Goal: Task Accomplishment & Management: Manage account settings

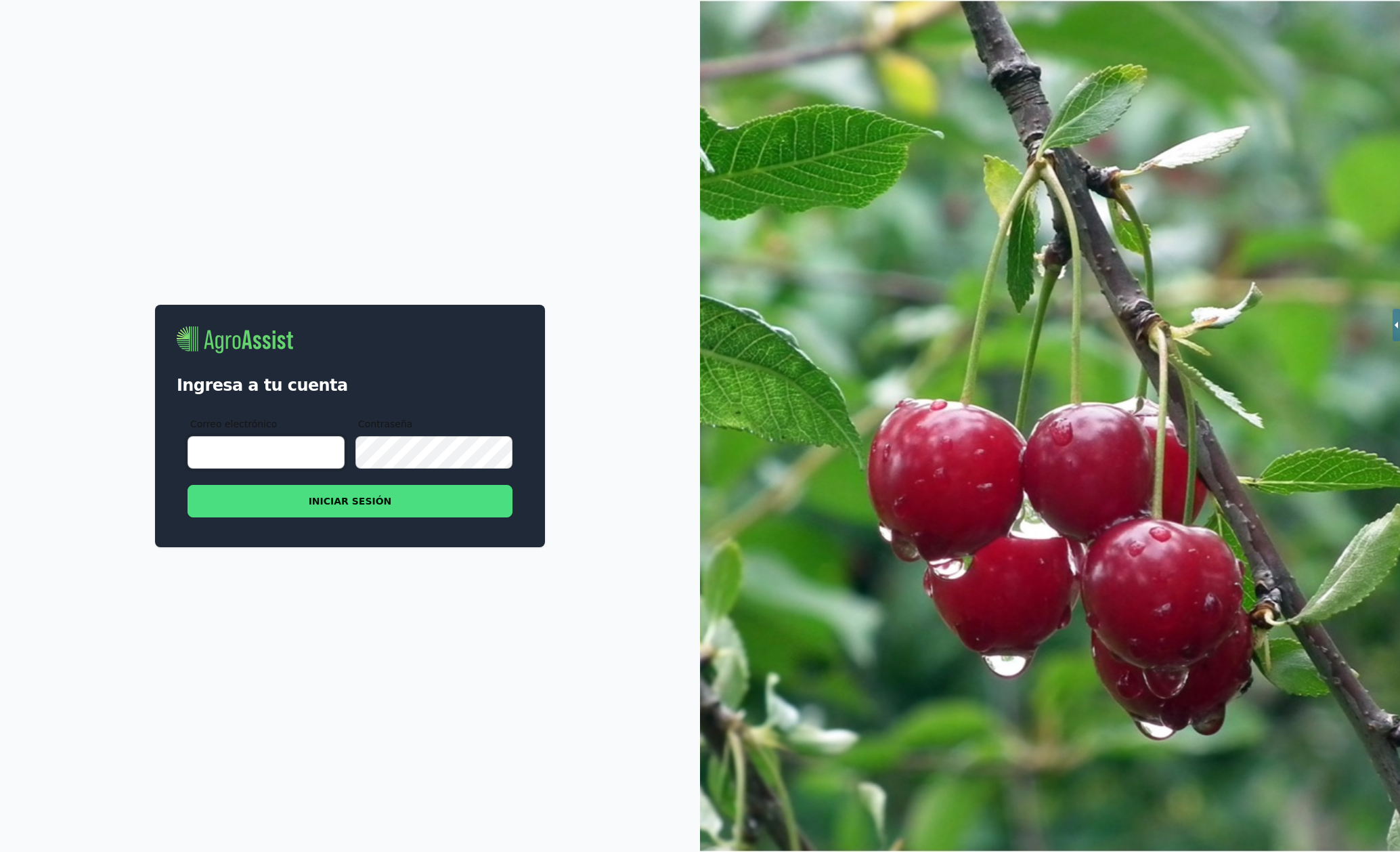
type input "[EMAIL_ADDRESS][DOMAIN_NAME]"
click at [400, 502] on button "INICIAR SESIÓN" at bounding box center [349, 500] width 325 height 32
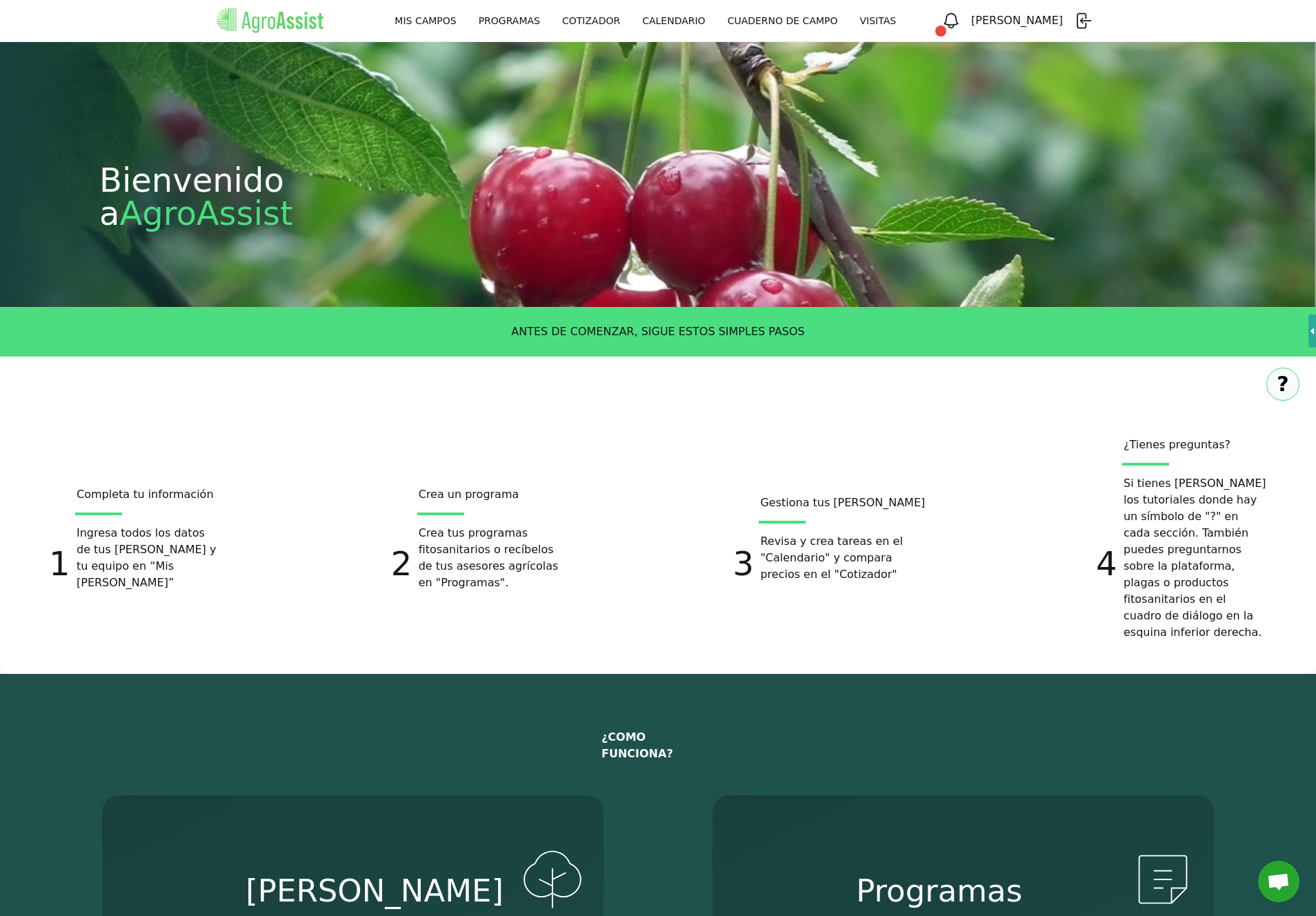
click at [447, 24] on link "MIS CAMPOS" at bounding box center [425, 21] width 83 height 25
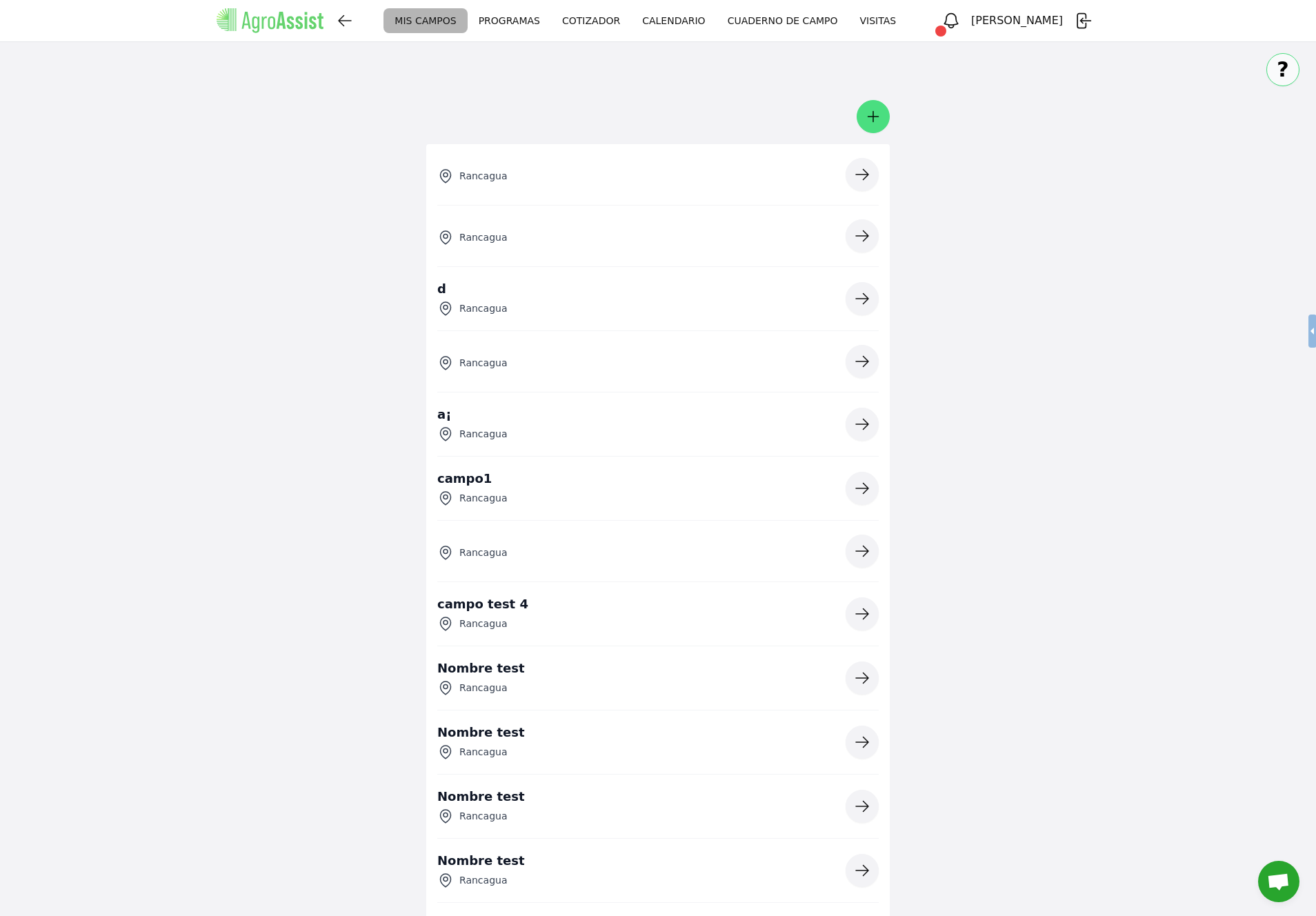
click at [870, 177] on icon "button" at bounding box center [862, 175] width 17 height 17
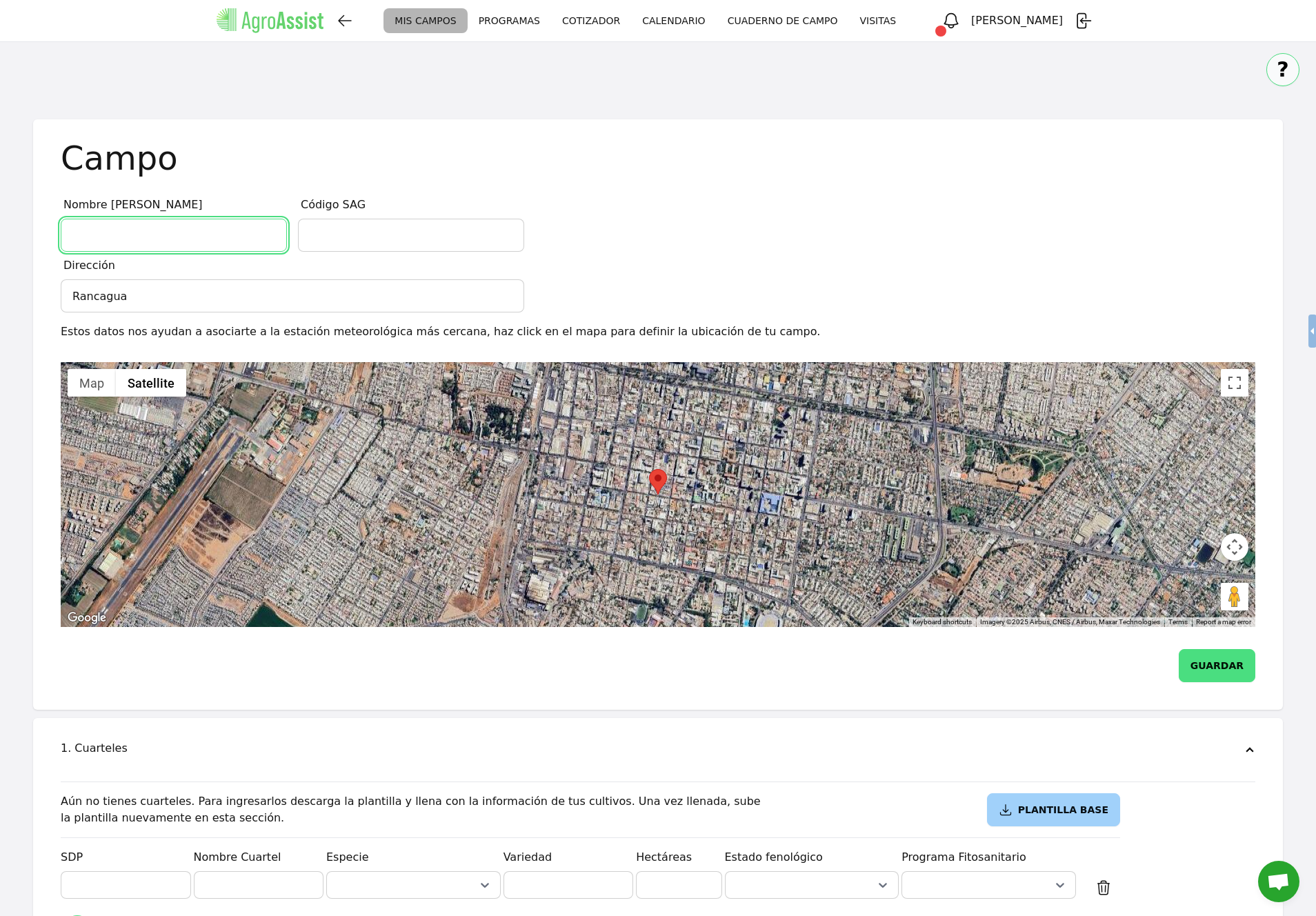
click at [180, 235] on input "Nombre [PERSON_NAME]" at bounding box center [173, 235] width 226 height 33
type input "C"
click at [107, 238] on input "Santa [PERSON_NAME]" at bounding box center [173, 235] width 226 height 33
type input "Santa [PERSON_NAME]"
click at [1238, 665] on button "GUARDAR" at bounding box center [1217, 665] width 76 height 33
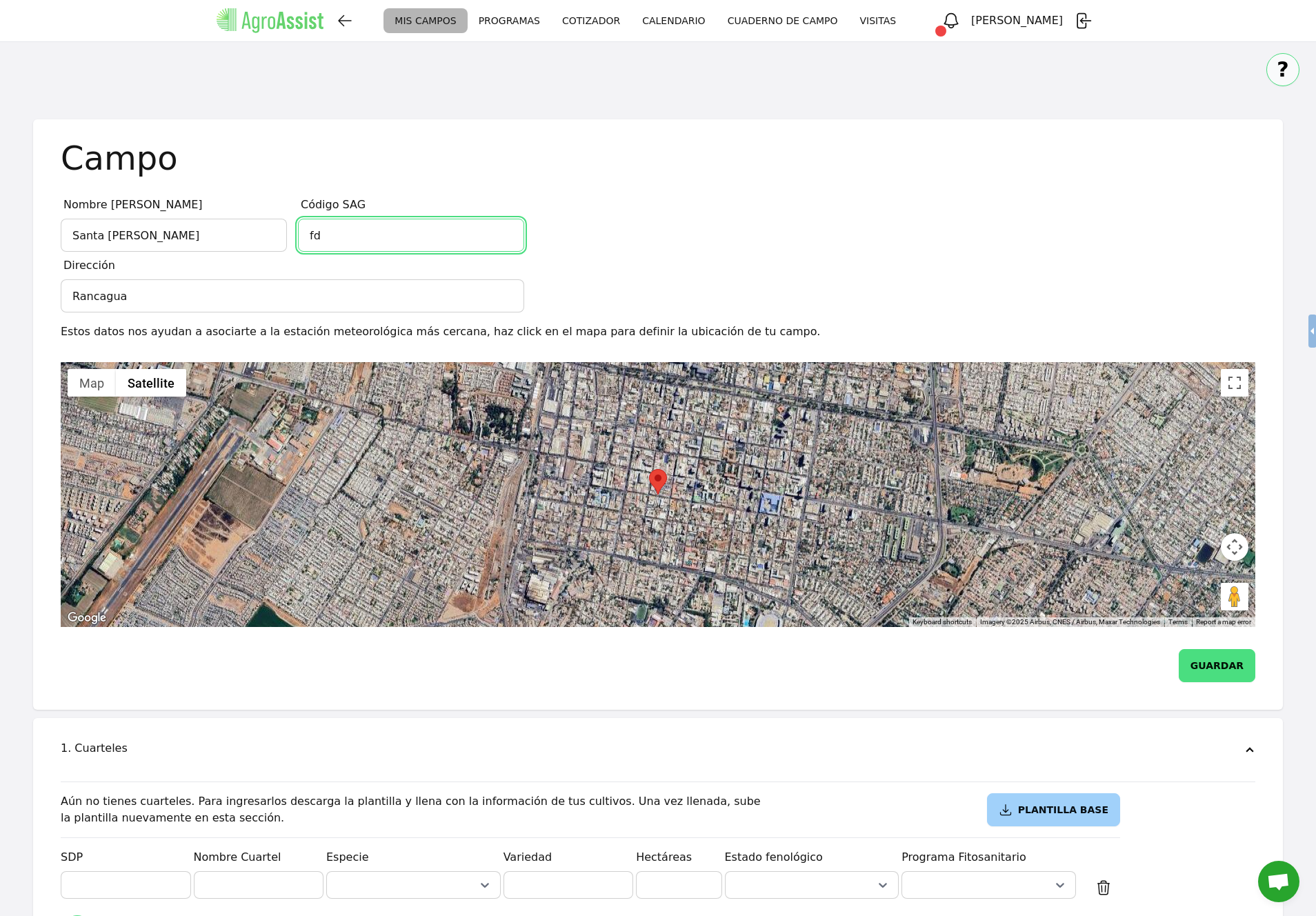
type input "f"
type input "r"
click at [353, 21] on icon "button" at bounding box center [345, 21] width 17 height 17
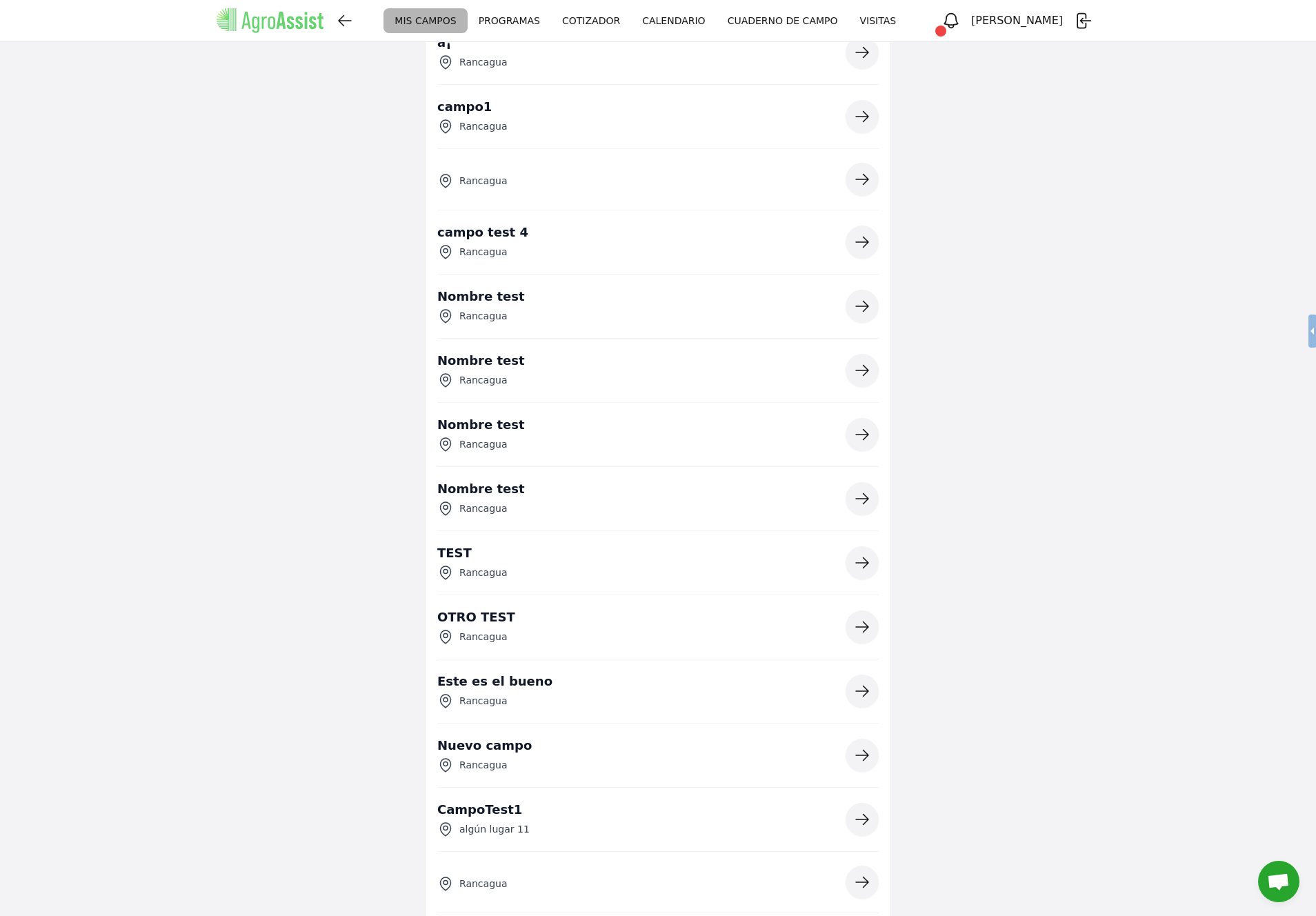
scroll to position [2433, 0]
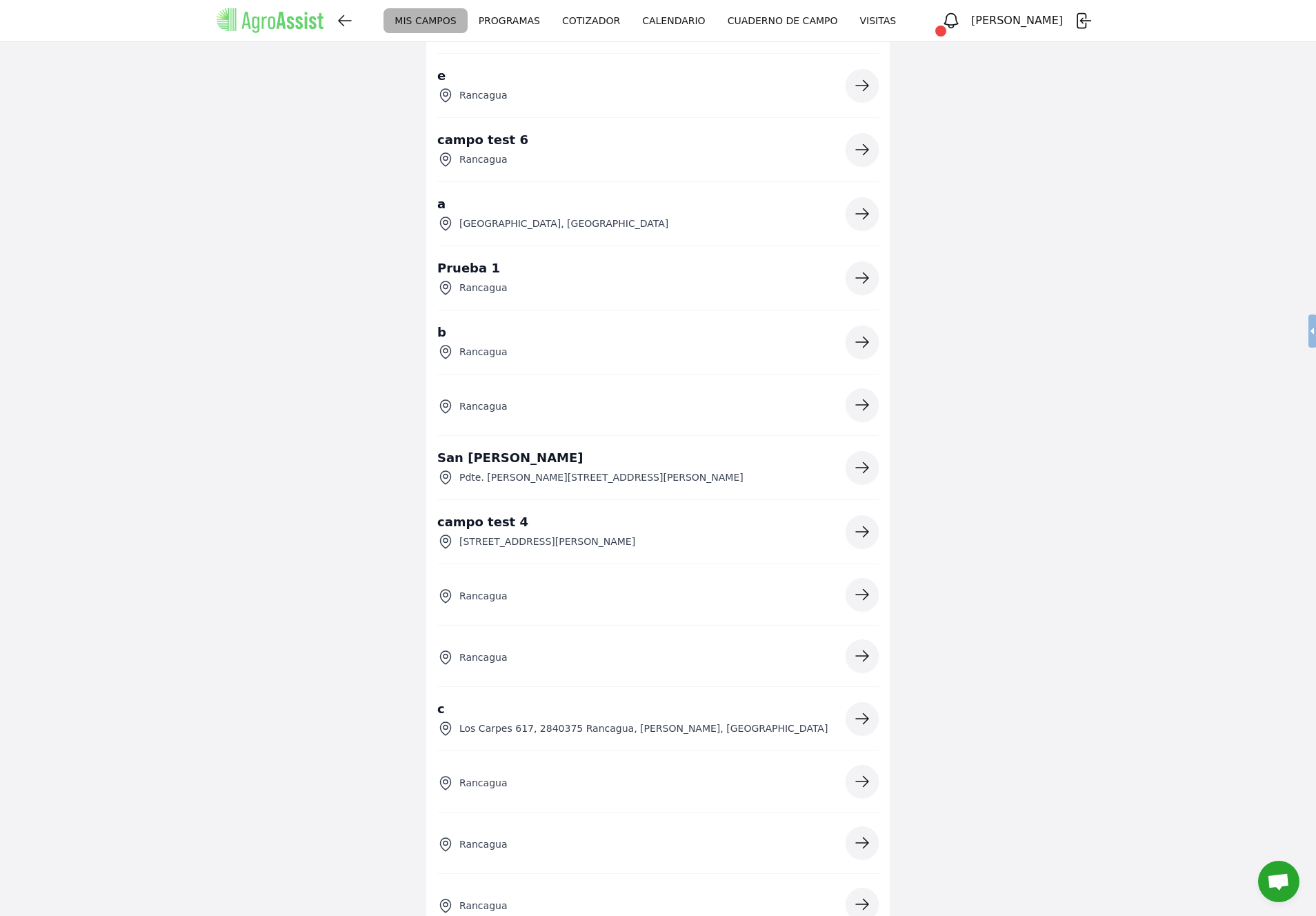
click at [869, 469] on icon "button" at bounding box center [862, 468] width 17 height 17
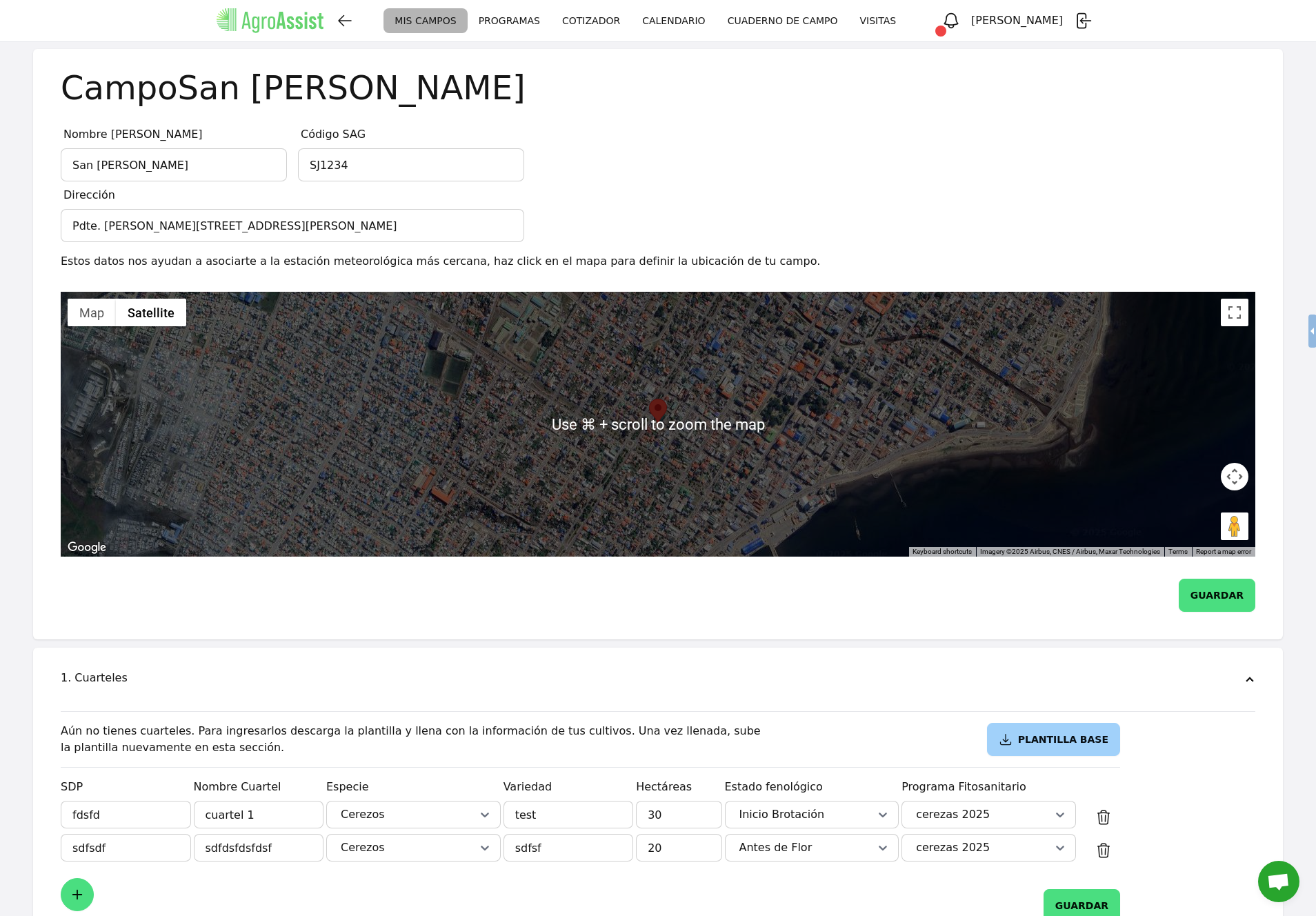
scroll to position [33, 0]
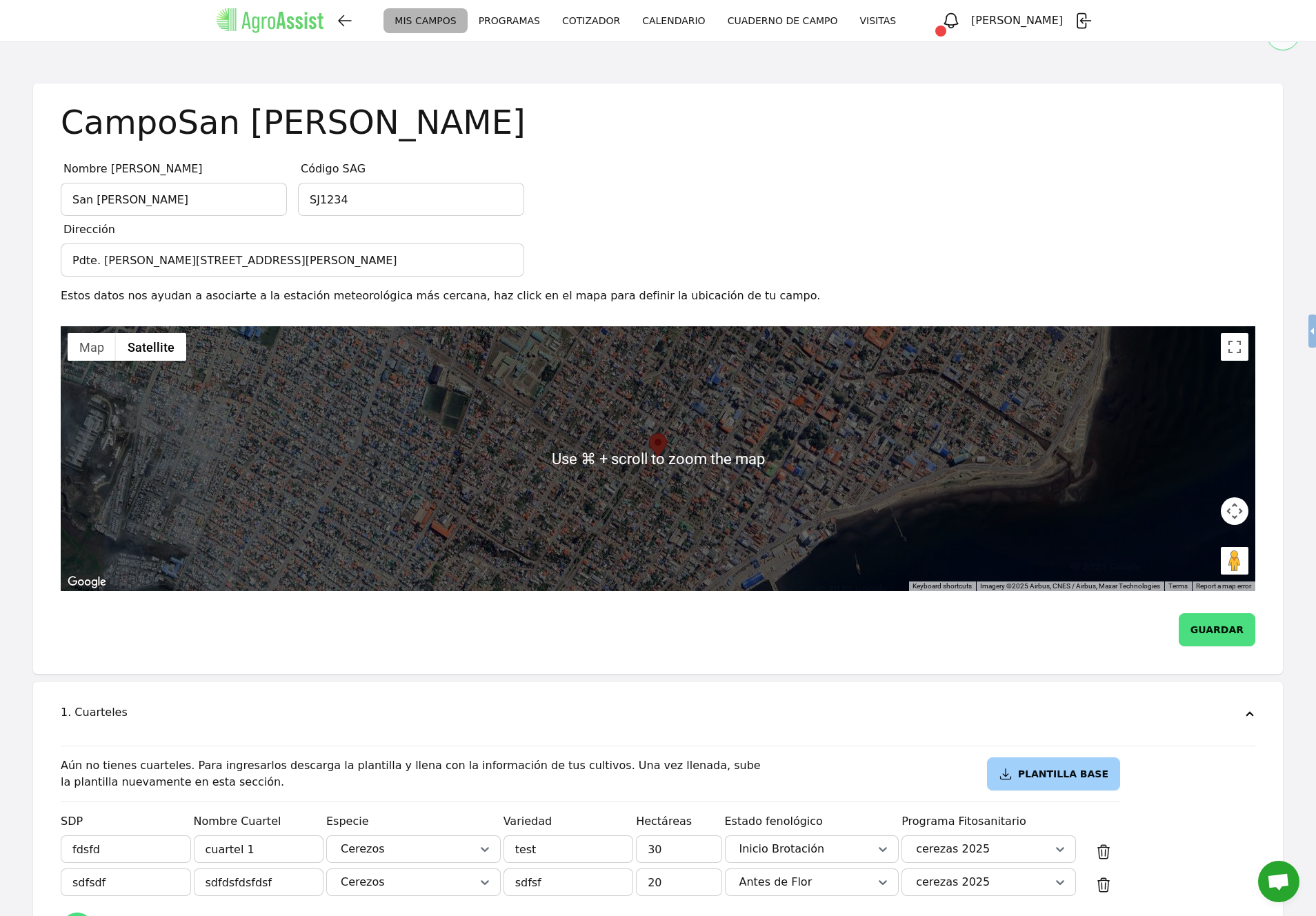
click at [904, 459] on div at bounding box center [658, 458] width 1195 height 265
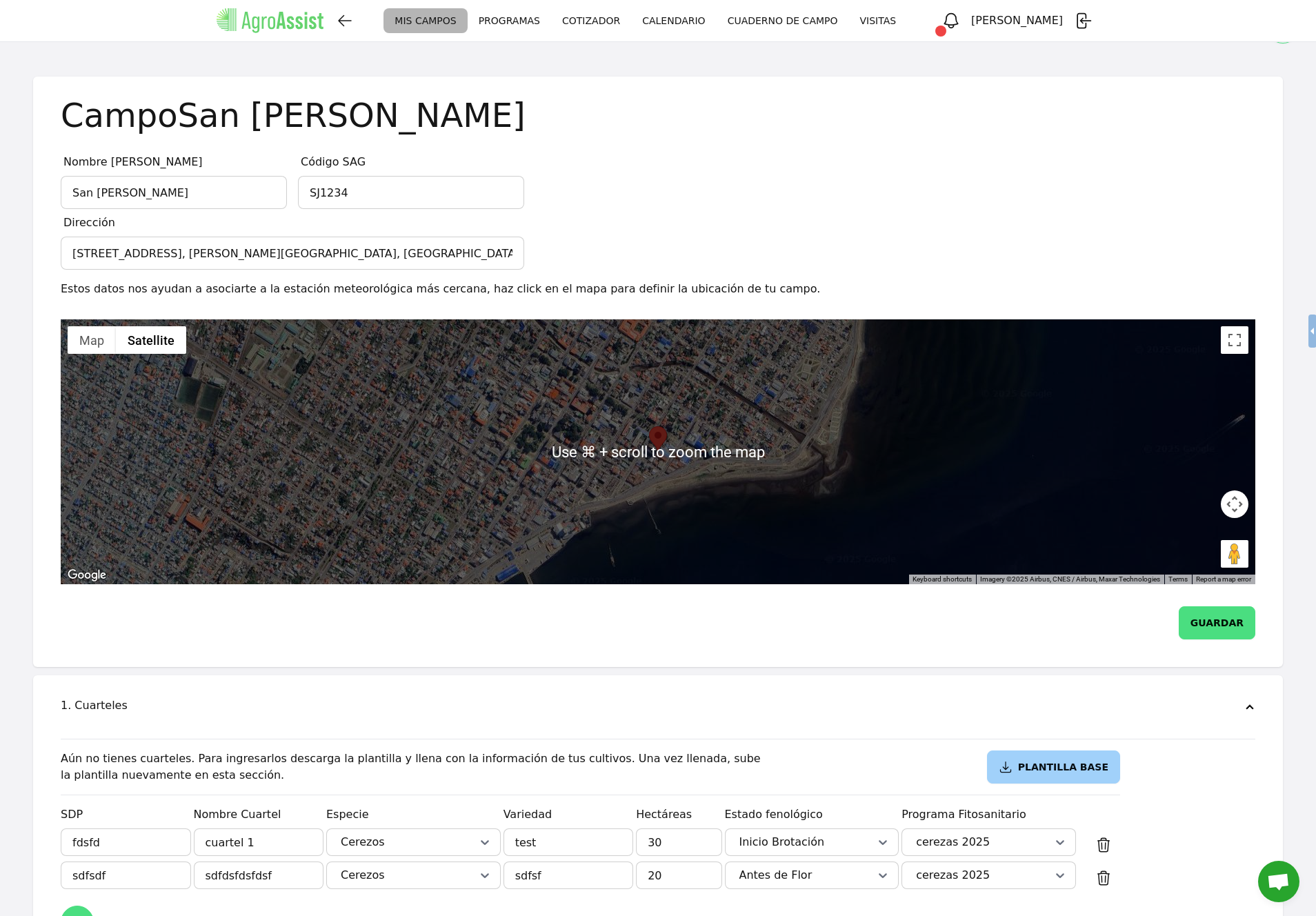
scroll to position [45, 0]
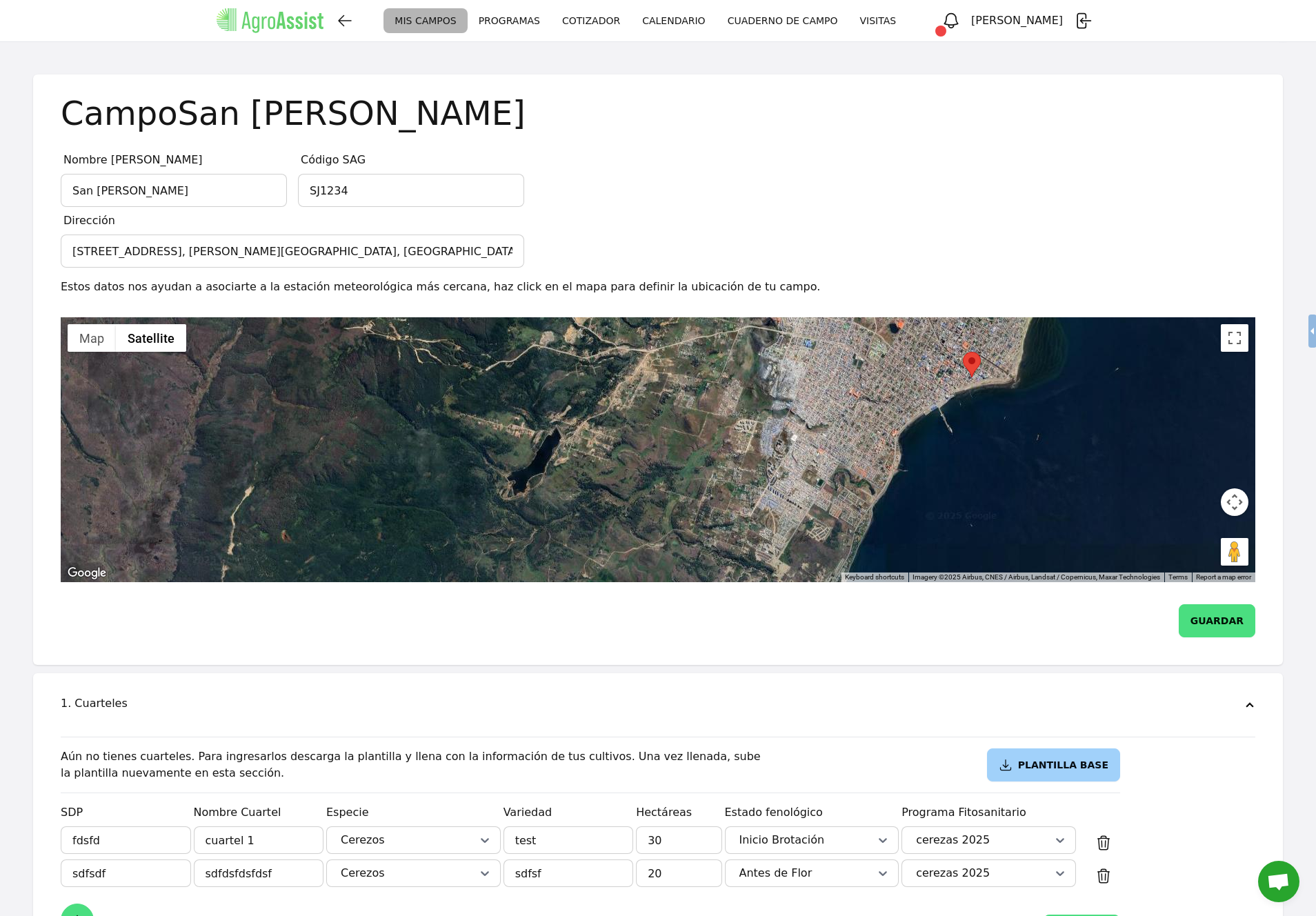
drag, startPoint x: 584, startPoint y: 453, endPoint x: 716, endPoint y: 380, distance: 150.8
click at [716, 380] on div at bounding box center [658, 449] width 1195 height 265
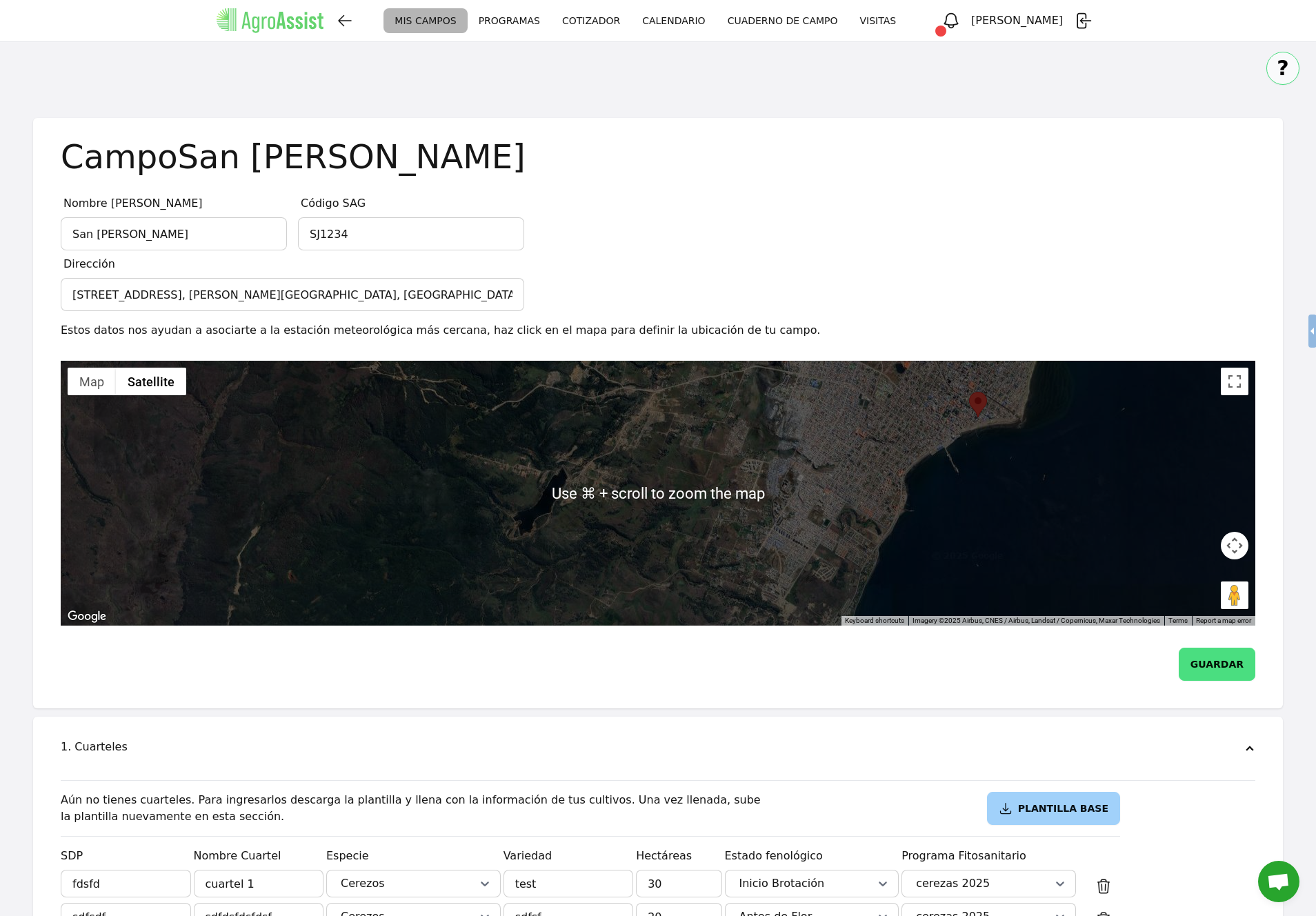
scroll to position [0, 0]
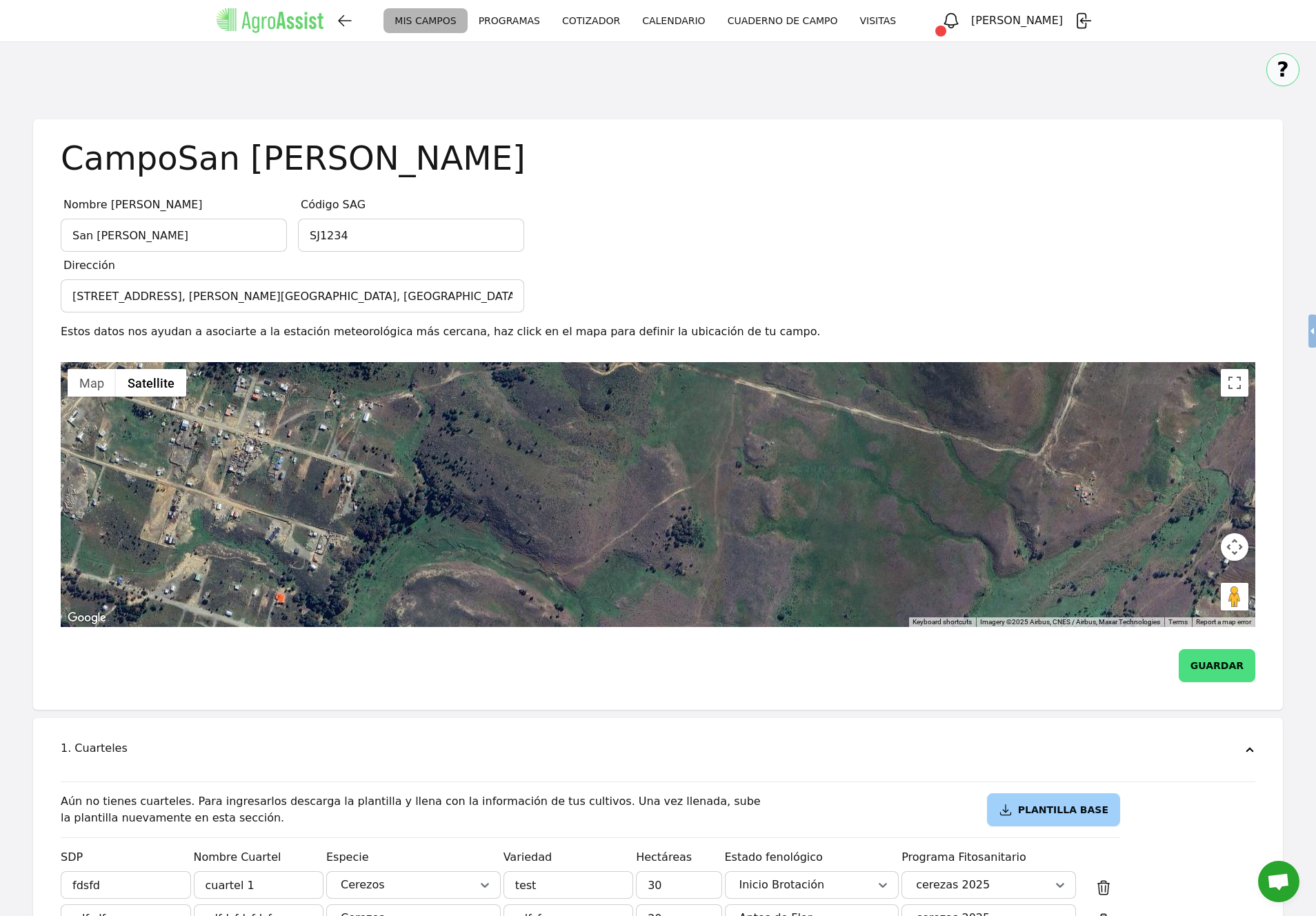
drag, startPoint x: 574, startPoint y: 453, endPoint x: 498, endPoint y: 571, distance: 140.4
click at [498, 571] on div at bounding box center [658, 494] width 1195 height 265
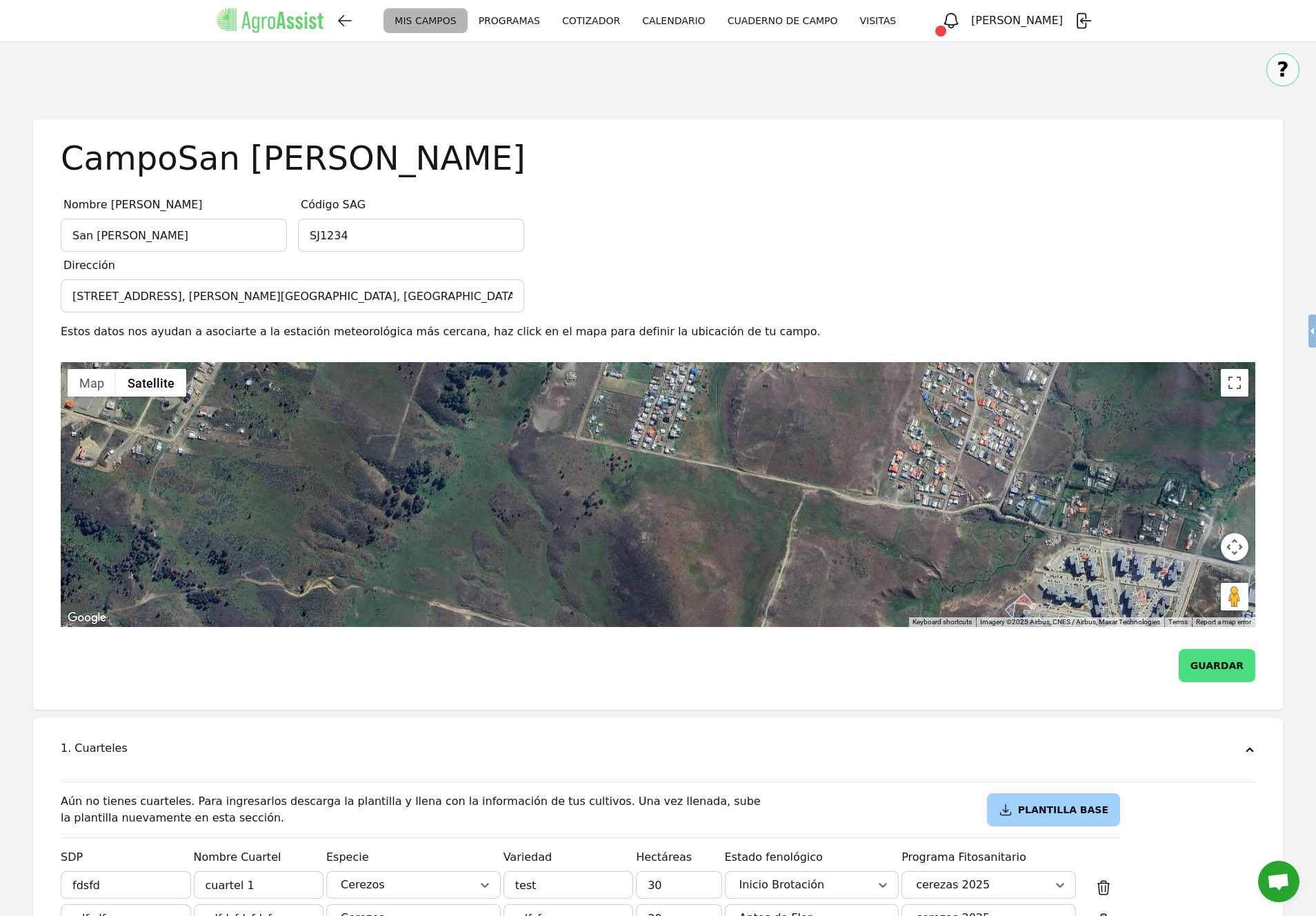
drag, startPoint x: 813, startPoint y: 461, endPoint x: 627, endPoint y: 600, distance: 232.2
click at [626, 603] on div at bounding box center [658, 494] width 1195 height 265
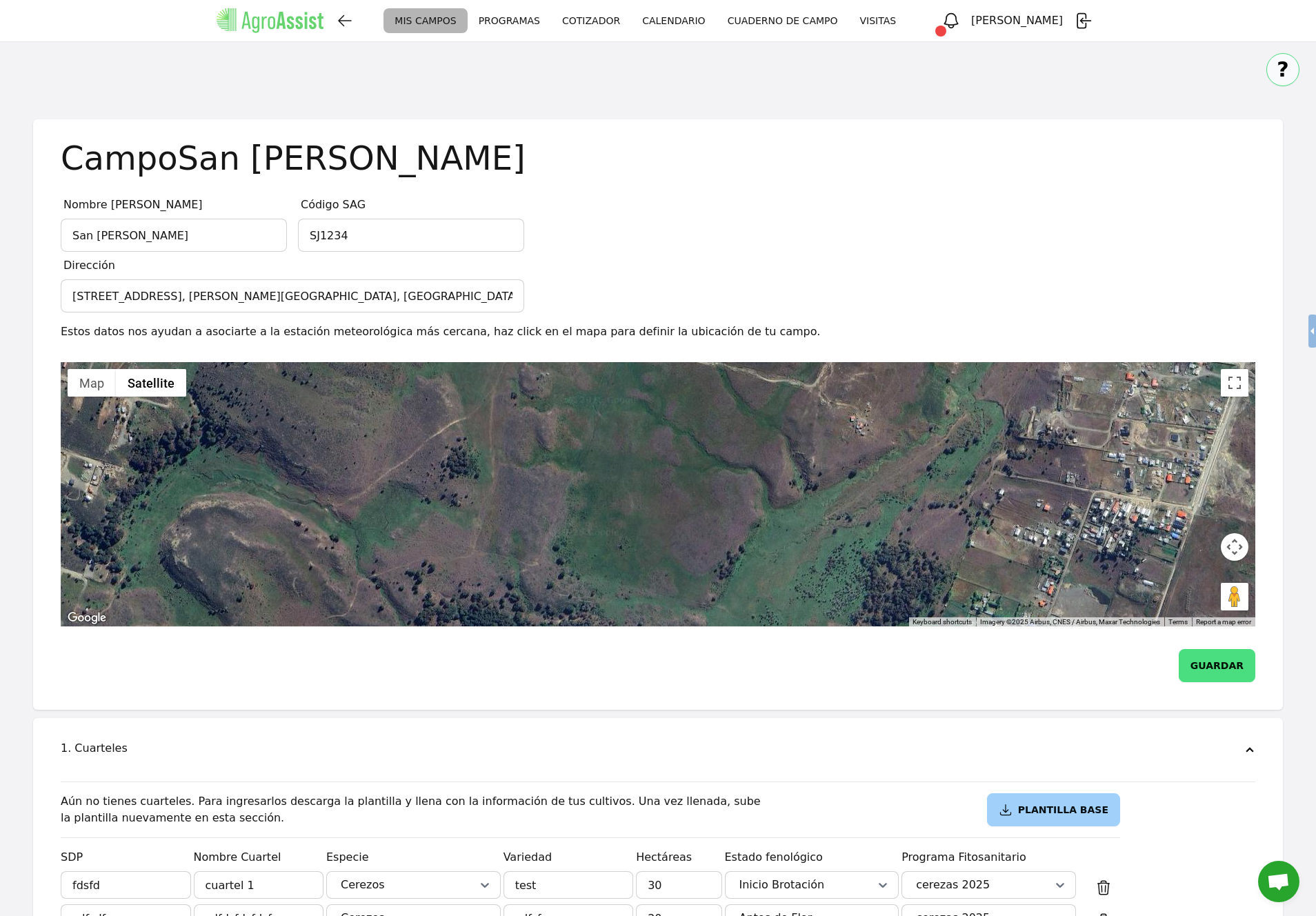
drag, startPoint x: 627, startPoint y: 600, endPoint x: 707, endPoint y: 316, distance: 295.1
click at [708, 309] on div "Dirección [STREET_ADDRESS], [PERSON_NAME][GEOGRAPHIC_DATA], [GEOGRAPHIC_DATA] E…" at bounding box center [658, 439] width 1195 height 375
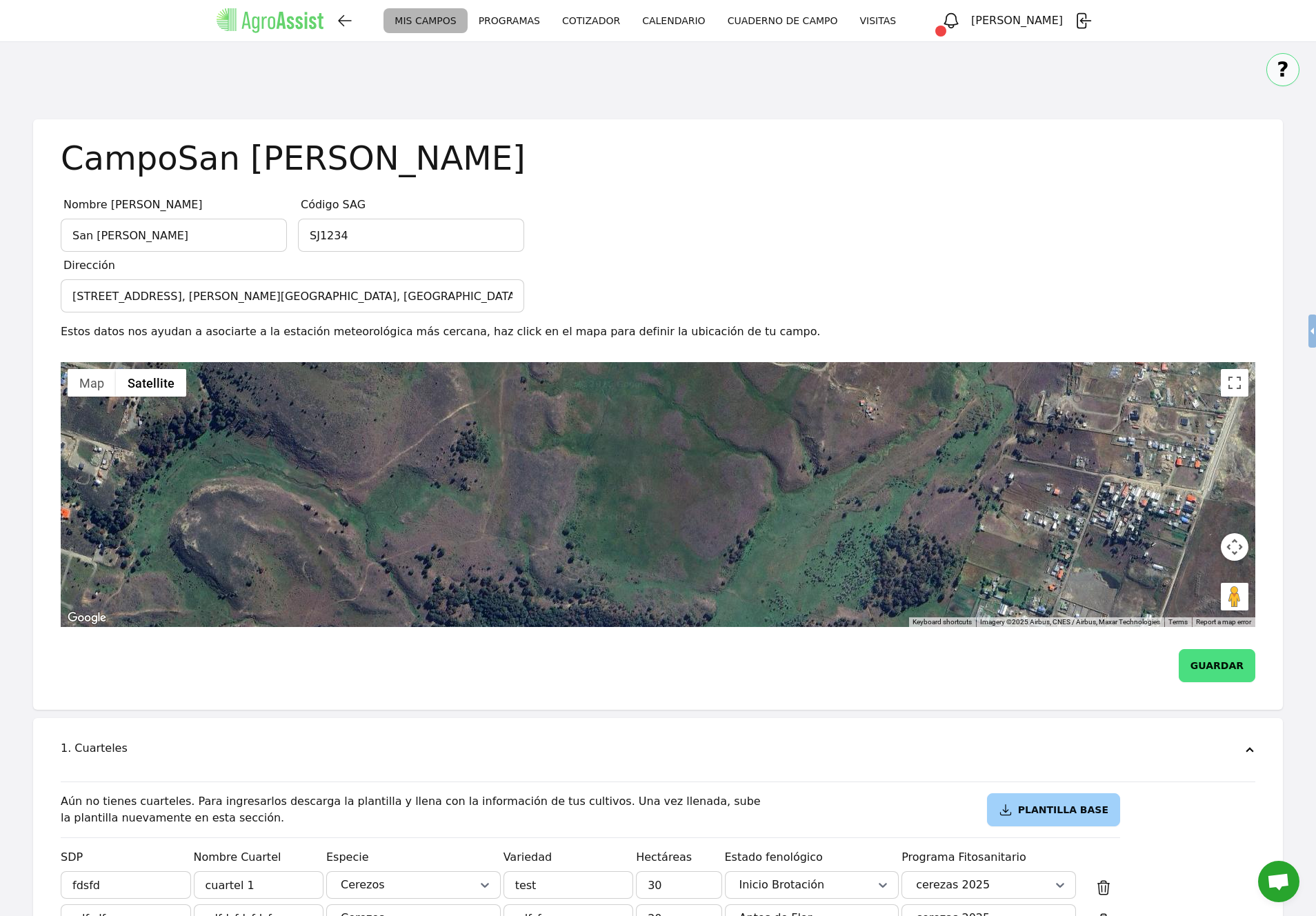
drag, startPoint x: 653, startPoint y: 431, endPoint x: 664, endPoint y: 416, distance: 18.6
click at [664, 416] on div at bounding box center [658, 494] width 1195 height 265
drag, startPoint x: 1233, startPoint y: 600, endPoint x: 660, endPoint y: 435, distance: 596.3
click at [660, 435] on div "To activate drag with keyboard, press Alt + Enter. Once in keyboard drag state,…" at bounding box center [658, 494] width 1195 height 265
click at [664, 445] on div "No data available." at bounding box center [658, 494] width 1195 height 265
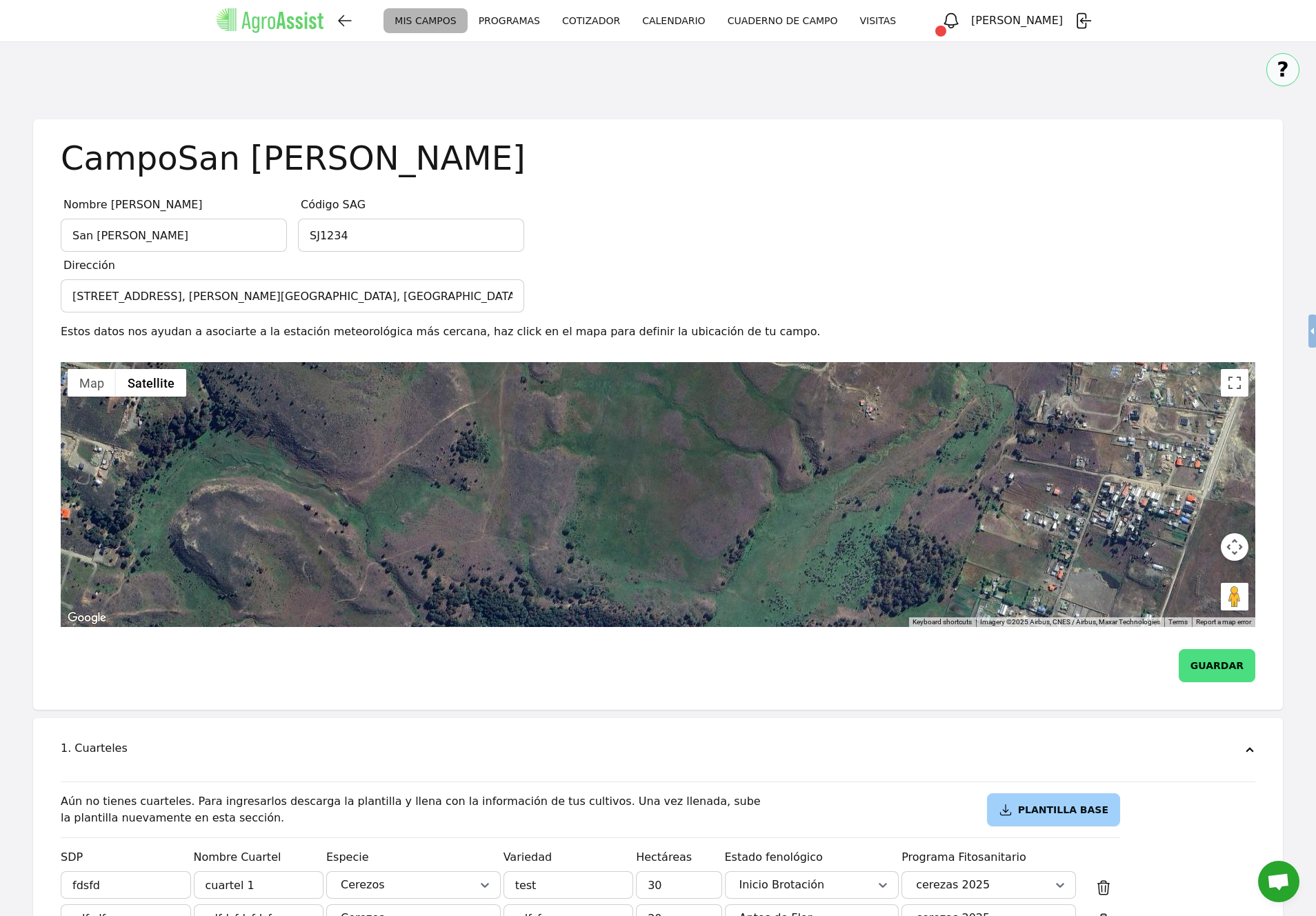
type input "R2GG+MQ [GEOGRAPHIC_DATA], [GEOGRAPHIC_DATA]"
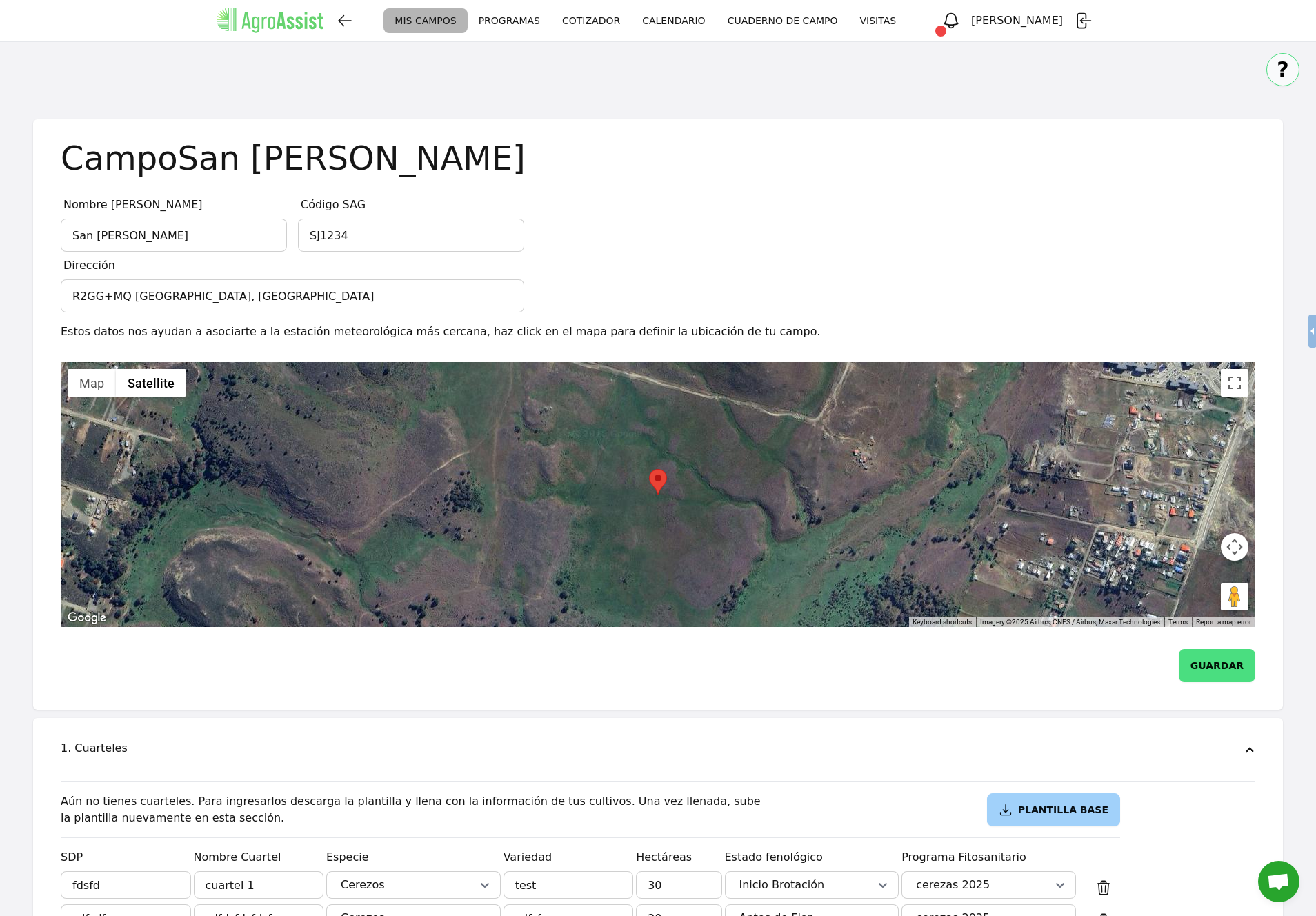
click at [1217, 672] on button "GUARDAR" at bounding box center [1217, 665] width 76 height 33
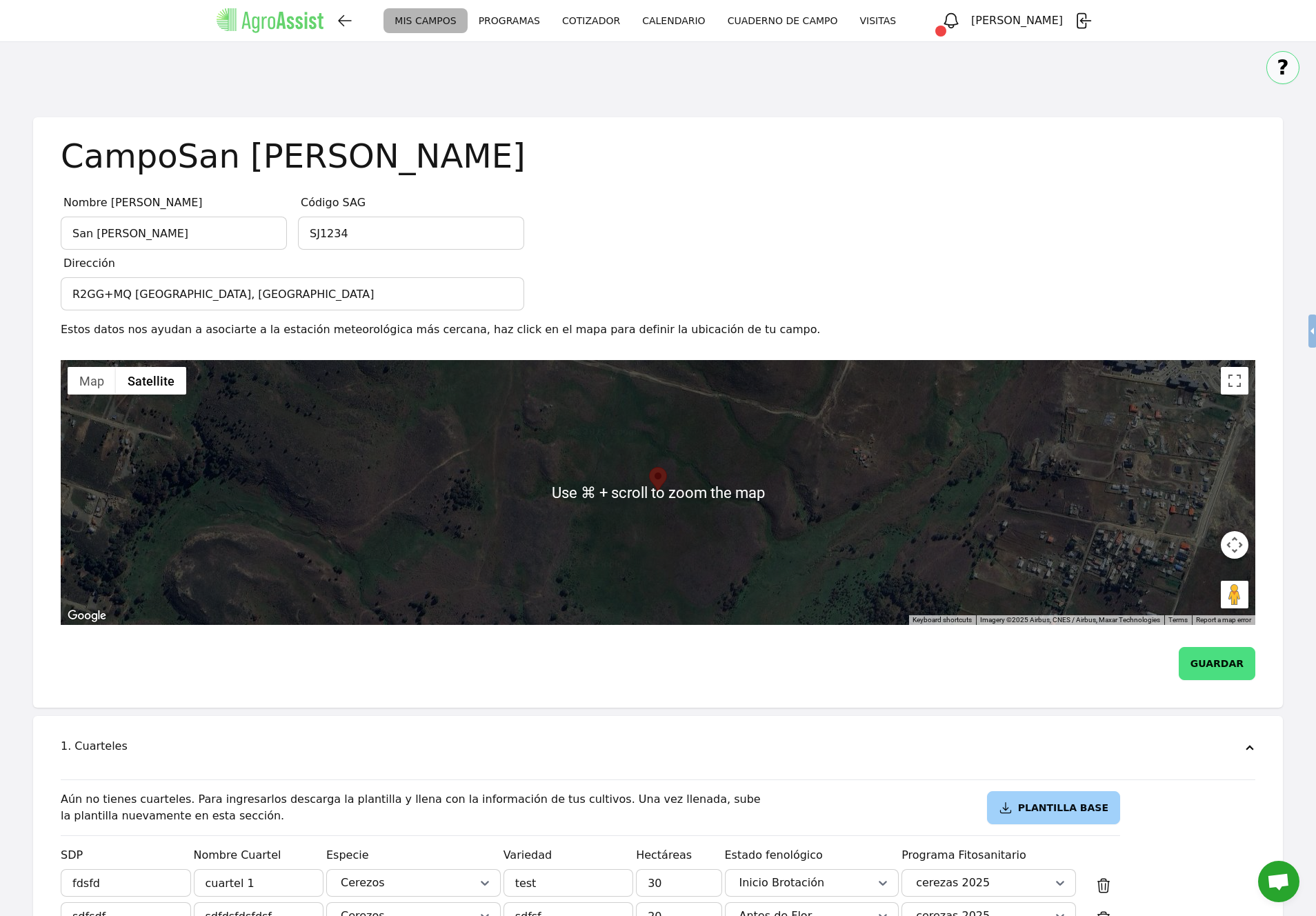
scroll to position [5, 0]
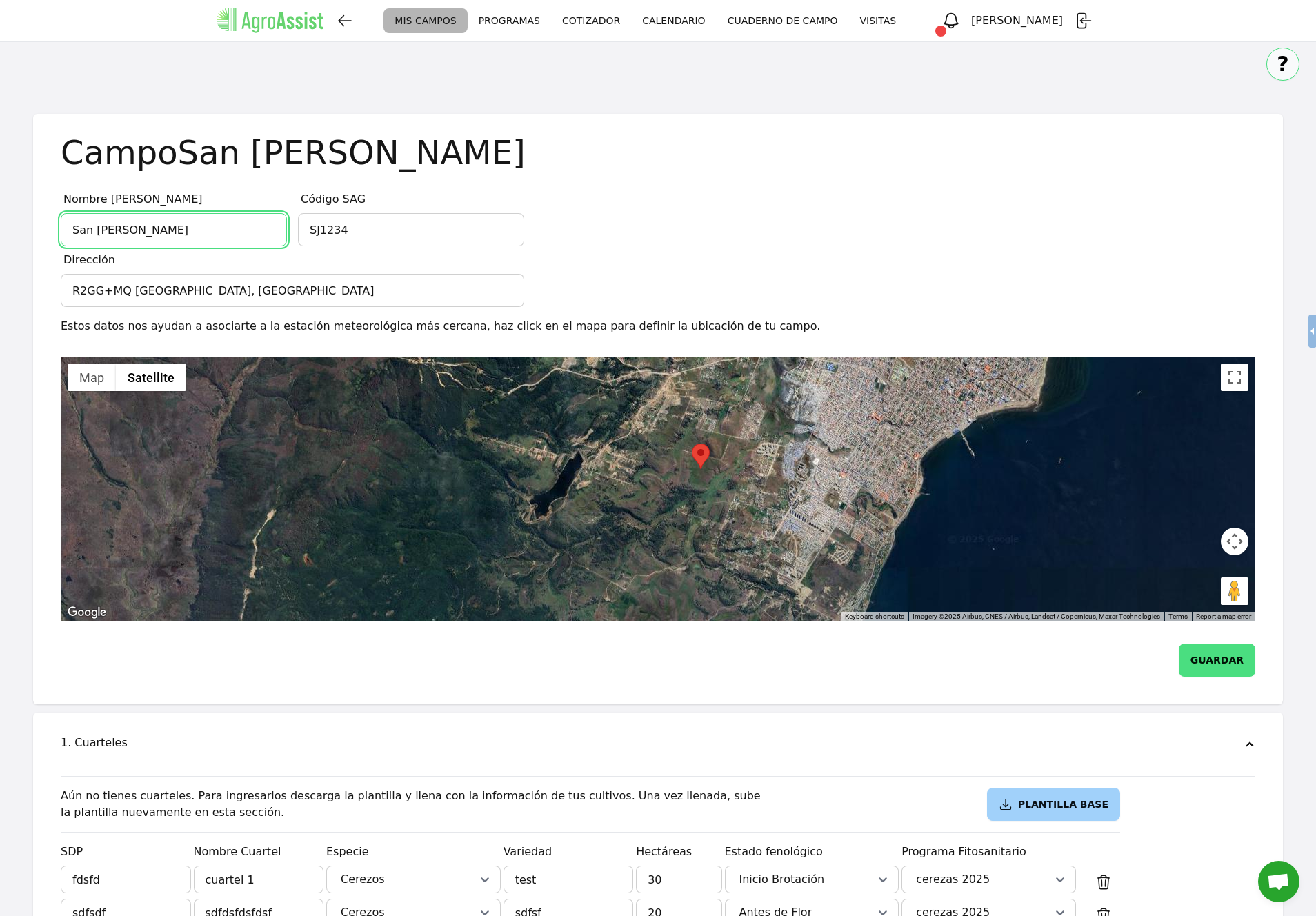
click at [246, 233] on input "San [PERSON_NAME]" at bounding box center [173, 229] width 226 height 33
click at [245, 232] on input "San [PERSON_NAME]" at bounding box center [173, 229] width 226 height 33
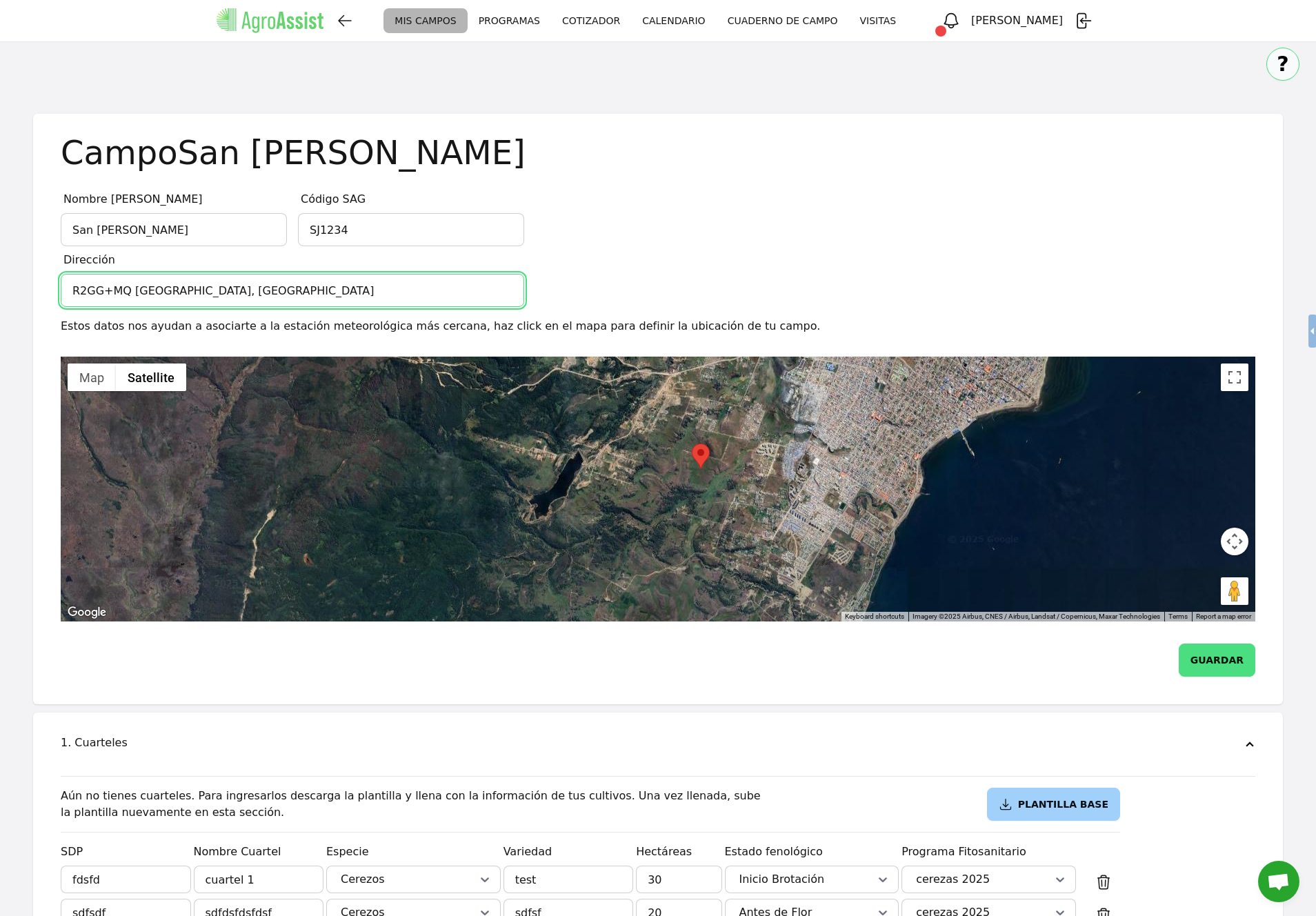
click at [274, 286] on input "R2GG+MQ [GEOGRAPHIC_DATA], [GEOGRAPHIC_DATA]" at bounding box center [292, 290] width 464 height 33
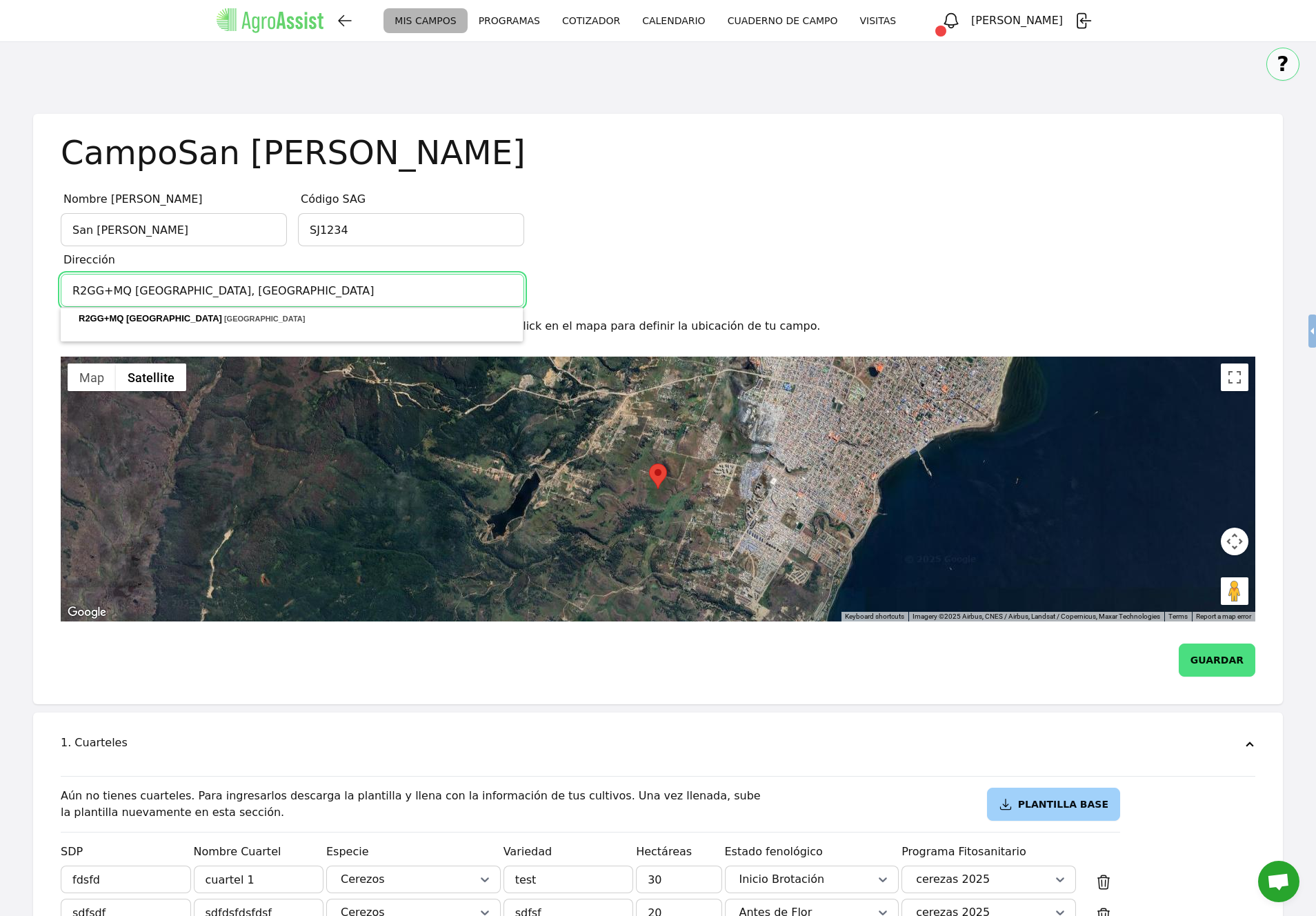
click at [274, 286] on input "R2GG+MQ [GEOGRAPHIC_DATA], [GEOGRAPHIC_DATA]" at bounding box center [292, 290] width 464 height 33
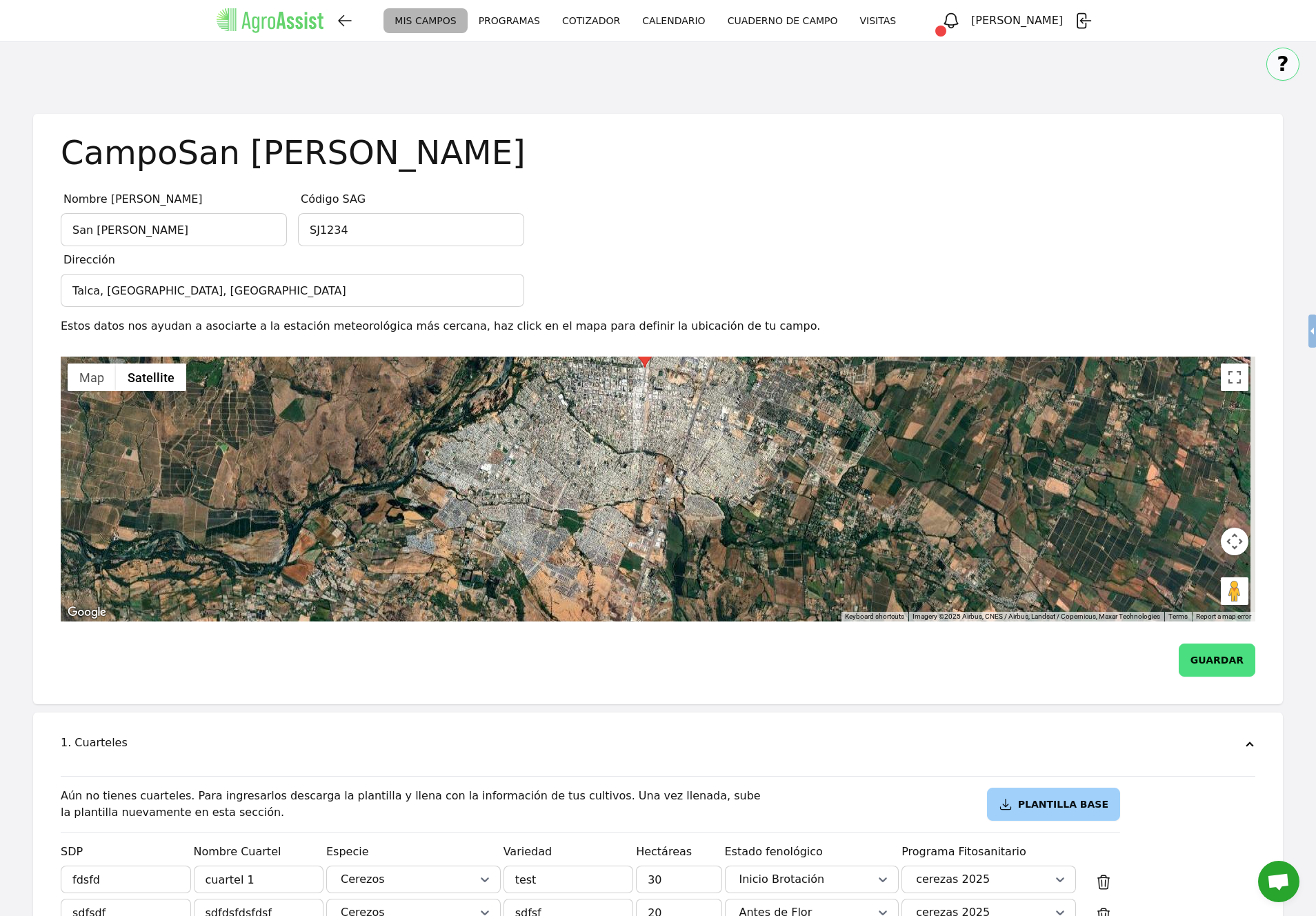
drag, startPoint x: 599, startPoint y: 514, endPoint x: 539, endPoint y: 397, distance: 131.5
click at [535, 368] on div "No data available." at bounding box center [658, 489] width 1195 height 265
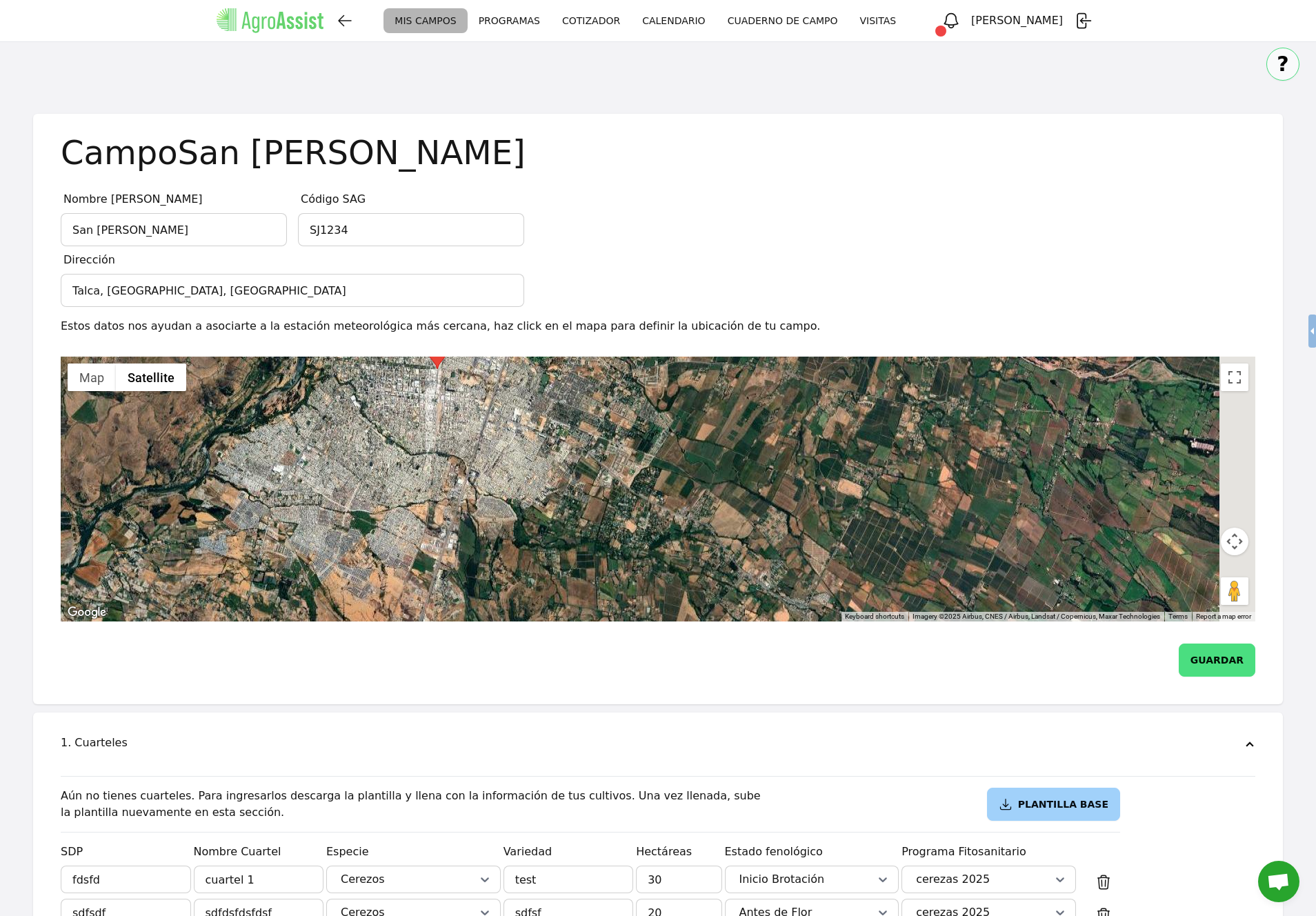
drag, startPoint x: 670, startPoint y: 493, endPoint x: 532, endPoint y: 550, distance: 149.3
click at [532, 550] on div "No data available." at bounding box center [658, 489] width 1195 height 265
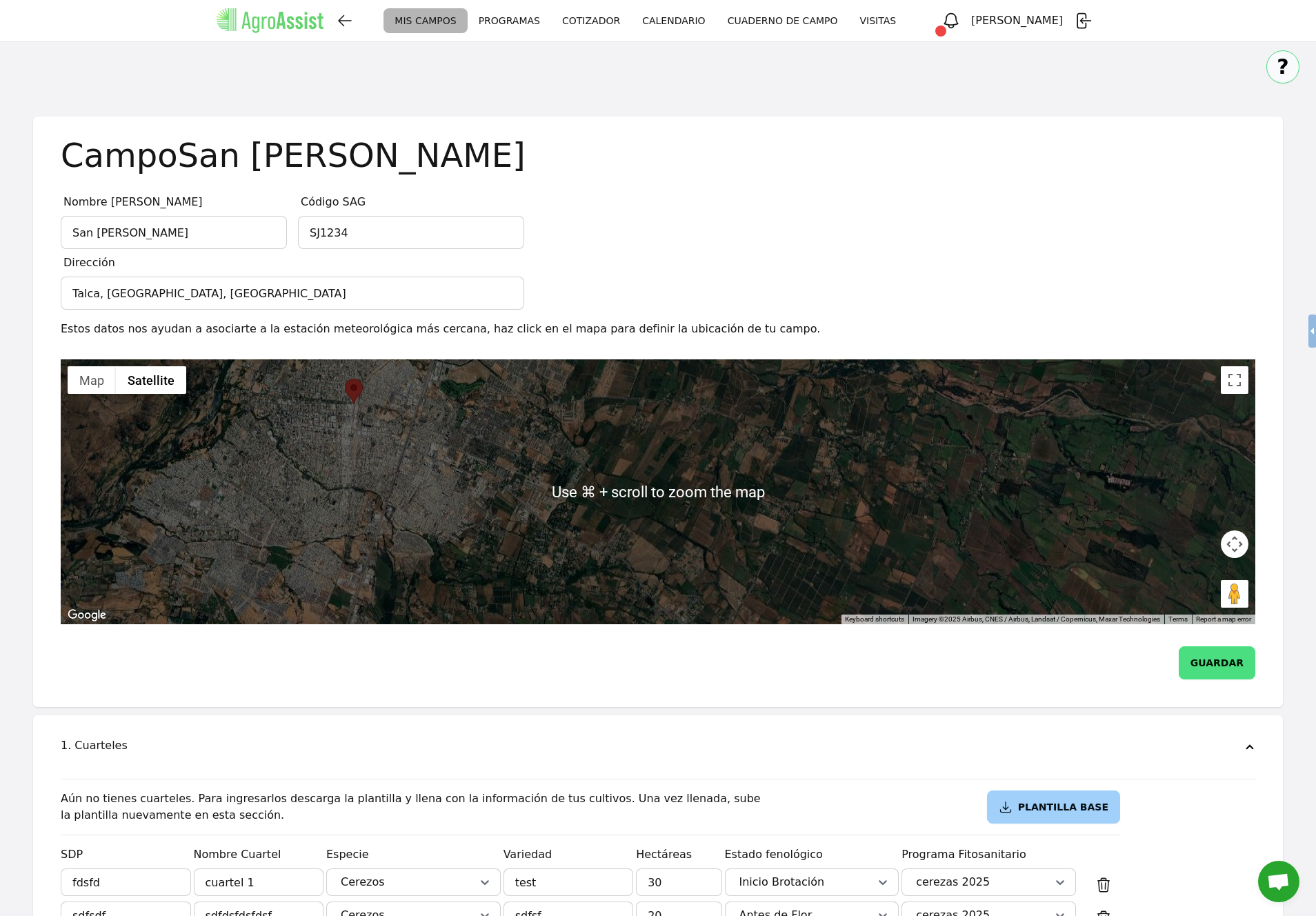
scroll to position [0, 0]
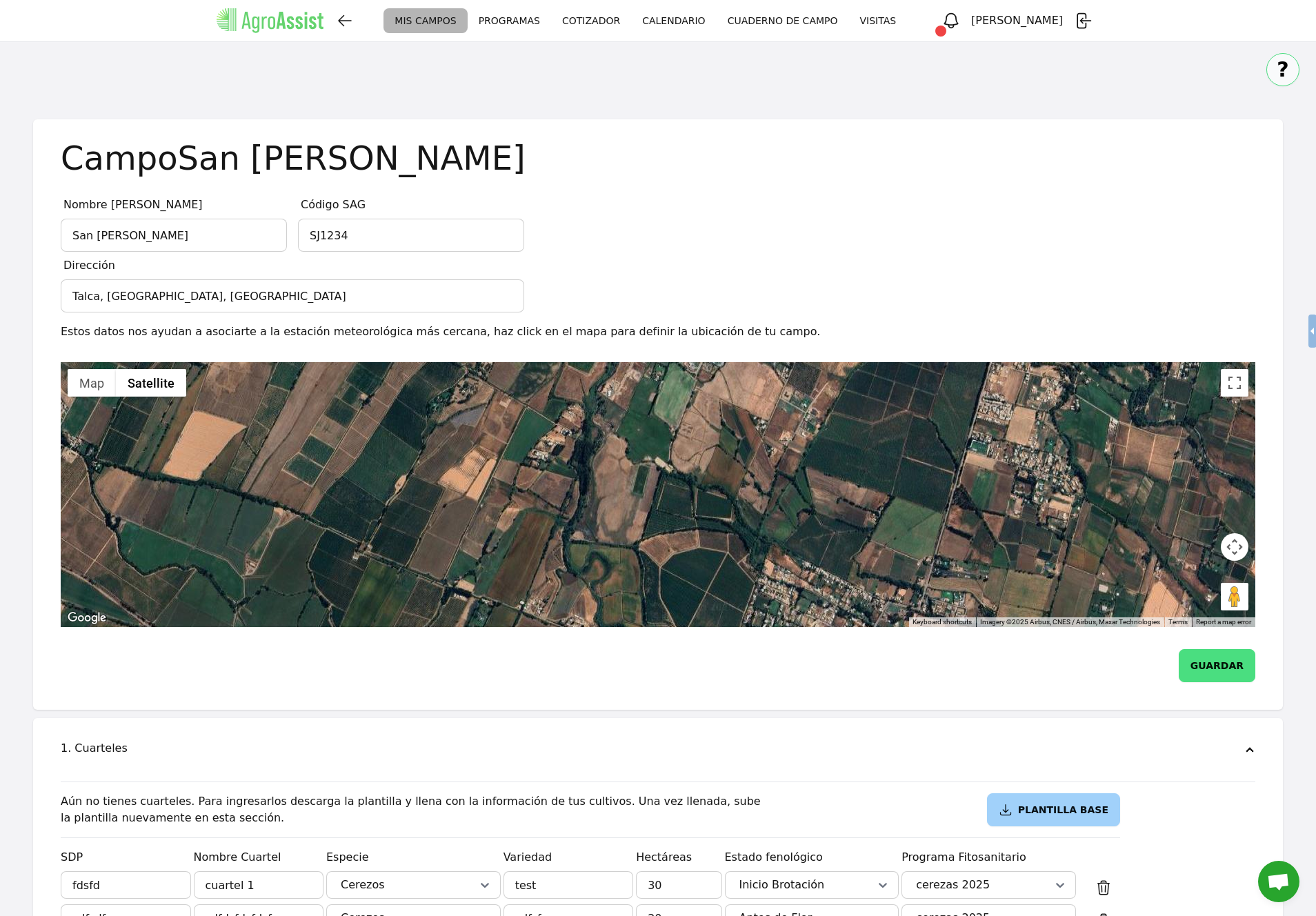
drag, startPoint x: 688, startPoint y: 500, endPoint x: 618, endPoint y: 451, distance: 85.4
click at [618, 451] on div "No data available." at bounding box center [658, 494] width 1195 height 265
click at [826, 540] on div "No data available." at bounding box center [658, 494] width 1195 height 265
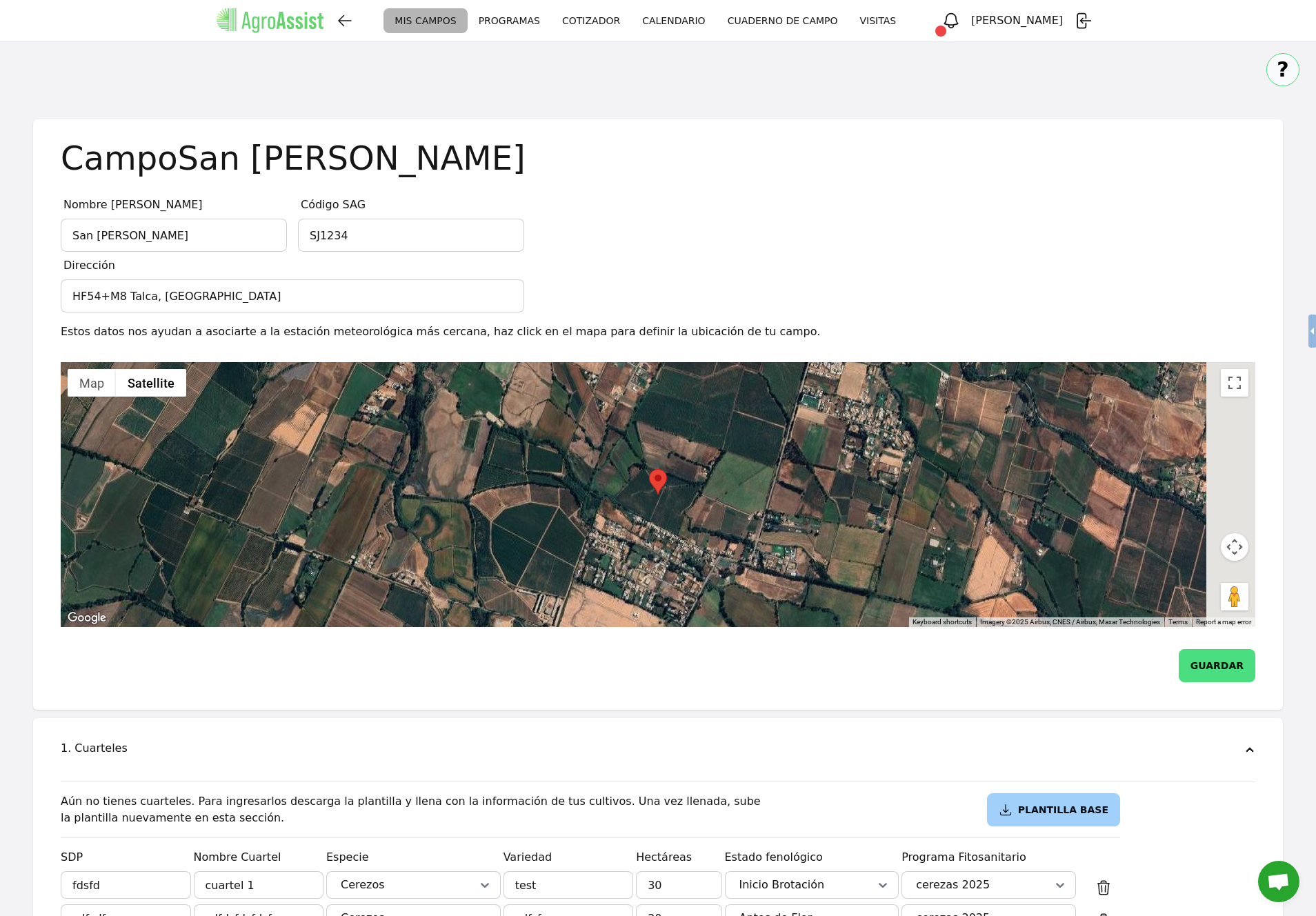
click at [826, 540] on div "No data available." at bounding box center [658, 494] width 1195 height 265
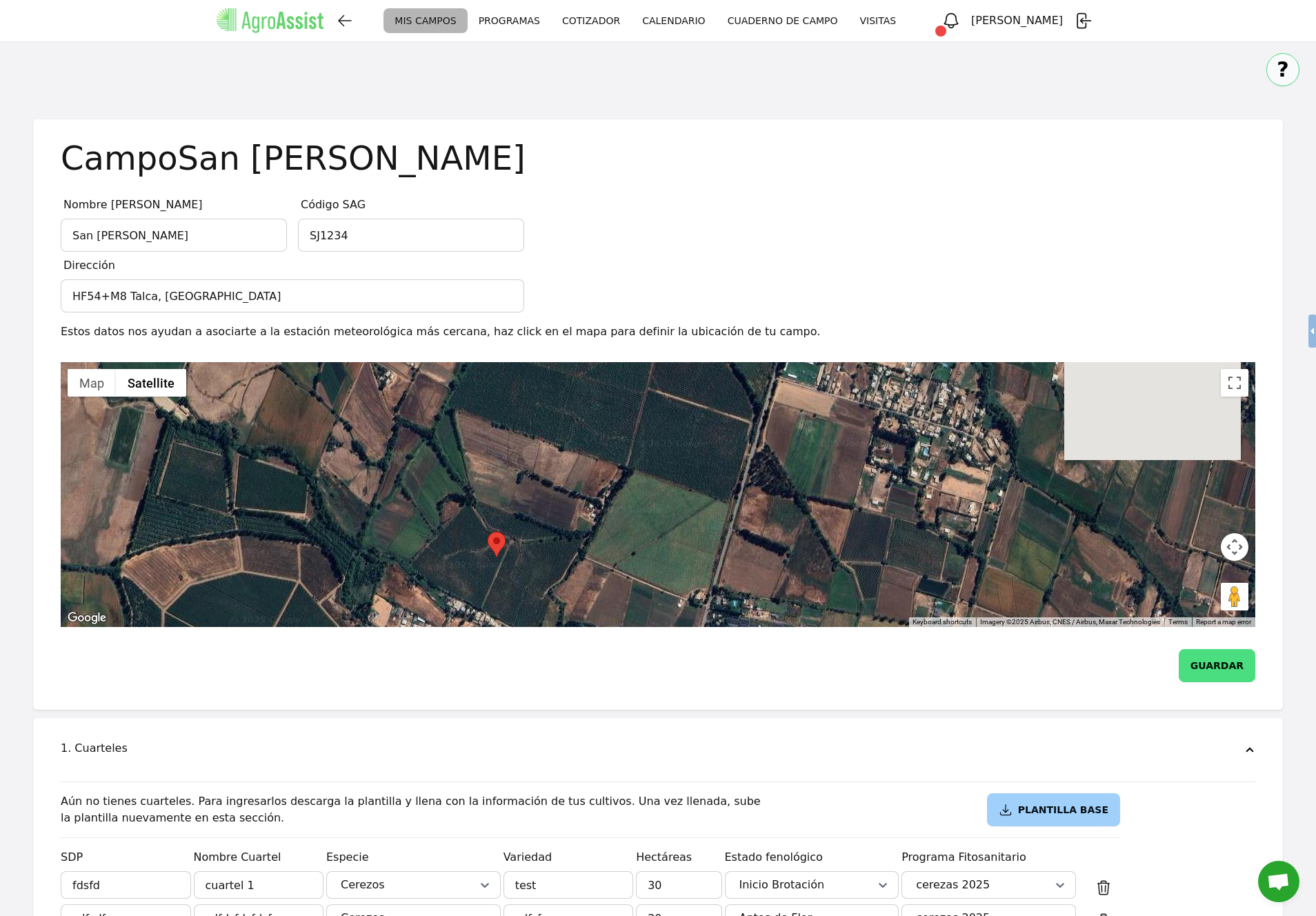
drag, startPoint x: 590, startPoint y: 422, endPoint x: 598, endPoint y: 532, distance: 110.3
click at [600, 535] on div "No data available." at bounding box center [658, 494] width 1195 height 265
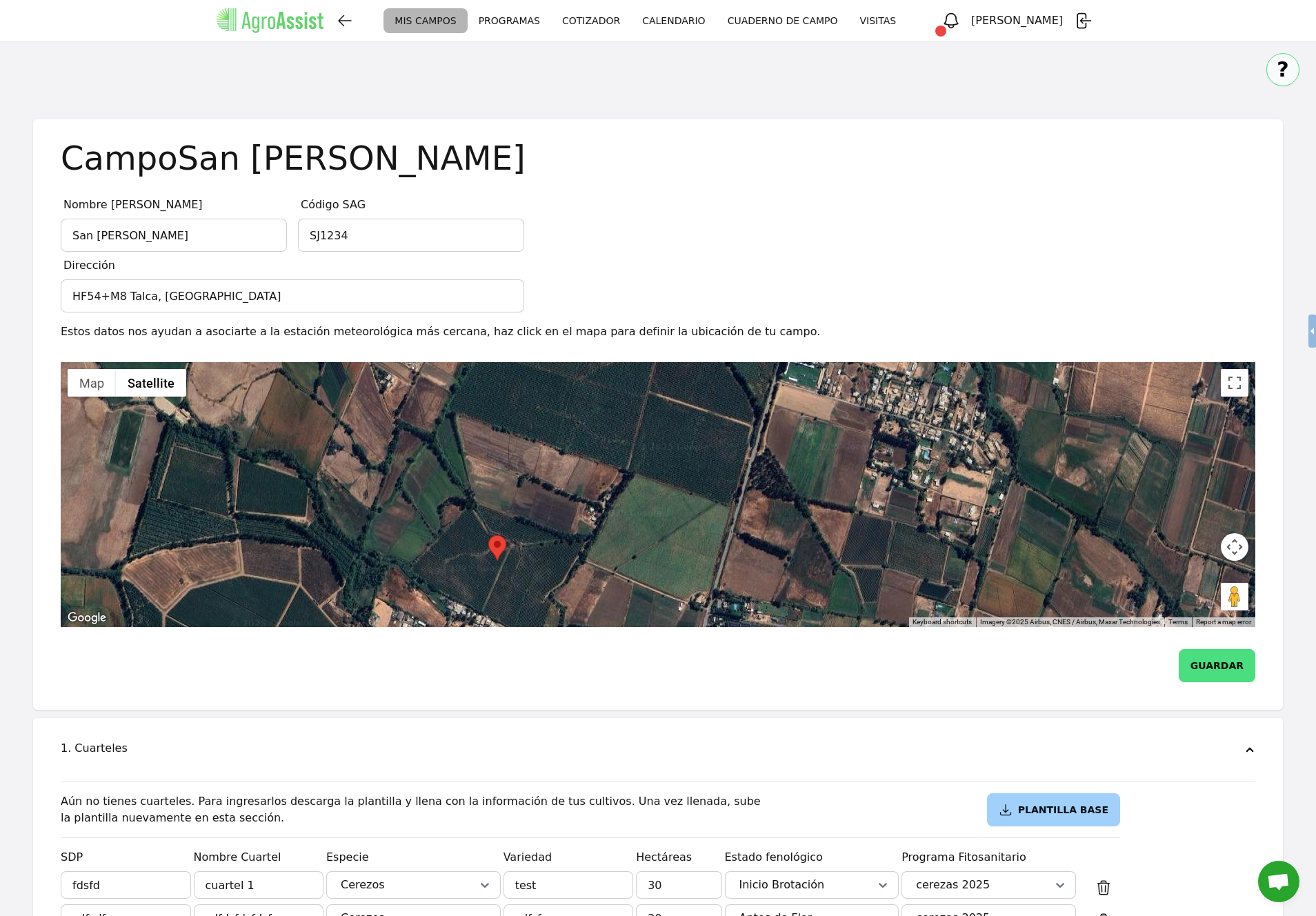
click at [535, 411] on div "No data available." at bounding box center [658, 494] width 1195 height 265
type input "HF74+6R Talca, [GEOGRAPHIC_DATA]"
click at [535, 410] on div "No data available." at bounding box center [658, 494] width 1195 height 265
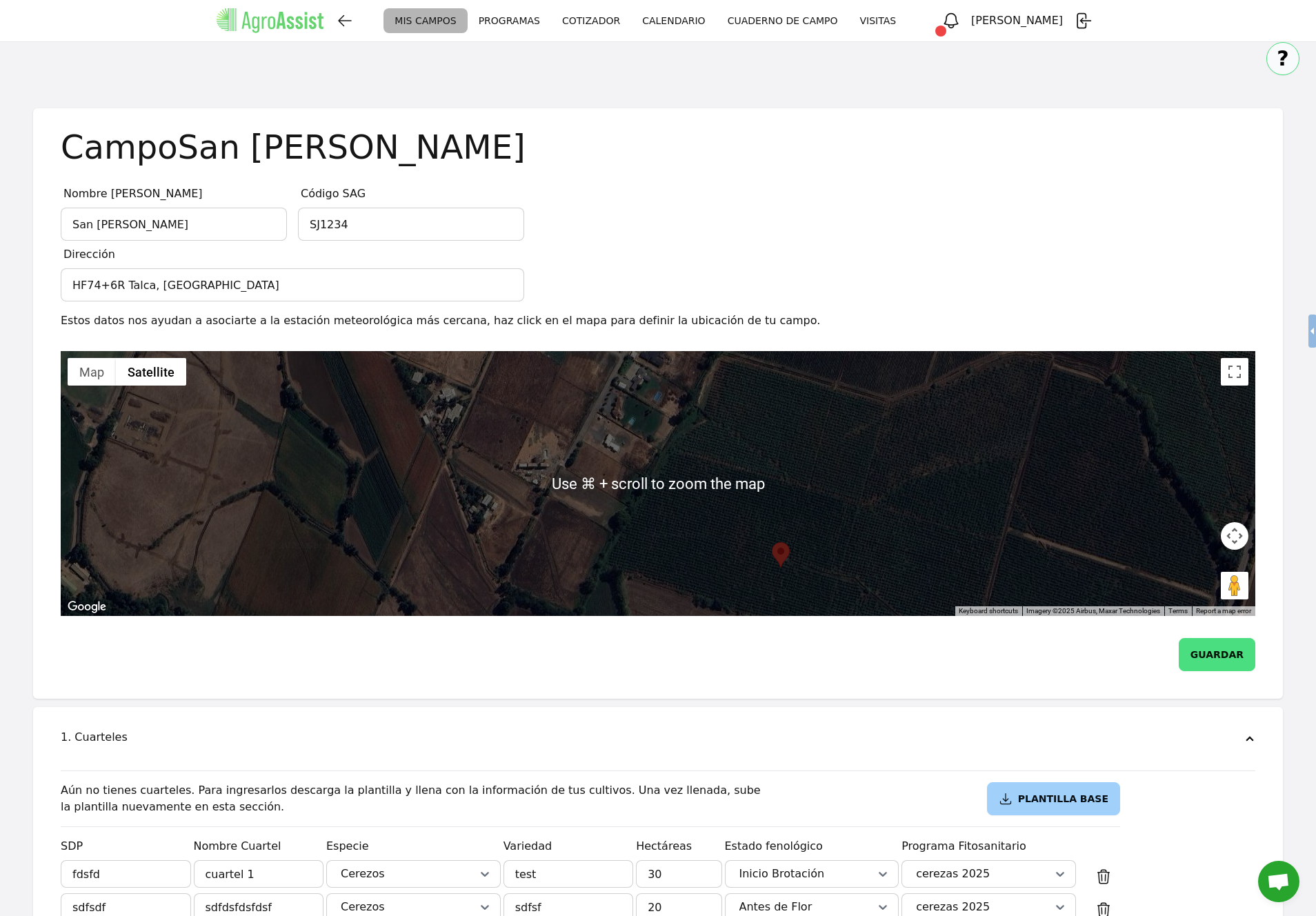
scroll to position [15, 0]
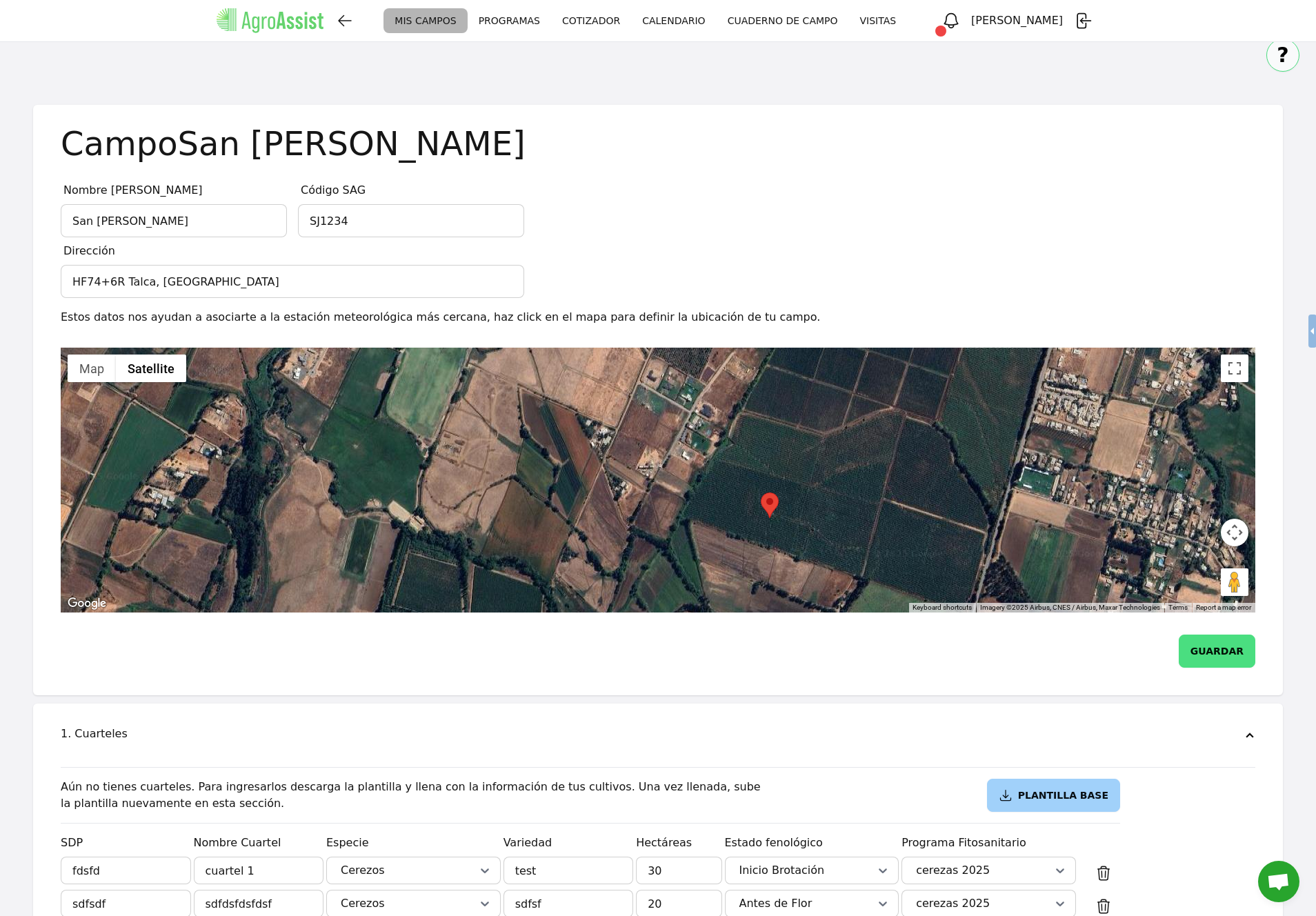
click at [1242, 658] on button "GUARDAR" at bounding box center [1217, 651] width 76 height 33
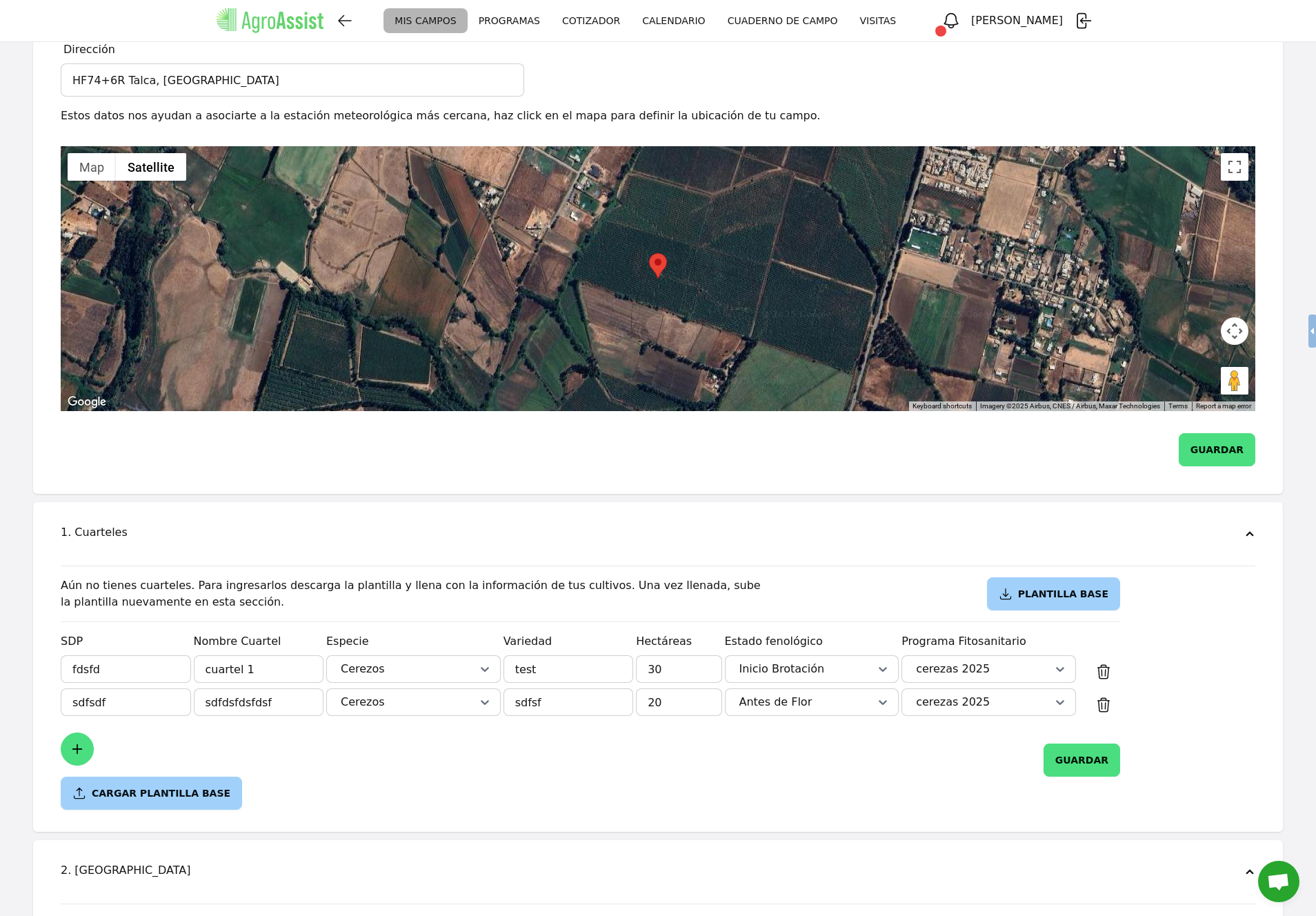
scroll to position [218, 0]
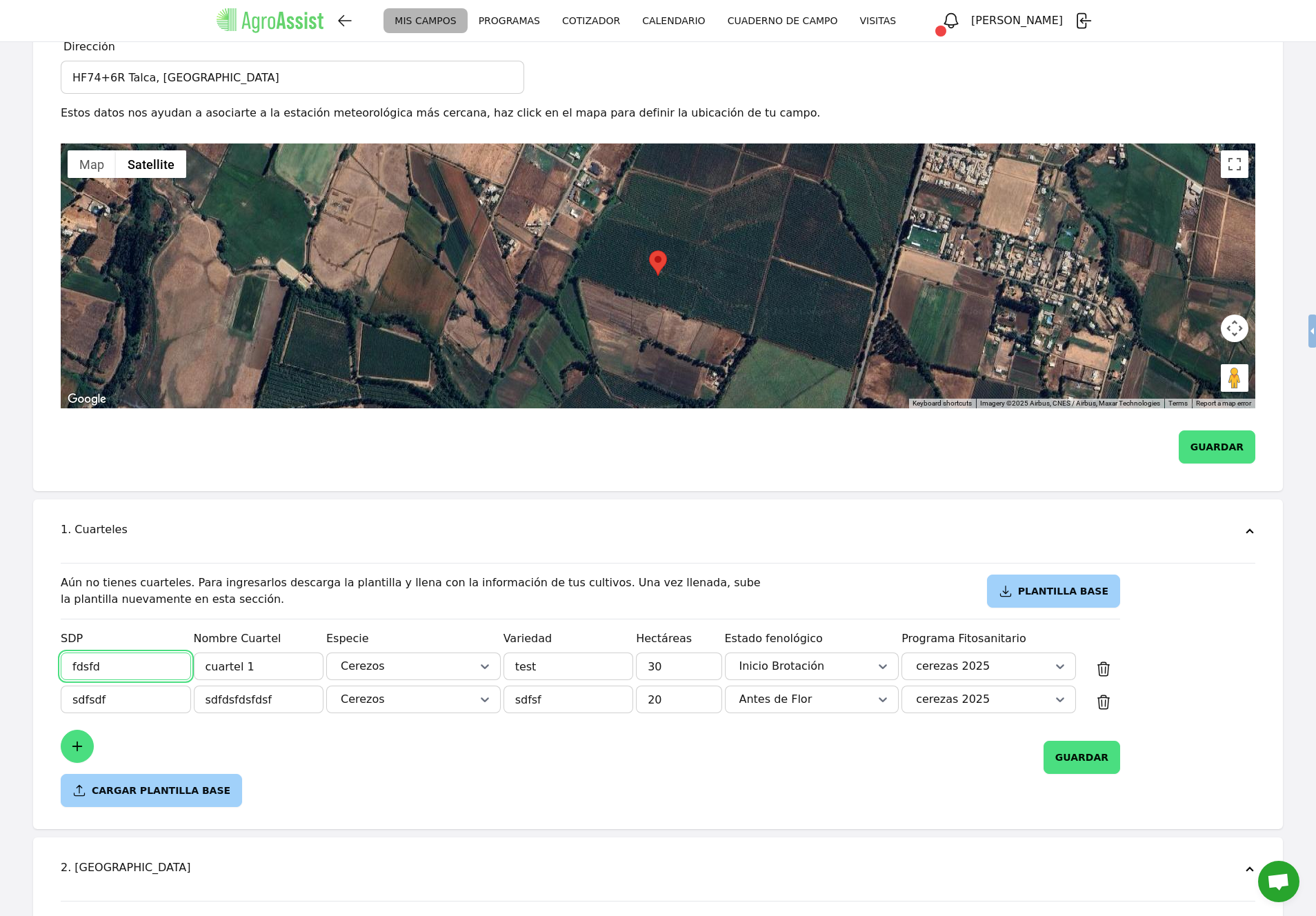
click at [134, 656] on input "fdsfd" at bounding box center [125, 666] width 131 height 28
type input "Cuartel 1"
click at [136, 692] on input "sdfsdf" at bounding box center [125, 699] width 131 height 28
type input "Cuartel 2"
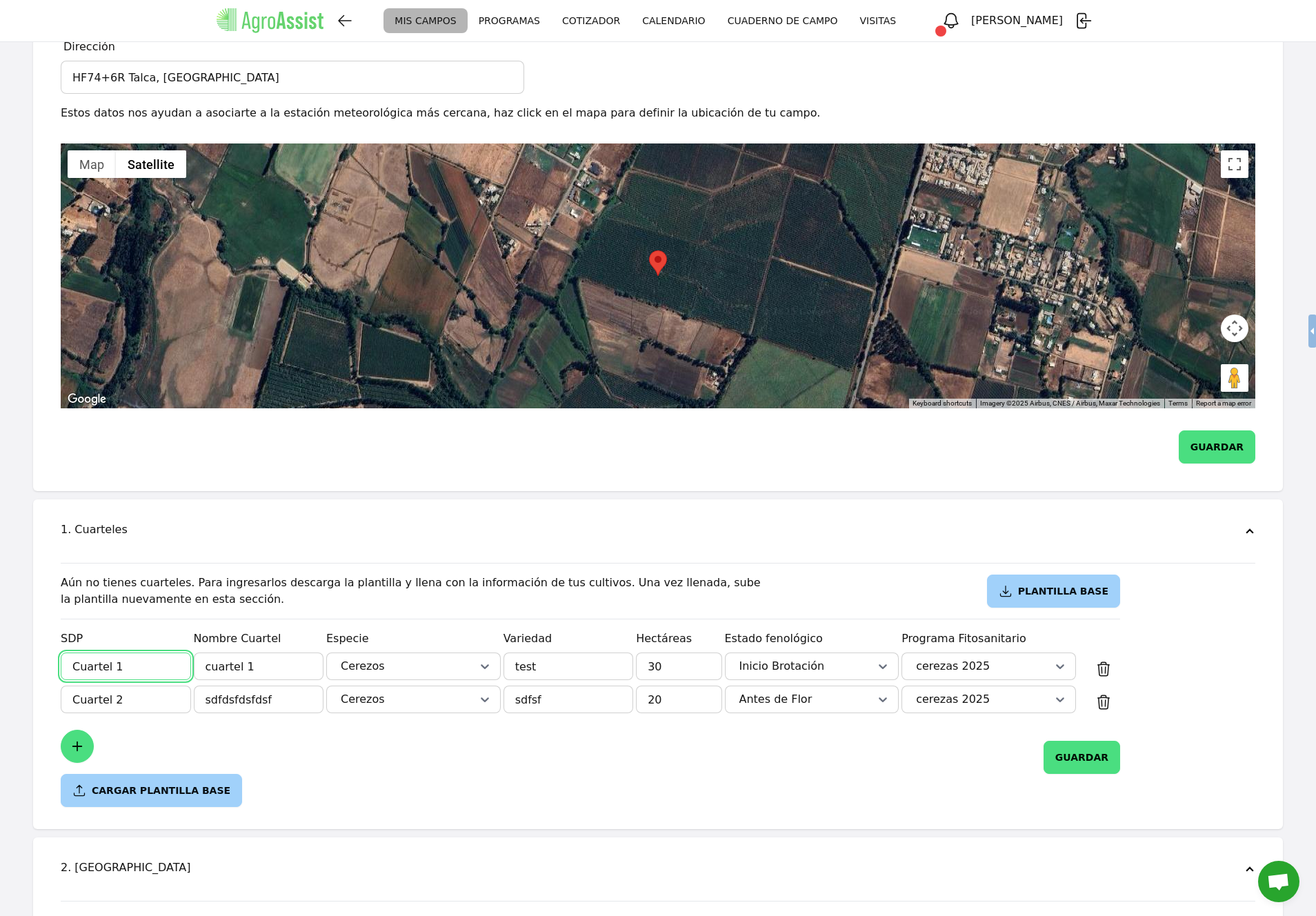
click at [145, 670] on input "Cuartel 1" at bounding box center [125, 666] width 131 height 28
type input "Sj234"
click at [152, 695] on input "Cuartel 2" at bounding box center [125, 699] width 131 height 28
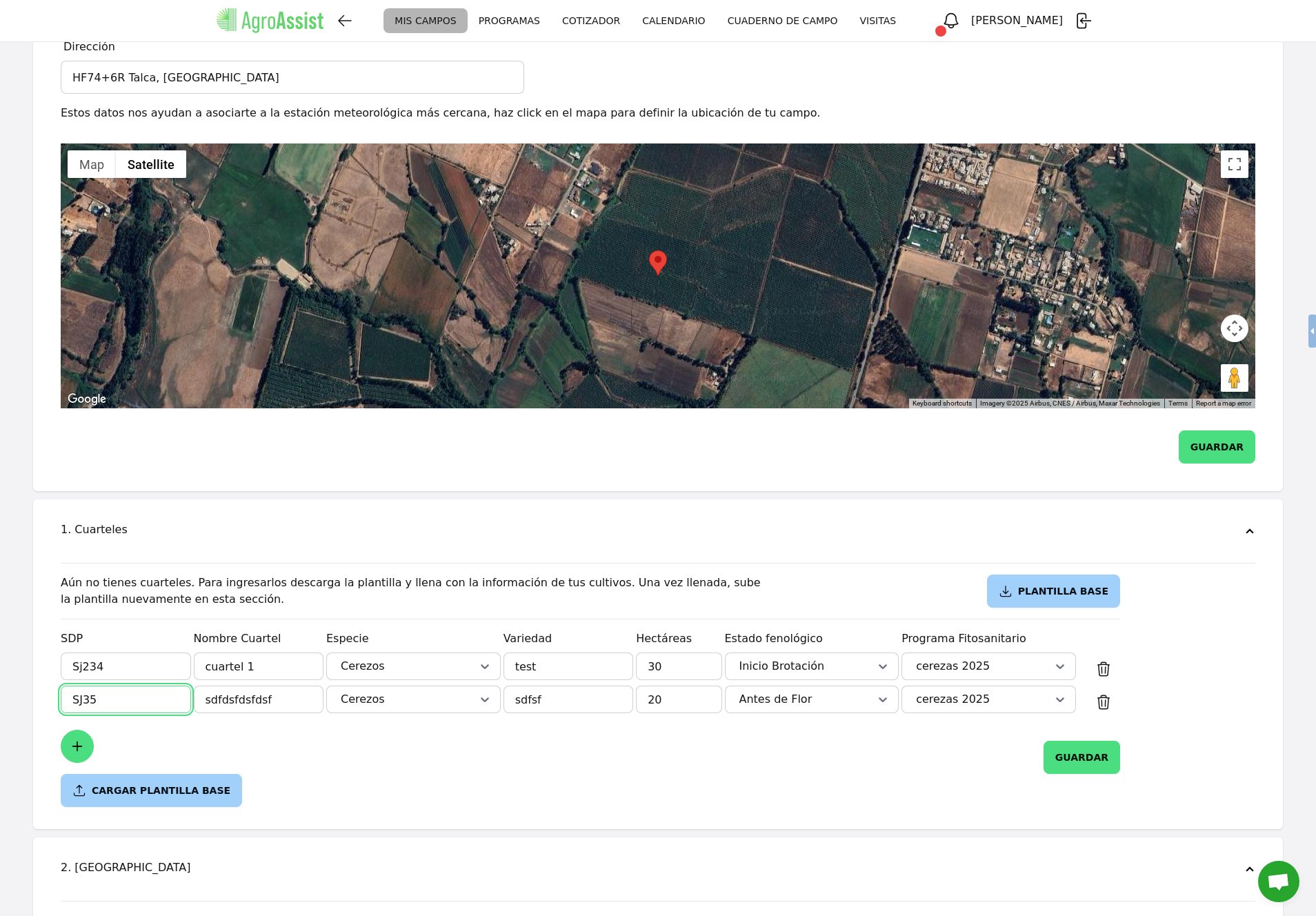
type input "SJ356"
click at [283, 695] on input "sdfdsfdsfdsf" at bounding box center [259, 699] width 131 height 28
type input "Cuartel 2"
click at [402, 744] on div "GUARDAR" at bounding box center [590, 752] width 1059 height 44
click at [1087, 755] on button "GUARDAR" at bounding box center [1082, 757] width 76 height 33
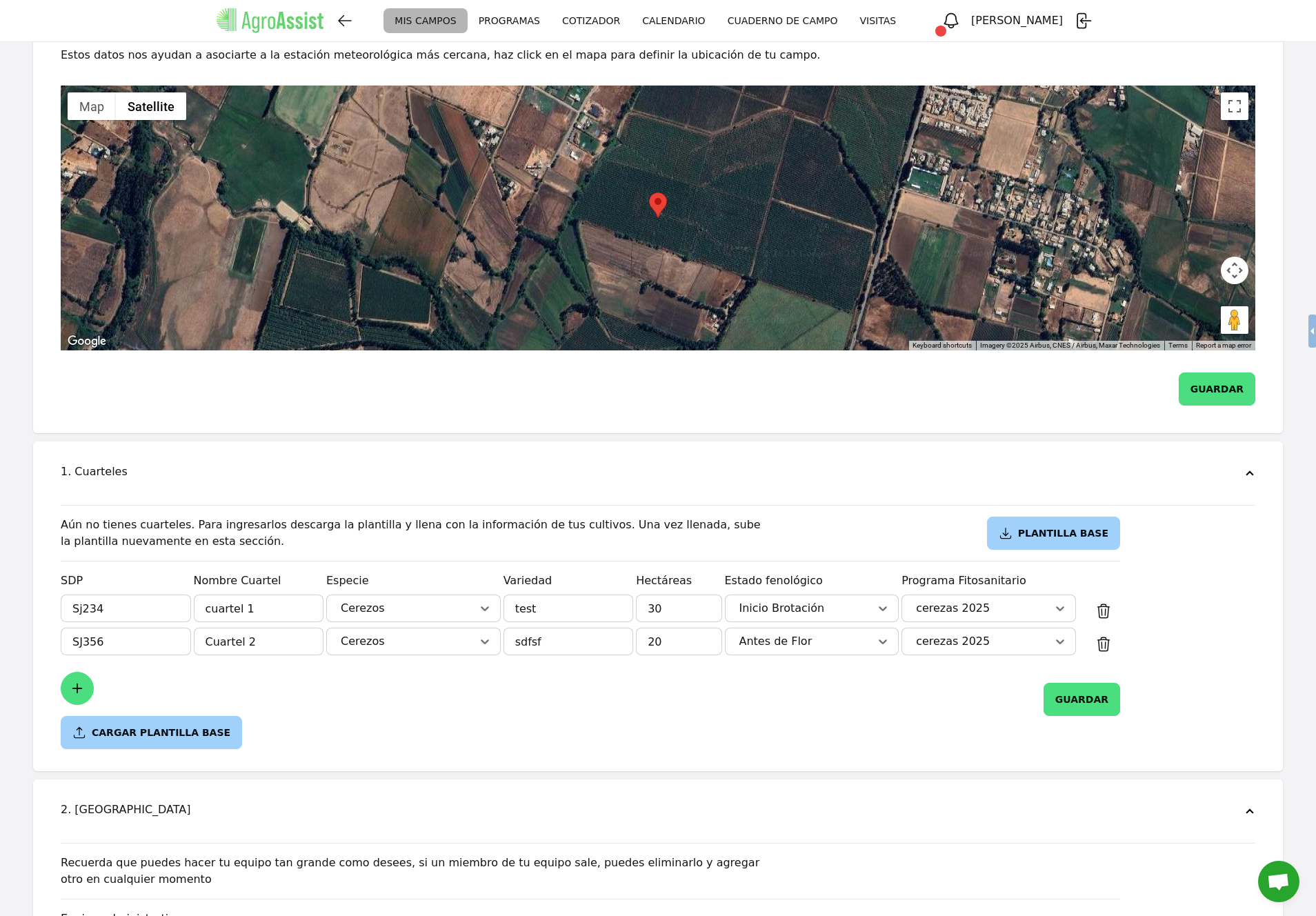
scroll to position [303, 0]
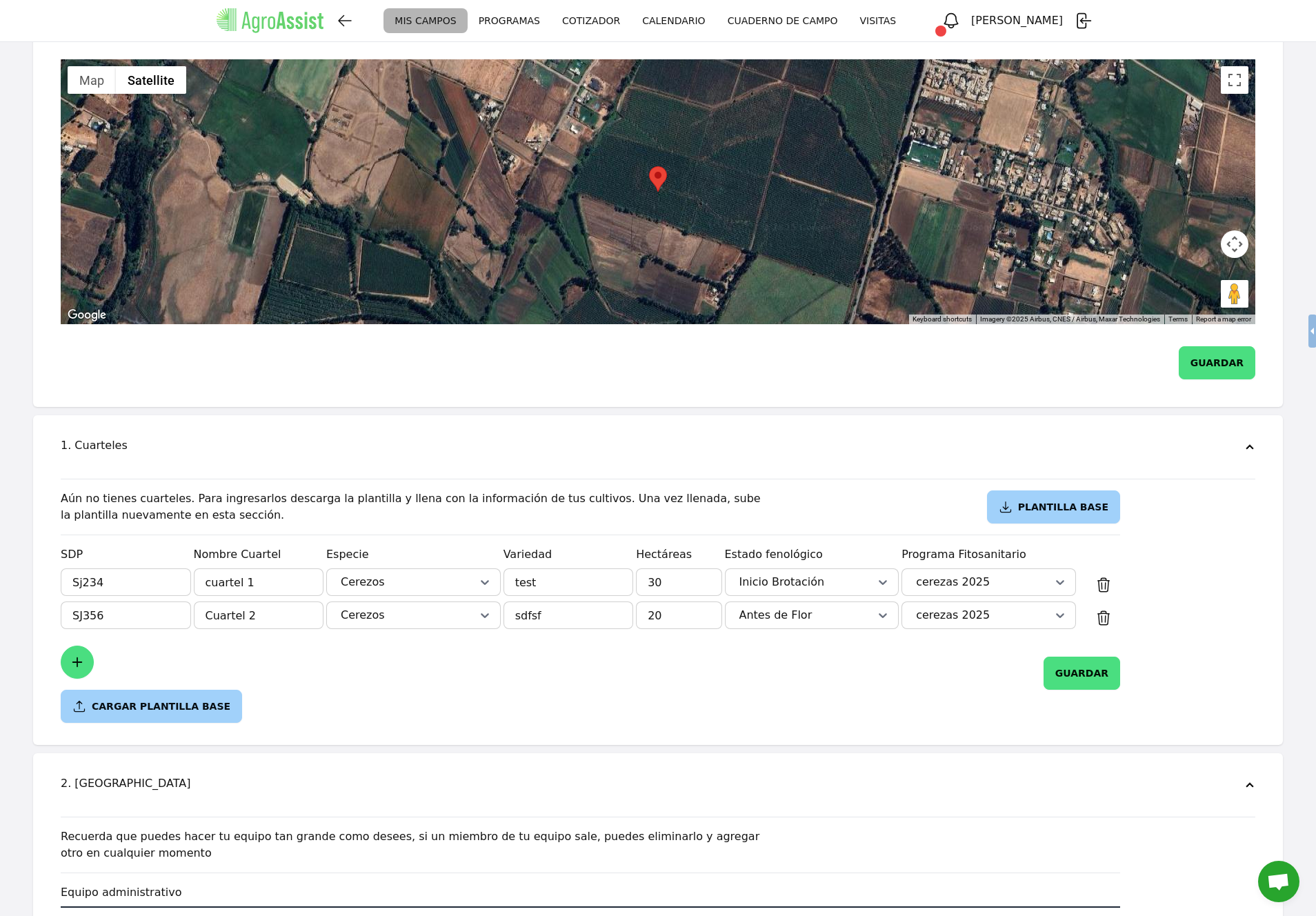
click at [862, 615] on div "Antes de Flor" at bounding box center [812, 615] width 151 height 19
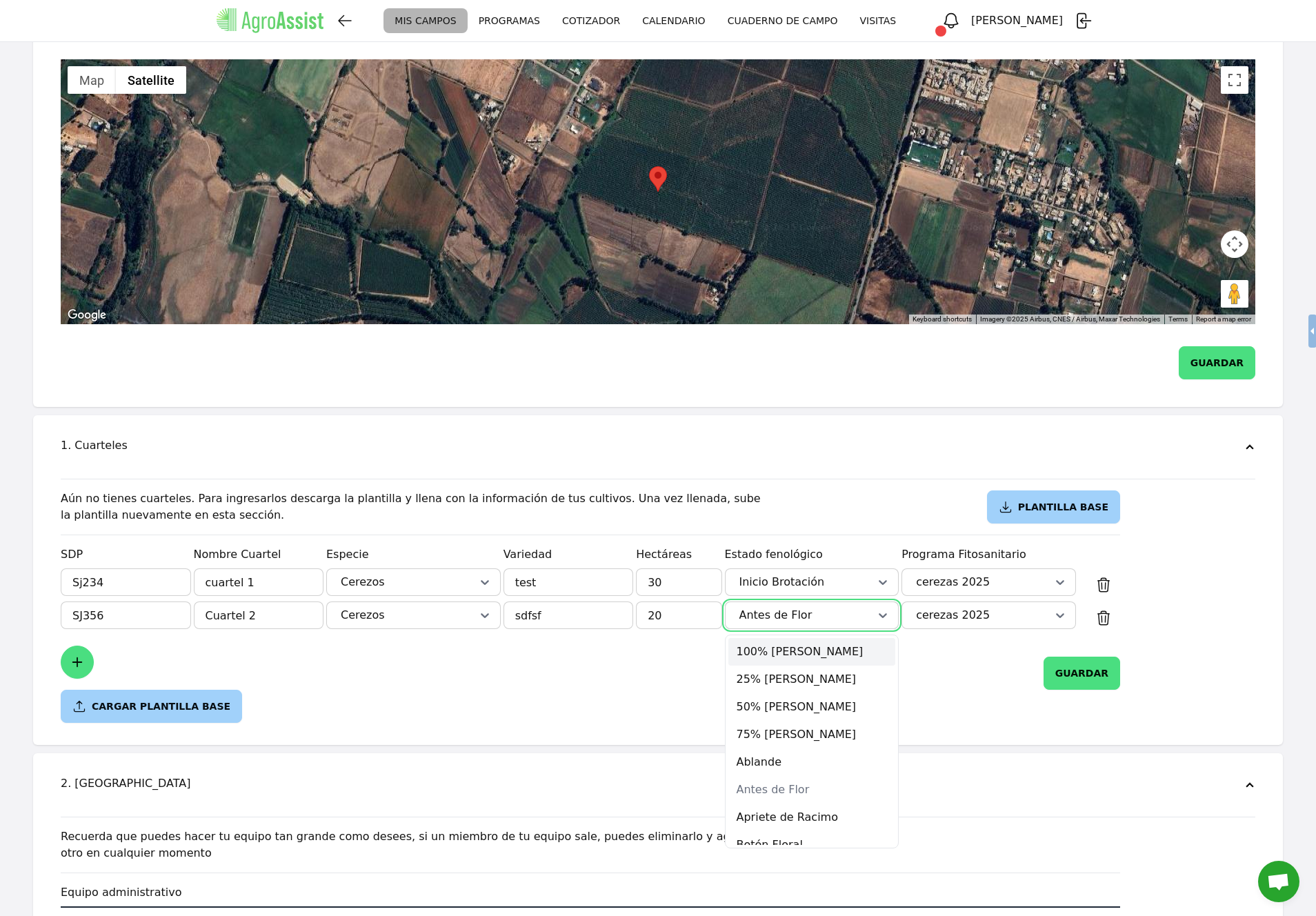
click at [642, 656] on div "GUARDAR" at bounding box center [590, 668] width 1059 height 44
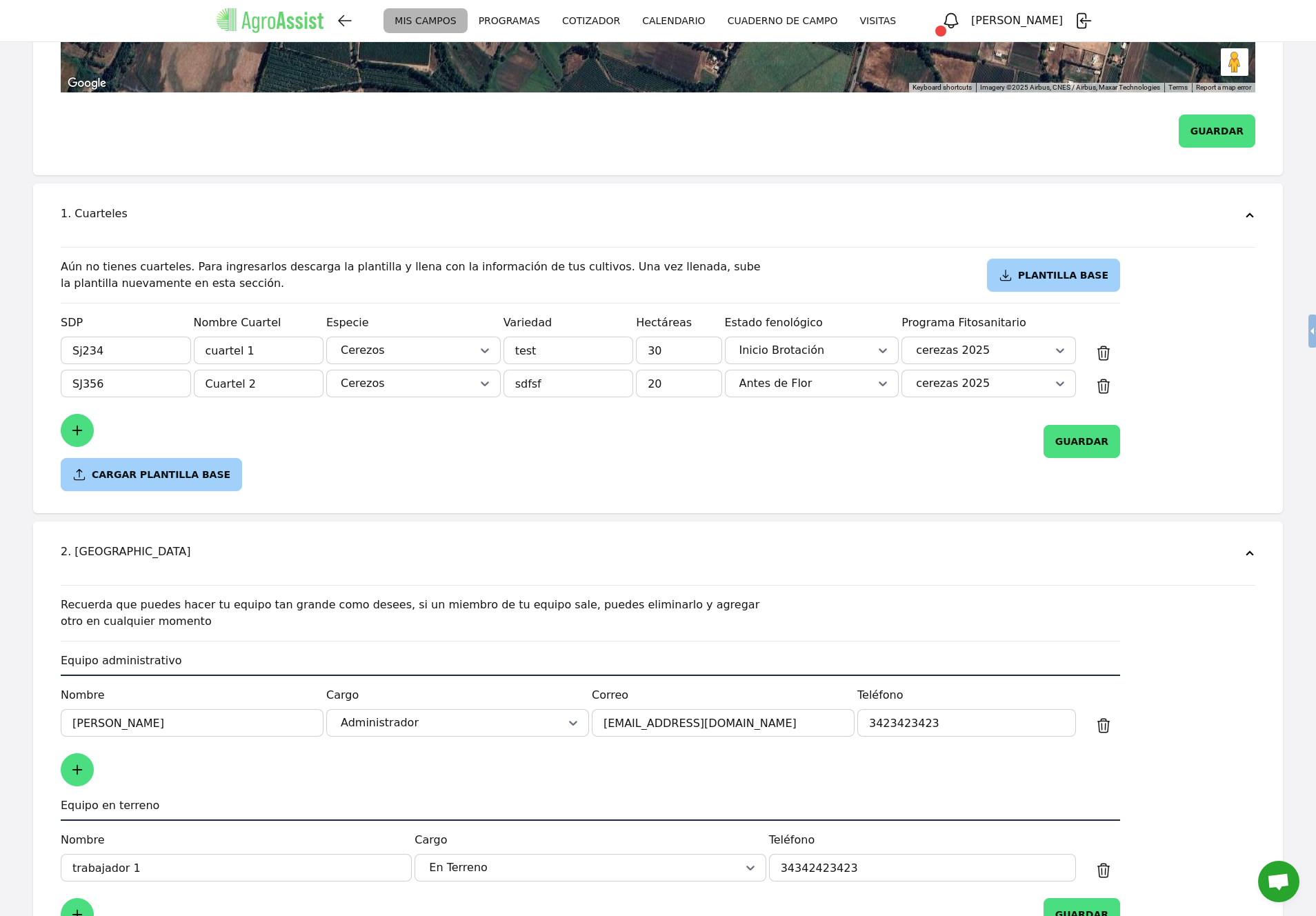
scroll to position [543, 0]
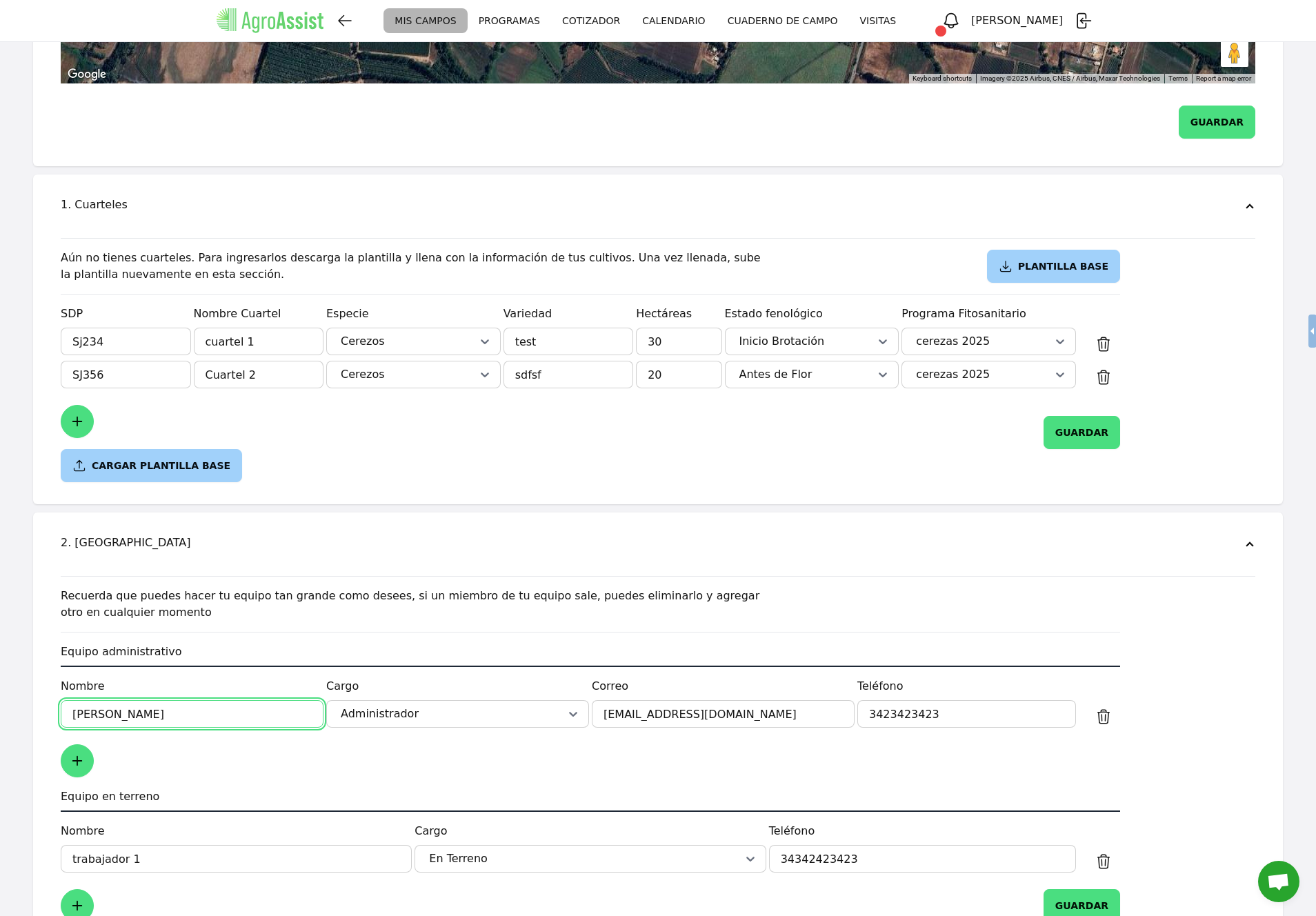
drag, startPoint x: 244, startPoint y: 717, endPoint x: 71, endPoint y: 714, distance: 173.0
click at [70, 714] on input "[PERSON_NAME]" at bounding box center [192, 714] width 263 height 28
click at [121, 717] on input "[PERSON_NAME]" at bounding box center [192, 714] width 263 height 28
type input "[PERSON_NAME]"
click at [554, 337] on input "test" at bounding box center [568, 341] width 131 height 28
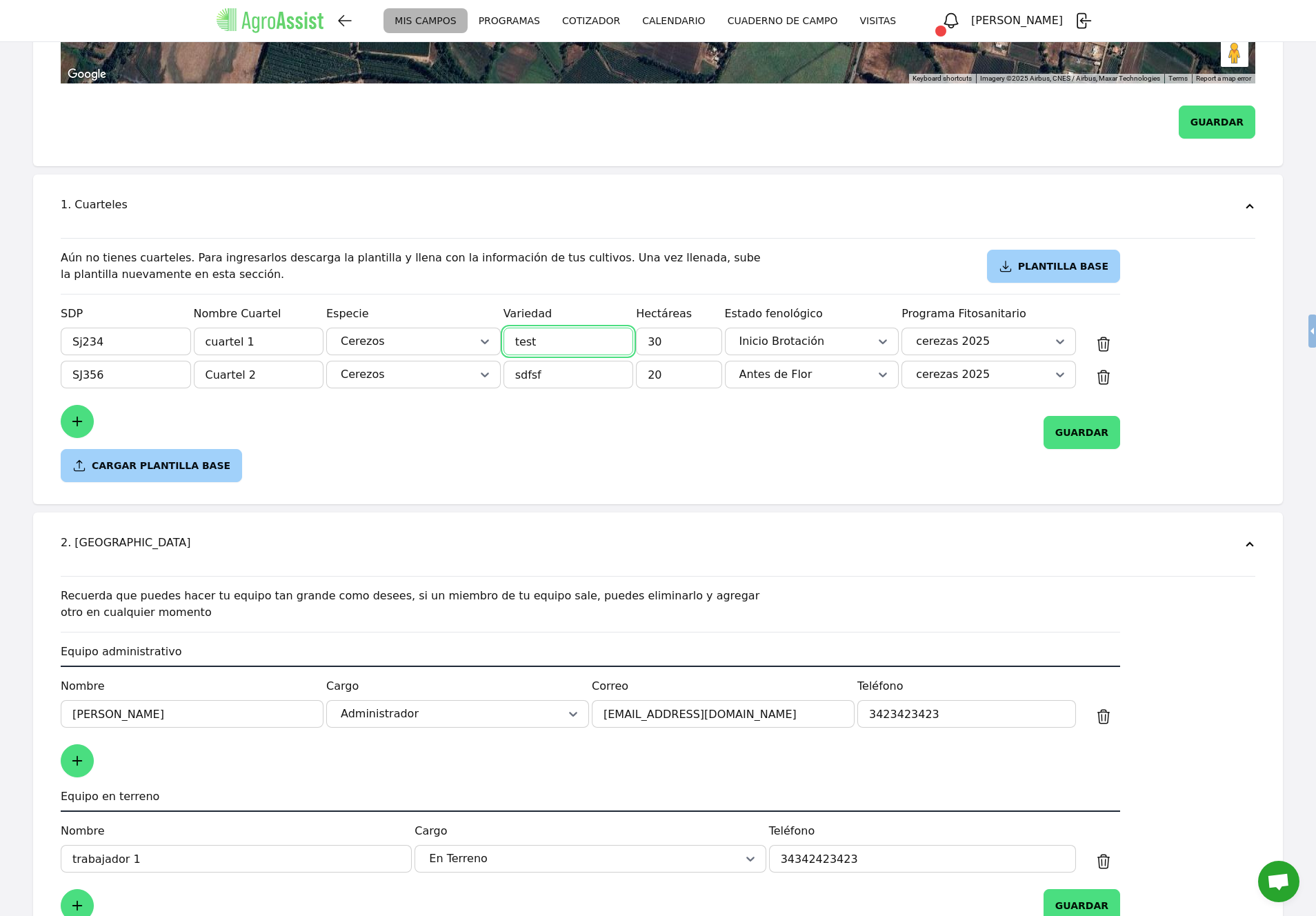
click at [554, 337] on input "test" at bounding box center [568, 341] width 131 height 28
click at [553, 338] on input "test" at bounding box center [568, 341] width 131 height 28
type input "LAPINS"
click at [564, 373] on input "sdfsf" at bounding box center [568, 374] width 131 height 28
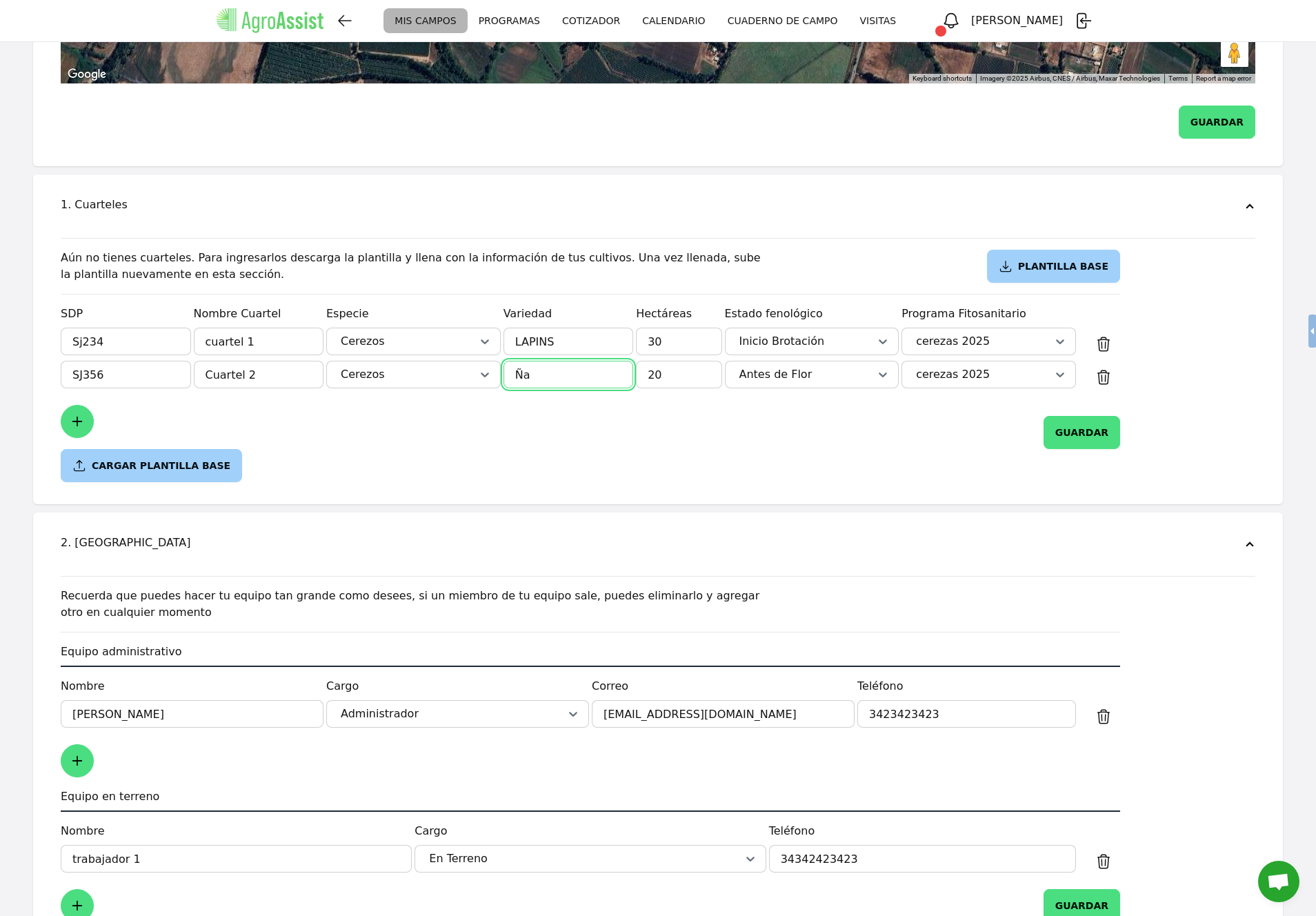
type input "Ñ"
type input "LAPINS"
click at [539, 400] on div "SDP Sj234 Nombre Cuartel cuartel 1 Especie Cerezos Variedad LAPINS Hectáreas 30…" at bounding box center [590, 377] width 1059 height 144
click at [1103, 439] on button "GUARDAR" at bounding box center [1082, 432] width 76 height 33
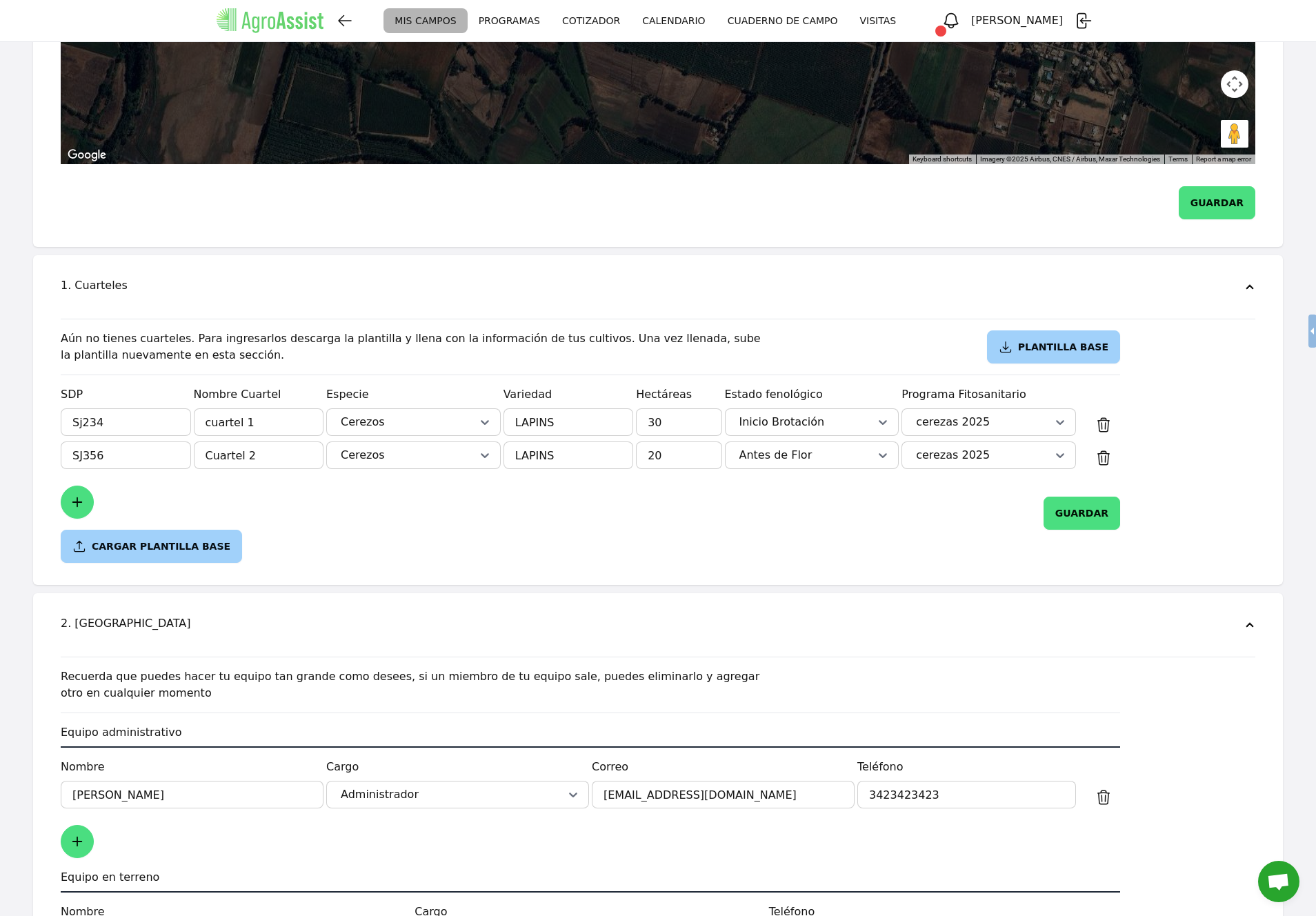
scroll to position [731, 0]
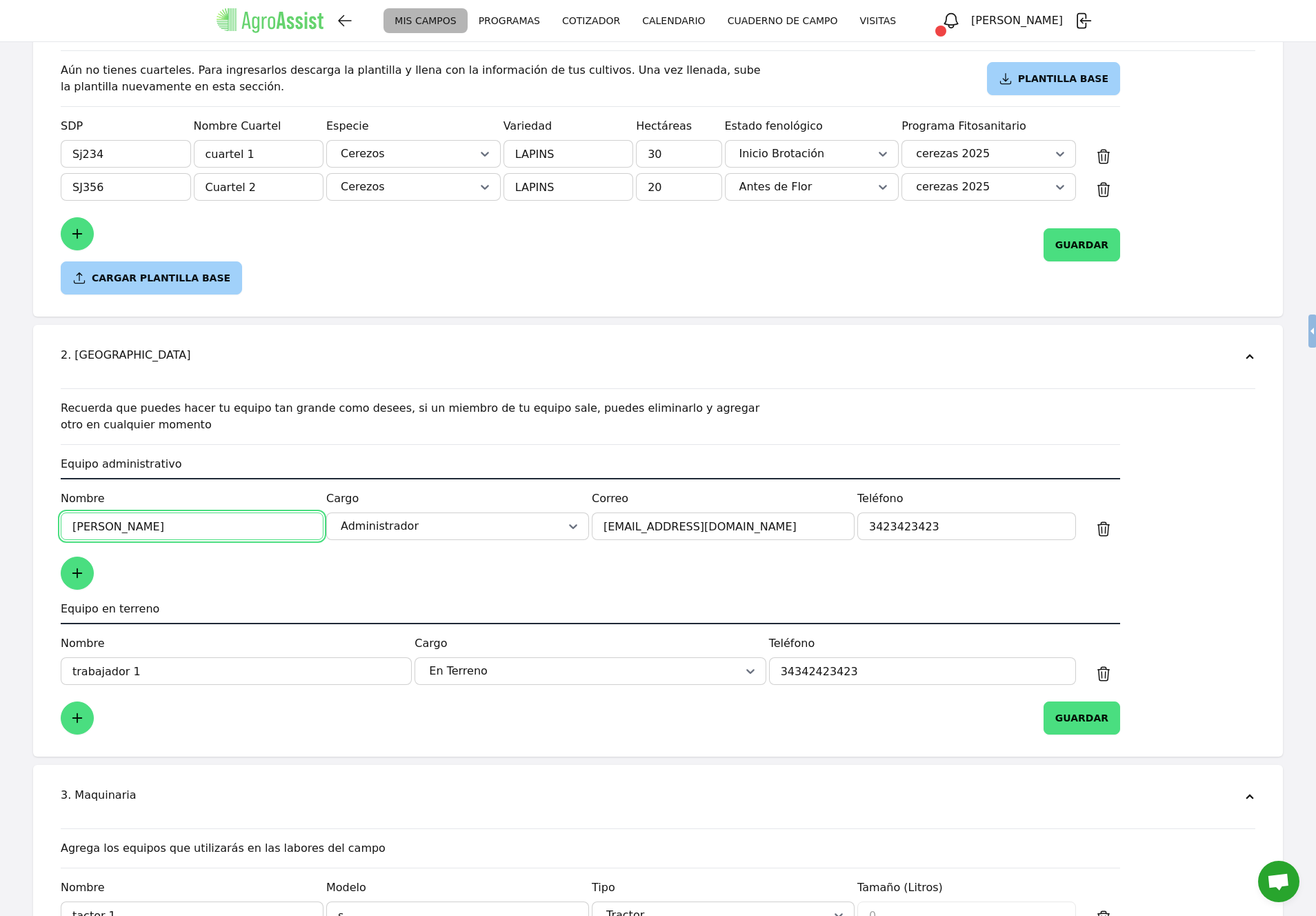
click at [120, 520] on input "[PERSON_NAME]" at bounding box center [192, 526] width 263 height 28
type input "[PERSON_NAME]"
click at [344, 578] on div at bounding box center [590, 573] width 1059 height 33
drag, startPoint x: 629, startPoint y: 526, endPoint x: 606, endPoint y: 526, distance: 23.0
click at [606, 526] on input "[EMAIL_ADDRESS][DOMAIN_NAME]" at bounding box center [723, 526] width 263 height 28
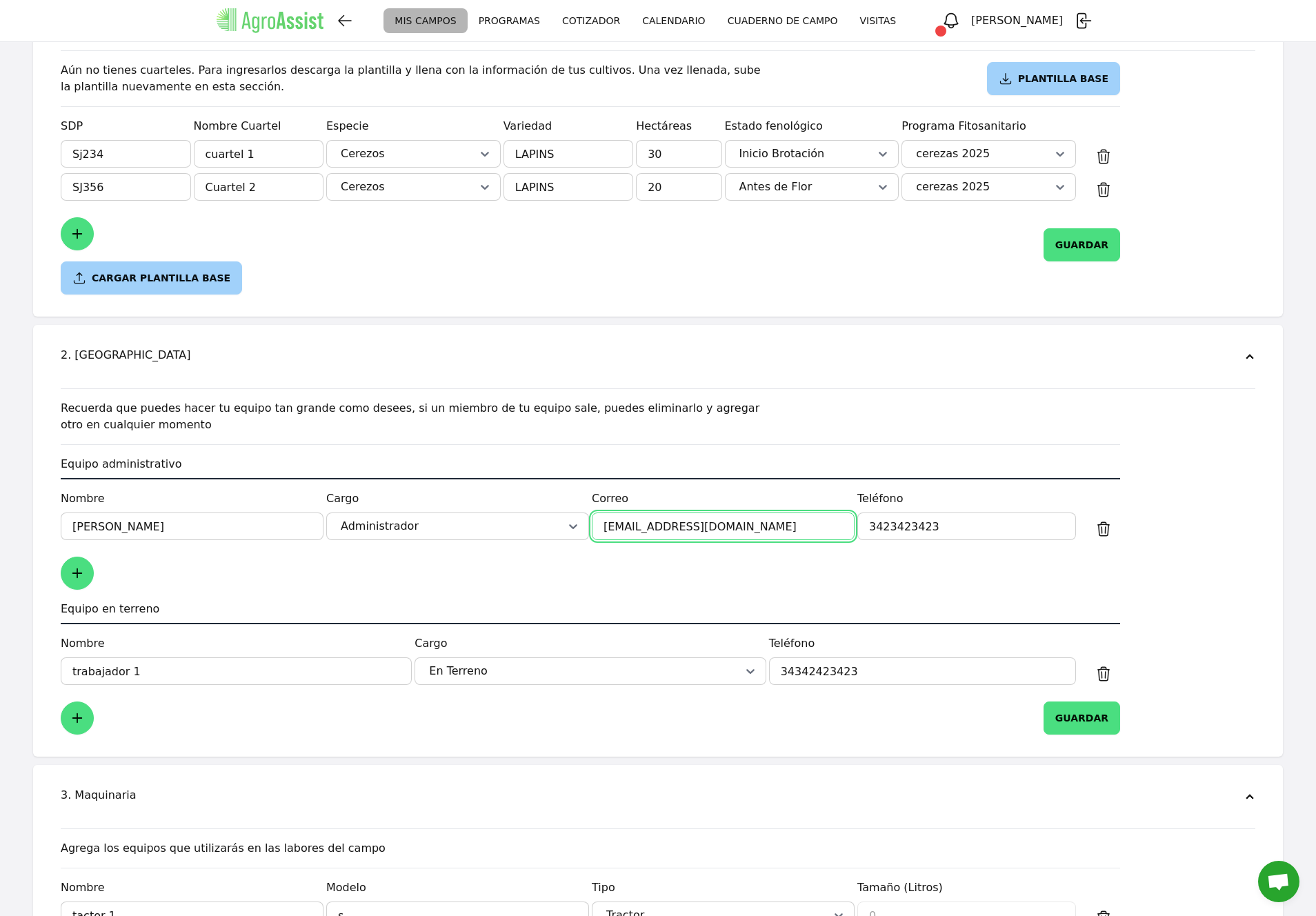
type input "[EMAIL_ADDRESS][DOMAIN_NAME]"
click at [955, 525] on input "3423423423" at bounding box center [966, 526] width 218 height 28
click at [954, 525] on input "3423423423" at bounding box center [966, 526] width 218 height 28
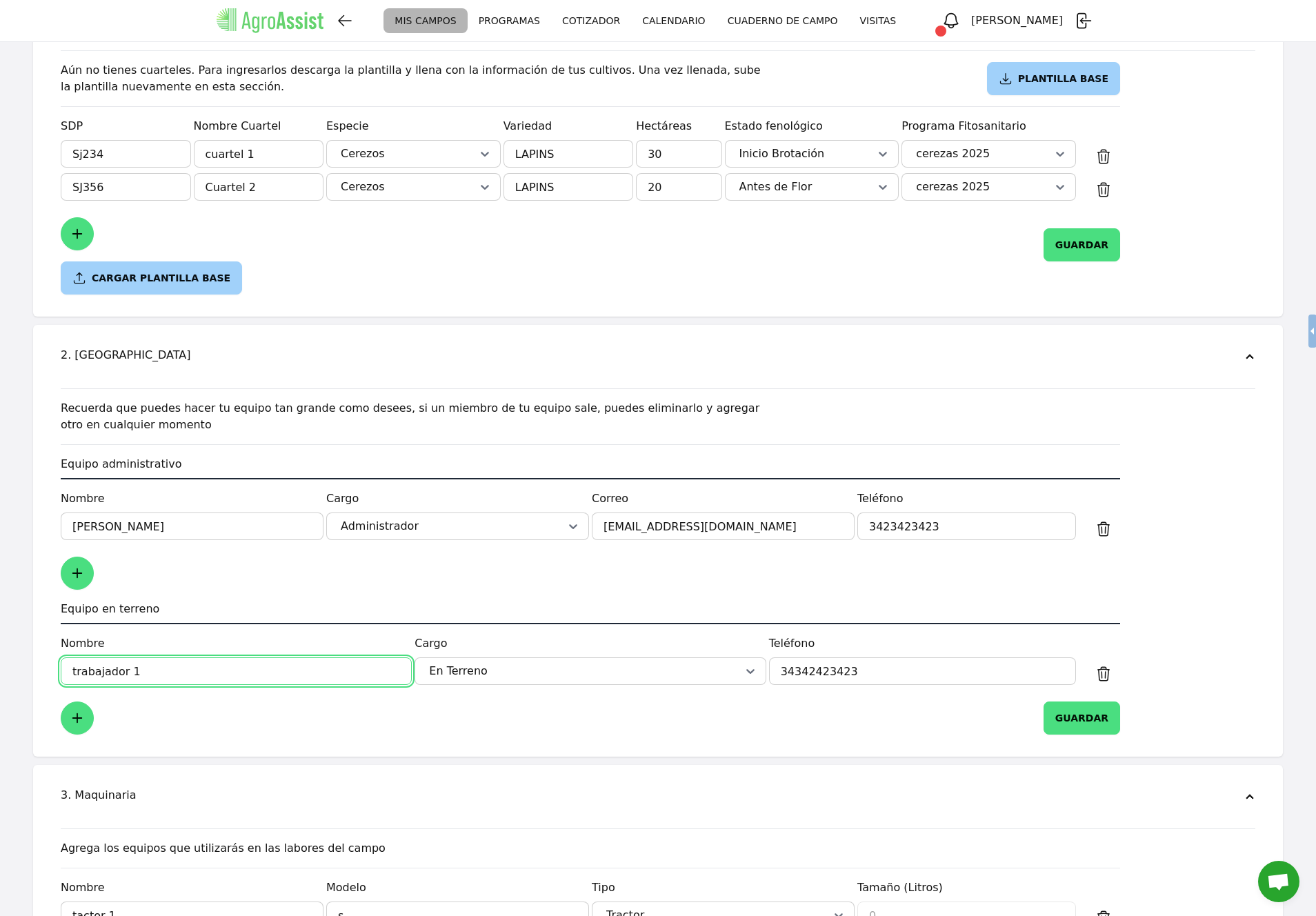
click at [247, 680] on input "trabajador 1" at bounding box center [236, 671] width 351 height 28
click at [247, 679] on input "trabajador 1" at bounding box center [236, 671] width 351 height 28
click at [231, 678] on input "trabajador 1" at bounding box center [236, 671] width 351 height 28
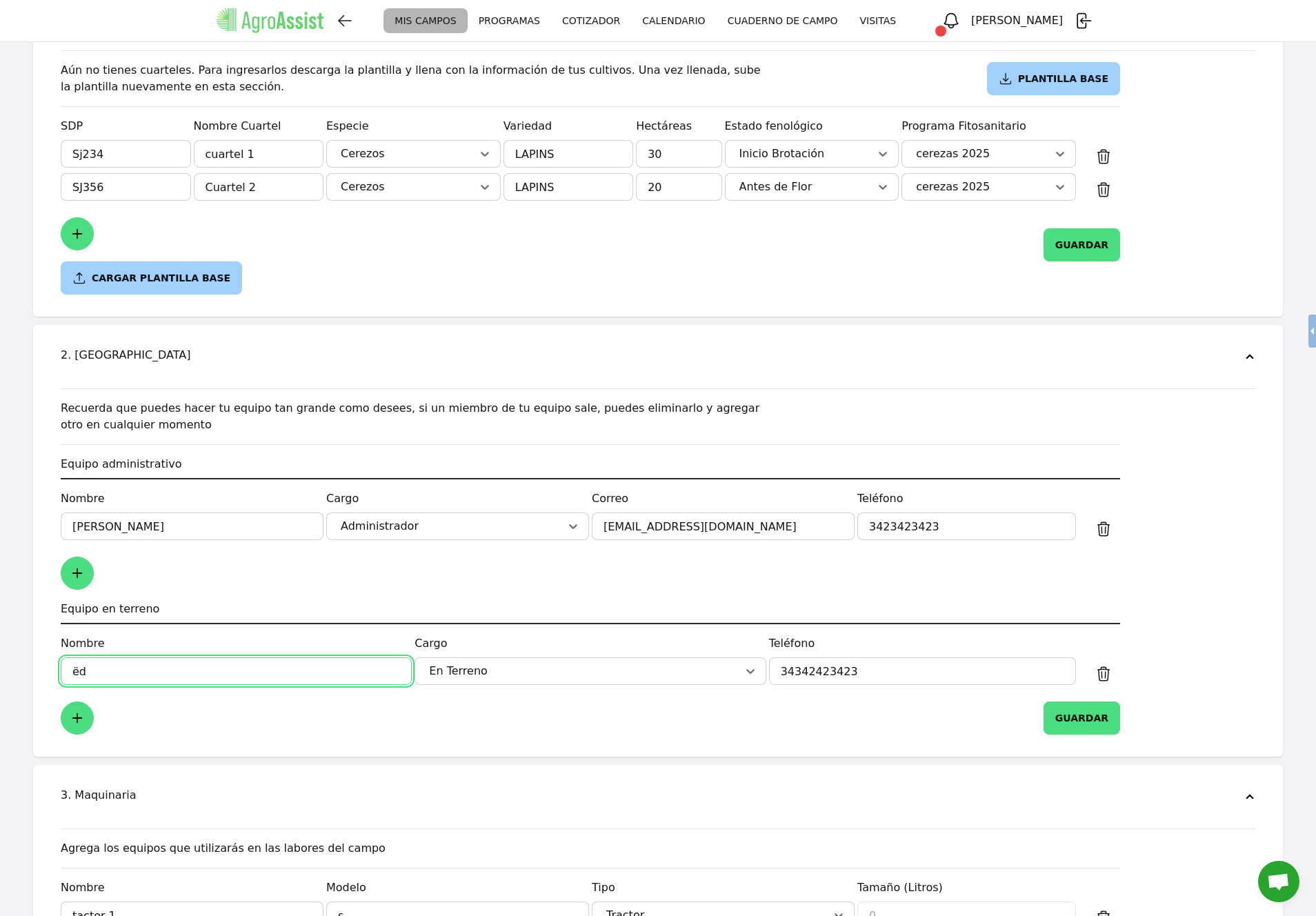
type input "ë"
type input "[PERSON_NAME]"
click at [1082, 720] on button "GUARDAR" at bounding box center [1082, 717] width 76 height 33
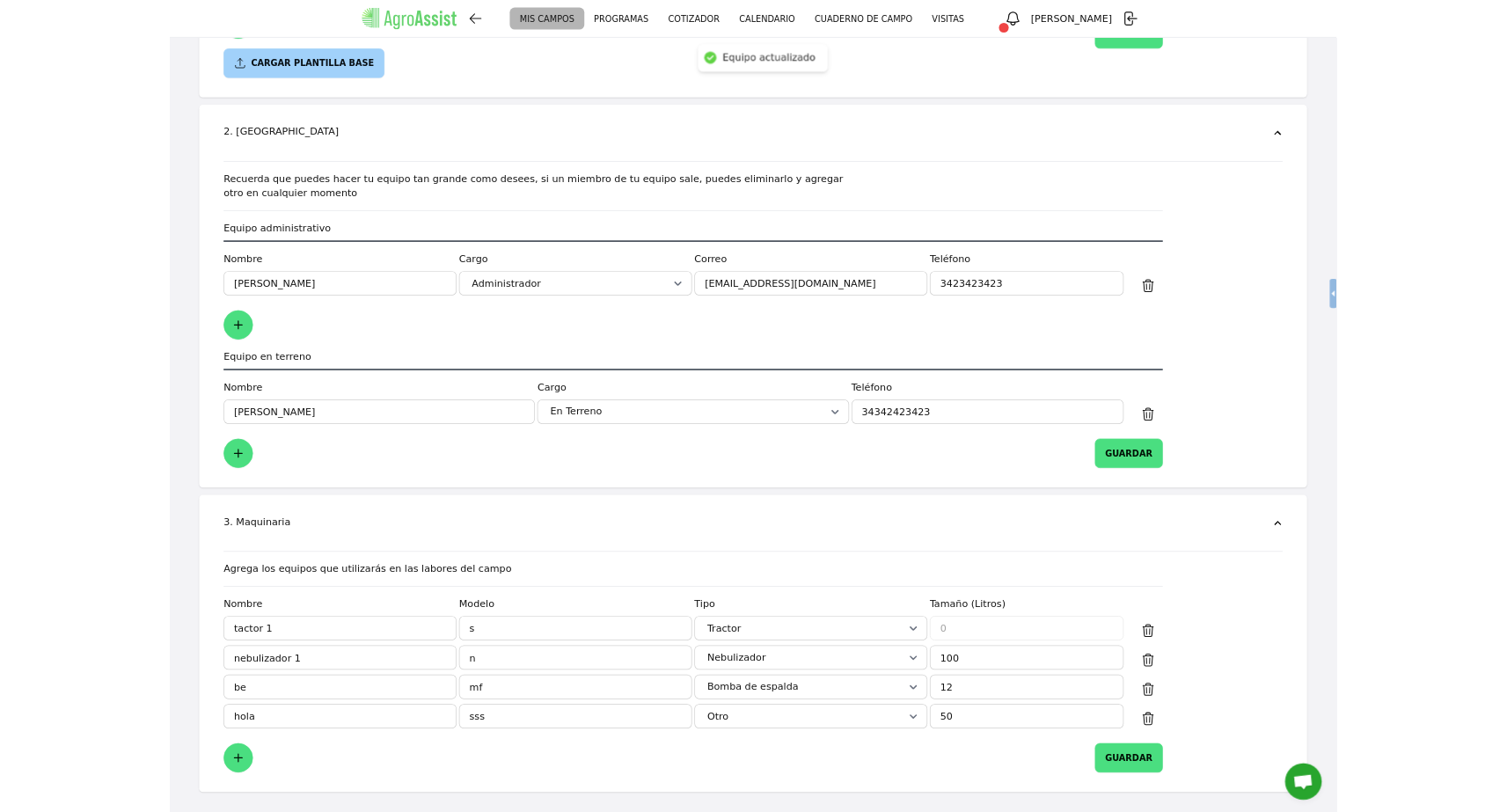
scroll to position [1210, 0]
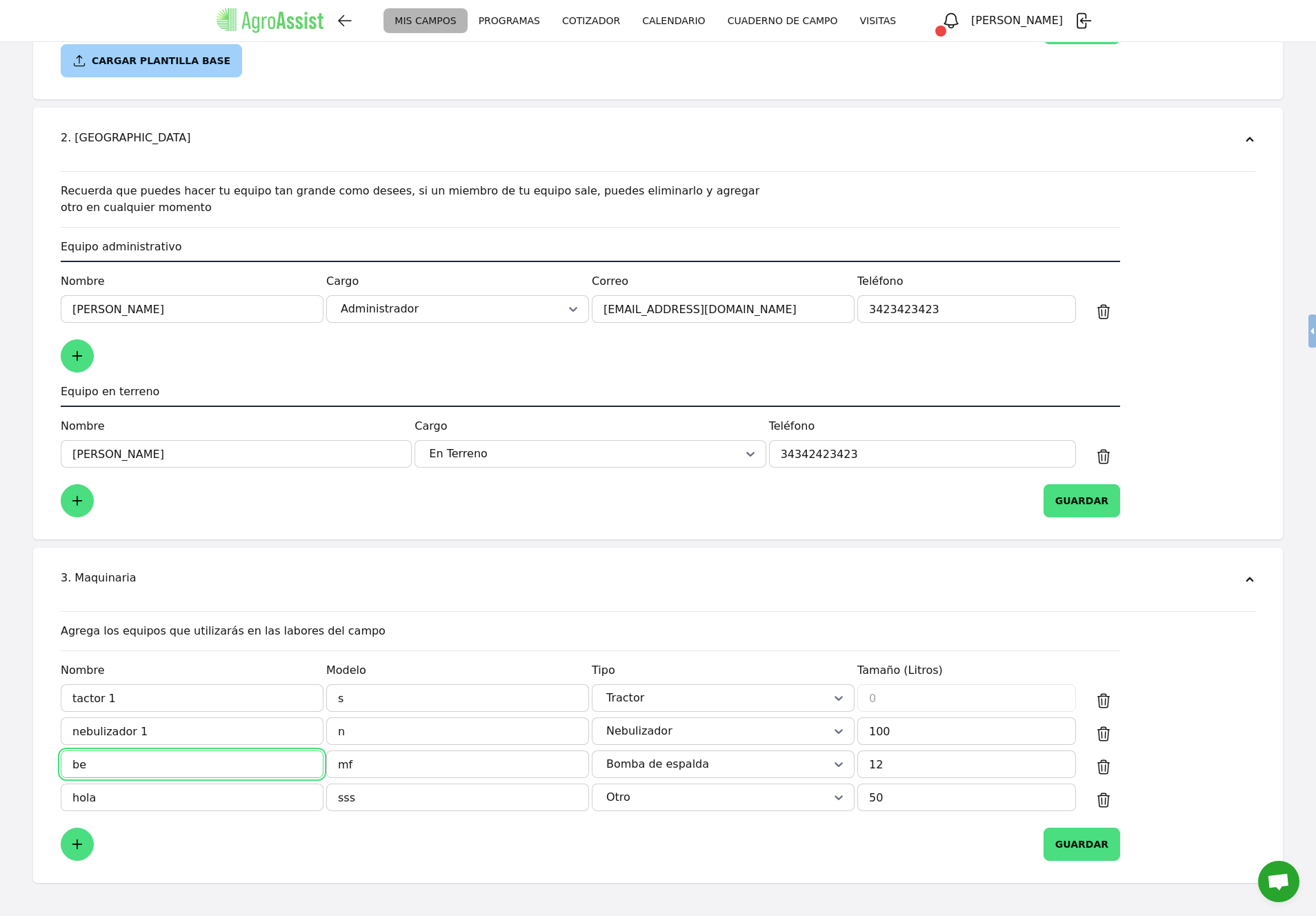
click at [184, 768] on input "be" at bounding box center [192, 764] width 263 height 28
type input "Bomba de espalda"
click at [209, 806] on input "hola" at bounding box center [192, 798] width 263 height 28
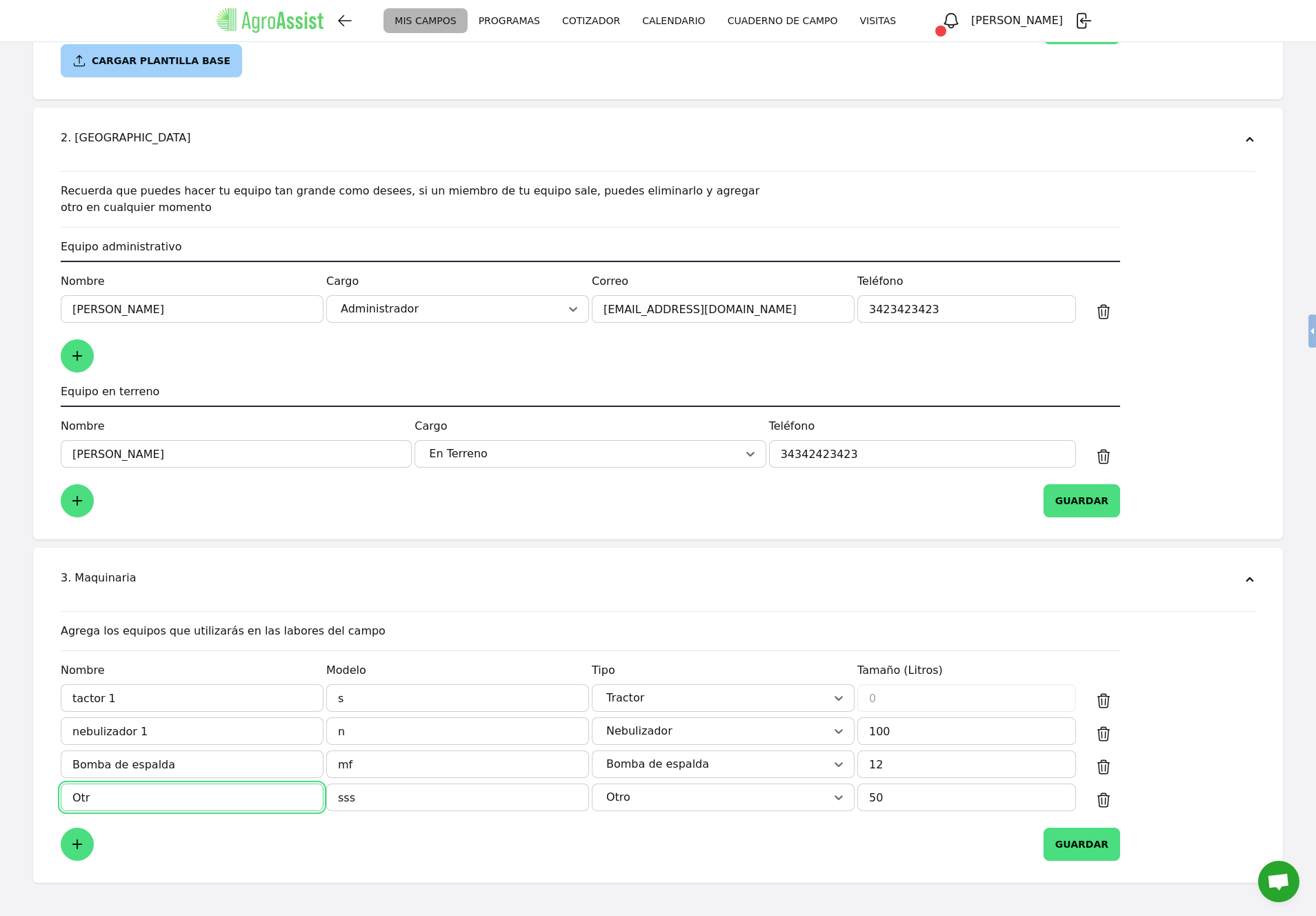
type input "Otro"
click at [818, 844] on div "GUARDAR" at bounding box center [590, 843] width 1059 height 33
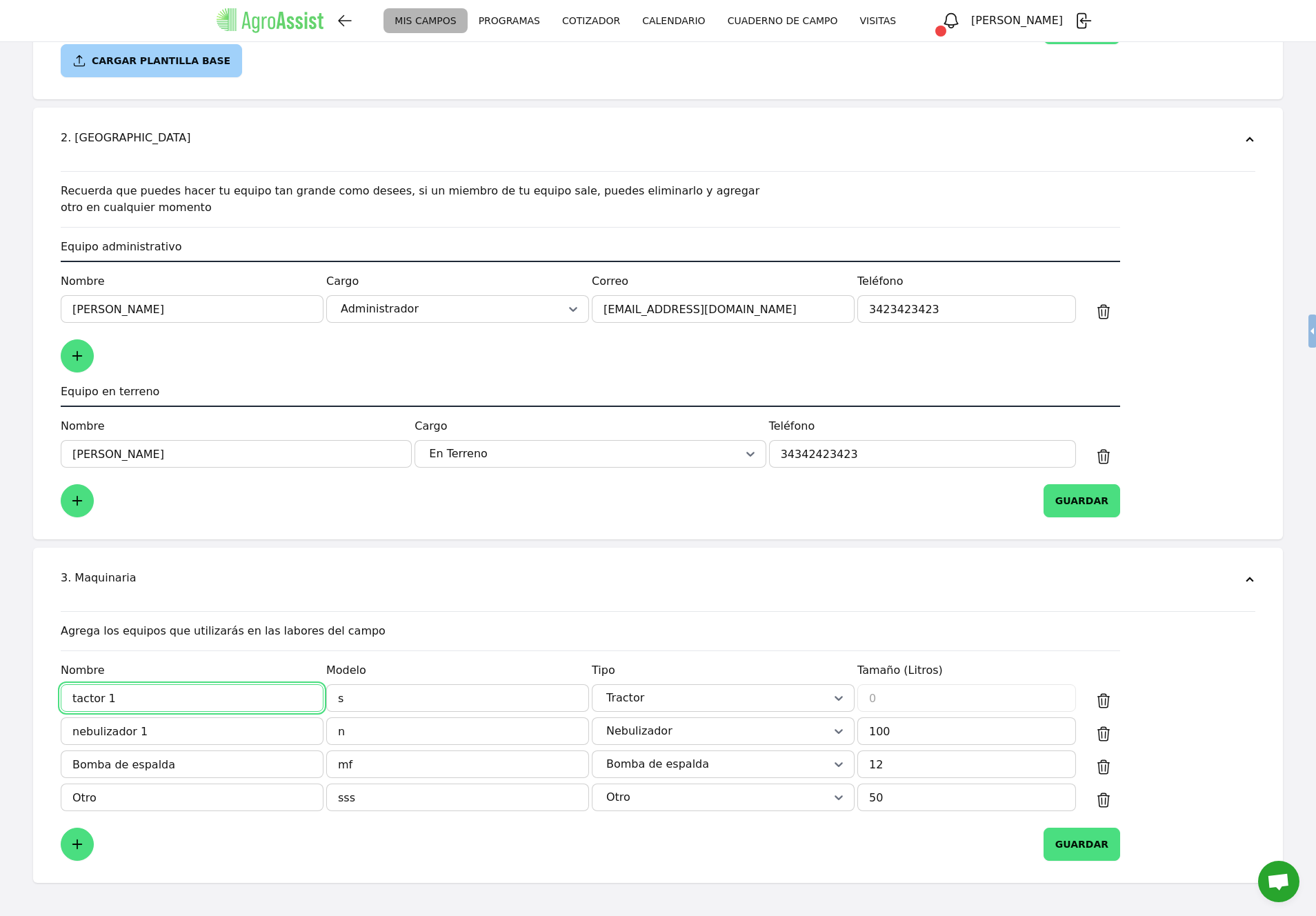
click at [80, 702] on input "tactor 1" at bounding box center [192, 698] width 263 height 28
type input "tractor 1"
click at [539, 617] on div "Agrega los equipos que utilizarás en las labores del campo Nombre tractor 1 Mod…" at bounding box center [658, 736] width 1217 height 272
click at [1093, 848] on button "GUARDAR" at bounding box center [1082, 843] width 76 height 33
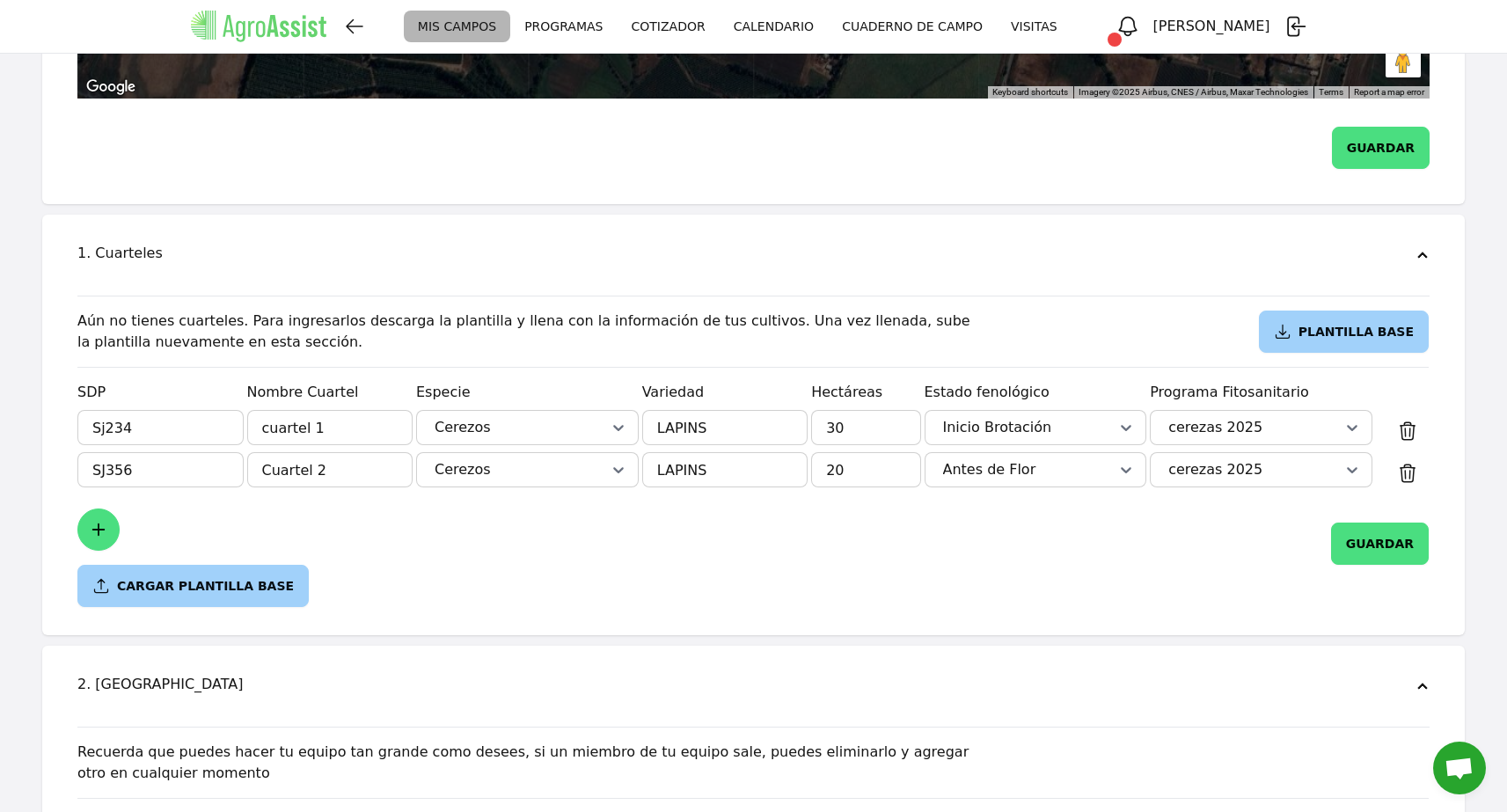
scroll to position [782, 0]
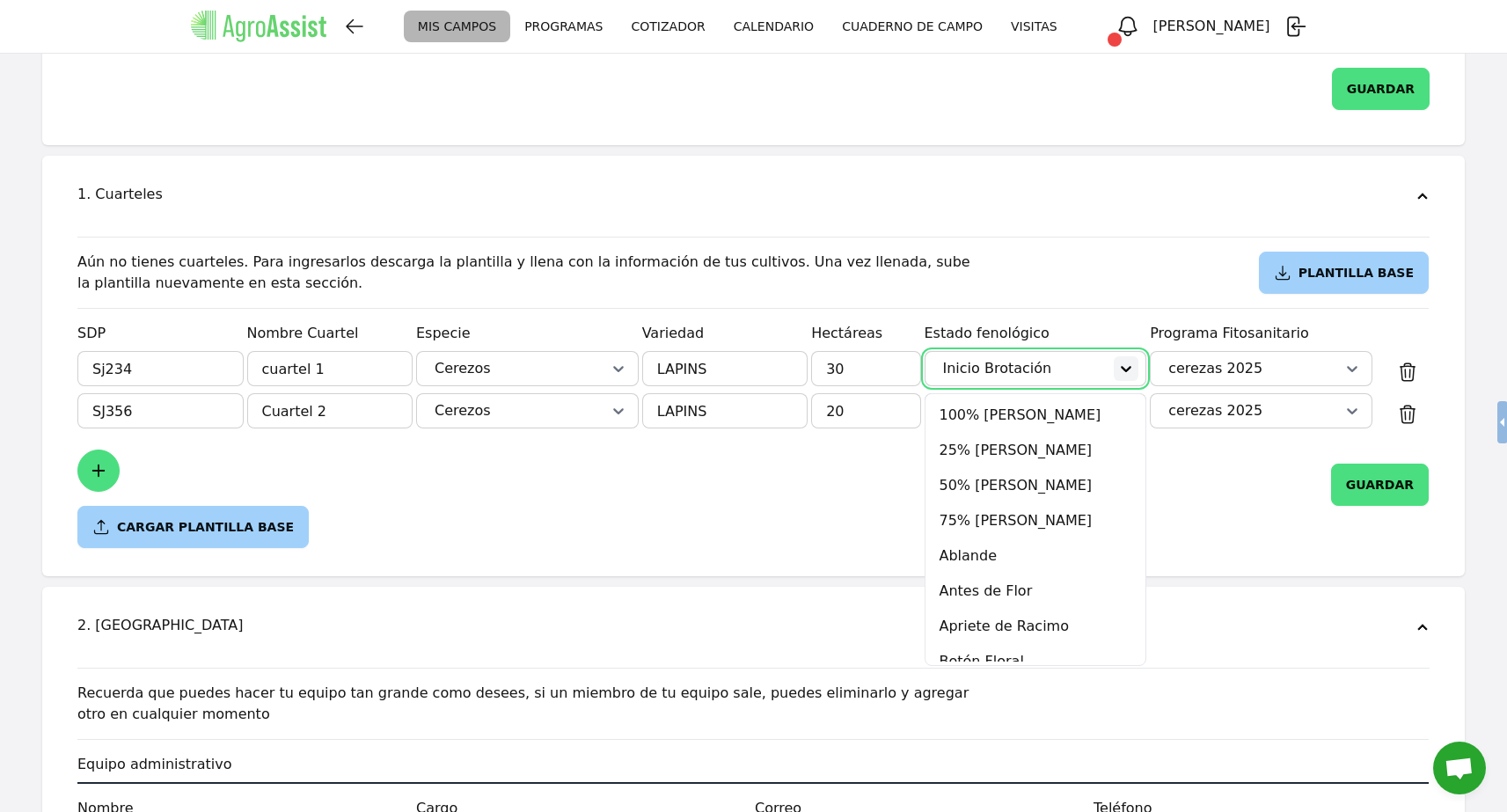
click at [1123, 367] on icon at bounding box center [1126, 369] width 11 height 6
click at [1088, 358] on div at bounding box center [1015, 368] width 150 height 21
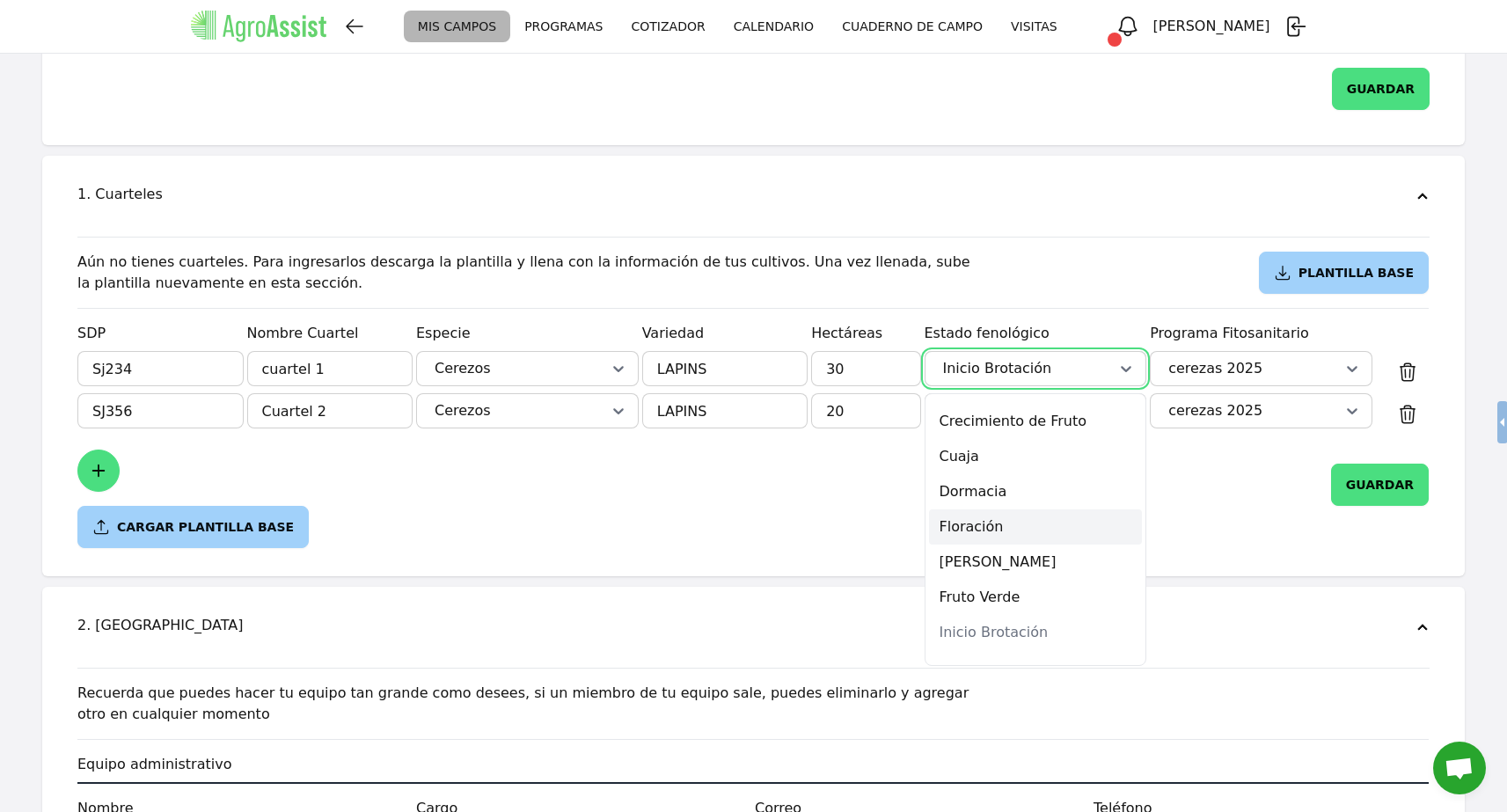
click at [1014, 510] on div "Floración" at bounding box center [1035, 527] width 213 height 35
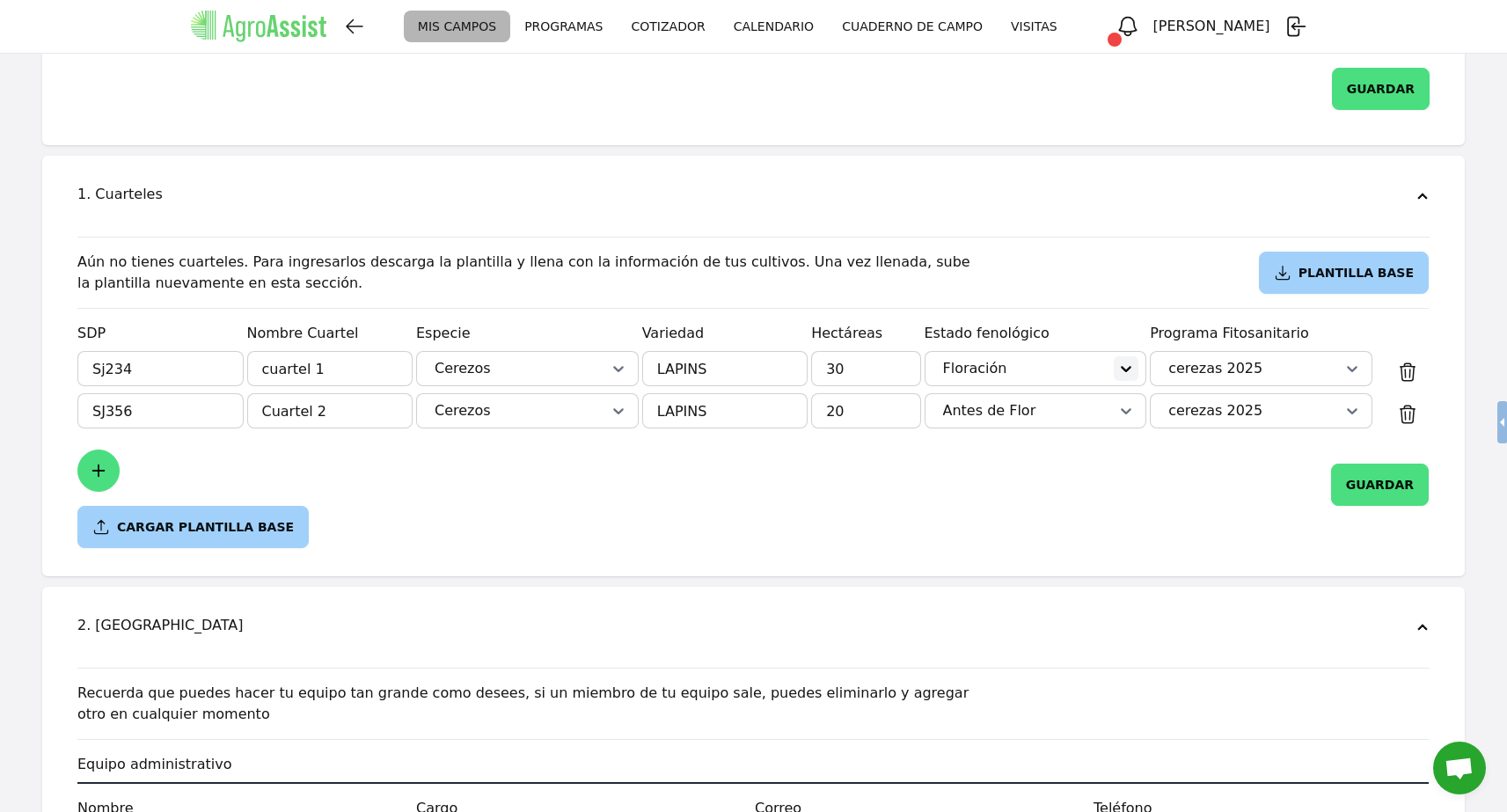
click at [1120, 360] on icon at bounding box center [1127, 368] width 18 height 18
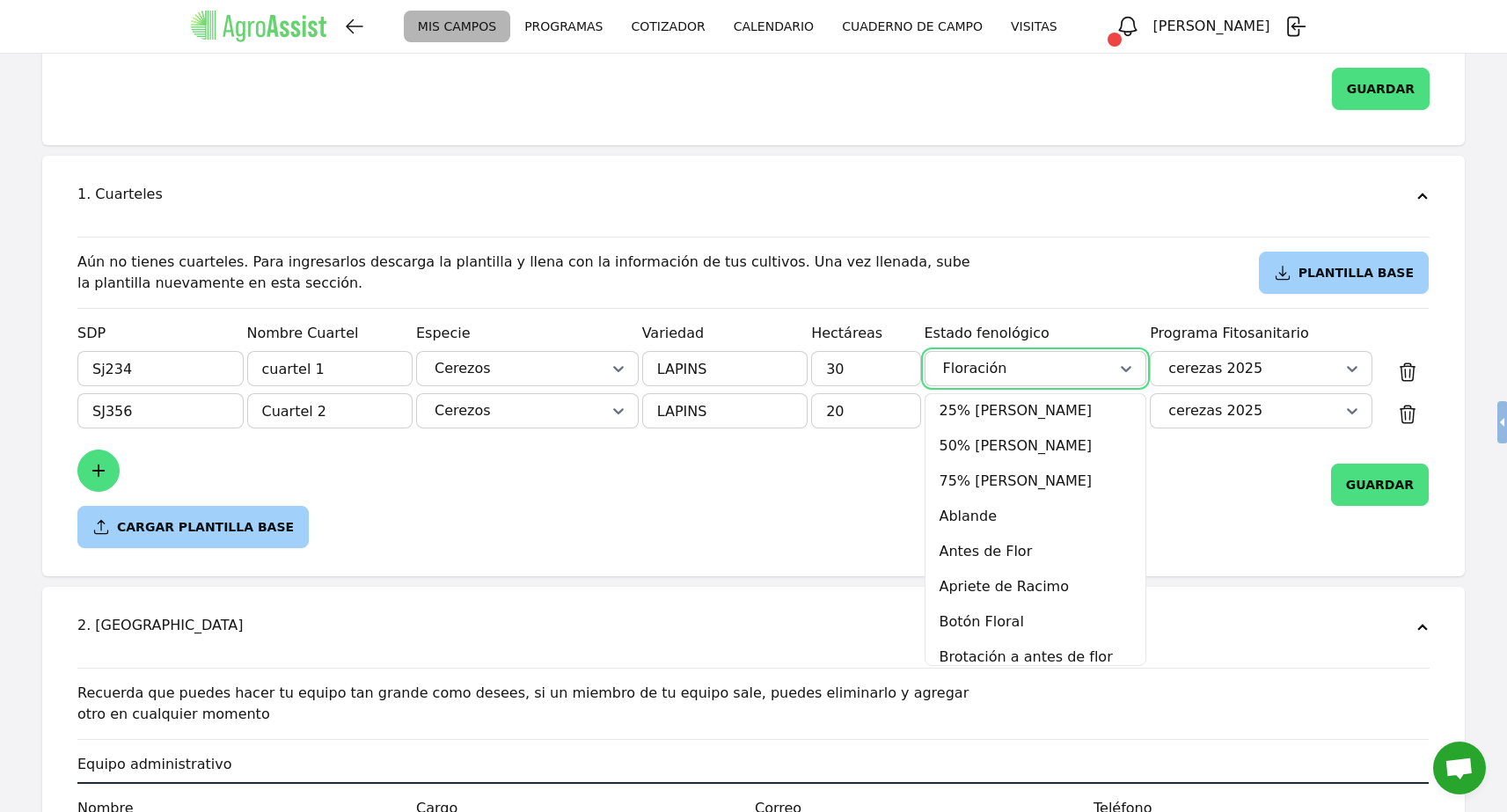
scroll to position [0, 0]
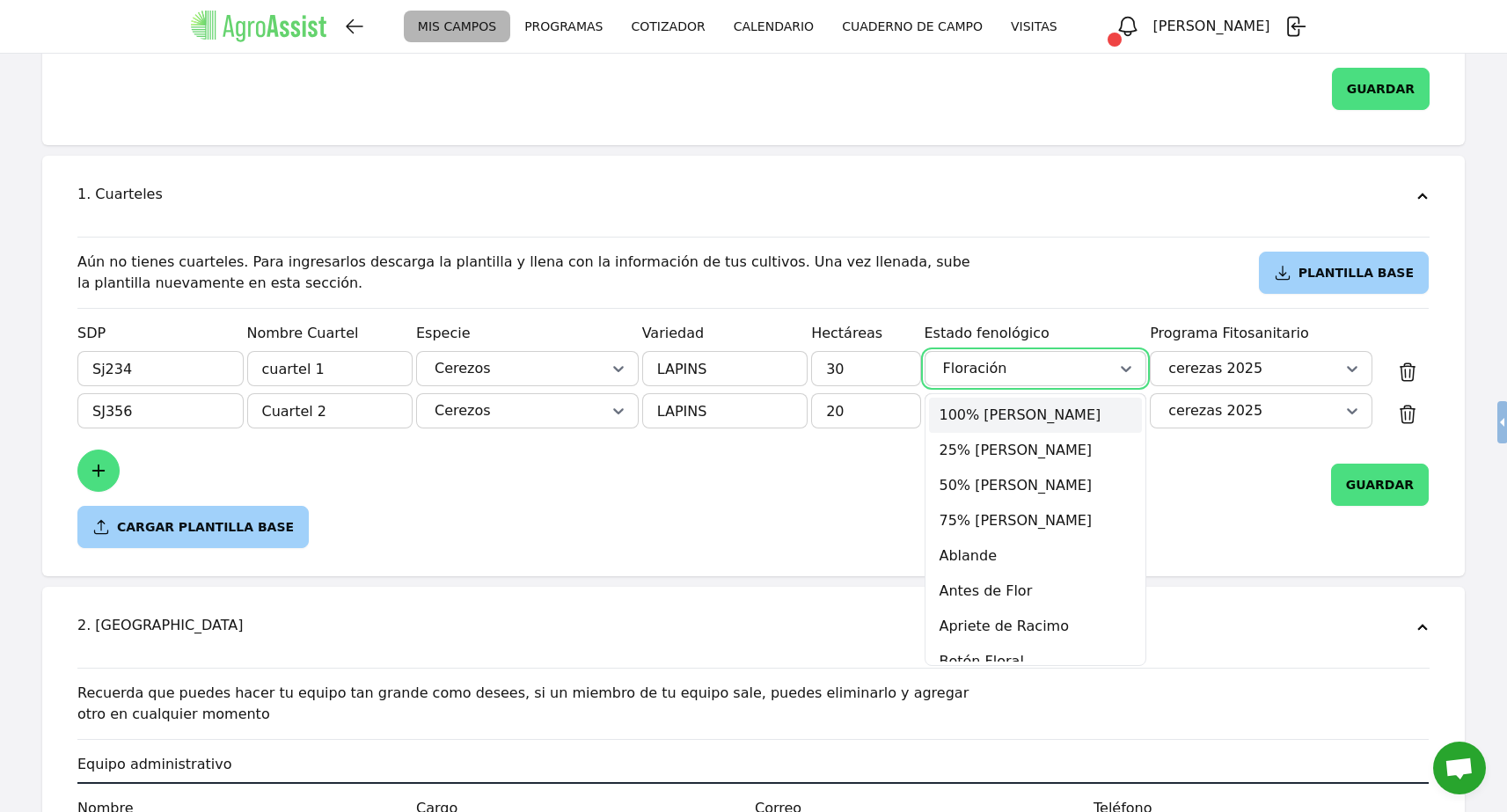
click at [692, 170] on div "1. Cuarteles" at bounding box center [754, 196] width 1380 height 53
radio input "false"
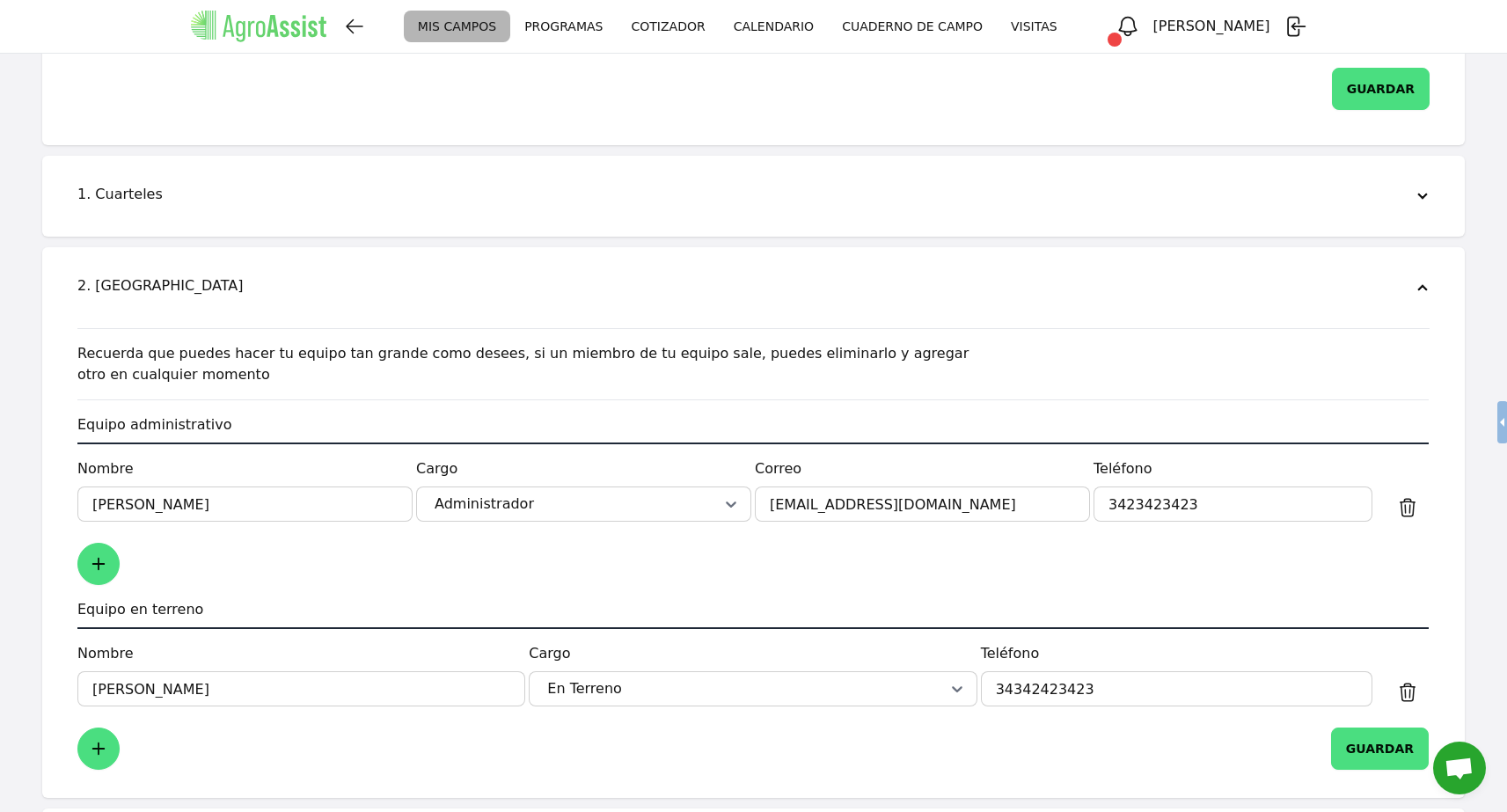
click at [609, 21] on link "PROGRAMAS" at bounding box center [563, 26] width 106 height 32
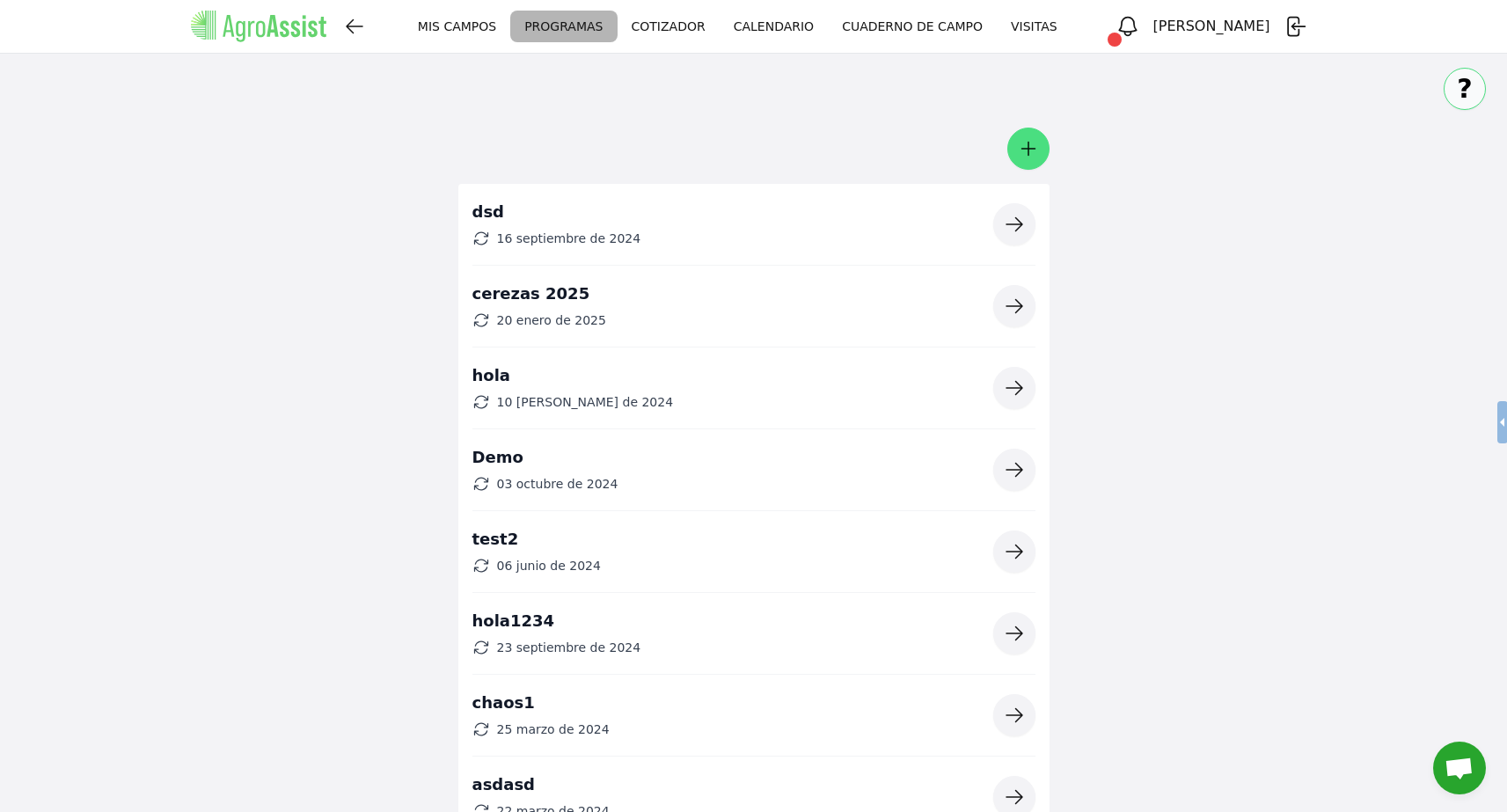
click at [511, 25] on link "MIS CAMPOS" at bounding box center [456, 26] width 106 height 32
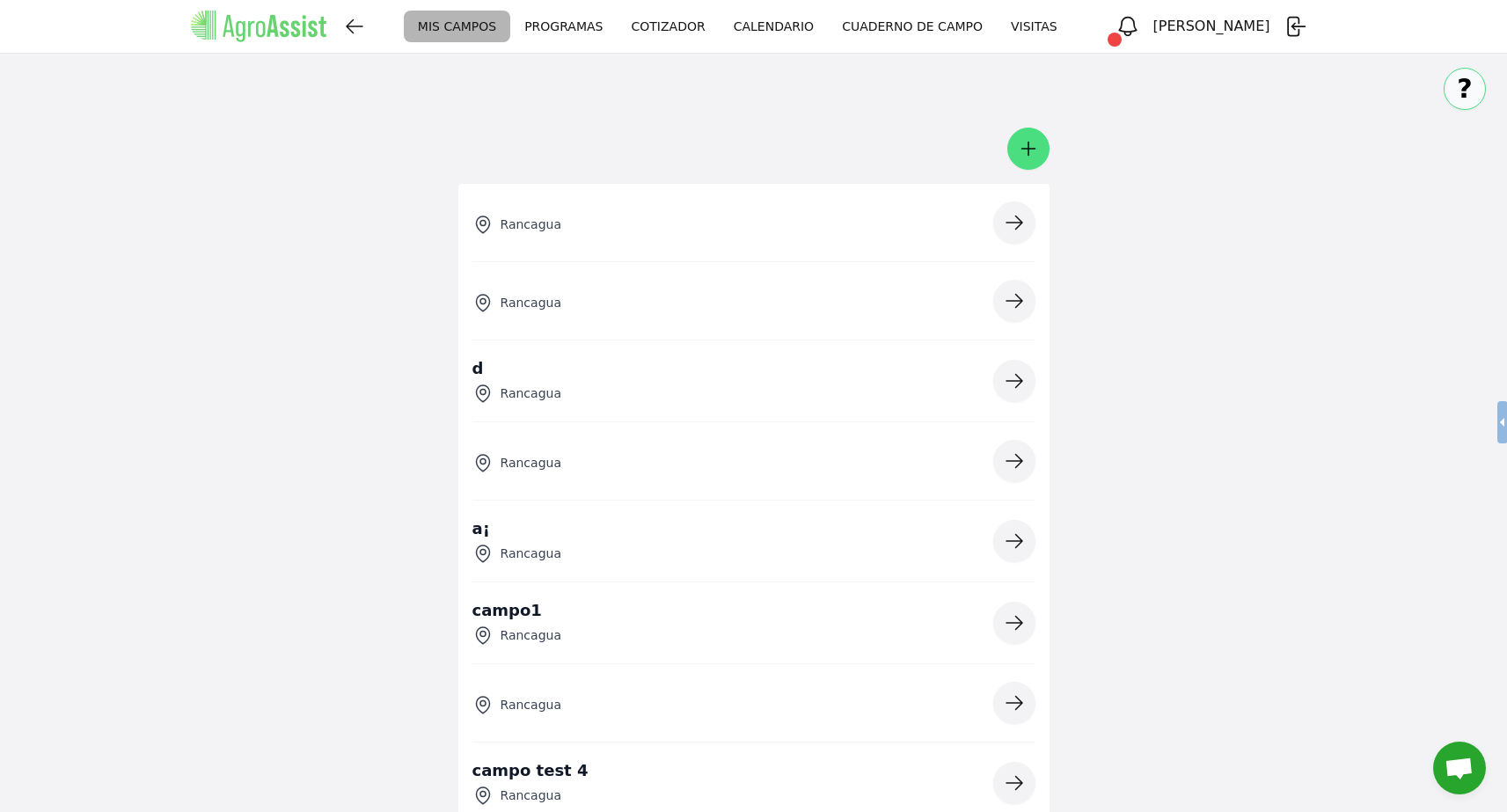
scroll to position [3282, 0]
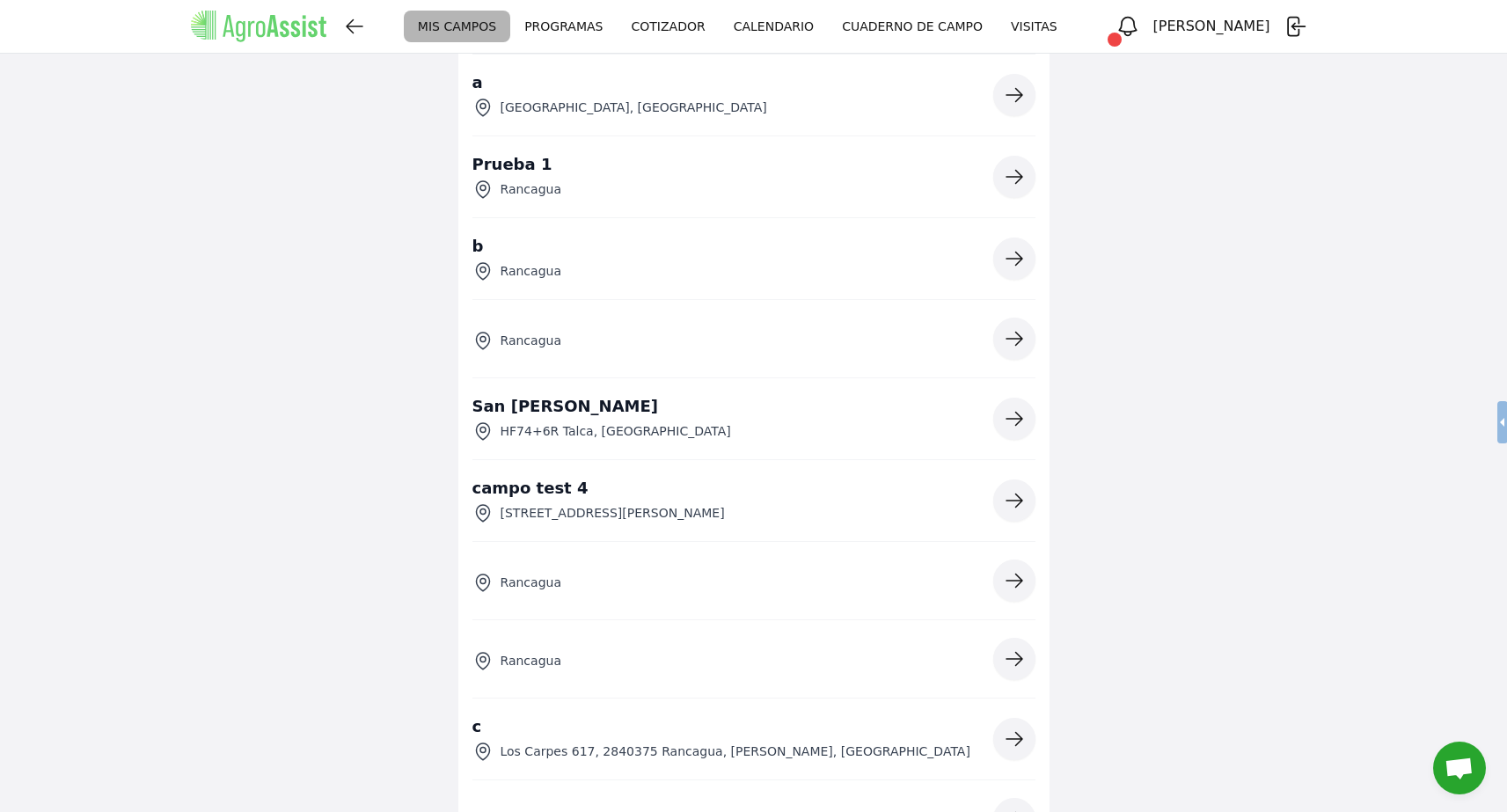
click at [1019, 422] on icon "button" at bounding box center [1015, 419] width 21 height 21
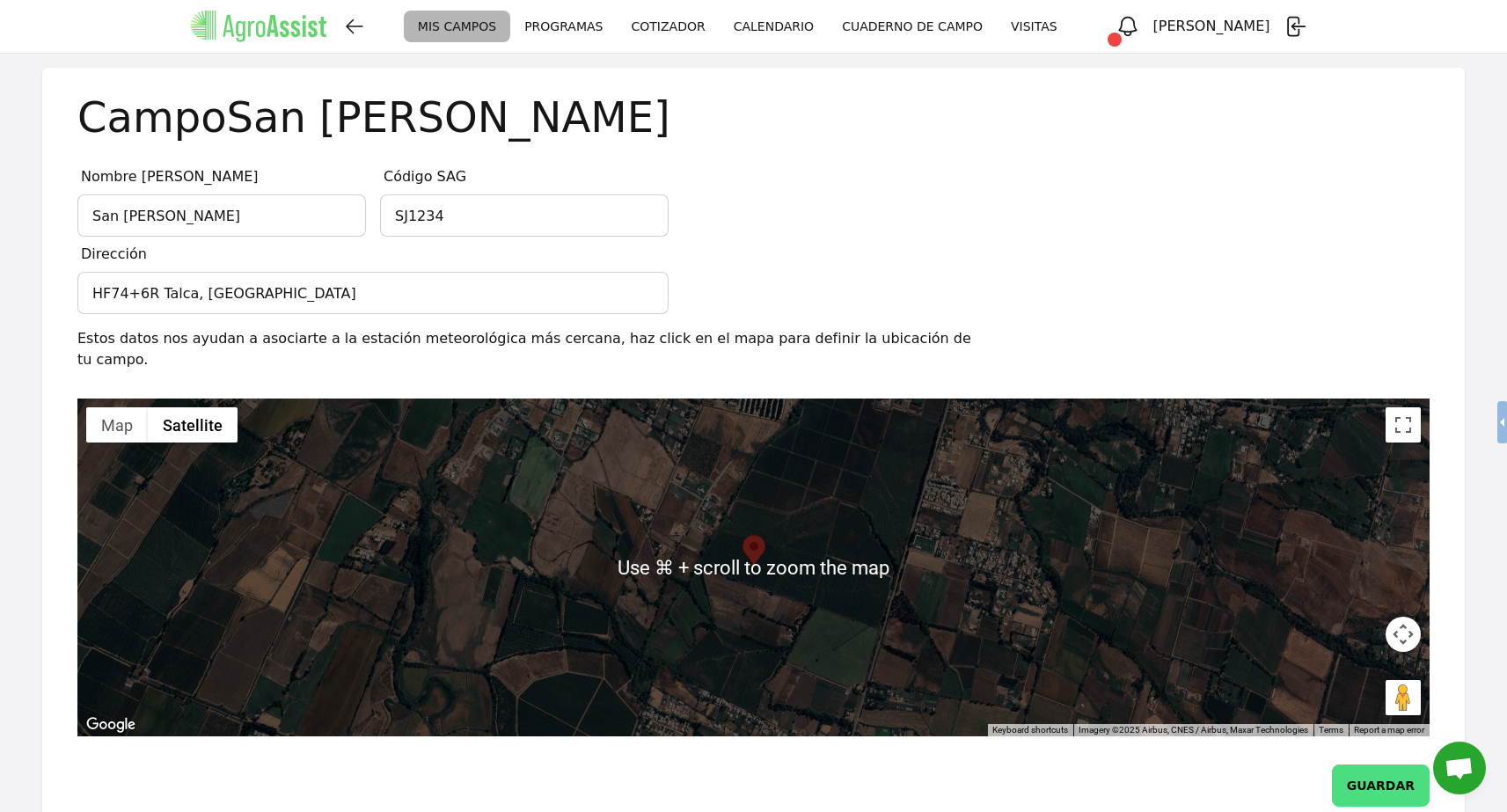
scroll to position [117, 0]
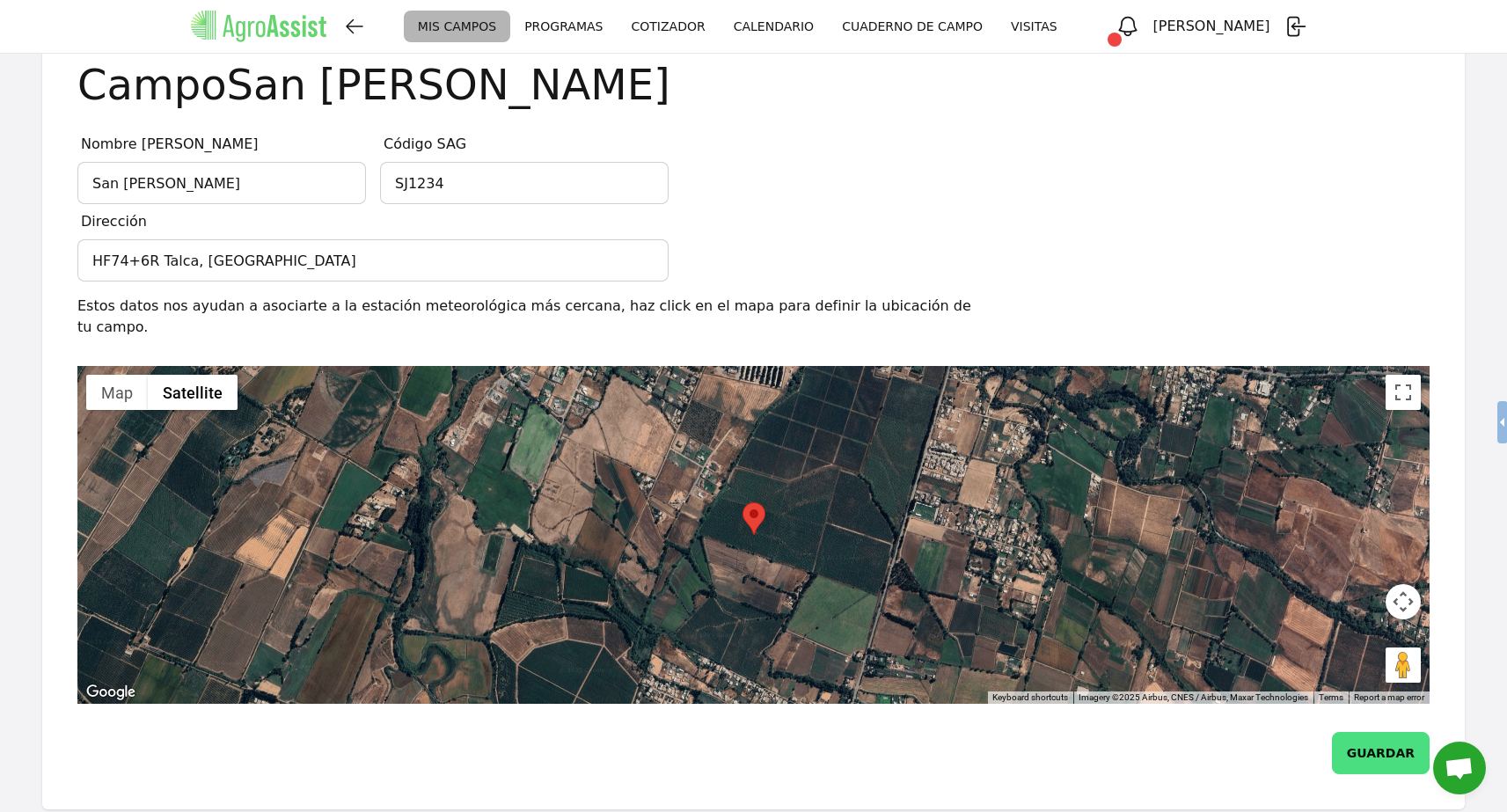
click at [1122, 33] on span "button" at bounding box center [1115, 39] width 14 height 14
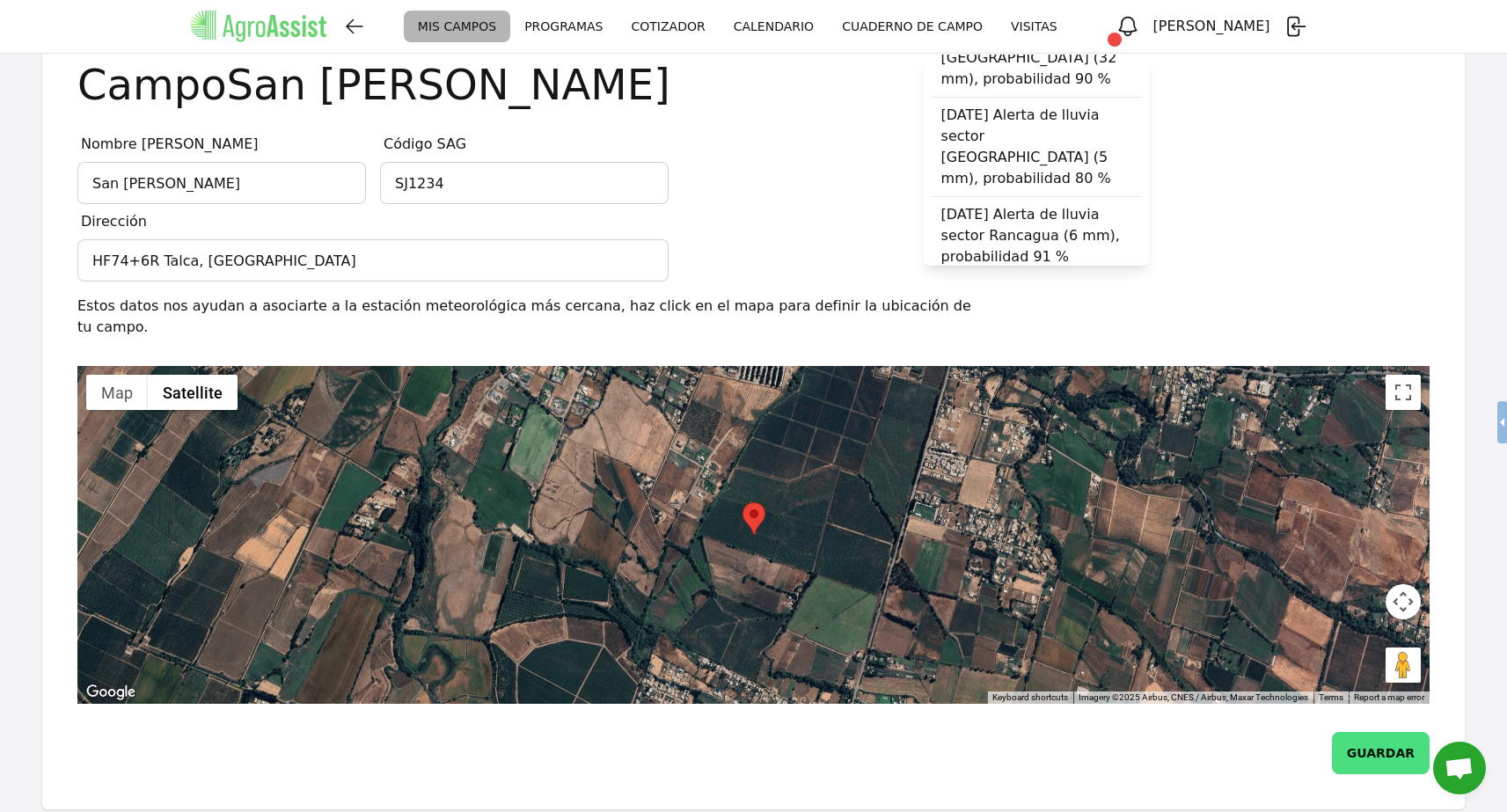
scroll to position [0, 0]
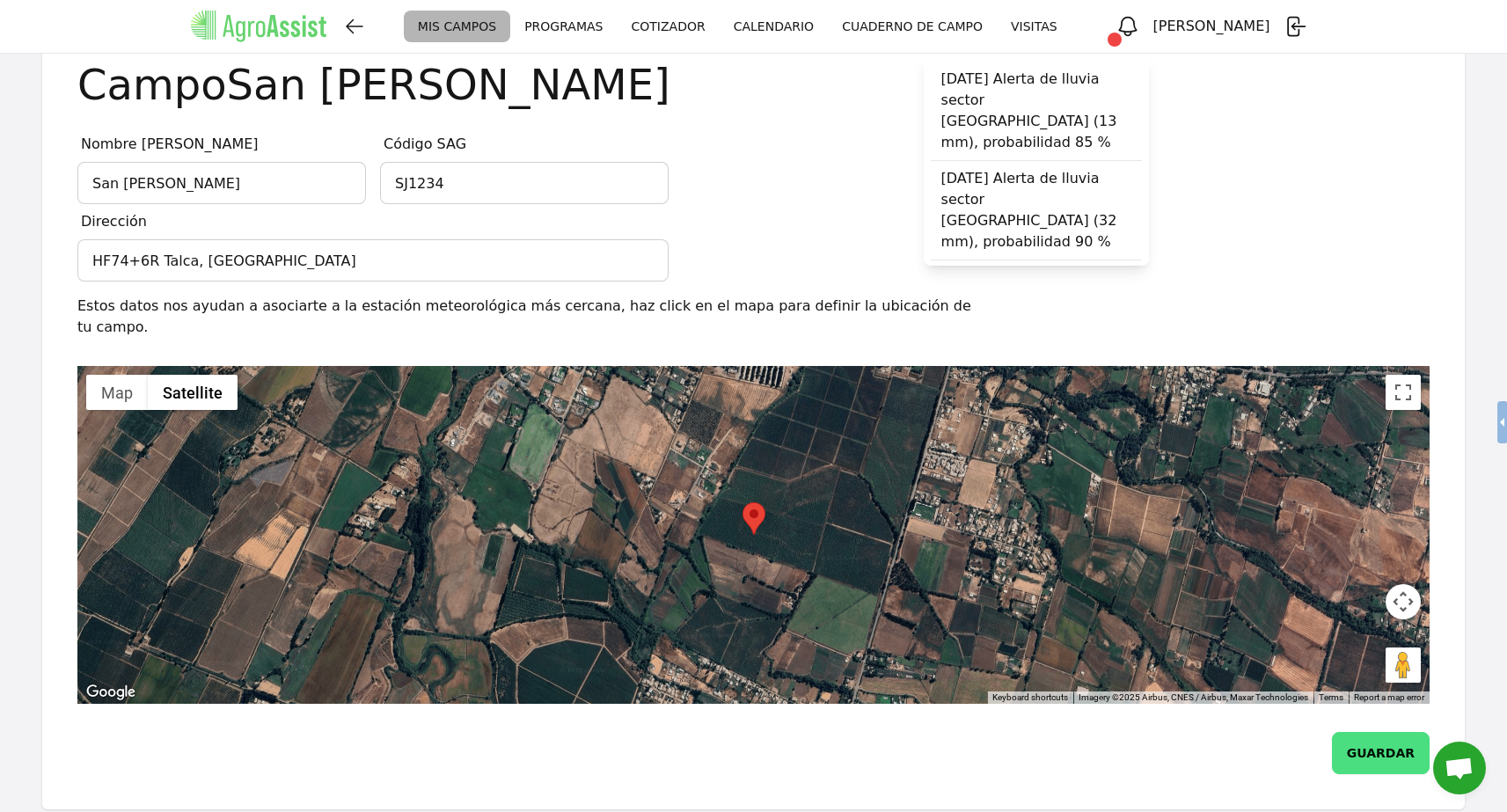
click at [1367, 99] on div "Campo [GEOGRAPHIC_DATA][PERSON_NAME]" at bounding box center [739, 84] width 1325 height 42
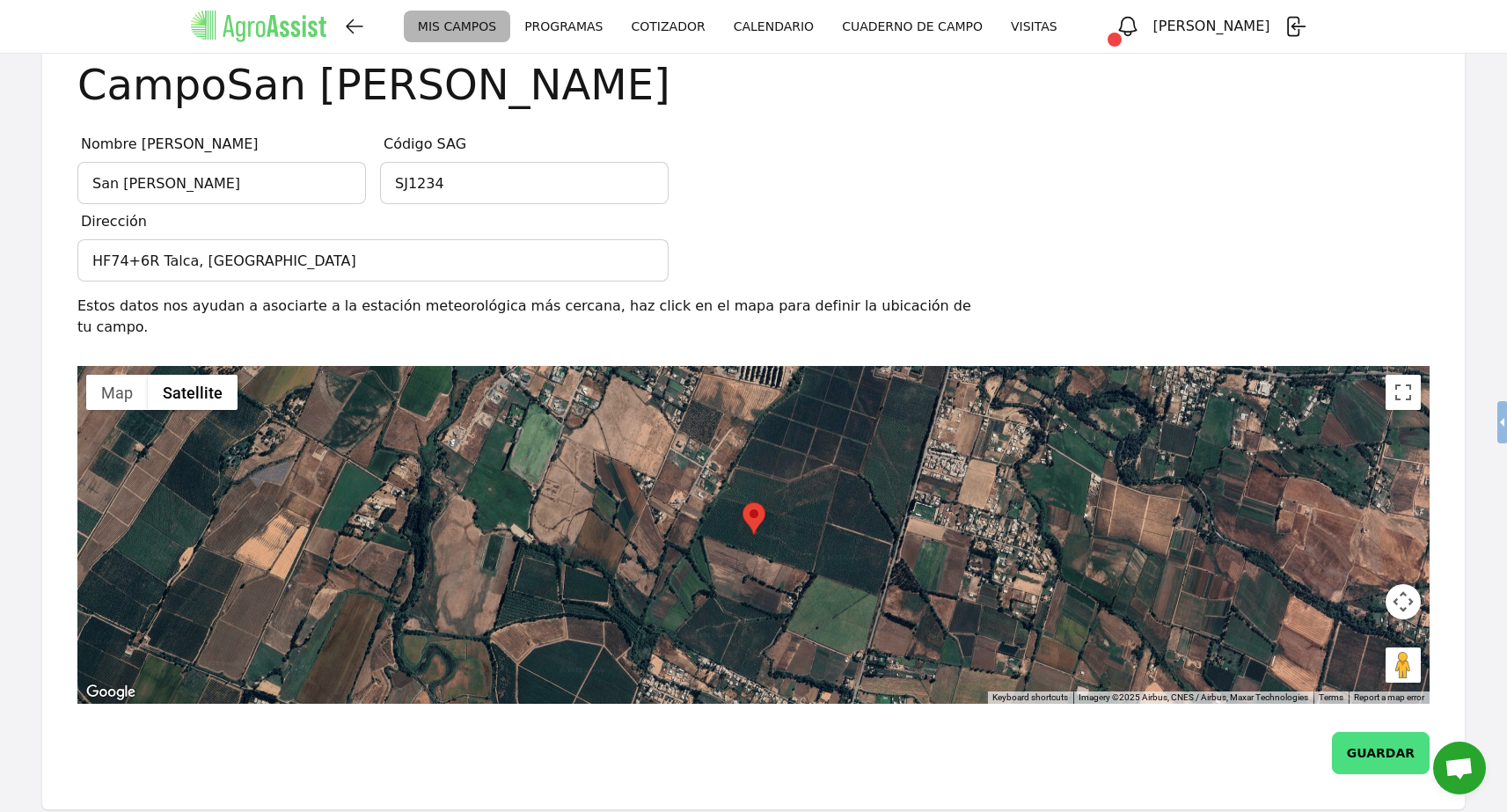
click at [1140, 32] on icon "button" at bounding box center [1128, 25] width 24 height 24
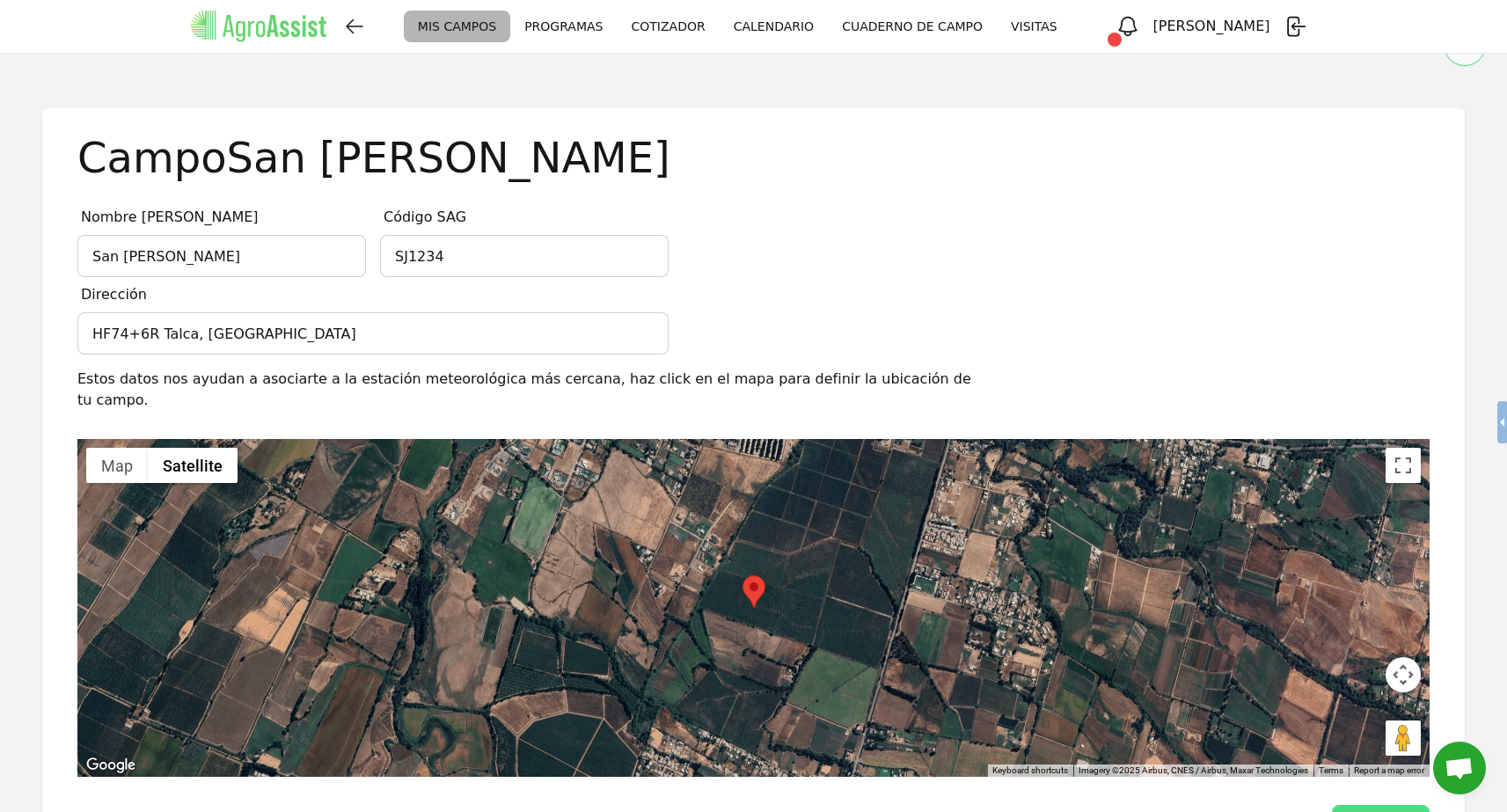
scroll to position [92, 0]
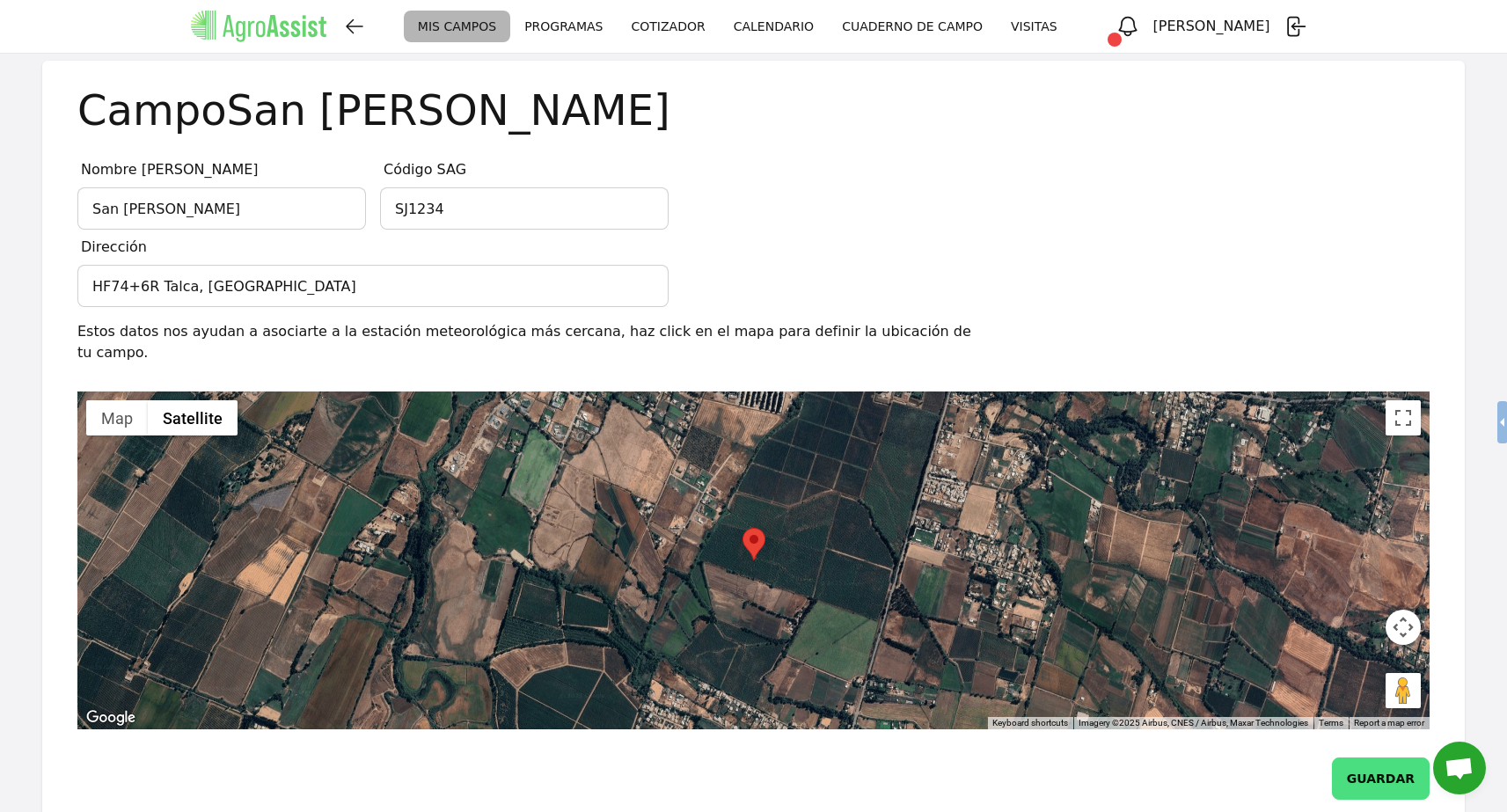
click at [617, 22] on link "PROGRAMAS" at bounding box center [563, 26] width 106 height 32
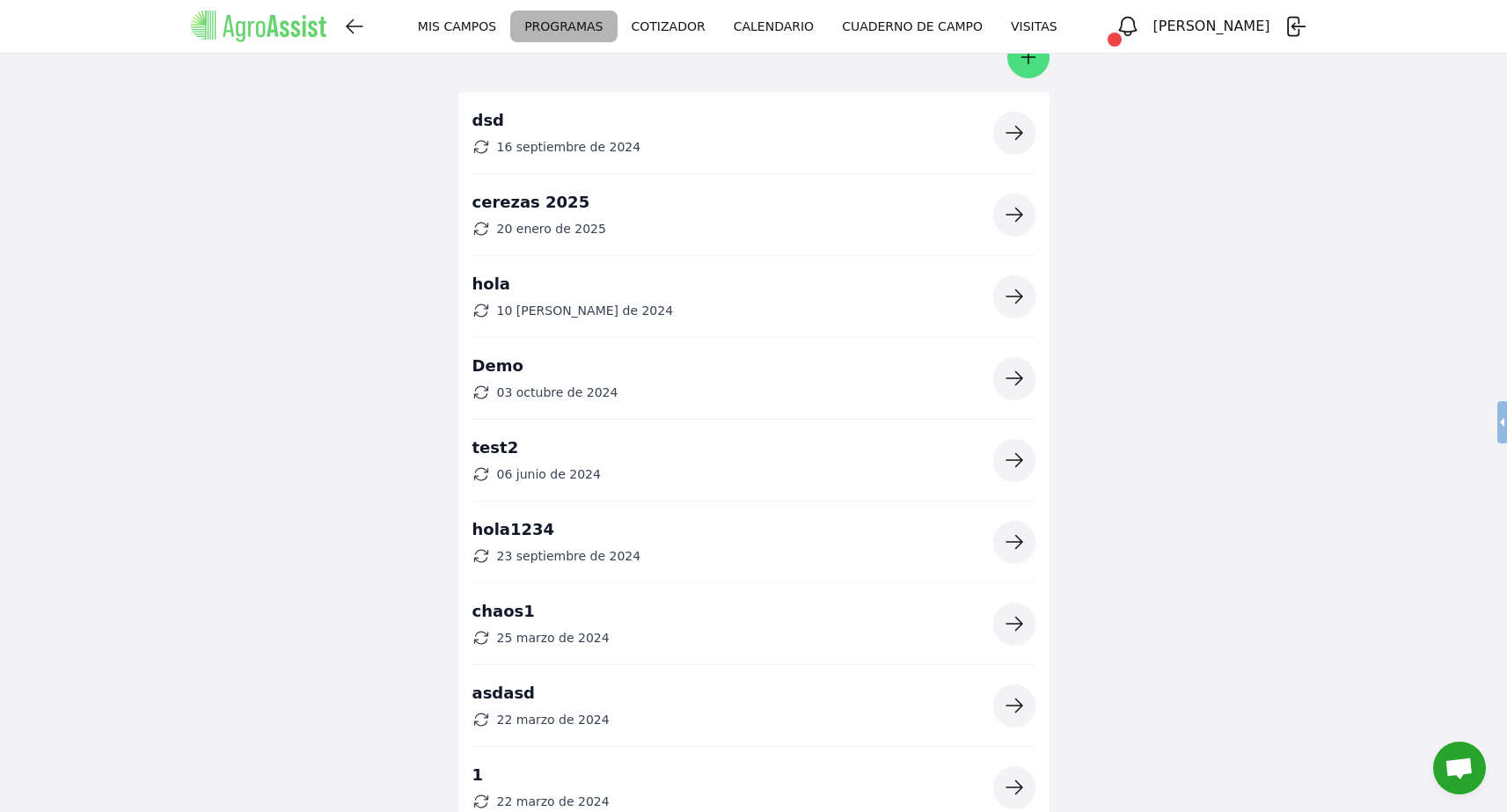
click at [1020, 219] on icon "button" at bounding box center [1015, 214] width 21 height 21
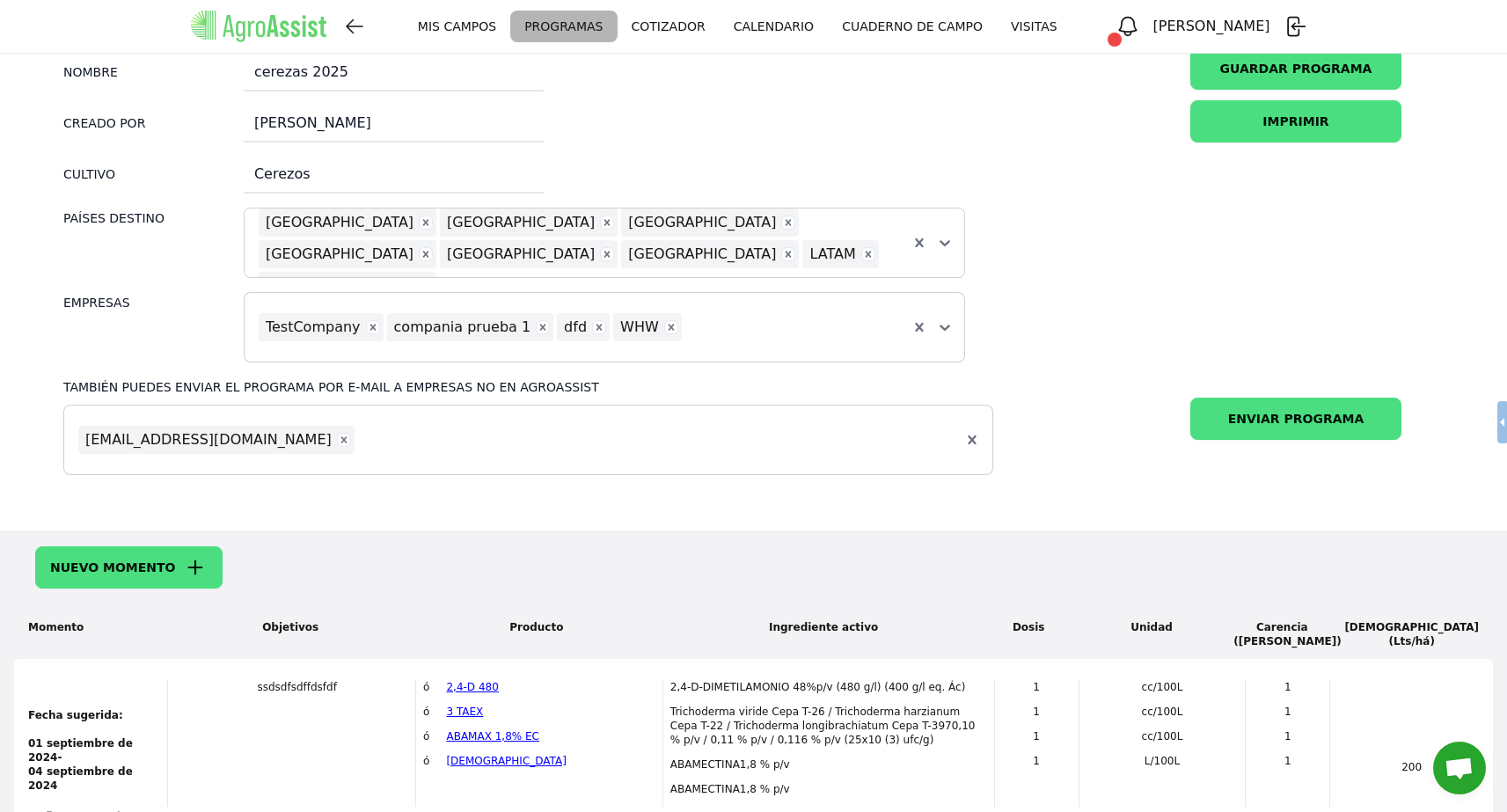
scroll to position [176, 0]
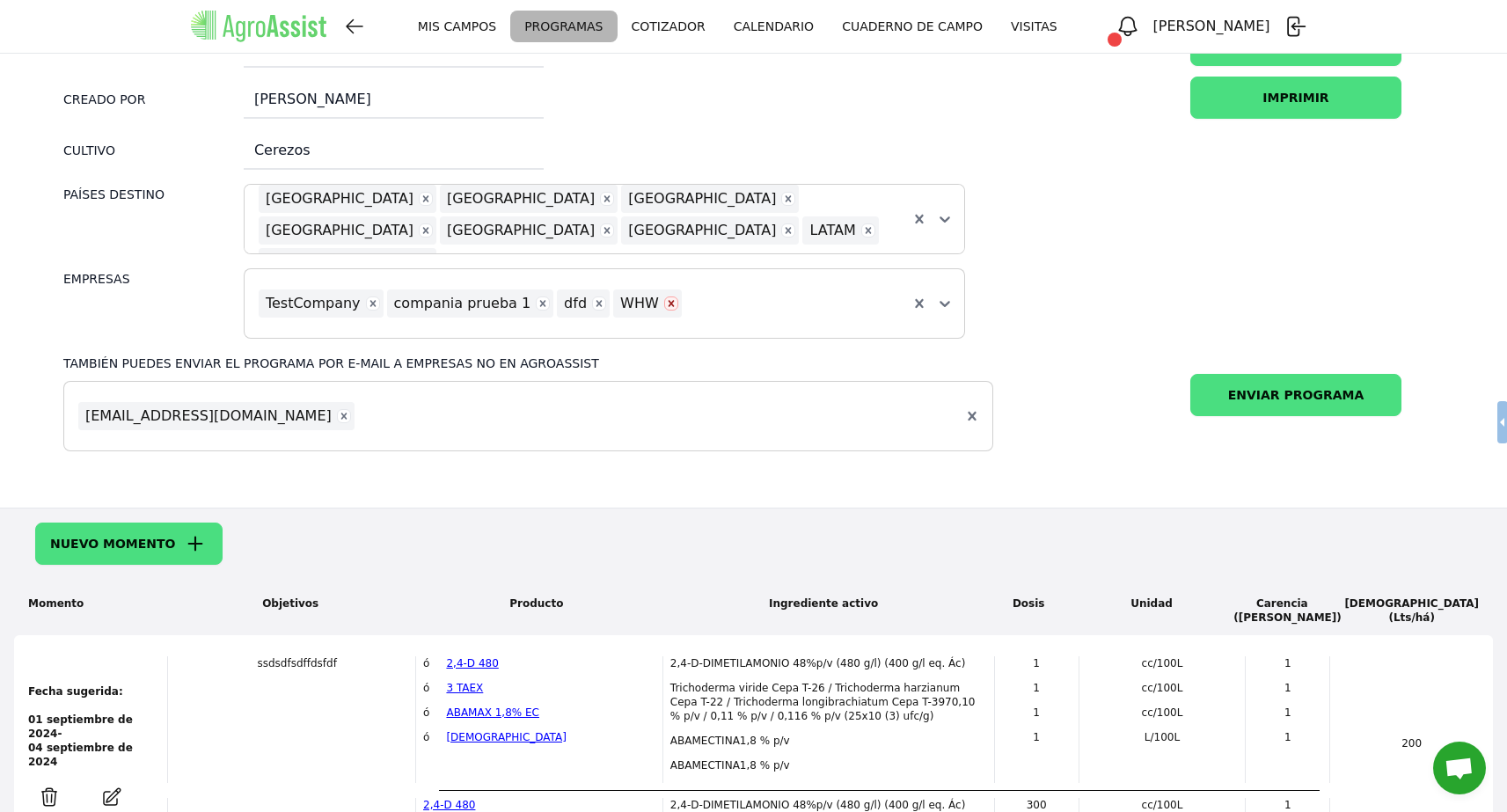
click at [666, 302] on icon "Remove WHW" at bounding box center [672, 303] width 13 height 13
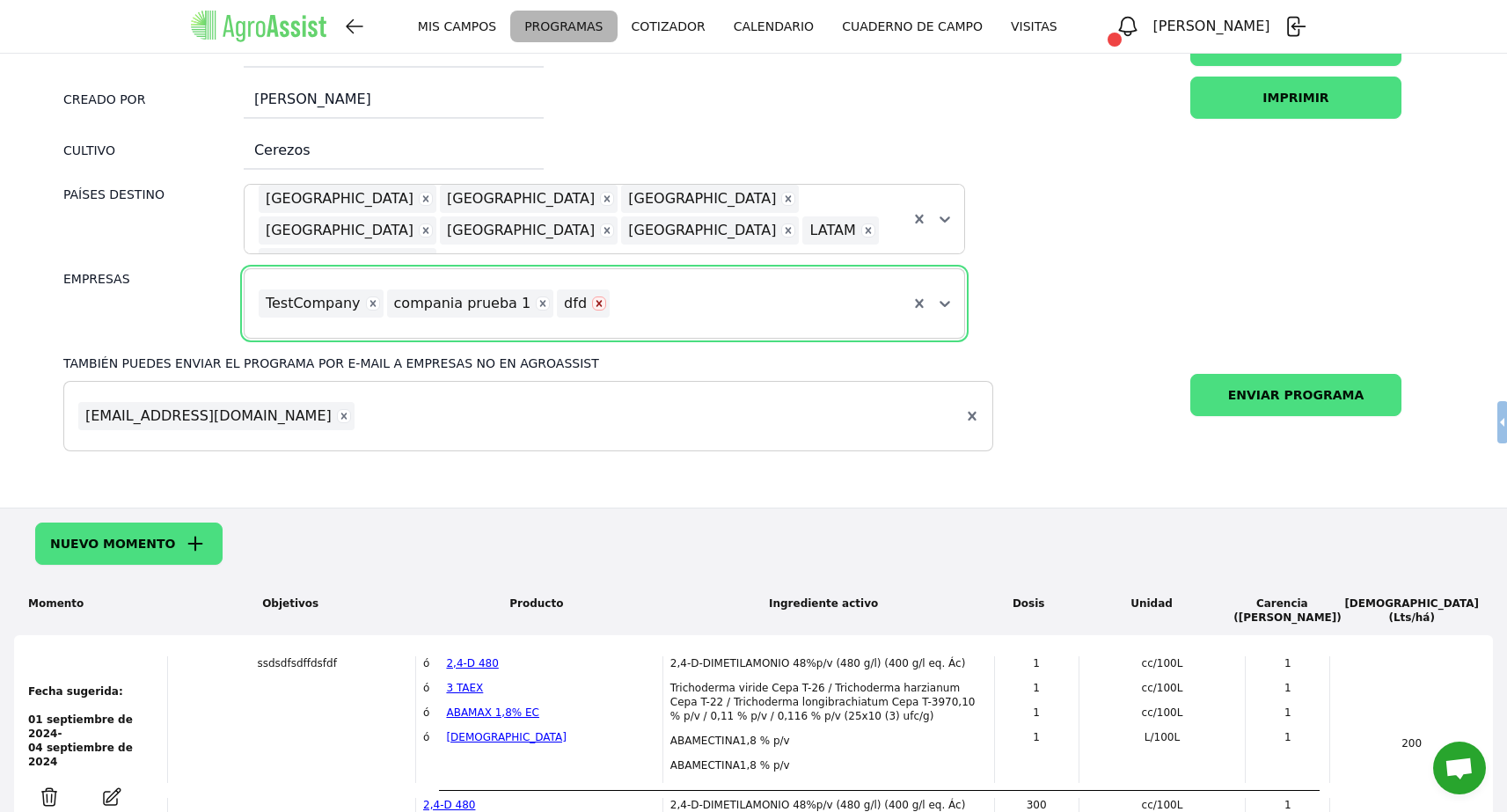
click at [593, 303] on icon "Remove dfd" at bounding box center [599, 303] width 13 height 13
click at [338, 412] on icon "Remove jaco_1031@hotmail.com" at bounding box center [344, 416] width 13 height 13
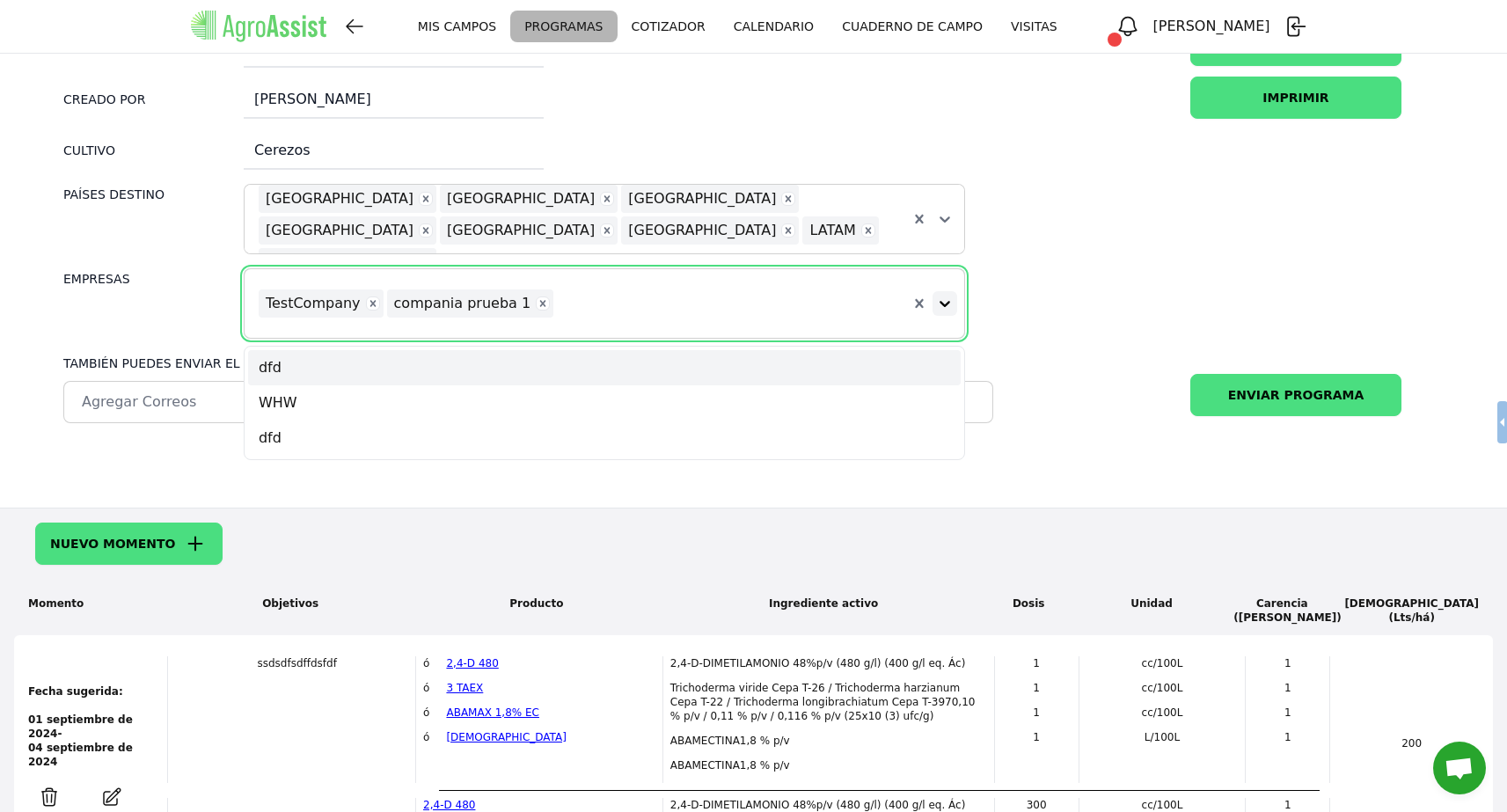
click at [951, 303] on icon at bounding box center [946, 303] width 18 height 18
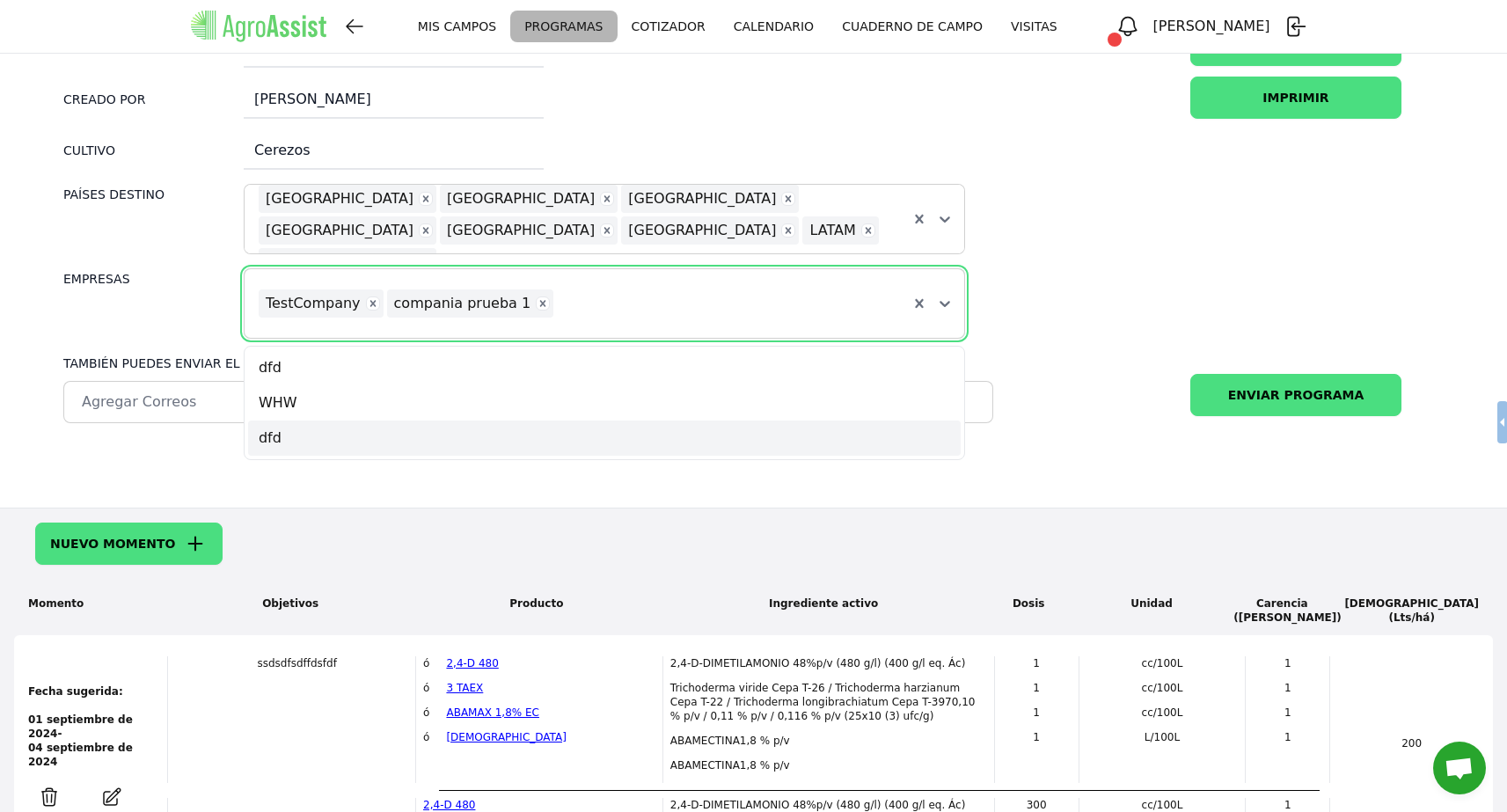
click at [643, 422] on div "dfd" at bounding box center [604, 439] width 713 height 35
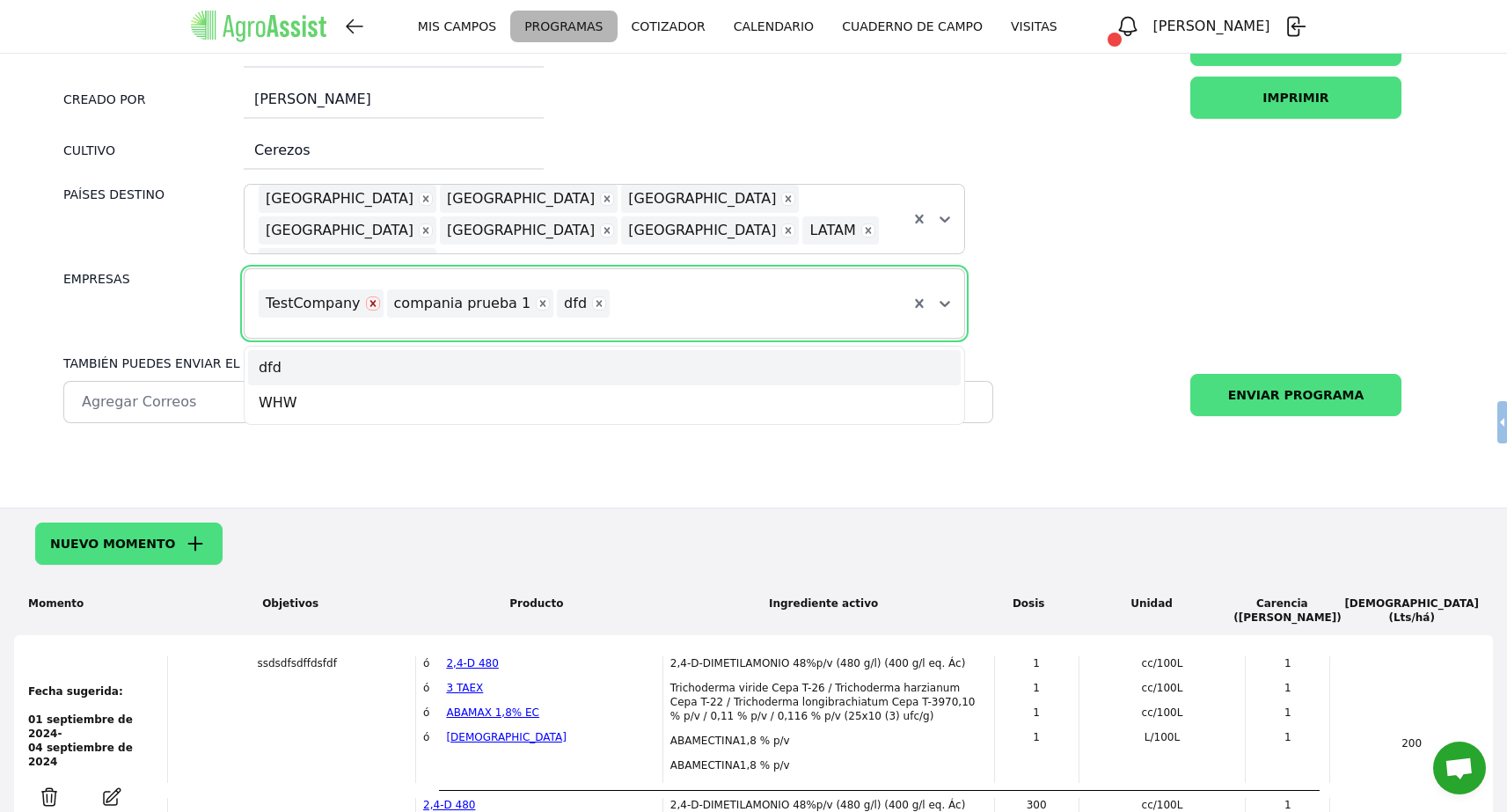
click at [369, 305] on icon "Remove TestCompany" at bounding box center [372, 303] width 6 height 6
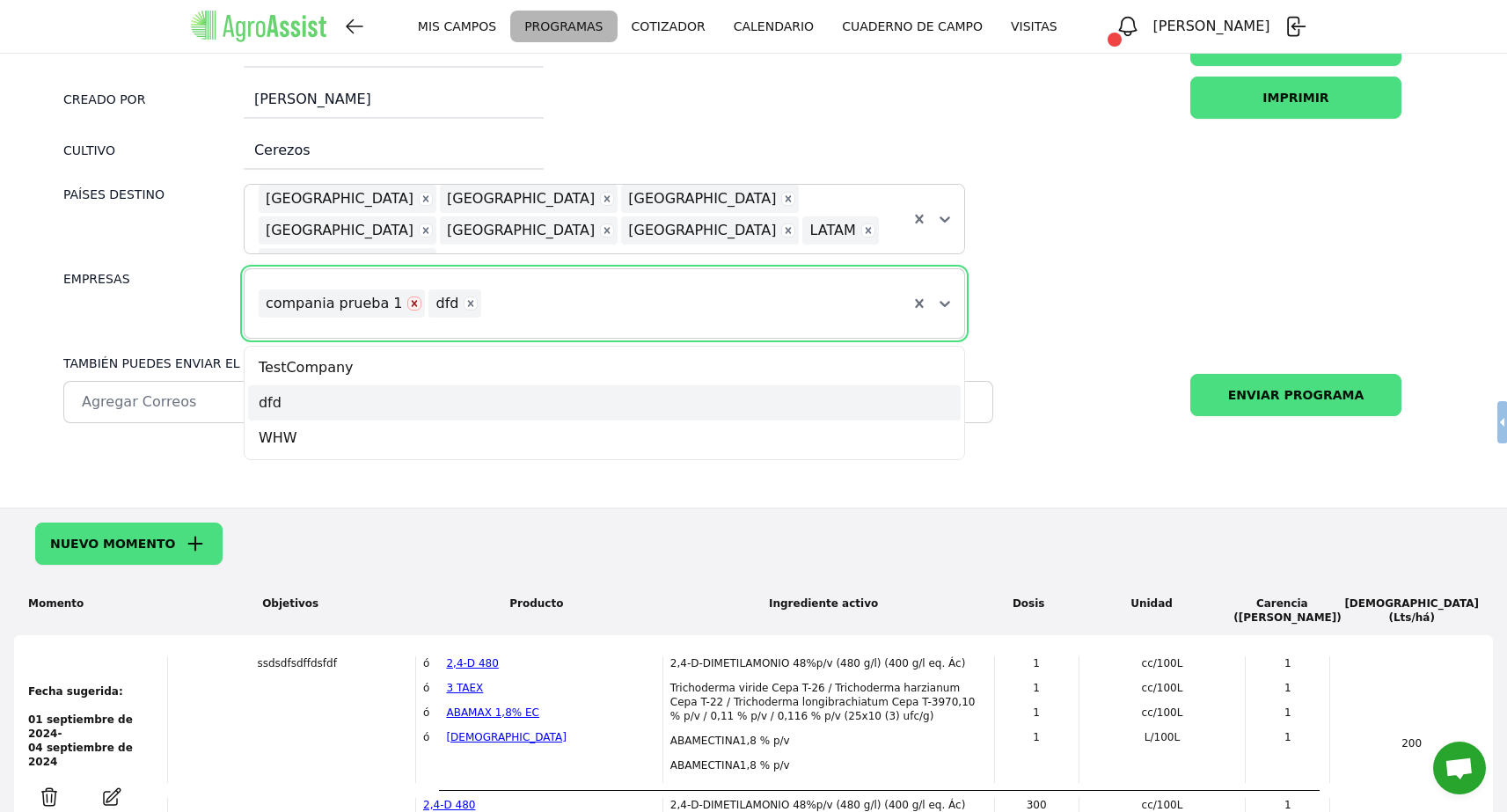
click at [408, 308] on icon "Remove compania prueba 1" at bounding box center [414, 303] width 13 height 13
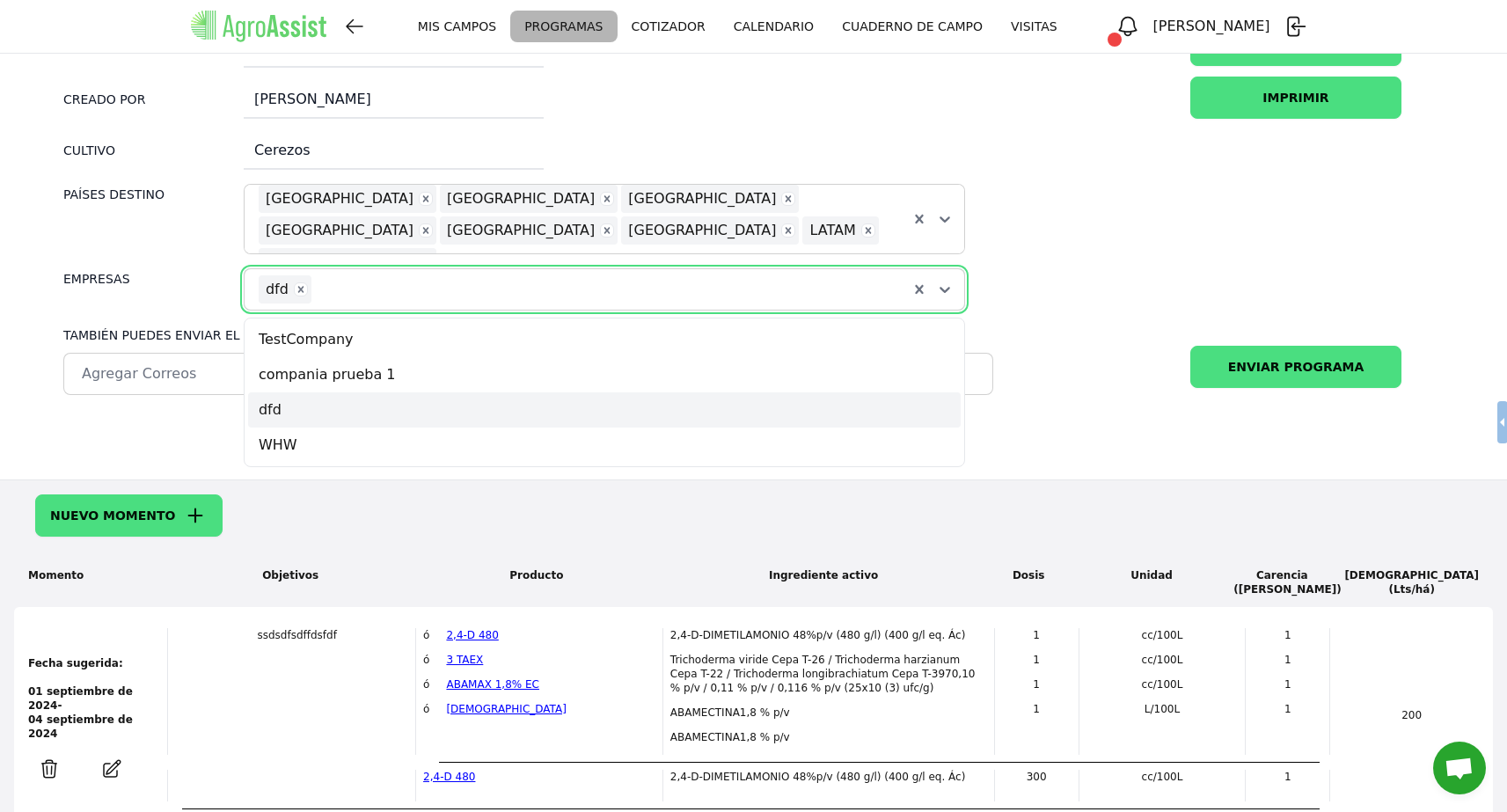
click at [1105, 254] on form "Nombre cerezas 2025 Creado por [PERSON_NAME] Cultivo Cerezos [GEOGRAPHIC_DATA] …" at bounding box center [754, 241] width 1437 height 435
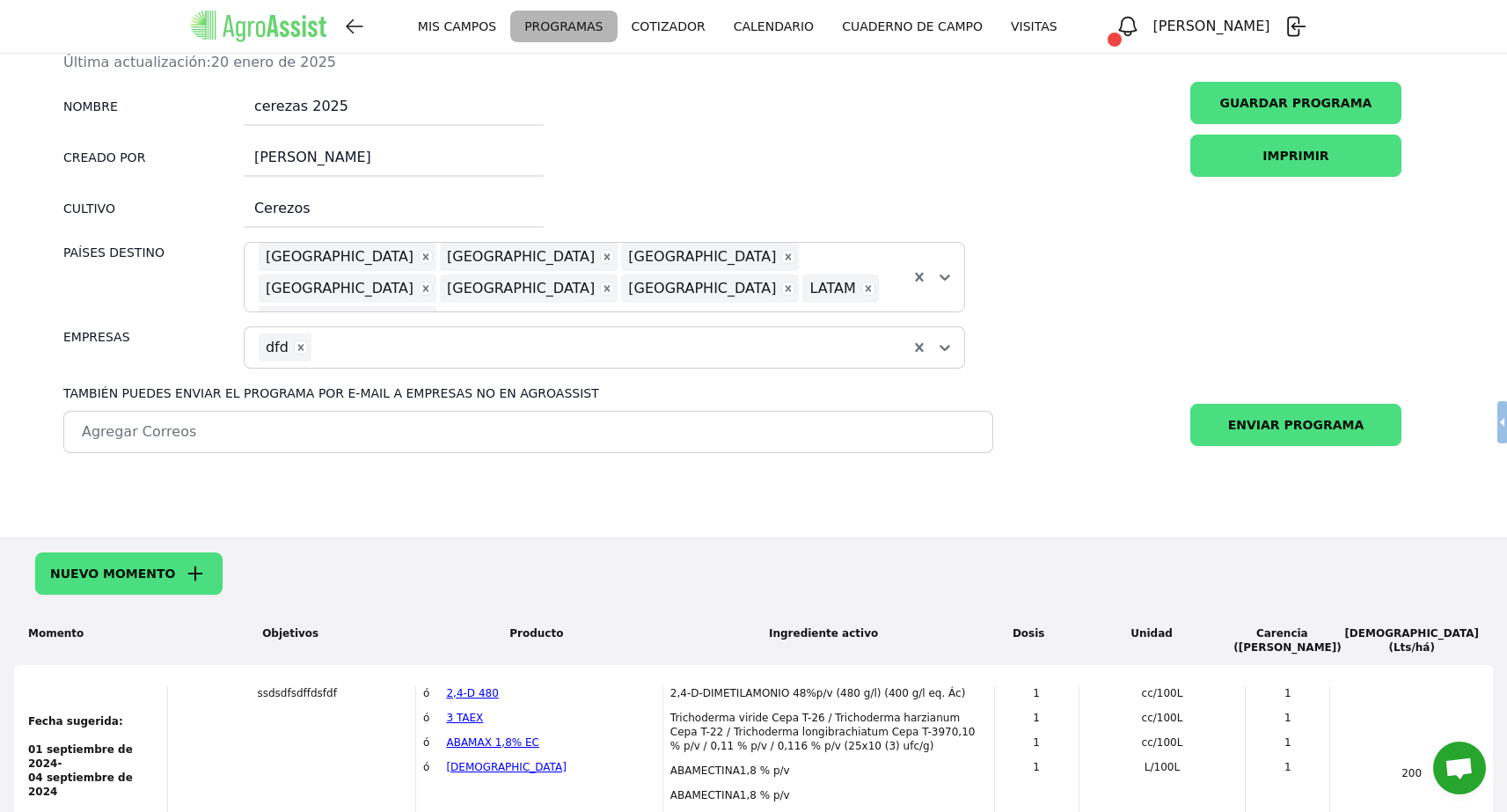
scroll to position [235, 0]
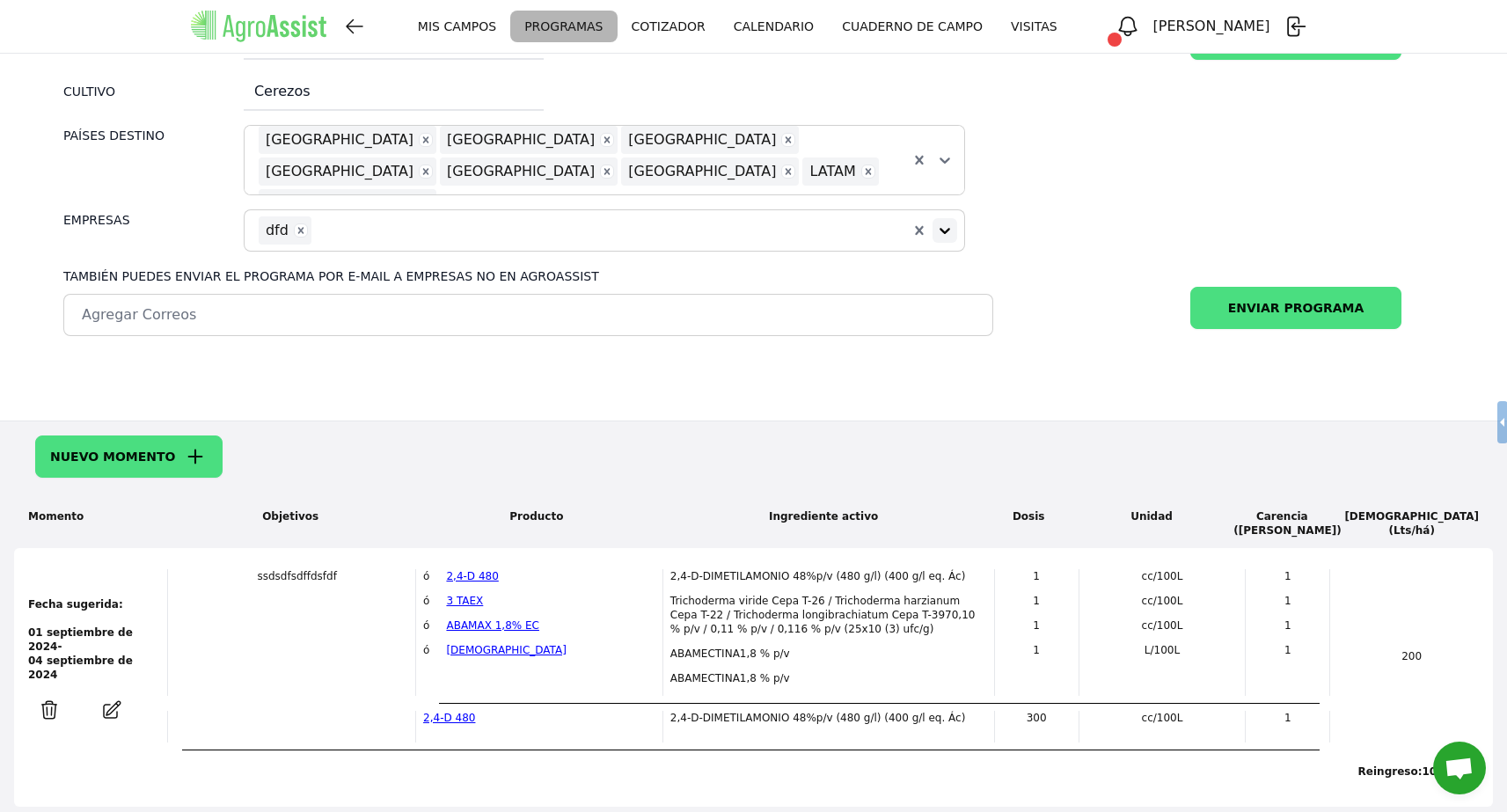
click at [947, 234] on icon at bounding box center [946, 231] width 18 height 18
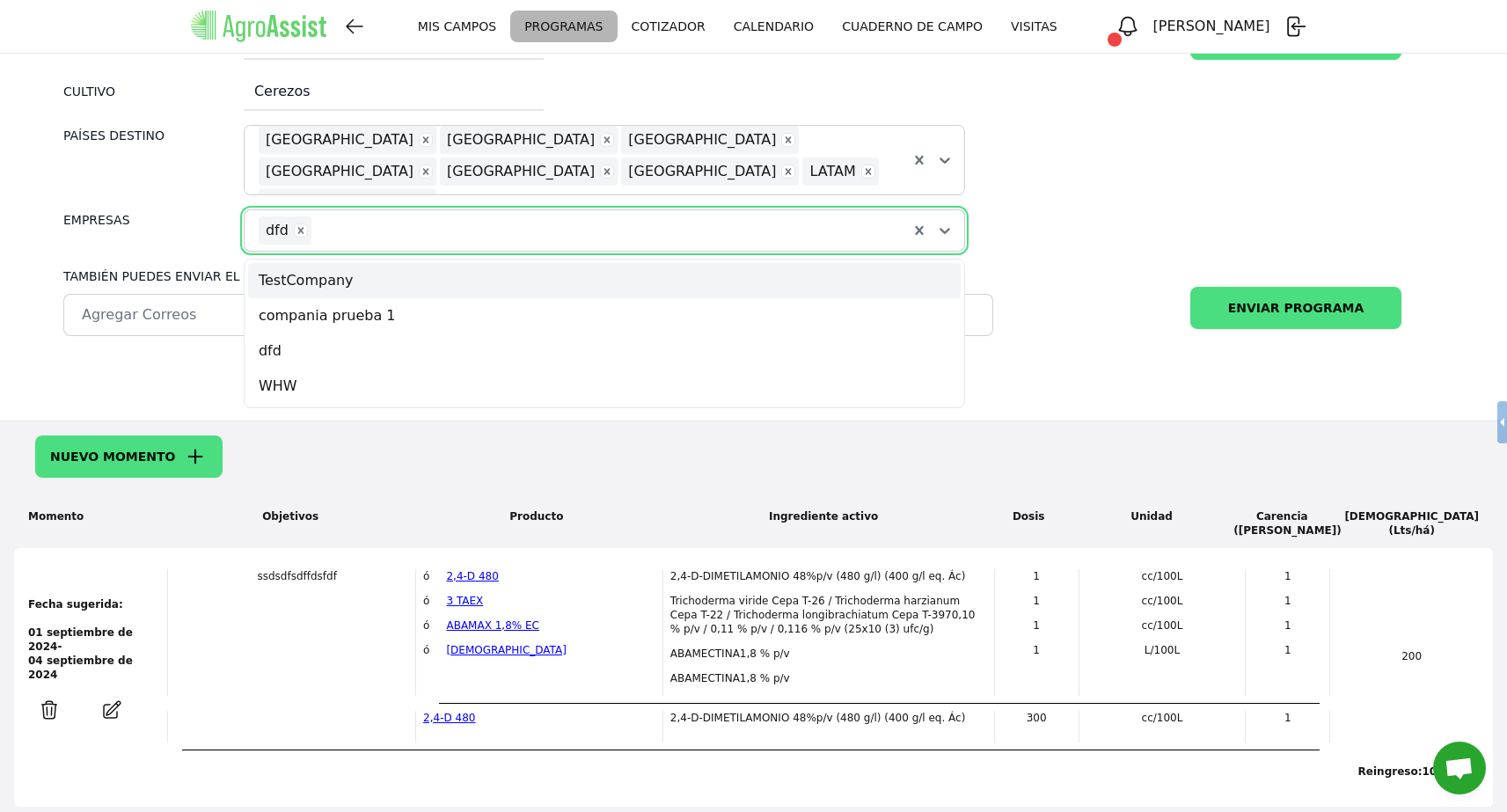
click at [711, 273] on div "TestCompany" at bounding box center [604, 281] width 713 height 35
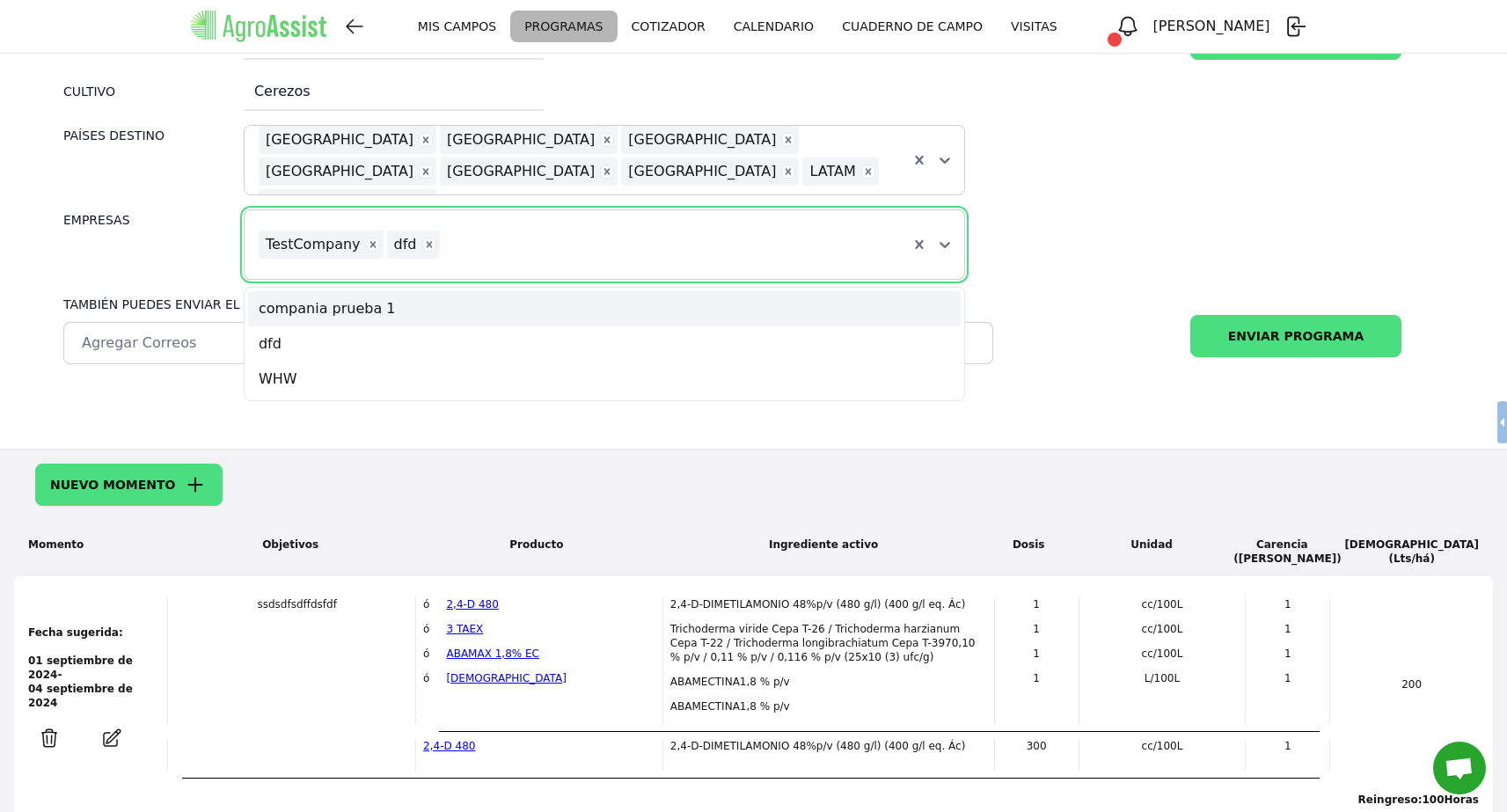
click at [1012, 212] on form "Nombre cerezas 2025 Creado por [PERSON_NAME] Cultivo Cerezos [GEOGRAPHIC_DATA] …" at bounding box center [754, 196] width 1437 height 463
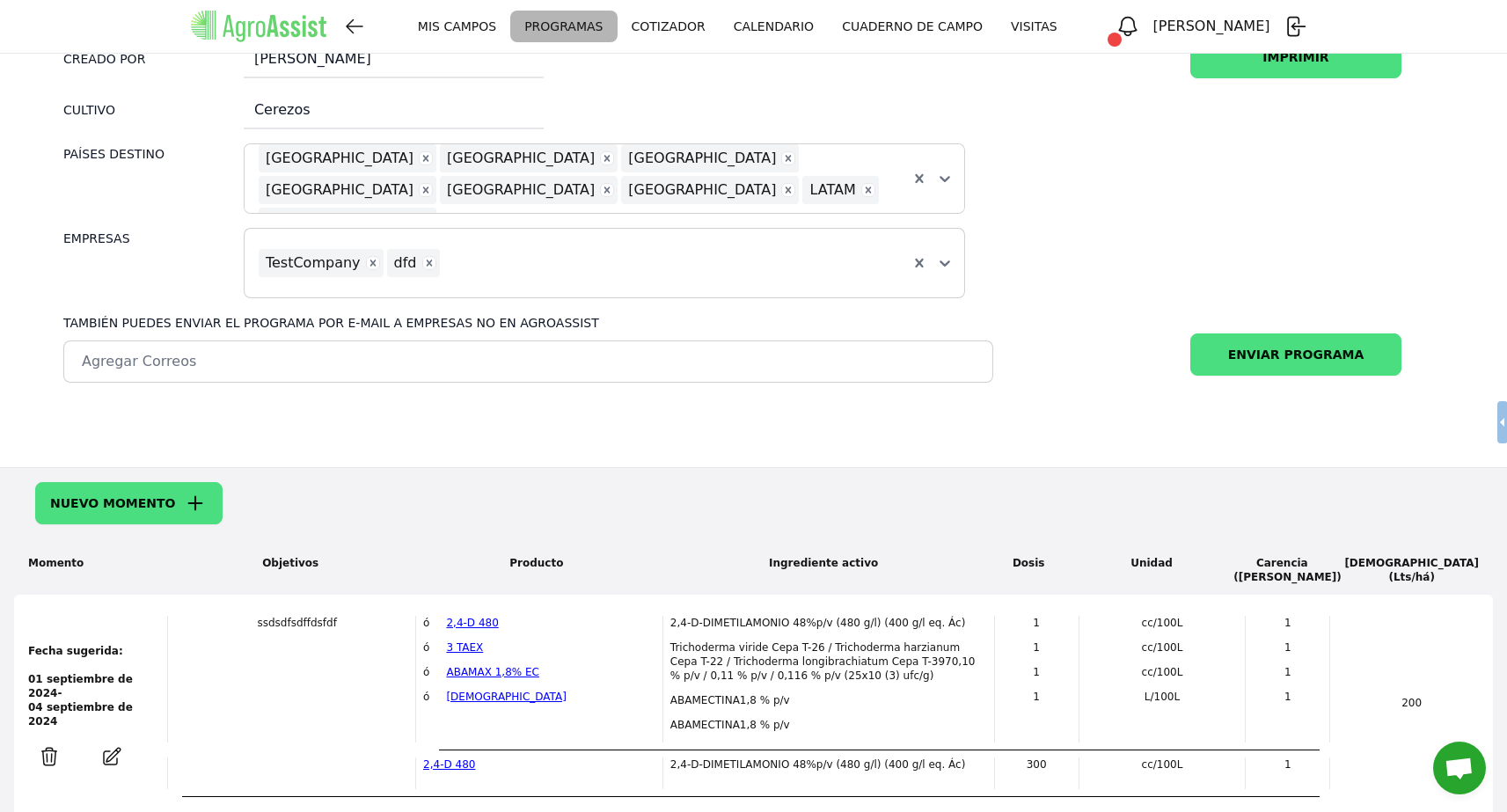
scroll to position [0, 0]
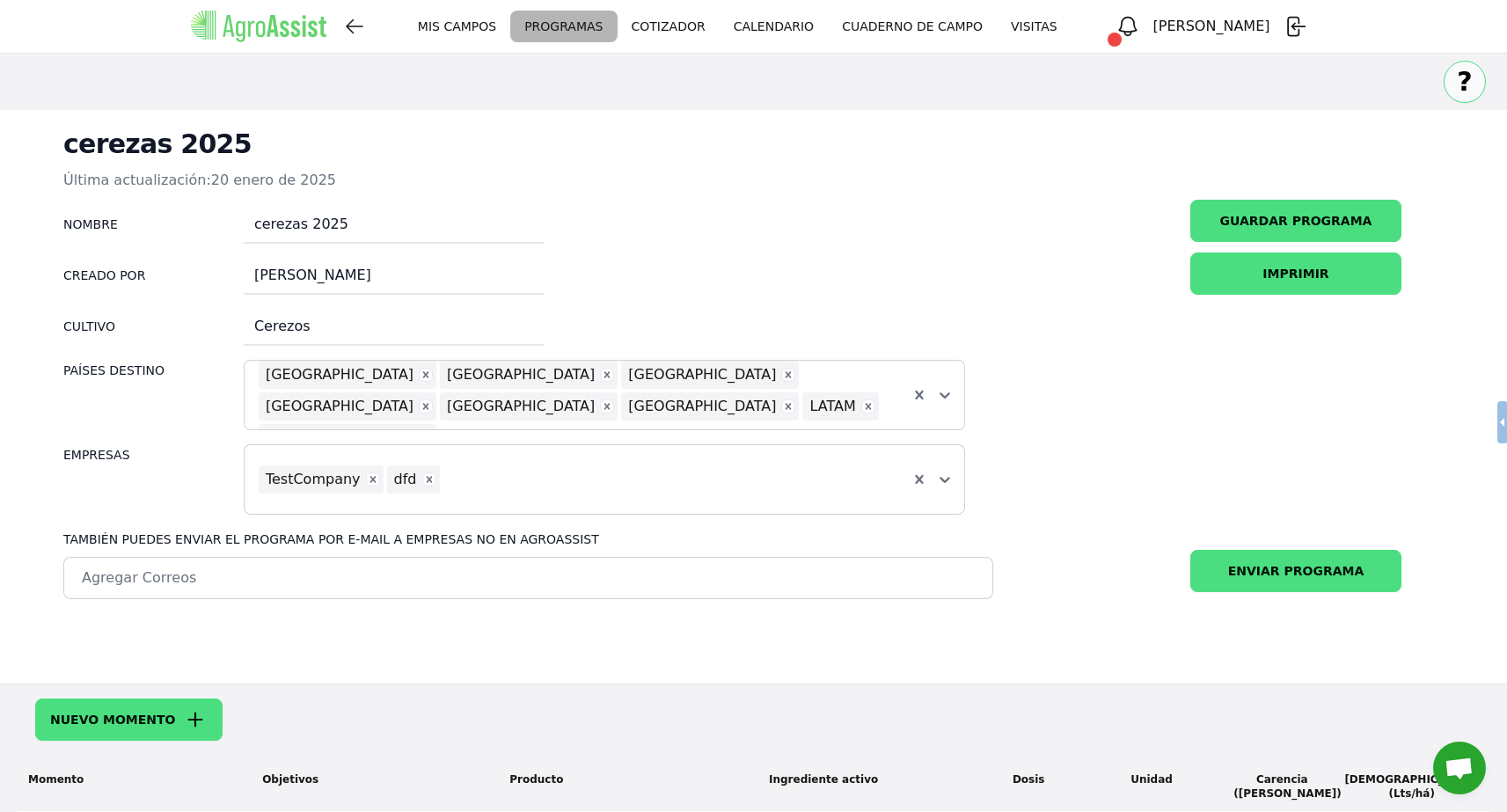
click at [1274, 271] on button "IMPRIMIR" at bounding box center [1295, 273] width 212 height 42
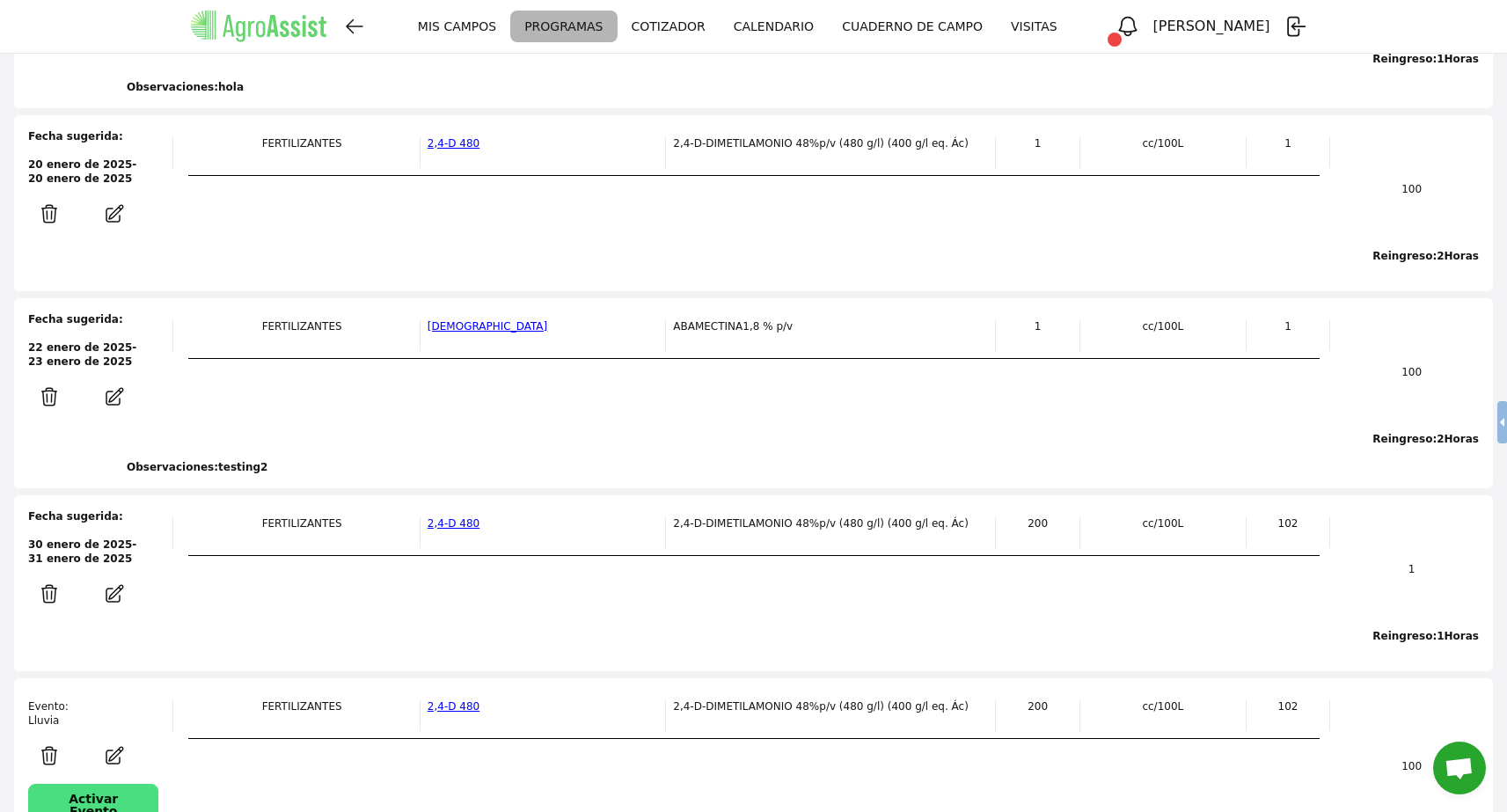
scroll to position [2973, 0]
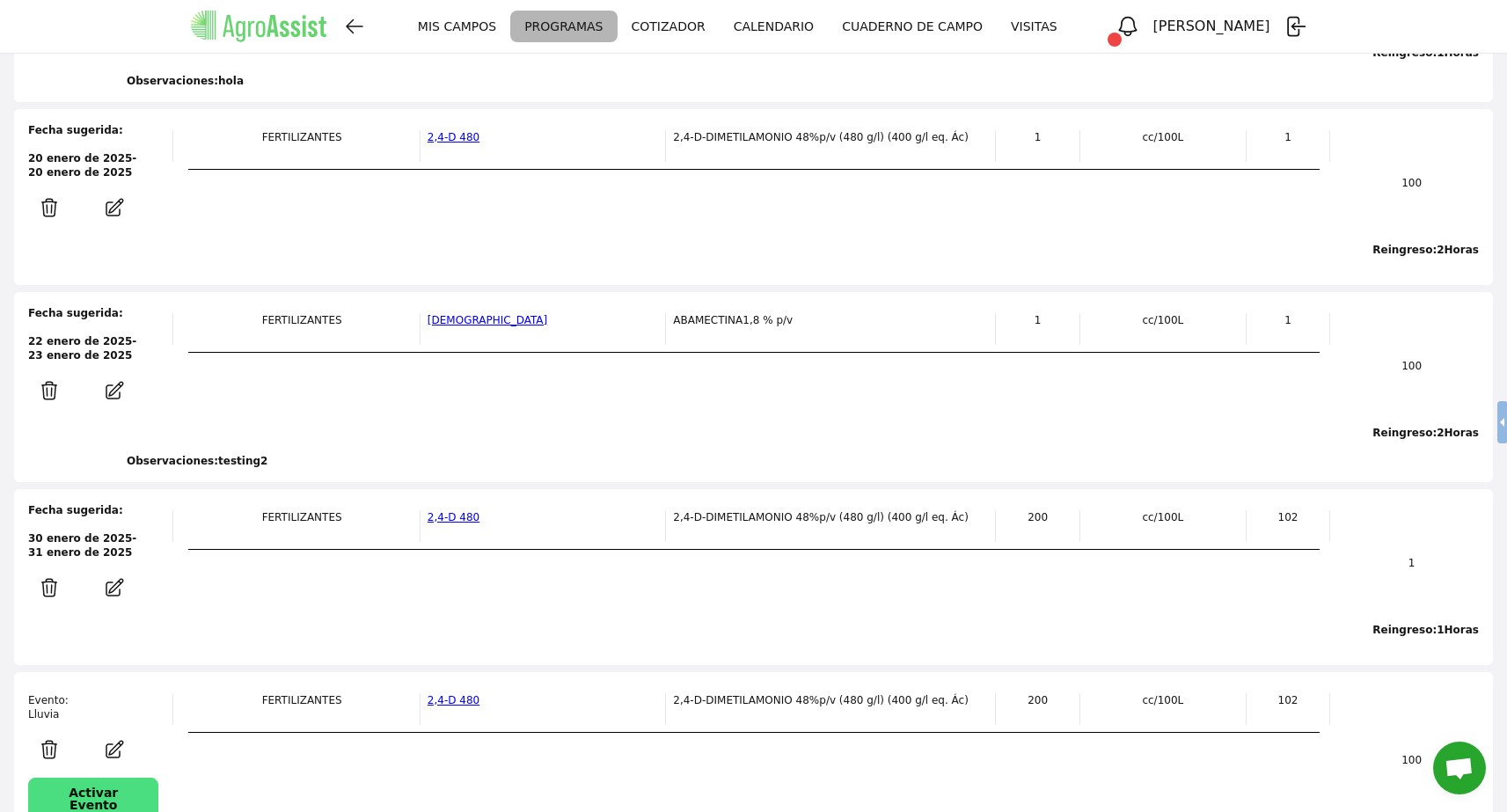
click at [113, 778] on button "Activar Evento" at bounding box center [94, 798] width 131 height 42
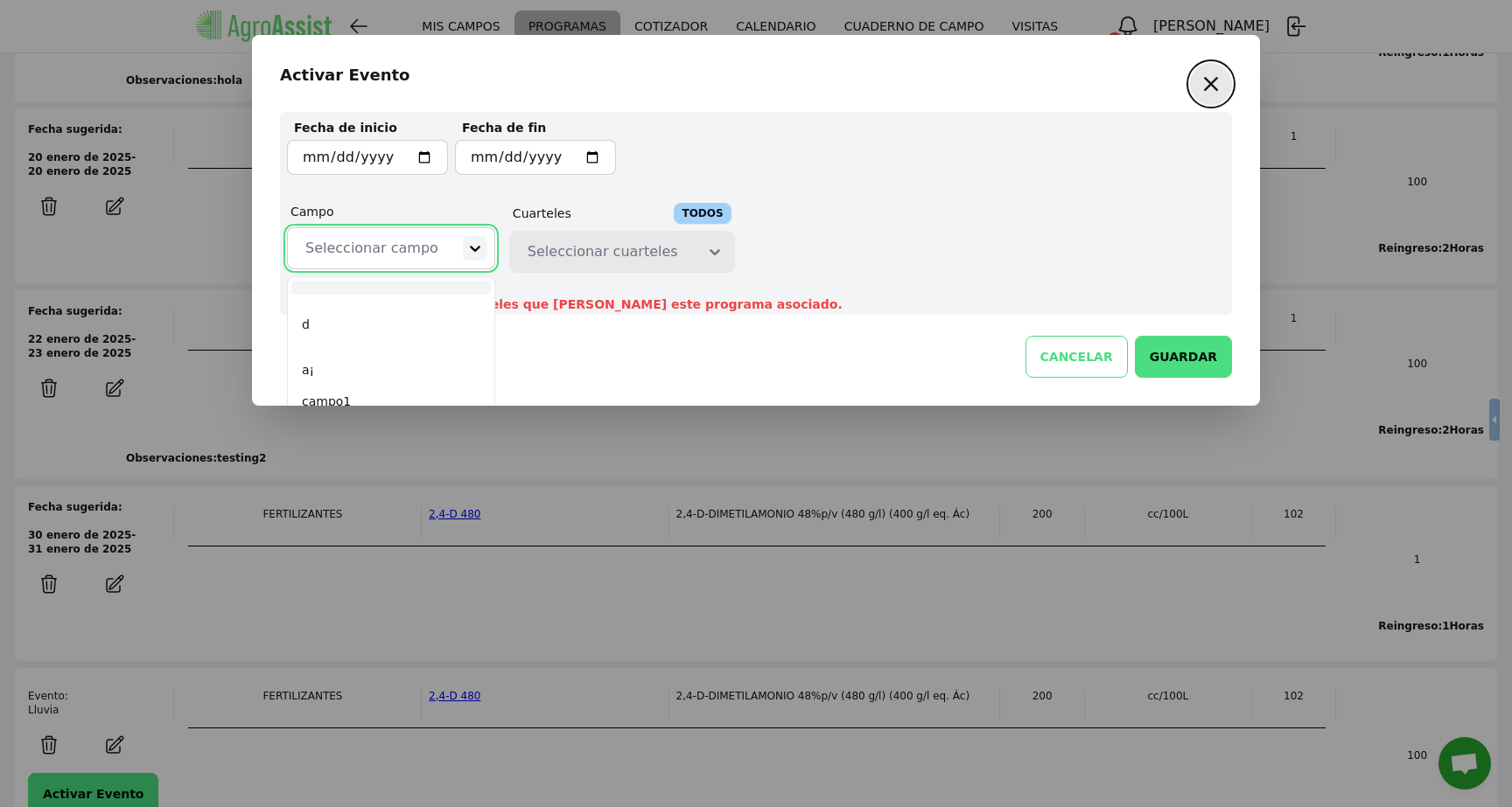
click at [466, 247] on icon at bounding box center [475, 248] width 17 height 17
click at [1193, 77] on button "button" at bounding box center [1211, 83] width 42 height 42
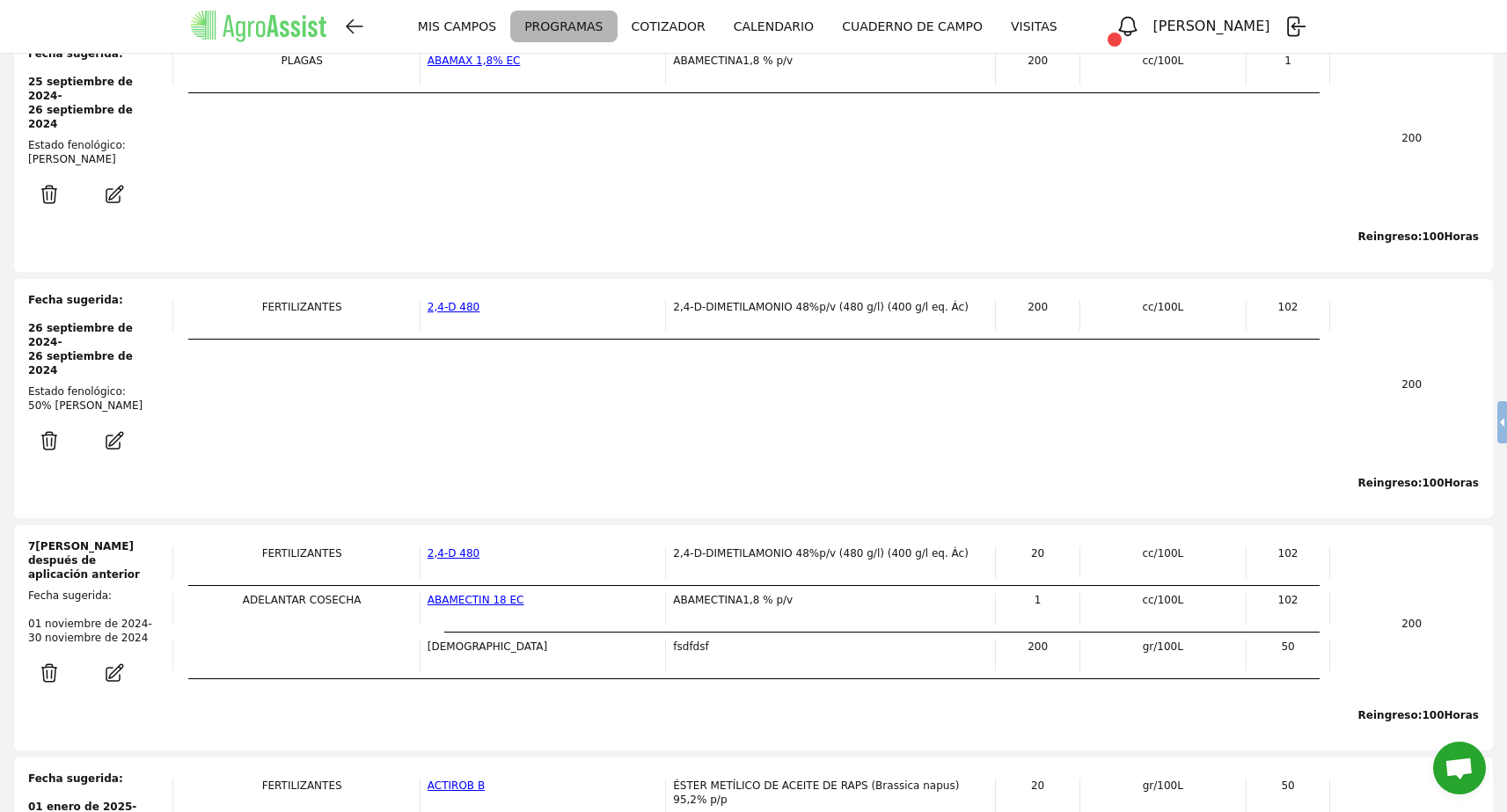
scroll to position [69, 0]
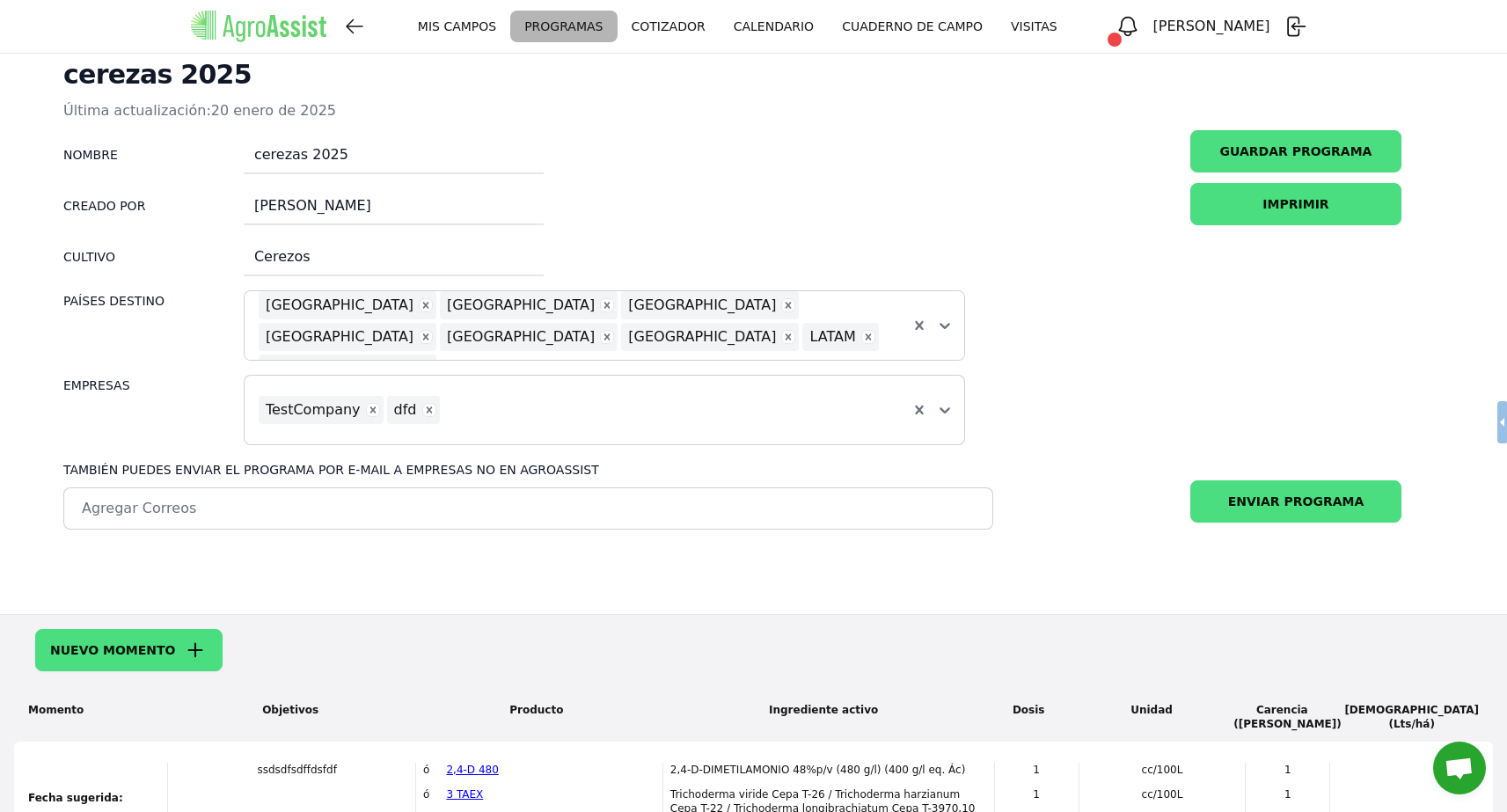
click at [492, 21] on link "MIS CAMPOS" at bounding box center [456, 26] width 106 height 32
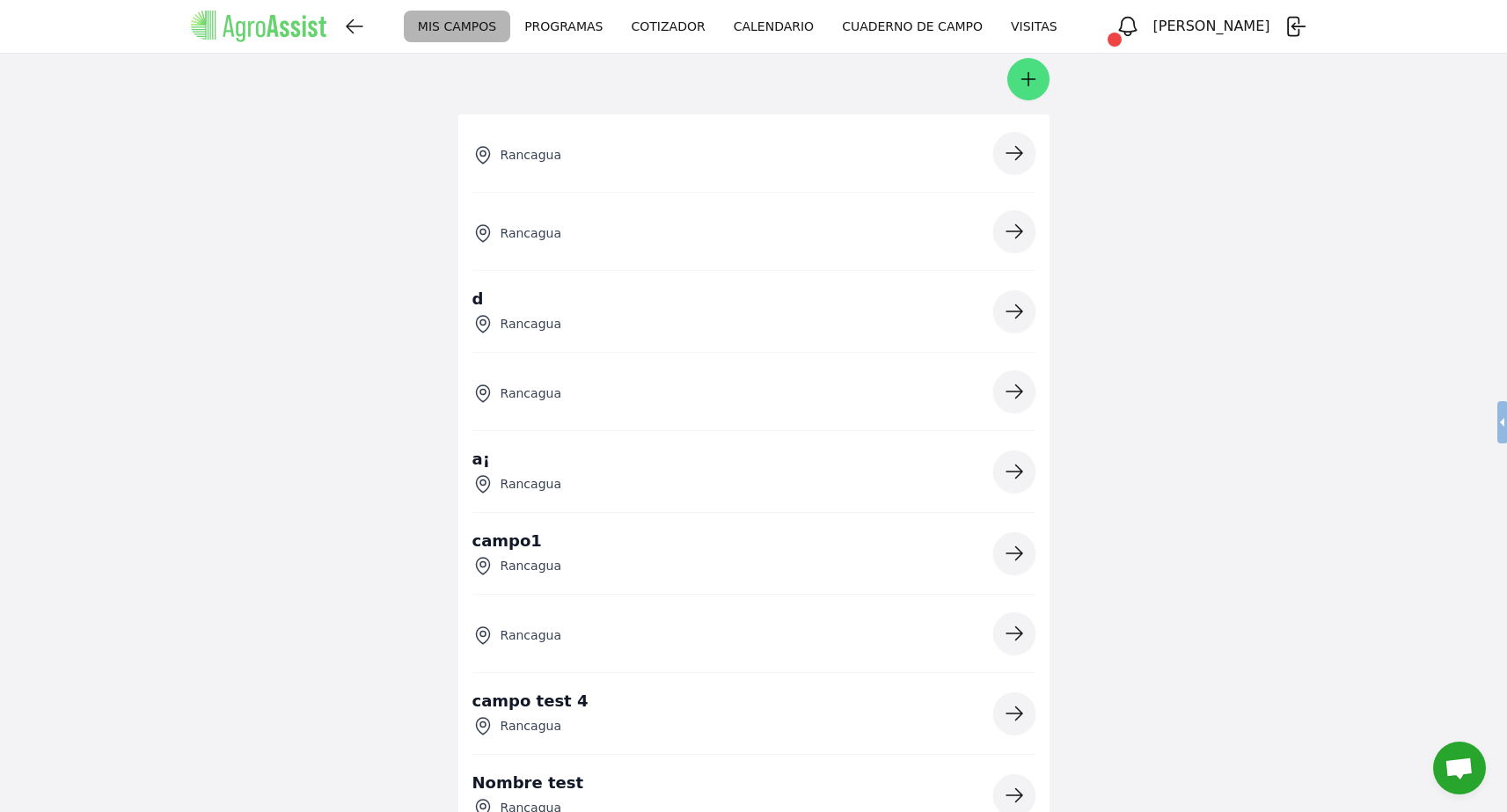
scroll to position [3282, 0]
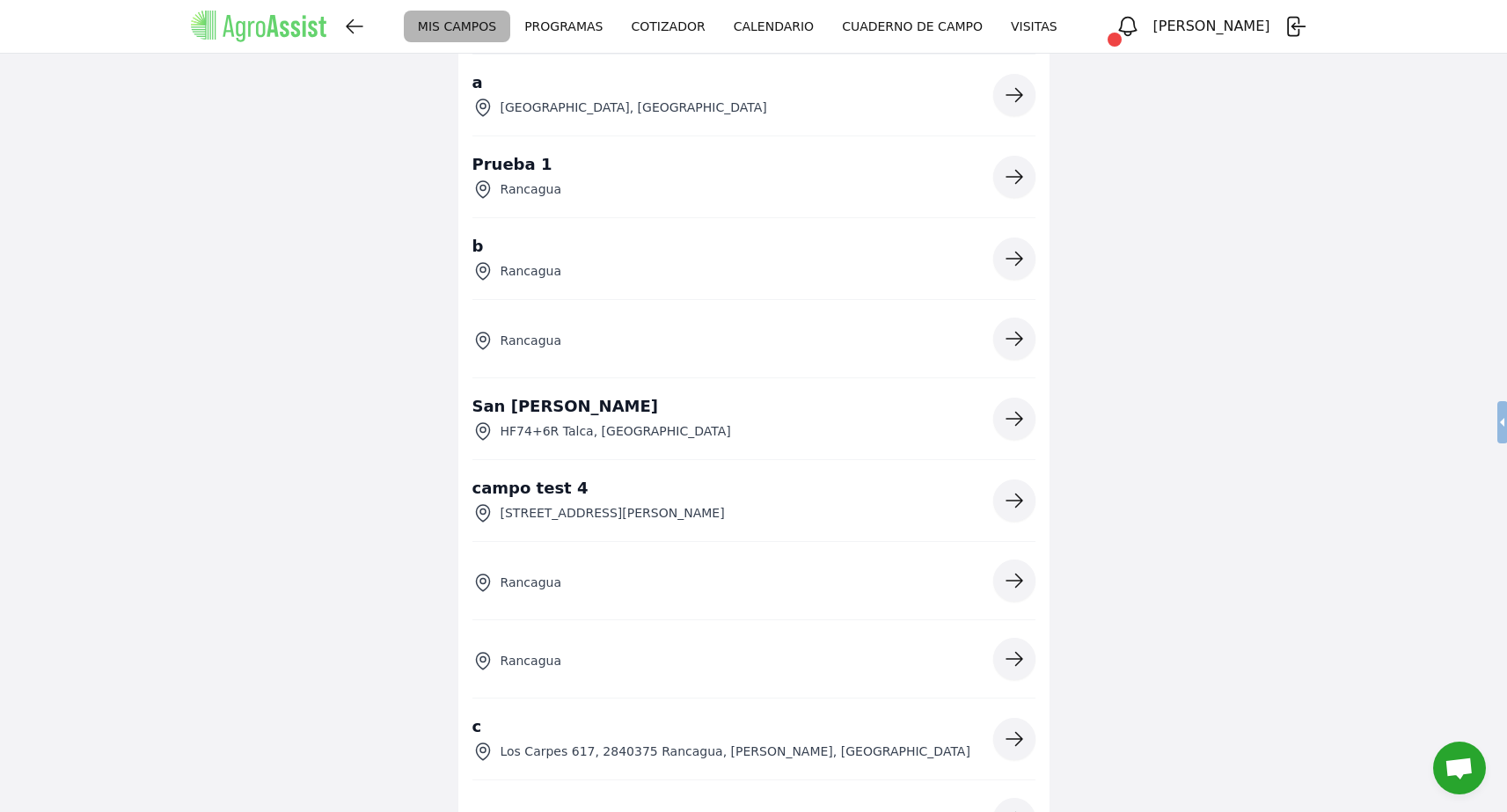
click at [999, 414] on button "button" at bounding box center [1014, 418] width 42 height 42
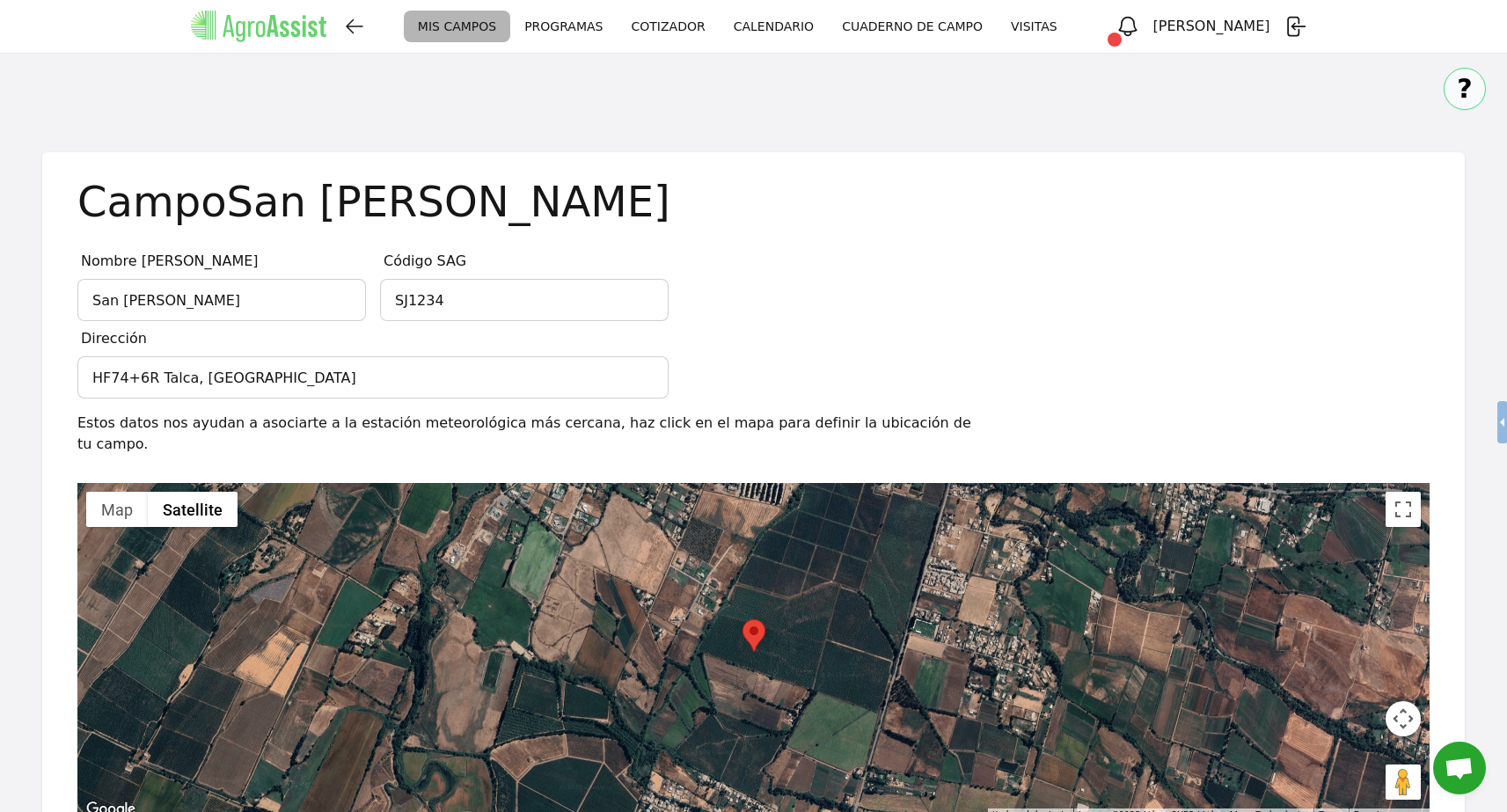
click at [801, 38] on link "CALENDARIO" at bounding box center [773, 26] width 108 height 32
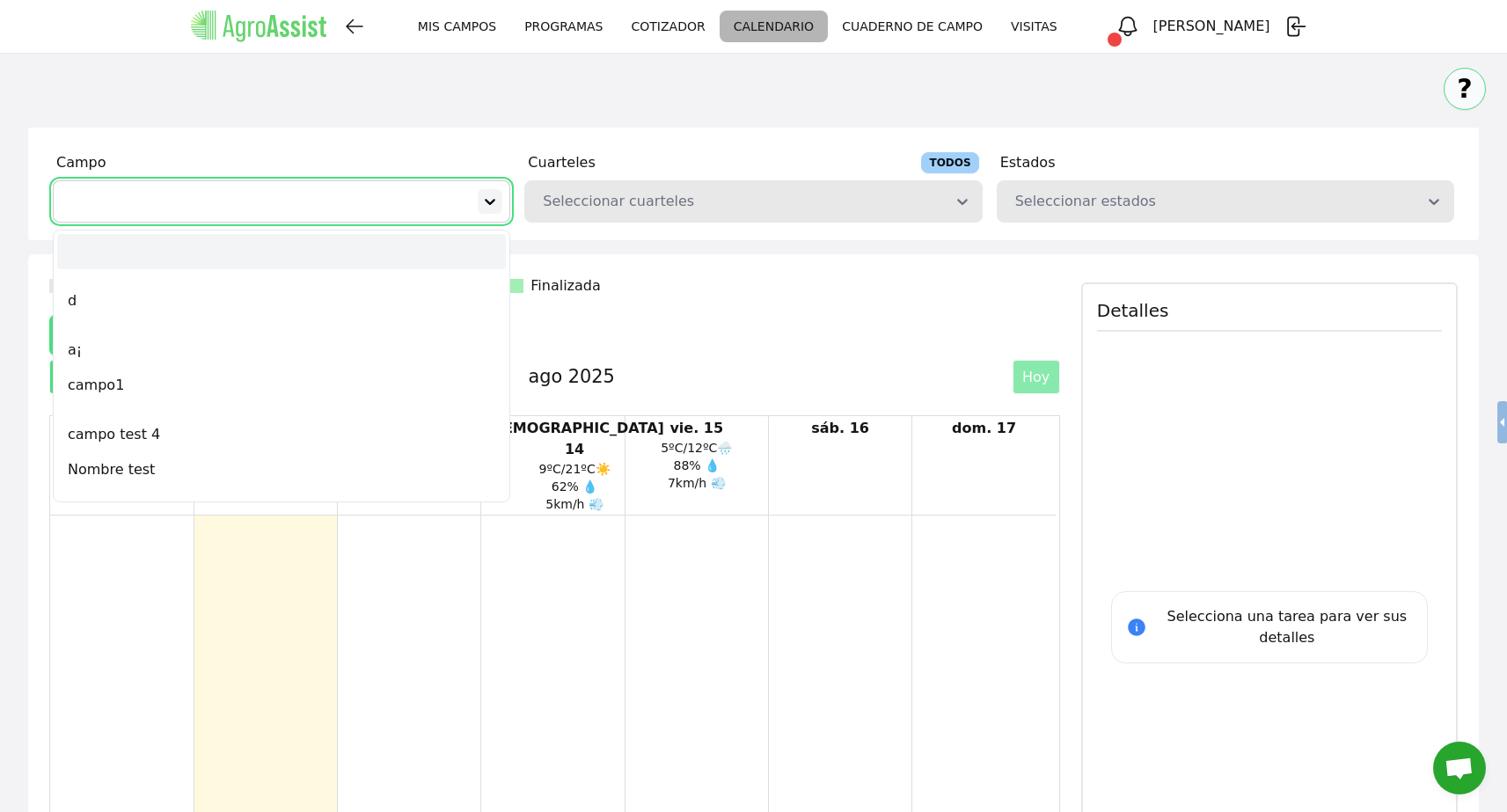
click at [485, 204] on icon at bounding box center [490, 202] width 18 height 18
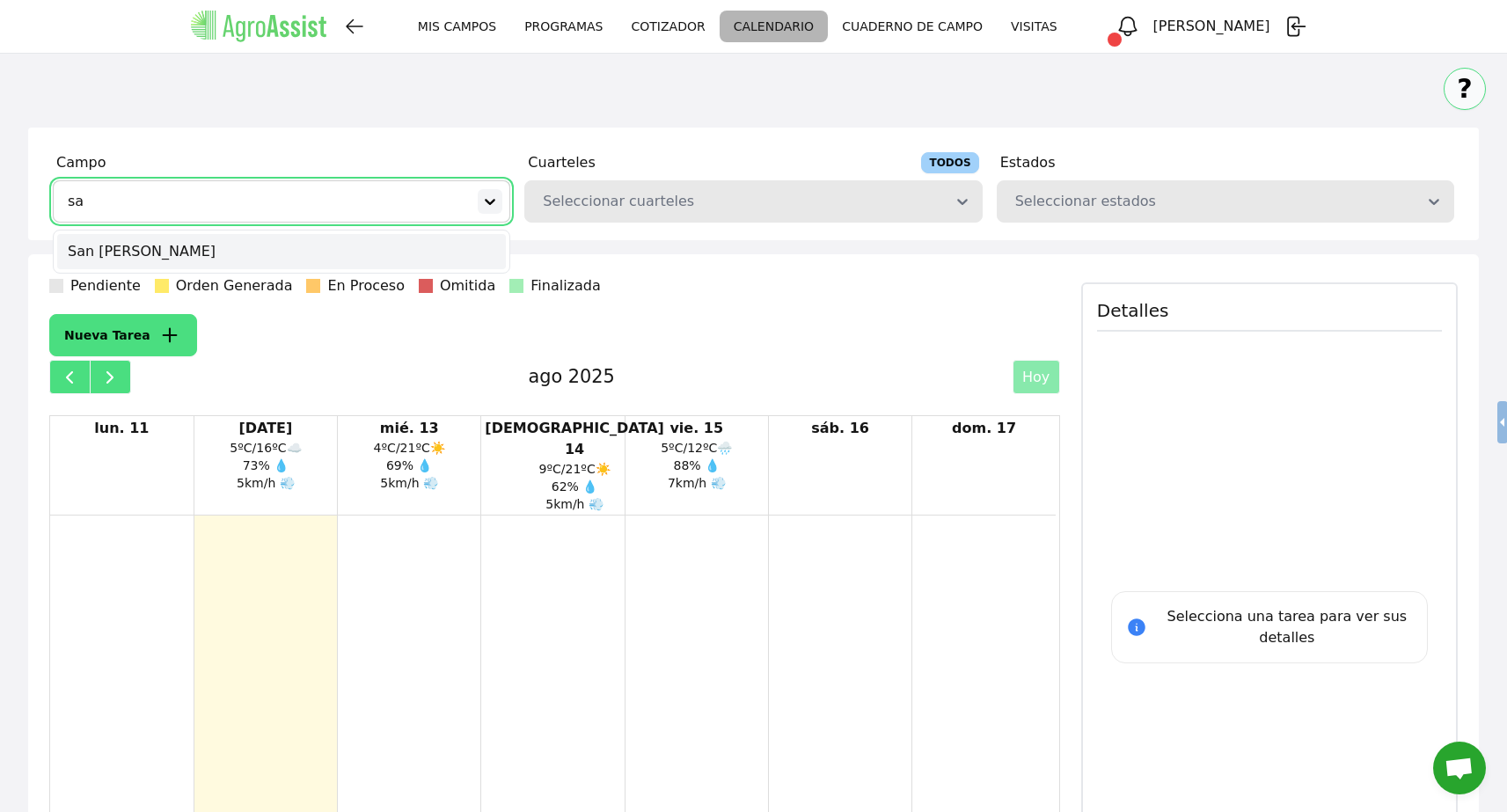
type input "san"
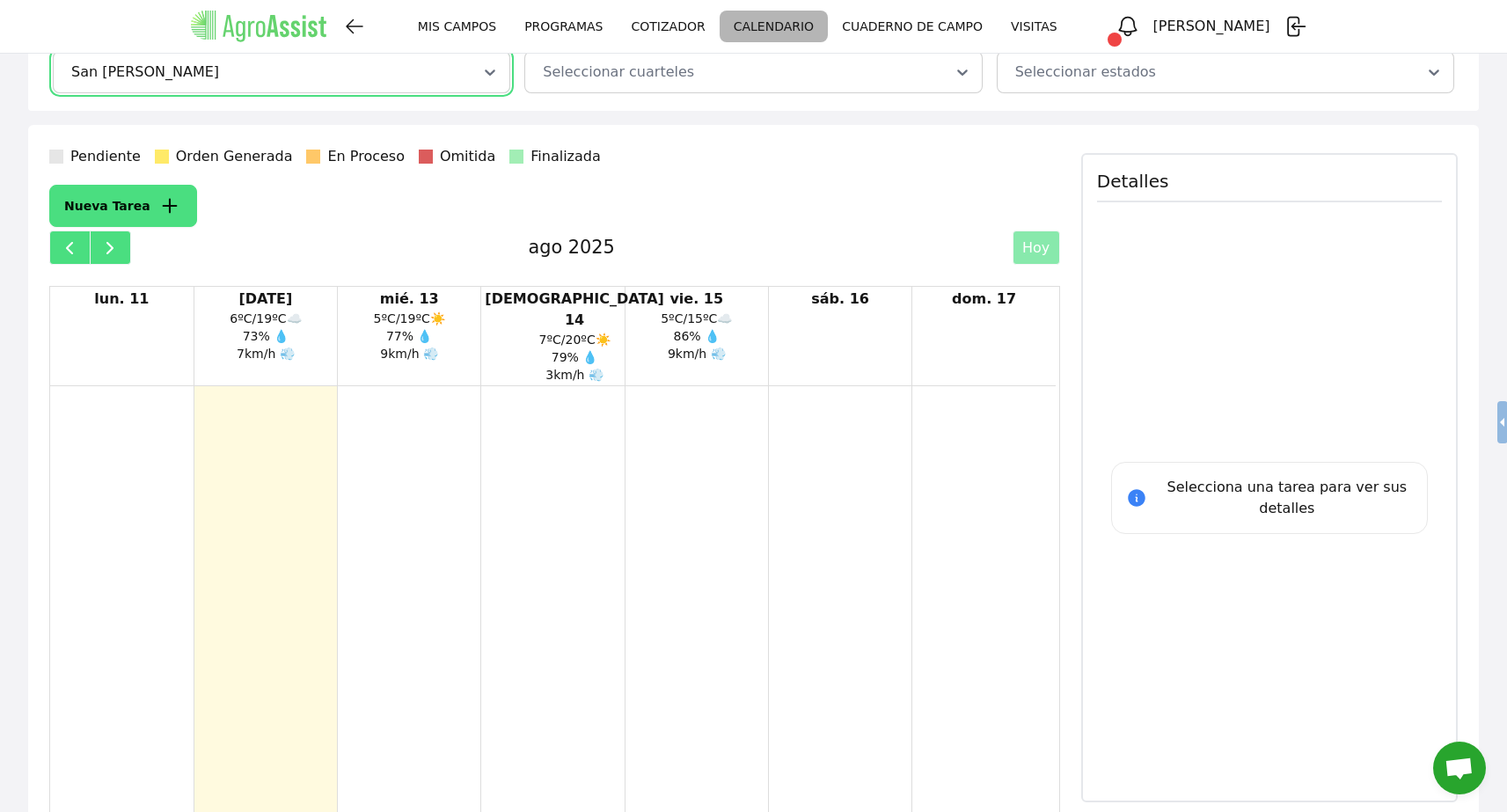
scroll to position [135, 0]
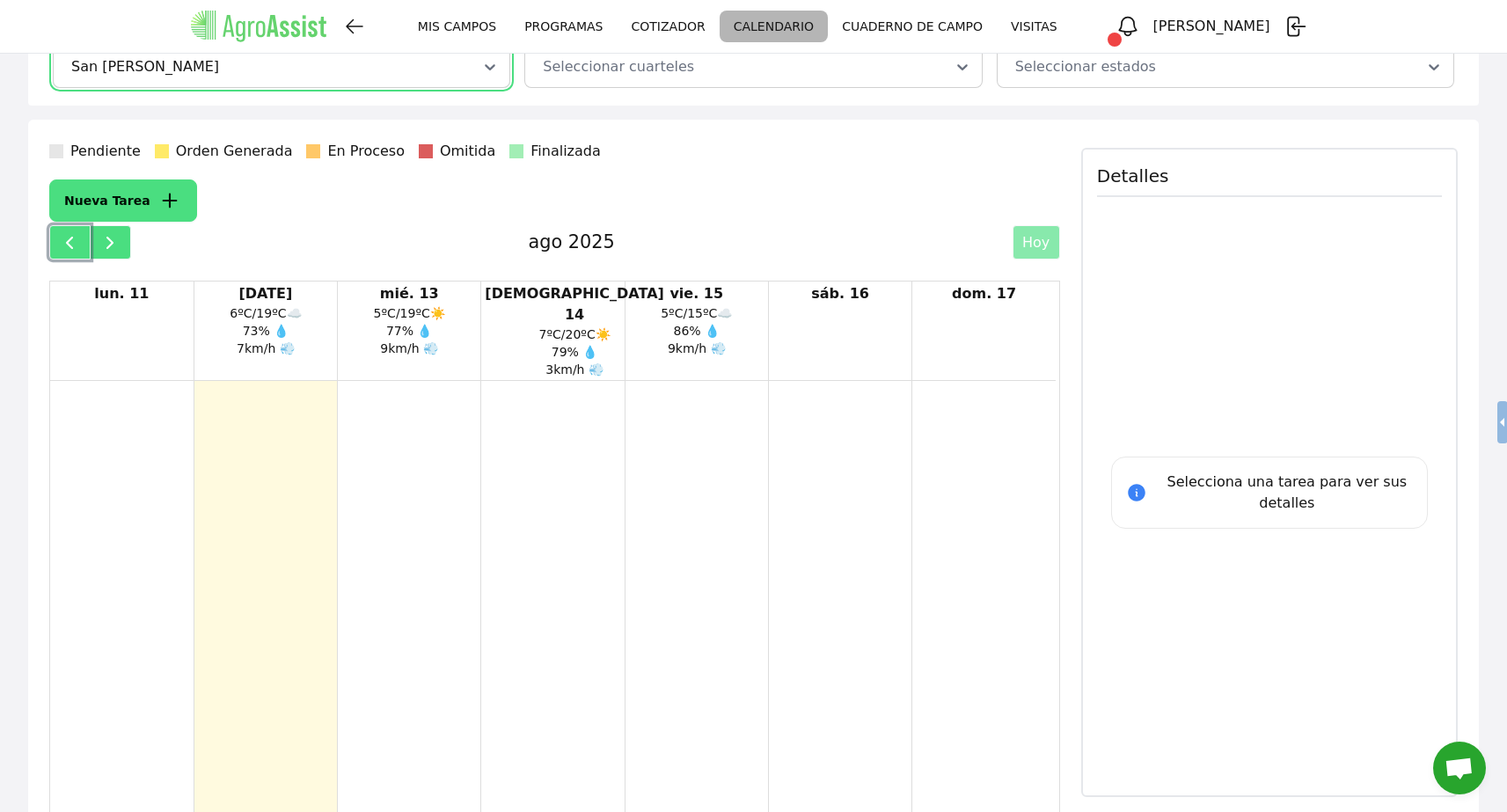
click at [66, 242] on span "button" at bounding box center [69, 243] width 21 height 21
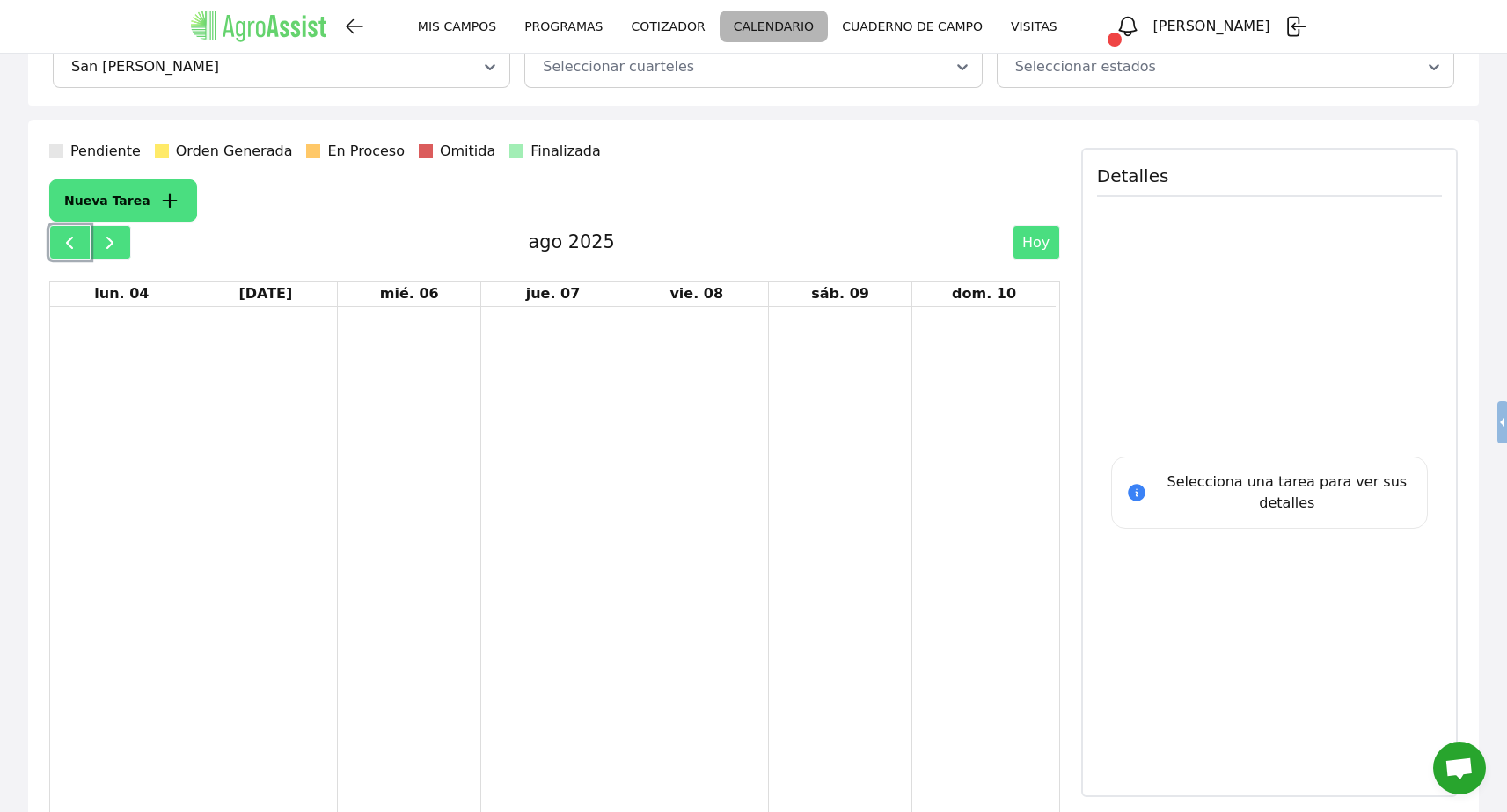
click at [66, 242] on span "button" at bounding box center [69, 243] width 21 height 21
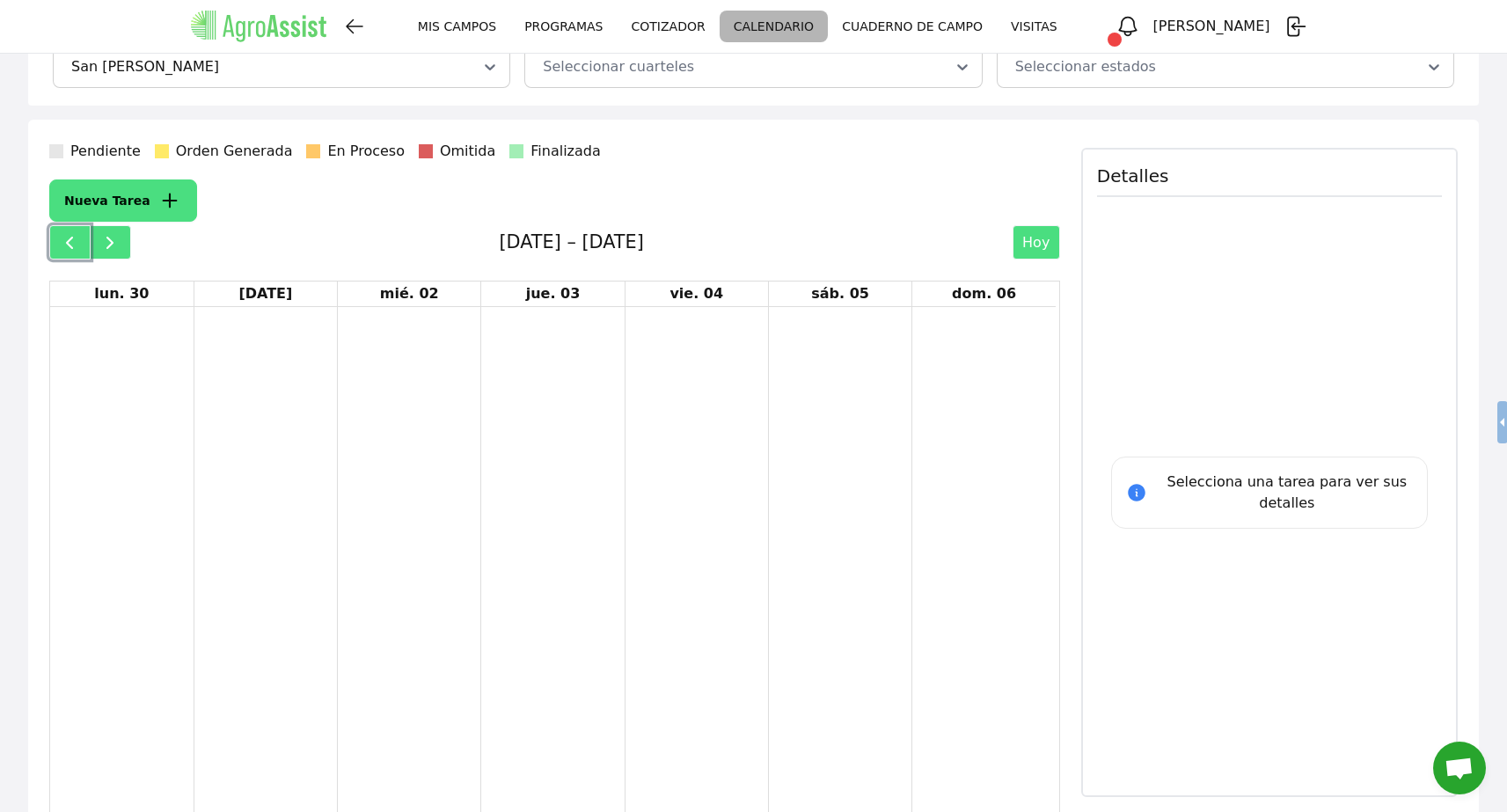
click at [66, 242] on span "button" at bounding box center [69, 243] width 21 height 21
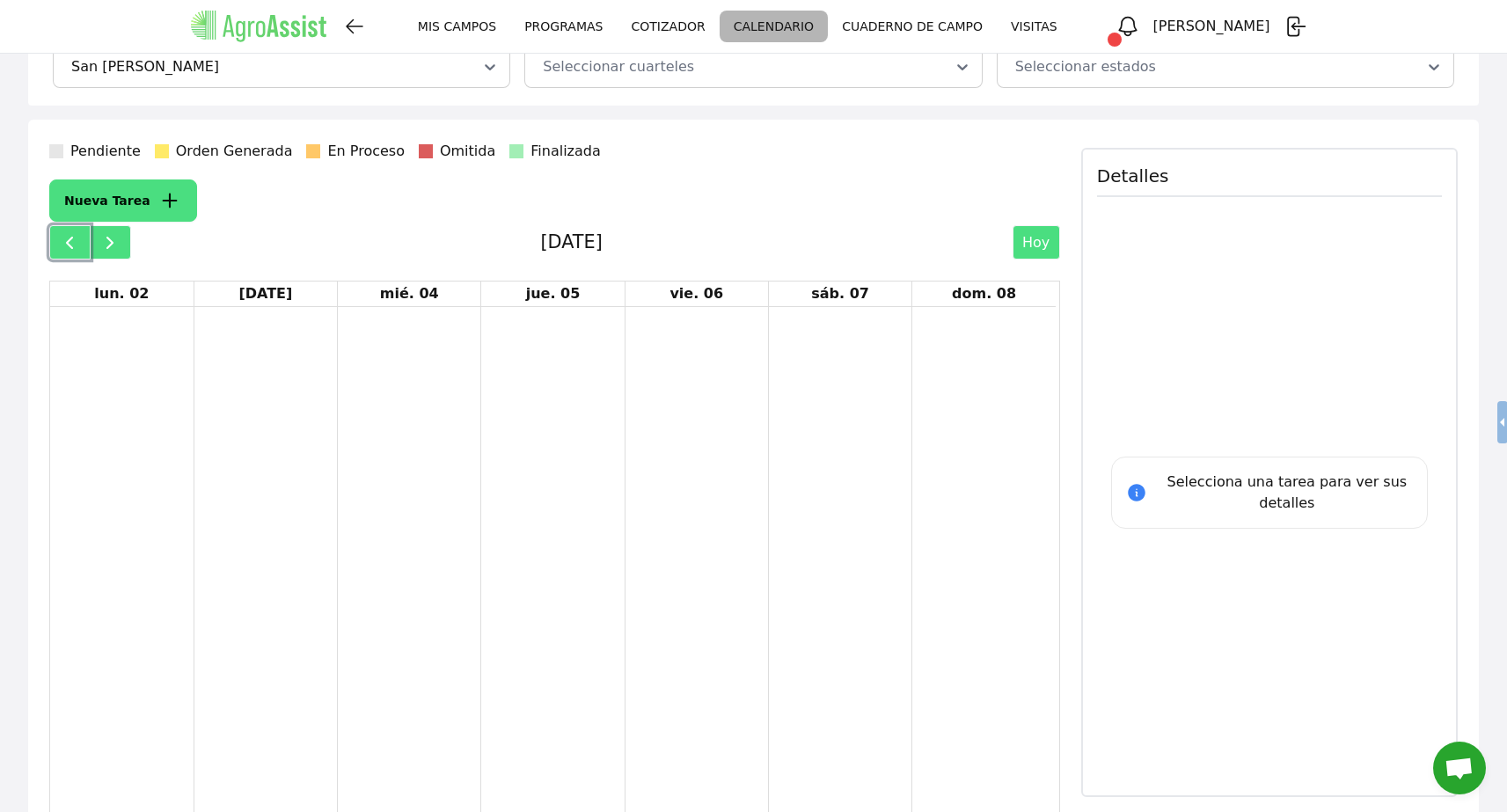
click at [66, 242] on span "button" at bounding box center [69, 243] width 21 height 21
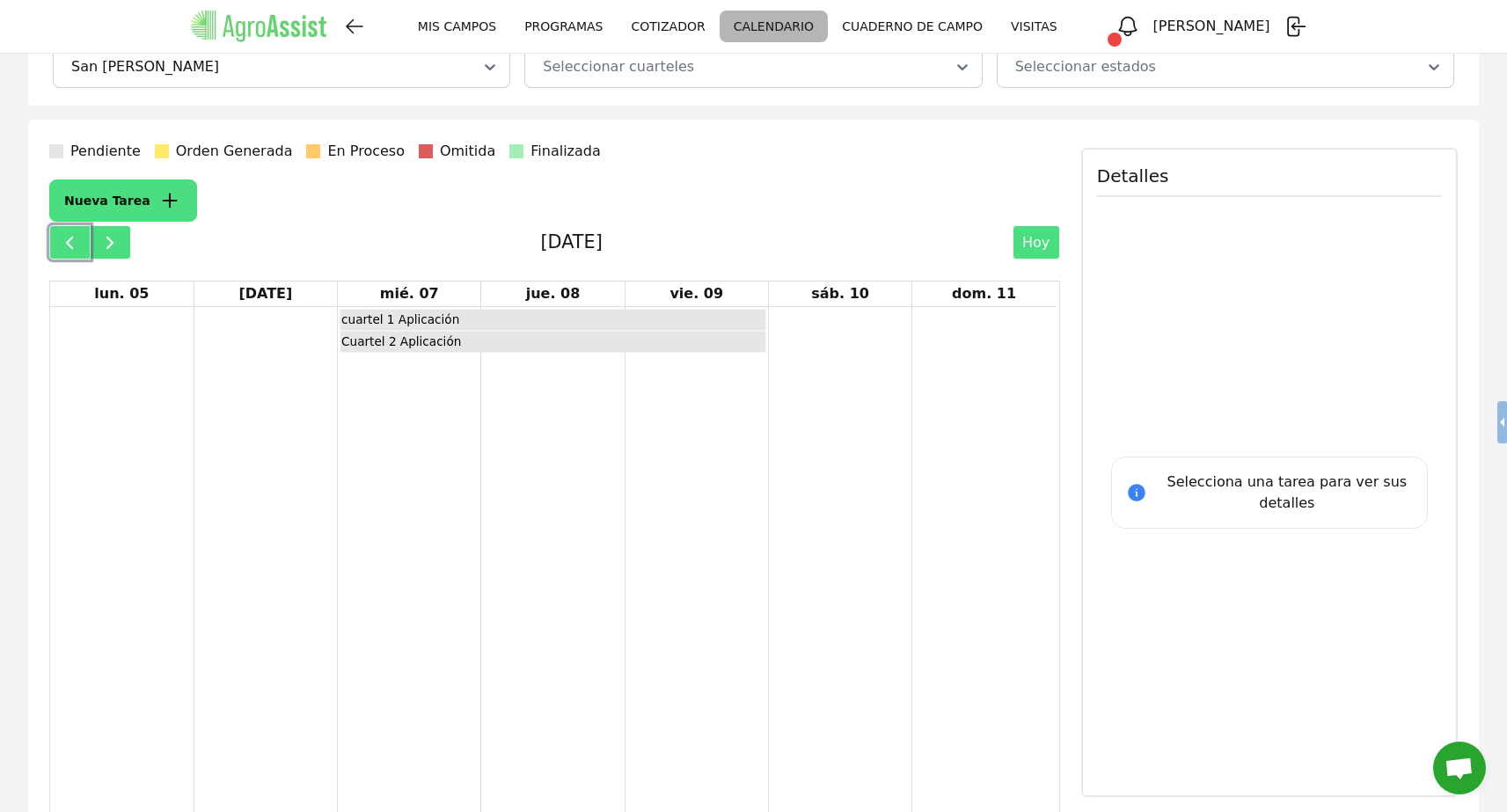
click at [66, 242] on span "button" at bounding box center [69, 243] width 21 height 21
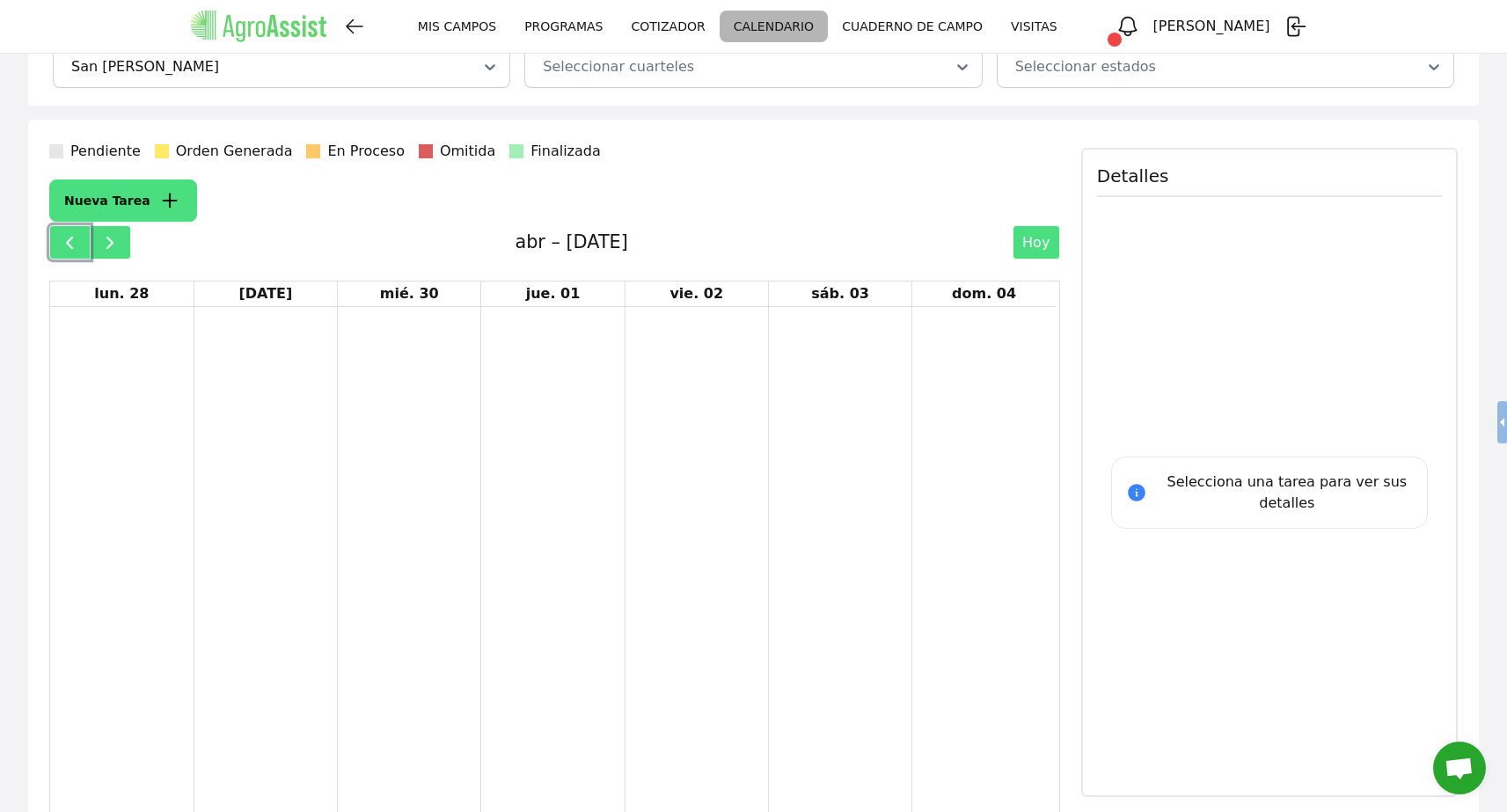
click at [66, 242] on span "button" at bounding box center [69, 243] width 21 height 21
click at [69, 244] on span "button" at bounding box center [69, 243] width 21 height 21
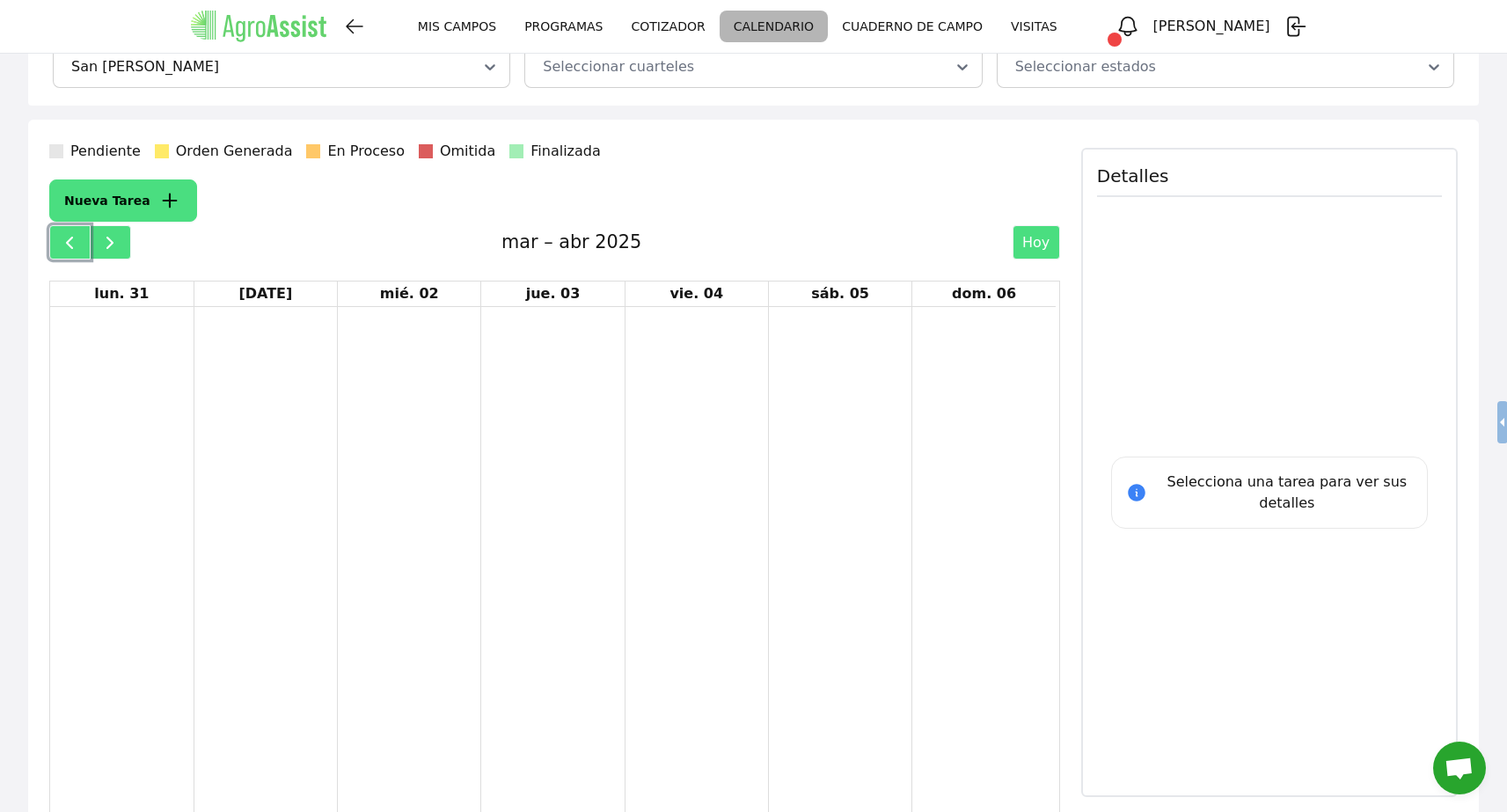
click at [69, 244] on span "button" at bounding box center [69, 243] width 21 height 21
click at [119, 244] on span "button" at bounding box center [110, 243] width 21 height 21
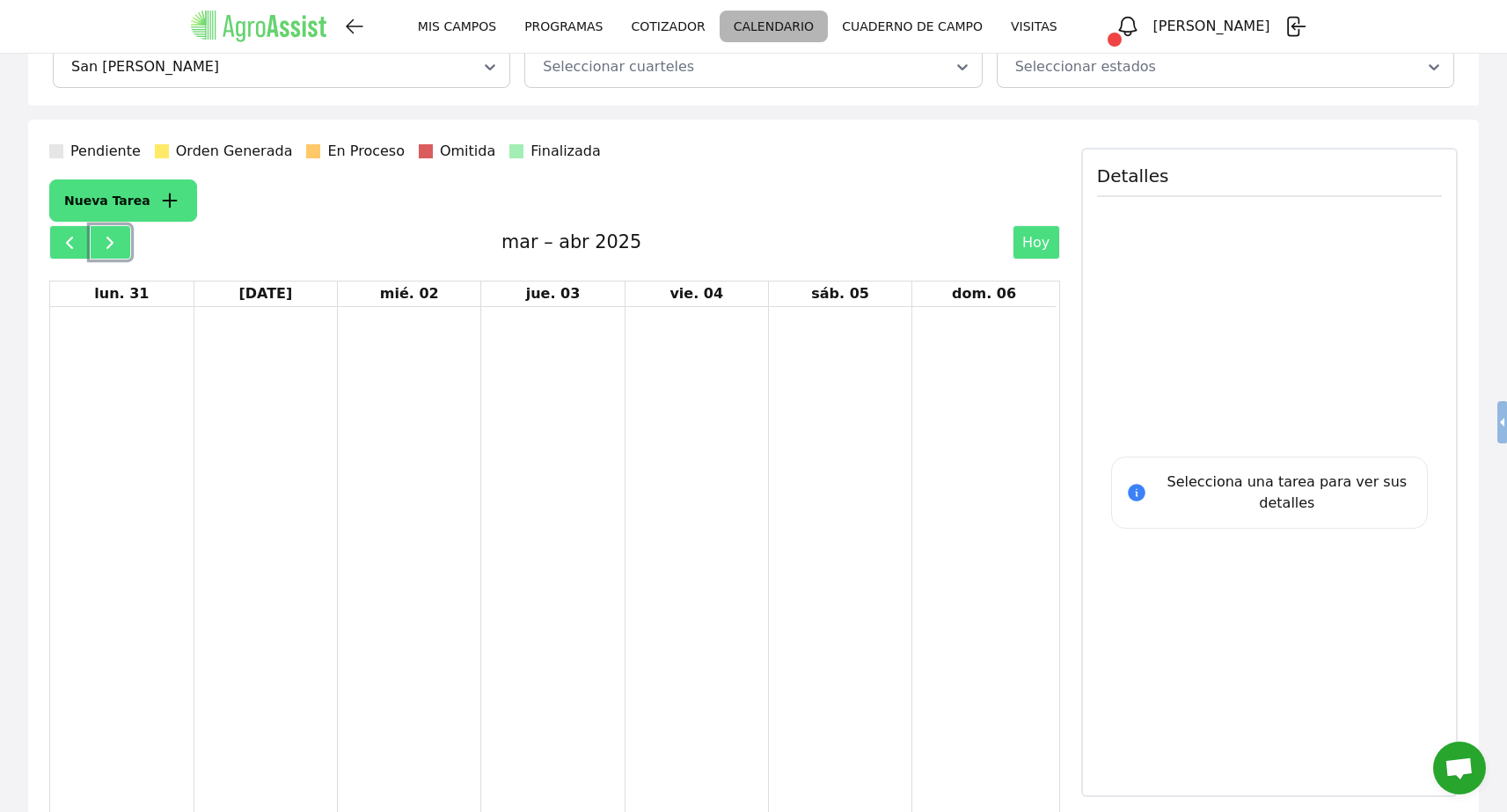
click at [118, 245] on span "button" at bounding box center [110, 243] width 21 height 21
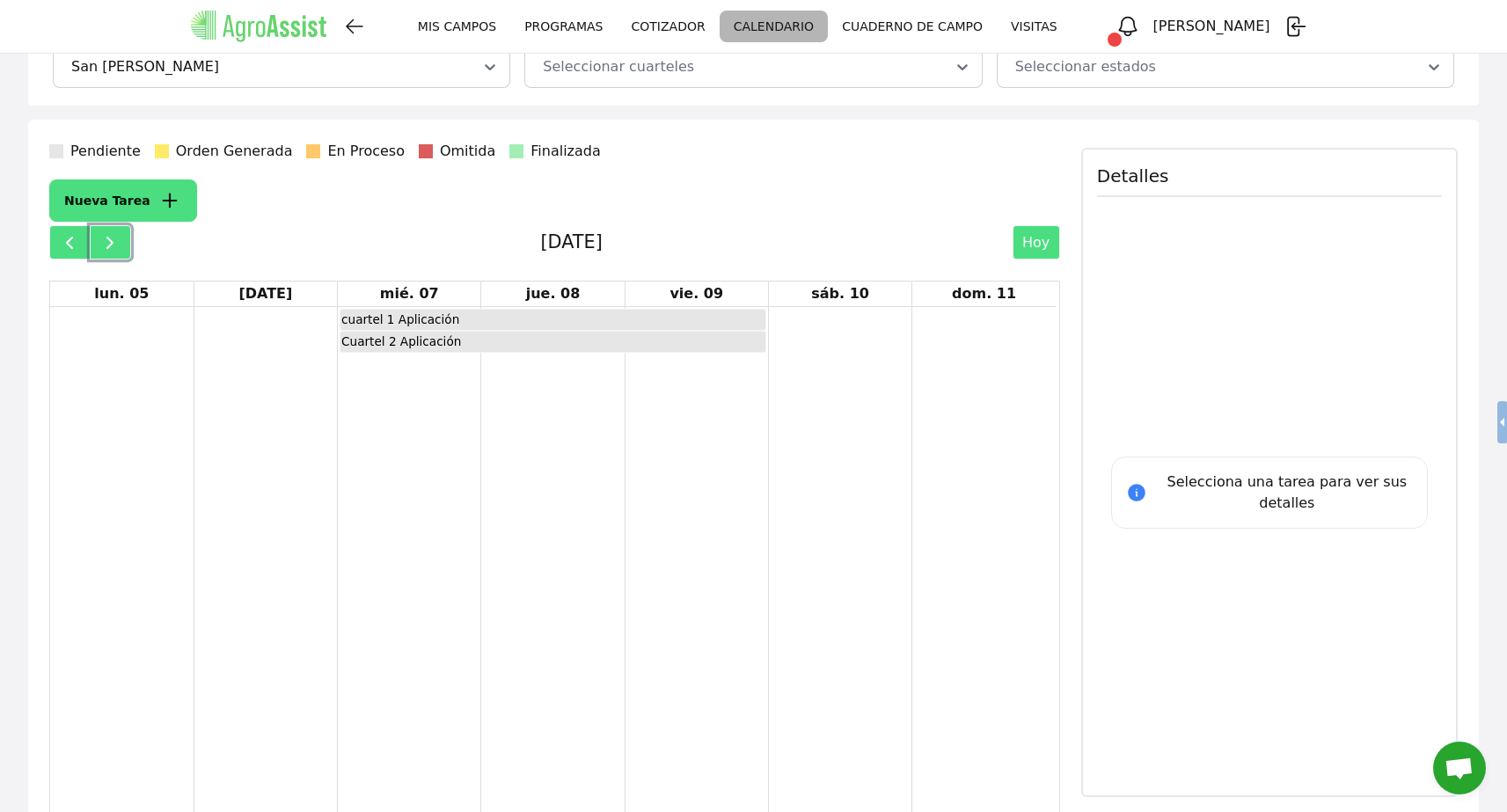
click at [118, 245] on span "button" at bounding box center [110, 243] width 21 height 21
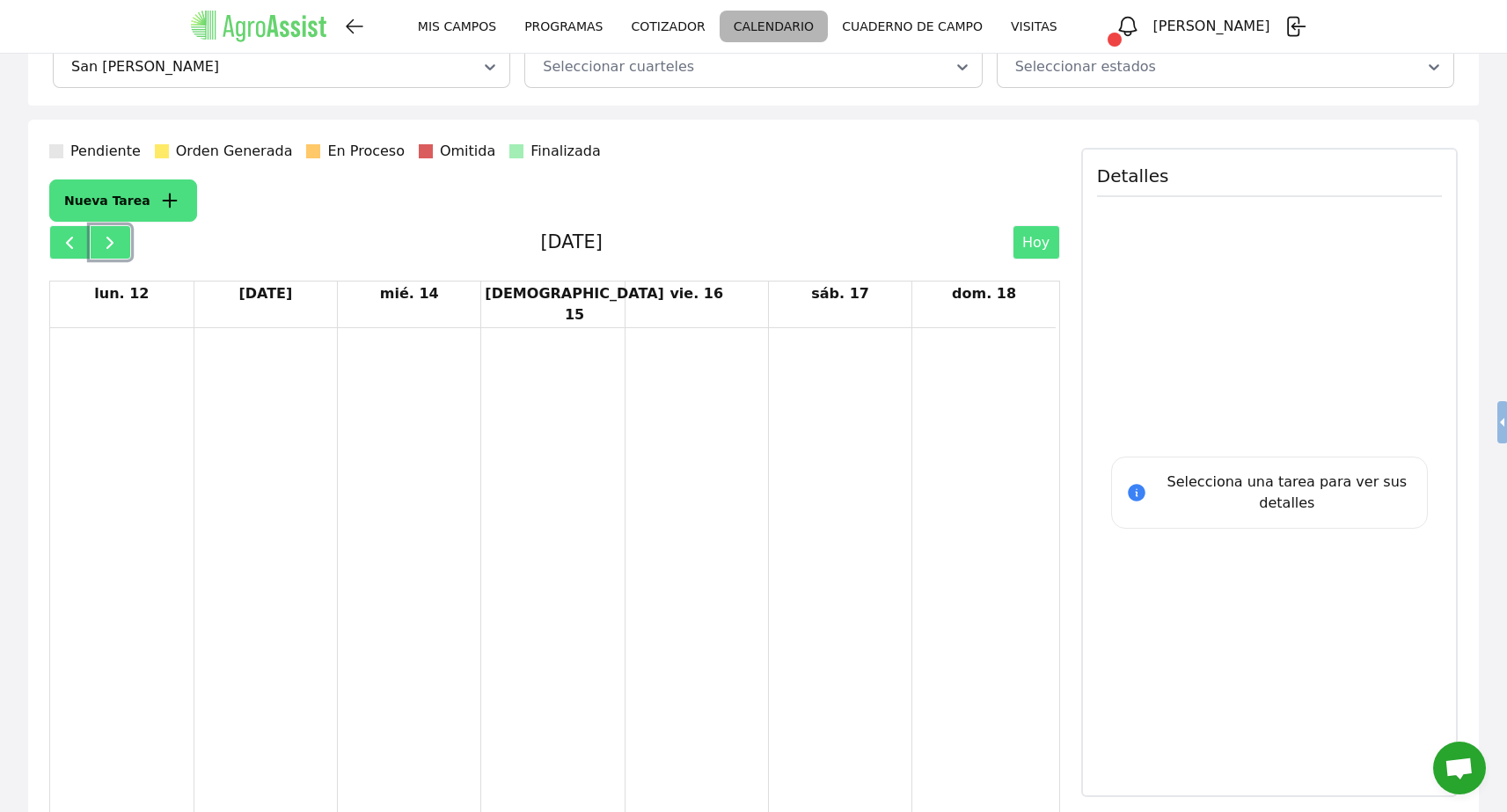
click at [118, 245] on span "button" at bounding box center [110, 243] width 21 height 21
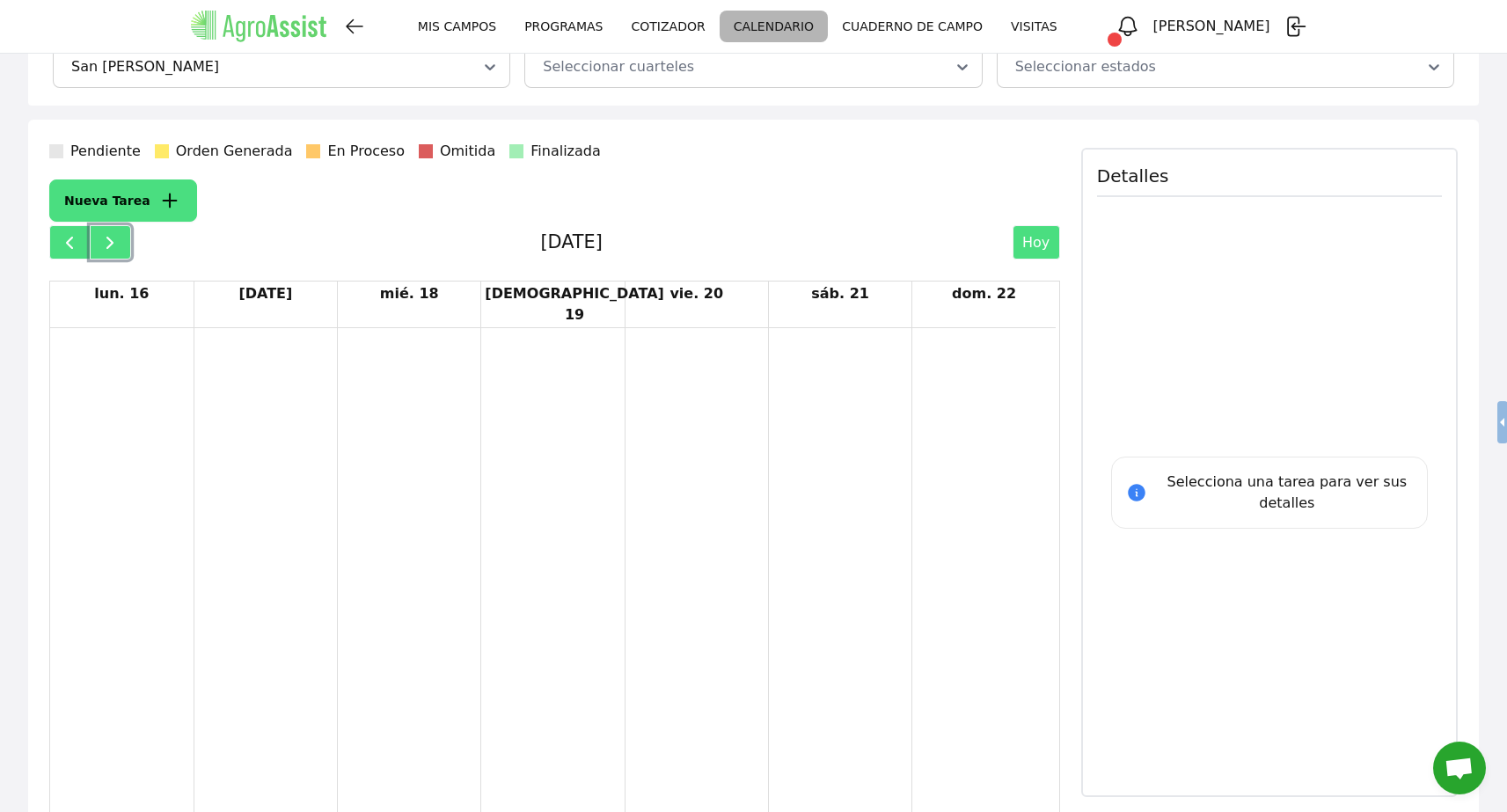
click at [118, 245] on span "button" at bounding box center [110, 243] width 21 height 21
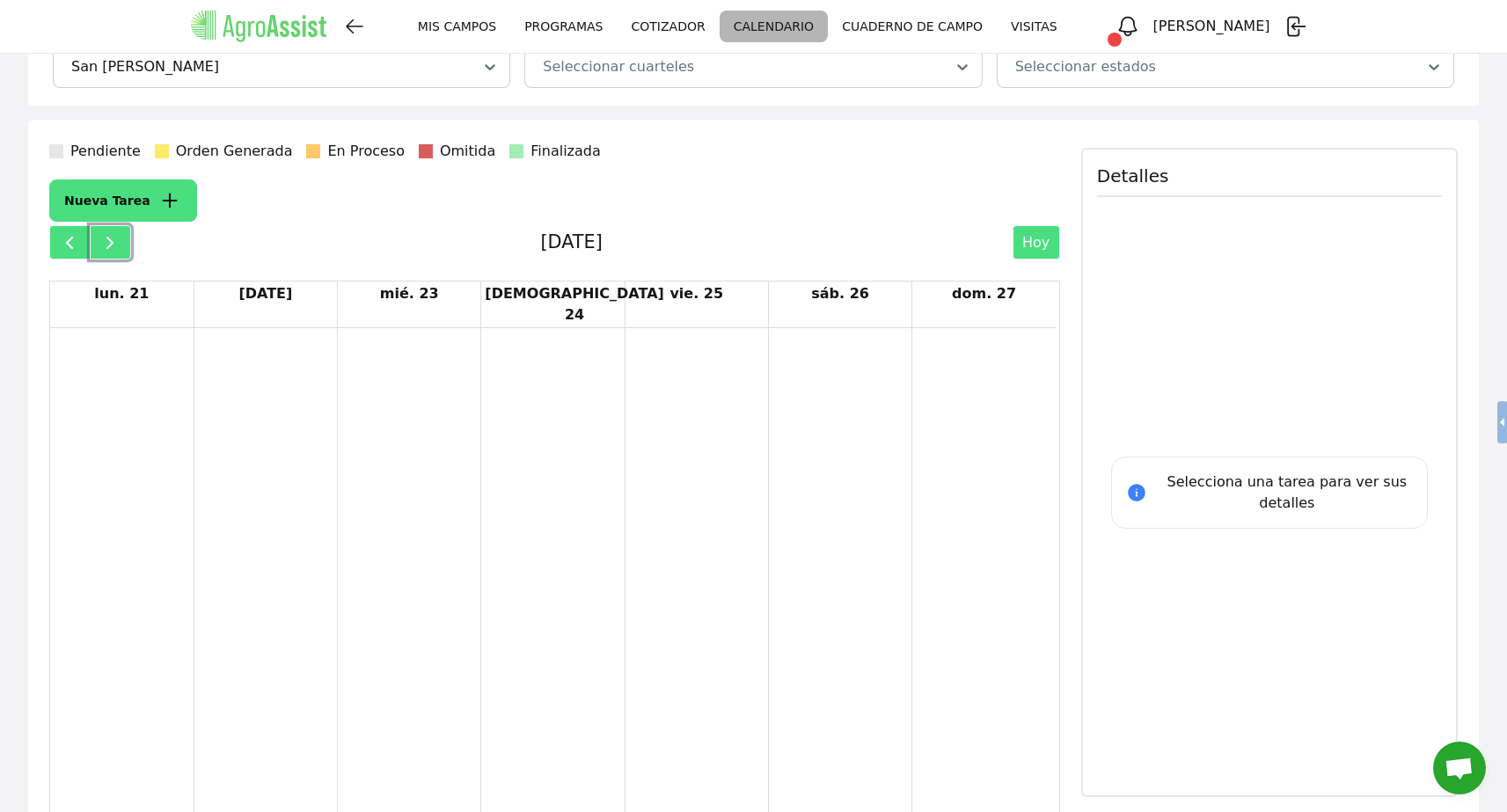
click at [118, 245] on span "button" at bounding box center [110, 243] width 21 height 21
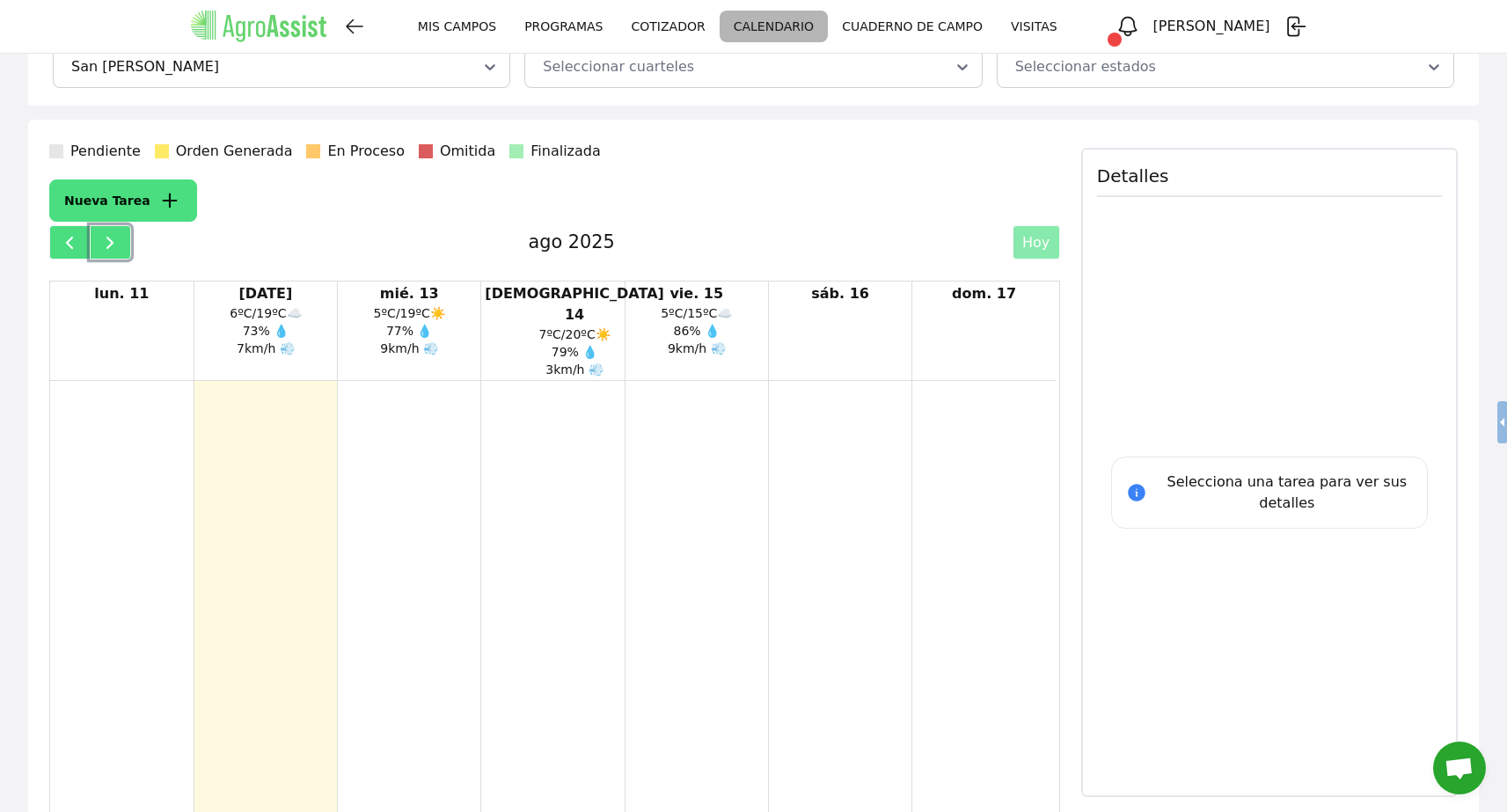
click at [118, 245] on span "button" at bounding box center [110, 243] width 21 height 21
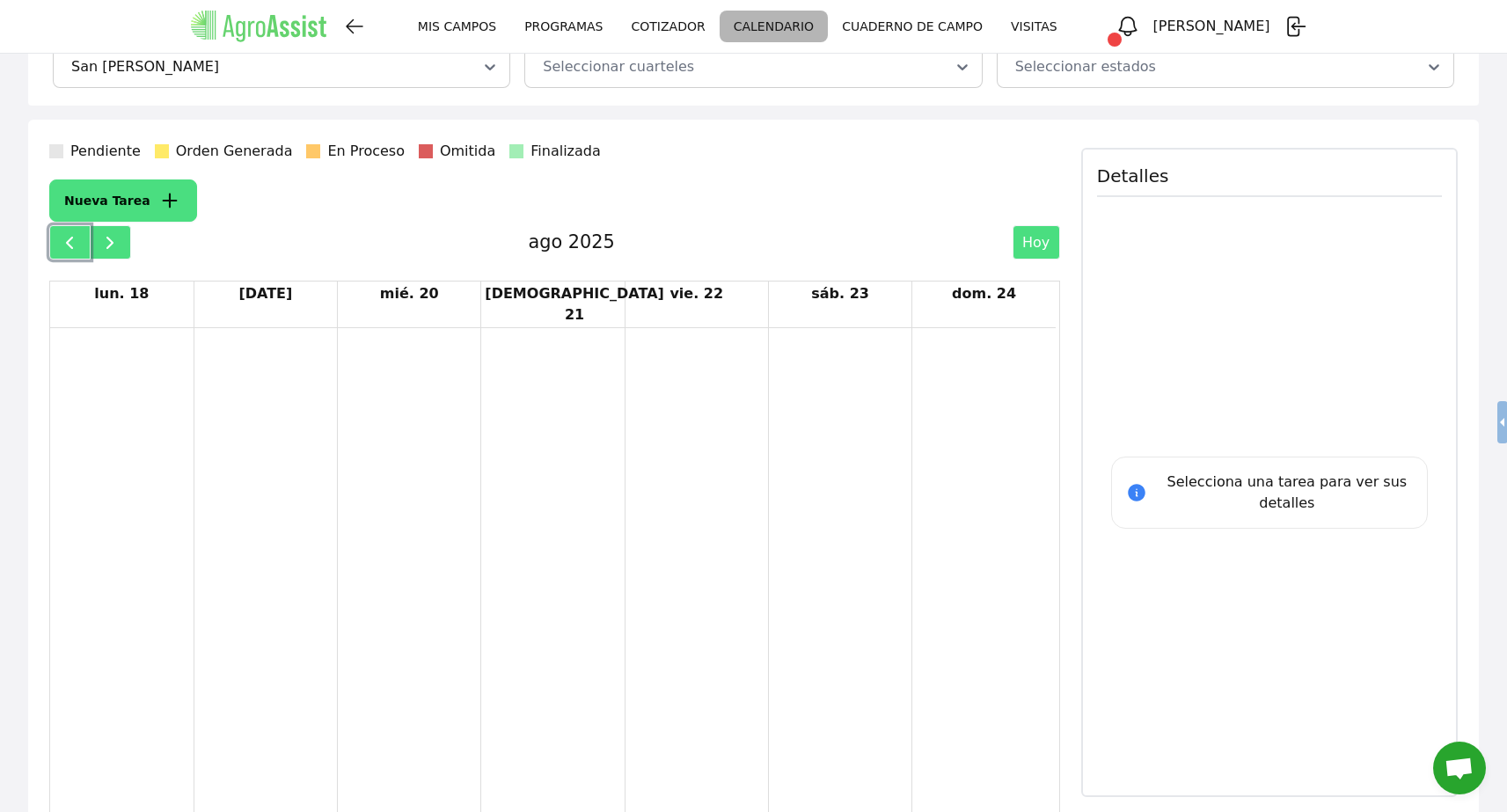
click at [70, 246] on span "button" at bounding box center [69, 243] width 21 height 21
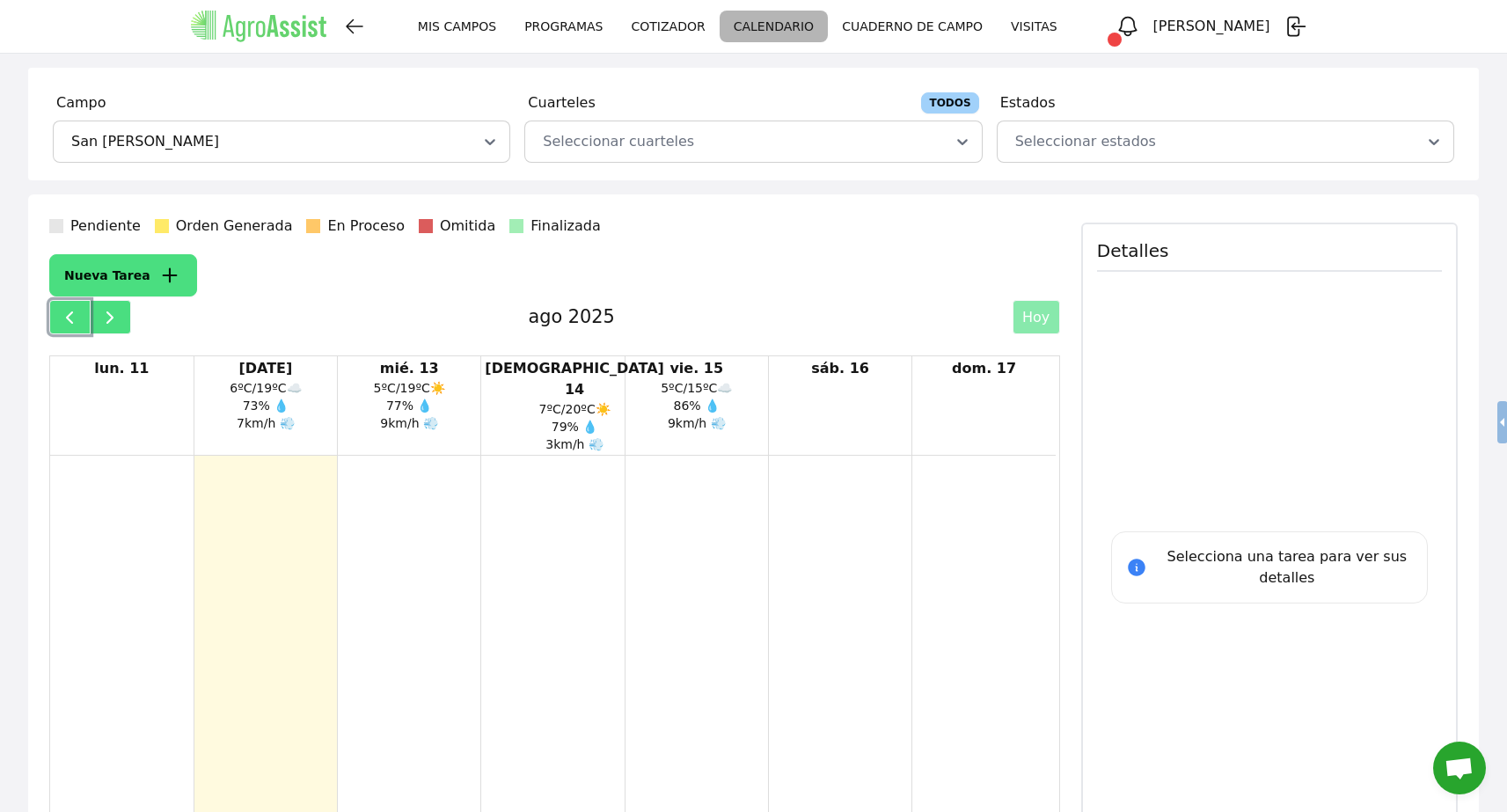
scroll to position [0, 0]
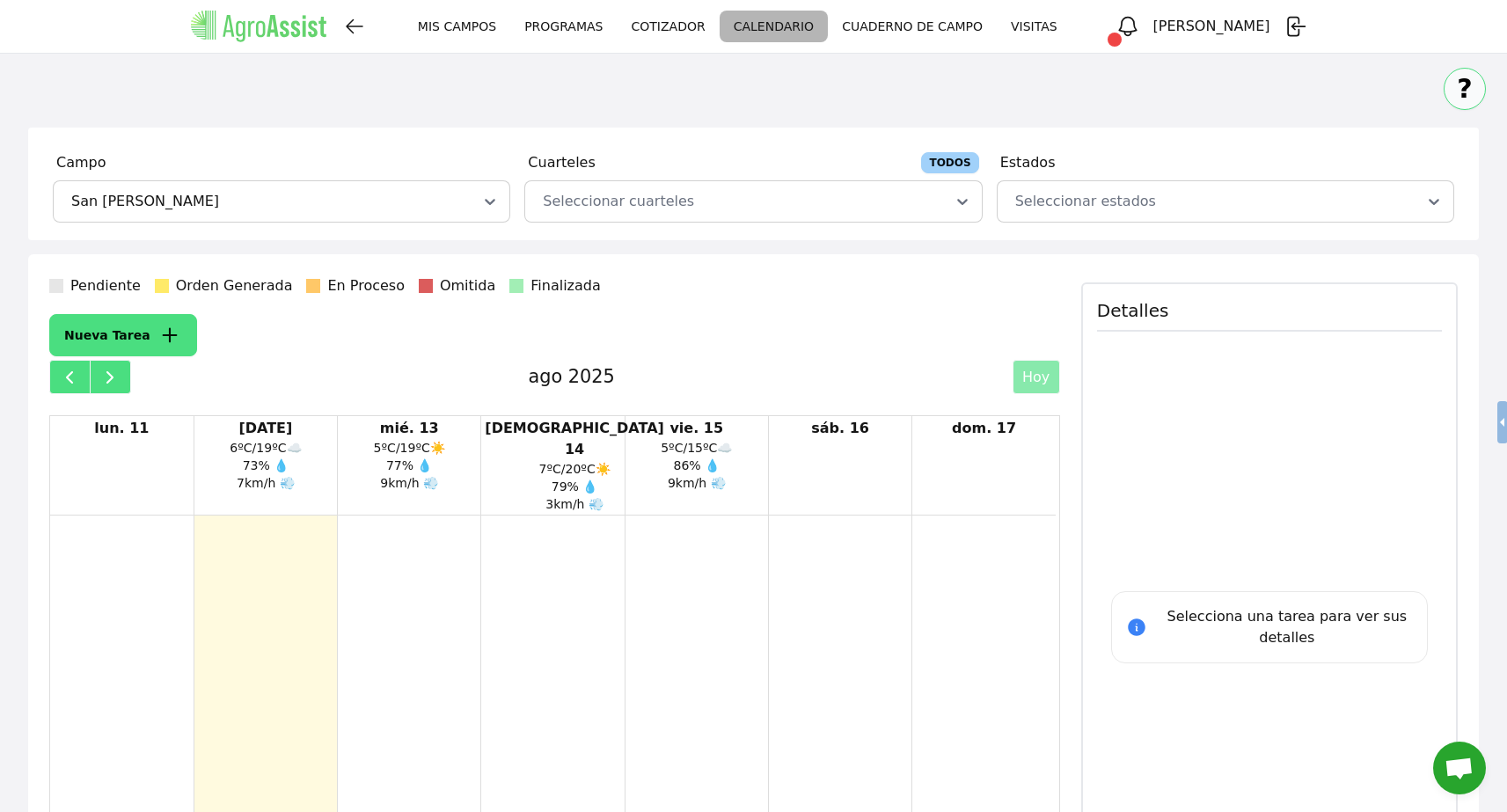
click at [932, 197] on div "Seleccionar cuarteles" at bounding box center [753, 201] width 428 height 24
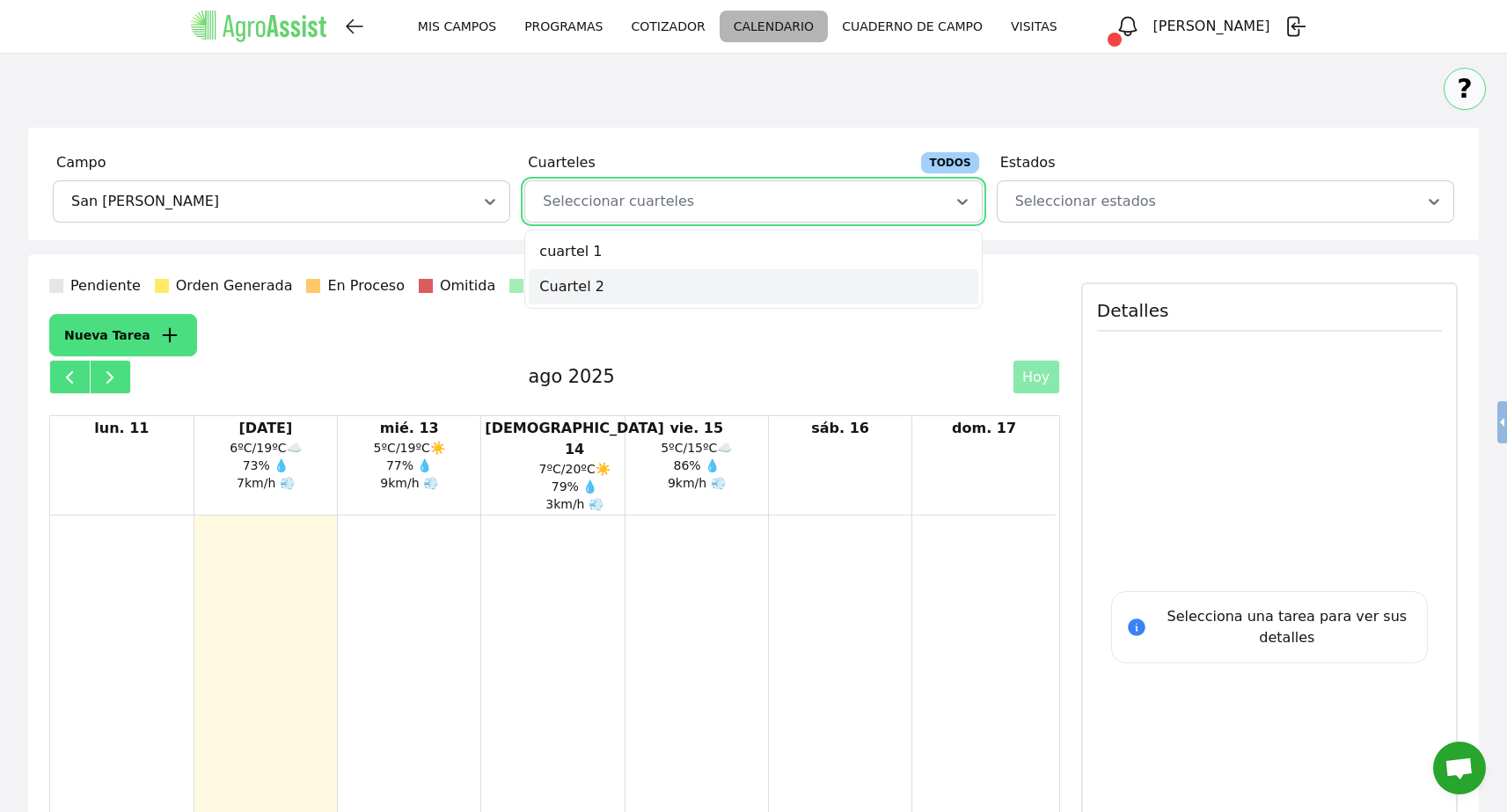
click at [815, 351] on div "Nueva Tarea" at bounding box center [555, 334] width 1011 height 42
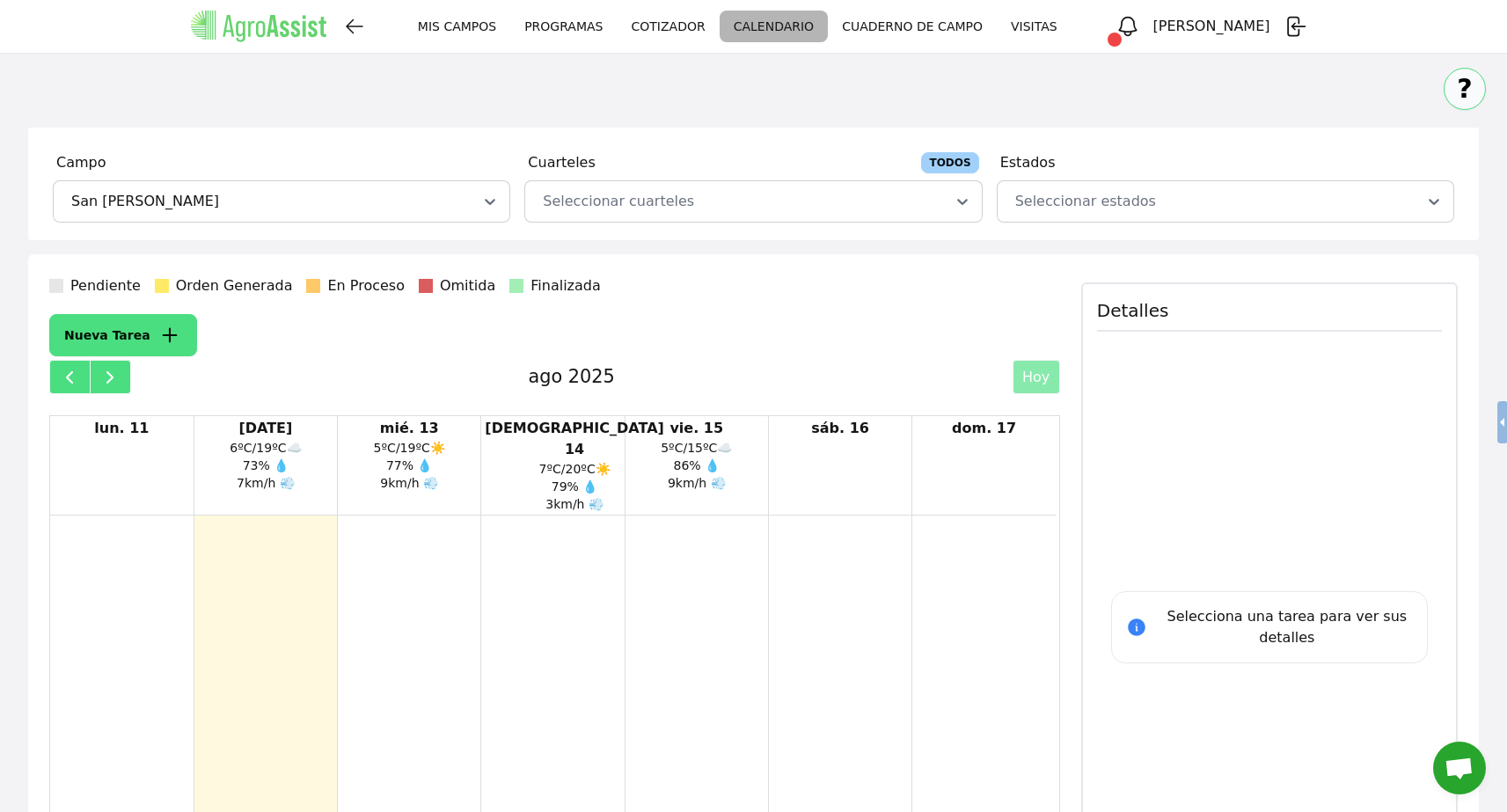
click at [926, 204] on div "Seleccionar cuarteles" at bounding box center [753, 201] width 428 height 24
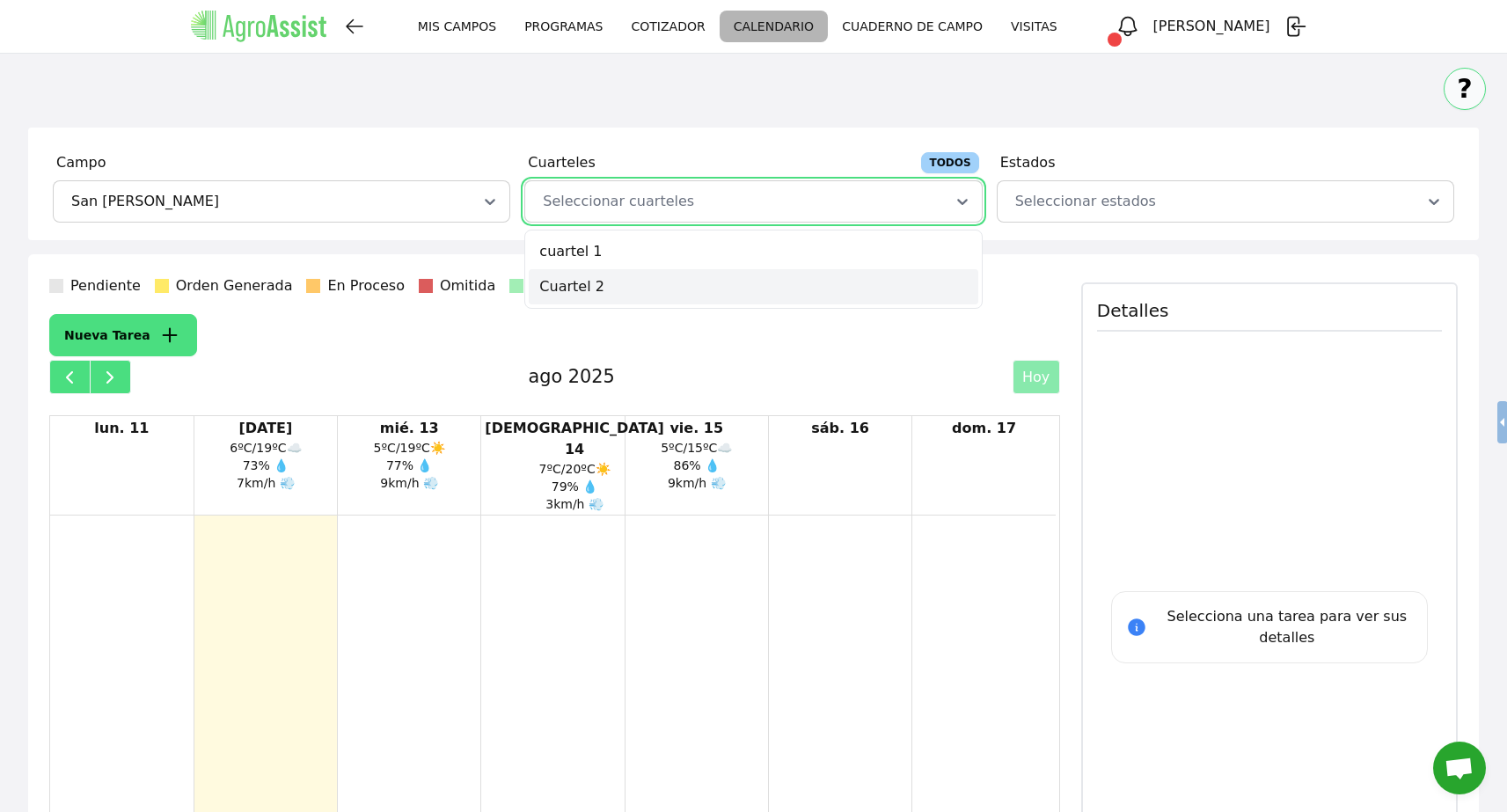
click at [907, 357] on div "Pendiente Orden Generada En Proceso Omitida Finalizada Nueva Tarea ago 2025 [PE…" at bounding box center [555, 642] width 1011 height 734
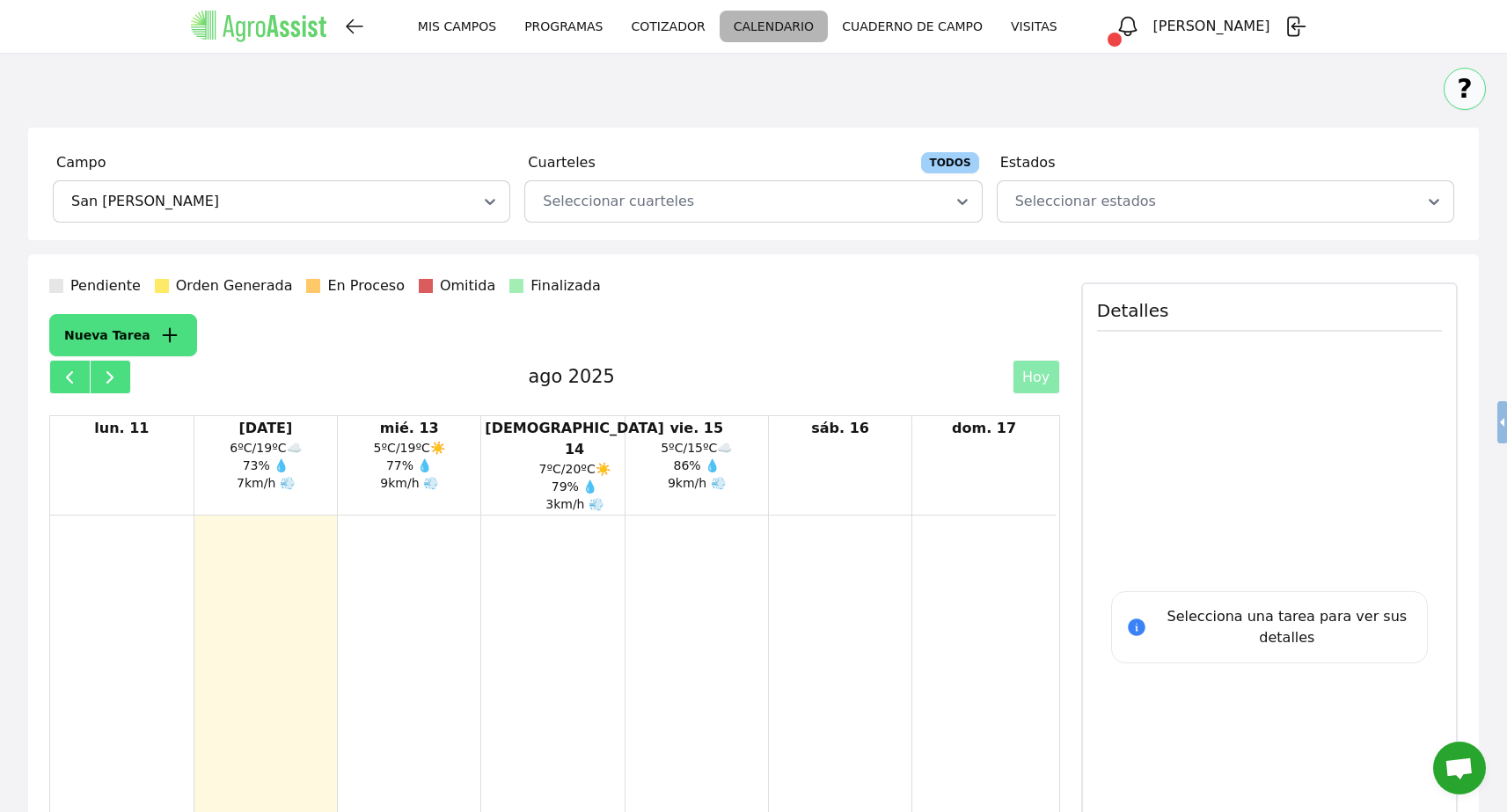
click at [1329, 207] on div at bounding box center [1204, 202] width 385 height 21
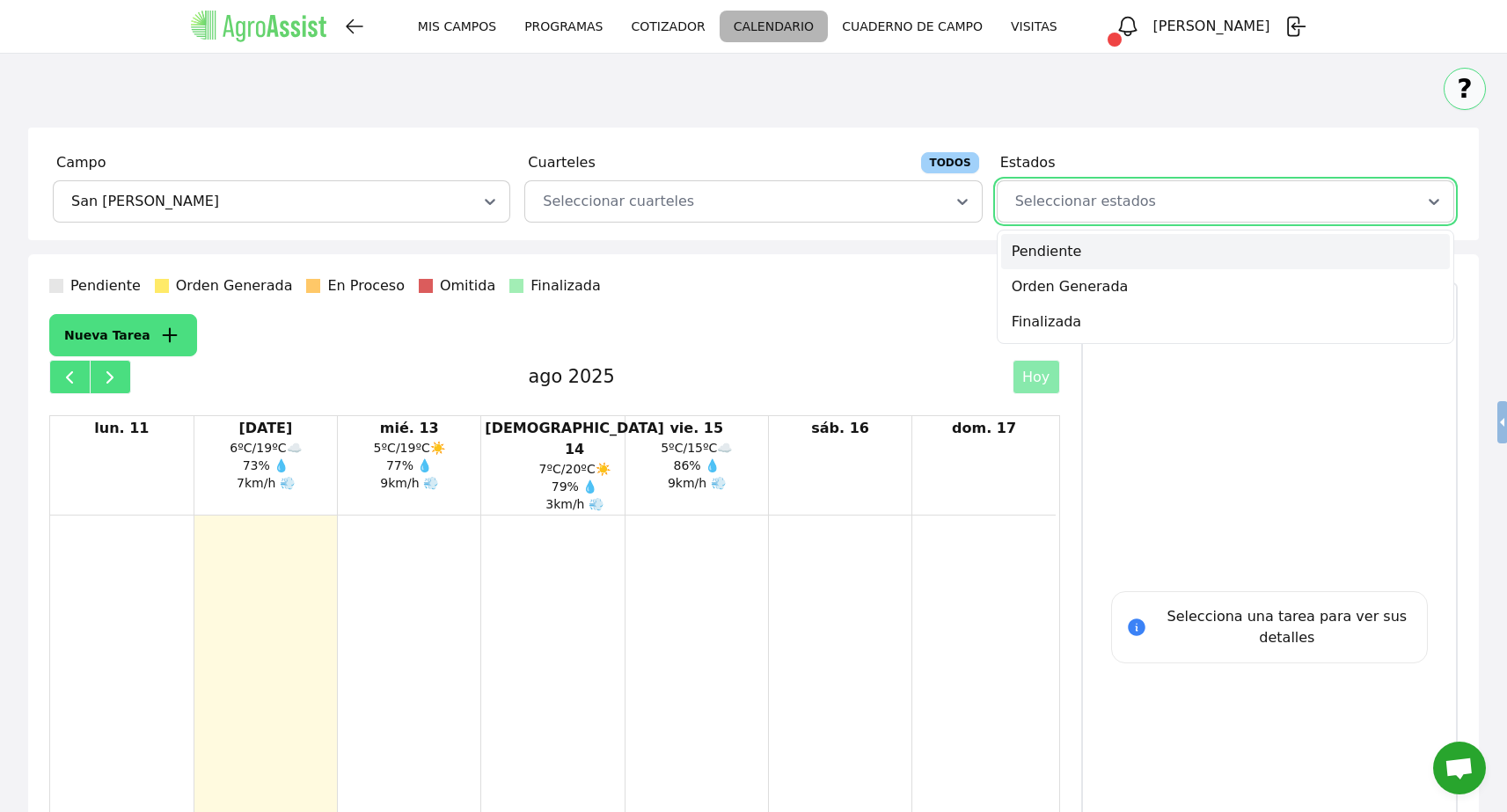
click at [751, 311] on div "Pendiente Orden Generada En Proceso Omitida Finalizada Nueva Tarea ago 2025 [PE…" at bounding box center [555, 642] width 1011 height 734
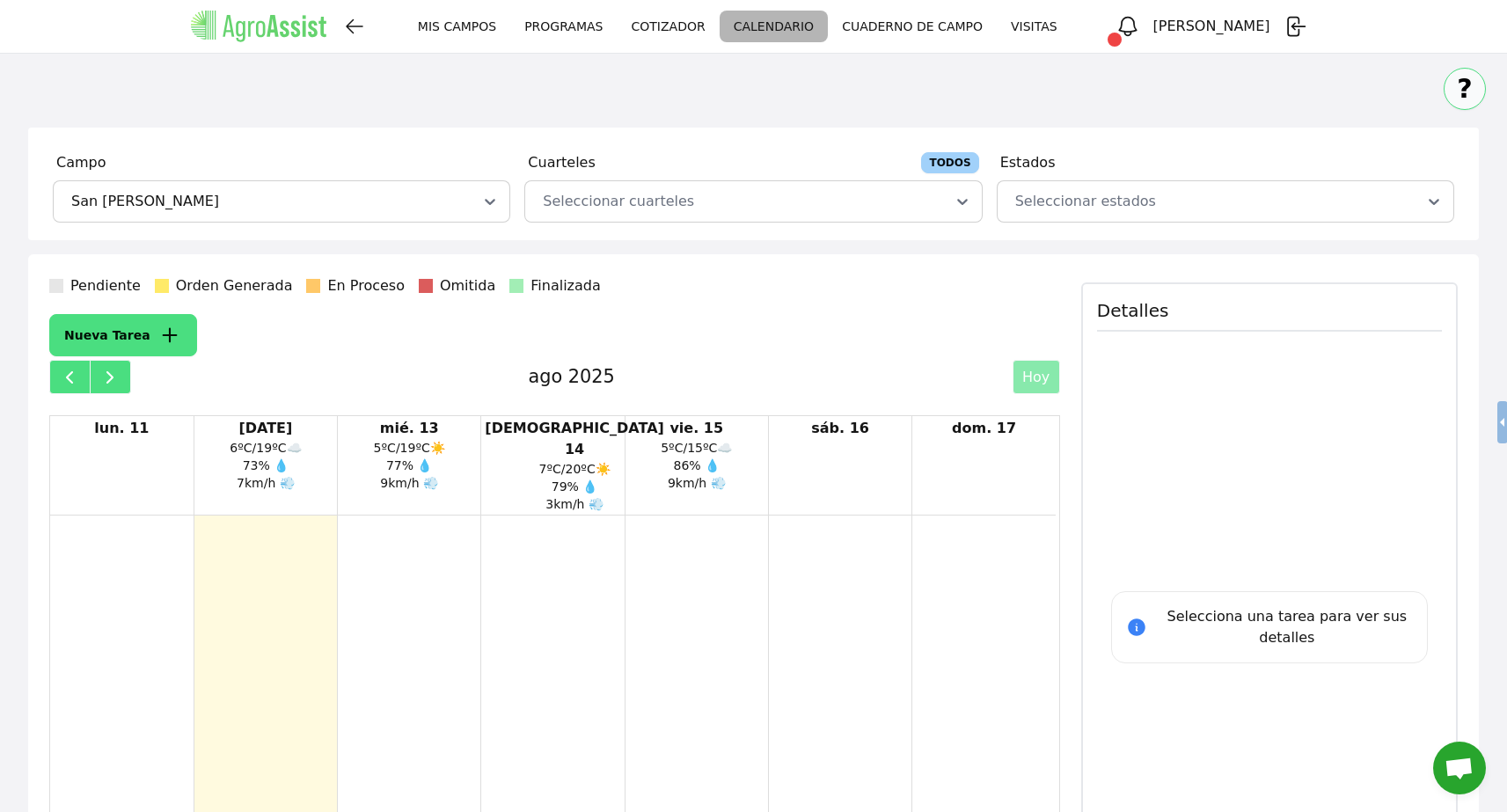
click at [616, 25] on link "PROGRAMAS" at bounding box center [563, 26] width 106 height 32
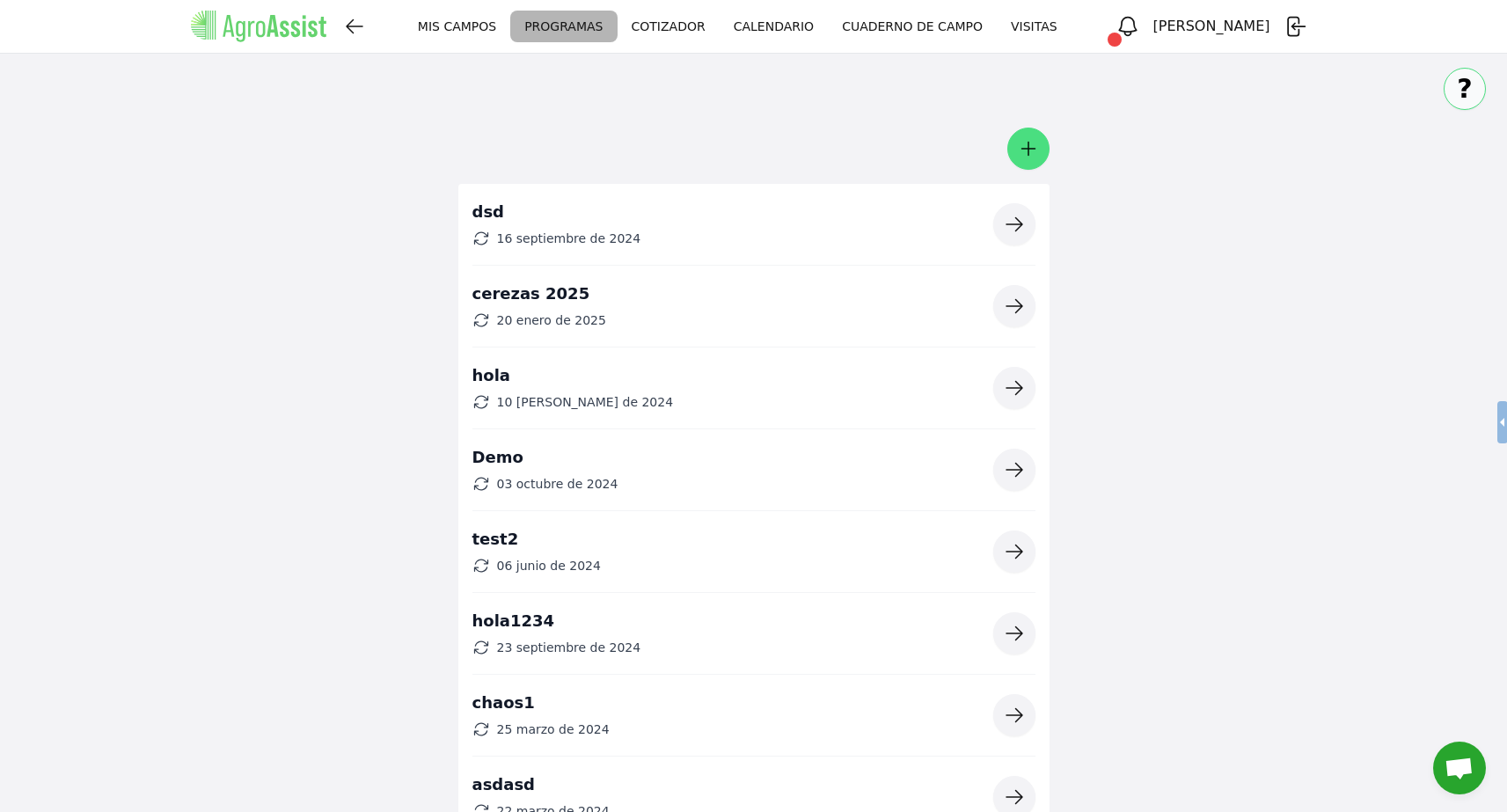
click at [998, 308] on button "button" at bounding box center [1014, 306] width 42 height 42
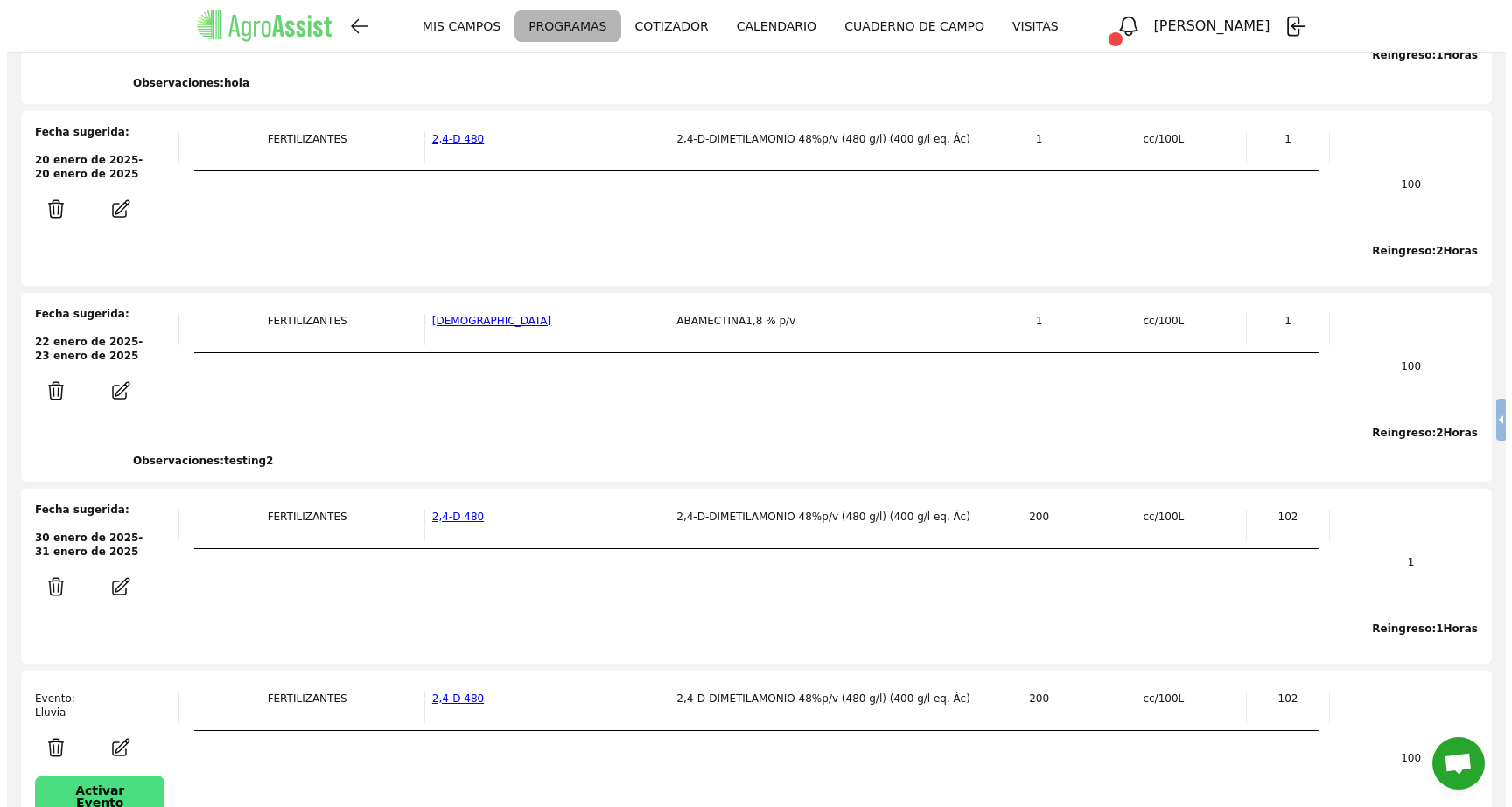
scroll to position [2955, 0]
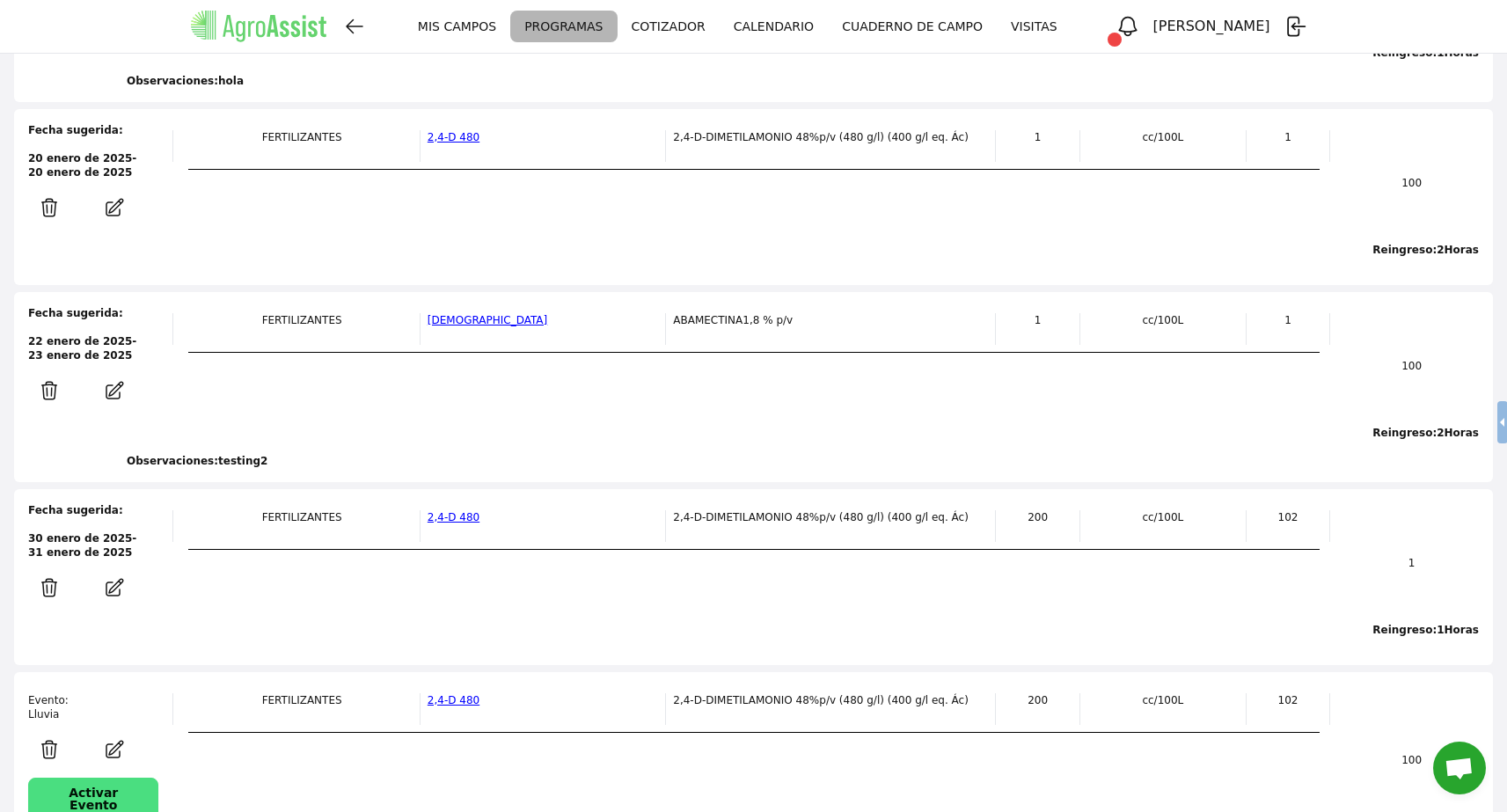
click at [118, 577] on icon "button" at bounding box center [114, 588] width 35 height 21
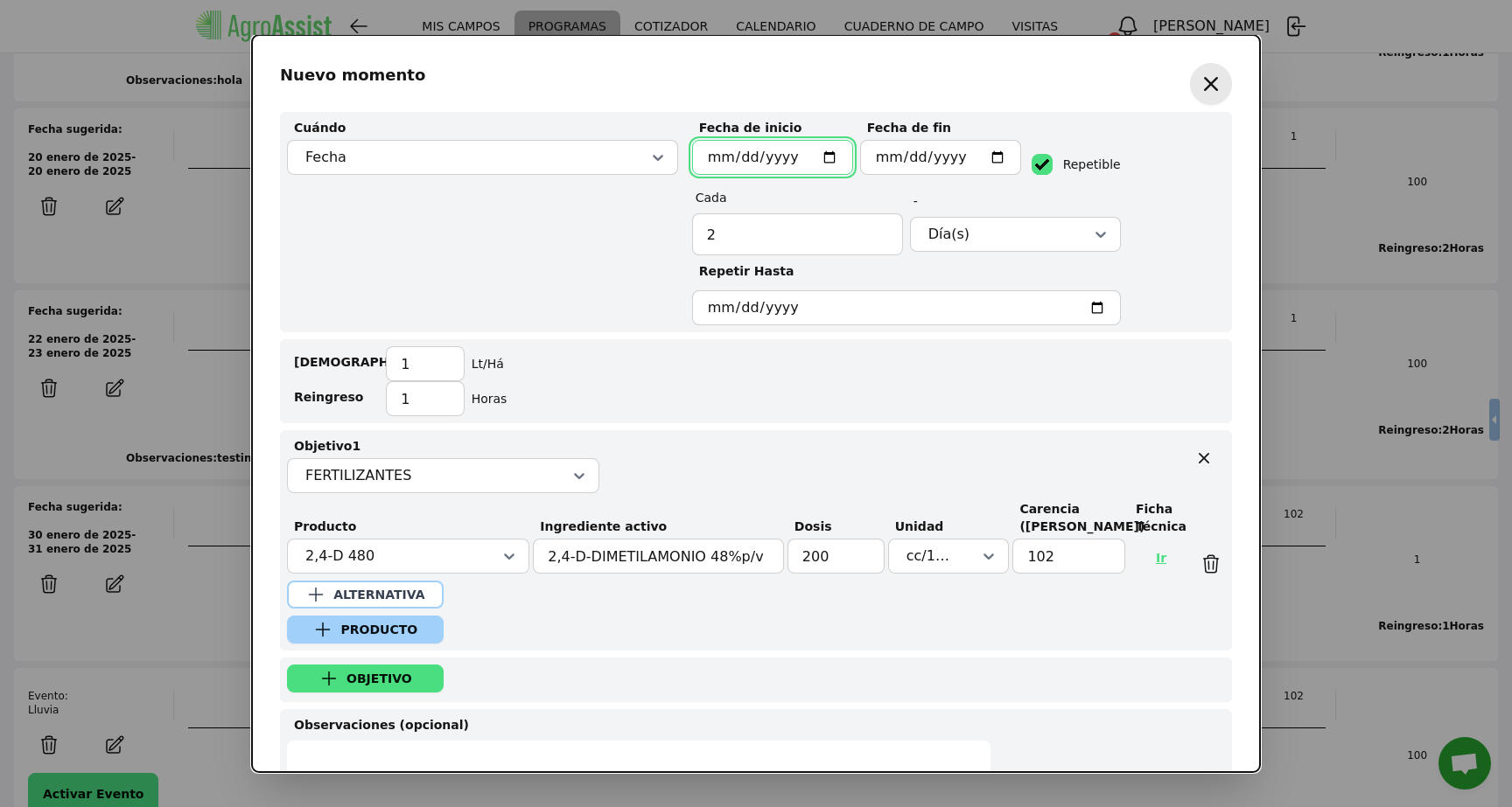
click at [814, 167] on input "[DATE]" at bounding box center [771, 182] width 145 height 32
type input "[DATE]"
click at [966, 167] on input "[DATE]" at bounding box center [923, 182] width 145 height 32
type input "[DATE]"
click at [816, 167] on input "[DATE]" at bounding box center [771, 182] width 145 height 32
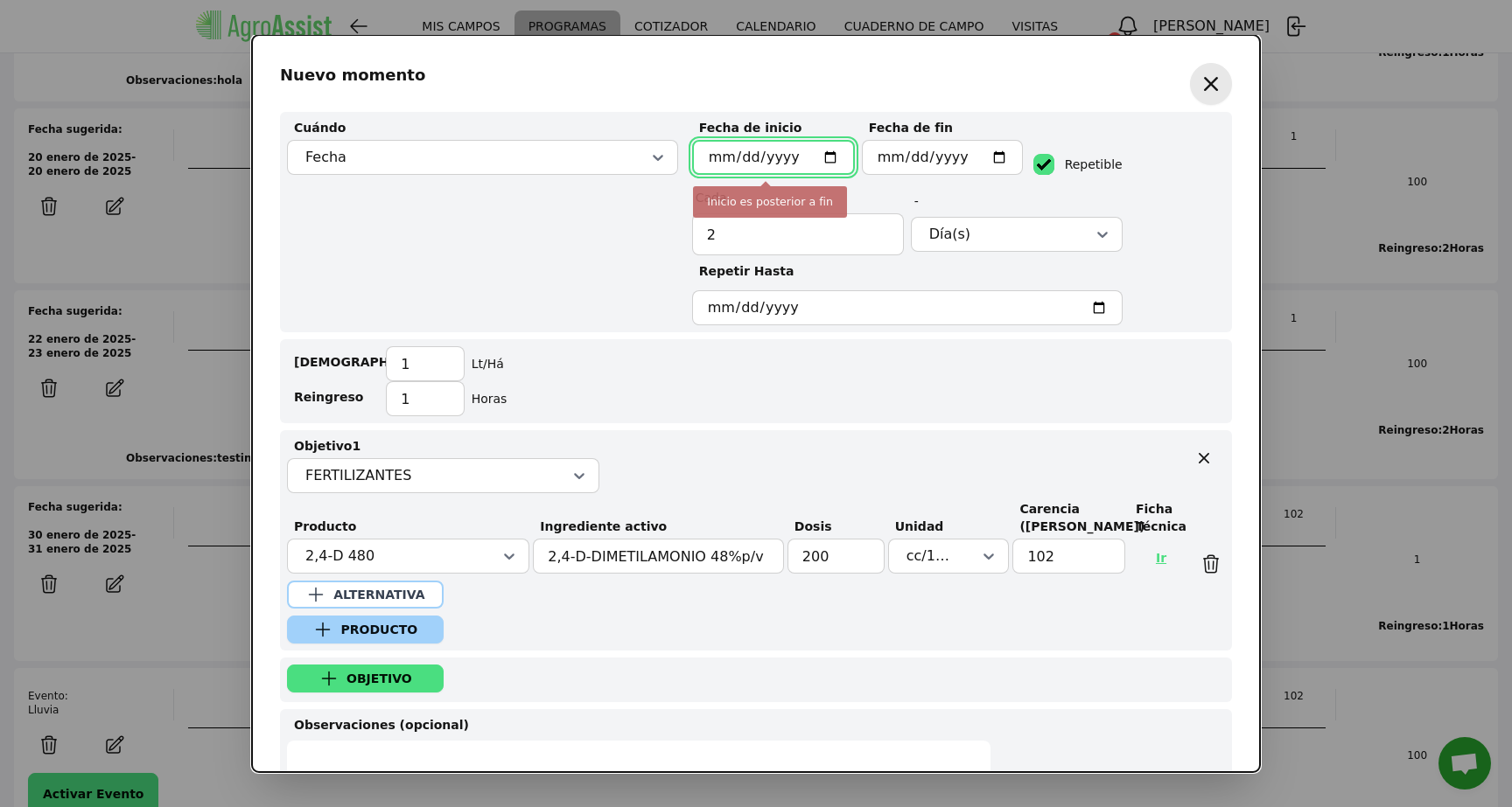
type input "[DATE]"
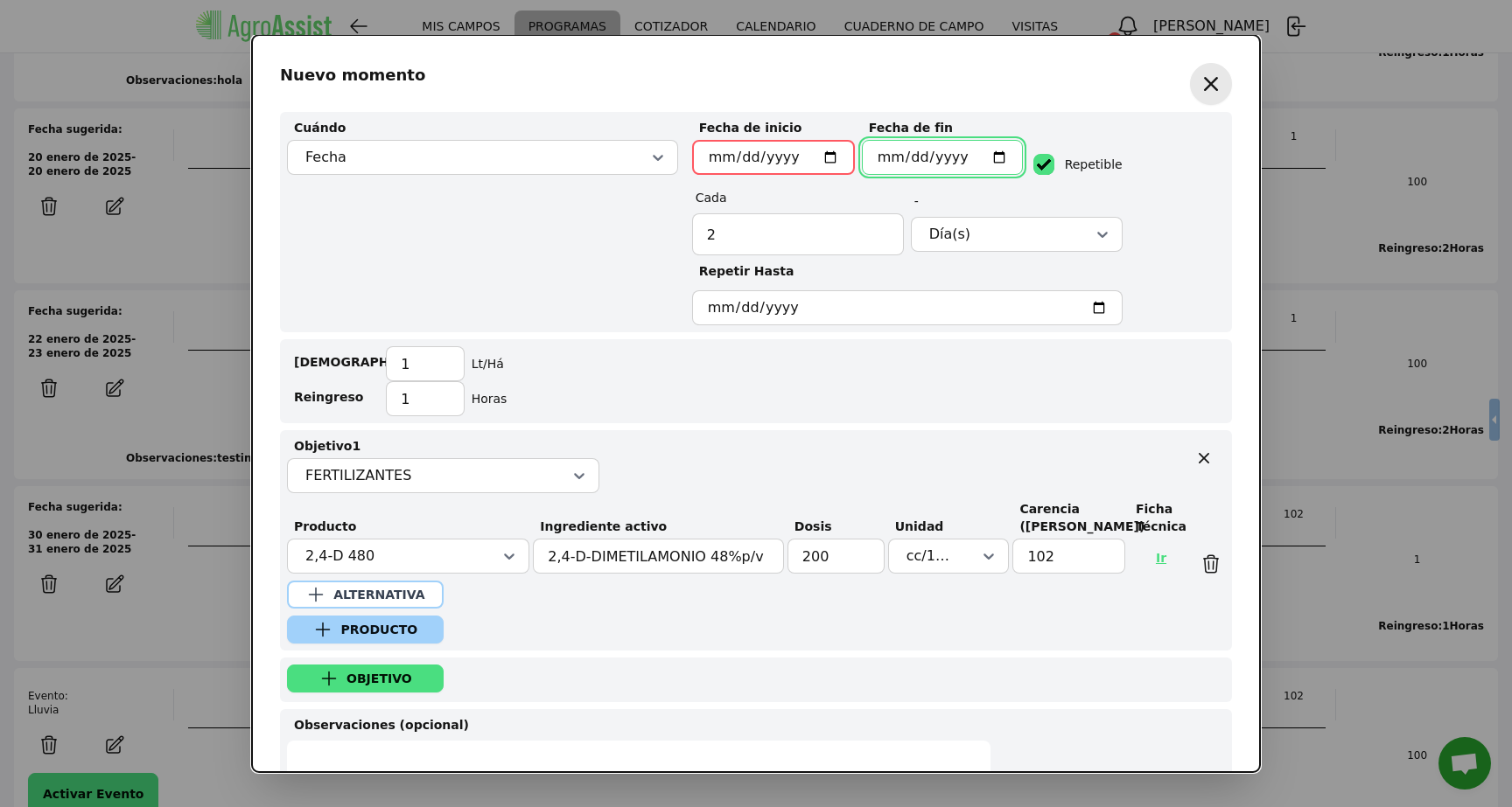
click at [967, 167] on input "[DATE]" at bounding box center [923, 182] width 145 height 32
type input "[DATE]"
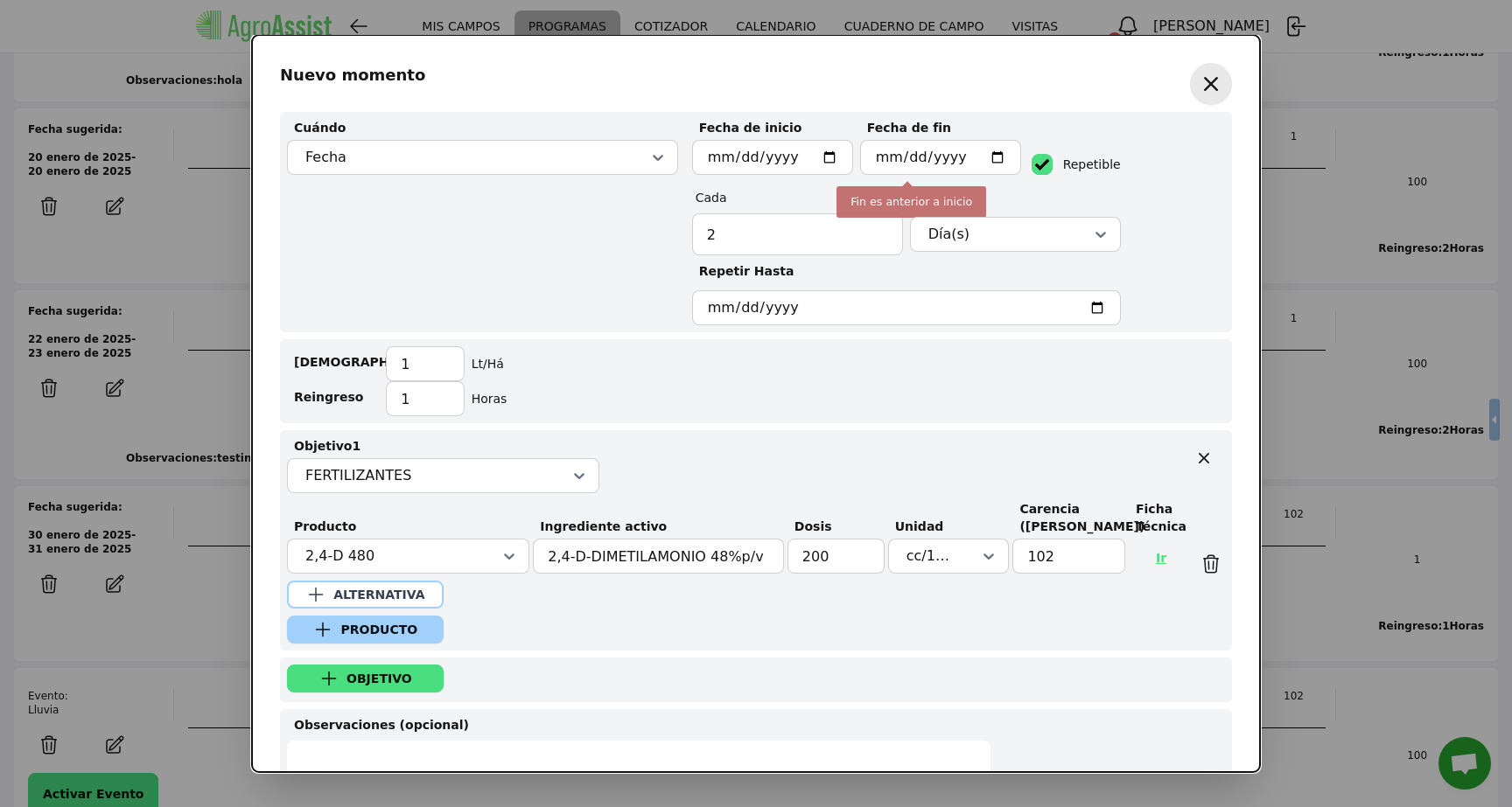
click at [1025, 377] on div "[DEMOGRAPHIC_DATA] 1 Lt/Há" at bounding box center [756, 364] width 938 height 35
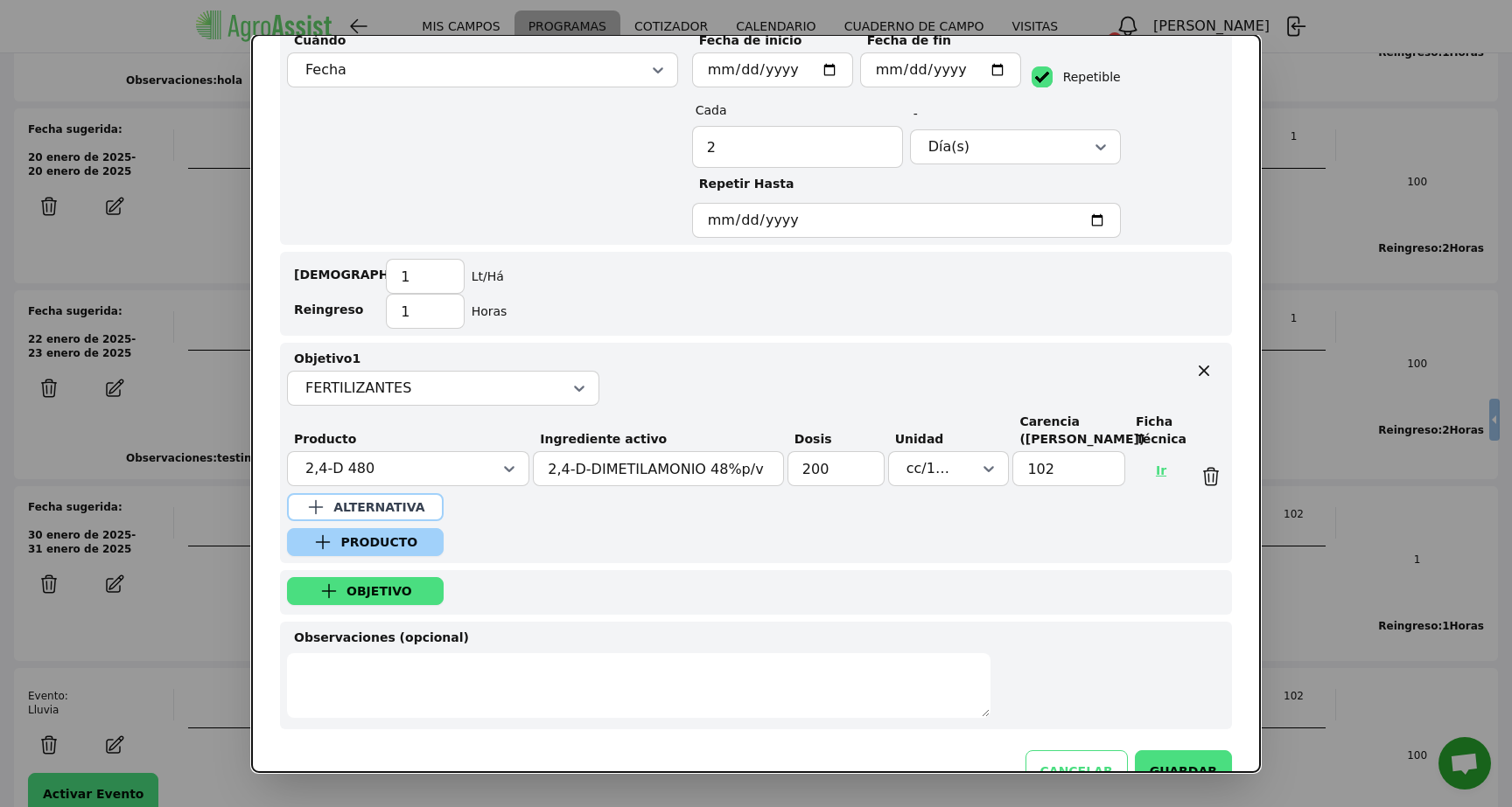
scroll to position [135, 0]
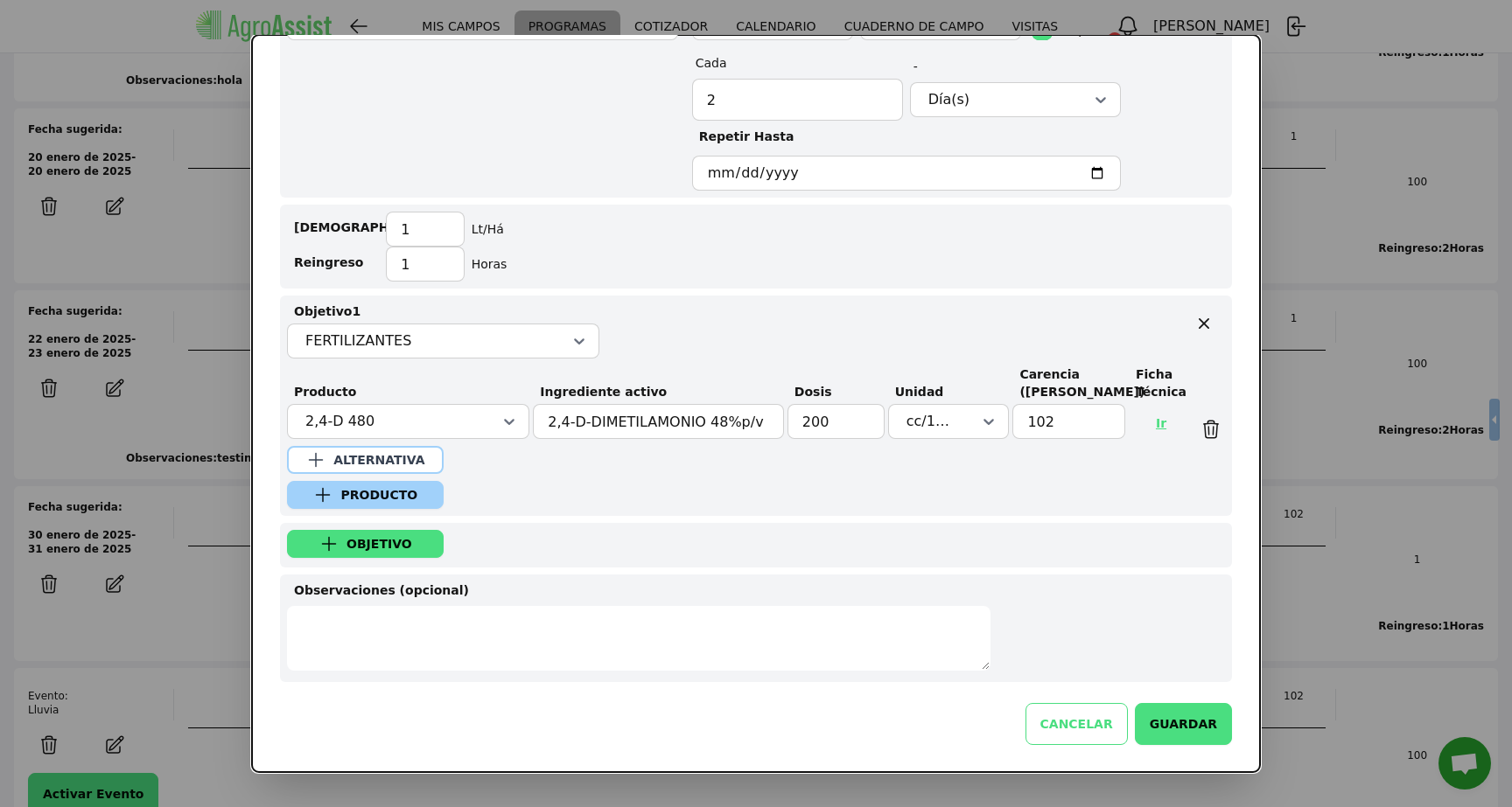
click at [1189, 728] on button "GUARDAR" at bounding box center [1183, 724] width 97 height 42
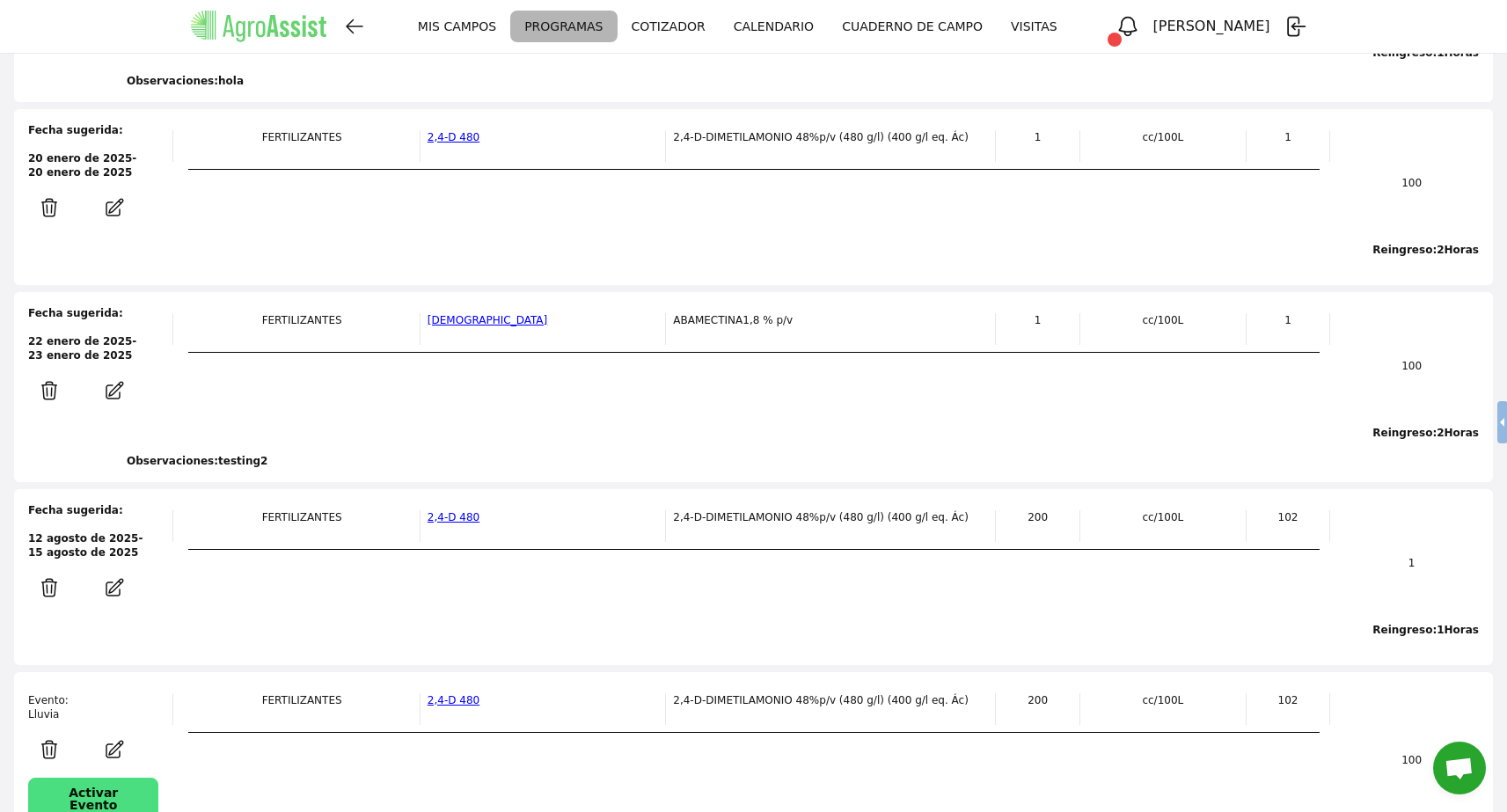
click at [122, 380] on icon "button" at bounding box center [114, 391] width 35 height 21
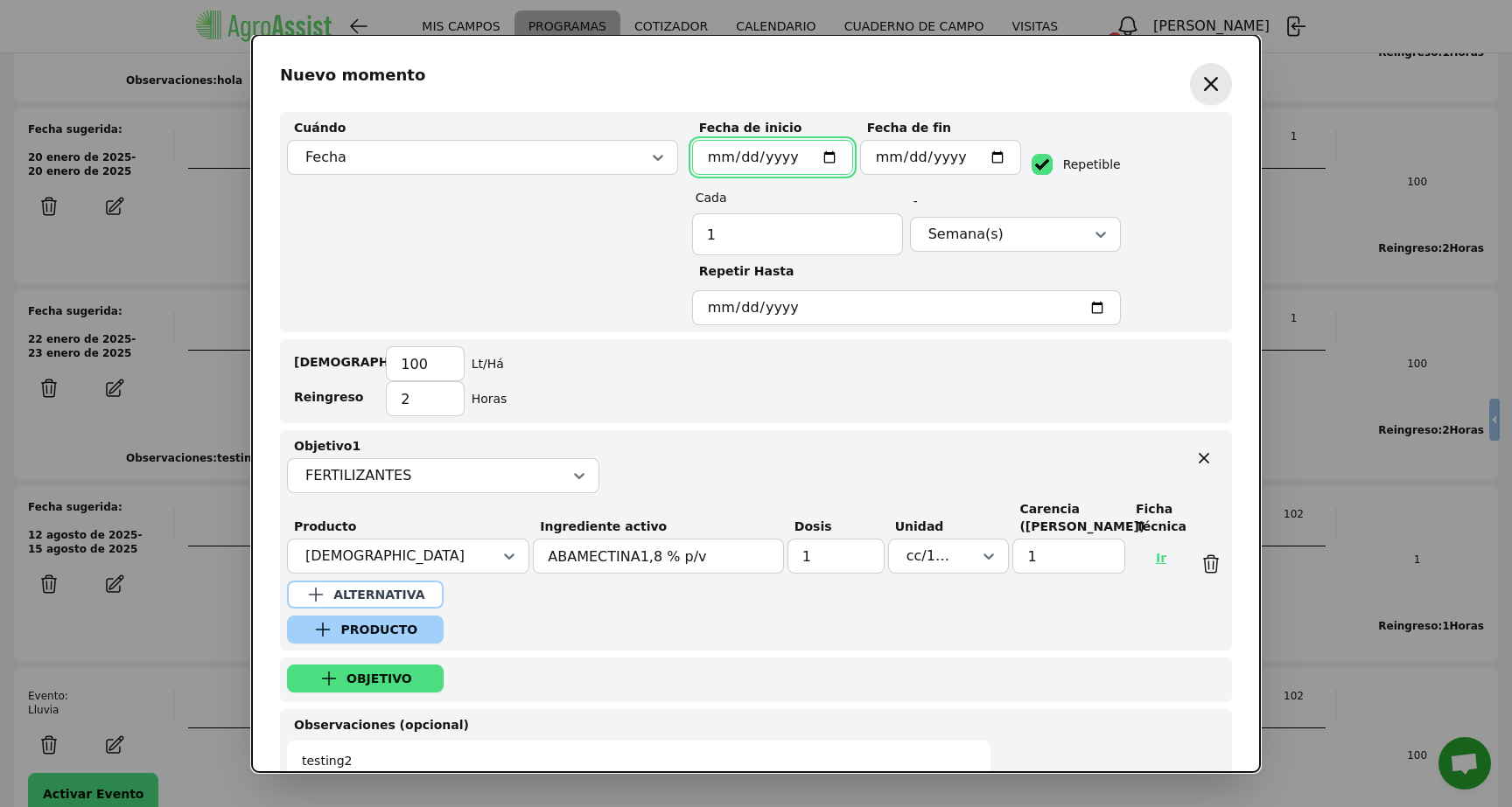
click at [818, 167] on input "[DATE]" at bounding box center [771, 182] width 145 height 32
type input "[DATE]"
click at [968, 167] on input "[DATE]" at bounding box center [923, 182] width 145 height 32
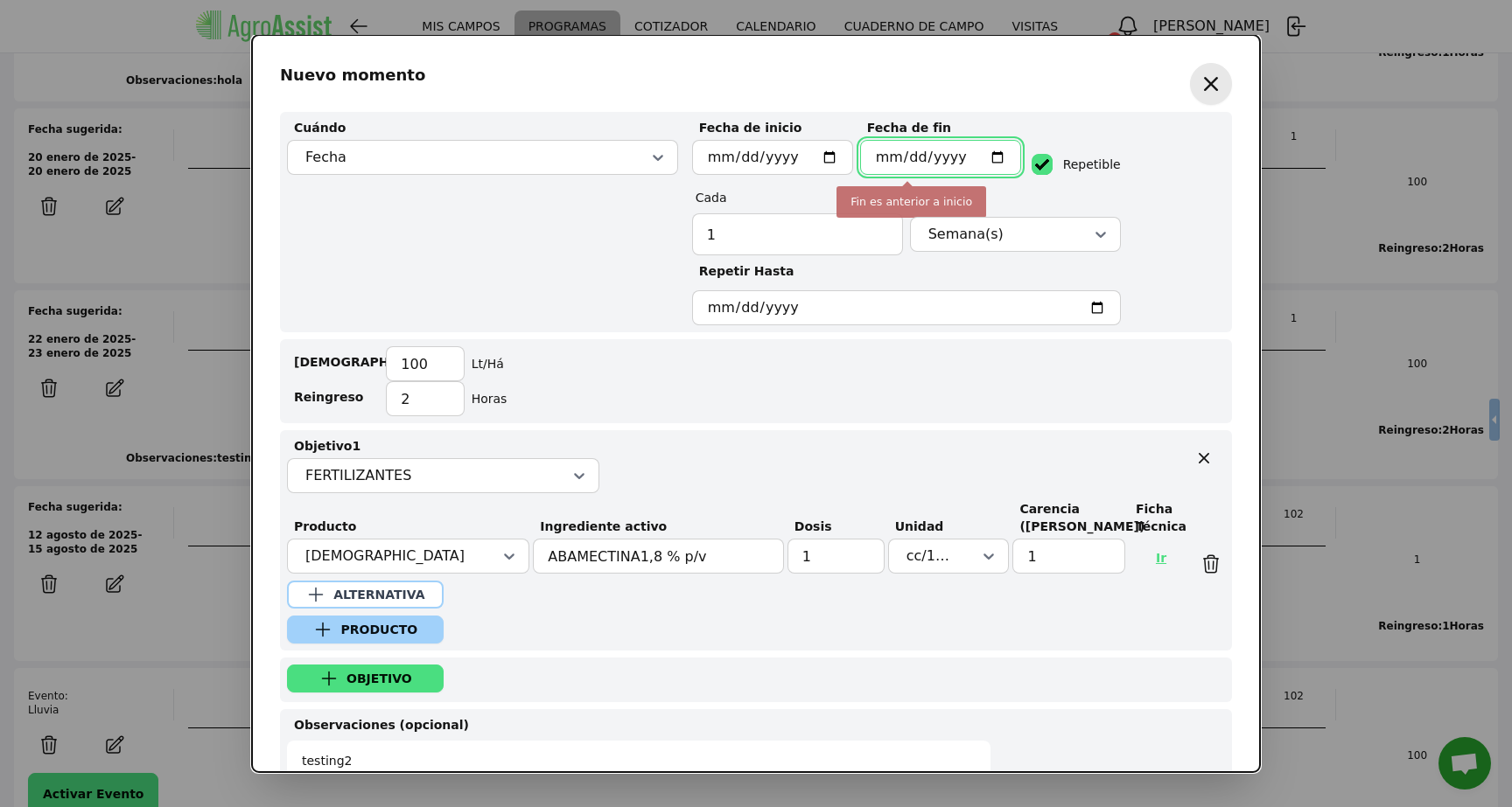
type input "[DATE]"
click at [982, 372] on div "Mojamiento 100 Lt/Há" at bounding box center [756, 364] width 938 height 35
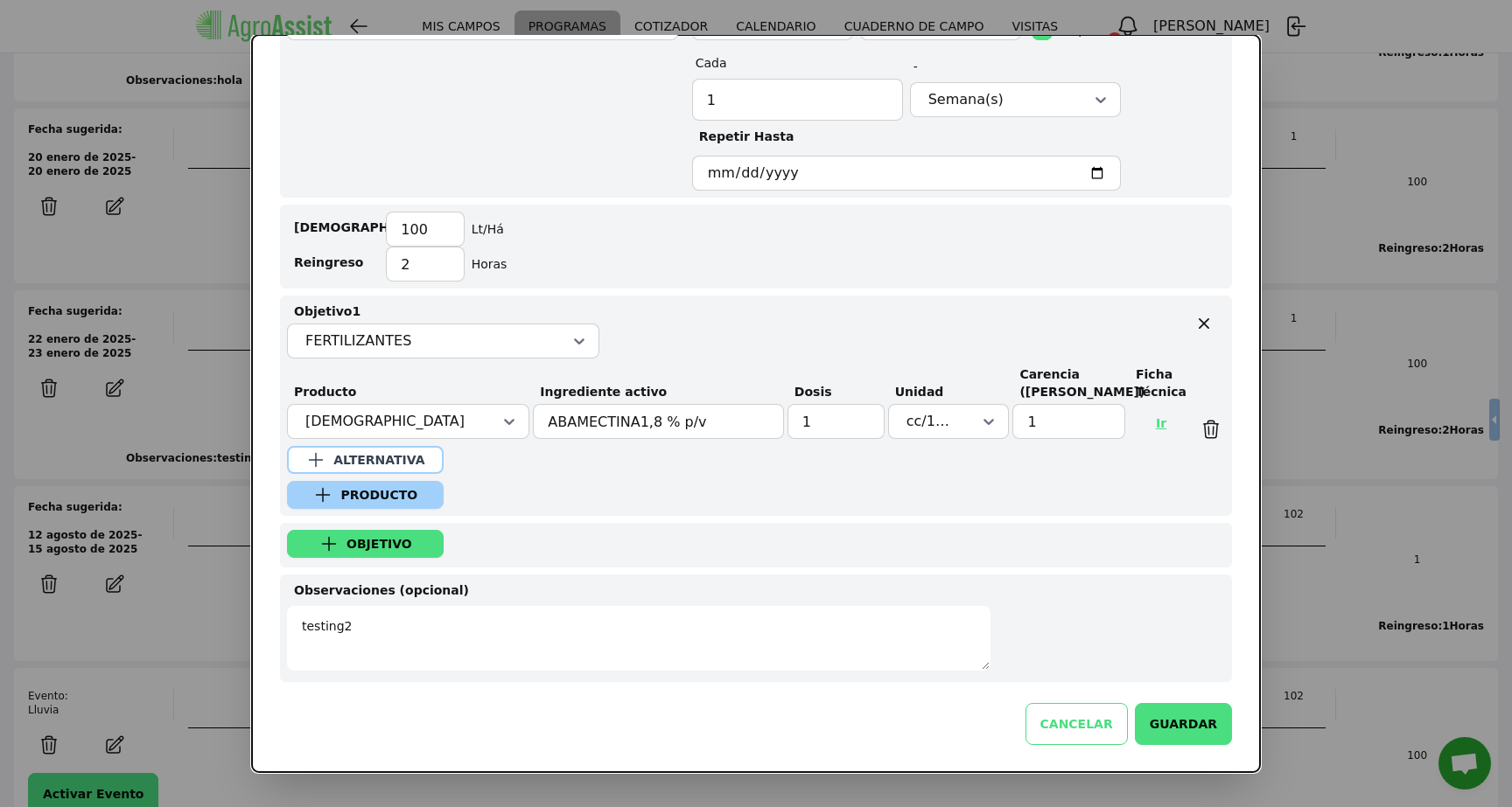
click at [1159, 717] on button "GUARDAR" at bounding box center [1183, 724] width 97 height 42
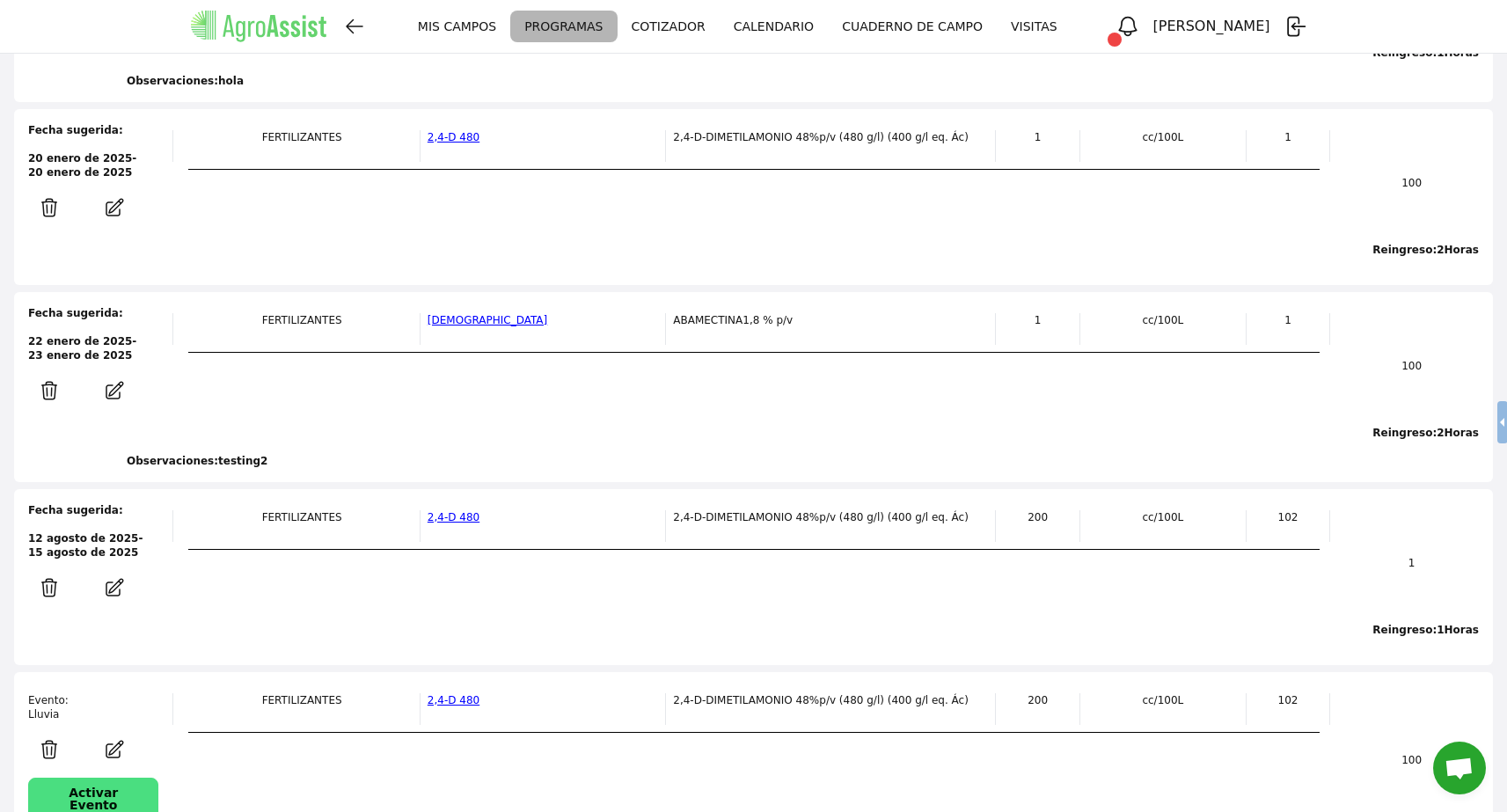
click at [809, 19] on nav "MIS [PERSON_NAME] PROGRAMAS CALENDARIO VISITAS [PERSON_NAME] MIS [PERSON_NAME] …" at bounding box center [754, 26] width 1507 height 54
click at [808, 19] on link "CALENDARIO" at bounding box center [773, 26] width 108 height 32
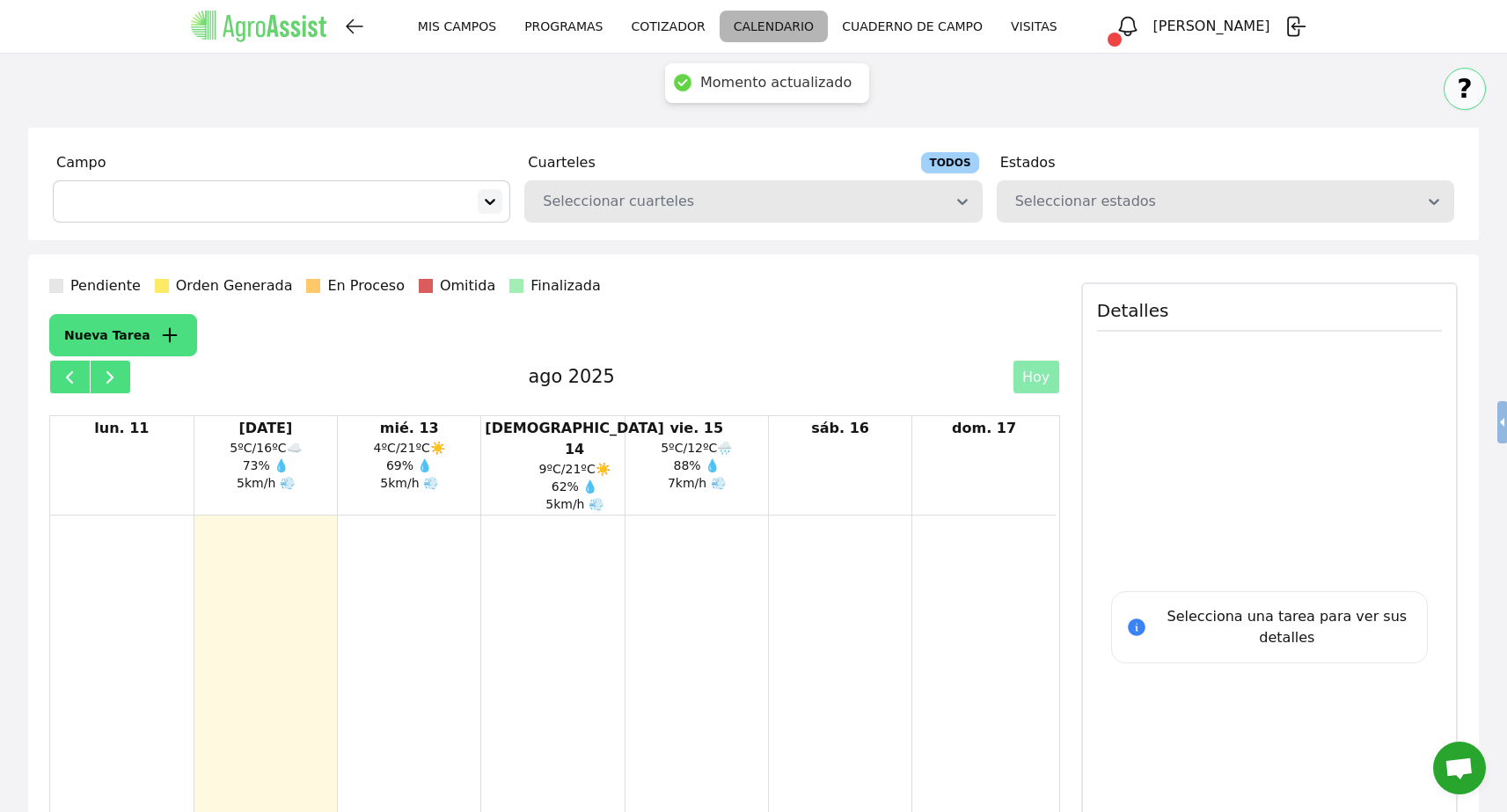
click at [493, 200] on icon at bounding box center [490, 202] width 11 height 6
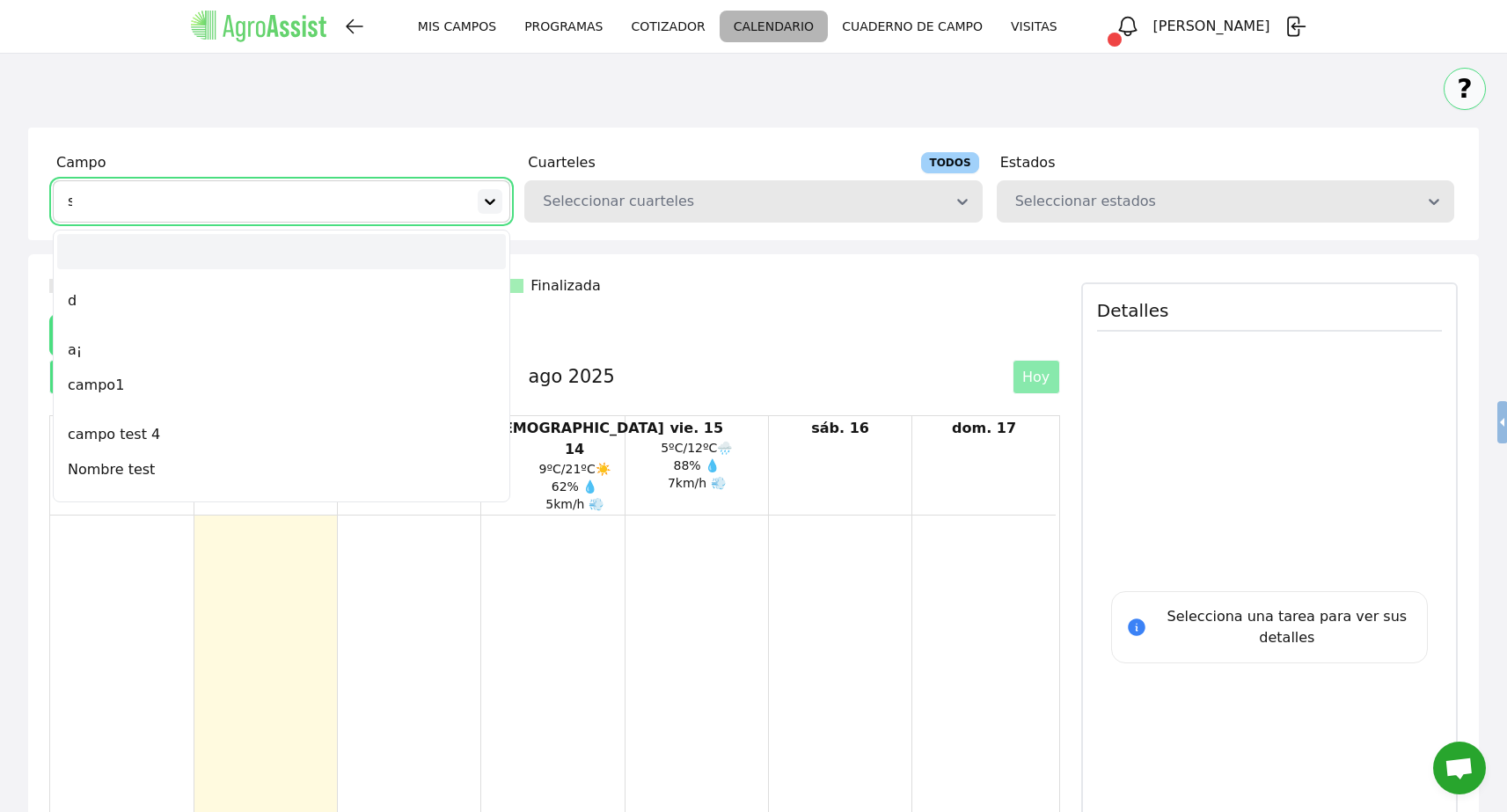
type input "sa"
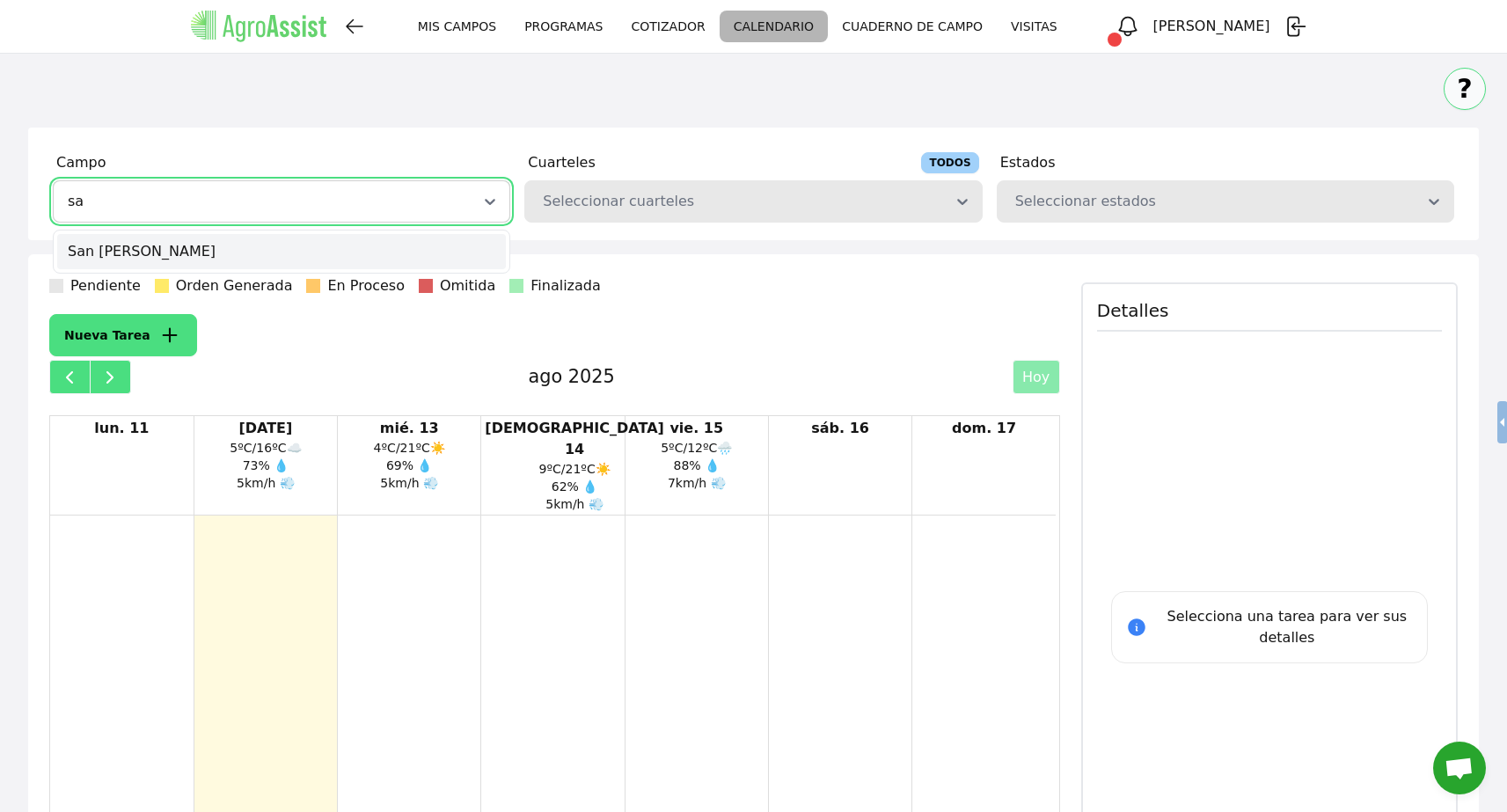
click at [401, 244] on div "San [PERSON_NAME]" at bounding box center [282, 251] width 448 height 35
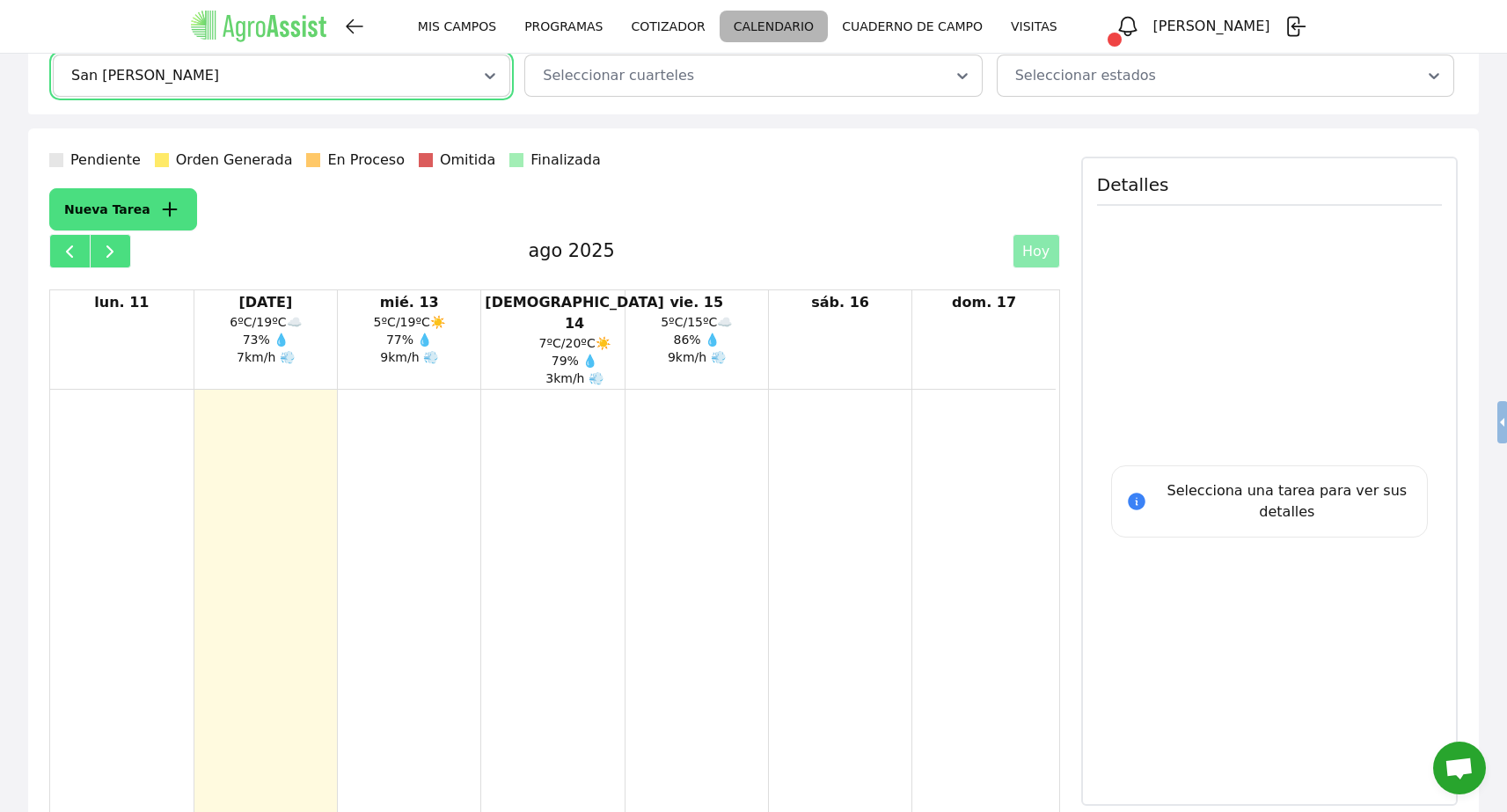
scroll to position [19, 0]
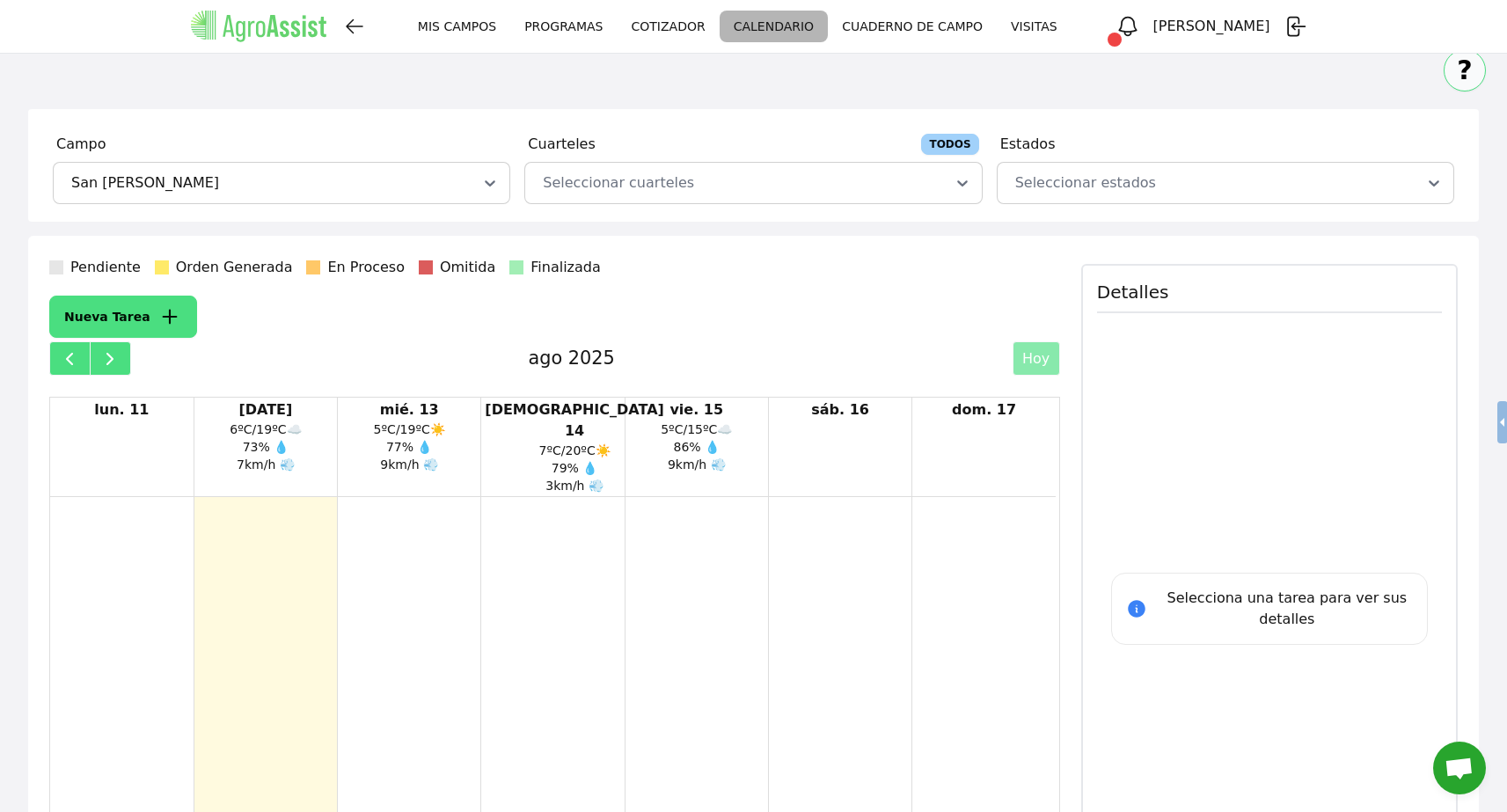
click at [511, 31] on link "MIS CAMPOS" at bounding box center [456, 26] width 106 height 32
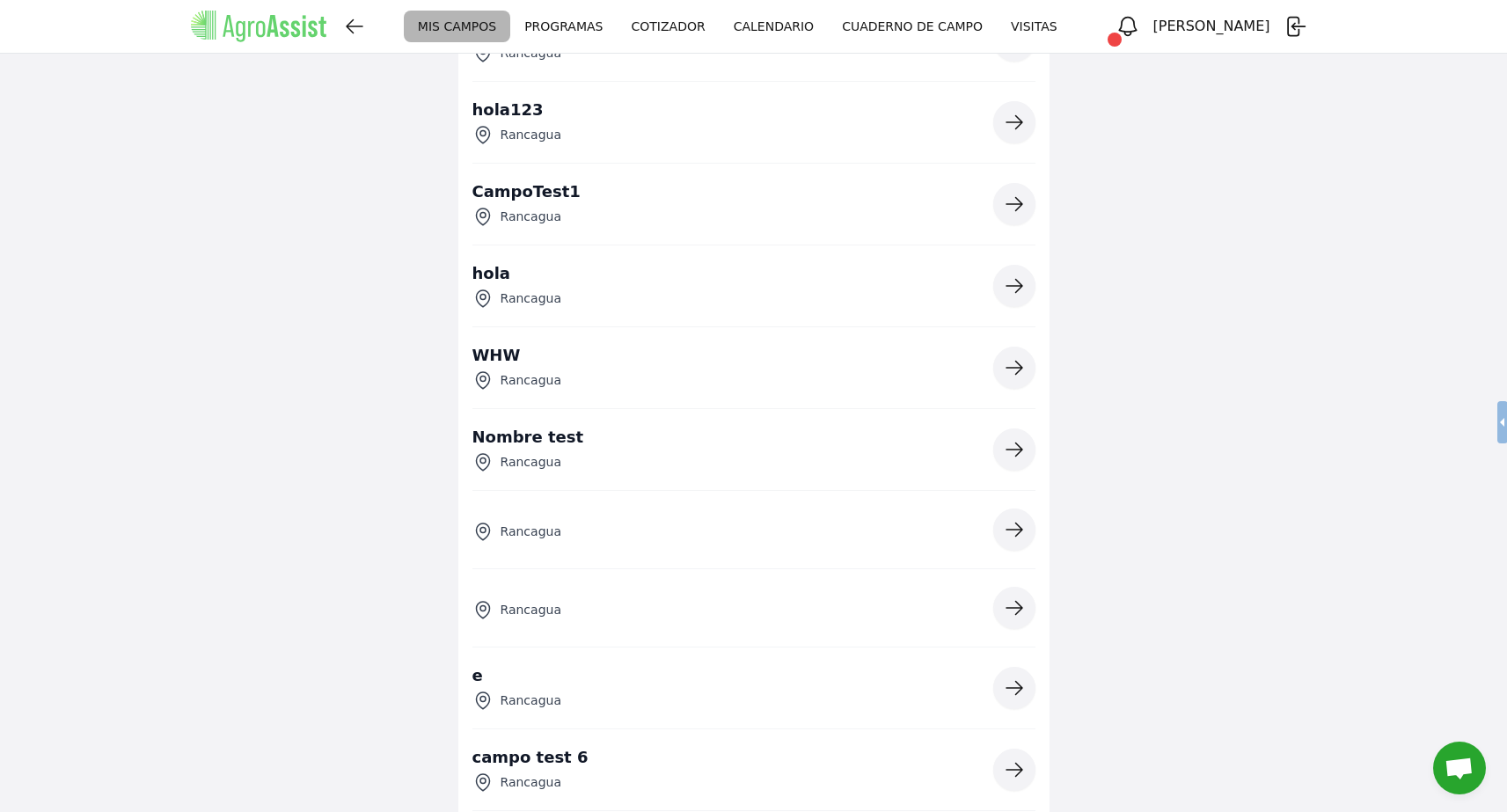
scroll to position [3282, 0]
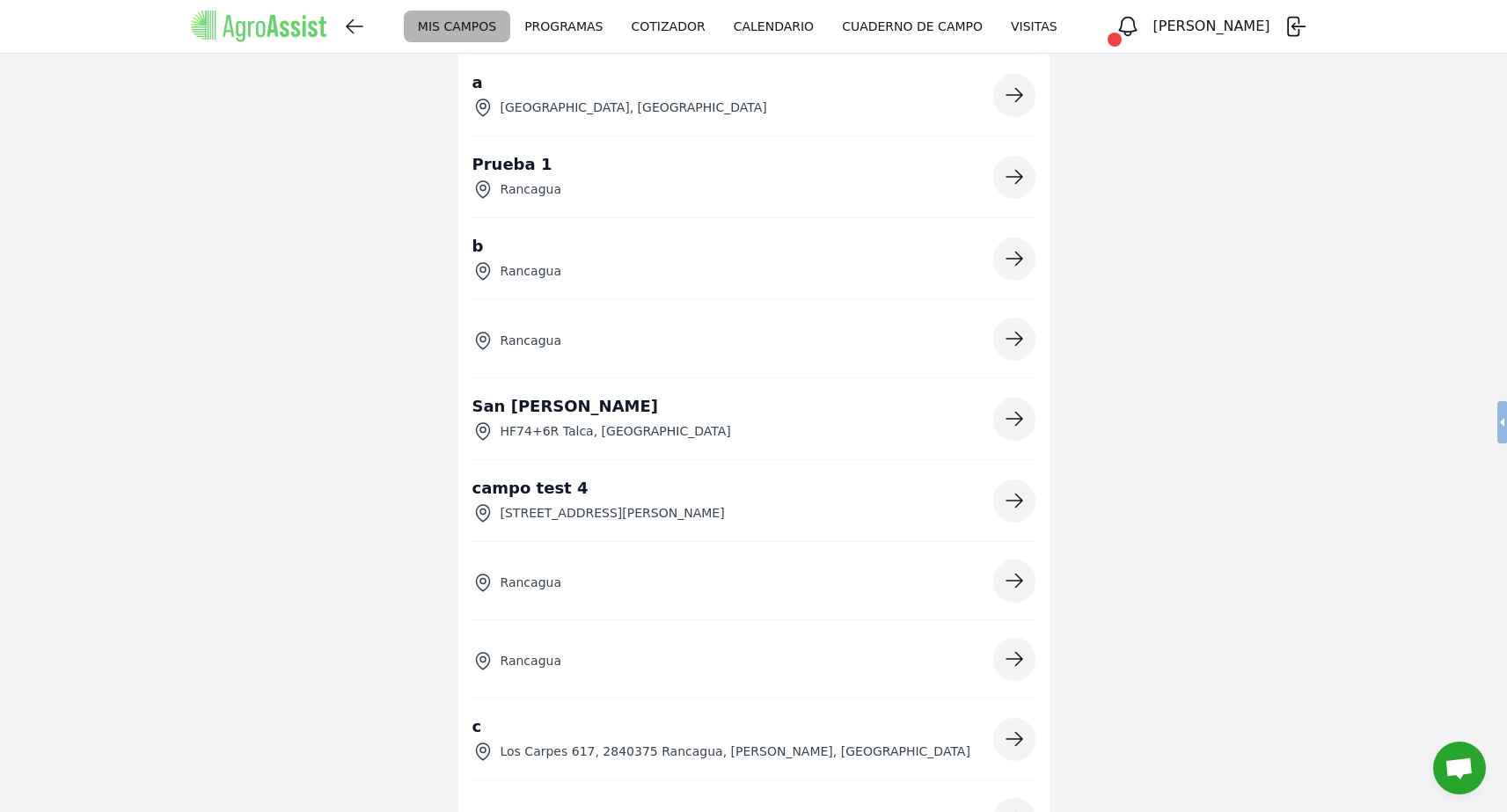
click at [1022, 418] on icon "button" at bounding box center [1015, 419] width 16 height 14
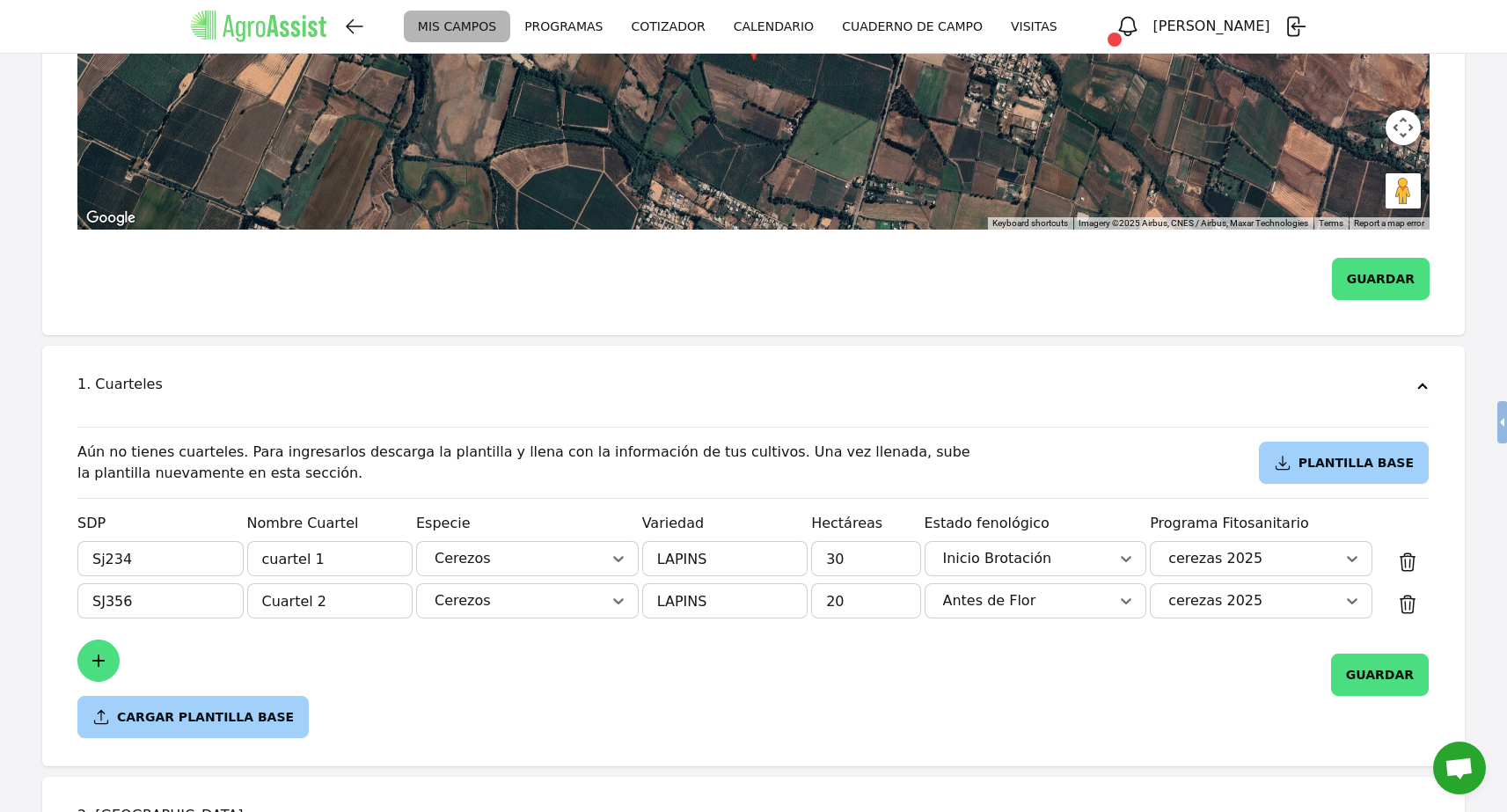
scroll to position [614, 0]
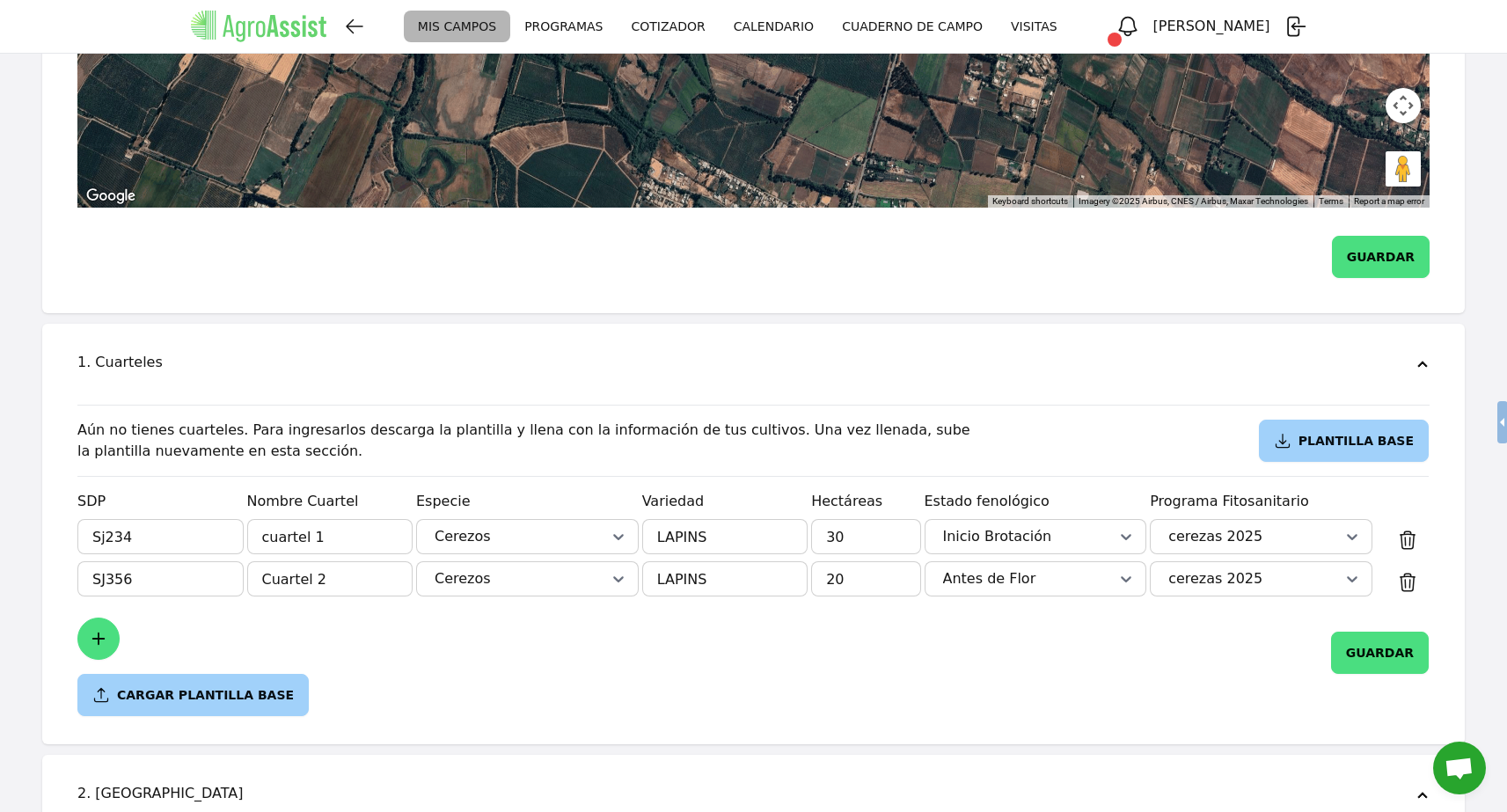
click at [1317, 535] on div "cerezas 2025" at bounding box center [1261, 540] width 222 height 42
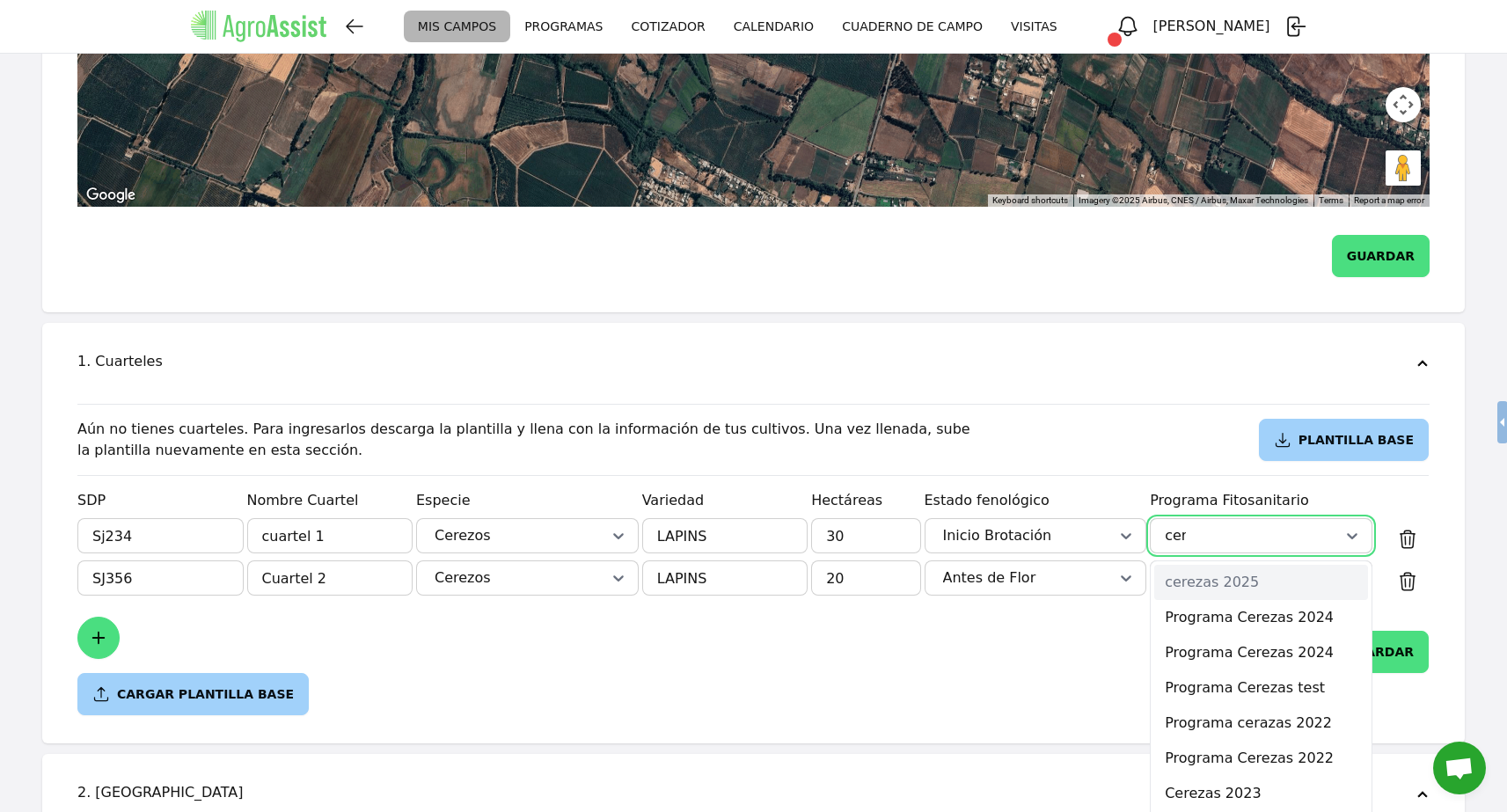
type input "cere"
click at [1256, 741] on div "Cerezas 2023" at bounding box center [1260, 758] width 213 height 35
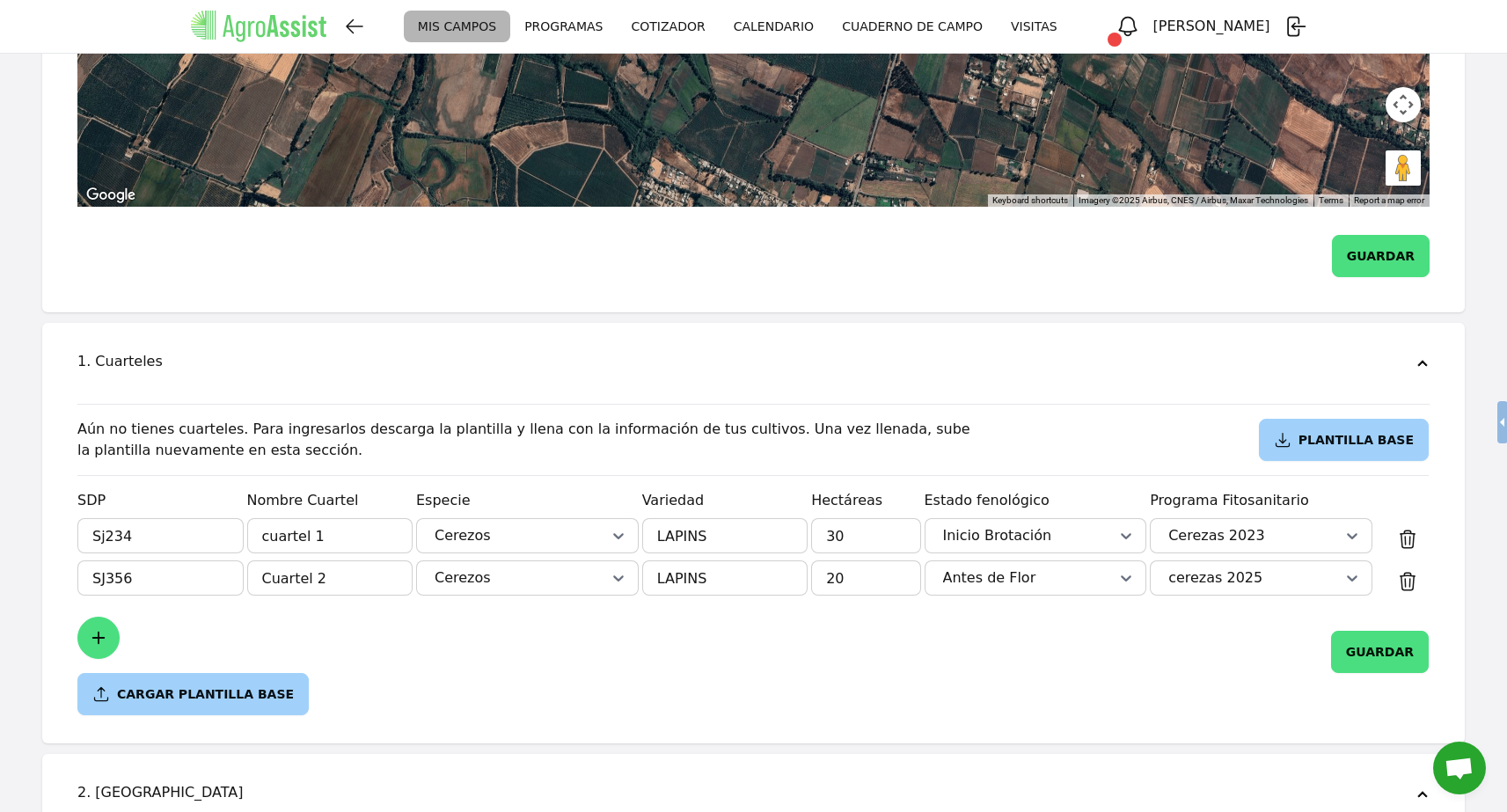
scroll to position [656, 0]
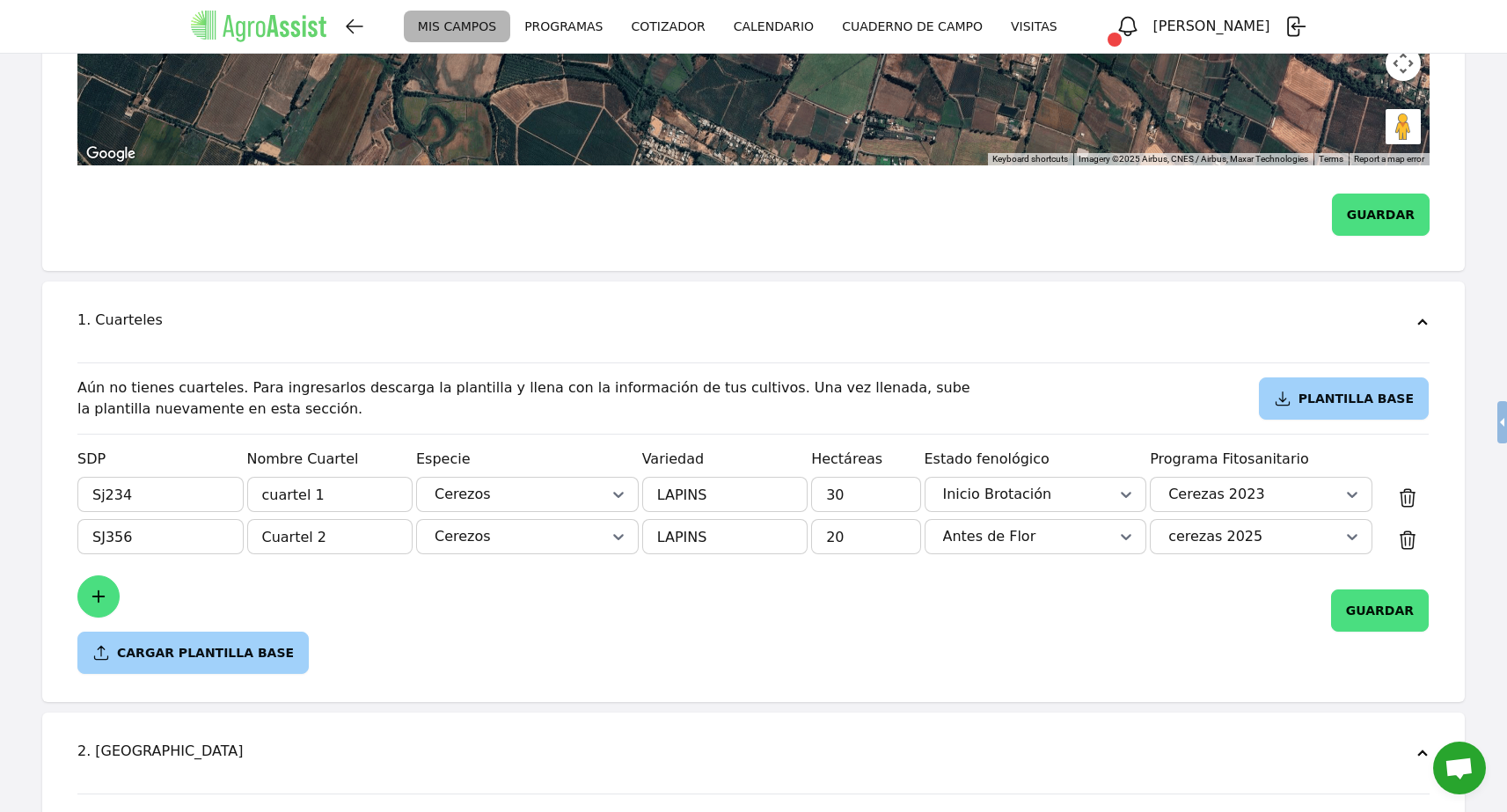
click at [1321, 555] on div "cerezas 2025" at bounding box center [1261, 537] width 222 height 35
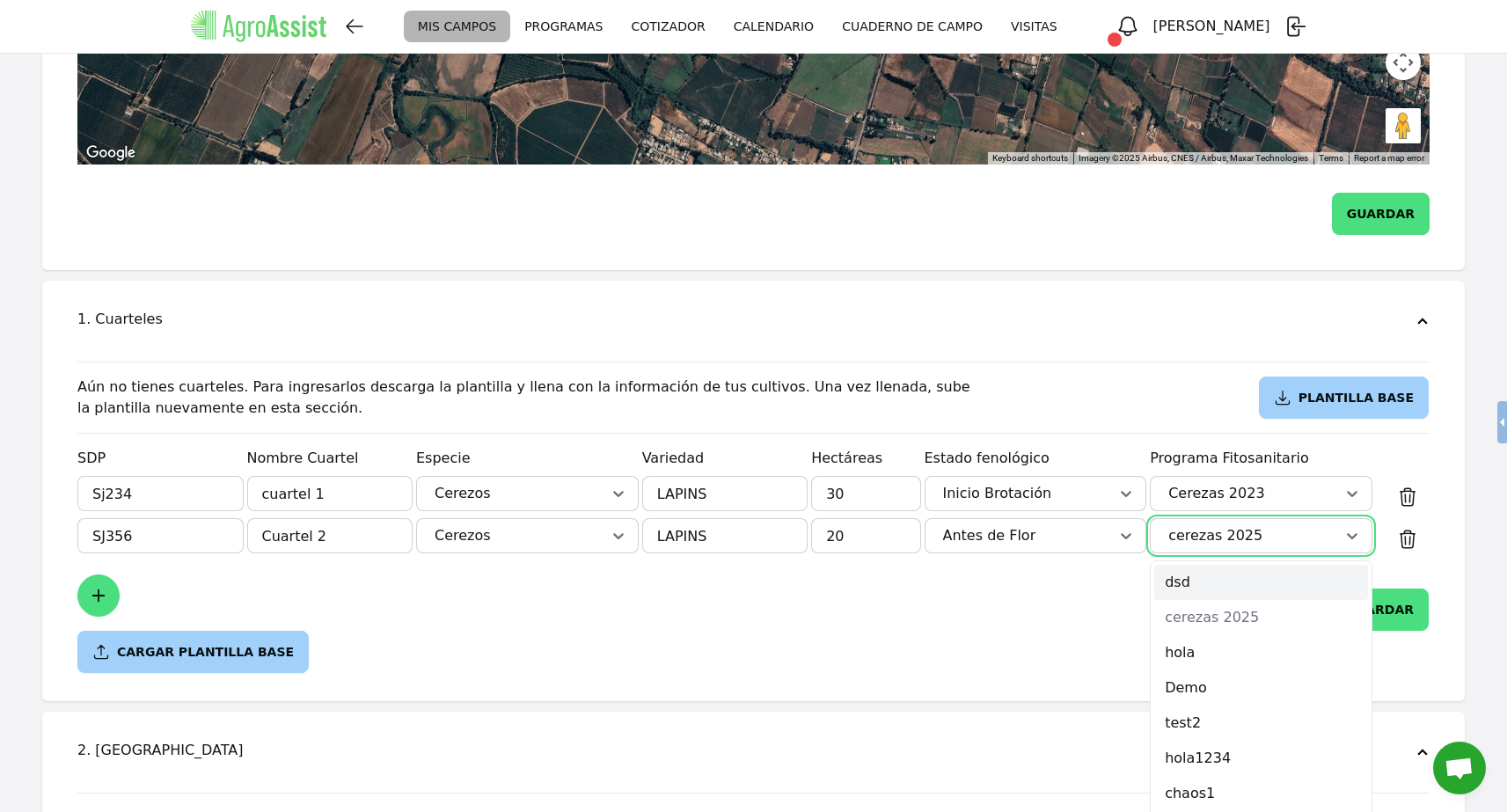
click at [1228, 575] on div "dsd" at bounding box center [1260, 583] width 213 height 35
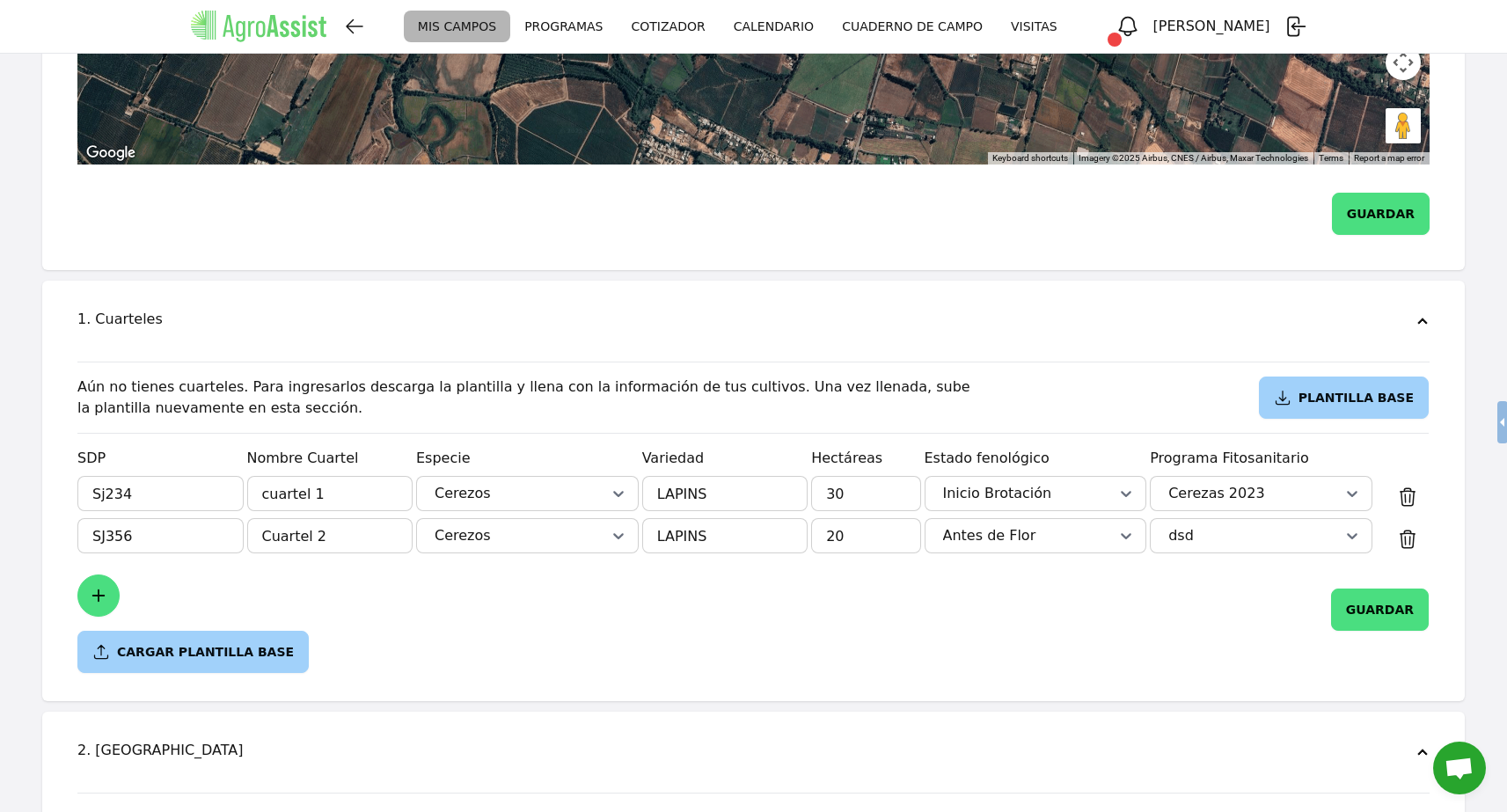
click at [1387, 589] on button "GUARDAR" at bounding box center [1380, 609] width 97 height 42
click at [1357, 484] on icon at bounding box center [1353, 493] width 18 height 18
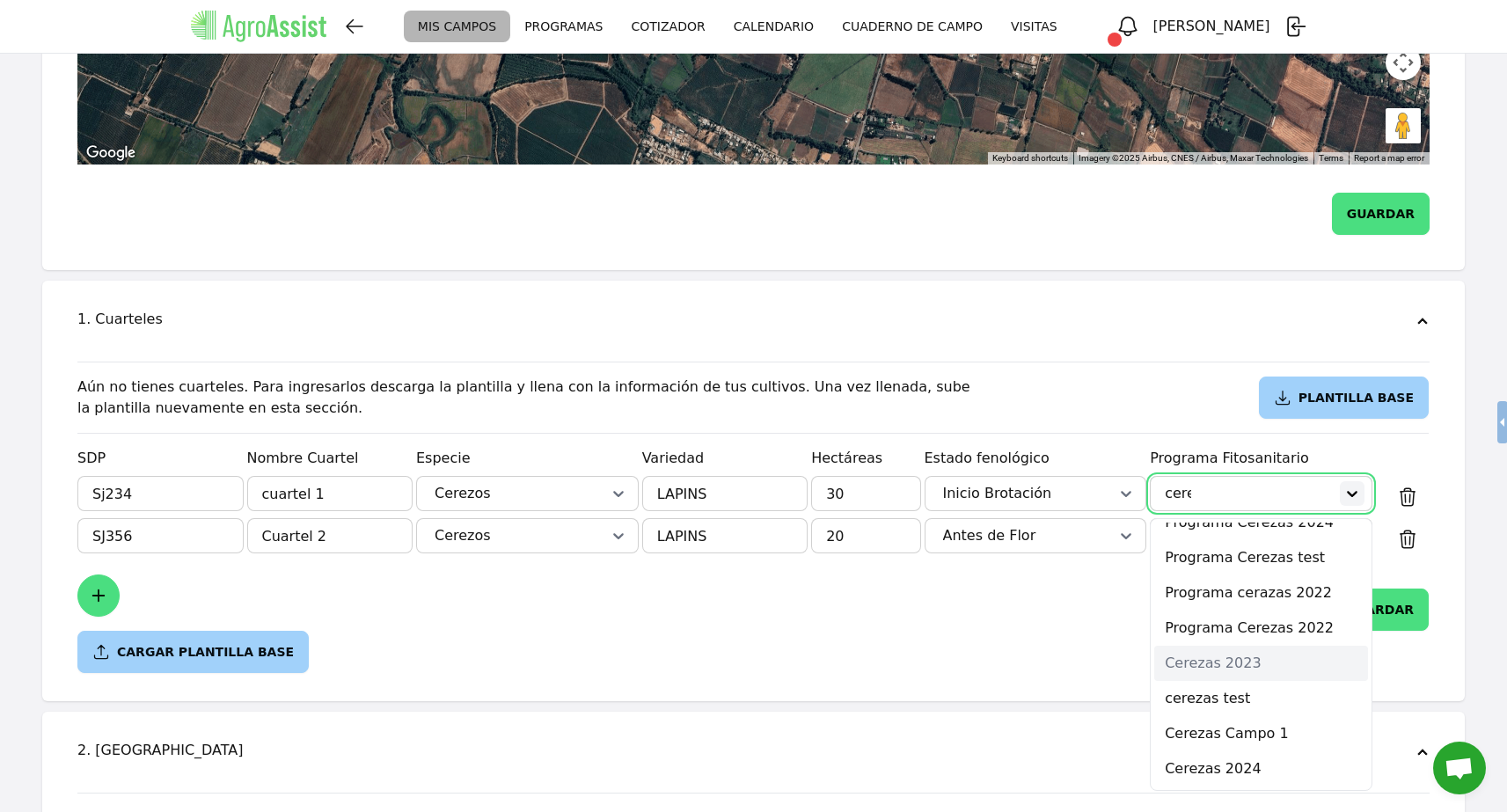
scroll to position [53, 0]
type input "cerezas 2"
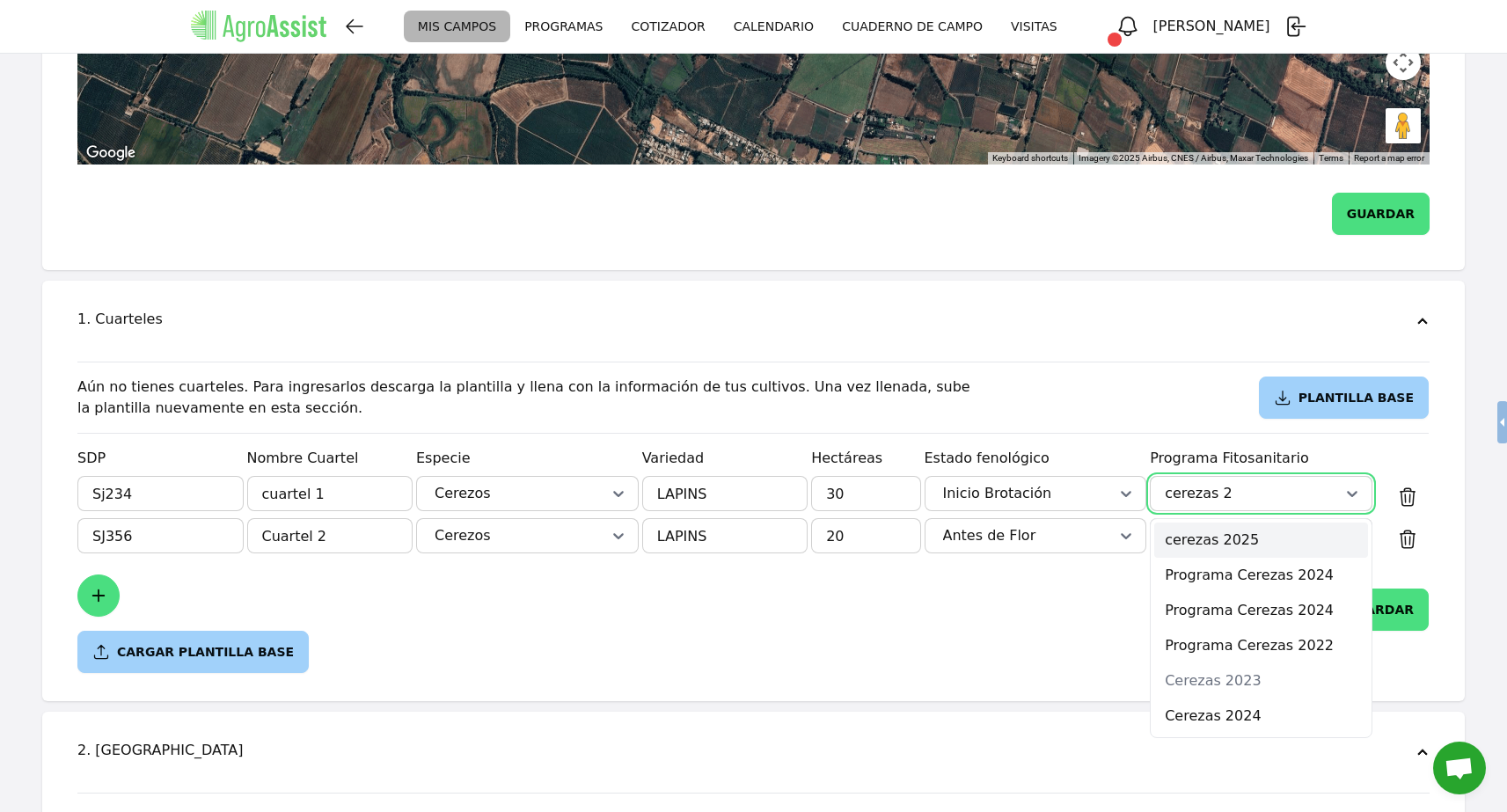
click at [1260, 522] on div "cerezas 2025" at bounding box center [1260, 540] width 213 height 35
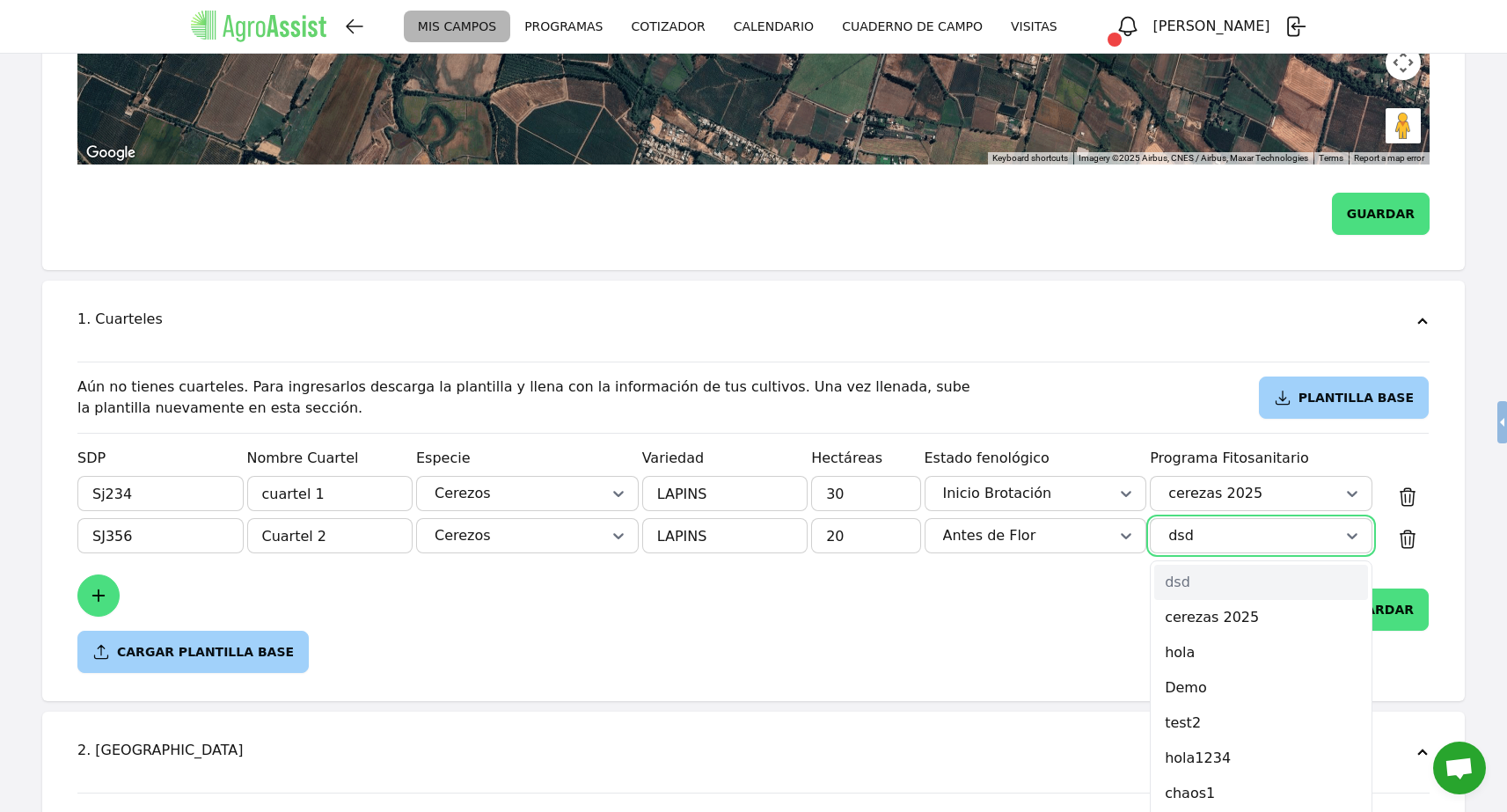
click at [1333, 523] on div "dsd" at bounding box center [1261, 535] width 193 height 24
type input "cer"
click at [1296, 565] on div "cerezas 2025" at bounding box center [1260, 583] width 213 height 35
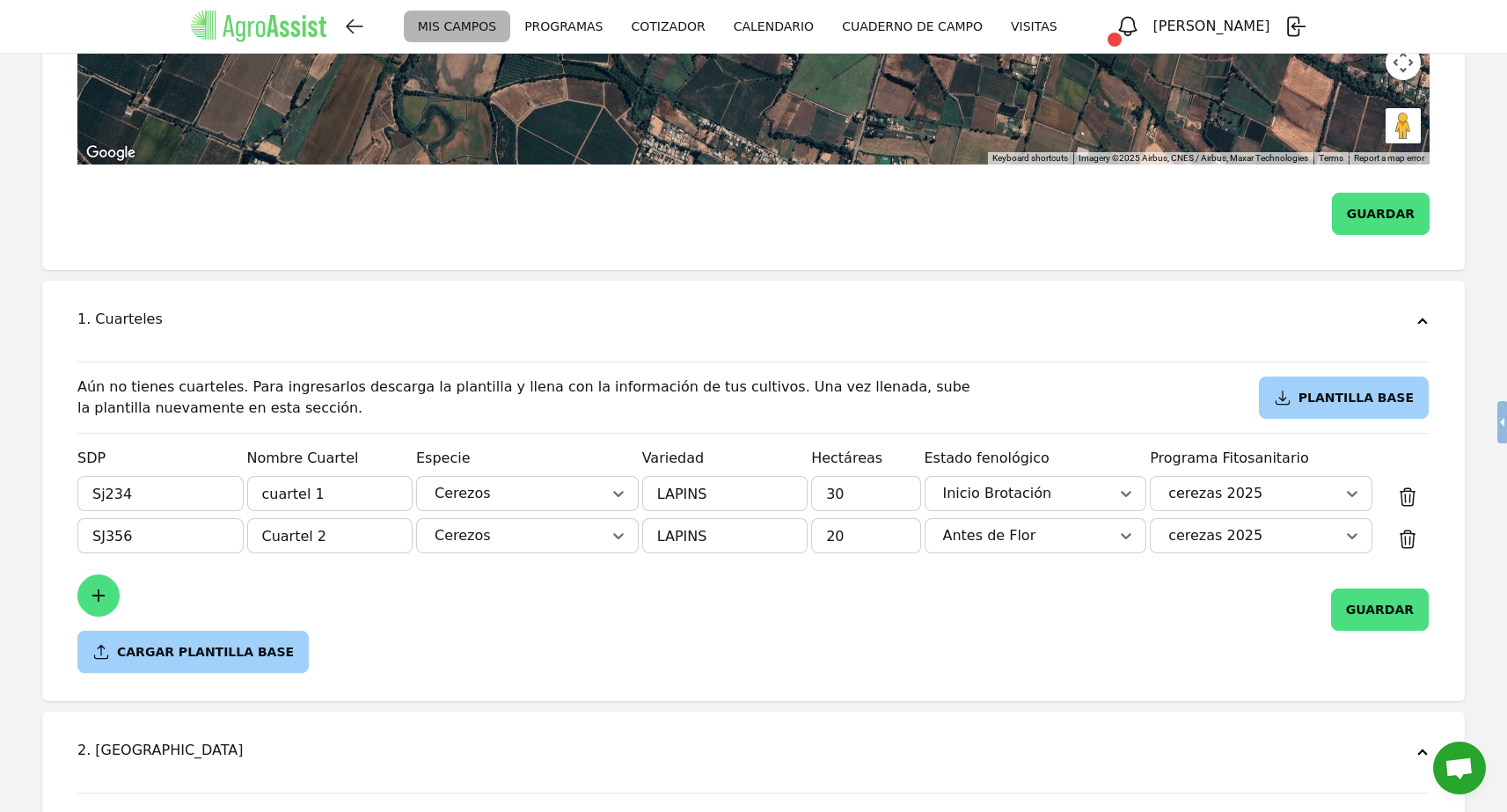
click at [1367, 589] on button "GUARDAR" at bounding box center [1380, 609] width 97 height 42
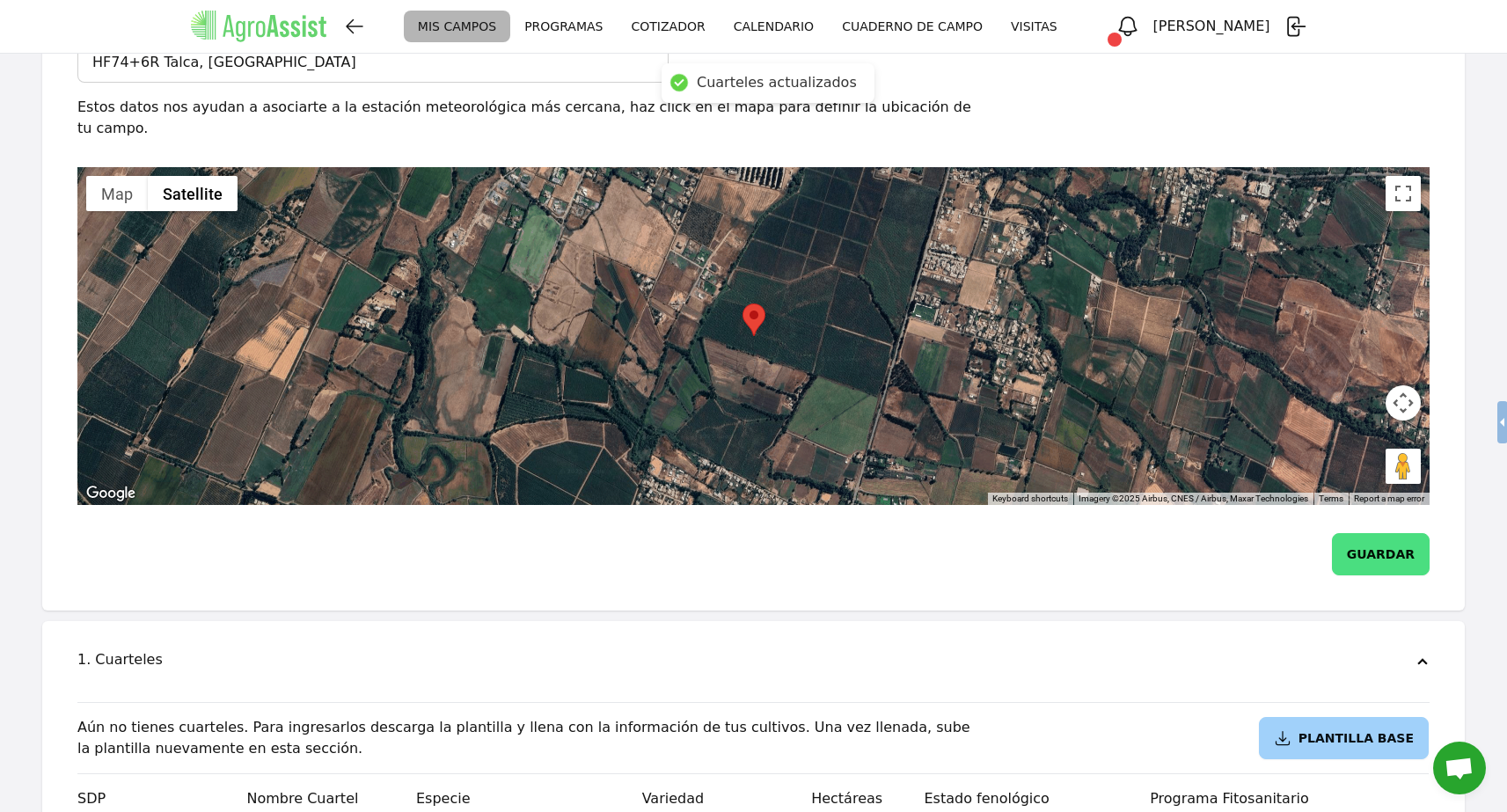
scroll to position [58, 0]
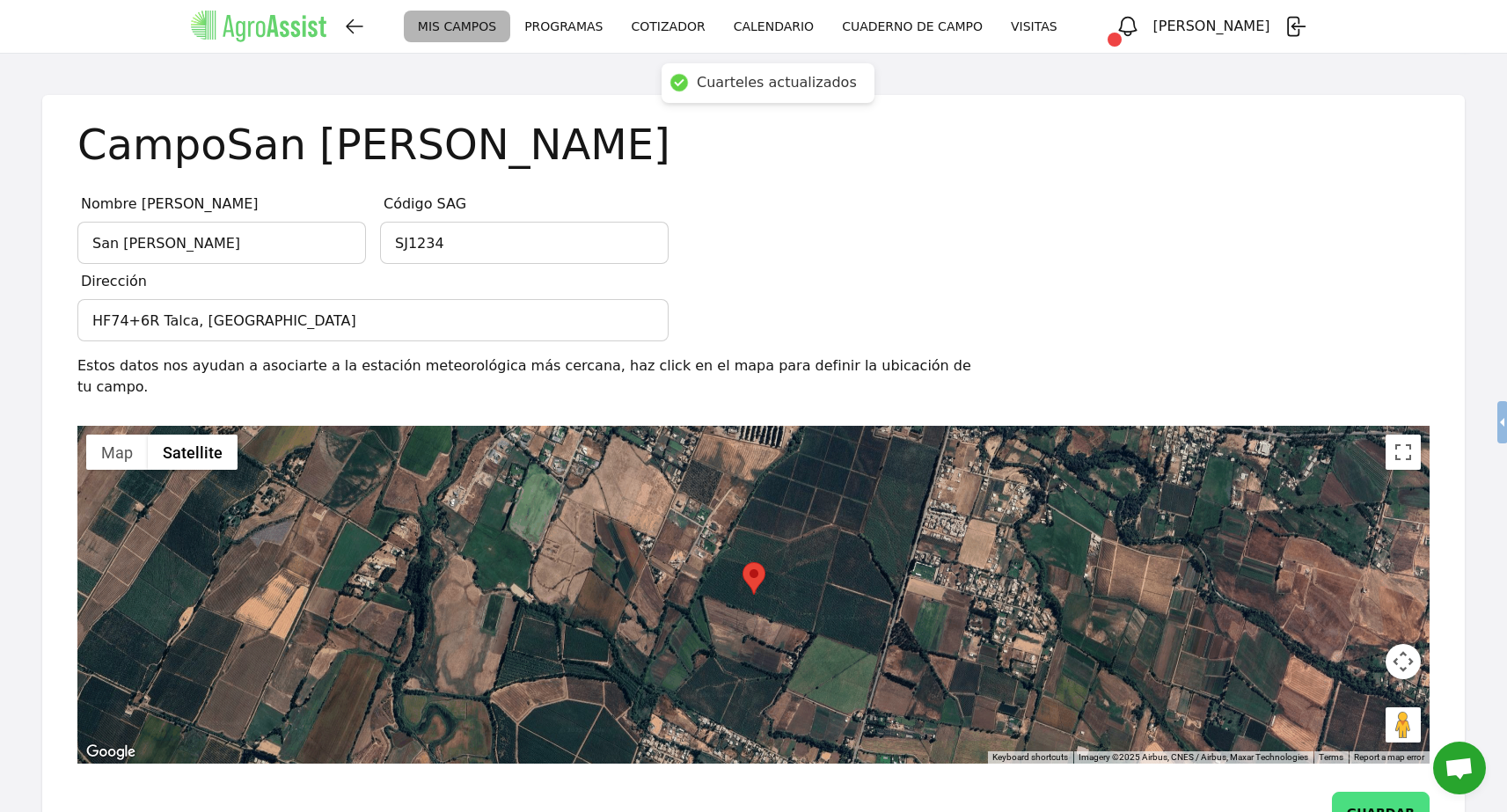
click at [814, 24] on link "CALENDARIO" at bounding box center [773, 26] width 108 height 32
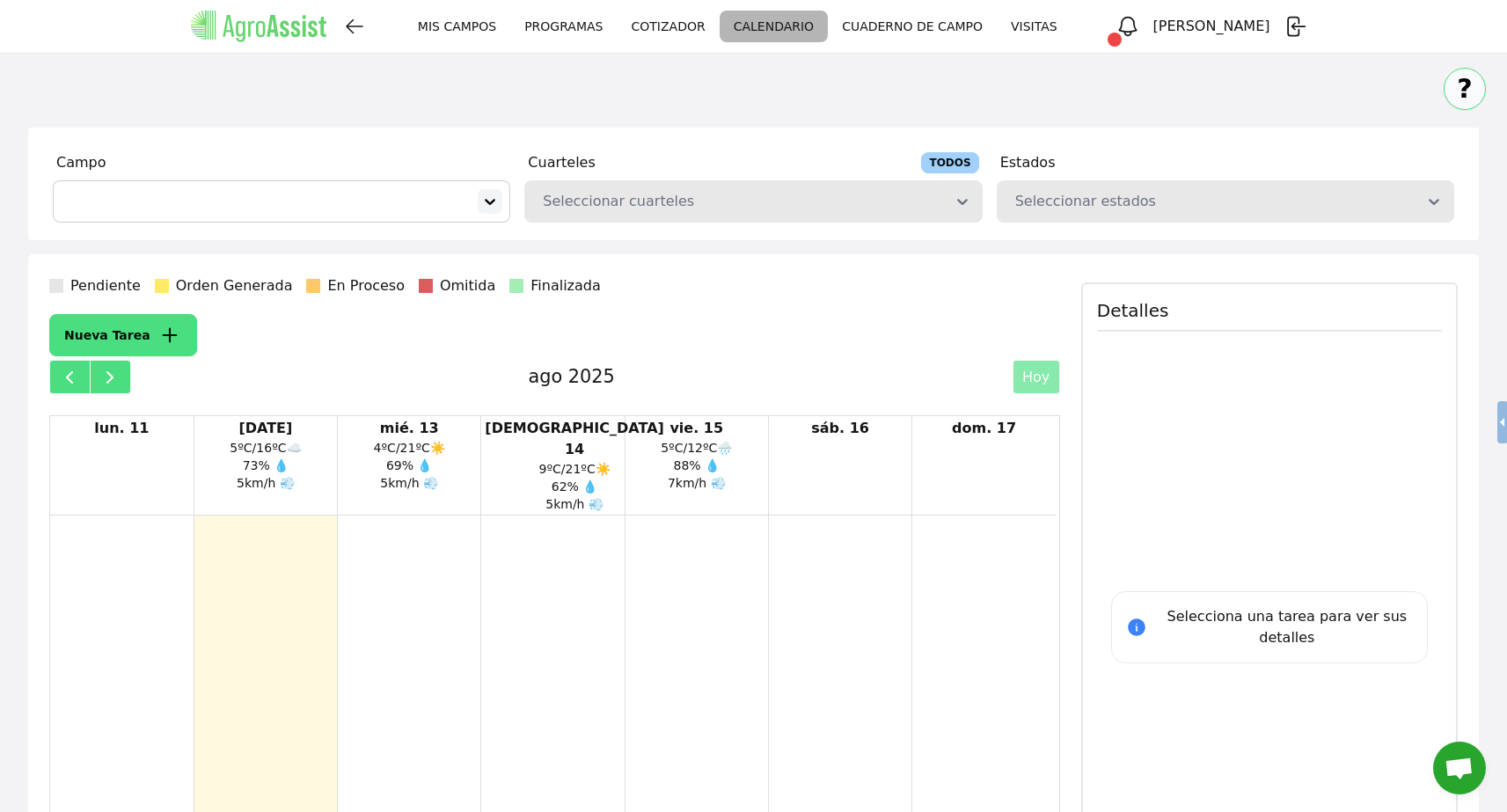
click at [486, 205] on icon at bounding box center [490, 202] width 18 height 18
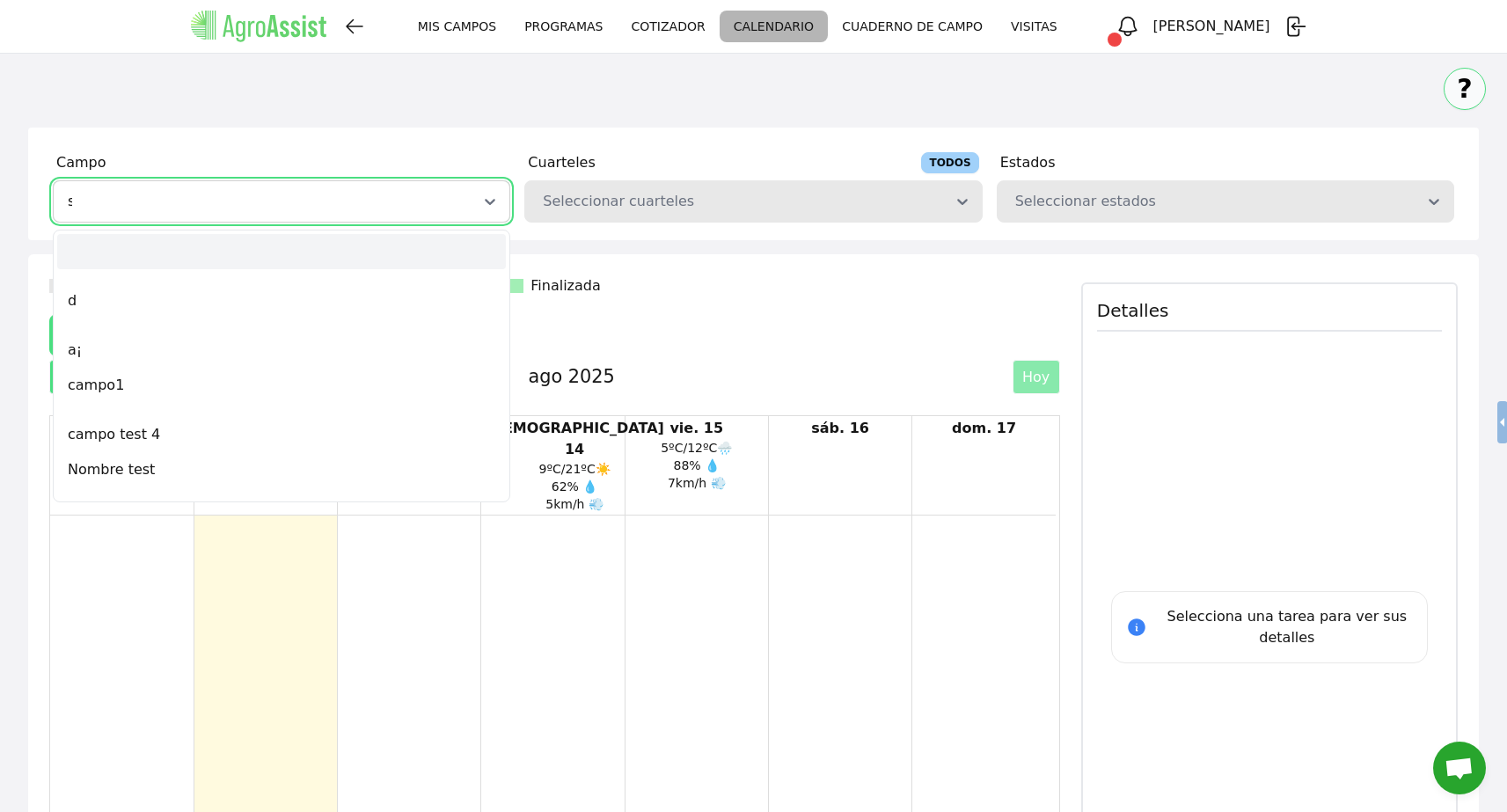
type input "sa"
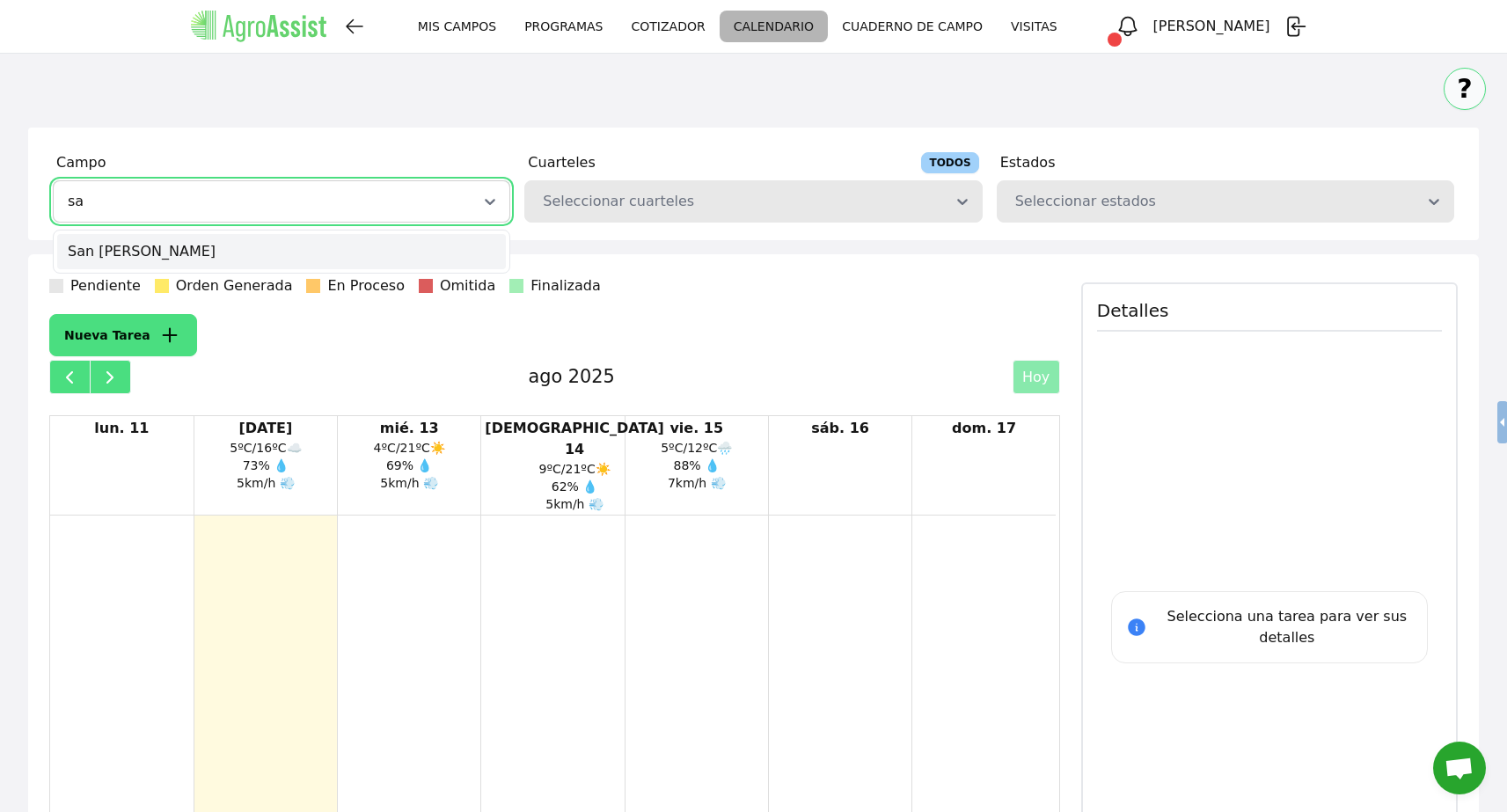
click at [386, 249] on div "San [PERSON_NAME]" at bounding box center [282, 251] width 448 height 35
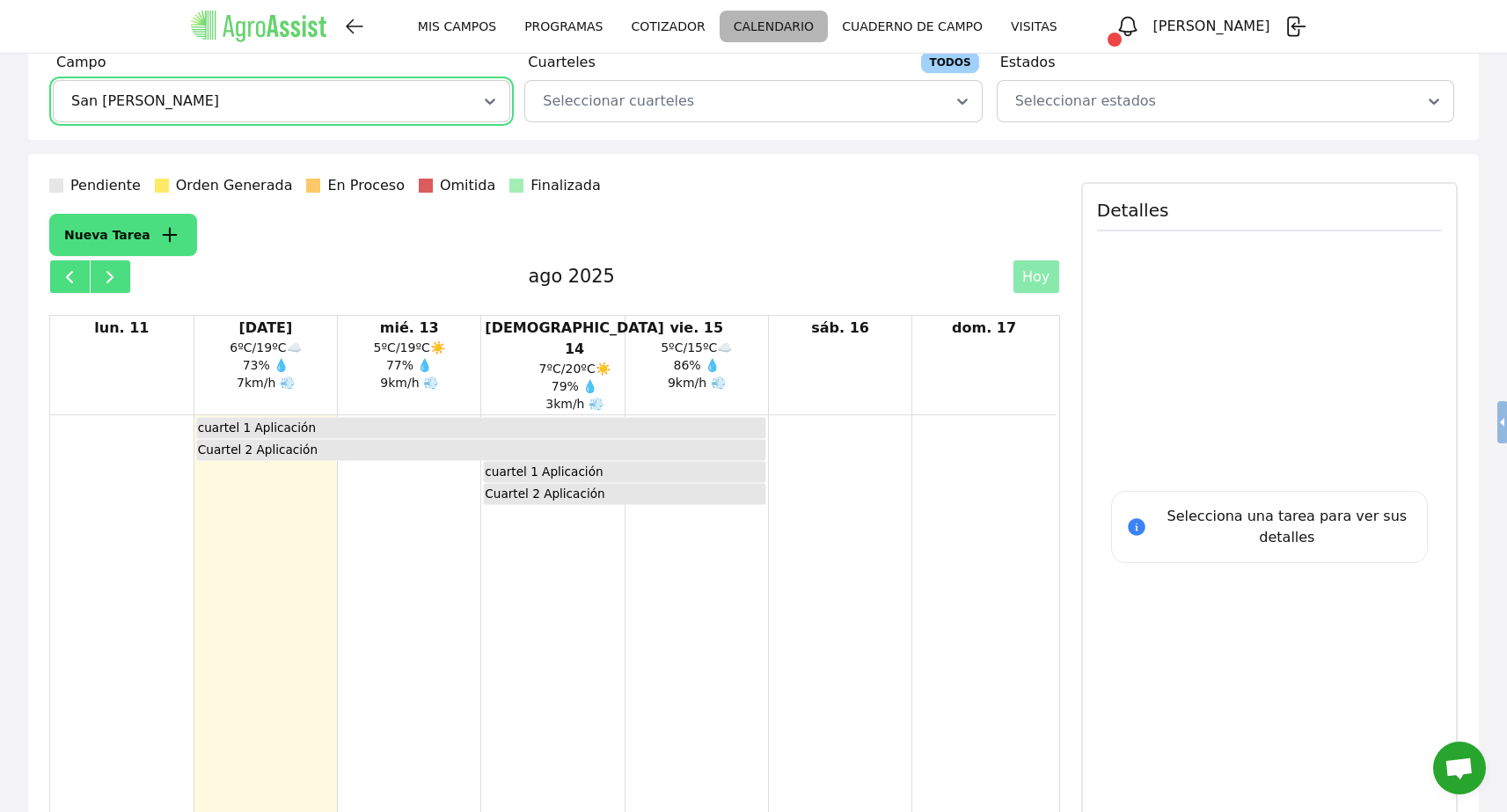
scroll to position [124, 0]
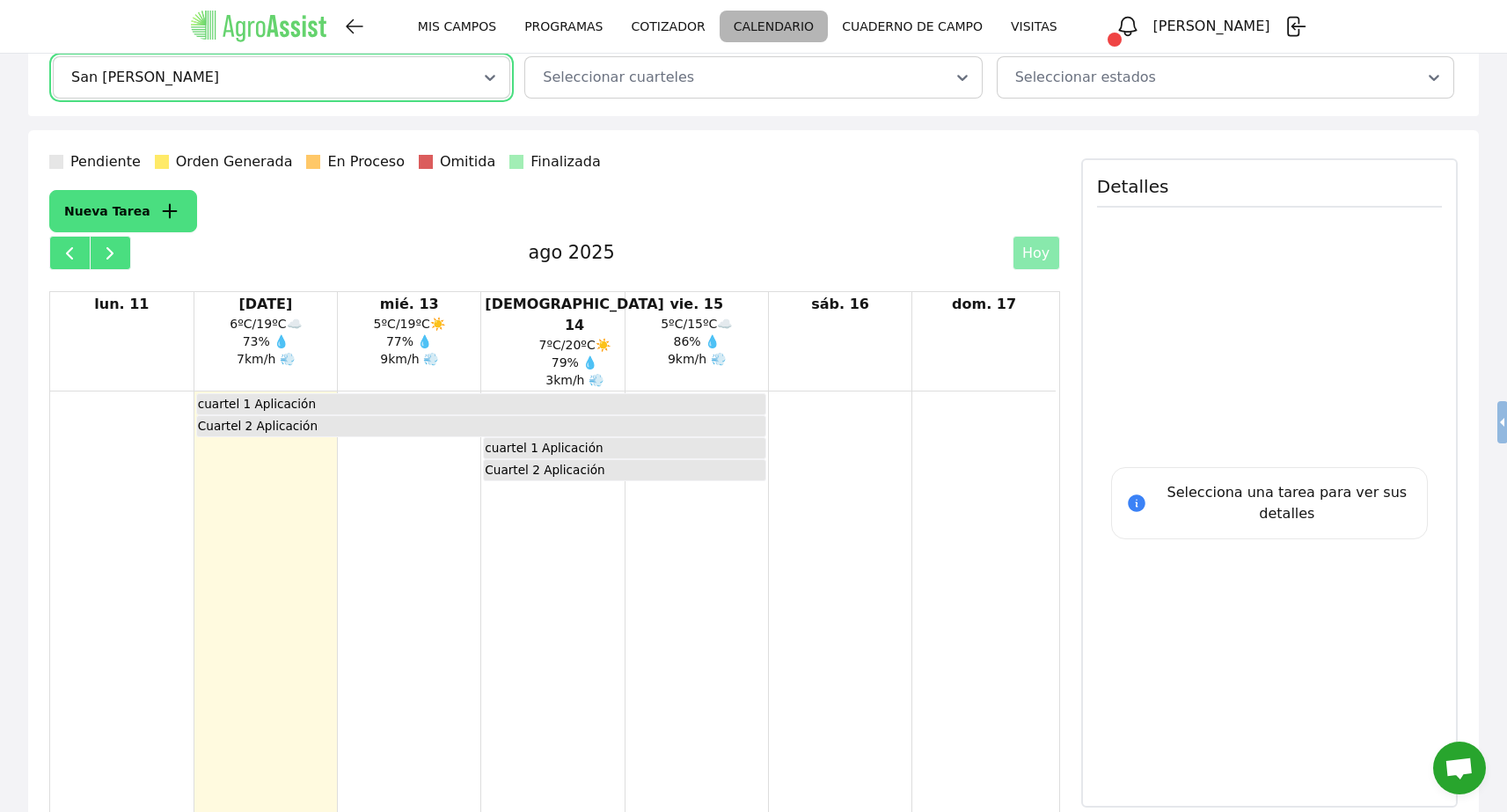
click at [575, 439] on div "cuartel 1 Aplicación" at bounding box center [544, 448] width 120 height 19
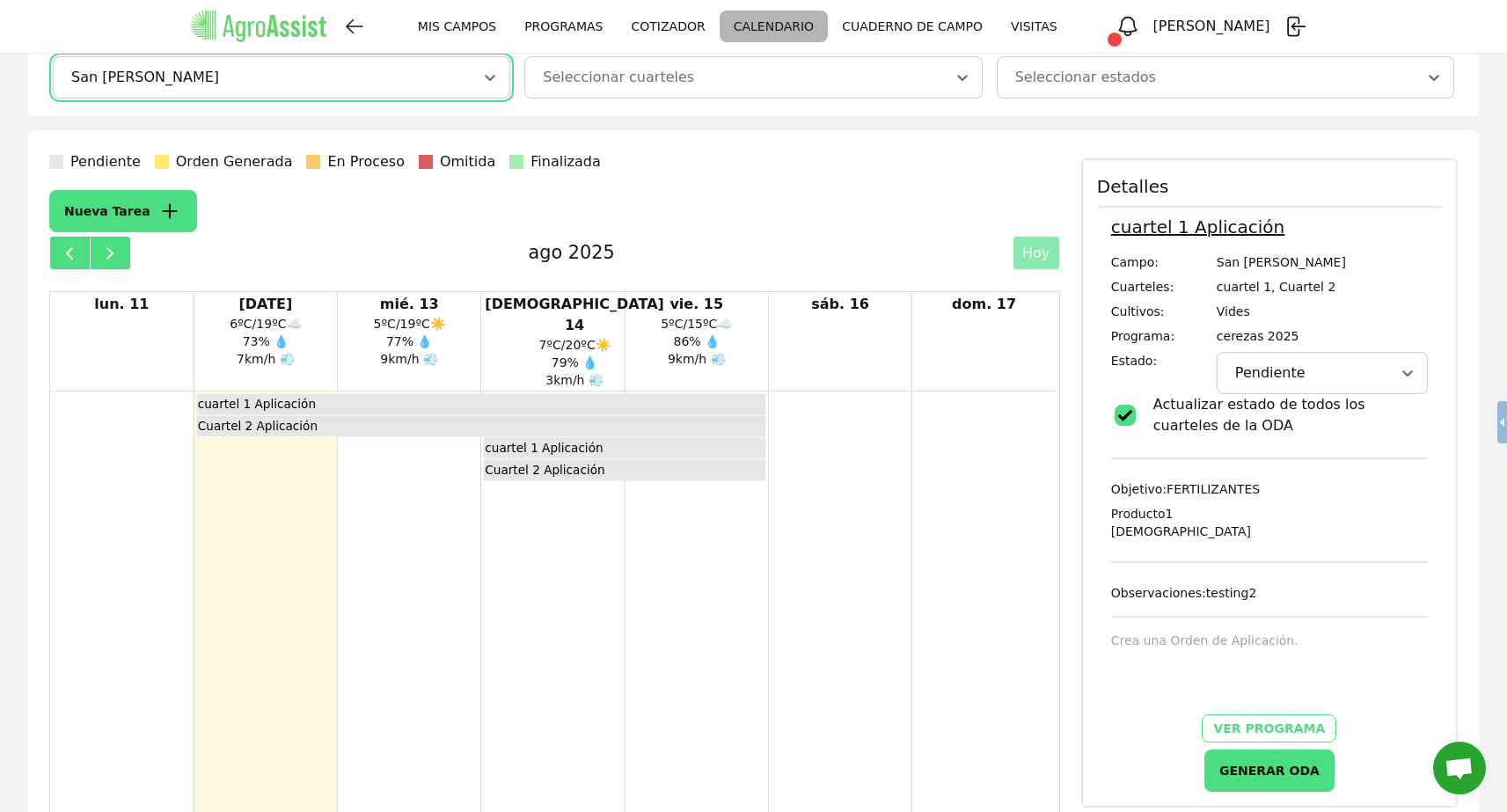
click at [445, 394] on div "cuartel 1 Aplicación" at bounding box center [481, 404] width 568 height 19
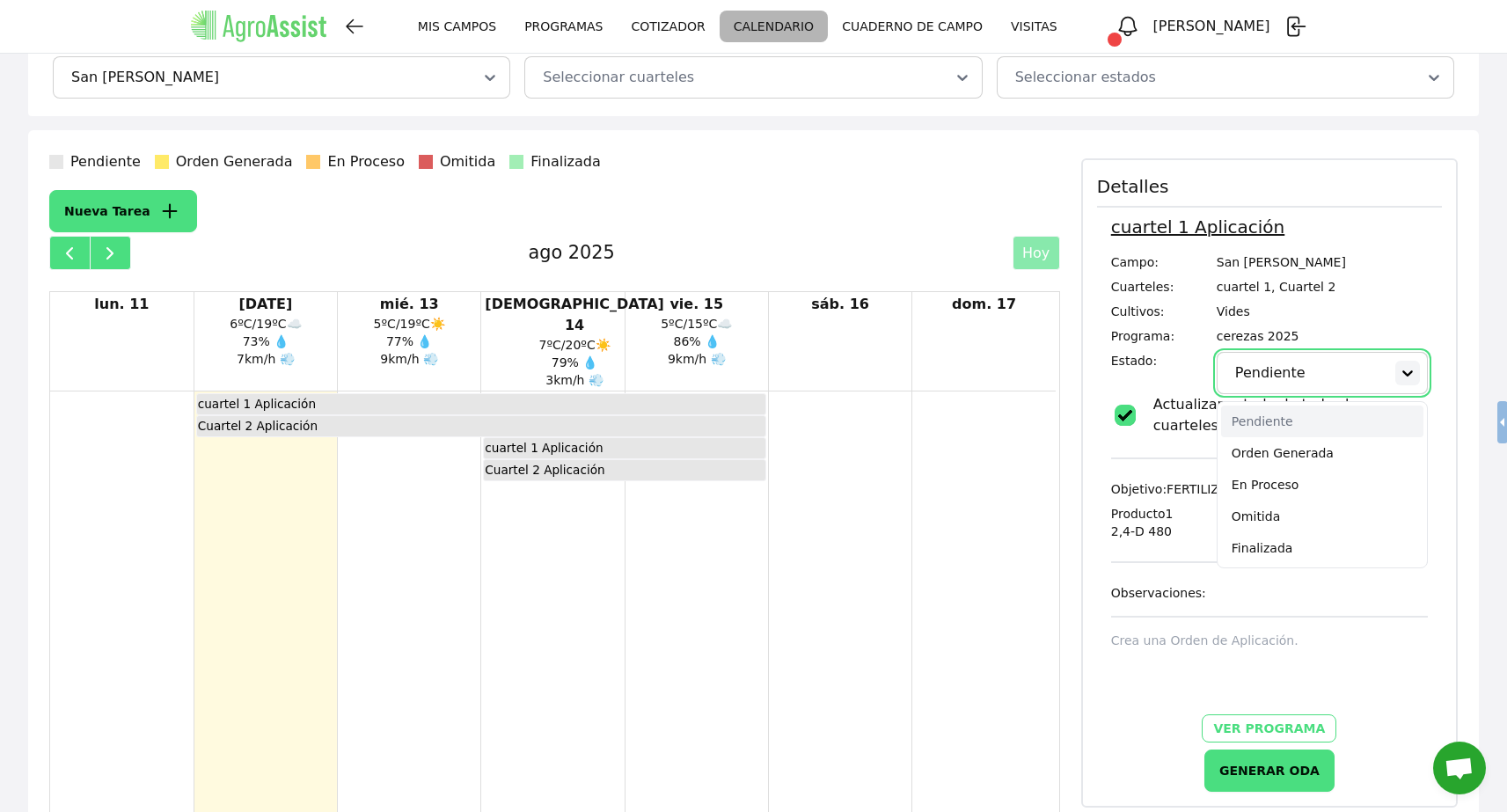
click at [1399, 367] on icon at bounding box center [1408, 373] width 18 height 18
click at [1304, 471] on div "En Proceso" at bounding box center [1323, 484] width 203 height 32
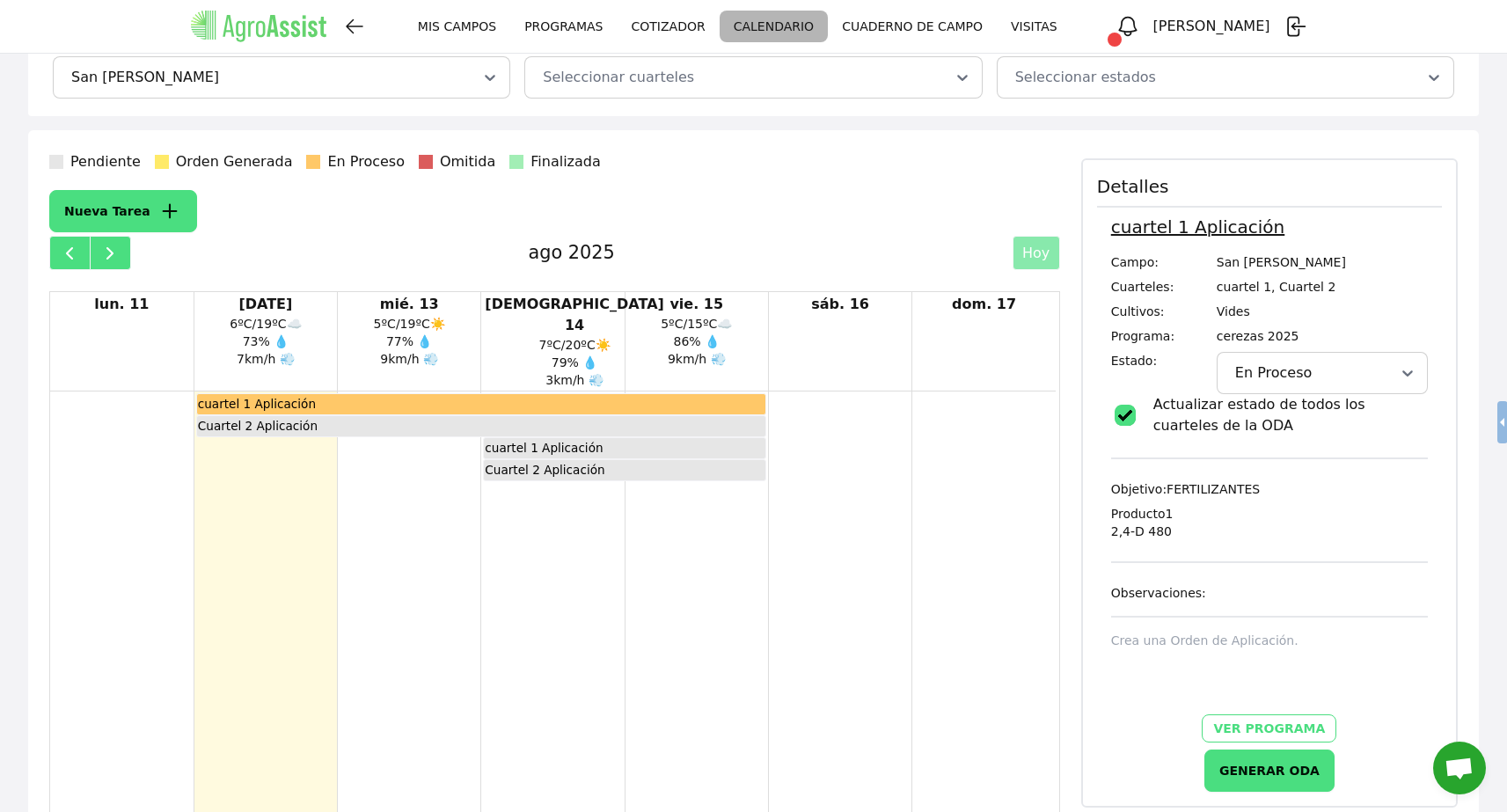
click at [686, 416] on div "Cuartel 2 Aplicación" at bounding box center [481, 426] width 568 height 19
click at [1411, 369] on icon at bounding box center [1408, 373] width 18 height 18
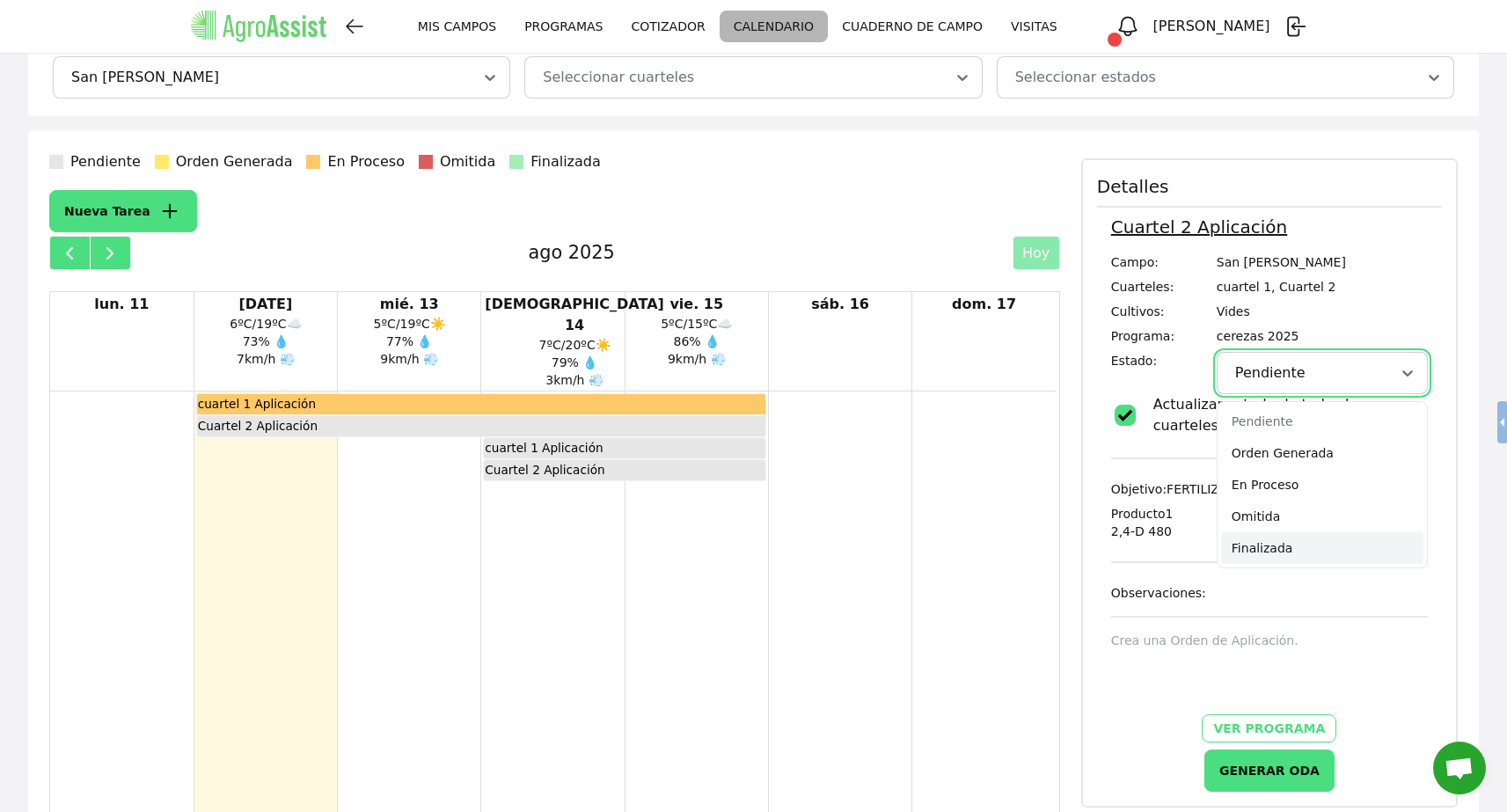
click at [1328, 539] on div "Finalizada" at bounding box center [1323, 548] width 203 height 32
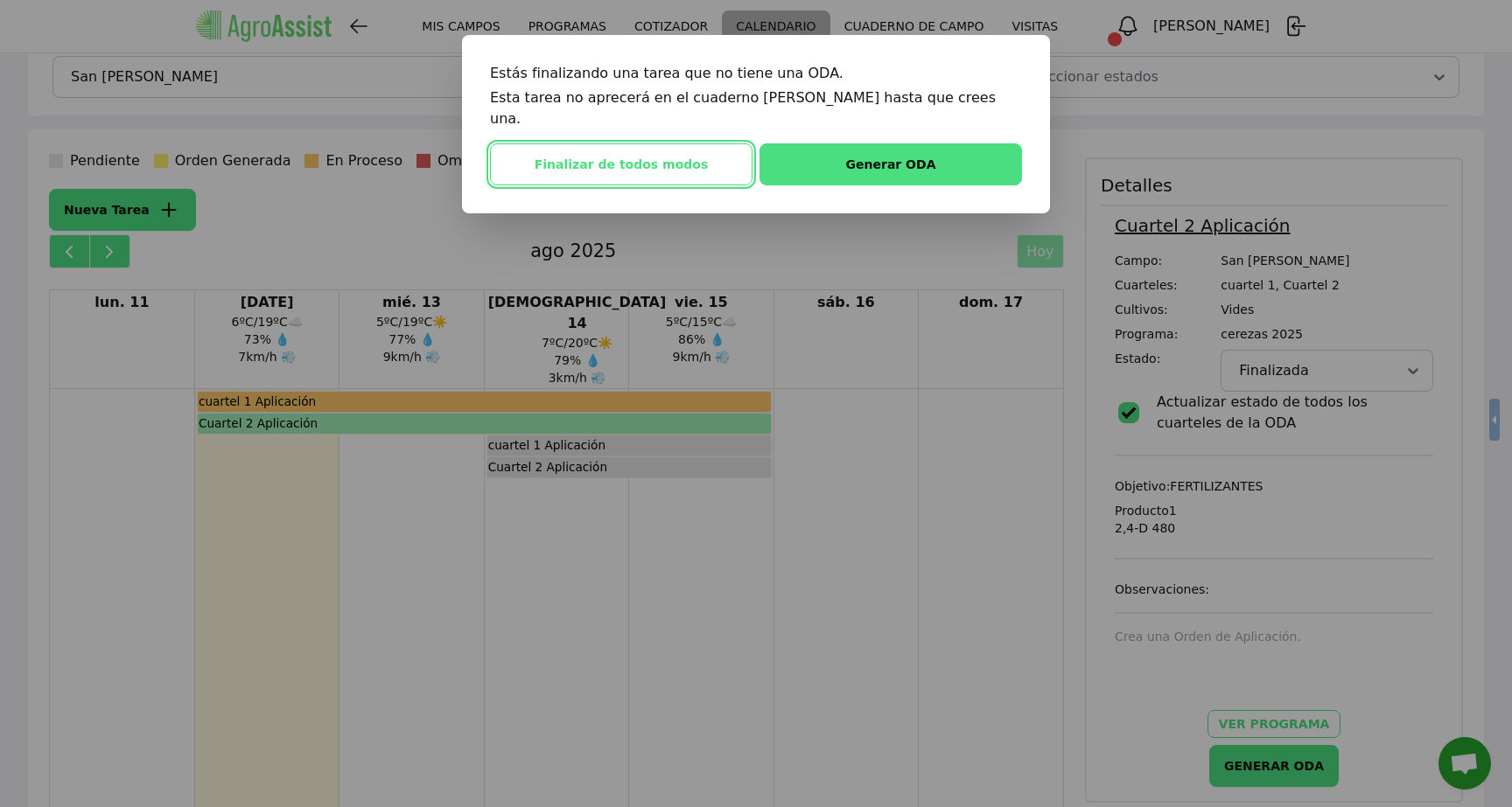
click at [704, 144] on button "Finalizar de todos modos" at bounding box center [621, 164] width 263 height 42
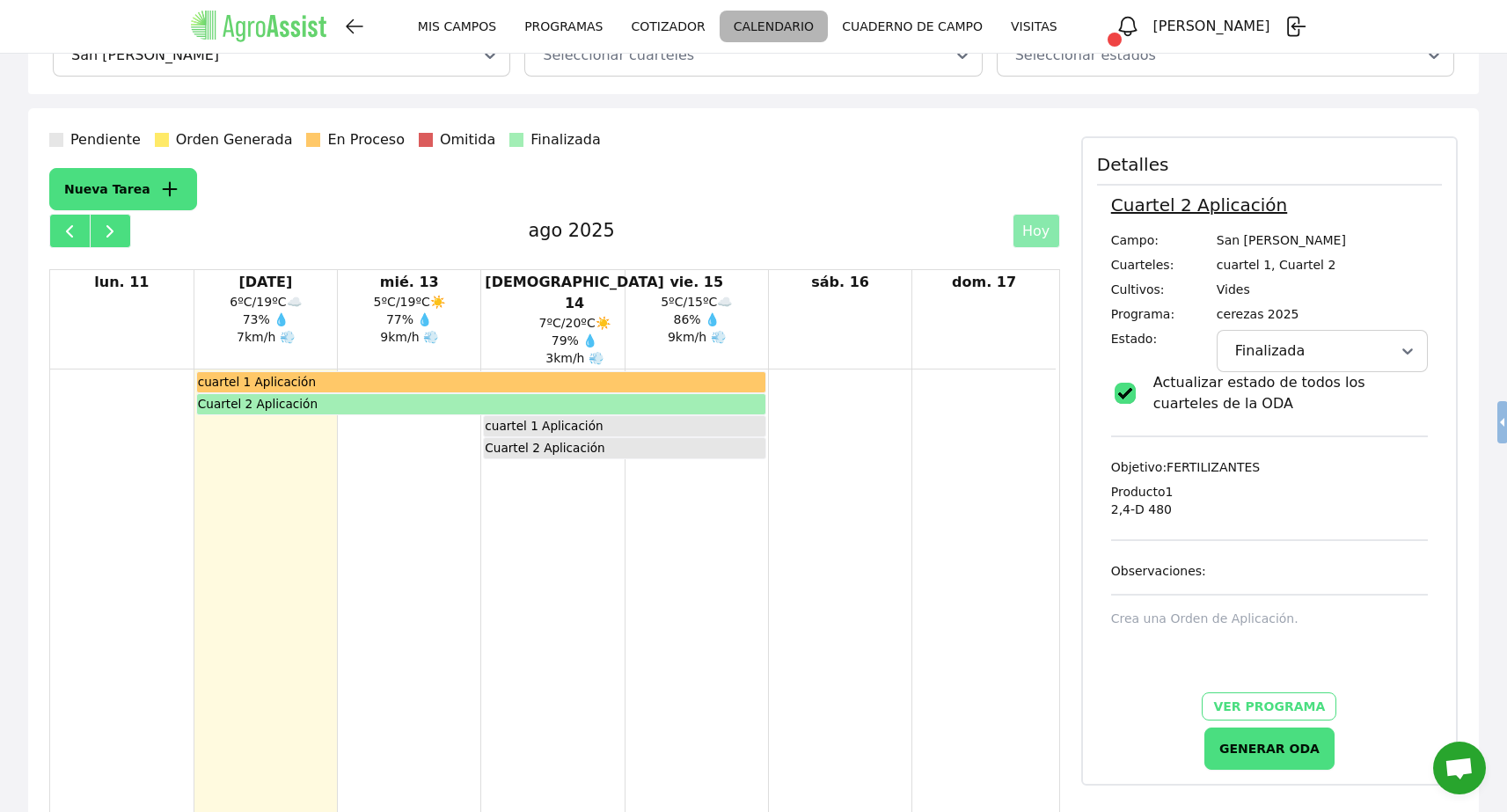
scroll to position [57, 0]
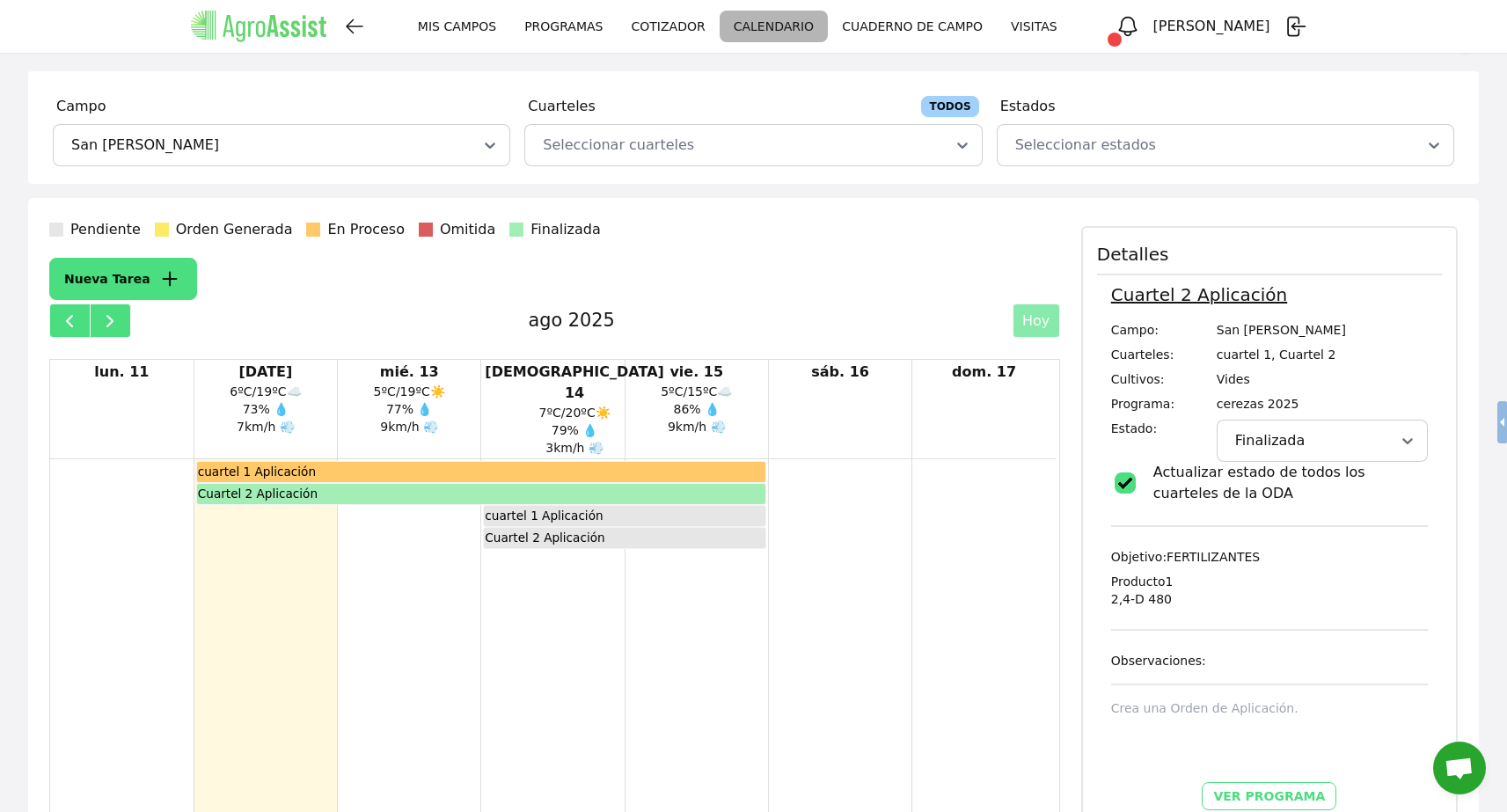
click at [162, 278] on icon "button" at bounding box center [169, 279] width 15 height 15
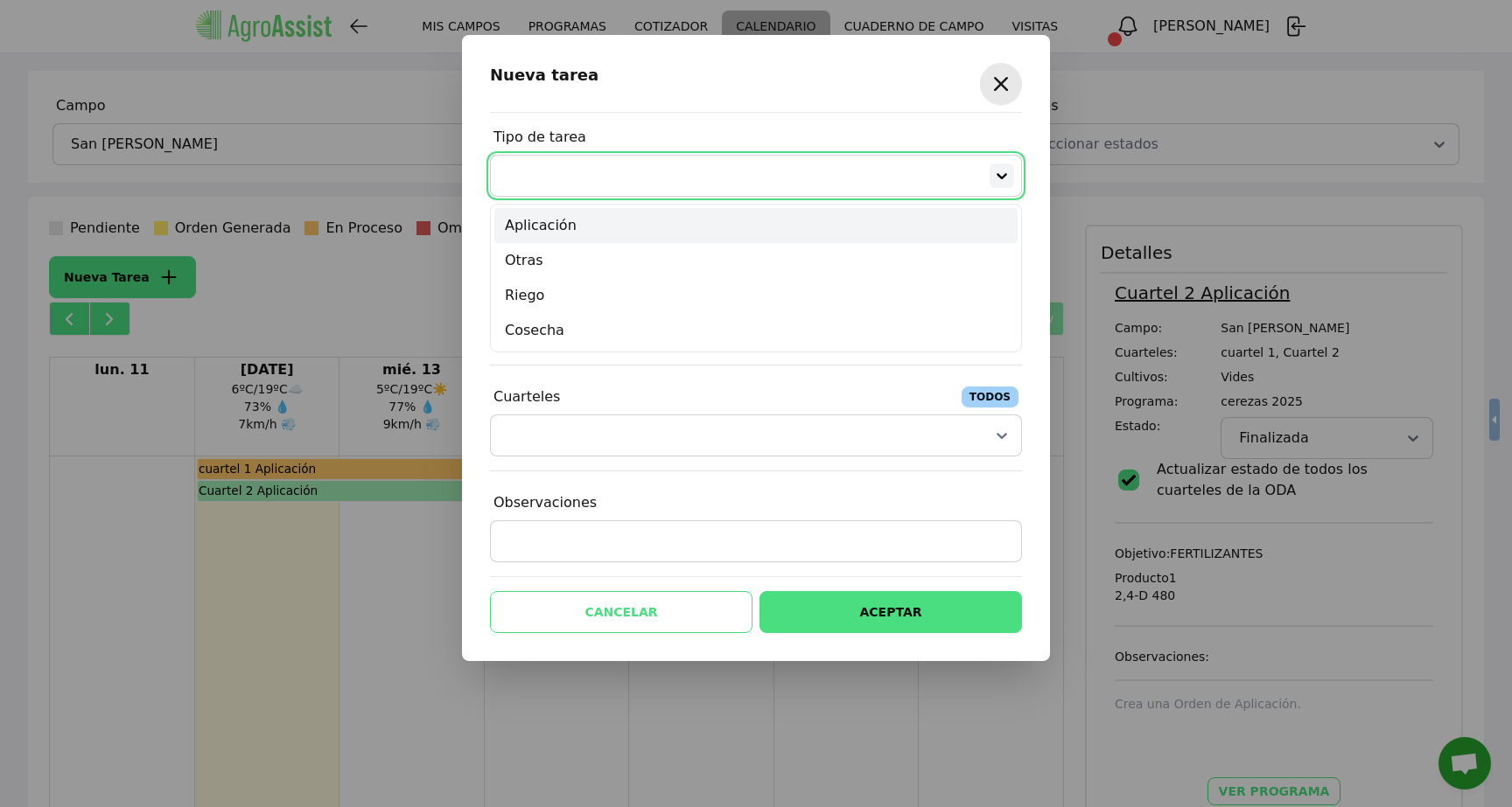
click at [1002, 168] on icon at bounding box center [1002, 175] width 17 height 17
click at [992, 77] on icon "button" at bounding box center [1000, 83] width 28 height 28
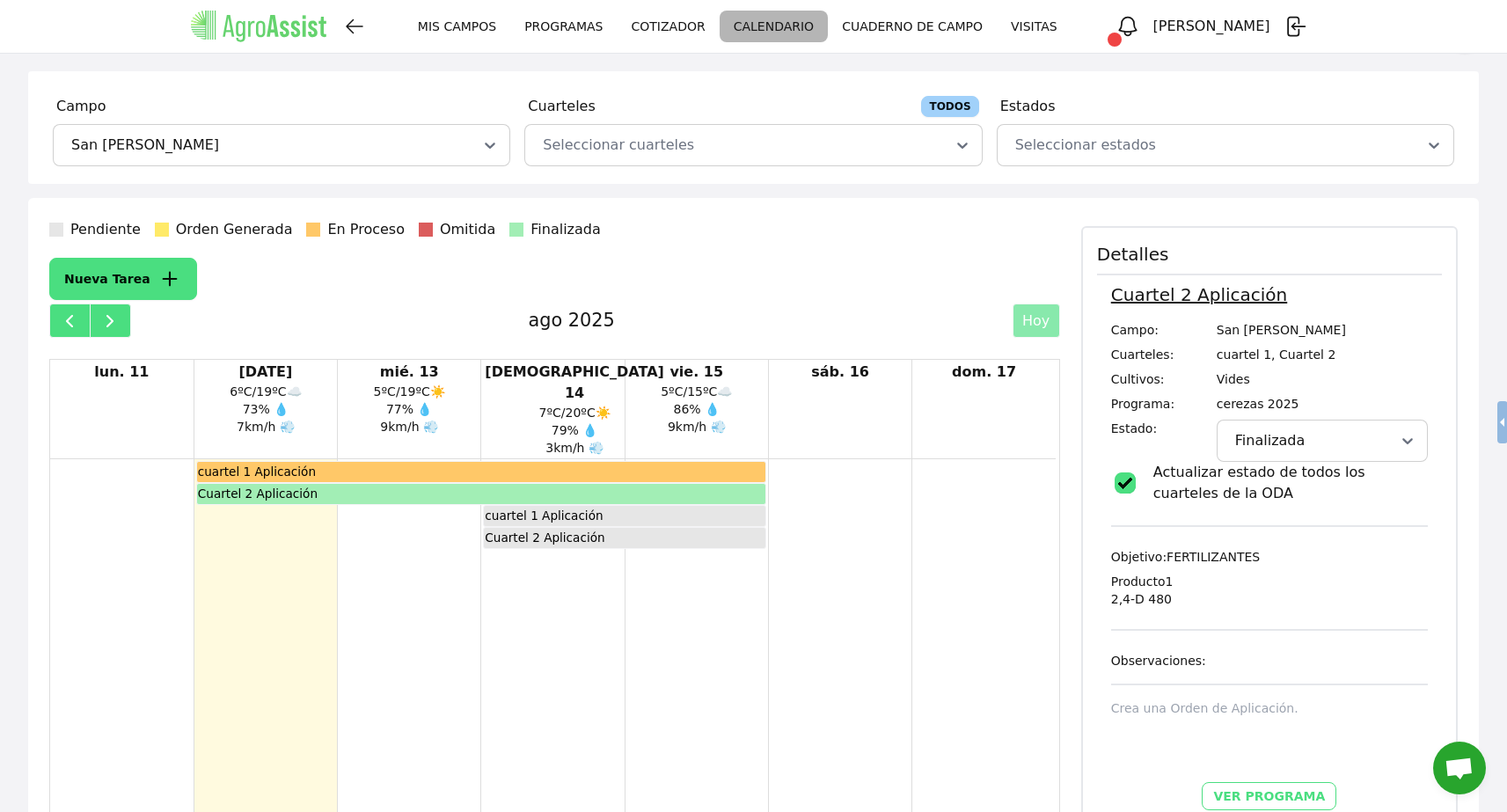
click at [933, 32] on link "CUADERNO DE CAMPO" at bounding box center [912, 26] width 169 height 32
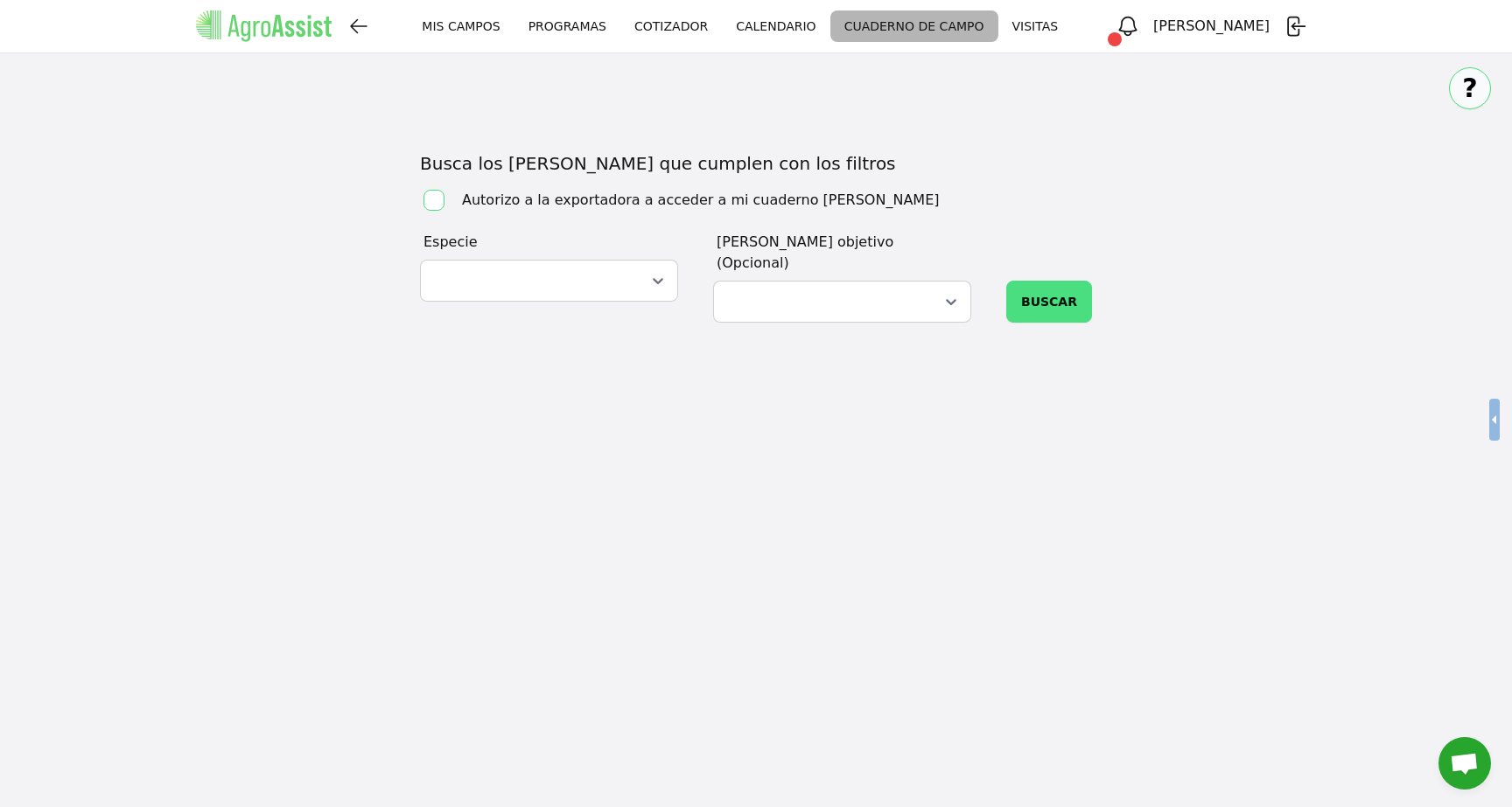
click at [646, 278] on span at bounding box center [645, 281] width 1 height 41
click at [796, 373] on div "MIS [PERSON_NAME] MIS [PERSON_NAME] PROGRAMAS CALENDARIO VISITAS [PERSON_NAME] …" at bounding box center [756, 403] width 1512 height 807
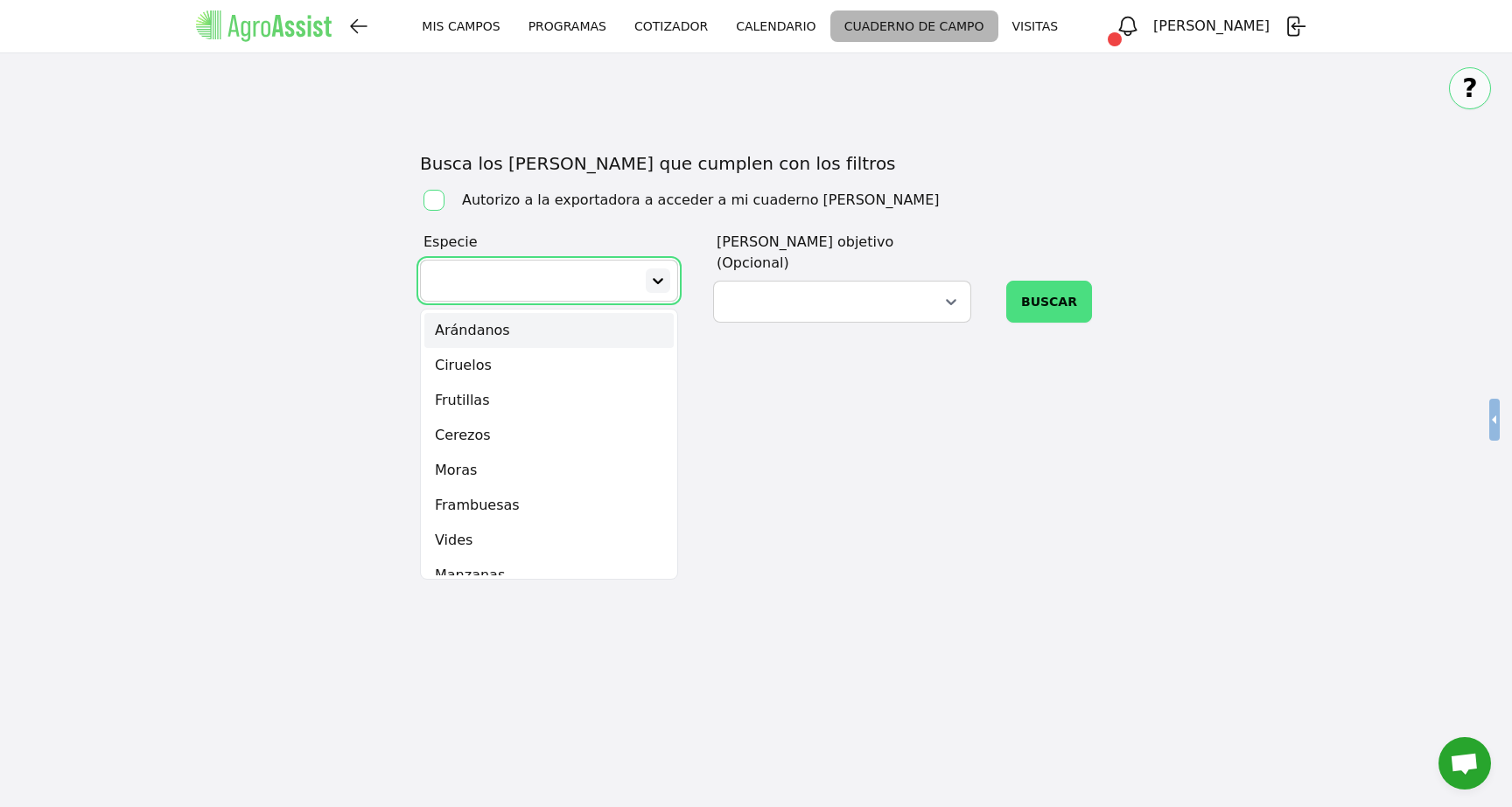
click at [661, 282] on icon at bounding box center [657, 281] width 11 height 6
click at [566, 431] on div "Cerezos" at bounding box center [549, 436] width 249 height 35
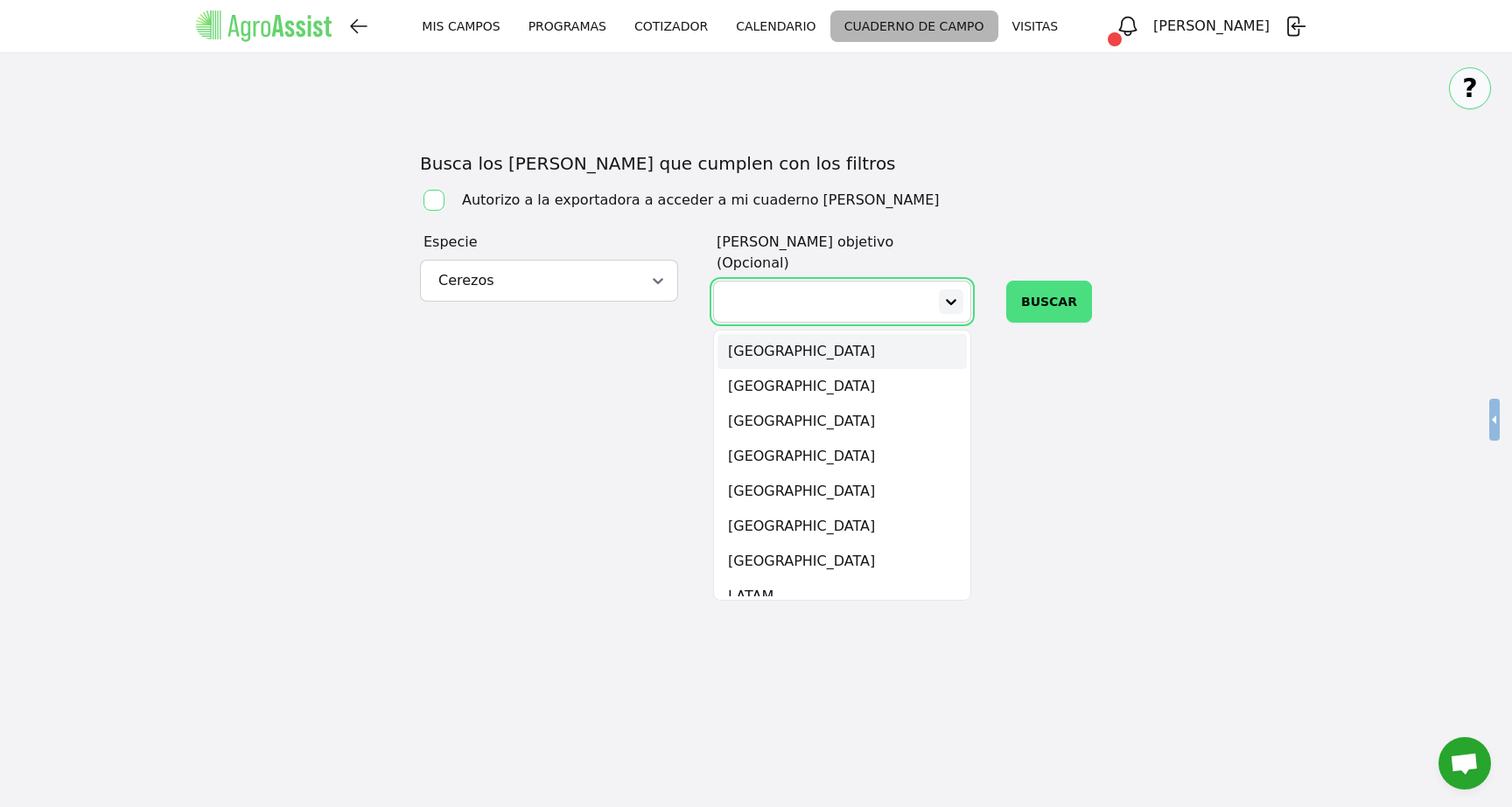
click at [944, 290] on div at bounding box center [951, 301] width 24 height 24
click at [937, 130] on div "MIS [PERSON_NAME] MIS [PERSON_NAME] PROGRAMAS CALENDARIO VISITAS [PERSON_NAME] …" at bounding box center [756, 403] width 1512 height 807
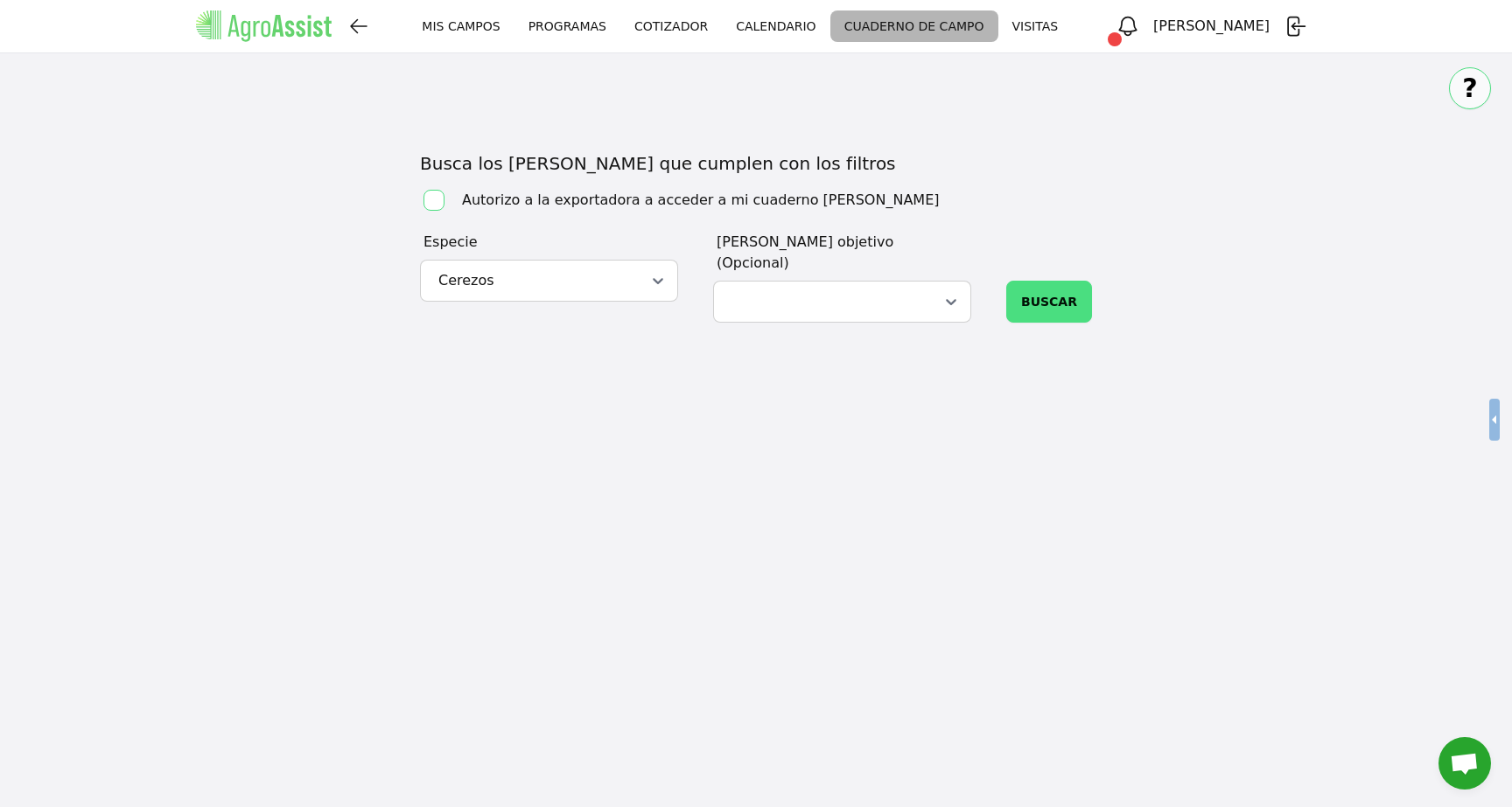
click at [1071, 35] on link "VISITAS" at bounding box center [1035, 26] width 75 height 32
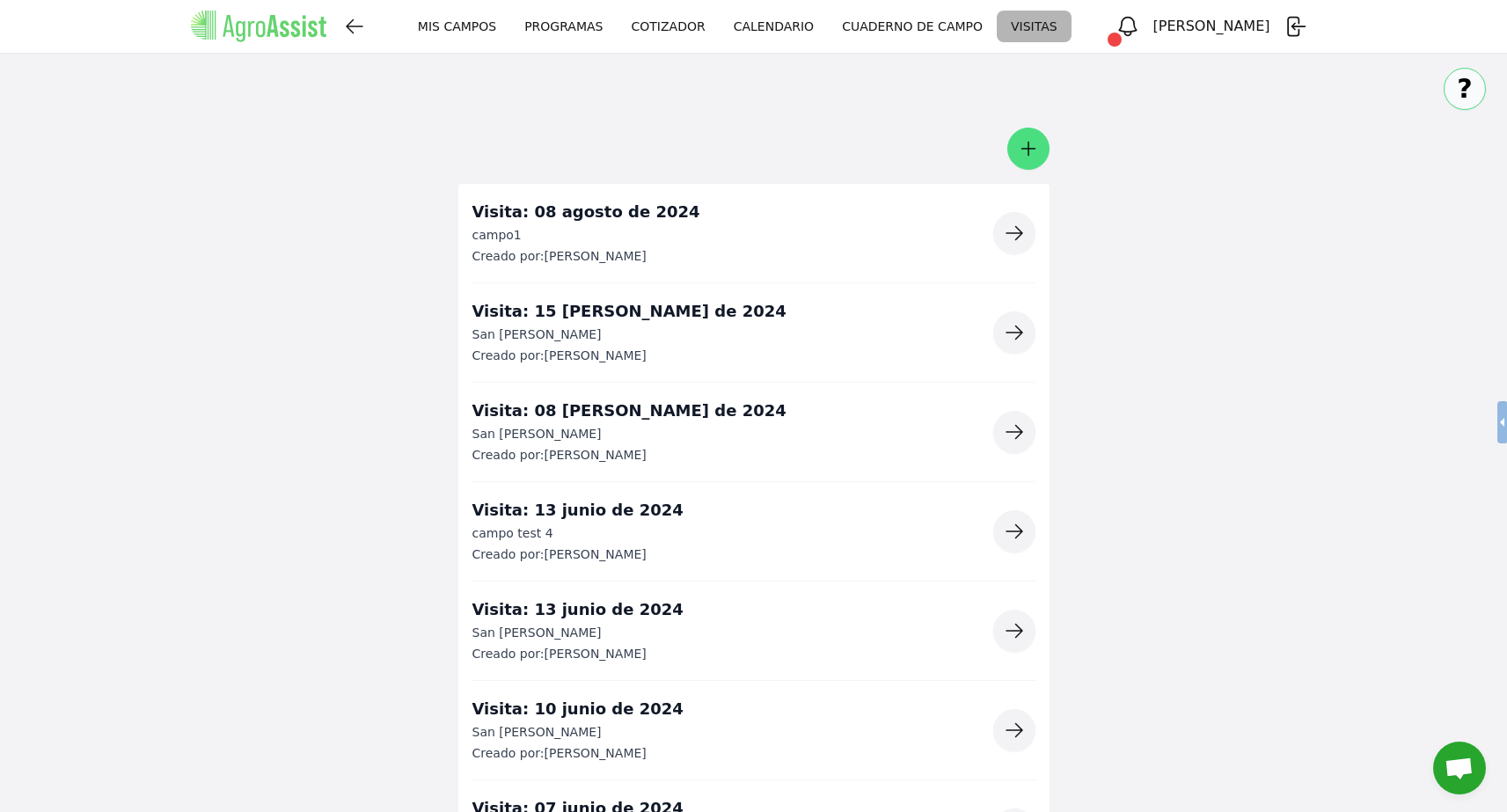
click at [1027, 140] on icon "button" at bounding box center [1029, 149] width 21 height 21
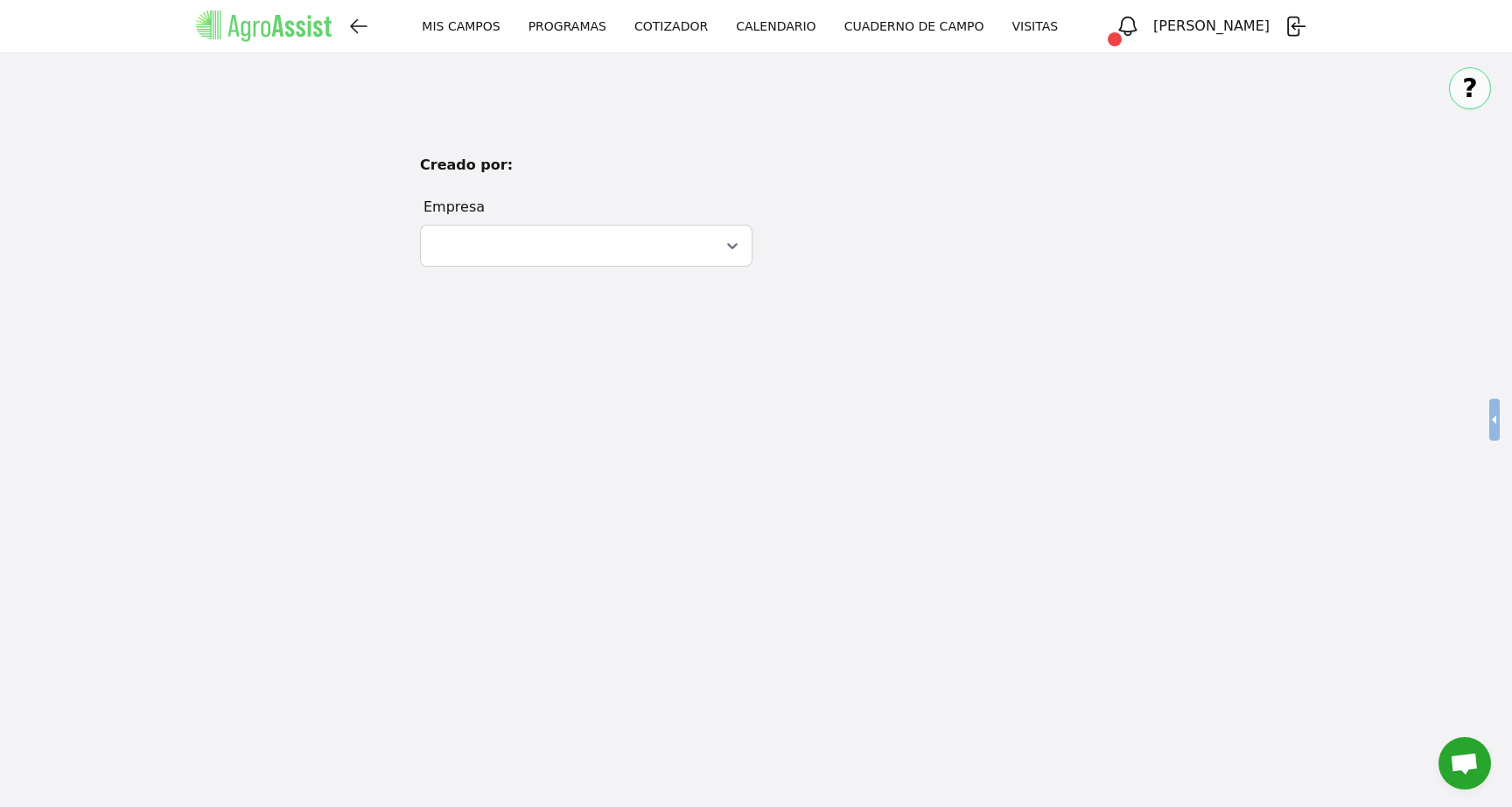
click at [723, 244] on div at bounding box center [732, 245] width 24 height 24
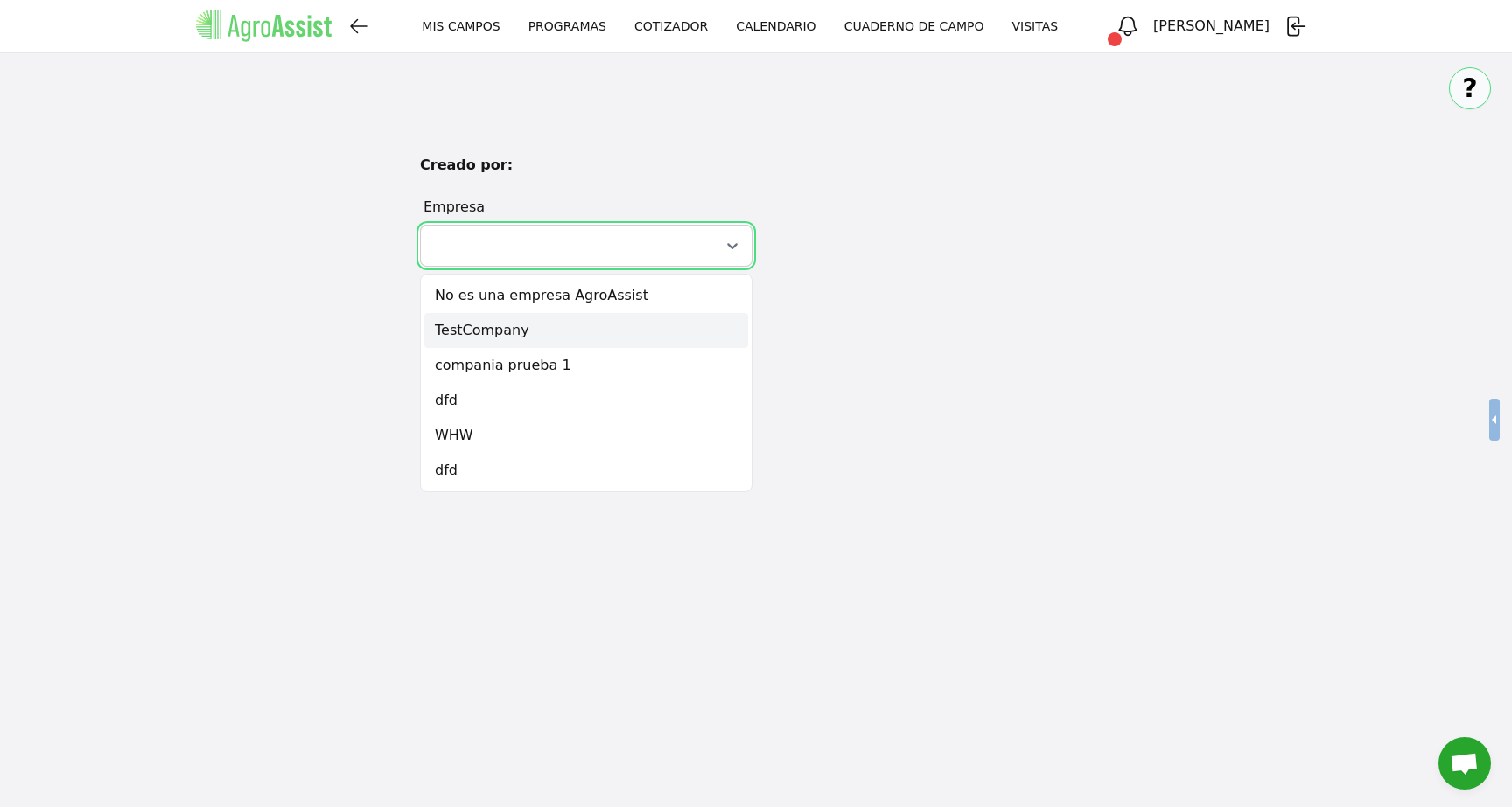
click at [621, 326] on div "TestCompany" at bounding box center [586, 330] width 324 height 35
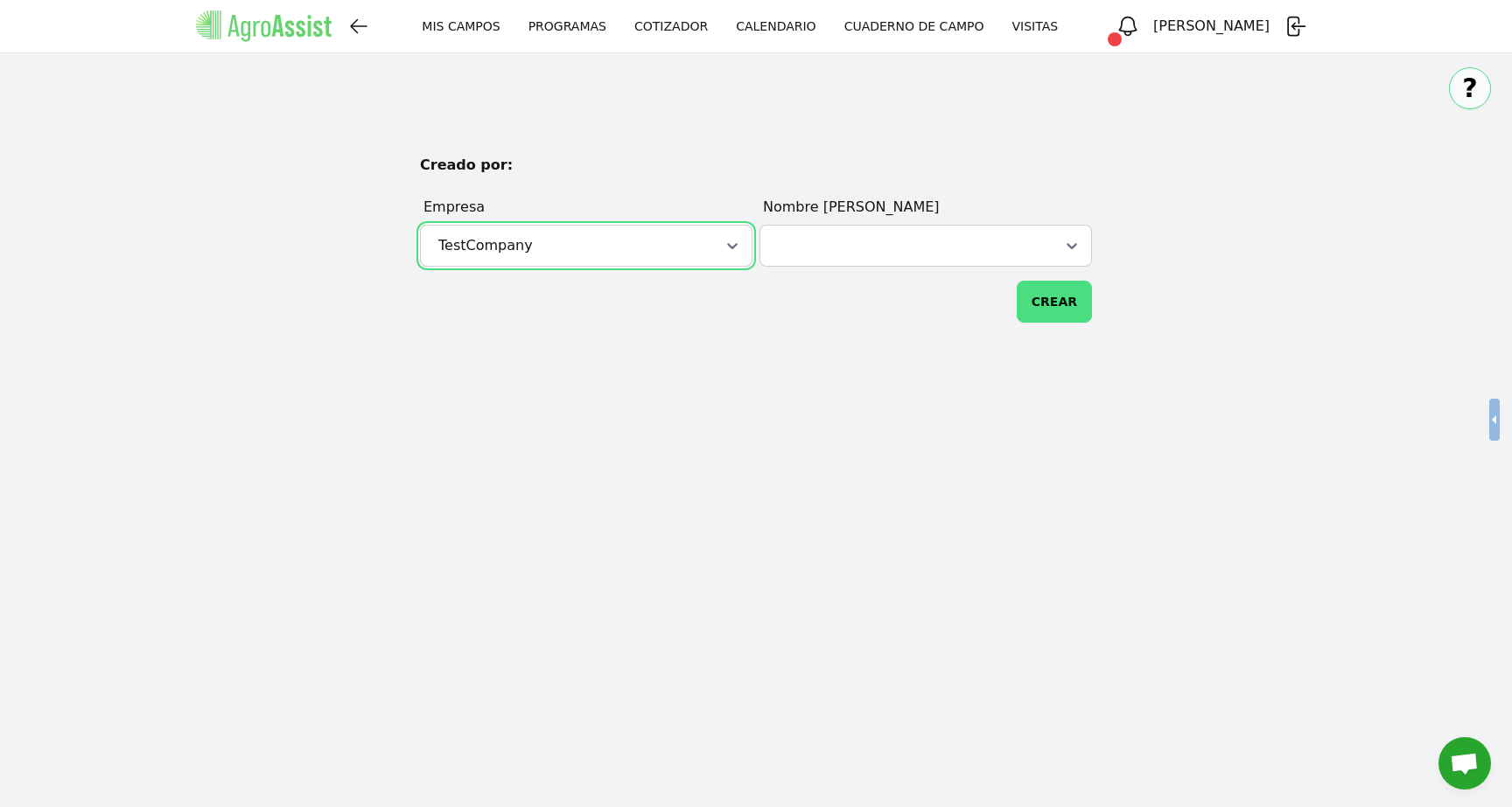
click at [955, 255] on div at bounding box center [904, 246] width 261 height 21
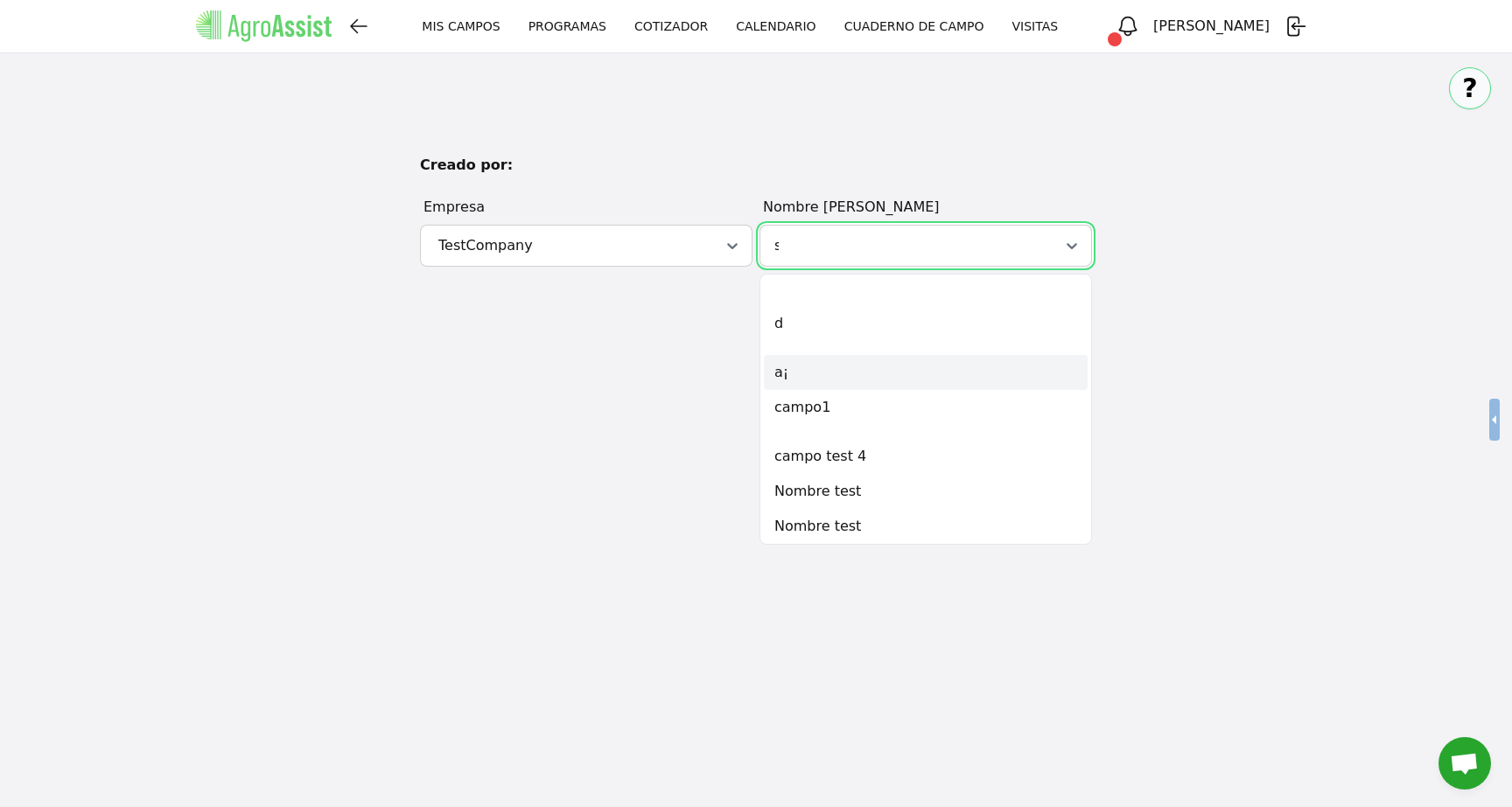
type input "sa"
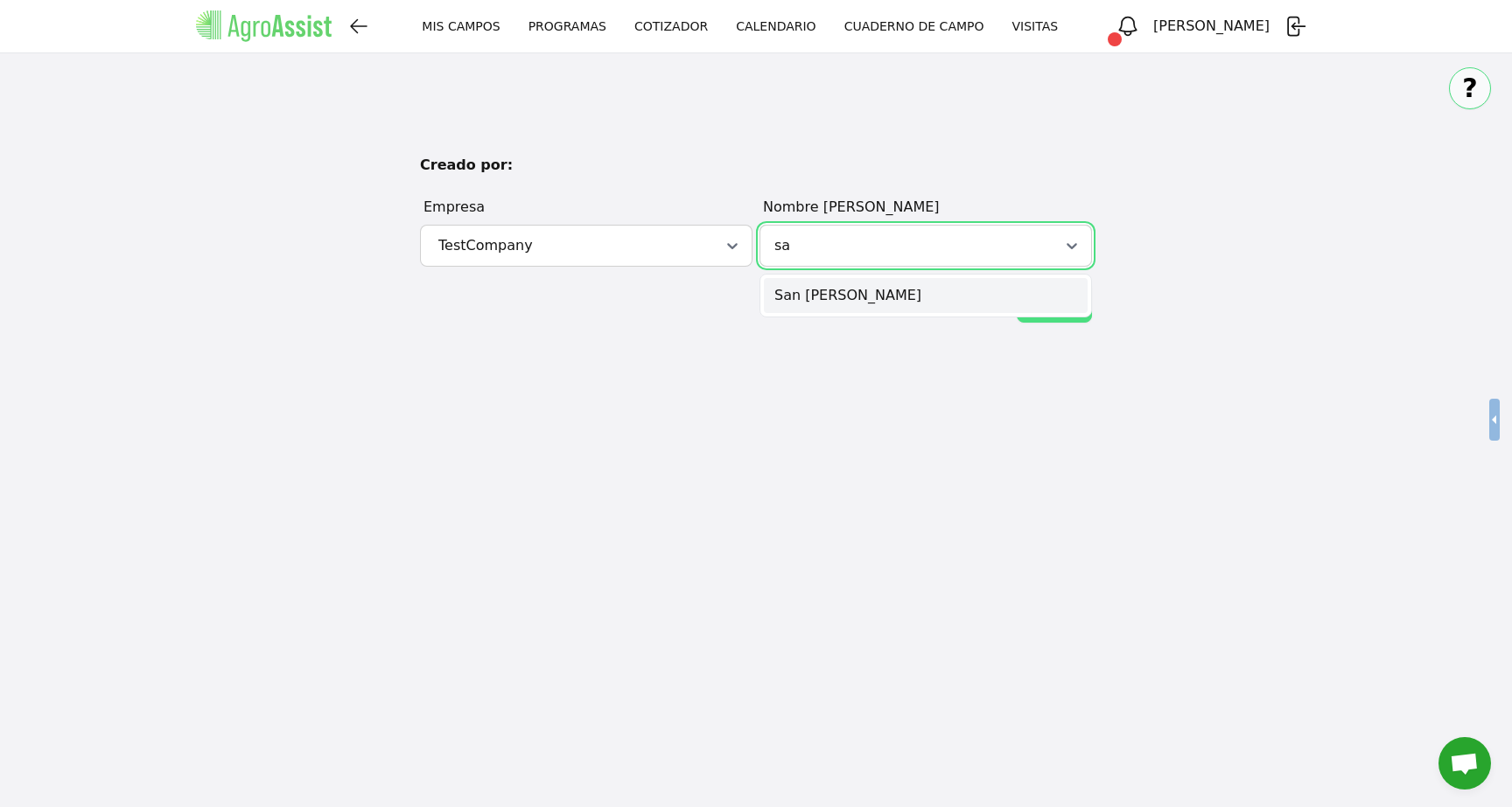
click at [866, 295] on div "San [PERSON_NAME]" at bounding box center [926, 295] width 324 height 35
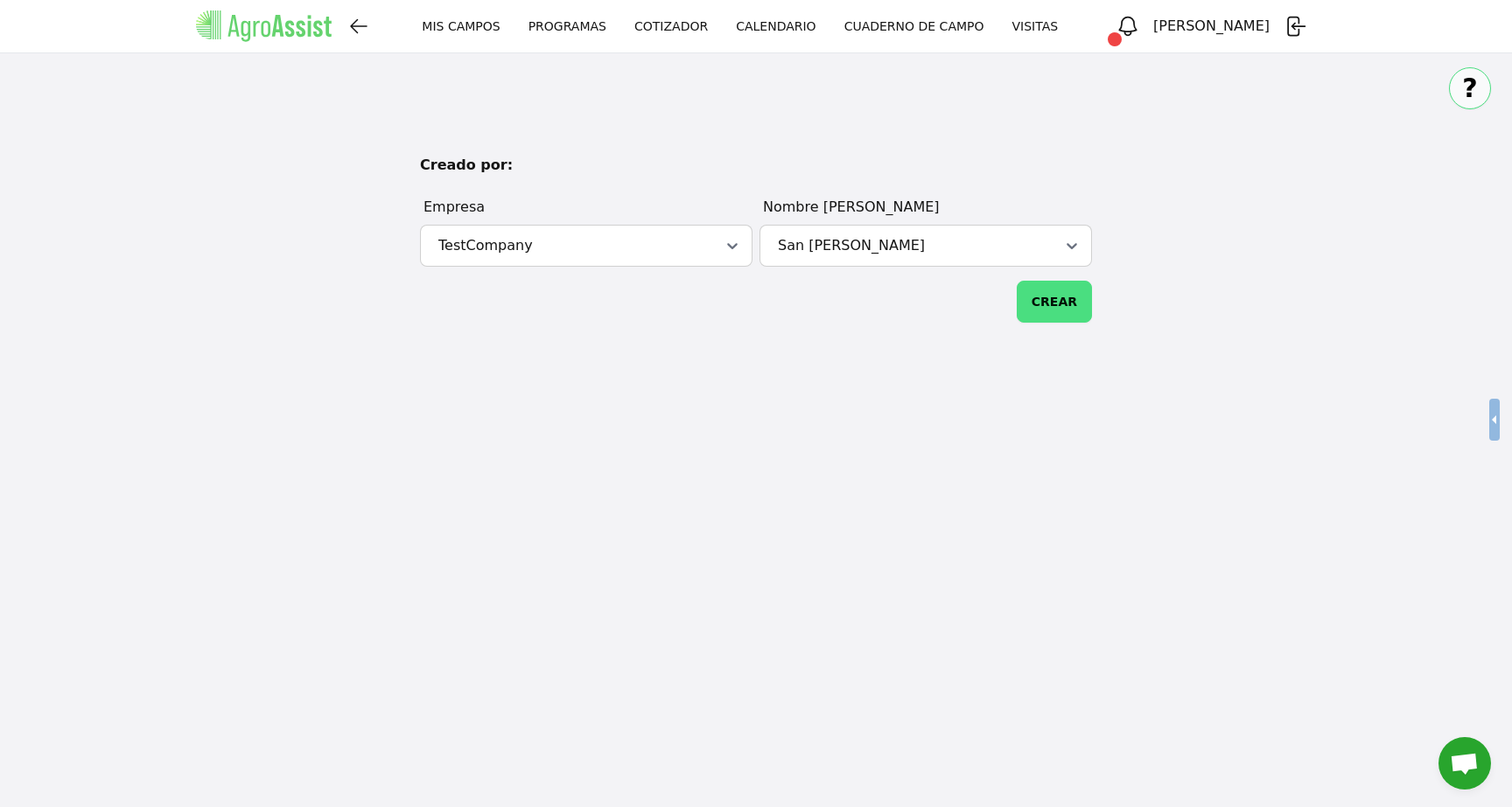
click at [1064, 310] on button "CREAR" at bounding box center [1055, 301] width 76 height 42
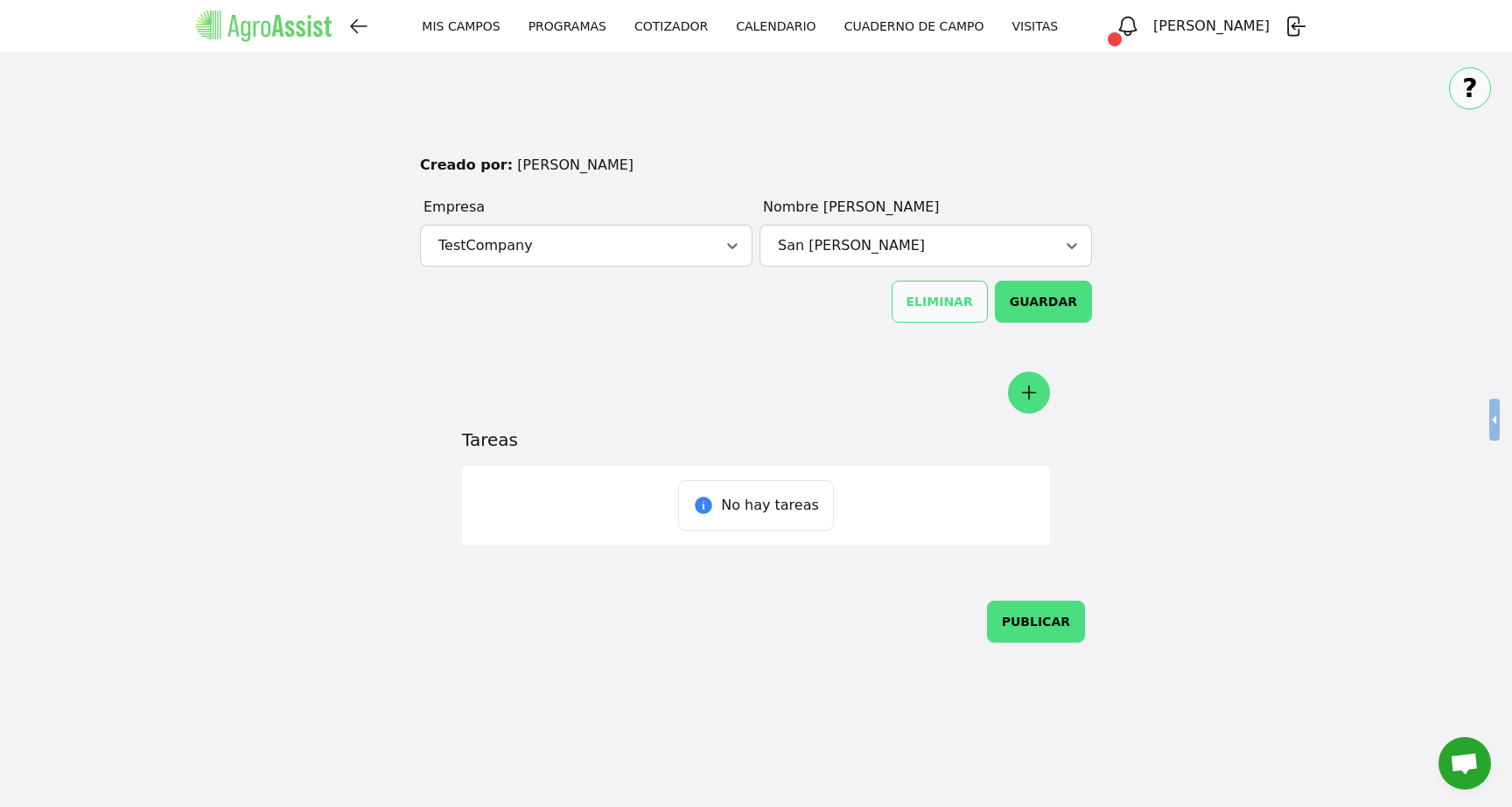
click at [1021, 391] on icon "button" at bounding box center [1029, 393] width 21 height 21
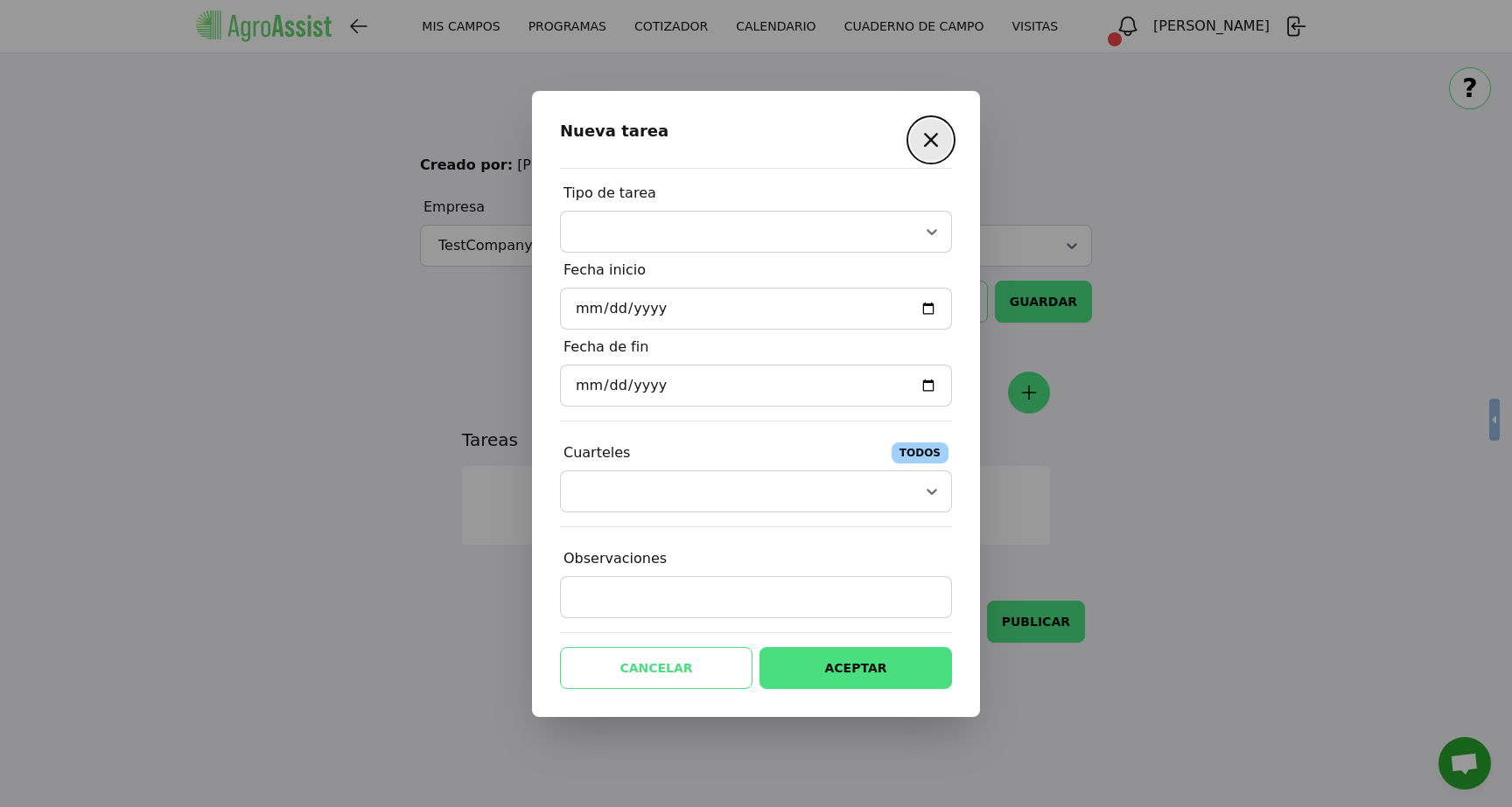
click at [945, 129] on button "button" at bounding box center [930, 140] width 42 height 42
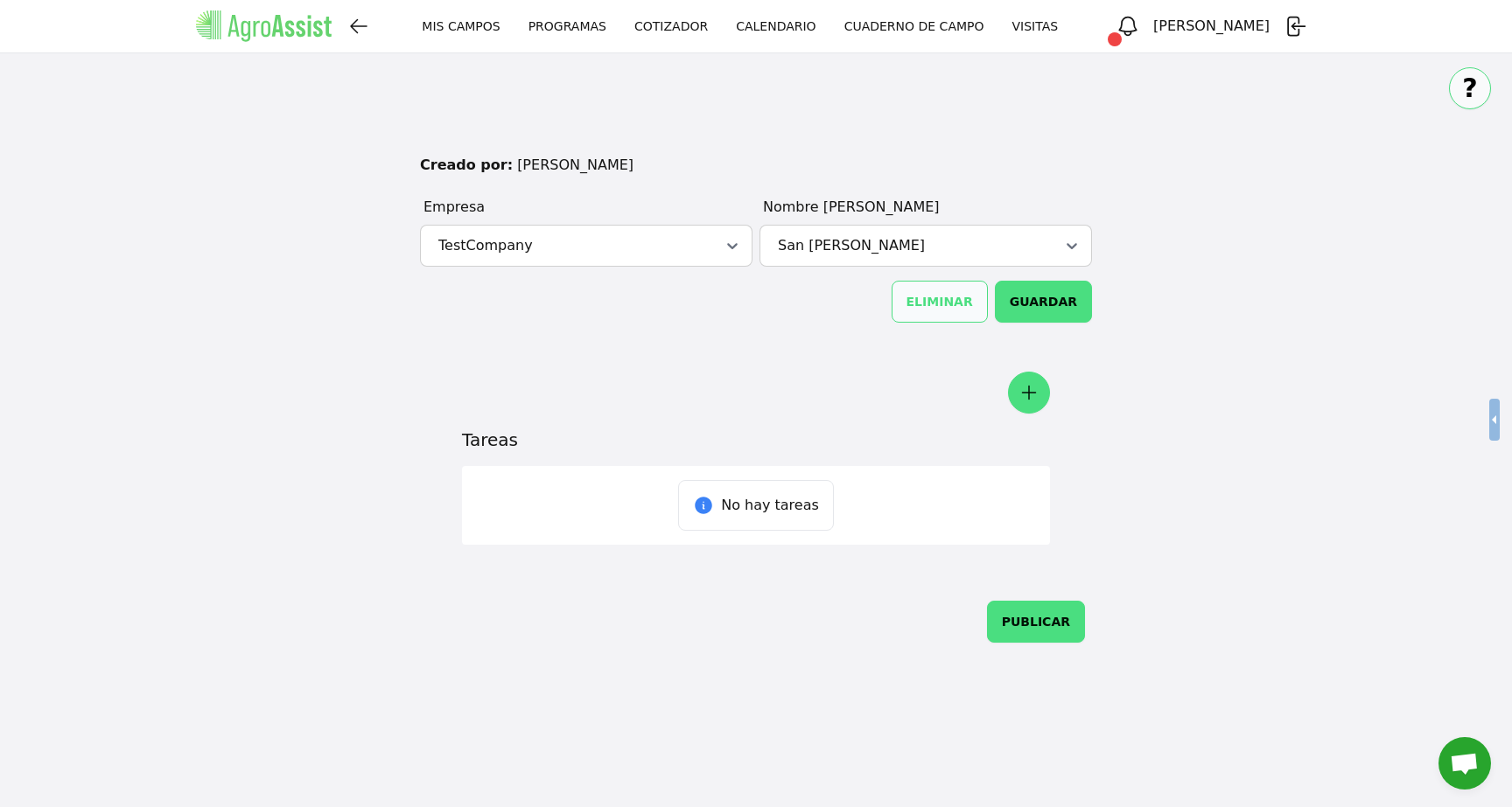
click at [1033, 391] on icon "button" at bounding box center [1029, 393] width 14 height 14
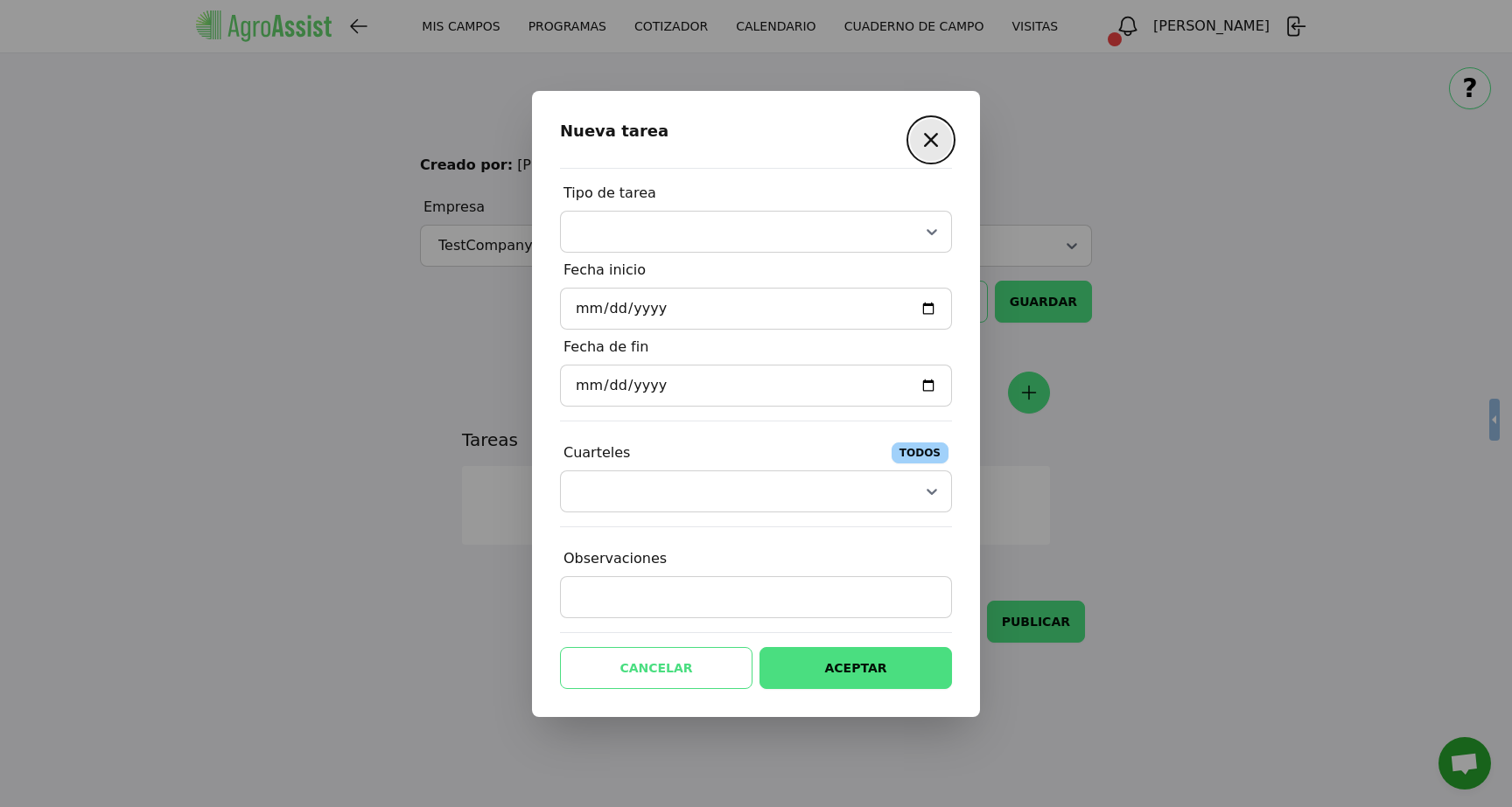
click at [929, 130] on icon "button" at bounding box center [930, 140] width 28 height 28
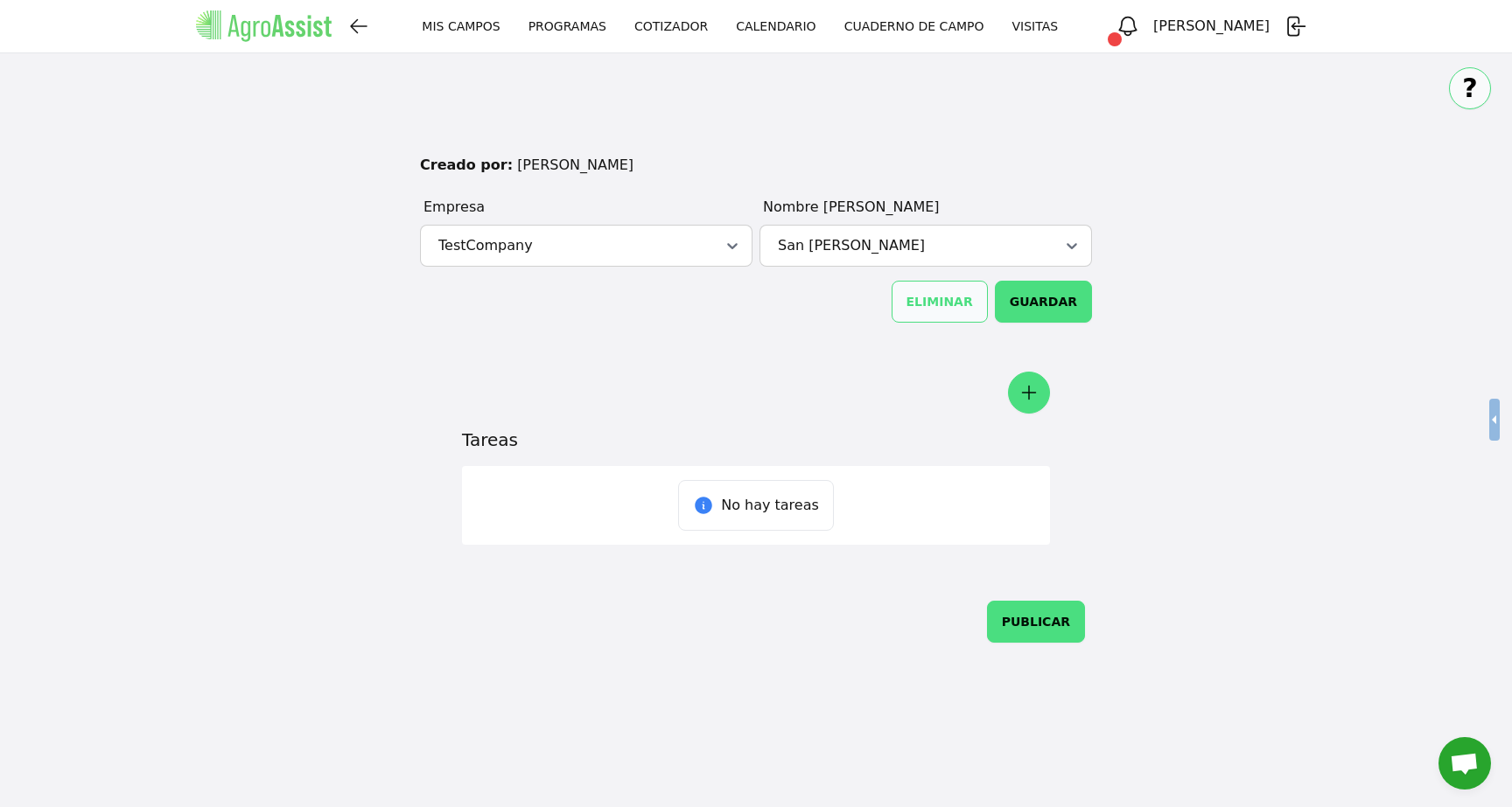
click at [1023, 395] on icon "button" at bounding box center [1029, 393] width 21 height 21
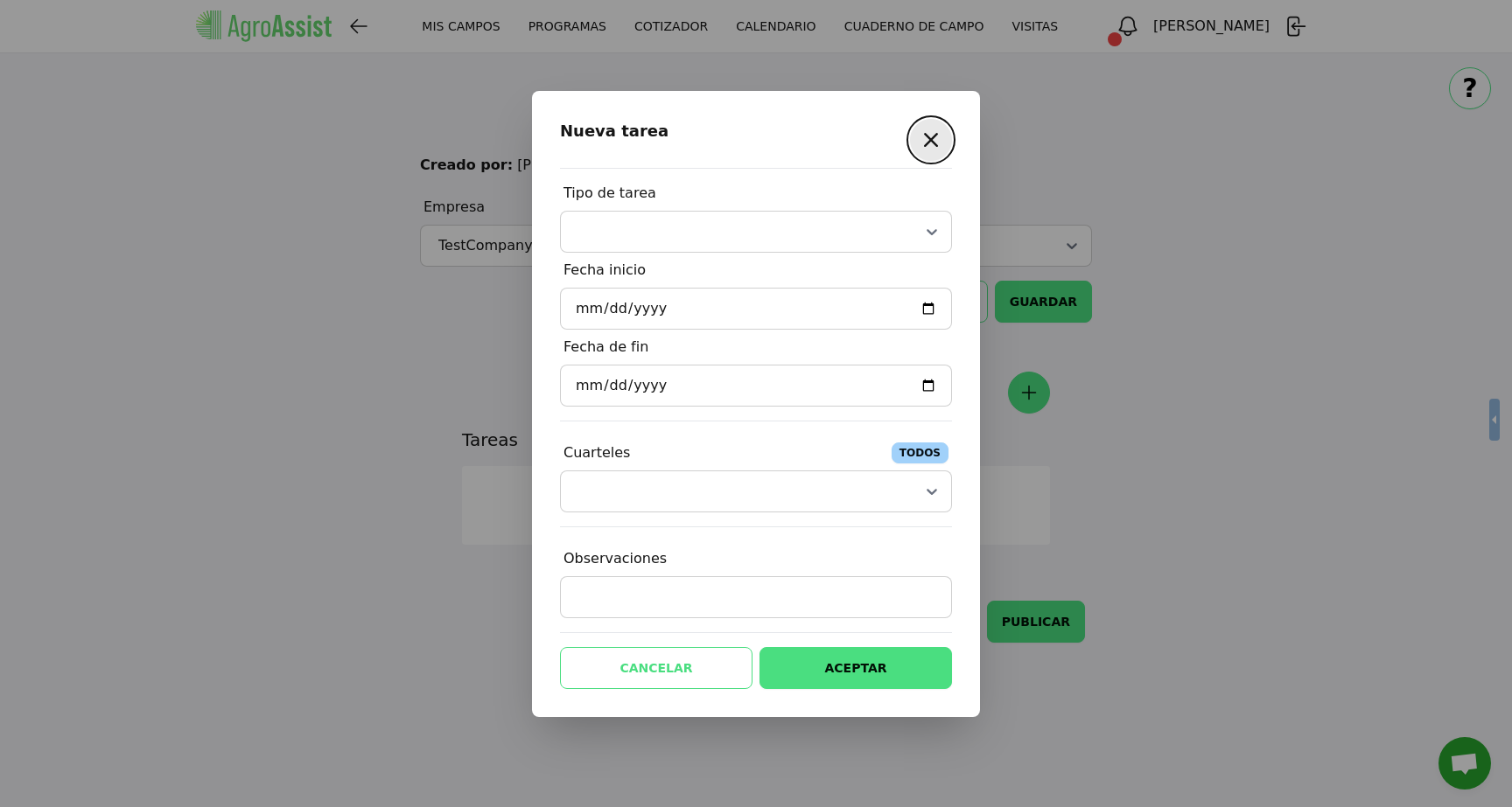
click at [1240, 295] on form at bounding box center [756, 403] width 1512 height 807
click at [928, 138] on icon "button" at bounding box center [930, 140] width 14 height 14
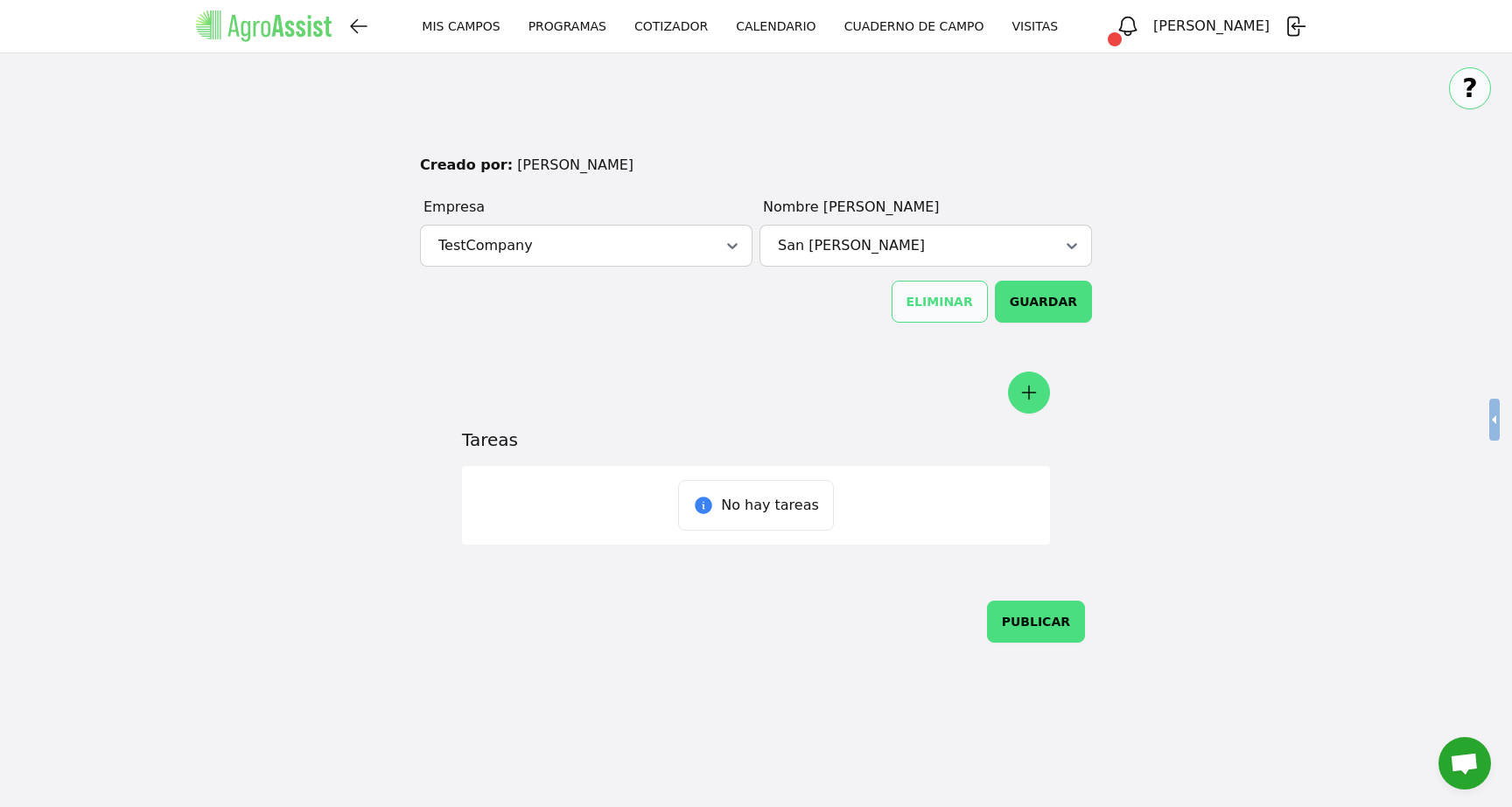
click at [492, 36] on link "MIS CAMPOS" at bounding box center [460, 26] width 106 height 32
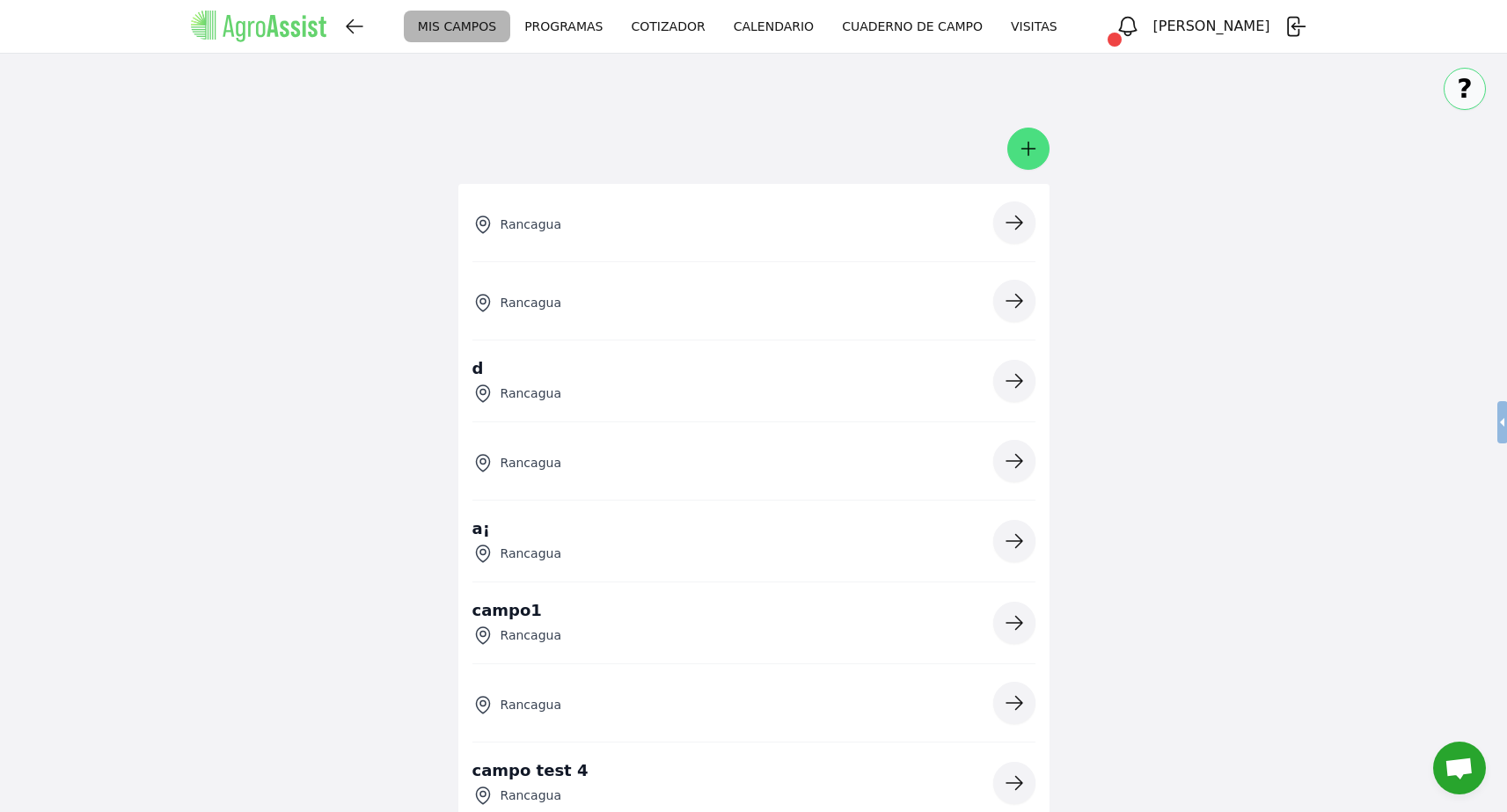
click at [605, 31] on link "PROGRAMAS" at bounding box center [563, 26] width 106 height 32
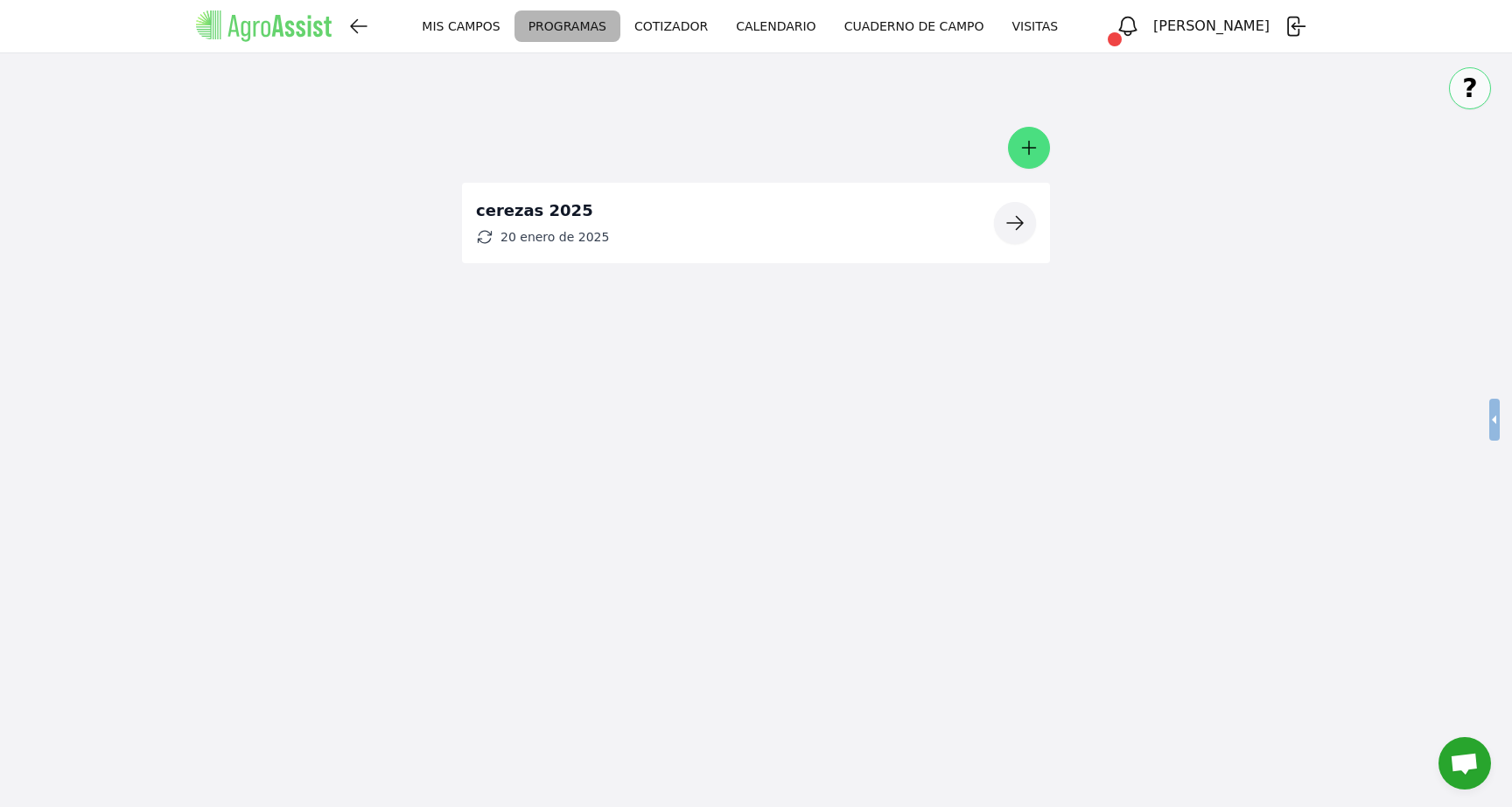
click at [717, 25] on link "COTIZADOR" at bounding box center [671, 26] width 102 height 32
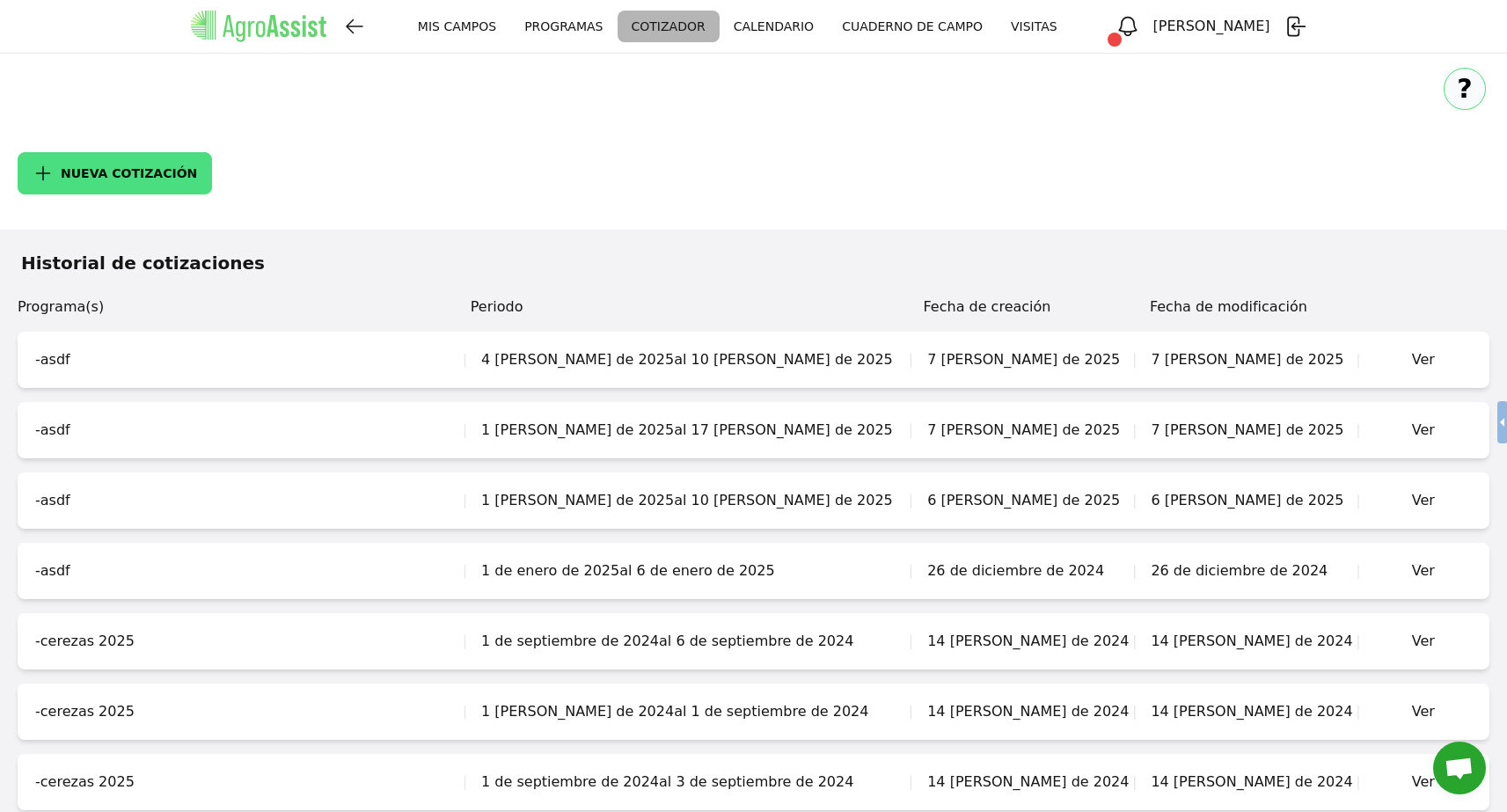
click at [101, 169] on span "NUEVA COTIZACIÓN" at bounding box center [129, 174] width 136 height 13
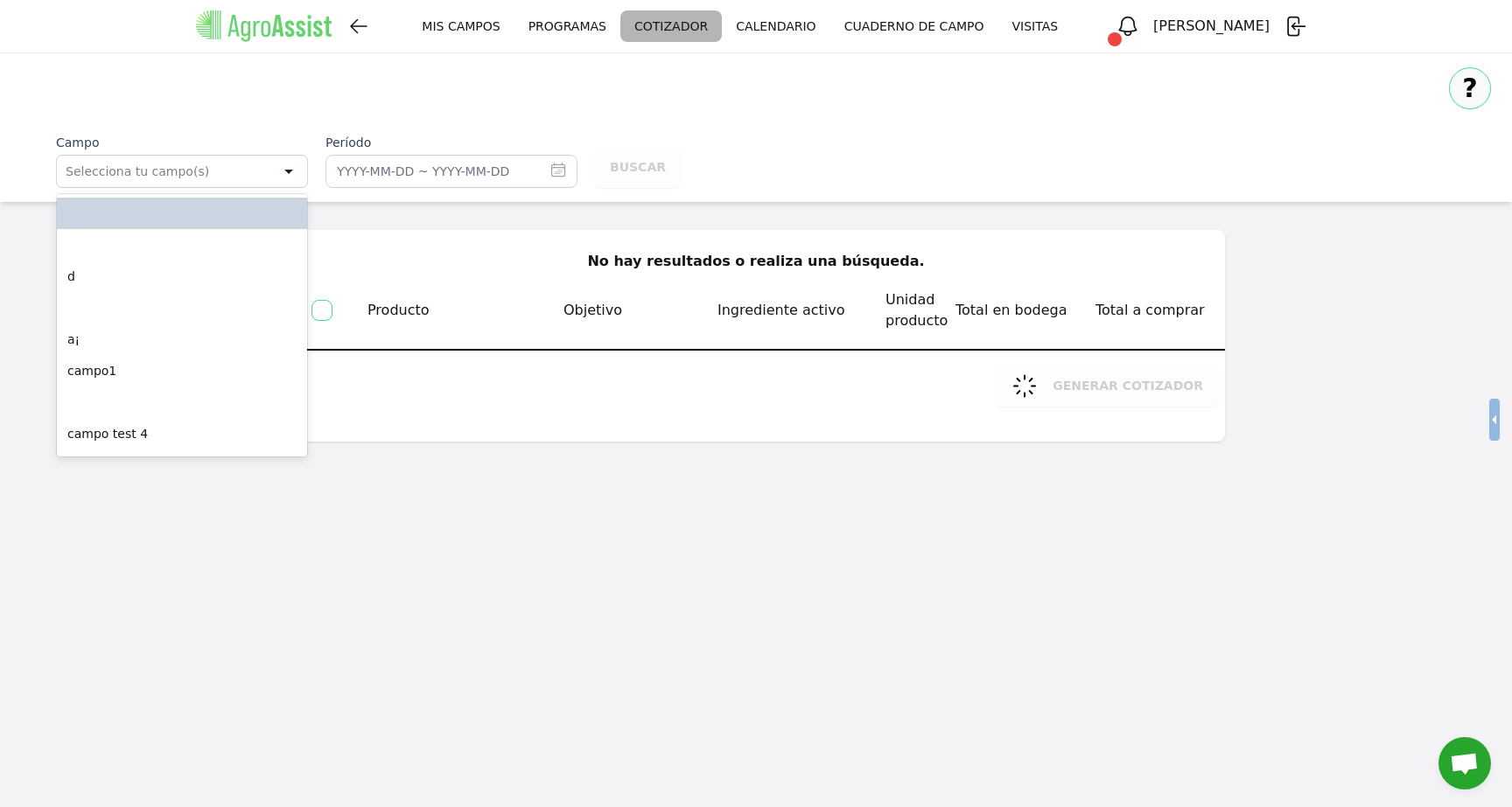
click at [292, 176] on div at bounding box center [289, 171] width 37 height 32
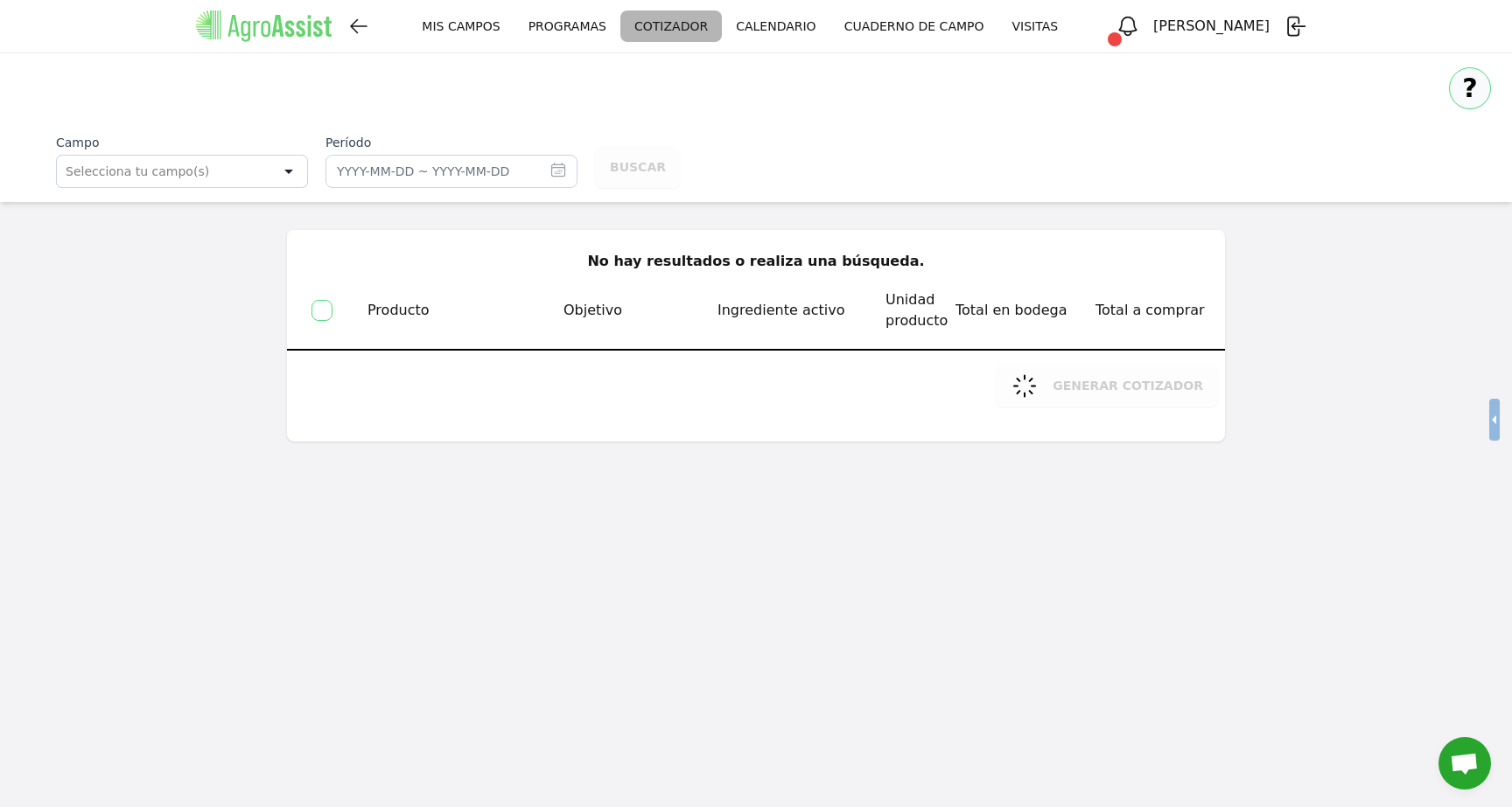
click at [215, 171] on div "Selecciona tu campo(s)" at bounding box center [164, 171] width 196 height 17
click at [254, 171] on div "Selecciona tu campo(s)" at bounding box center [164, 171] width 196 height 17
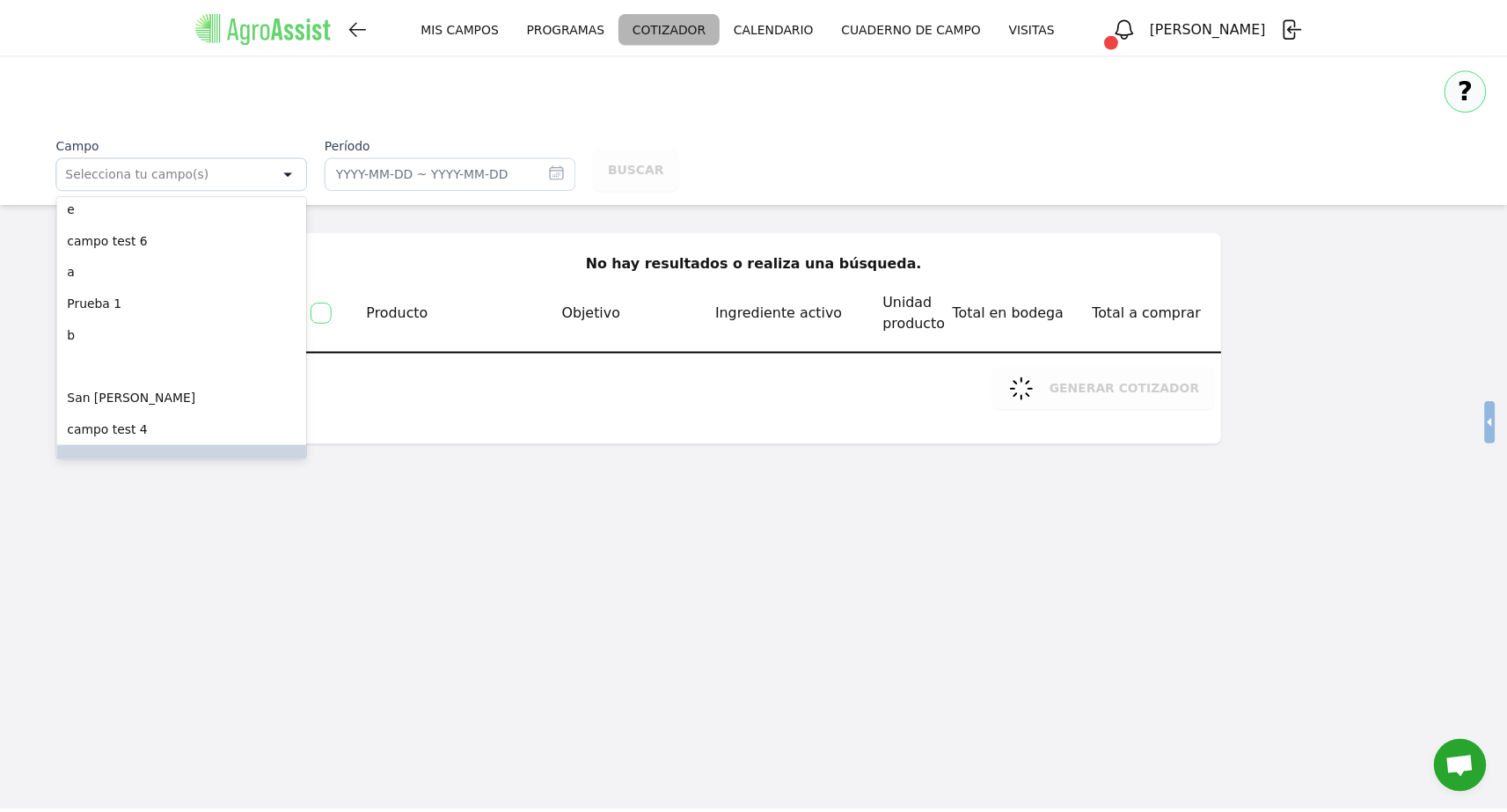
scroll to position [1164, 0]
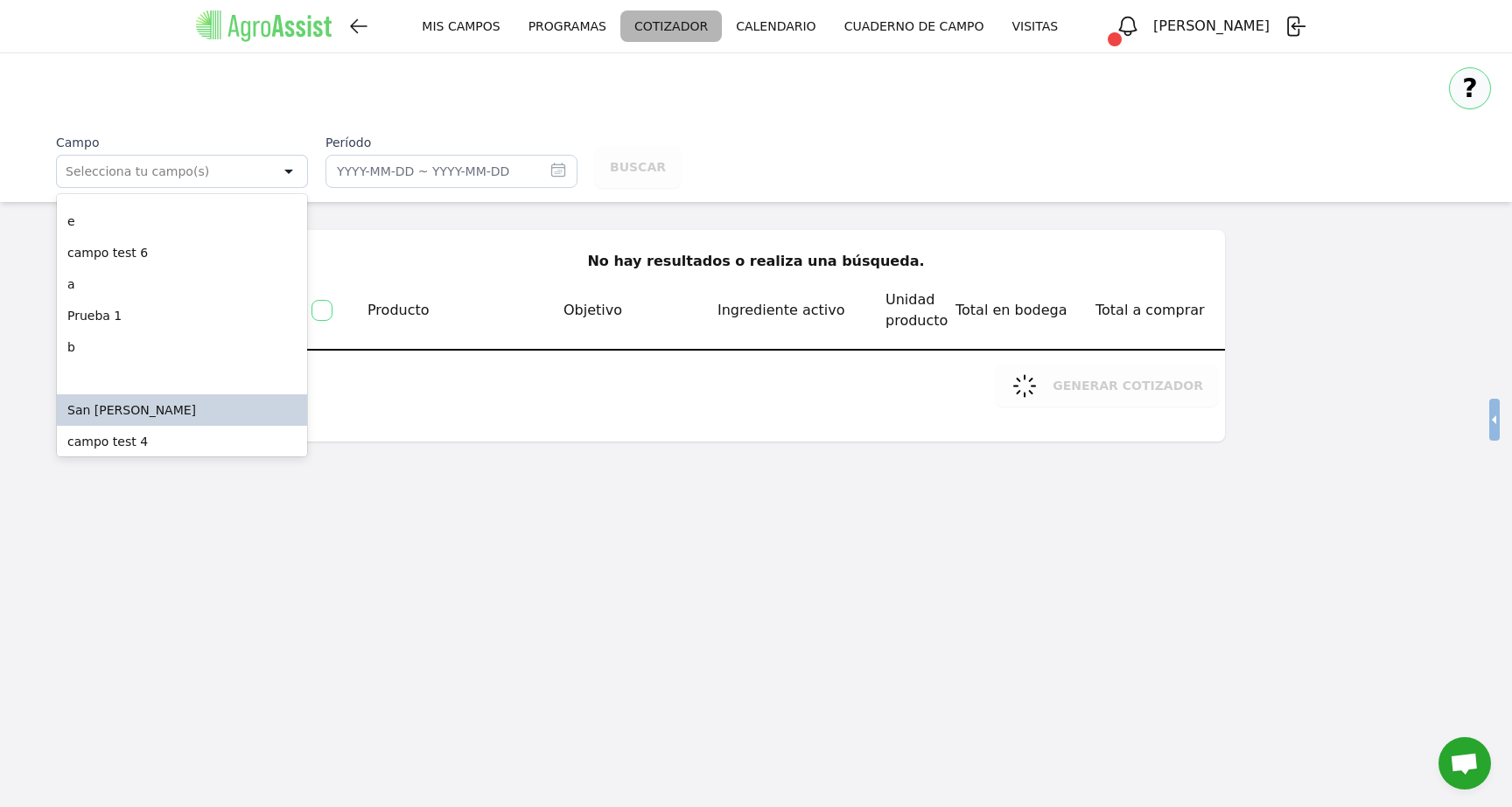
click at [180, 395] on div "San [PERSON_NAME]" at bounding box center [182, 410] width 250 height 32
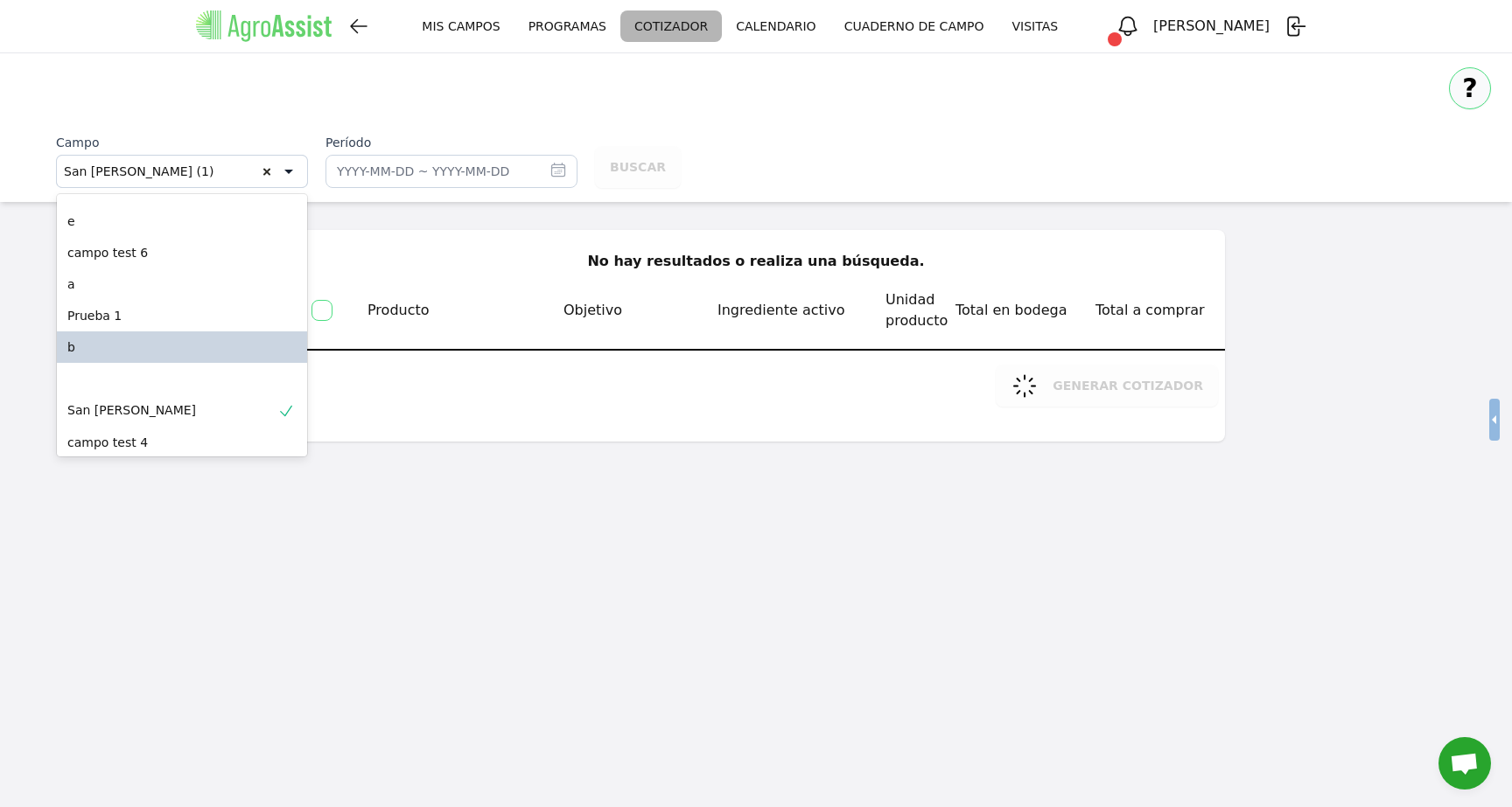
click at [548, 202] on div "? Campo option [GEOGRAPHIC_DATA][PERSON_NAME], selected. option b focused, 42 o…" at bounding box center [756, 127] width 1512 height 148
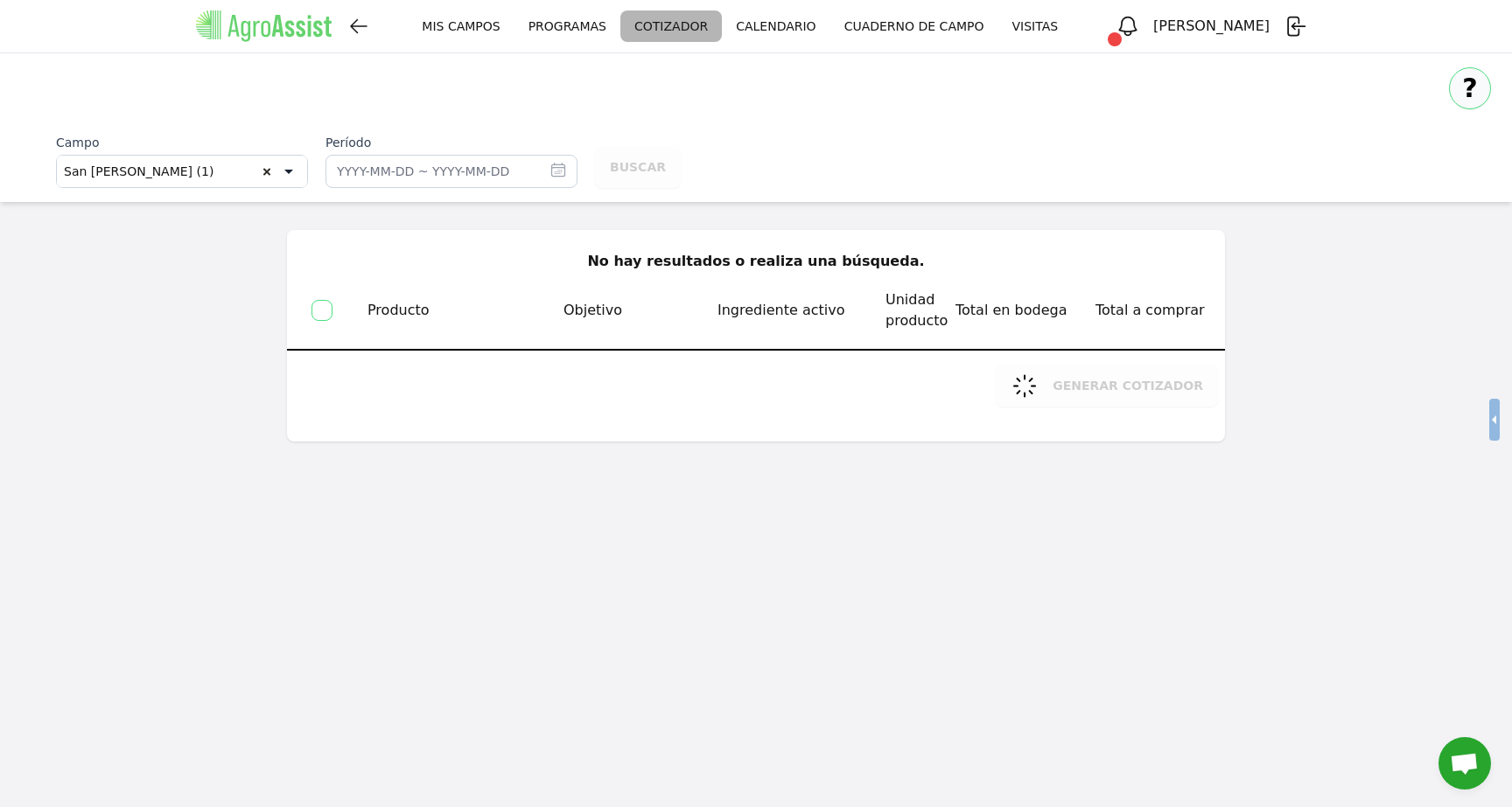
click at [549, 171] on button "Período ago 2025 [PERSON_NAME] Mar [PERSON_NAME] Vie Sáb 27 28 29 30 31 1 2 3 4…" at bounding box center [558, 170] width 39 height 37
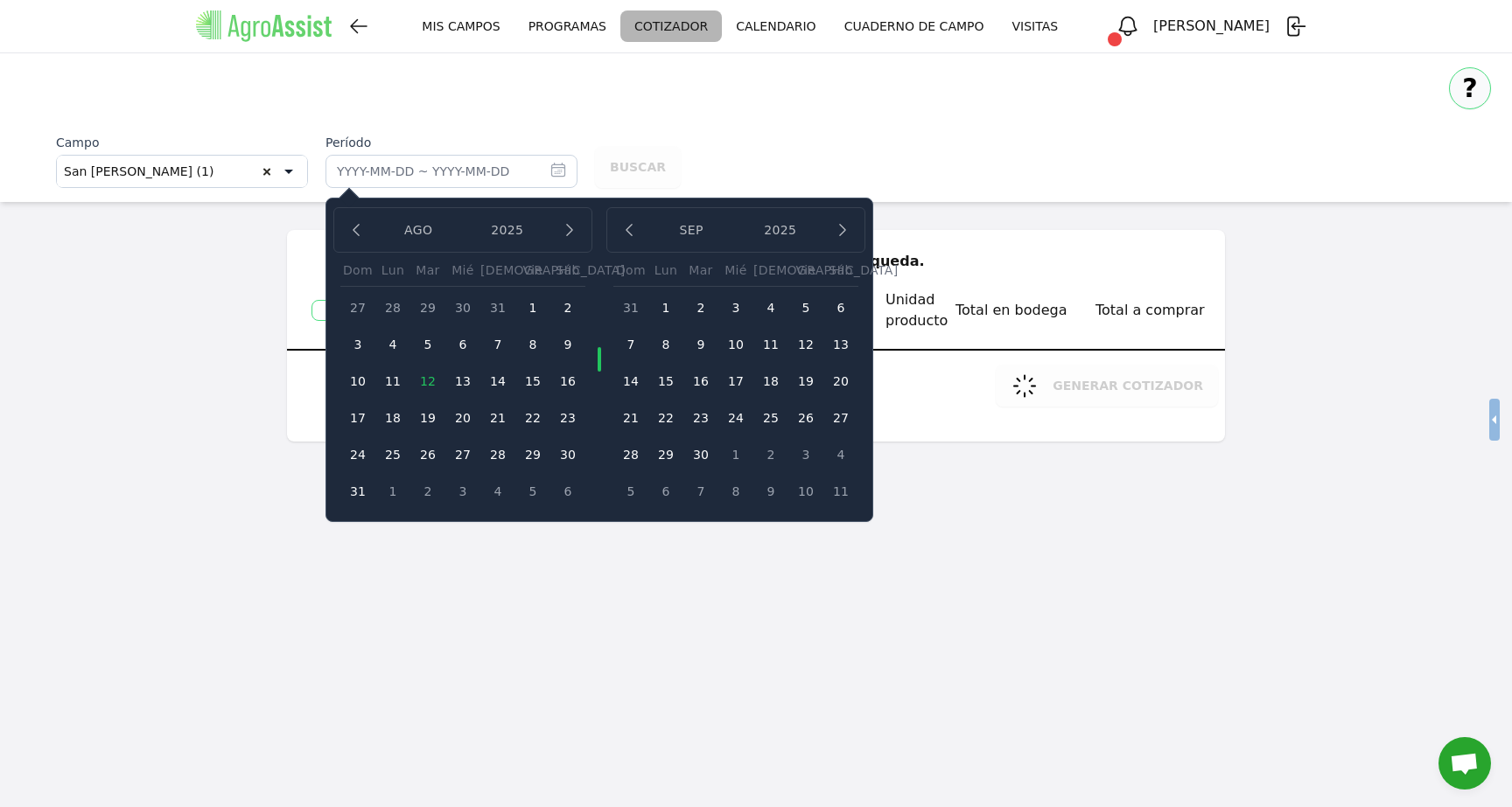
click at [441, 82] on div "?" at bounding box center [756, 82] width 1512 height 59
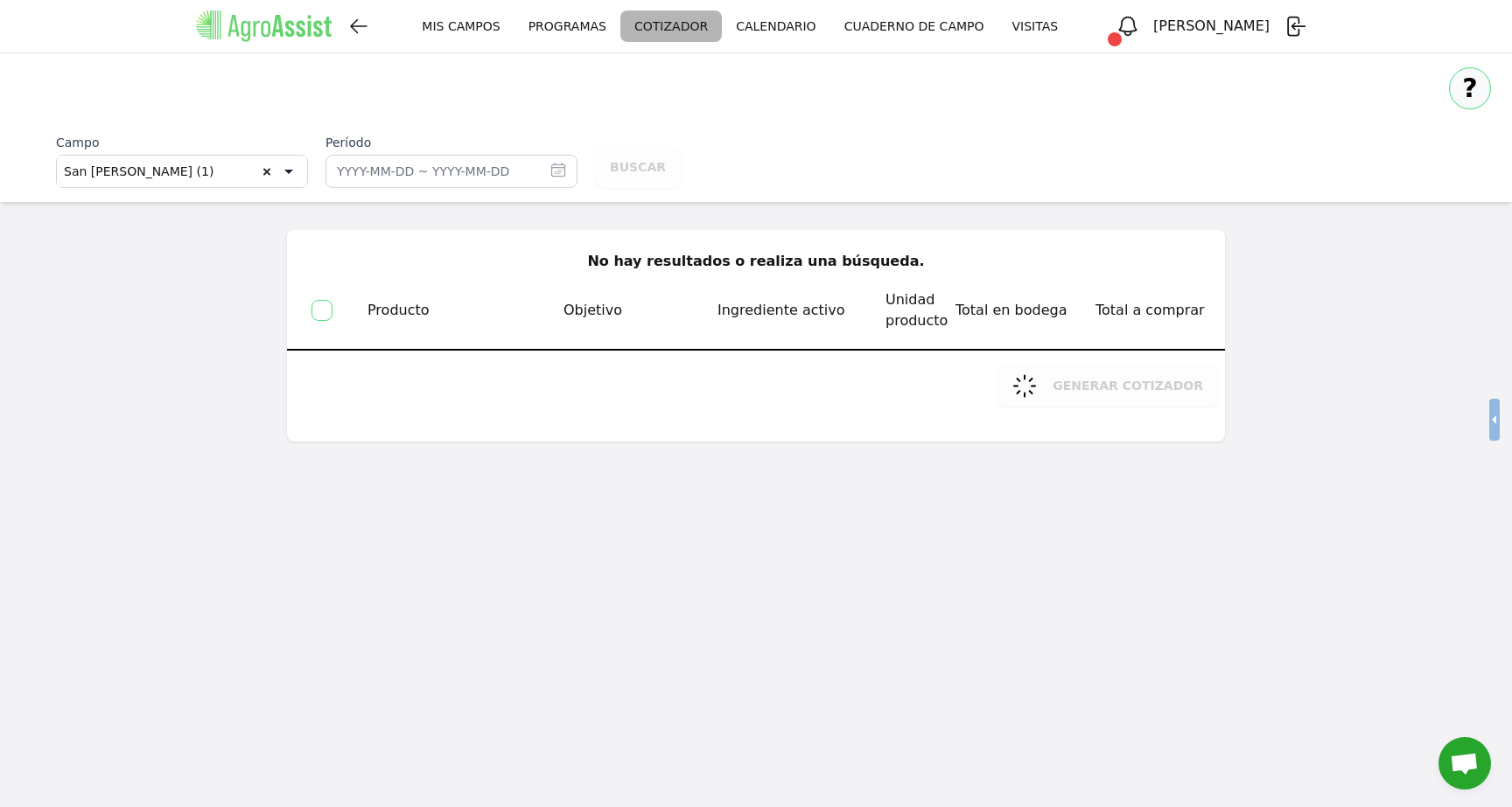
click at [491, 22] on link "MIS CAMPOS" at bounding box center [460, 26] width 106 height 32
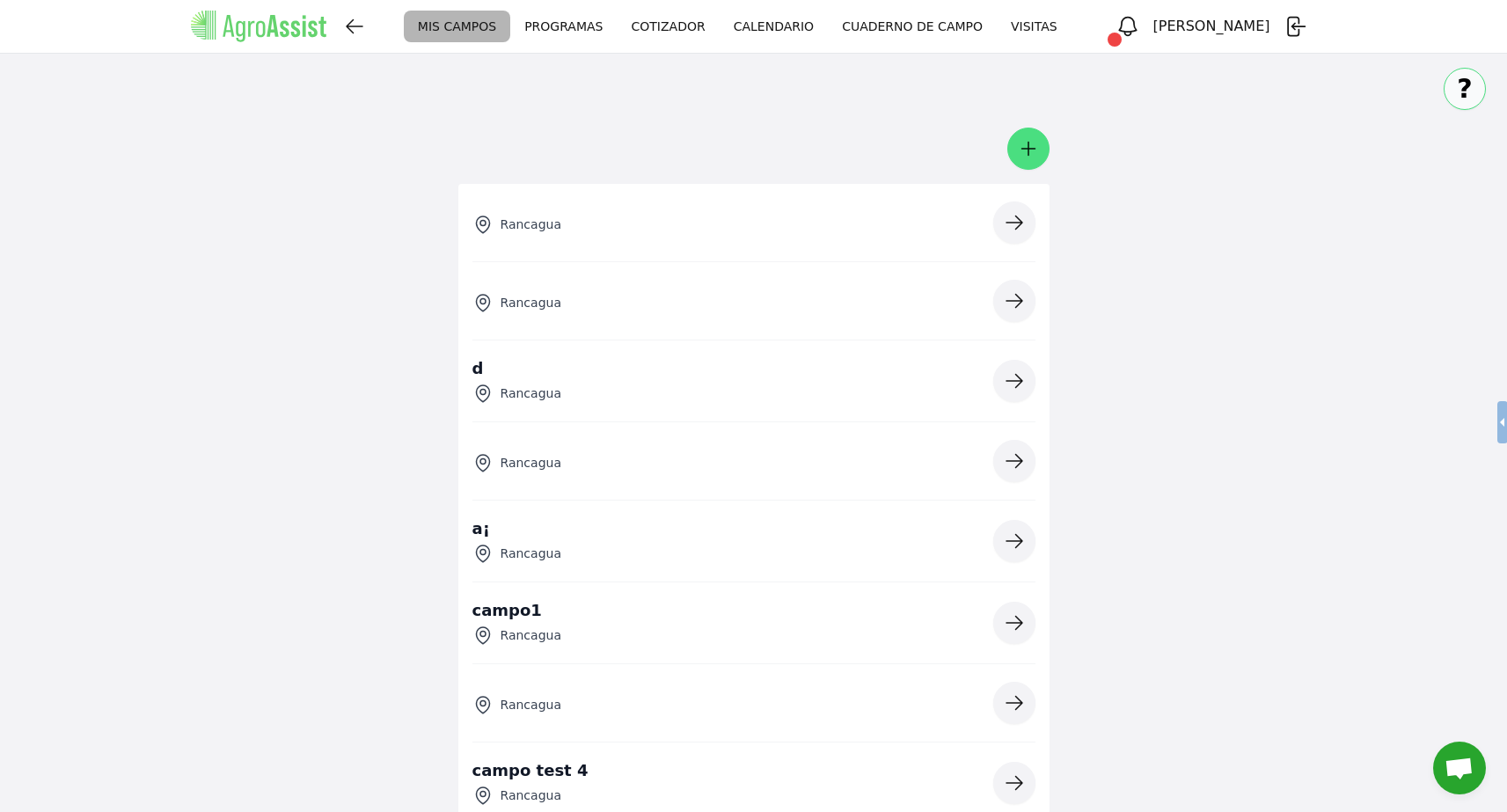
scroll to position [3282, 0]
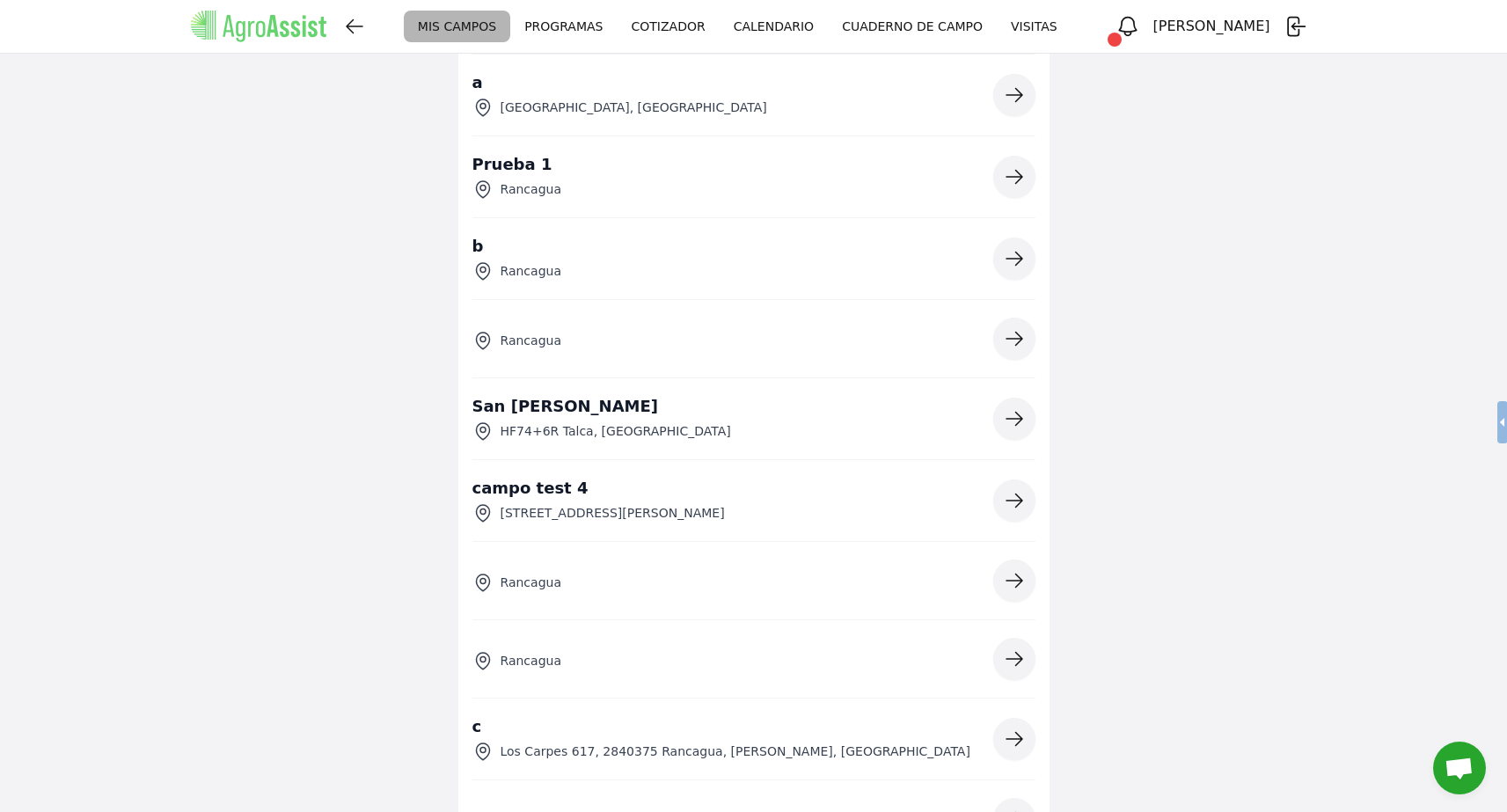
click at [1011, 420] on icon "button" at bounding box center [1015, 419] width 21 height 21
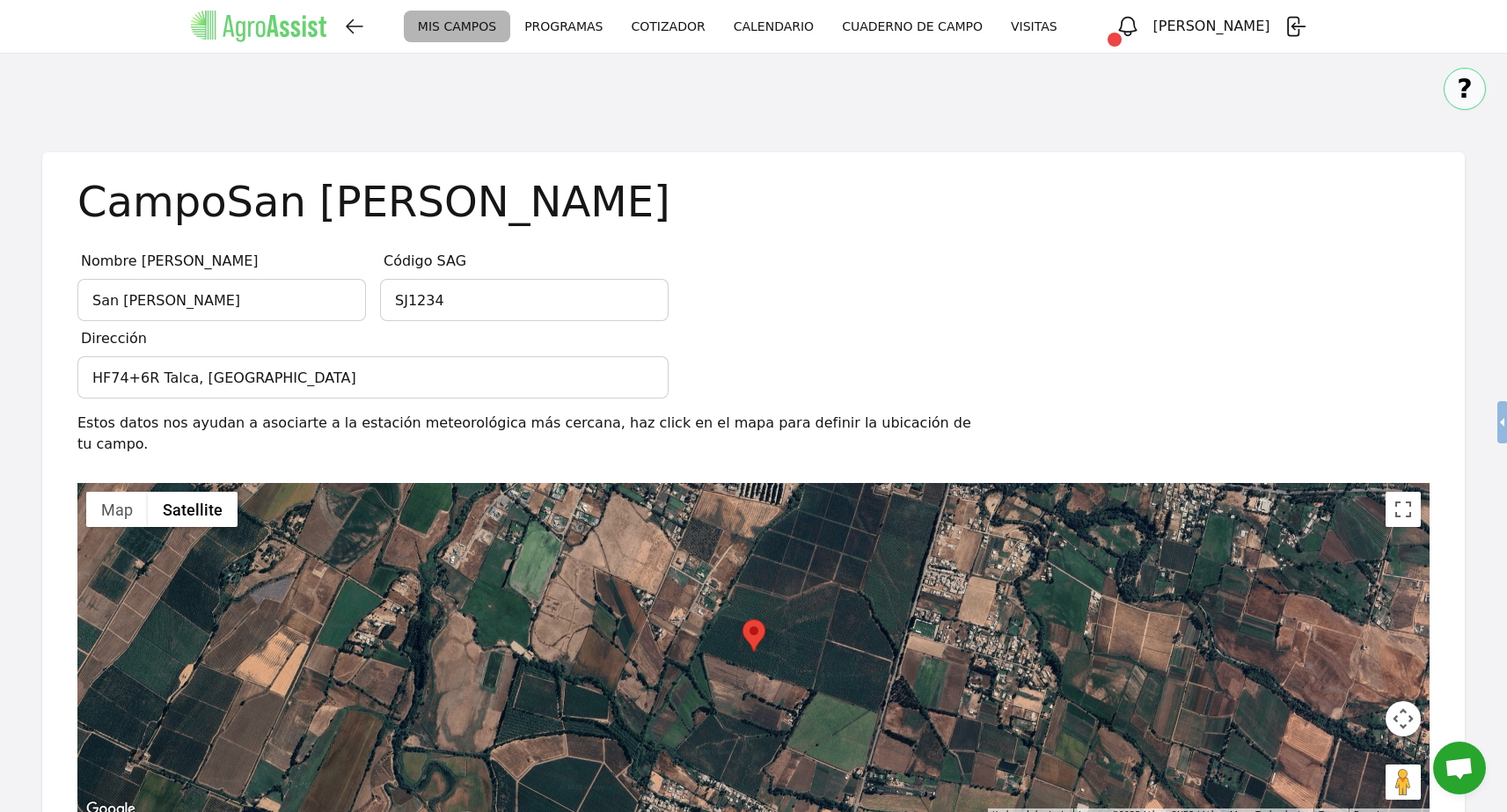
click at [236, 21] on img at bounding box center [259, 26] width 136 height 32
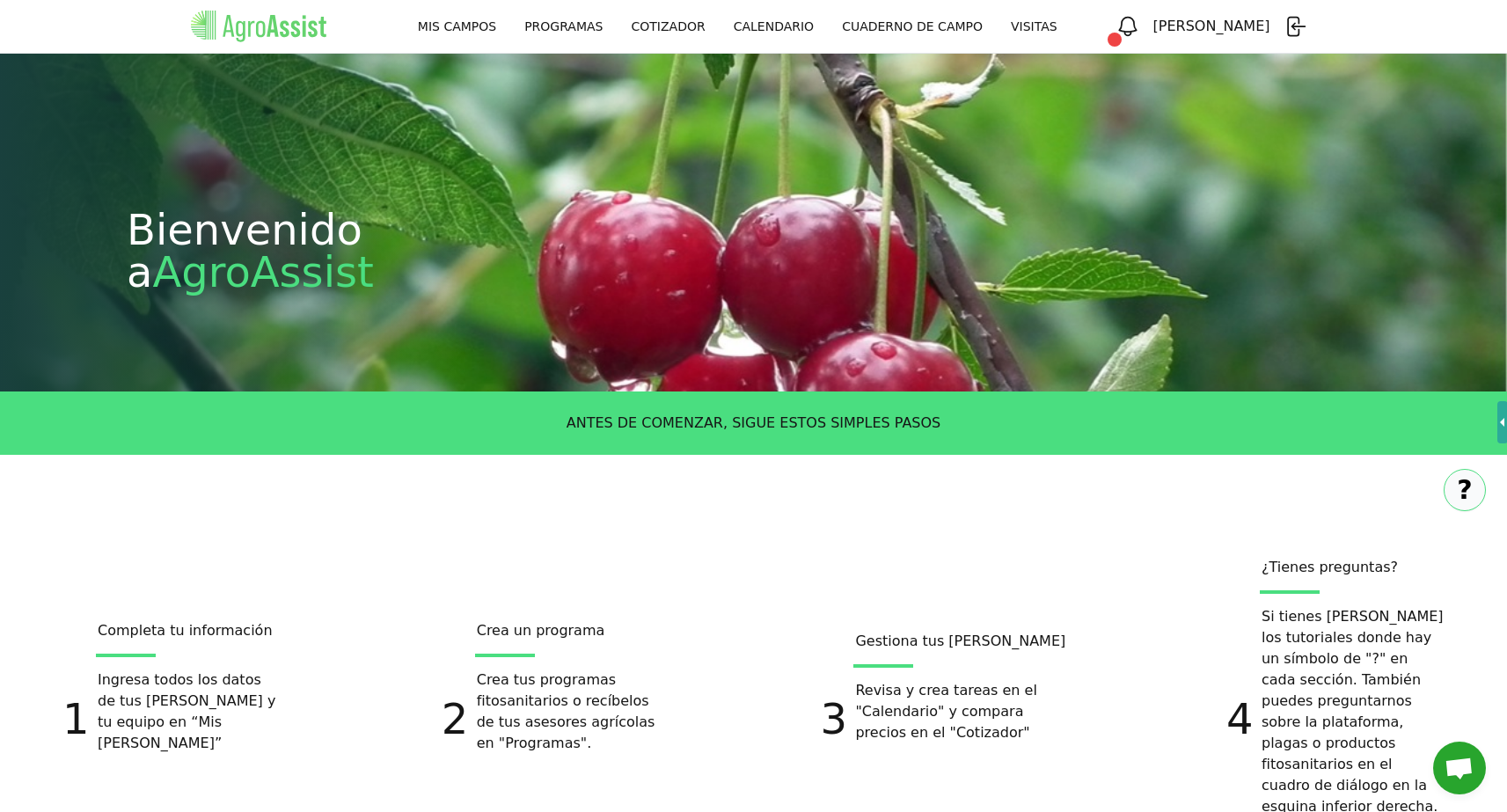
click at [1140, 28] on icon "button" at bounding box center [1128, 25] width 24 height 24
click at [1119, 482] on div "?" at bounding box center [754, 484] width 1507 height 59
click at [1149, 18] on button "button" at bounding box center [1128, 25] width 42 height 42
click at [1154, 466] on div "?" at bounding box center [754, 484] width 1507 height 59
click at [1140, 23] on icon "button" at bounding box center [1128, 25] width 24 height 24
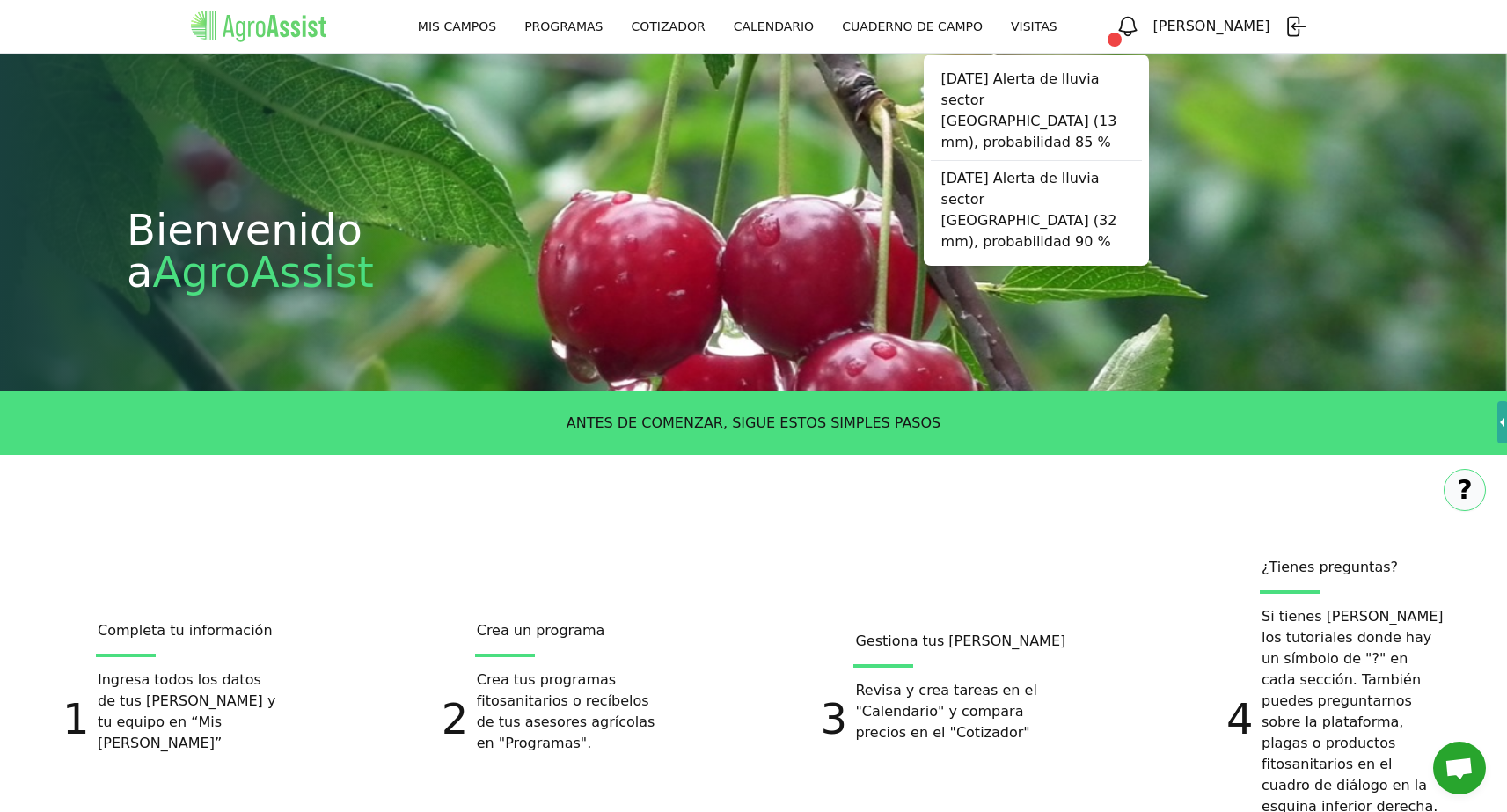
click at [1140, 16] on icon "button" at bounding box center [1128, 25] width 24 height 24
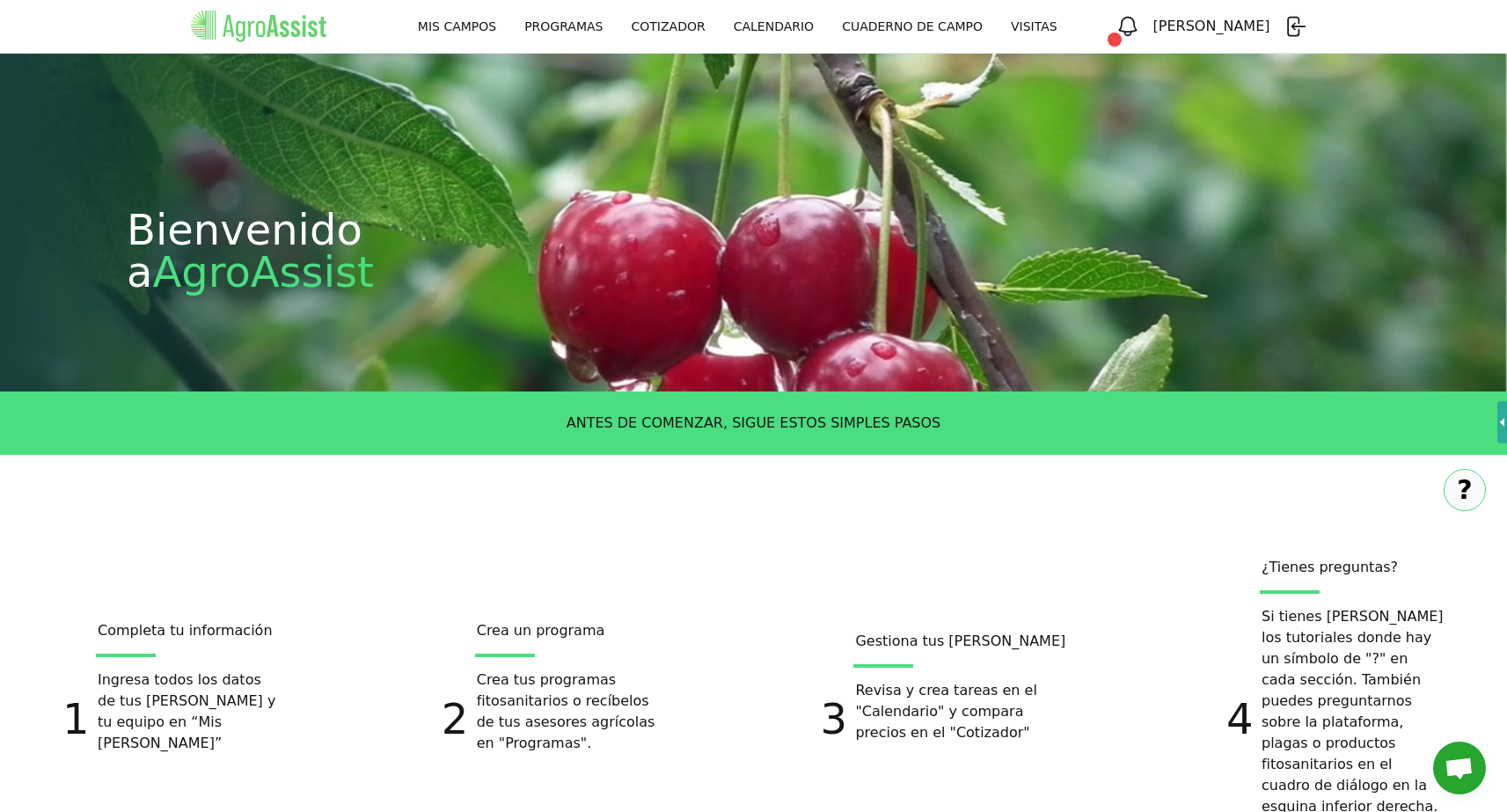
click at [511, 22] on link "MIS CAMPOS" at bounding box center [456, 26] width 106 height 32
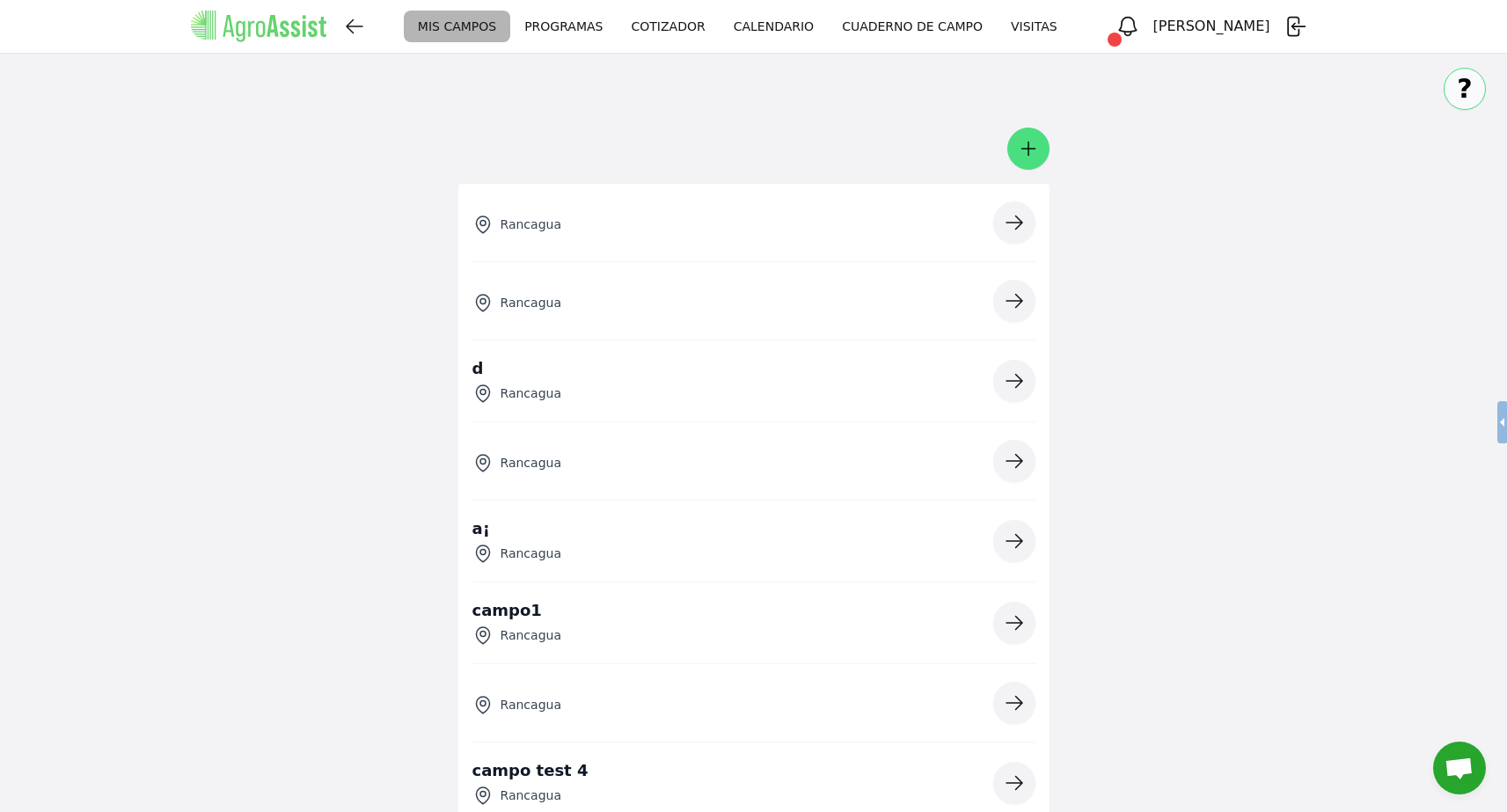
scroll to position [3282, 0]
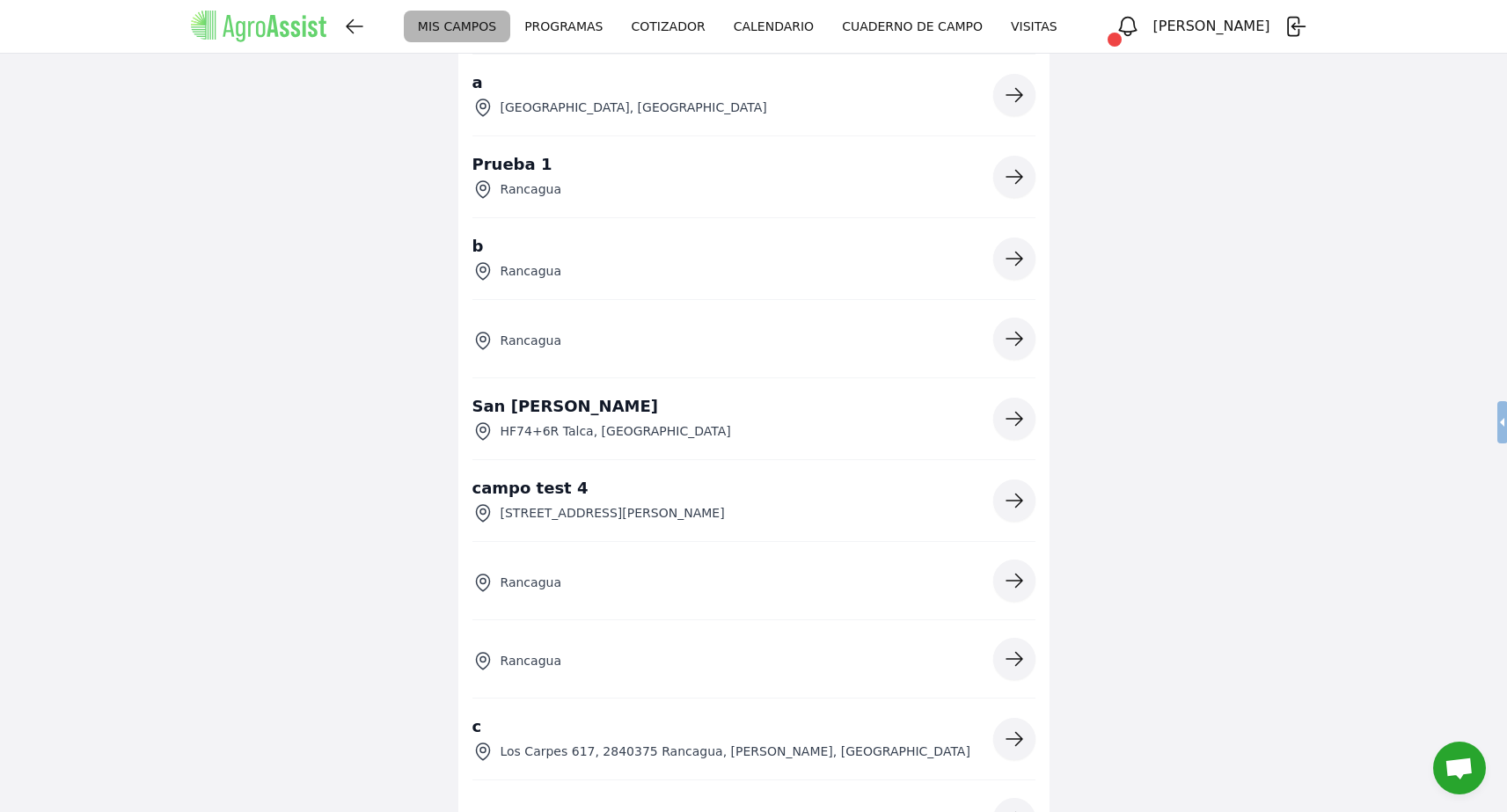
click at [1006, 410] on icon "button" at bounding box center [1015, 419] width 21 height 21
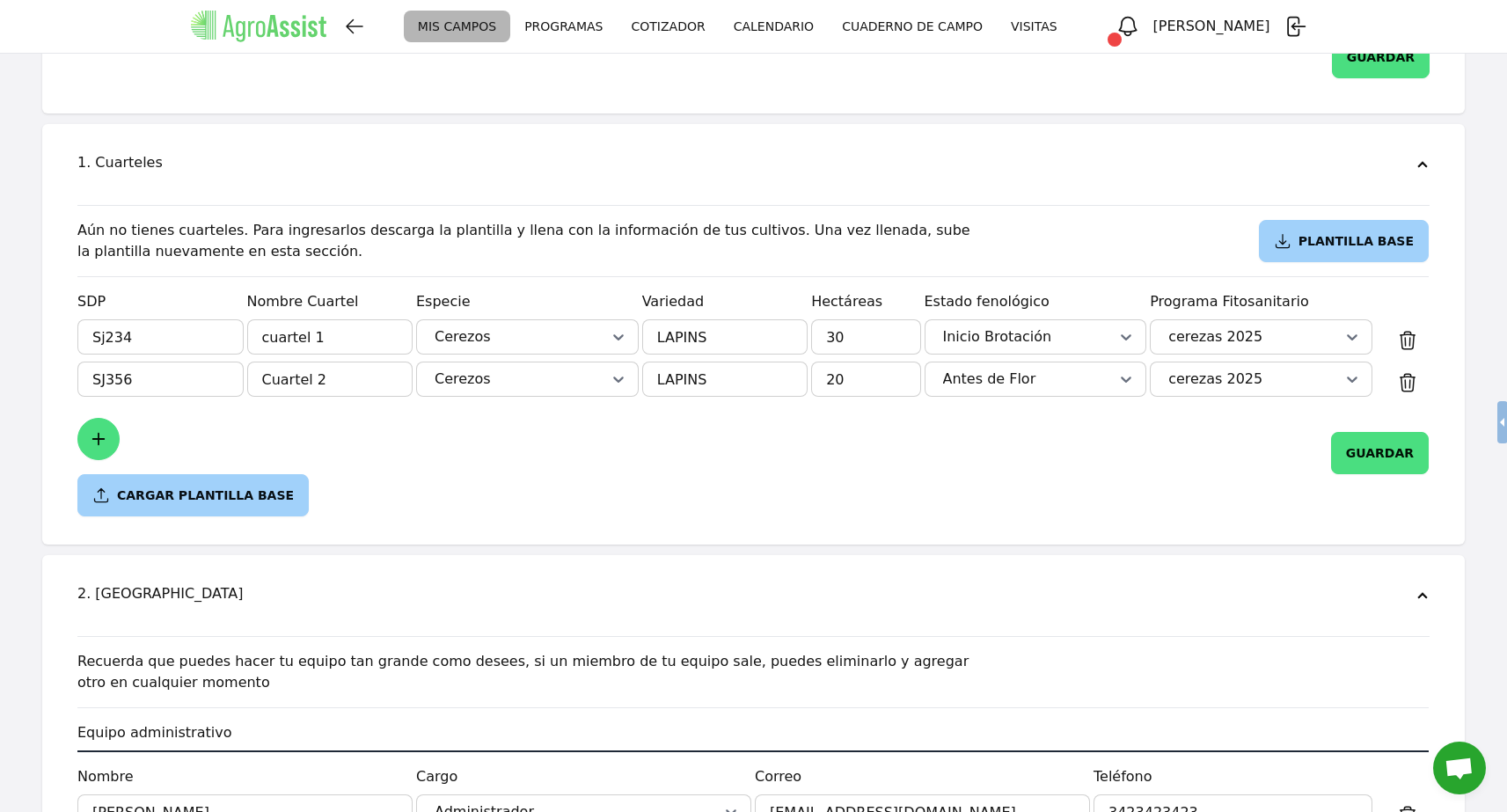
scroll to position [815, 0]
click at [1118, 327] on icon at bounding box center [1127, 335] width 18 height 18
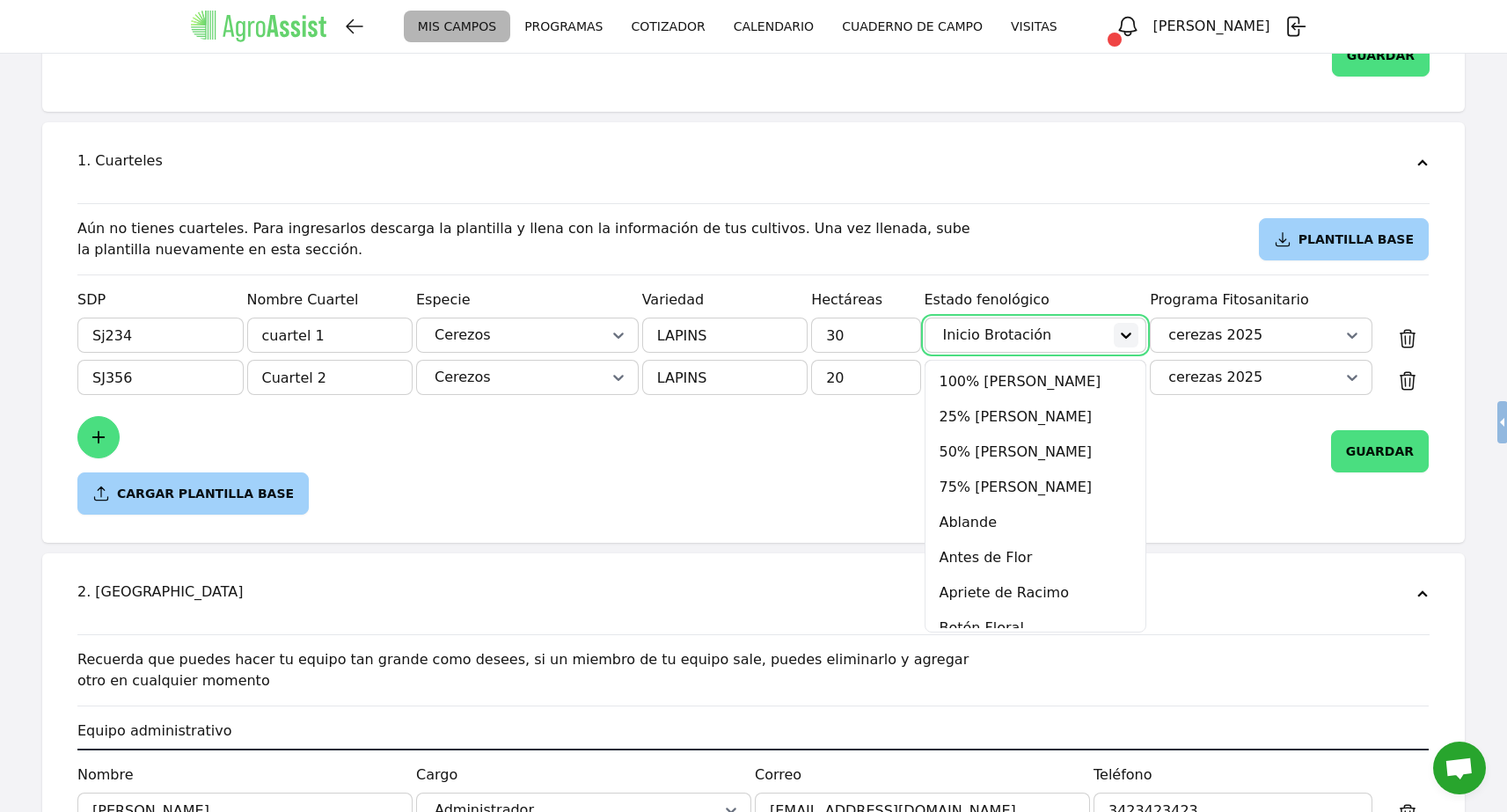
scroll to position [663, 0]
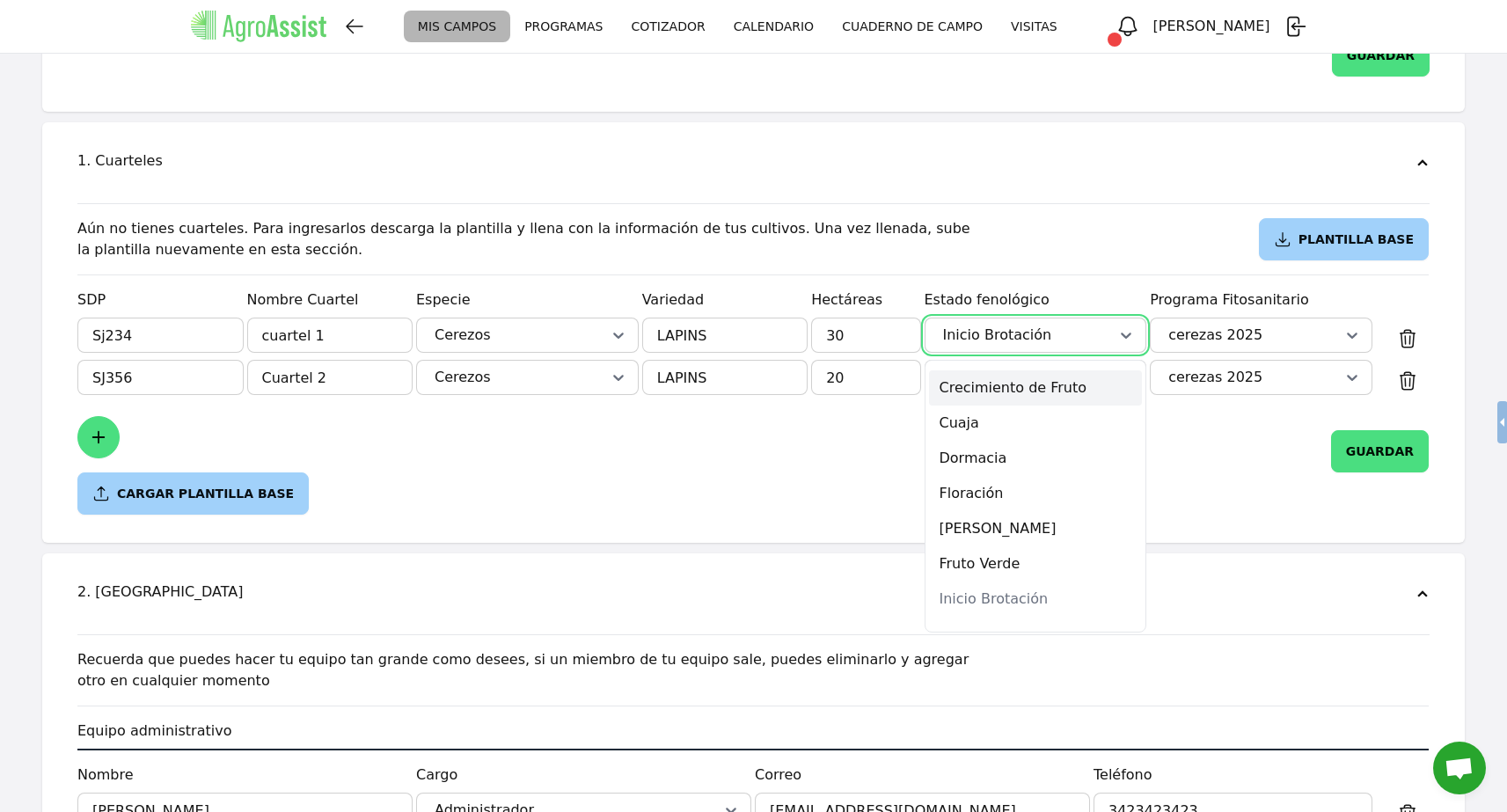
click at [1044, 371] on div "Crecimiento de Fruto" at bounding box center [1035, 388] width 213 height 35
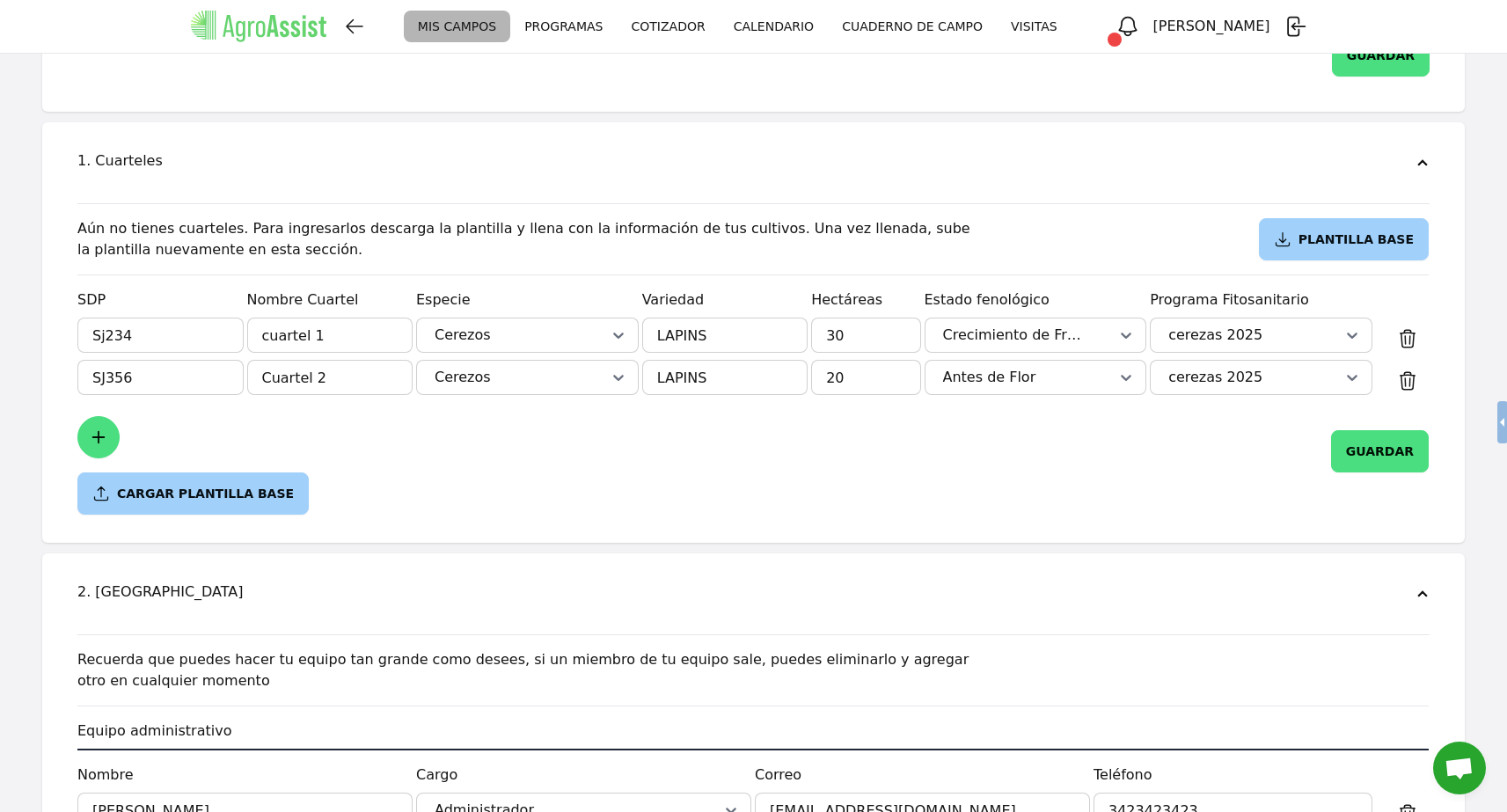
click at [1353, 446] on button "GUARDAR" at bounding box center [1380, 450] width 97 height 42
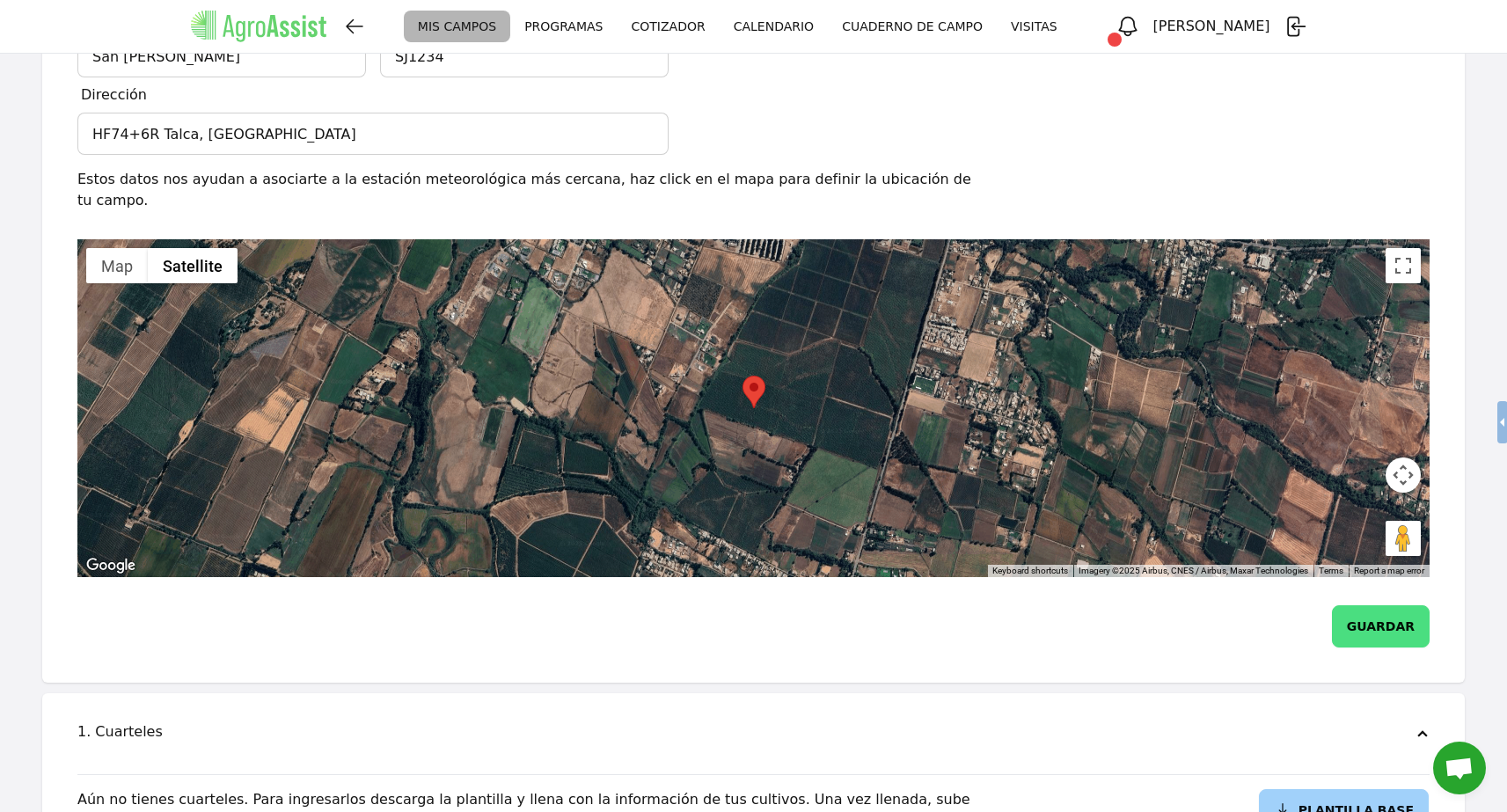
scroll to position [68, 0]
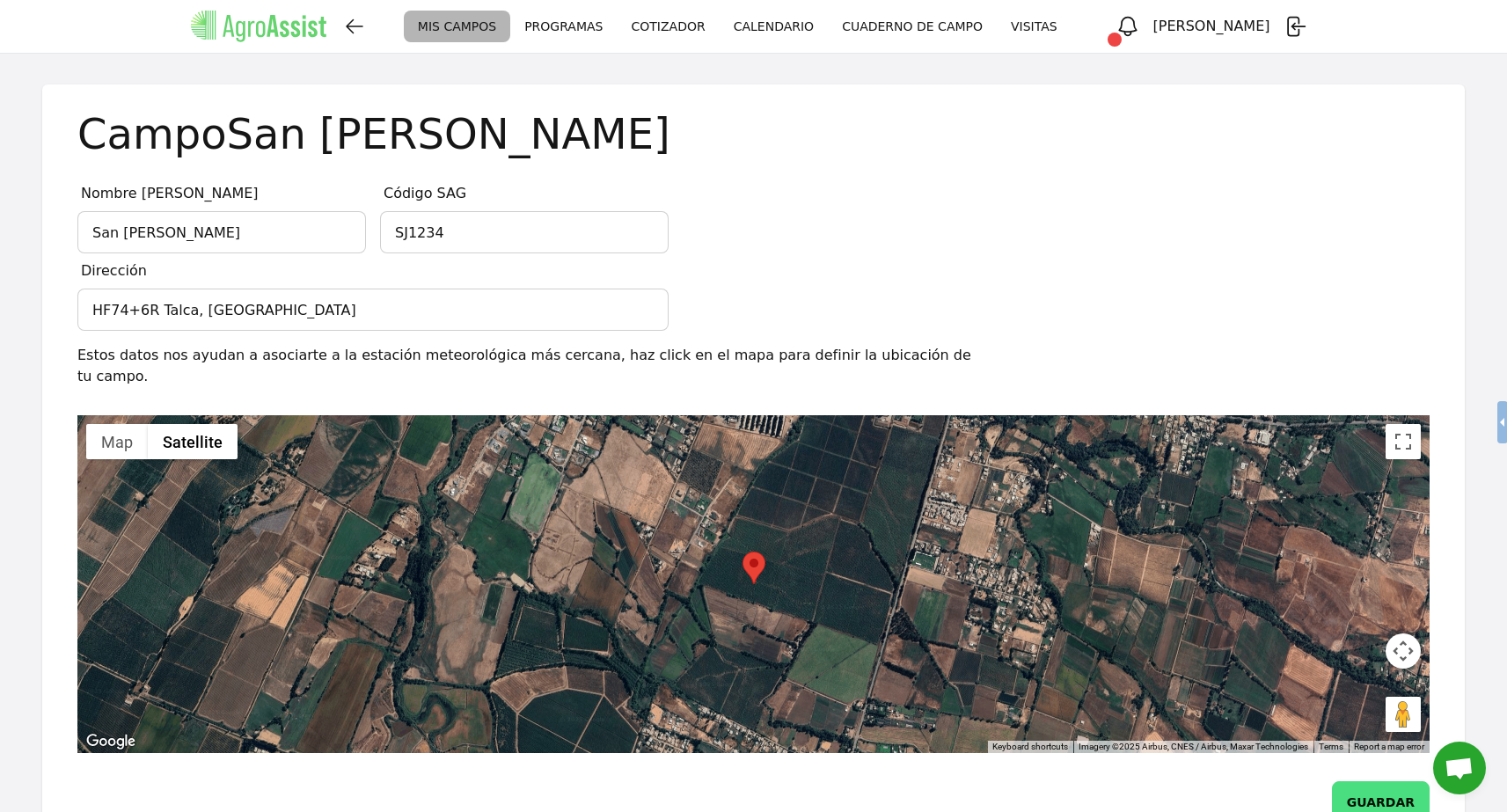
click at [601, 26] on link "PROGRAMAS" at bounding box center [563, 26] width 106 height 32
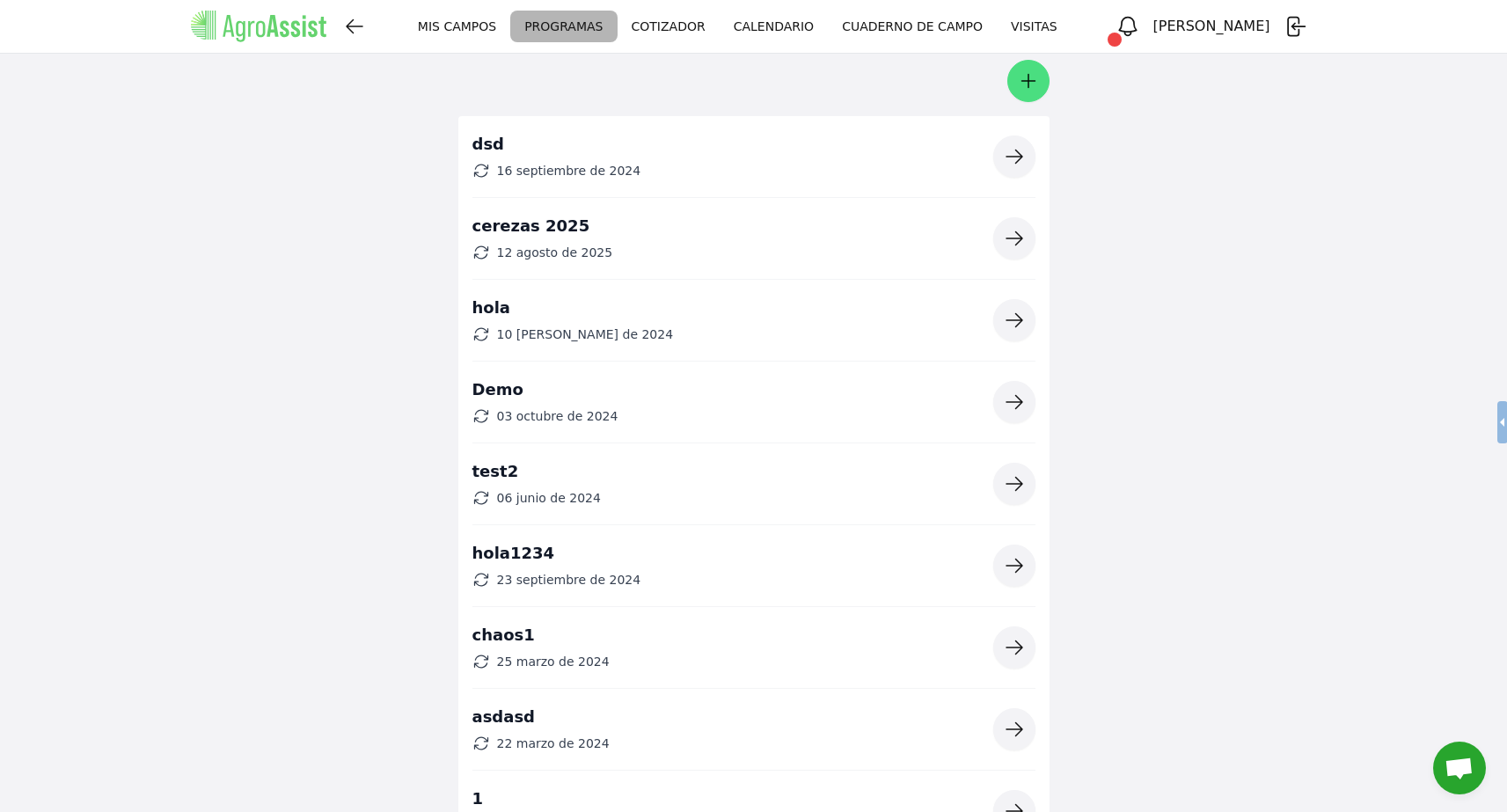
click at [1027, 240] on button "button" at bounding box center [1014, 238] width 42 height 42
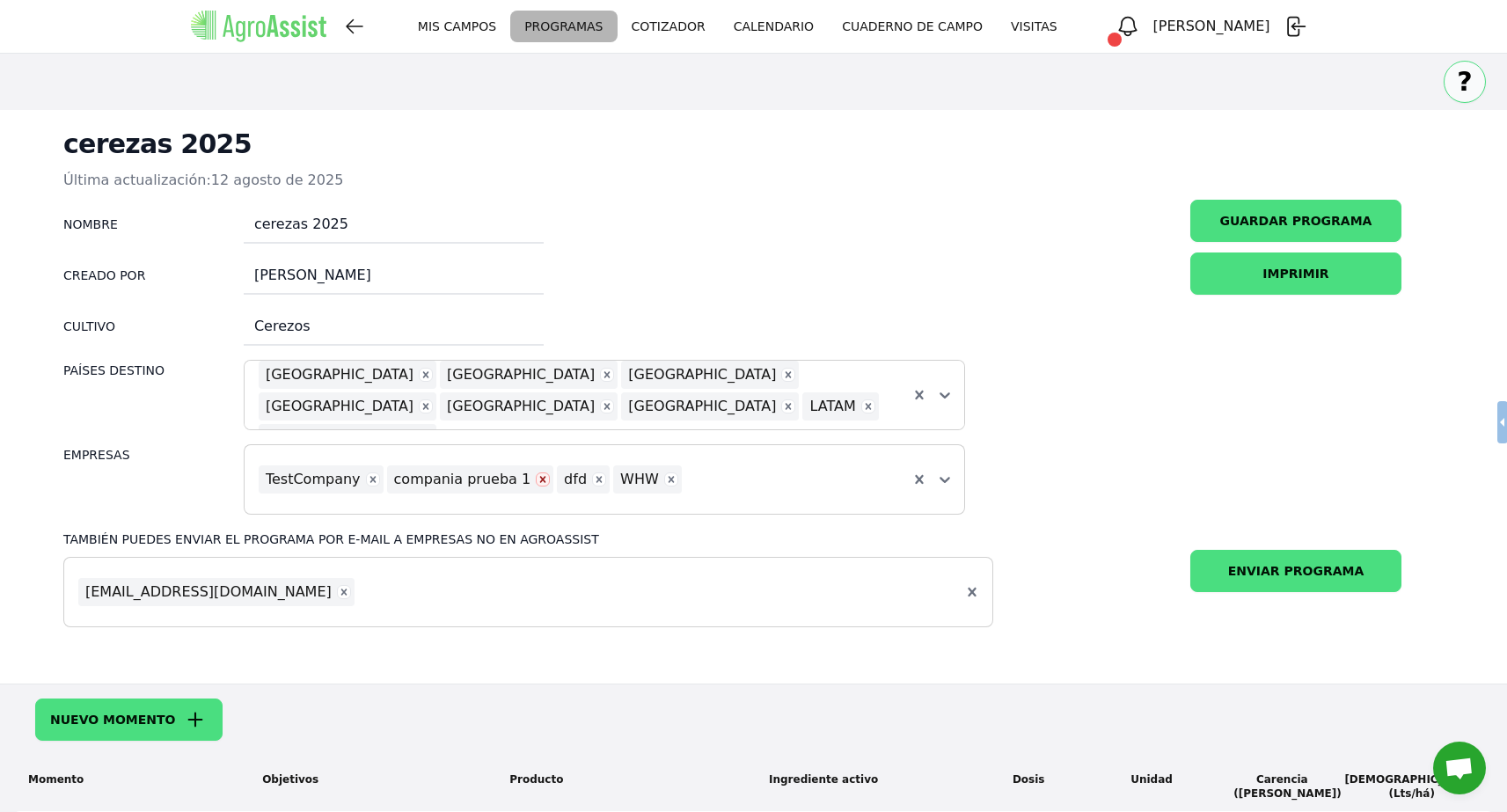
click at [537, 484] on icon "Remove compania prueba 1" at bounding box center [543, 480] width 13 height 13
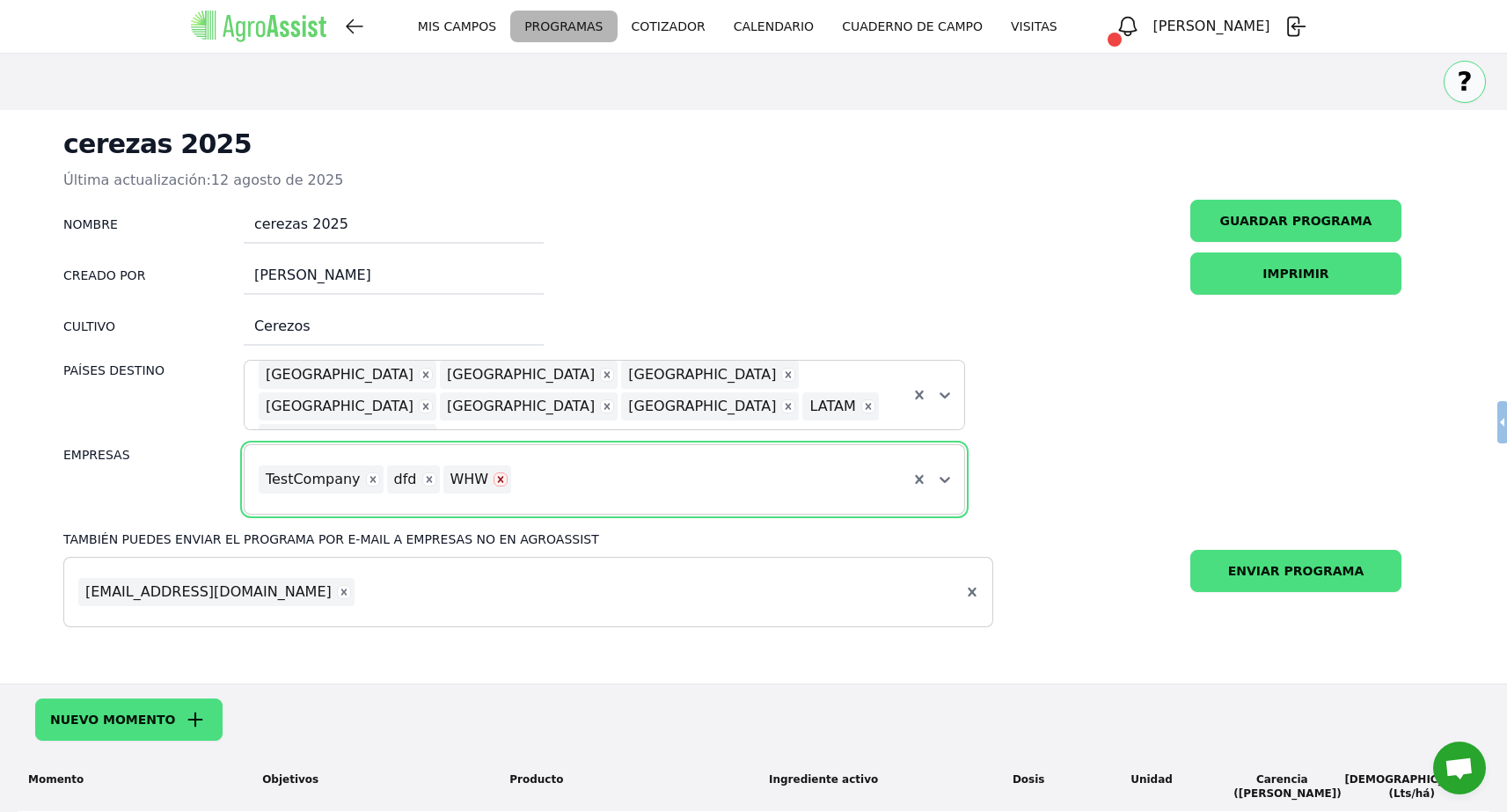
click at [494, 484] on icon "Remove WHW" at bounding box center [500, 480] width 13 height 13
click at [1043, 407] on form "Nombre cerezas 2025 Creado por [PERSON_NAME] Cultivo Cerezos [GEOGRAPHIC_DATA] …" at bounding box center [754, 431] width 1437 height 463
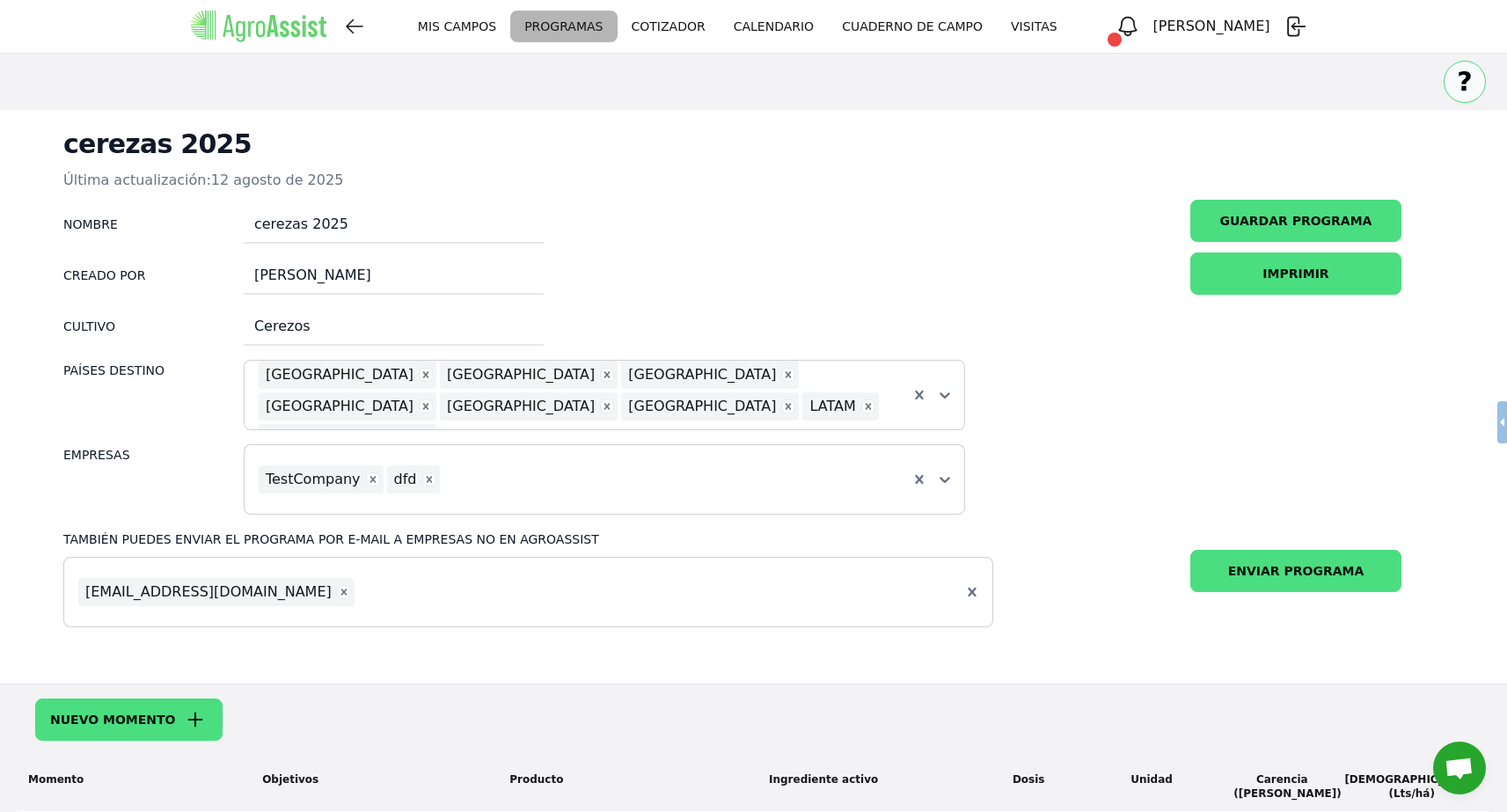
click at [1317, 196] on div "cerezas 2025 Última actualización: 12 agosto de 2025 Nombre cerezas 2025 Creado…" at bounding box center [754, 397] width 1437 height 574
click at [1317, 212] on button "GUARDAR PROGRAMA" at bounding box center [1295, 220] width 212 height 42
click at [338, 596] on icon "Remove jaco_1031@hotmail.com" at bounding box center [344, 592] width 13 height 13
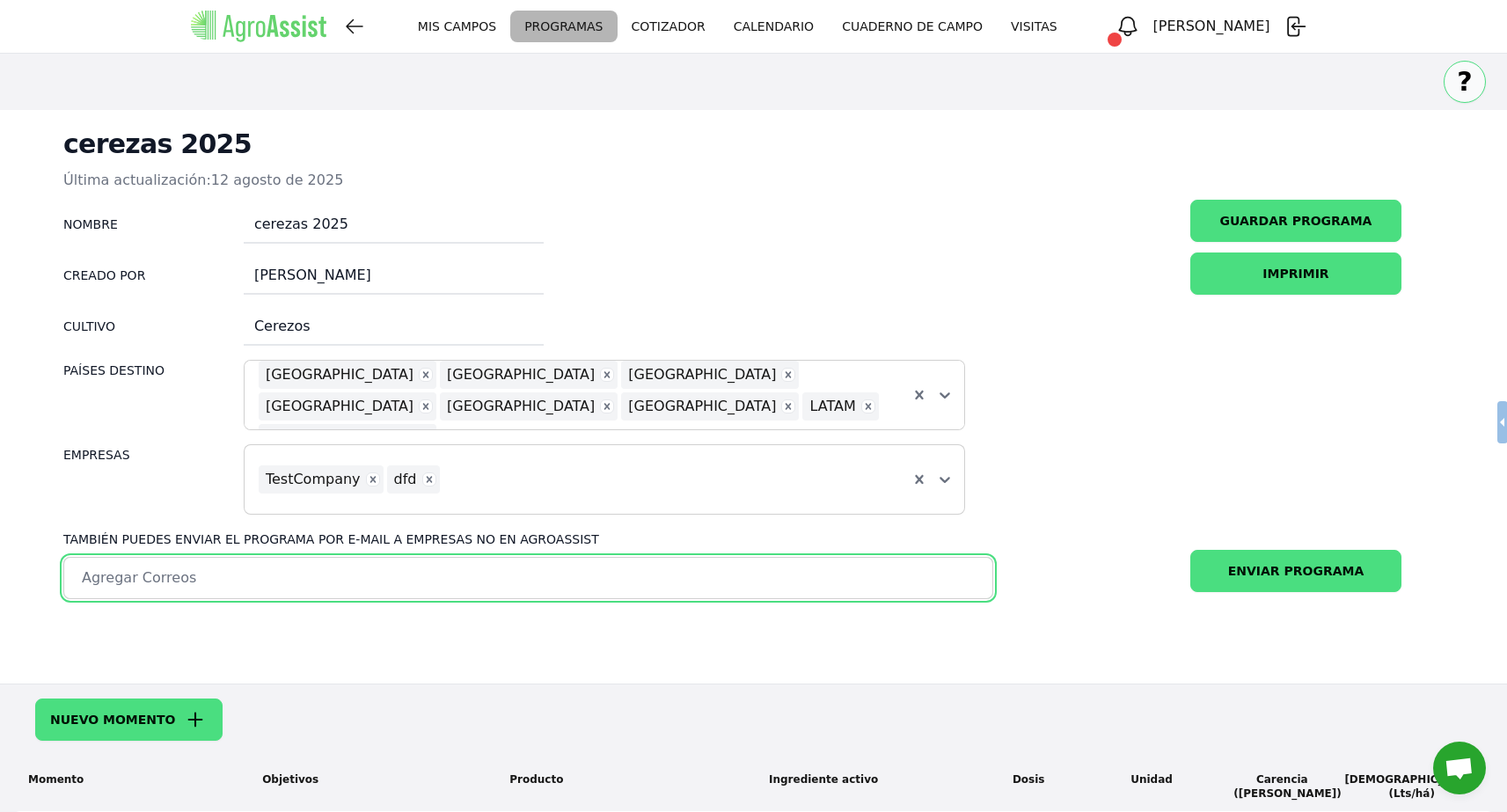
click at [253, 642] on div "option , selected. Select is focused ,type to refine list, press Down to open t…" at bounding box center [528, 609] width 930 height 105
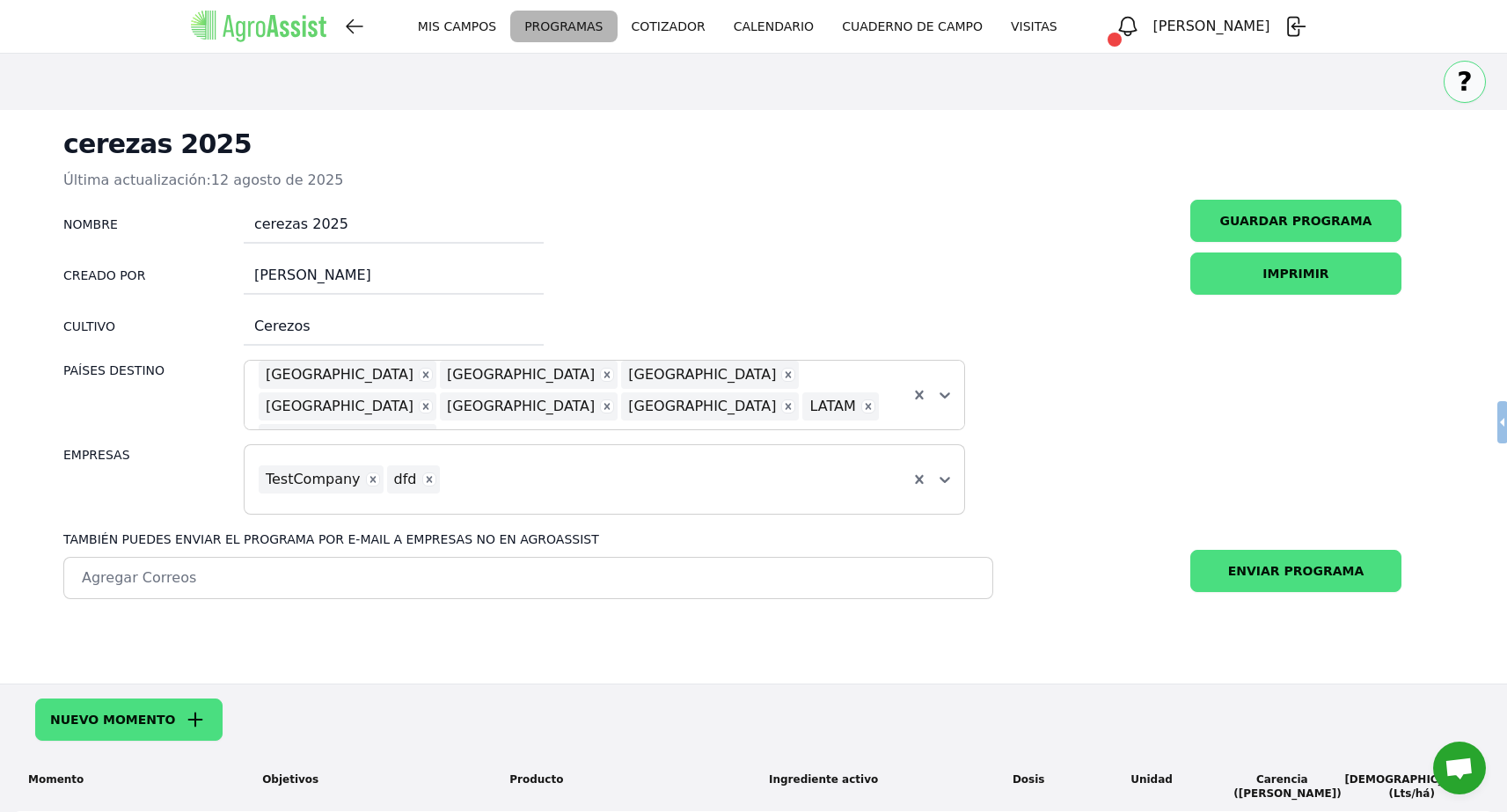
click at [253, 571] on div at bounding box center [507, 578] width 858 height 21
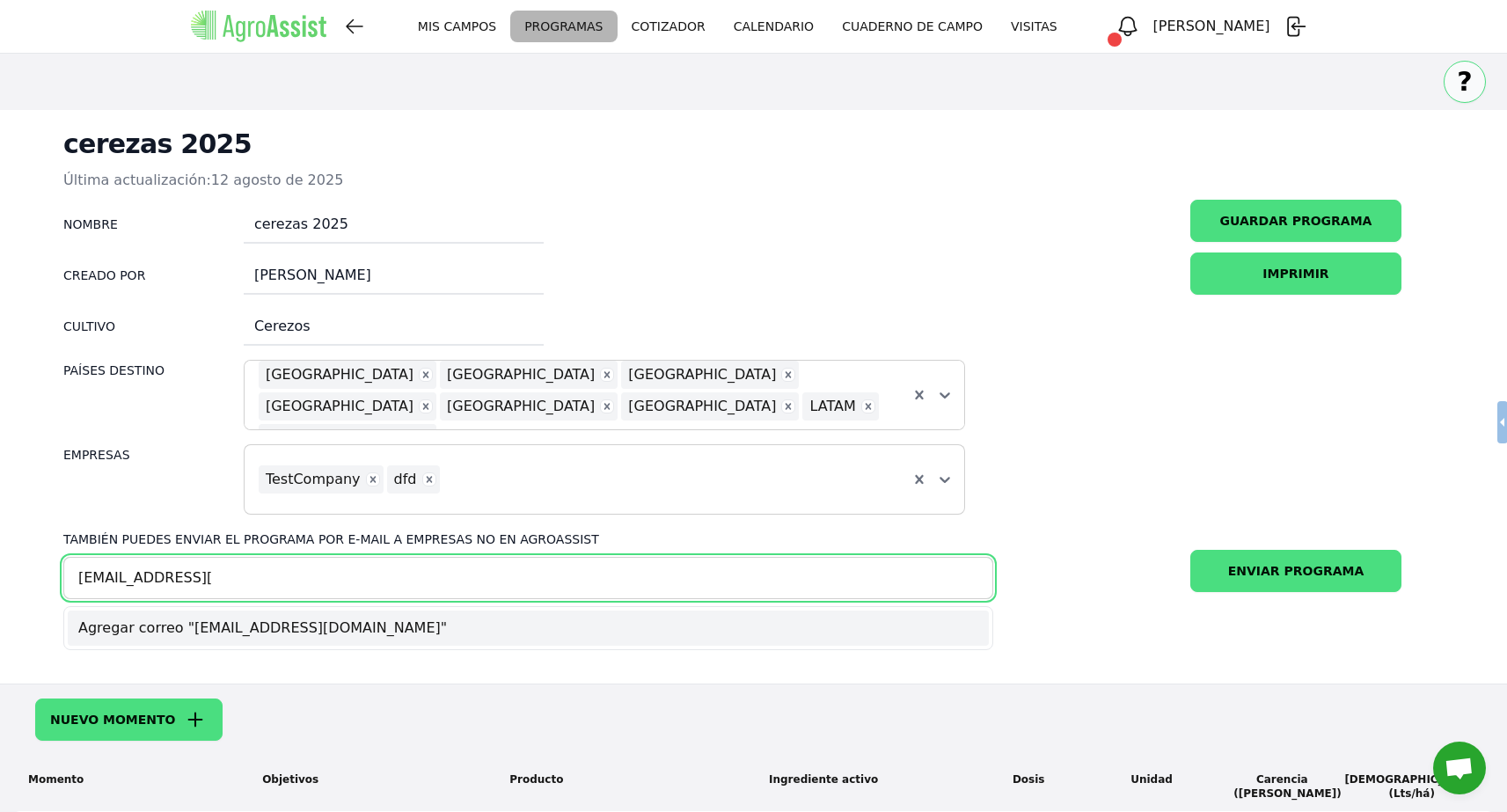
type input "[EMAIL_ADDRESS][DOMAIN_NAME]"
click at [1035, 489] on form "Nombre cerezas 2025 Creado por [PERSON_NAME] Cultivo Cerezos [GEOGRAPHIC_DATA] …" at bounding box center [754, 431] width 1437 height 463
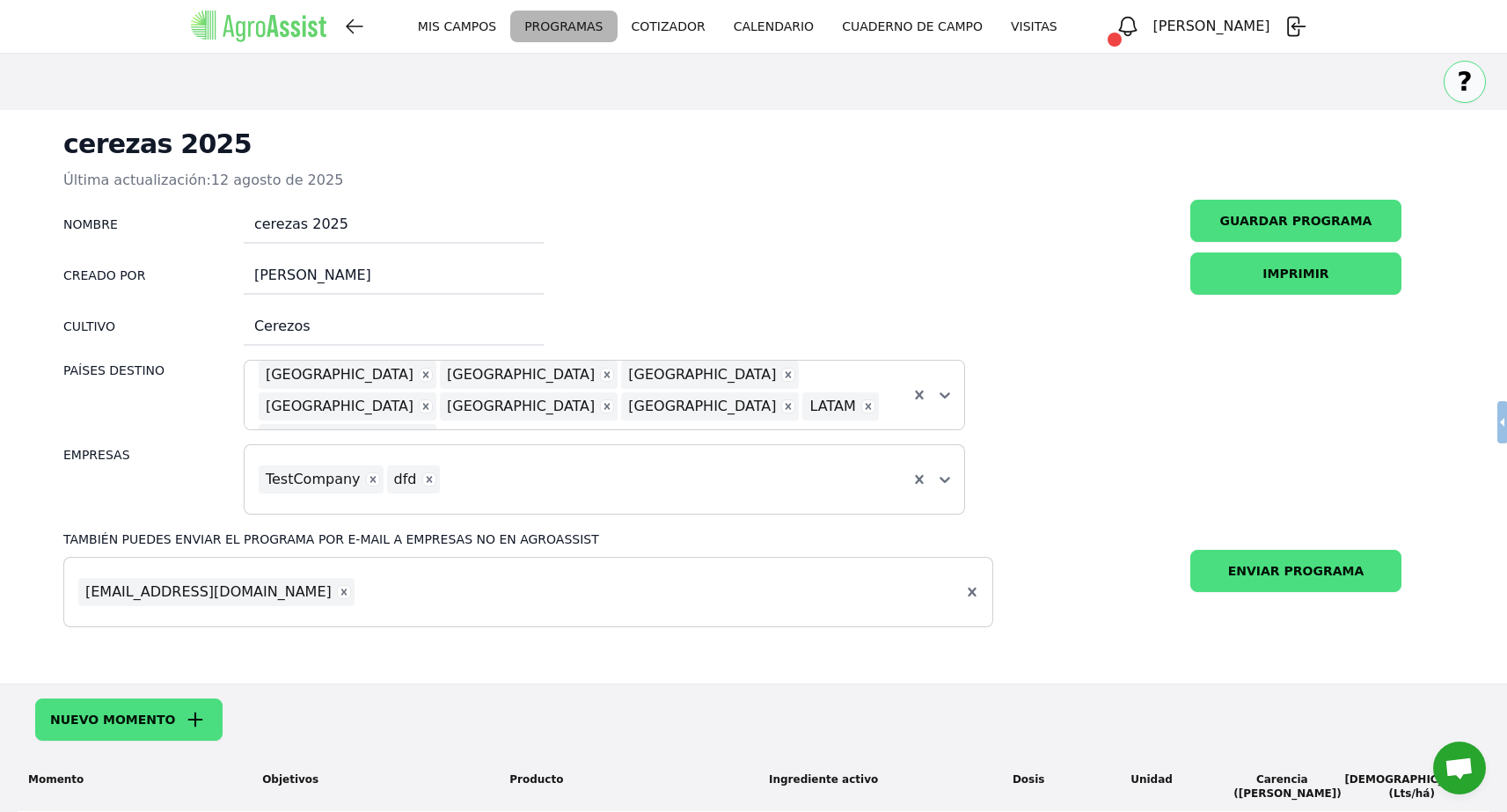
click at [1261, 564] on button "ENVIAR PROGRAMA" at bounding box center [1295, 570] width 212 height 42
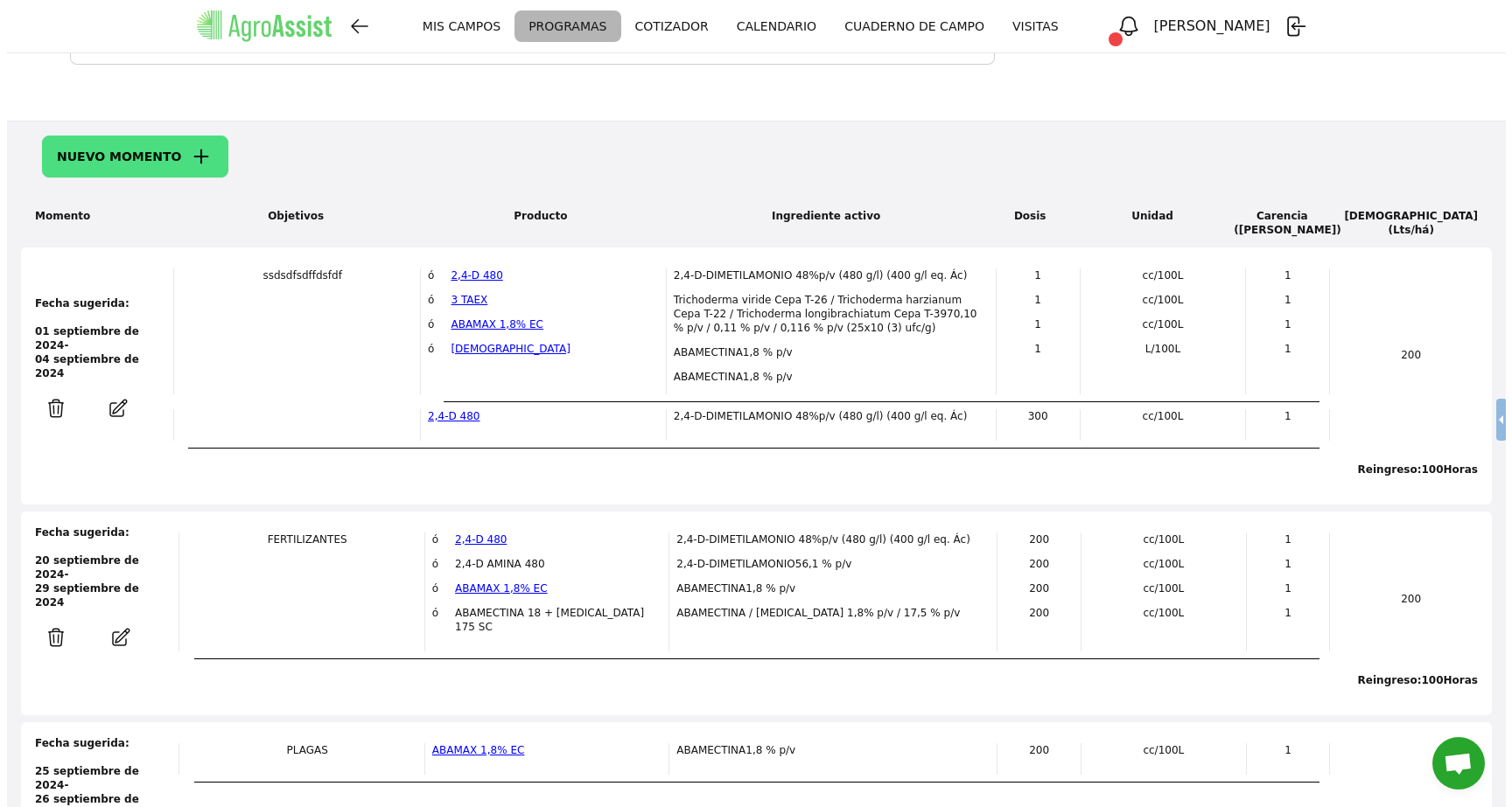
scroll to position [562, 0]
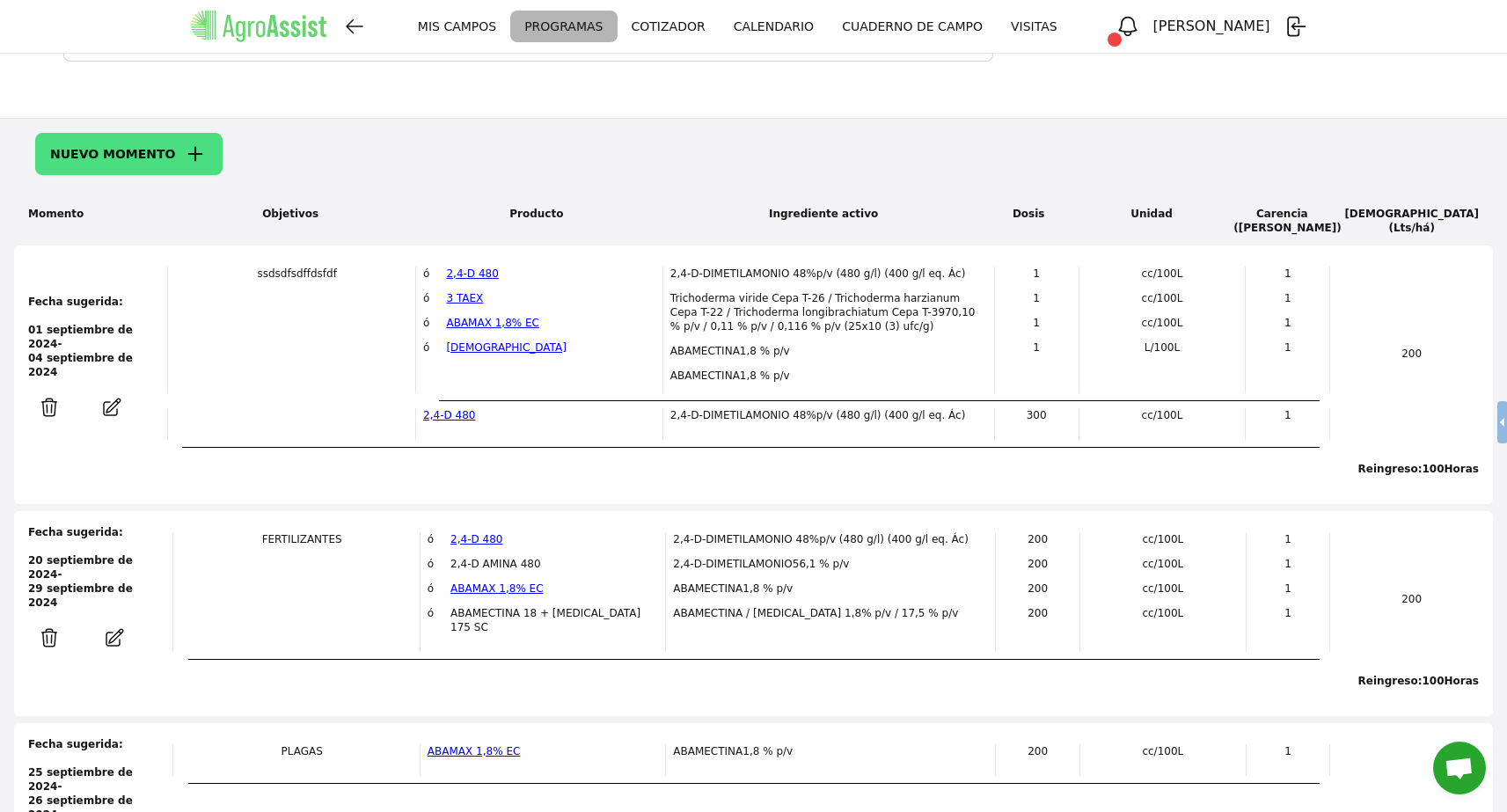
click at [114, 399] on icon "button" at bounding box center [112, 406] width 17 height 17
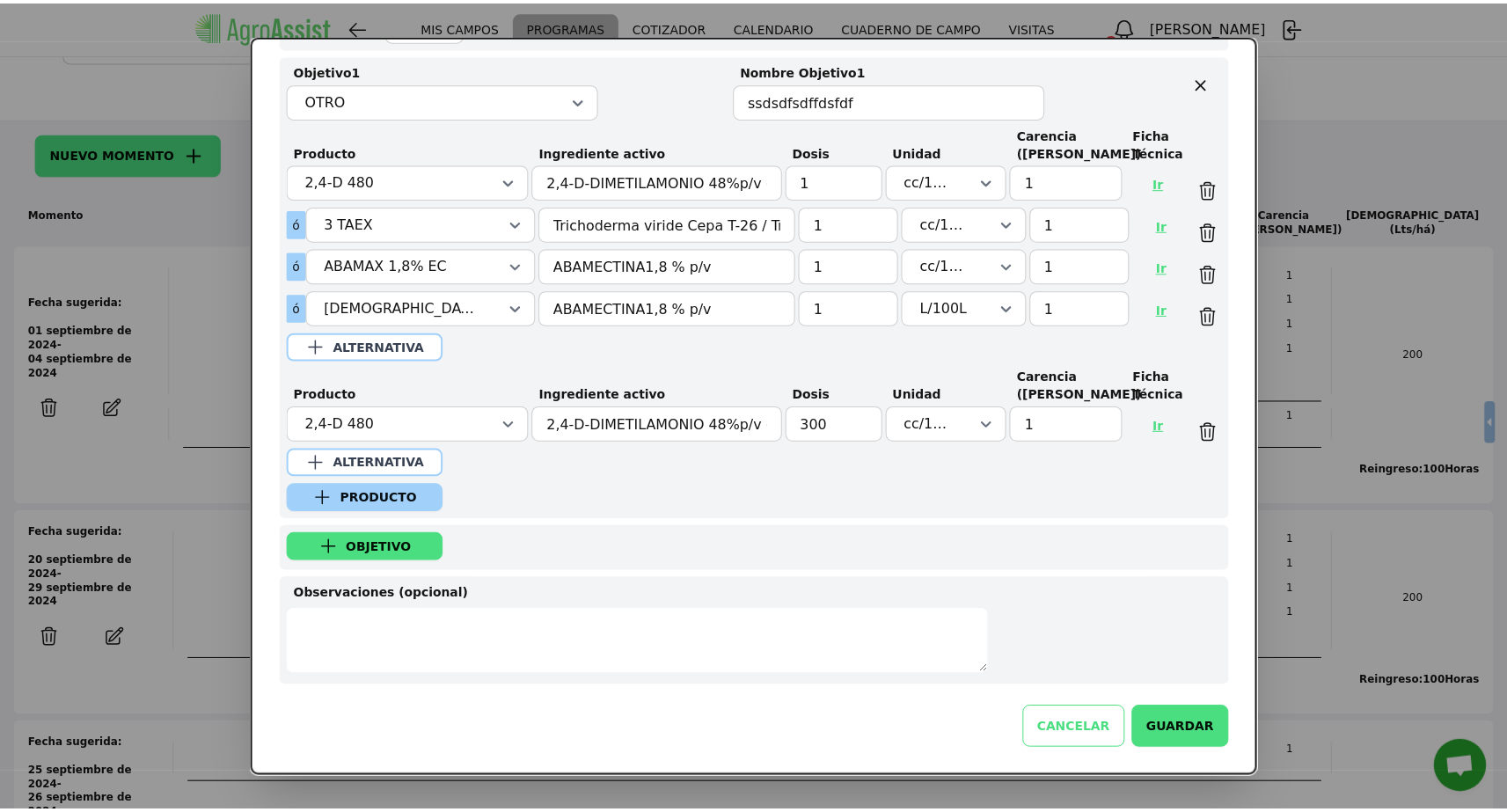
scroll to position [0, 0]
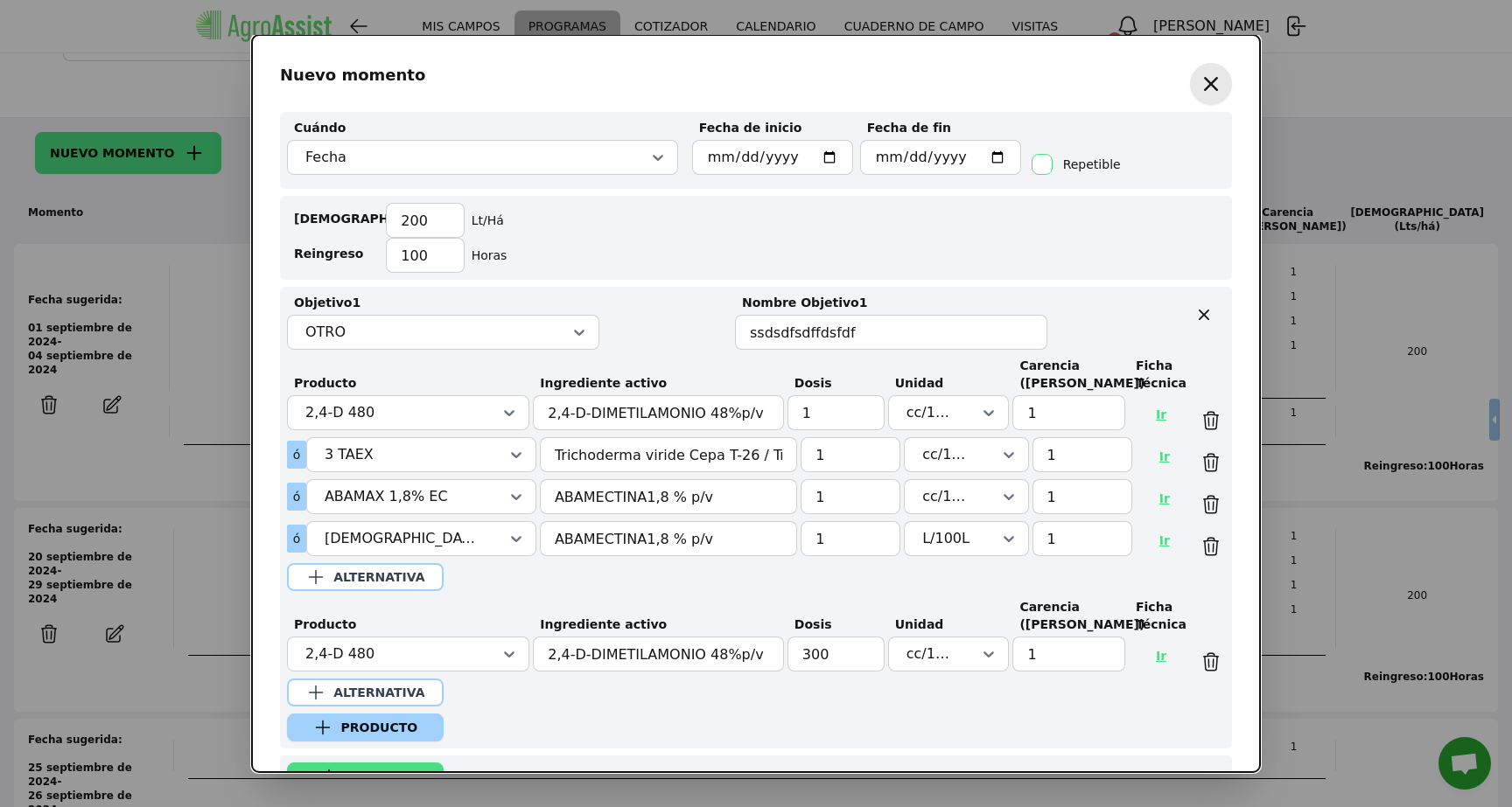
click at [1151, 419] on link "Ir" at bounding box center [1161, 414] width 41 height 42
click at [1197, 94] on icon "button" at bounding box center [1211, 83] width 28 height 28
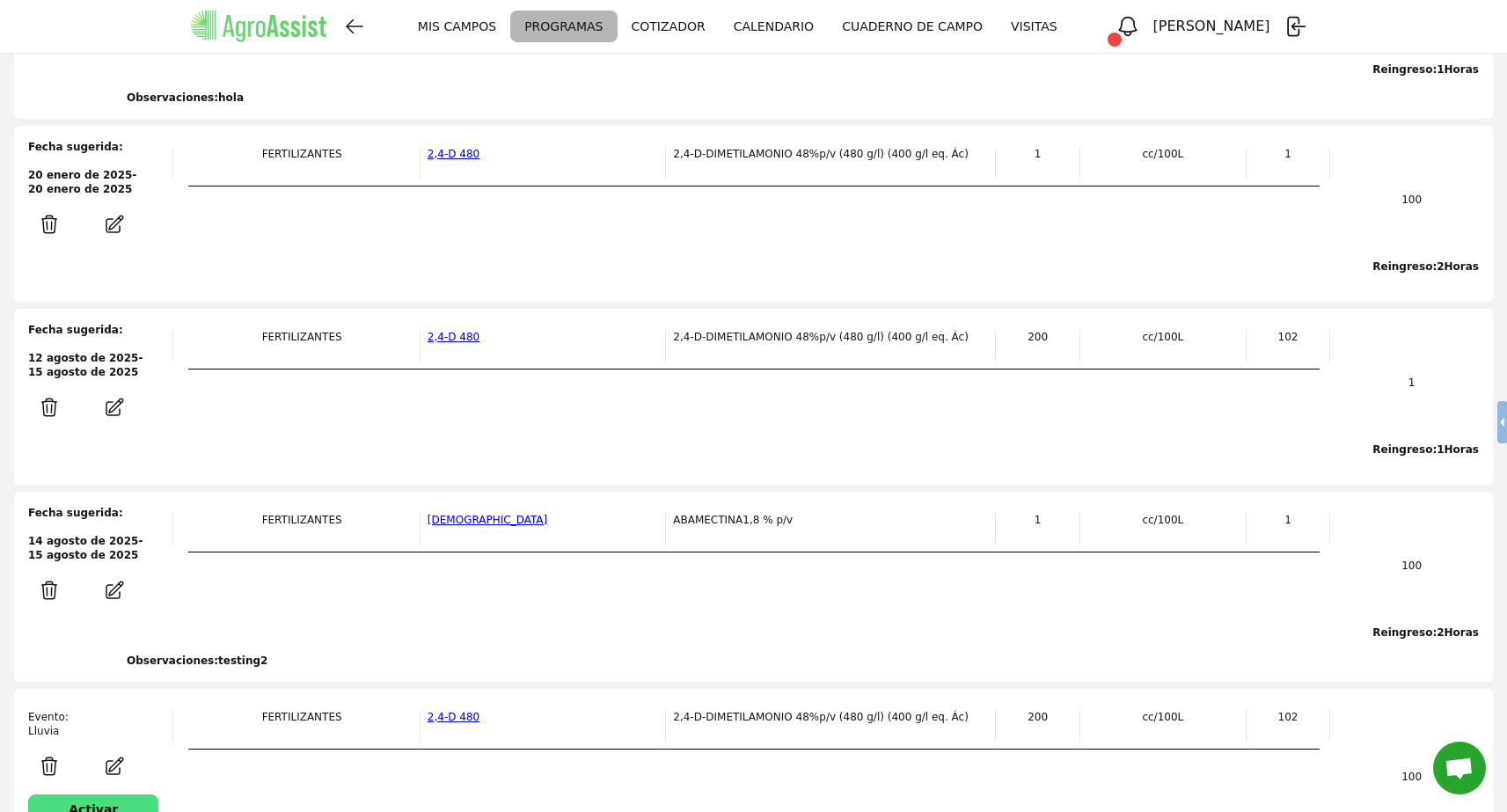
scroll to position [2973, 0]
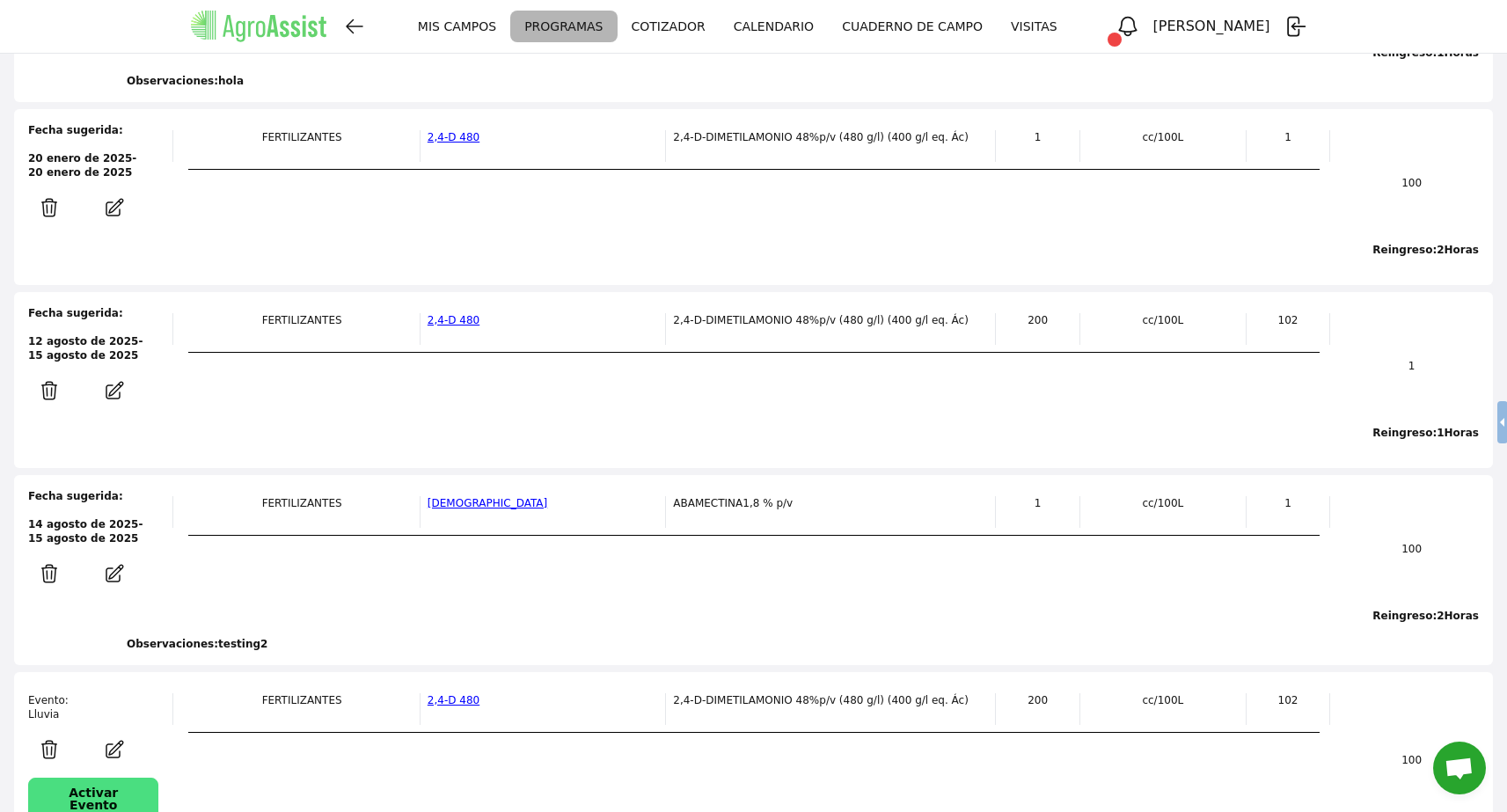
click at [105, 778] on button "Activar Evento" at bounding box center [94, 798] width 131 height 42
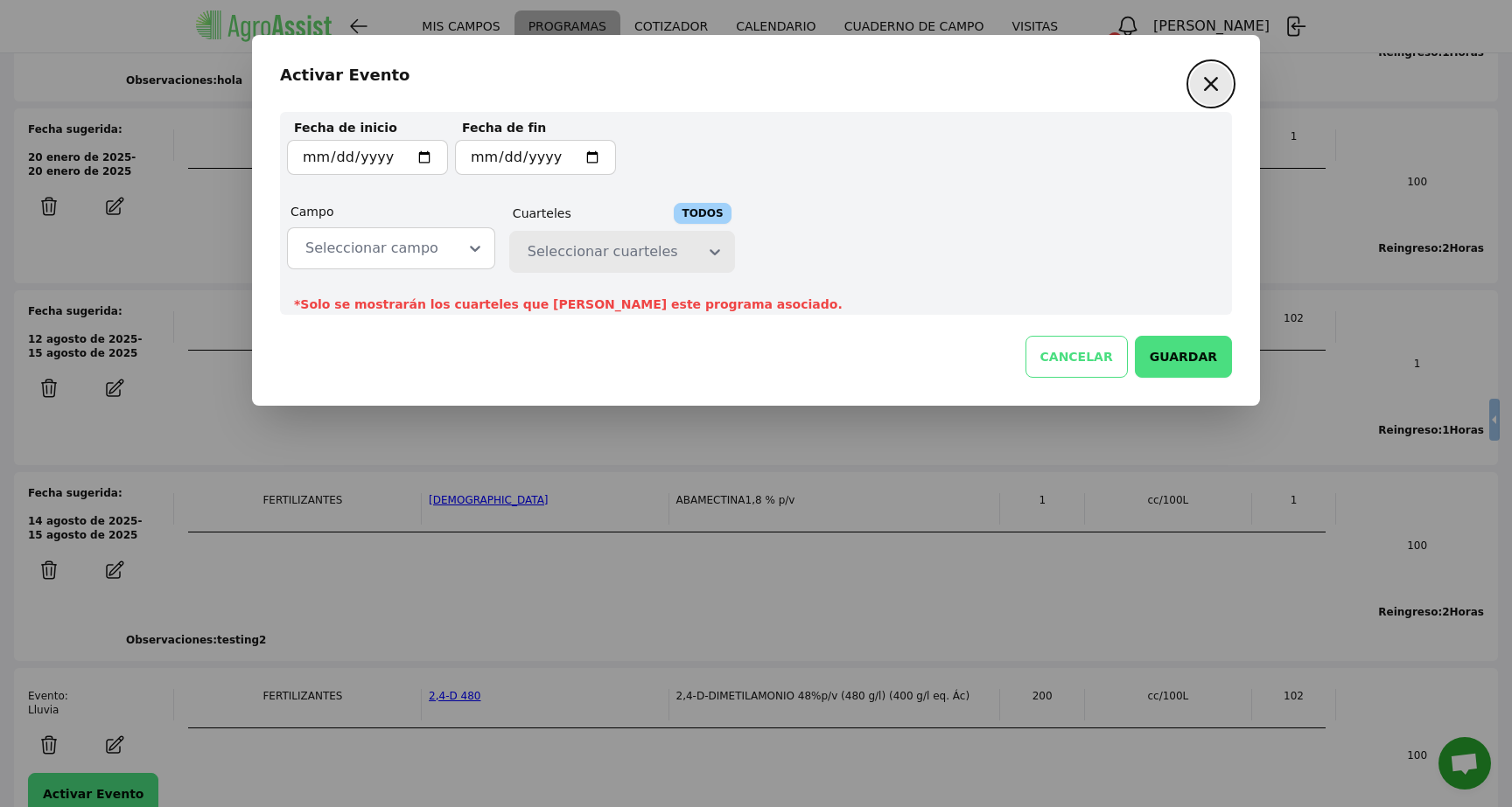
click at [1220, 80] on icon "button" at bounding box center [1211, 83] width 28 height 28
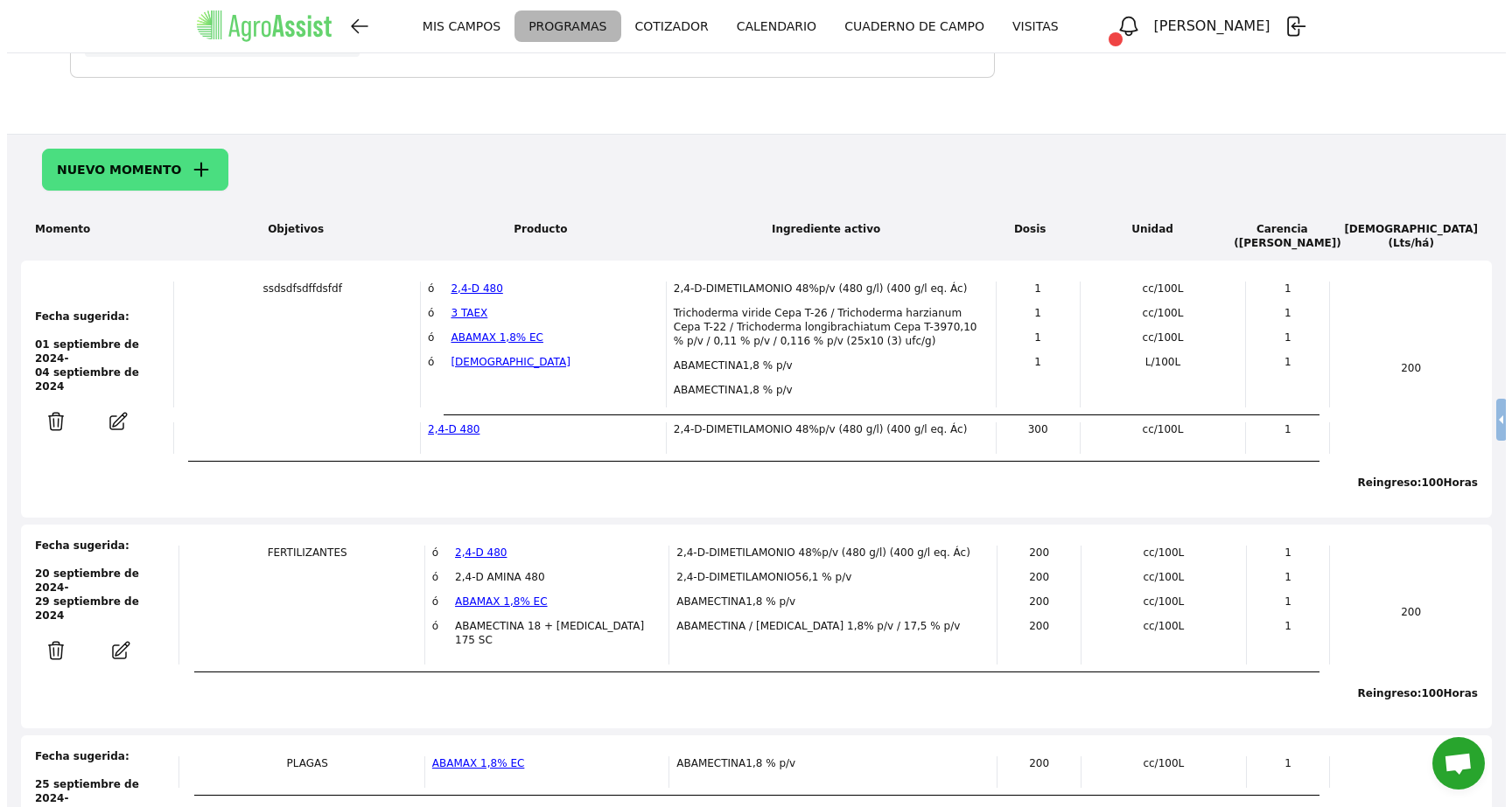
scroll to position [0, 0]
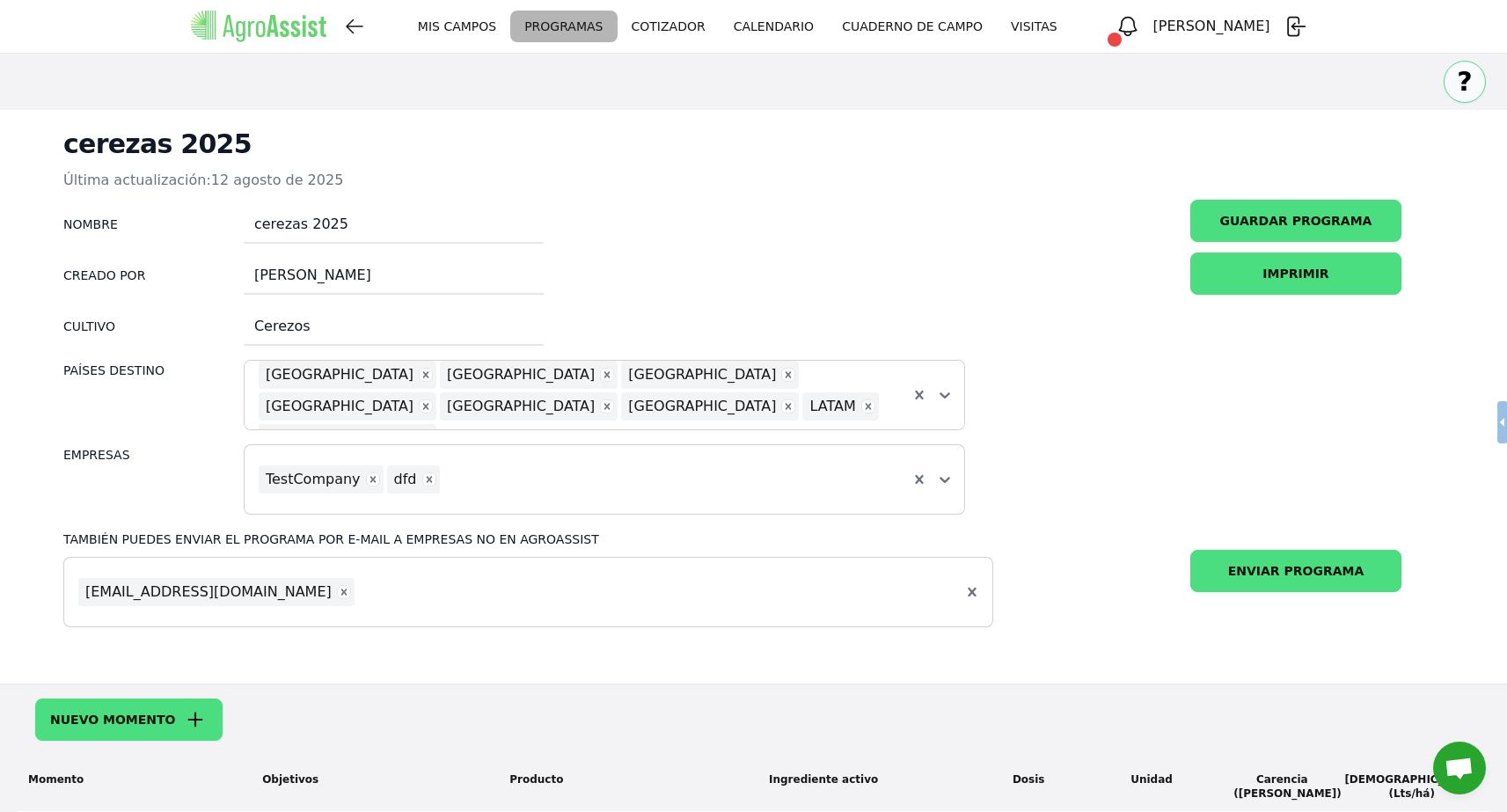
click at [704, 30] on link "COTIZADOR" at bounding box center [669, 26] width 102 height 32
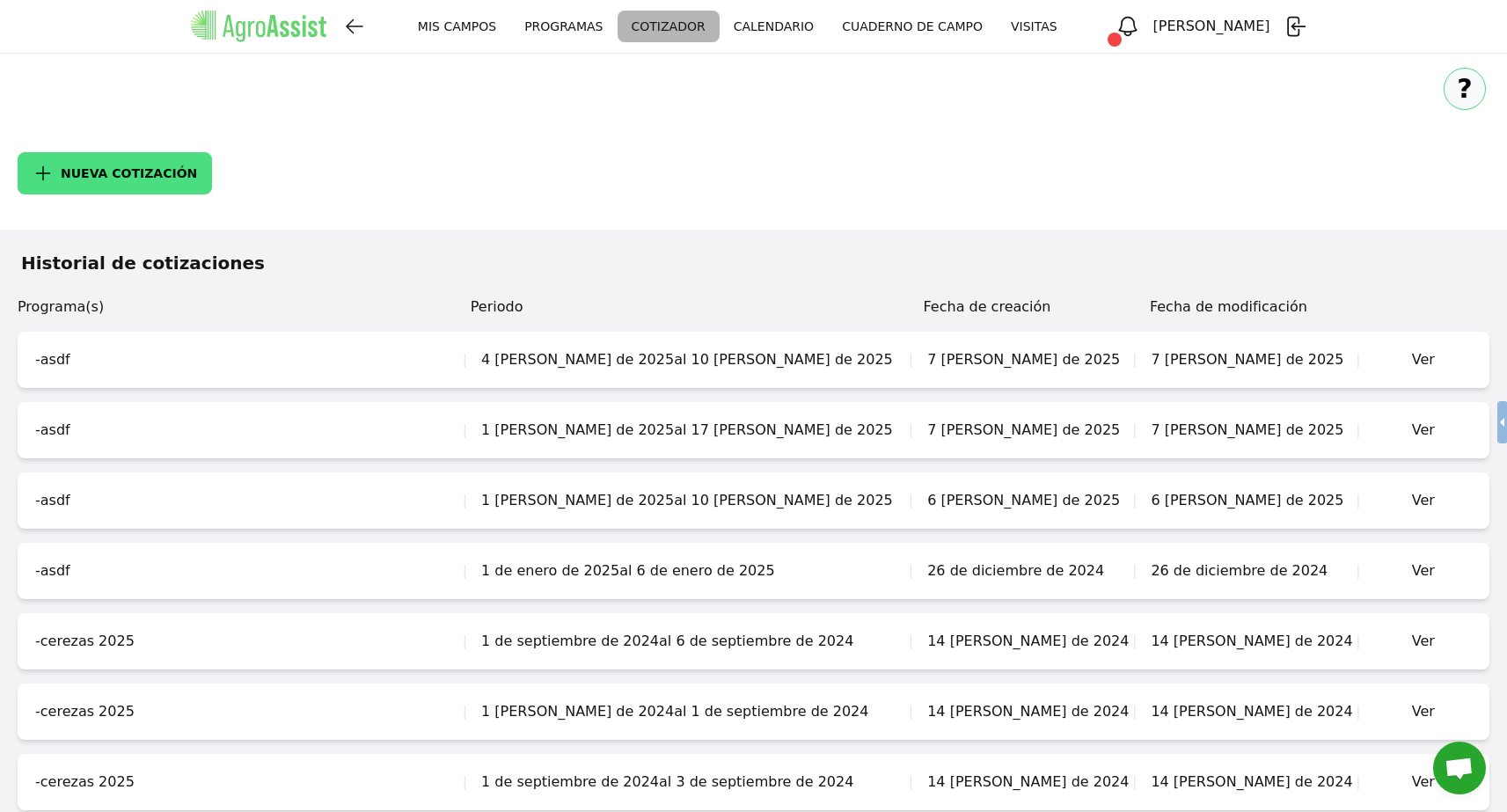
click at [157, 168] on span "NUEVA COTIZACIÓN" at bounding box center [129, 174] width 136 height 13
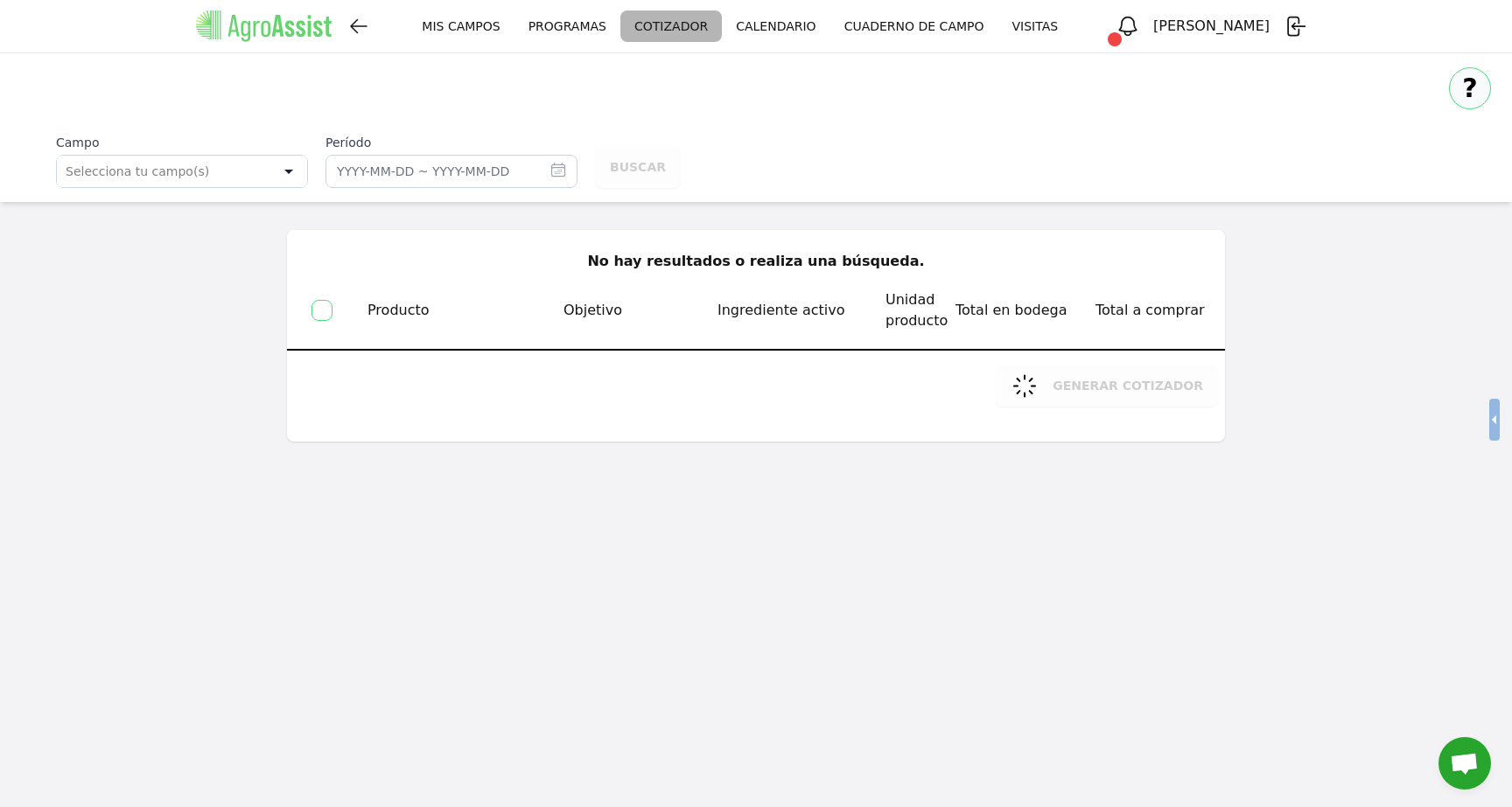
click at [287, 168] on div at bounding box center [289, 171] width 37 height 32
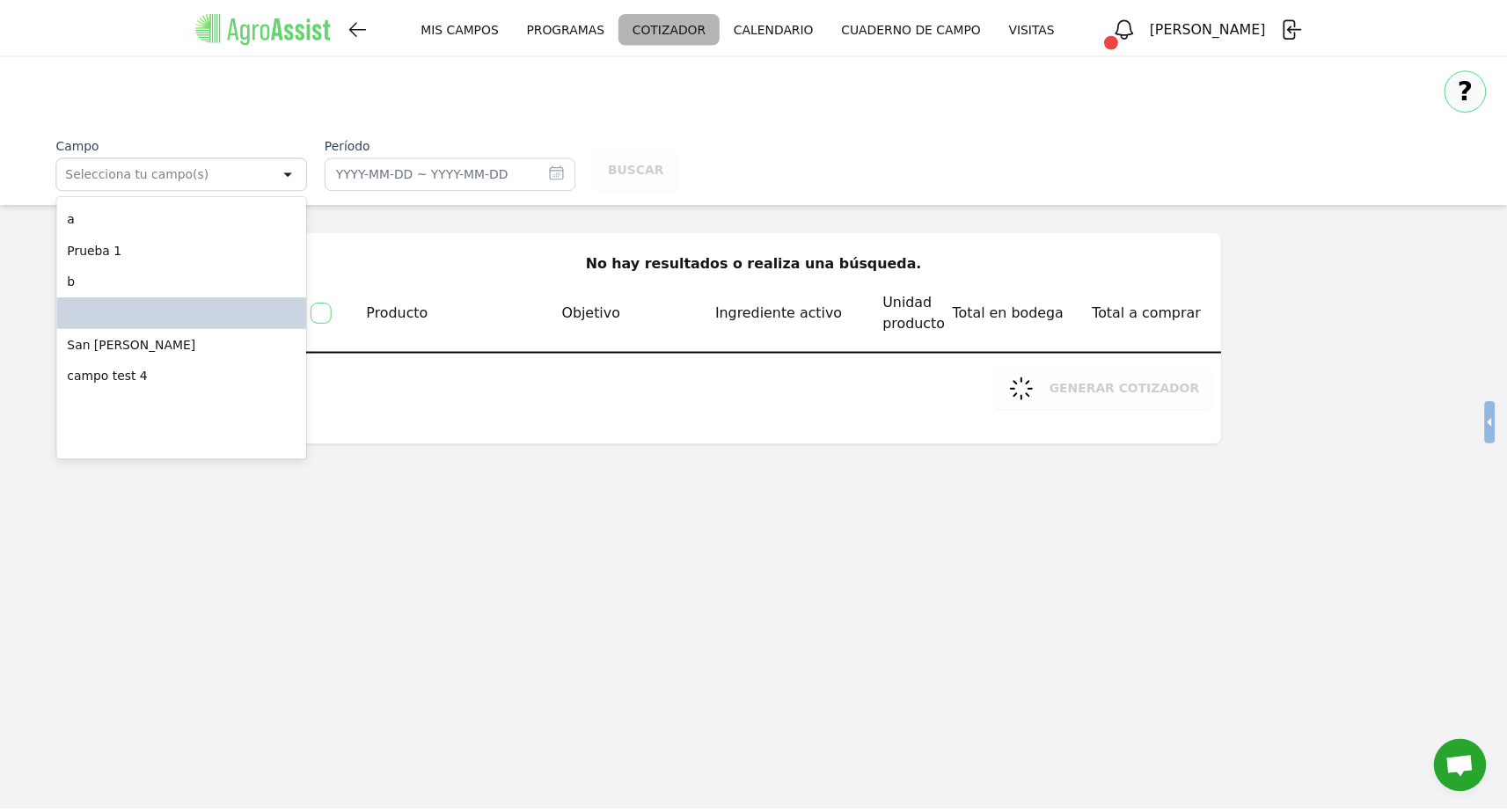
scroll to position [1235, 0]
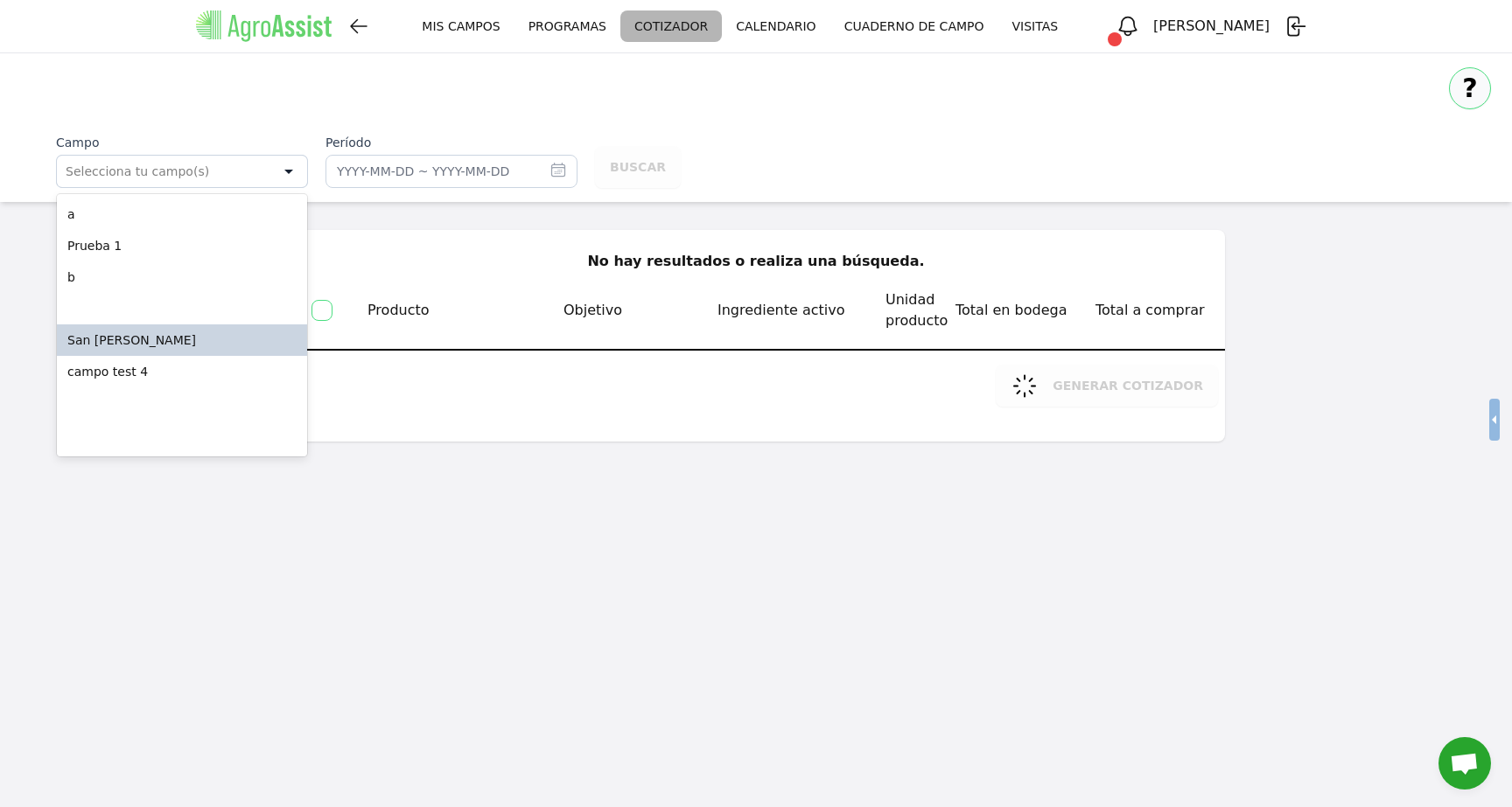
click at [164, 331] on span "San [PERSON_NAME]" at bounding box center [173, 340] width 210 height 17
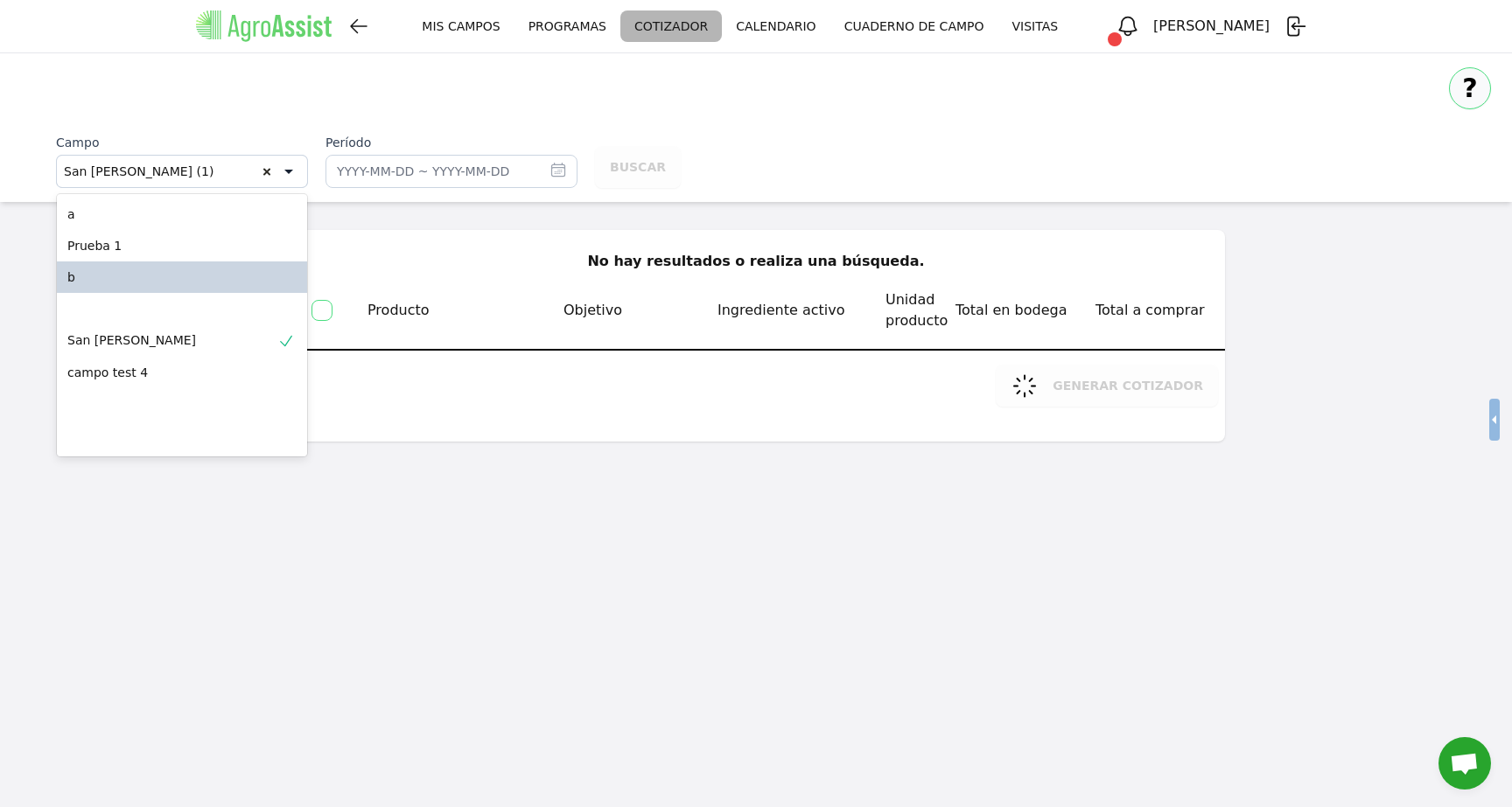
click at [554, 169] on icon "button" at bounding box center [558, 170] width 17 height 17
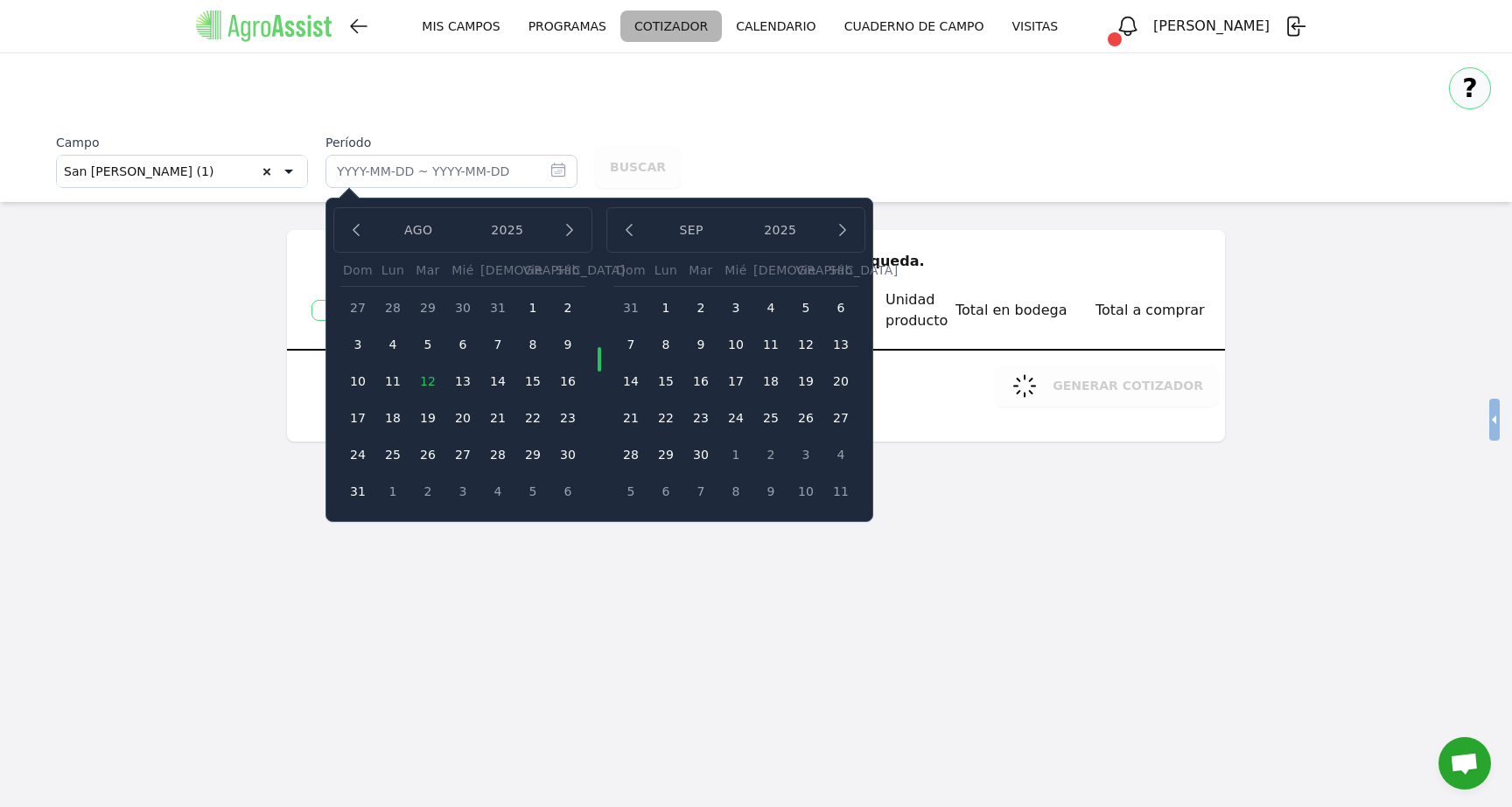
click at [396, 383] on button "11" at bounding box center [393, 382] width 35 height 35
click at [572, 380] on button "16" at bounding box center [568, 382] width 35 height 35
type input "[DATE] ~ [DATE]"
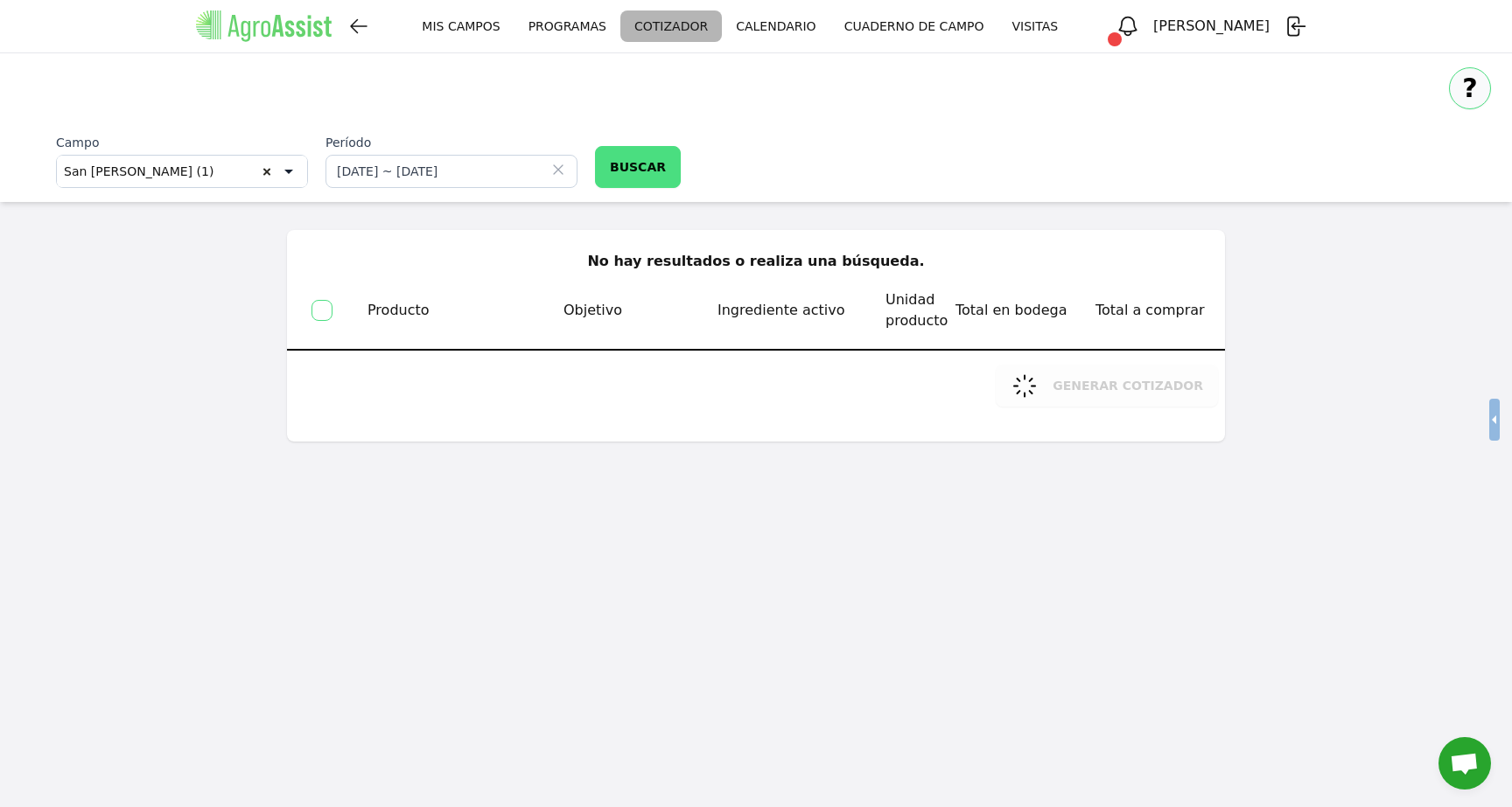
click at [632, 167] on button "BUSCAR" at bounding box center [638, 167] width 85 height 42
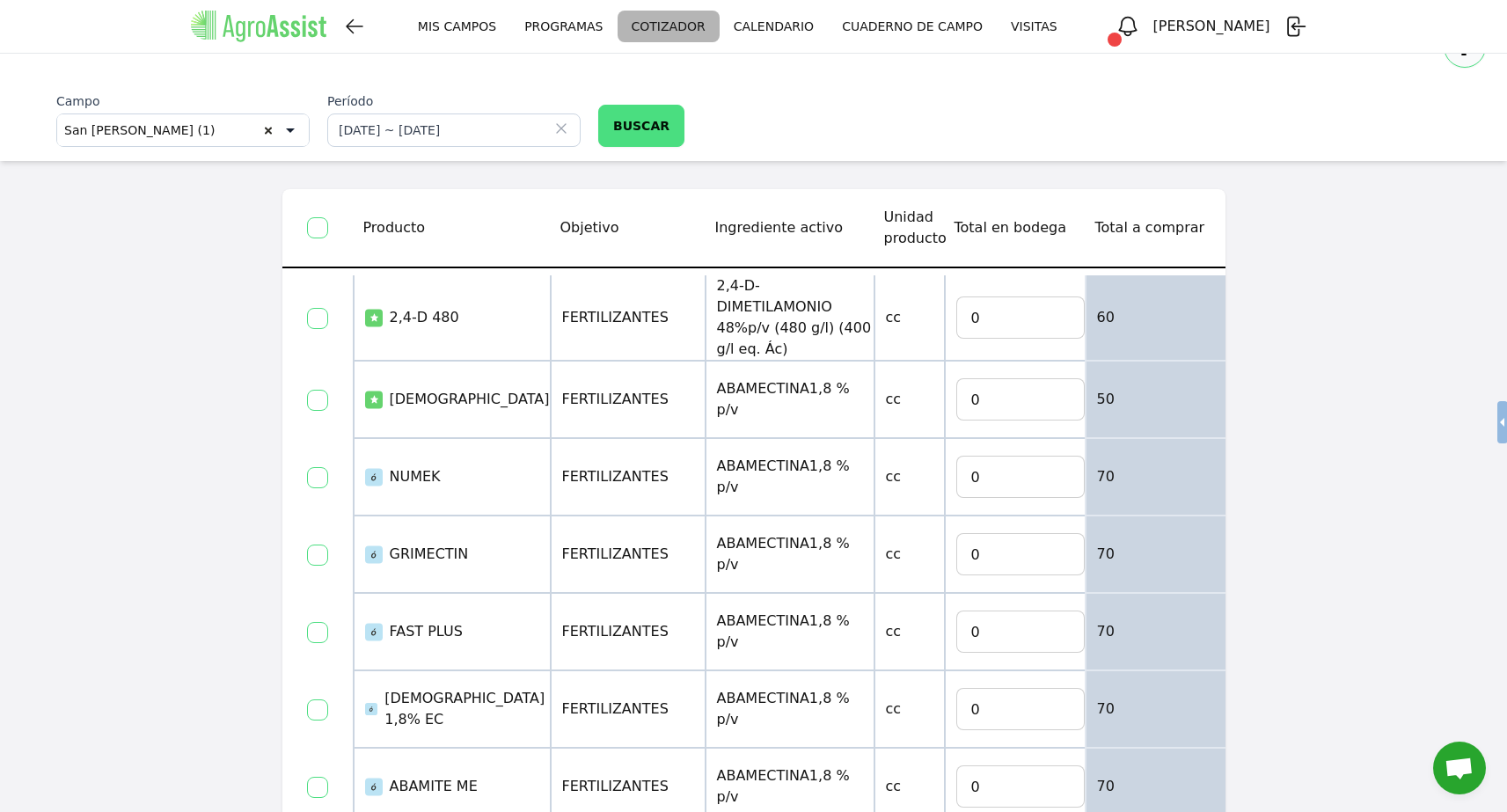
scroll to position [178, 0]
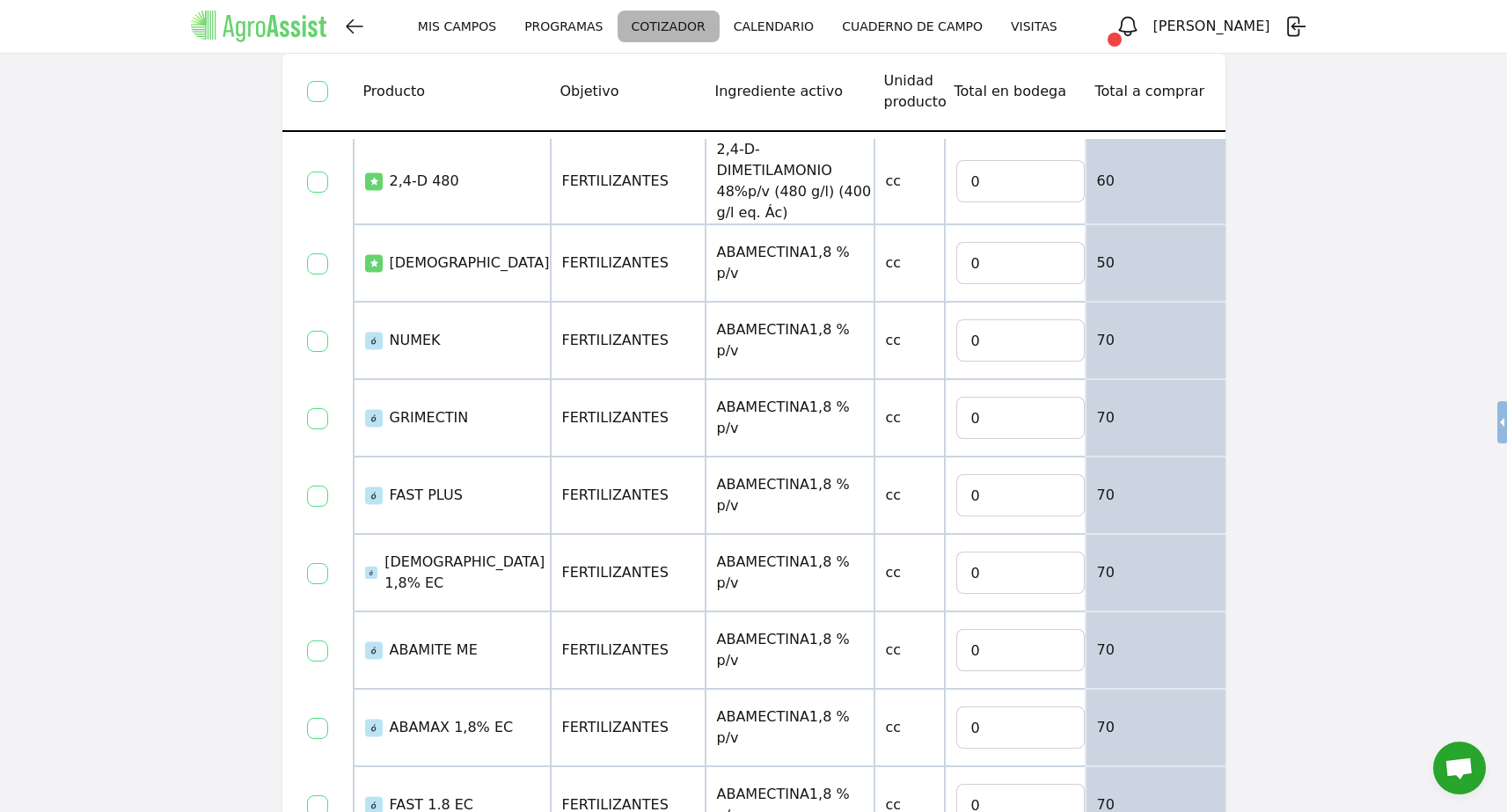
click at [320, 181] on input "checkbox" at bounding box center [318, 182] width 21 height 21
click at [315, 409] on input "checkbox" at bounding box center [318, 419] width 21 height 21
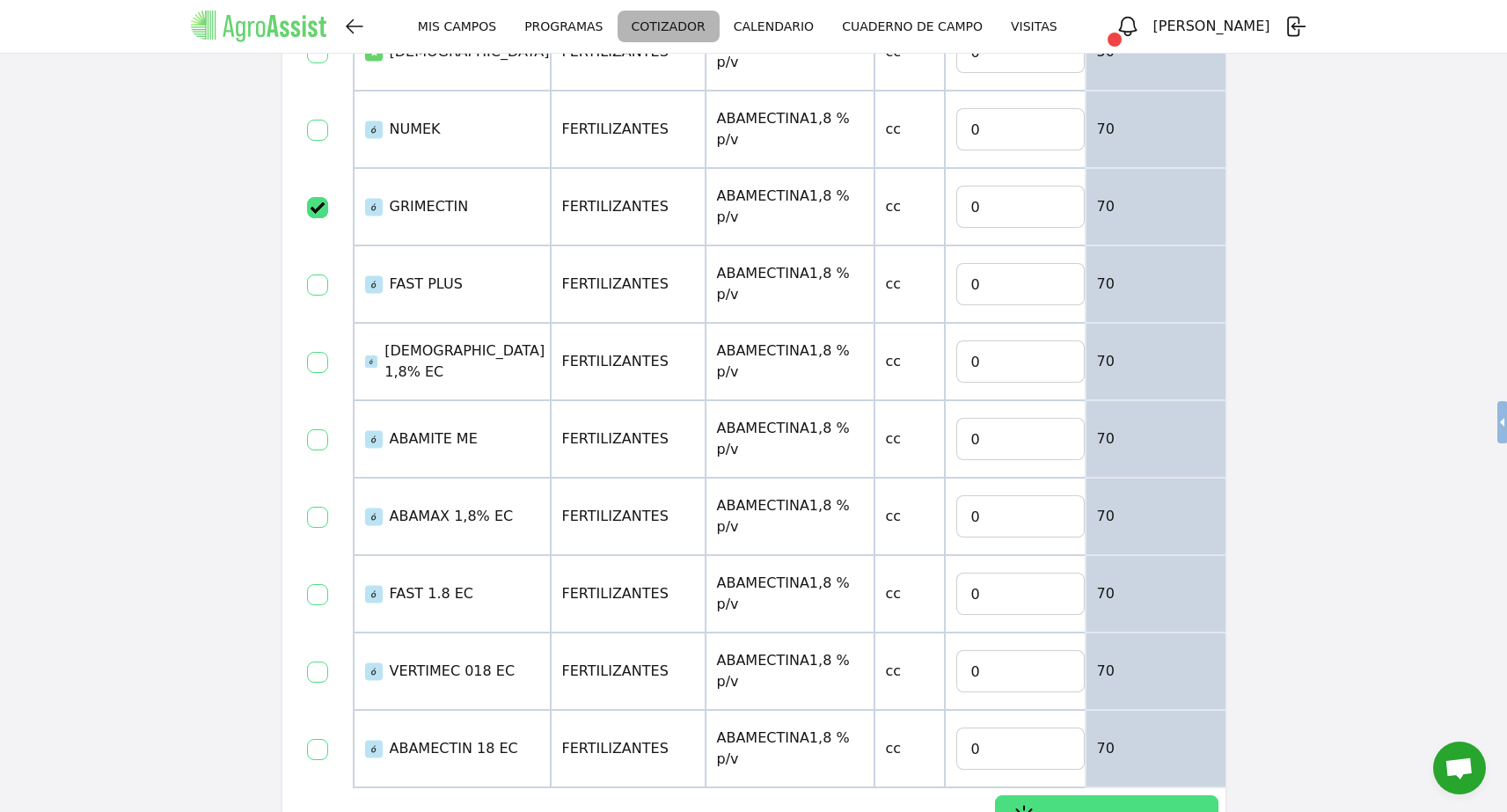
scroll to position [442, 0]
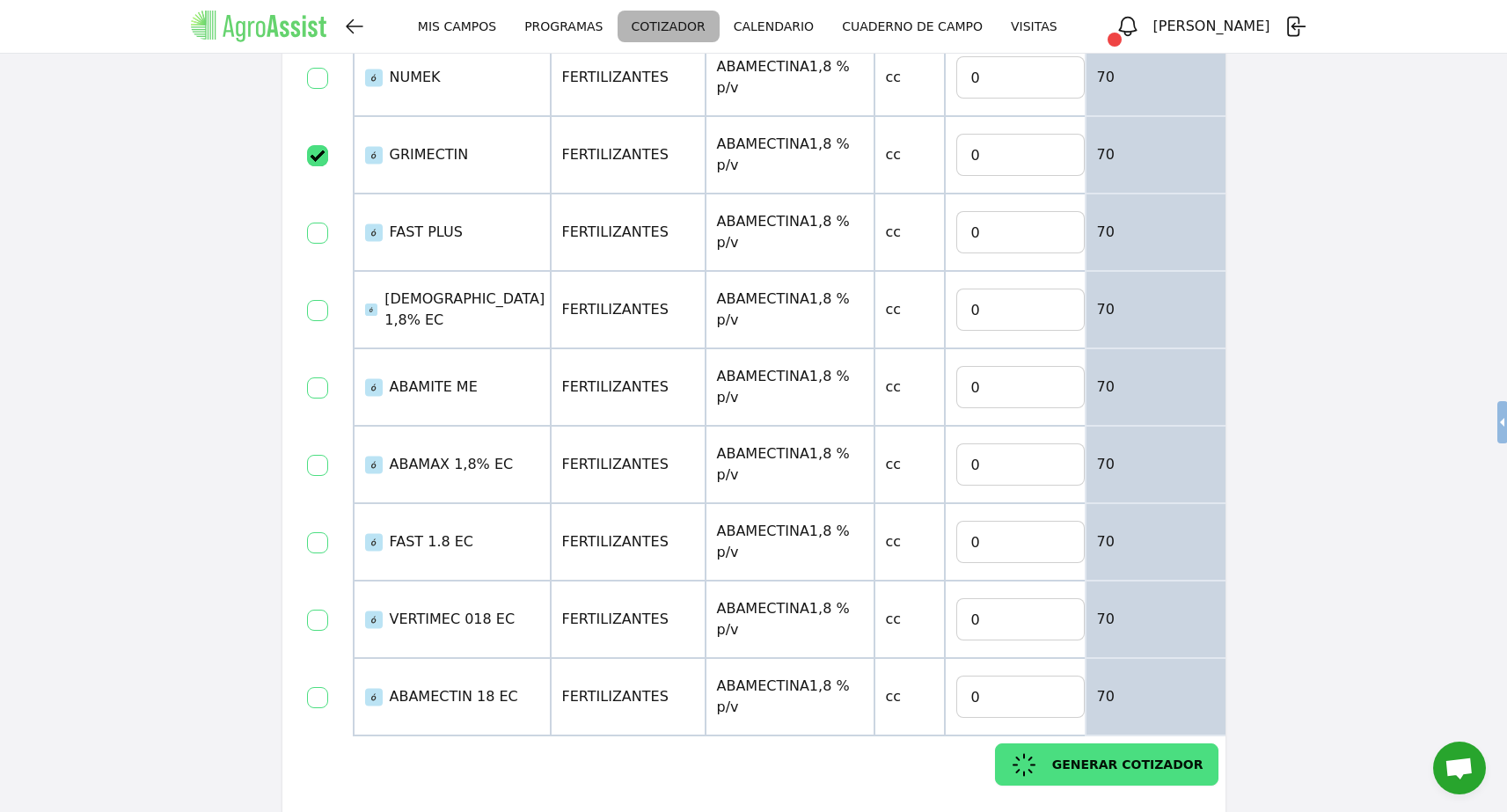
click at [320, 382] on input "checkbox" at bounding box center [318, 388] width 21 height 21
click at [1121, 758] on span "GENERAR COTIZADOR" at bounding box center [1128, 764] width 151 height 13
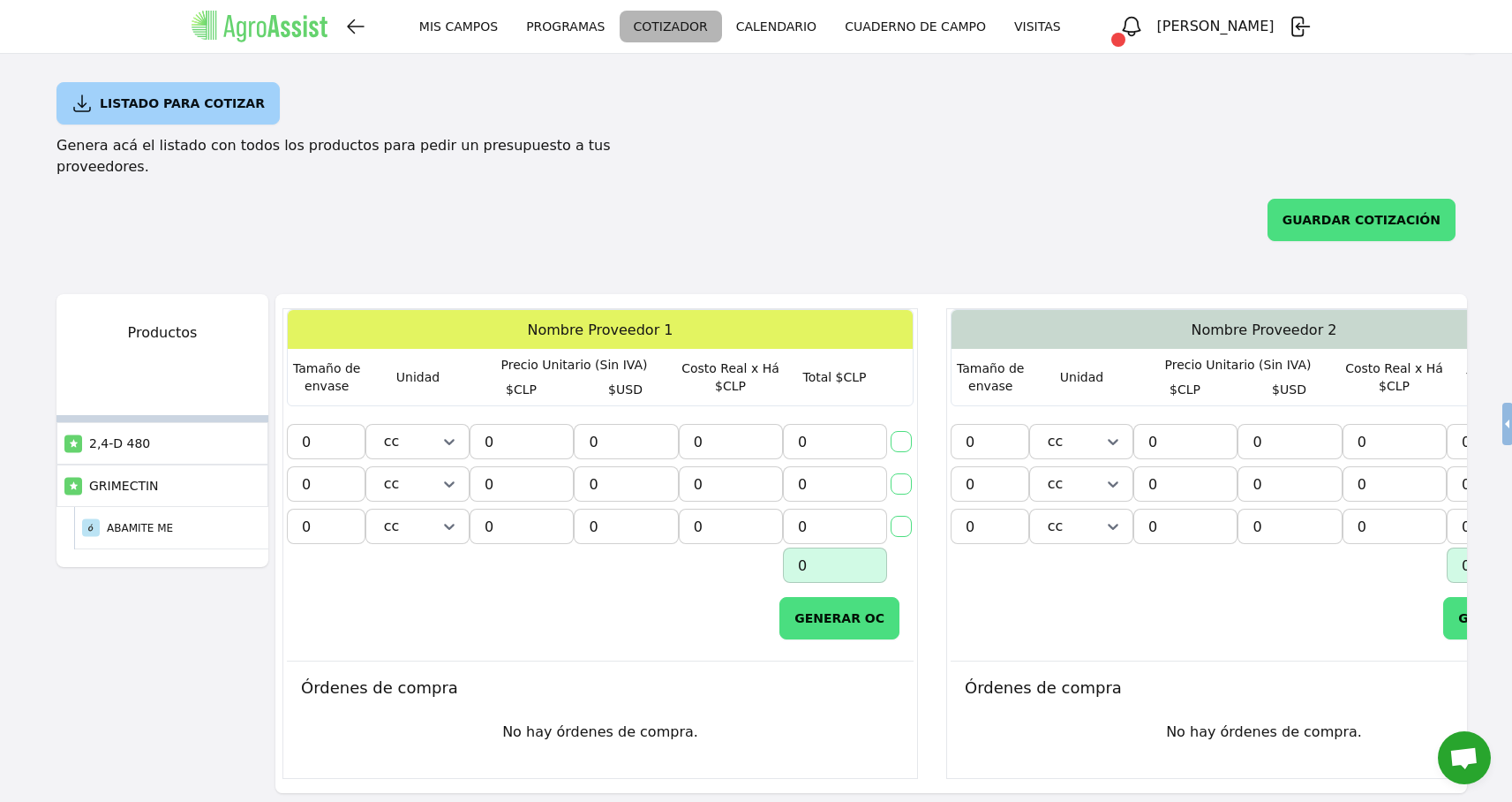
scroll to position [58, 0]
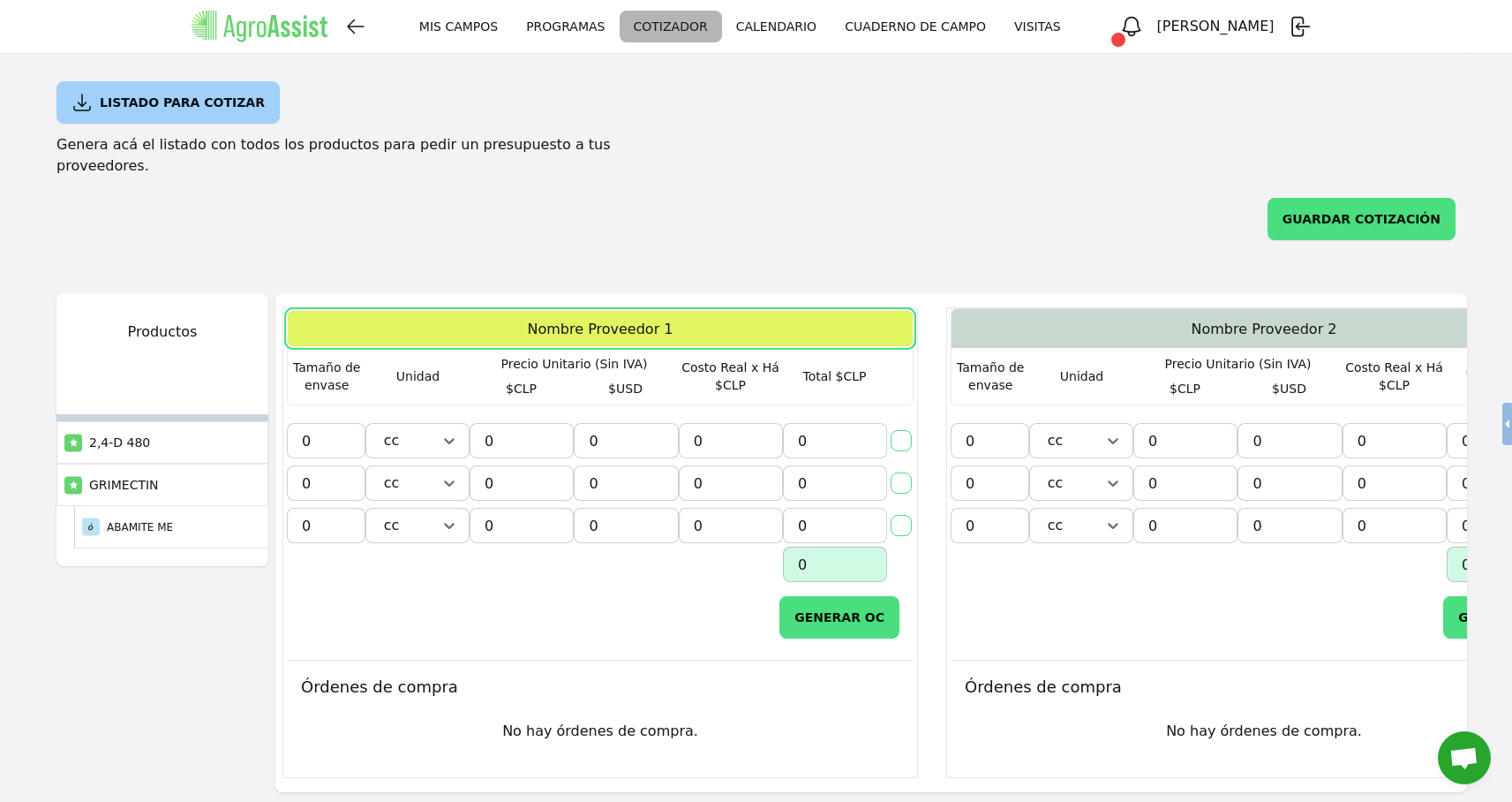
click at [655, 311] on input "Nombre Proveedor 1" at bounding box center [600, 329] width 625 height 35
click at [655, 311] on input "text" at bounding box center [600, 329] width 625 height 35
type input "Proveedor 1"
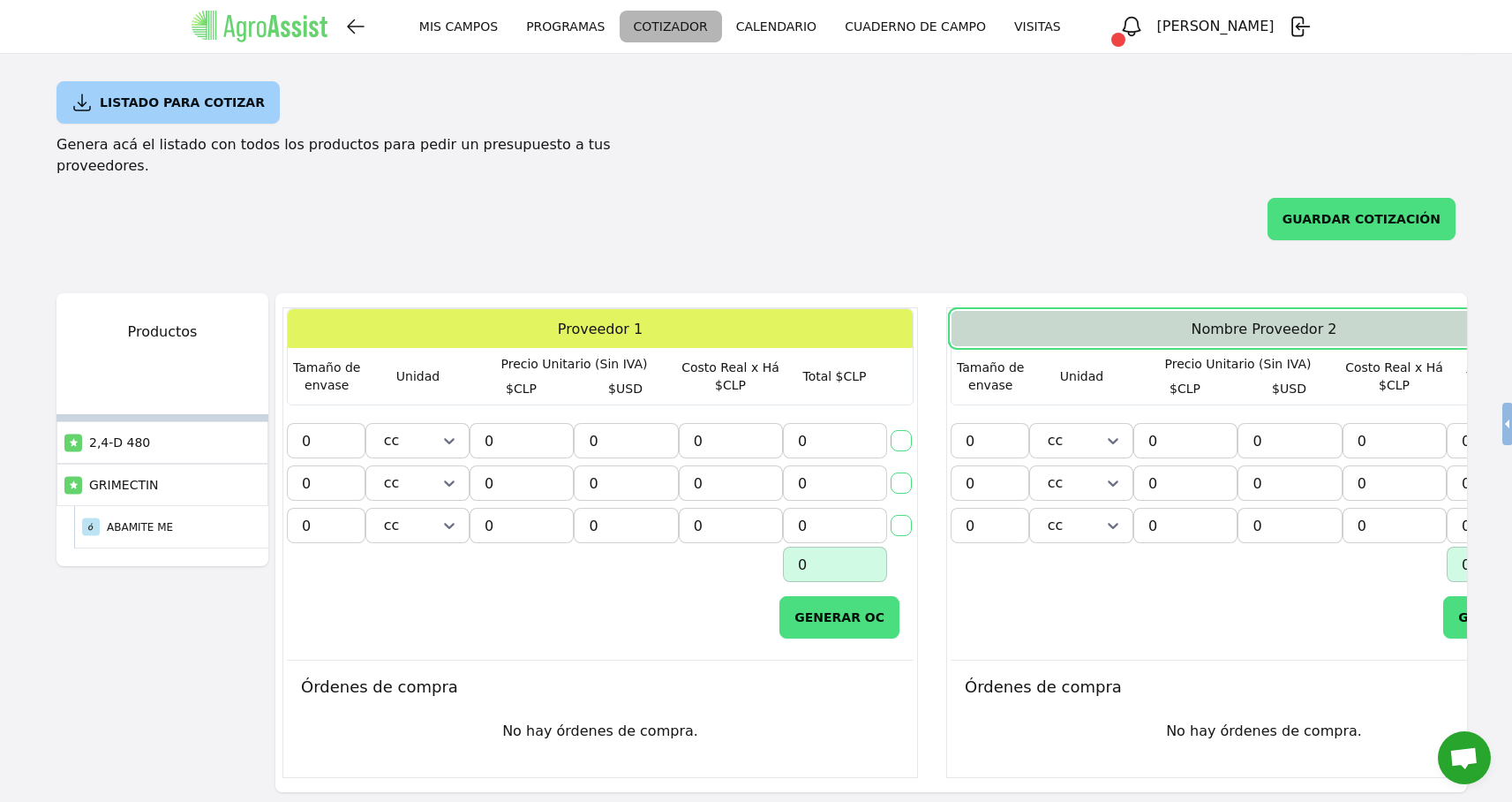
click at [1306, 311] on input "Nombre Proveedor 2" at bounding box center [1264, 329] width 625 height 35
click at [1306, 311] on input "text" at bounding box center [1264, 329] width 625 height 35
type input "Proveedor 2"
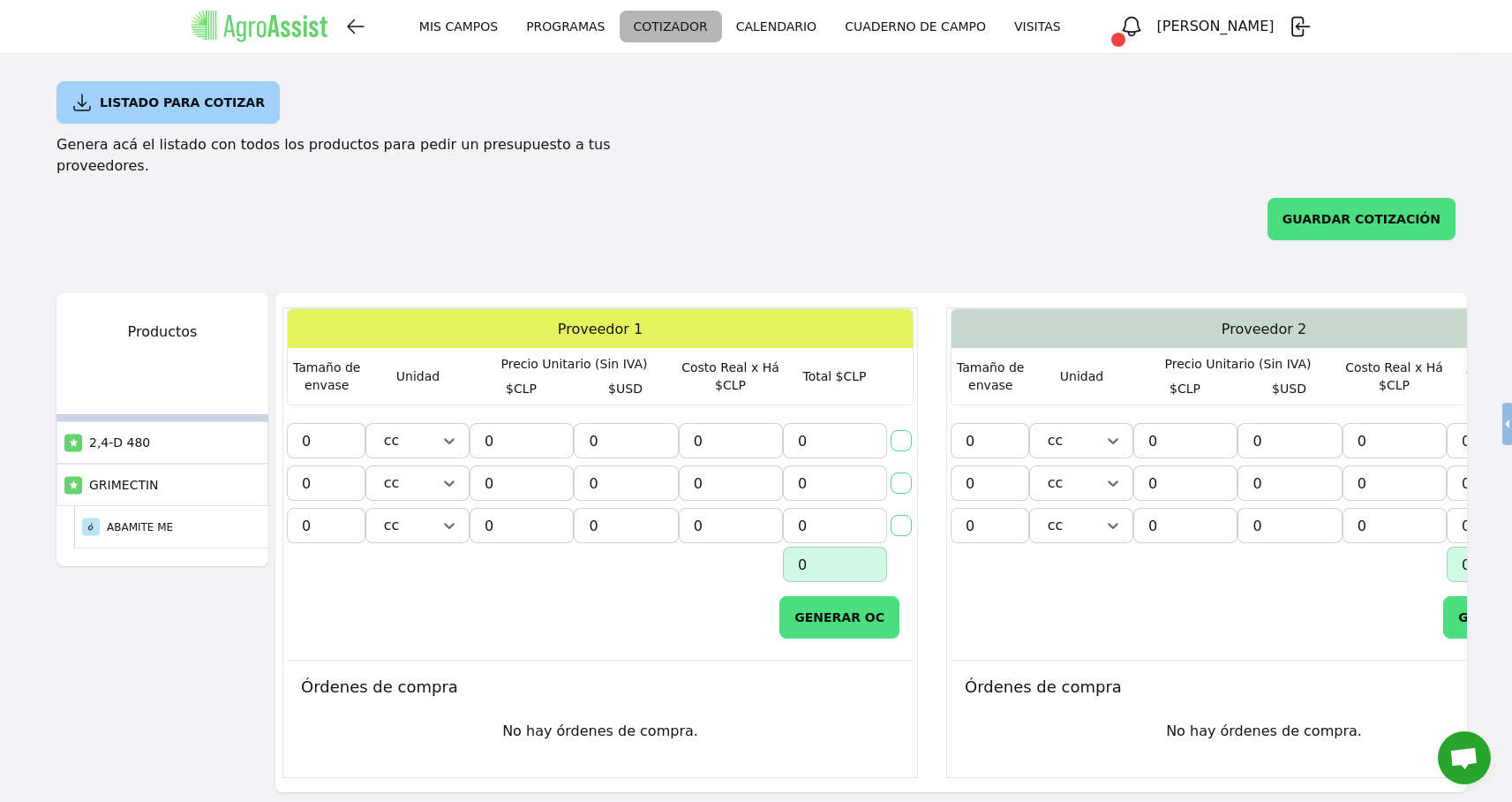
click at [1019, 197] on div "GUARDAR COTIZACIÓN" at bounding box center [756, 226] width 1512 height 99
type input "0"
click at [332, 427] on input "0" at bounding box center [326, 440] width 78 height 35
type input "1"
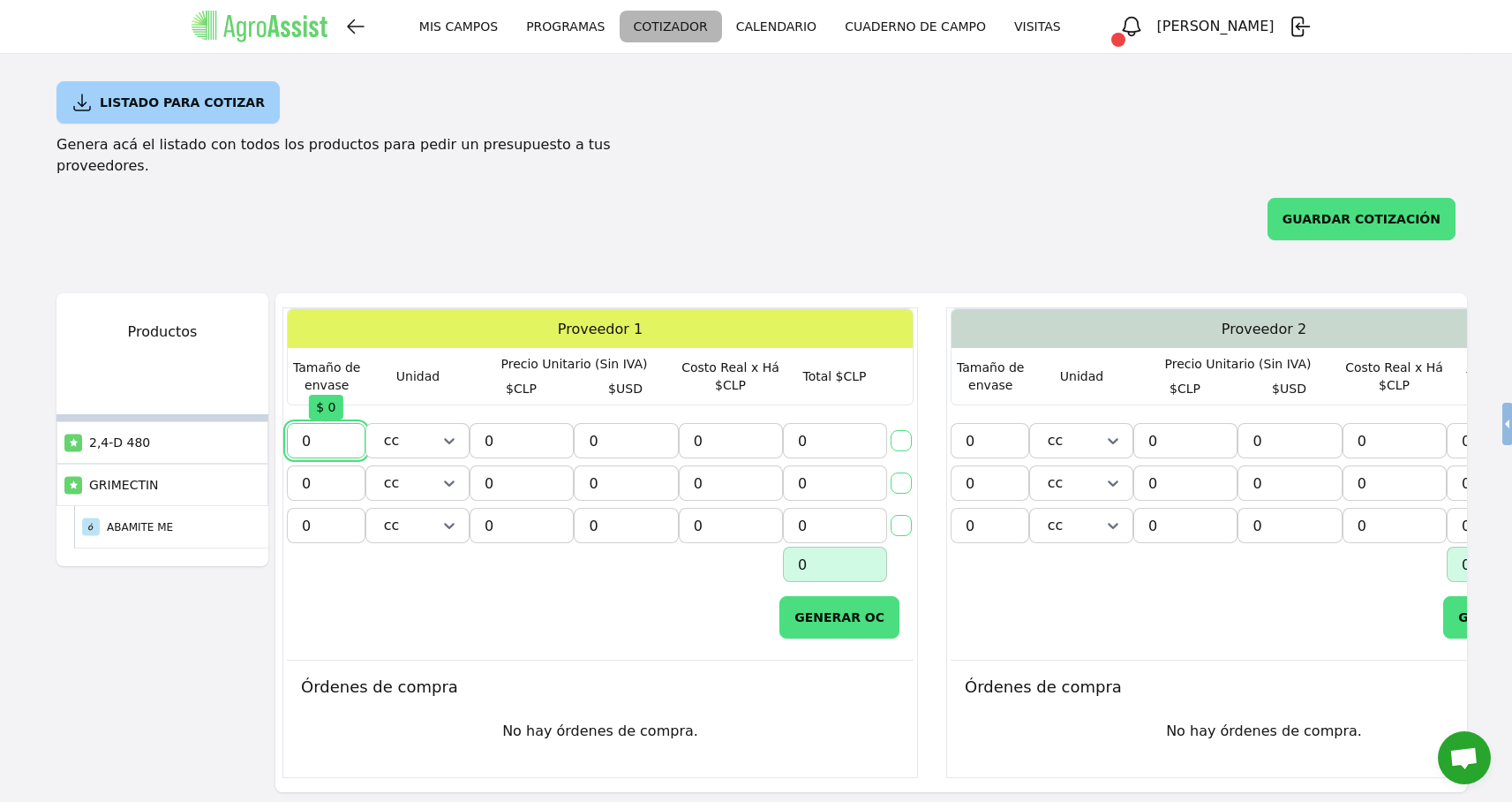
type input "01"
click at [437, 428] on div at bounding box center [449, 440] width 24 height 24
click at [419, 505] on div "Lt" at bounding box center [418, 522] width 96 height 35
type input "0"
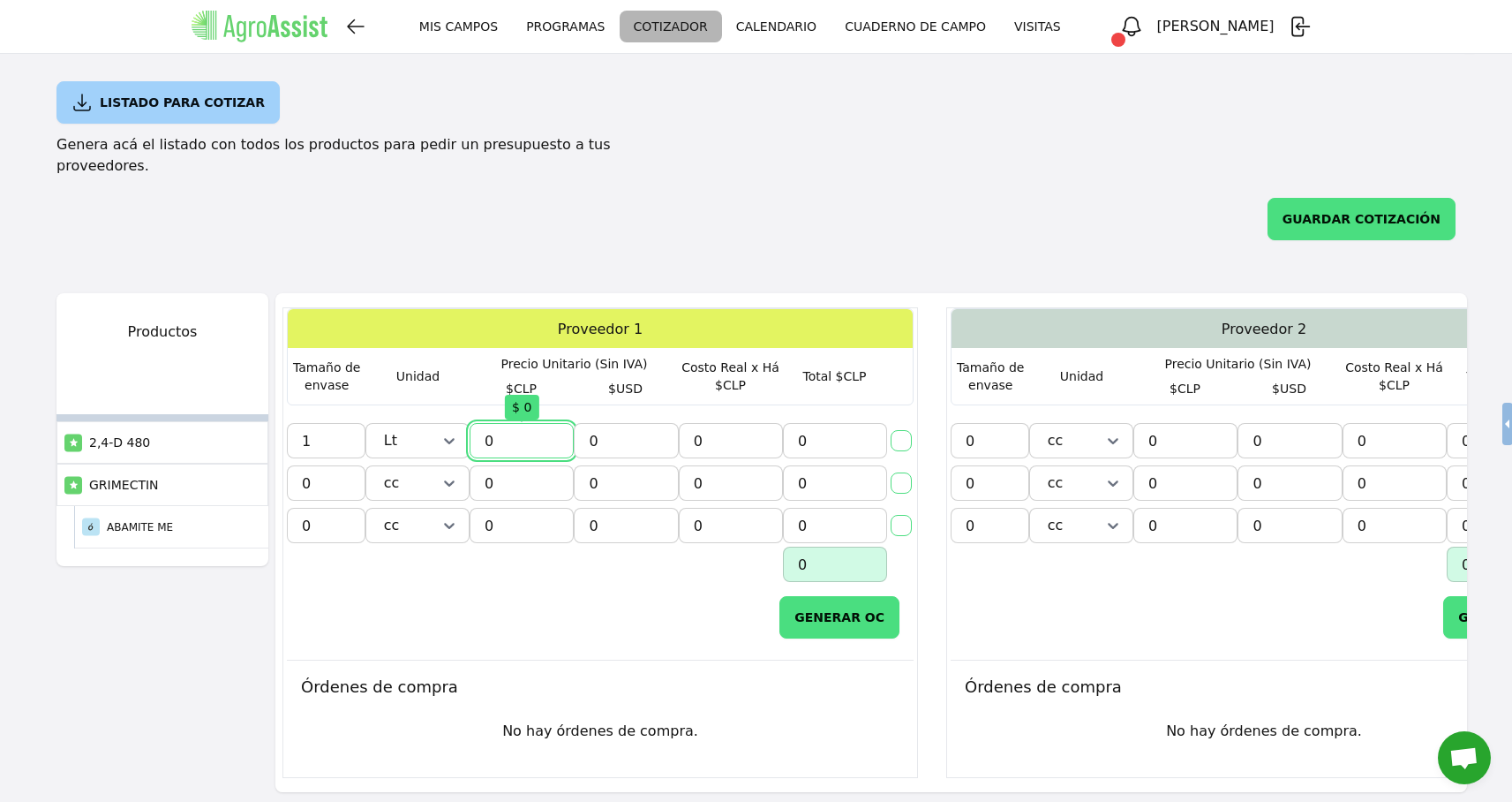
click at [537, 423] on input "0" at bounding box center [521, 440] width 105 height 35
type input "2"
type input "02"
type input "20"
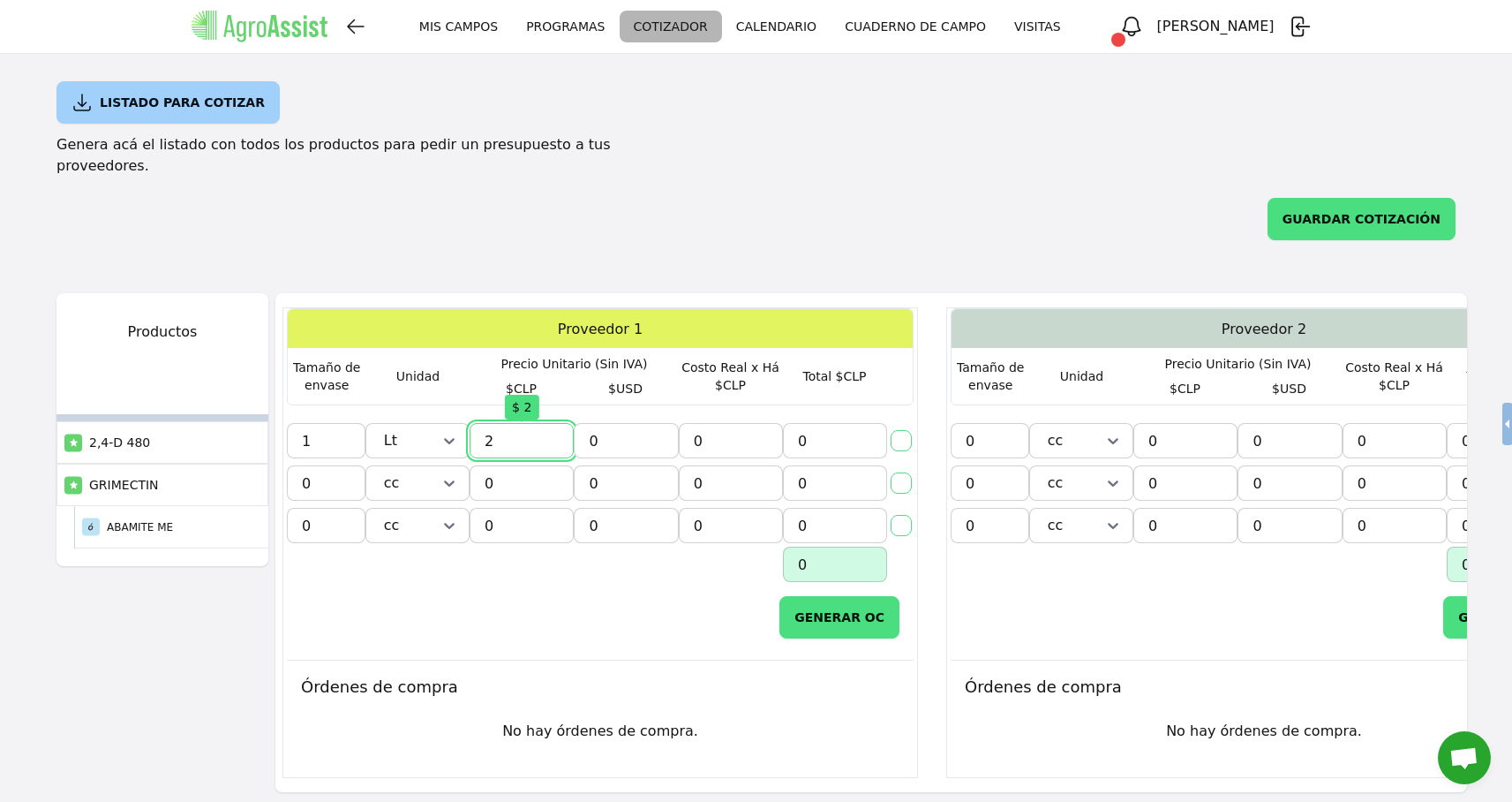
type input "020"
type input "200"
type input "0200"
type input "2.000"
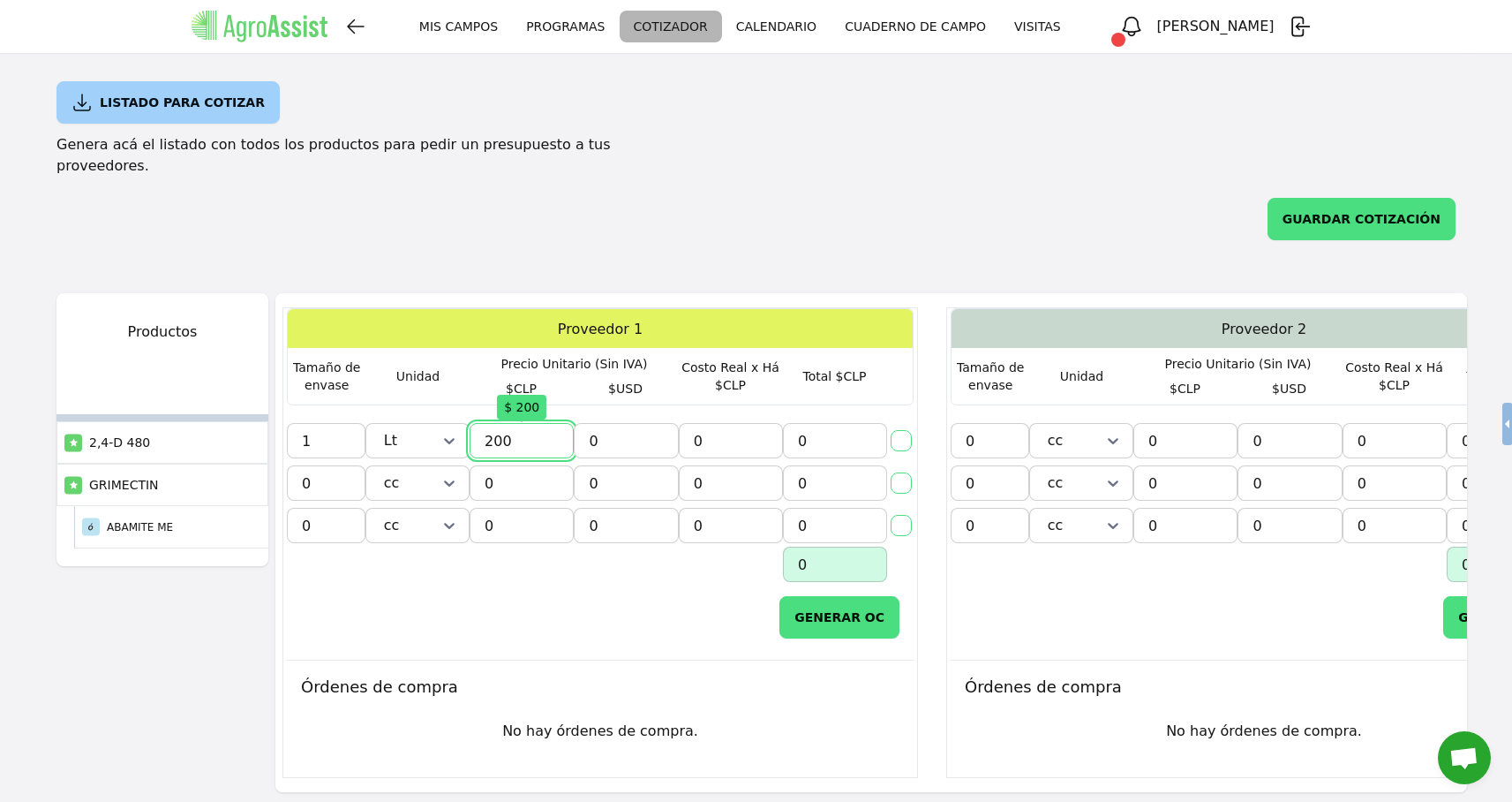
type input "02000"
click at [673, 377] on div "Proveedor 1 Tamaño de envase Unidad Precio Unitario (Sin IVA) $CLP $USD Costo R…" at bounding box center [600, 356] width 627 height 97
type input "0"
click at [323, 466] on input "0" at bounding box center [326, 483] width 78 height 35
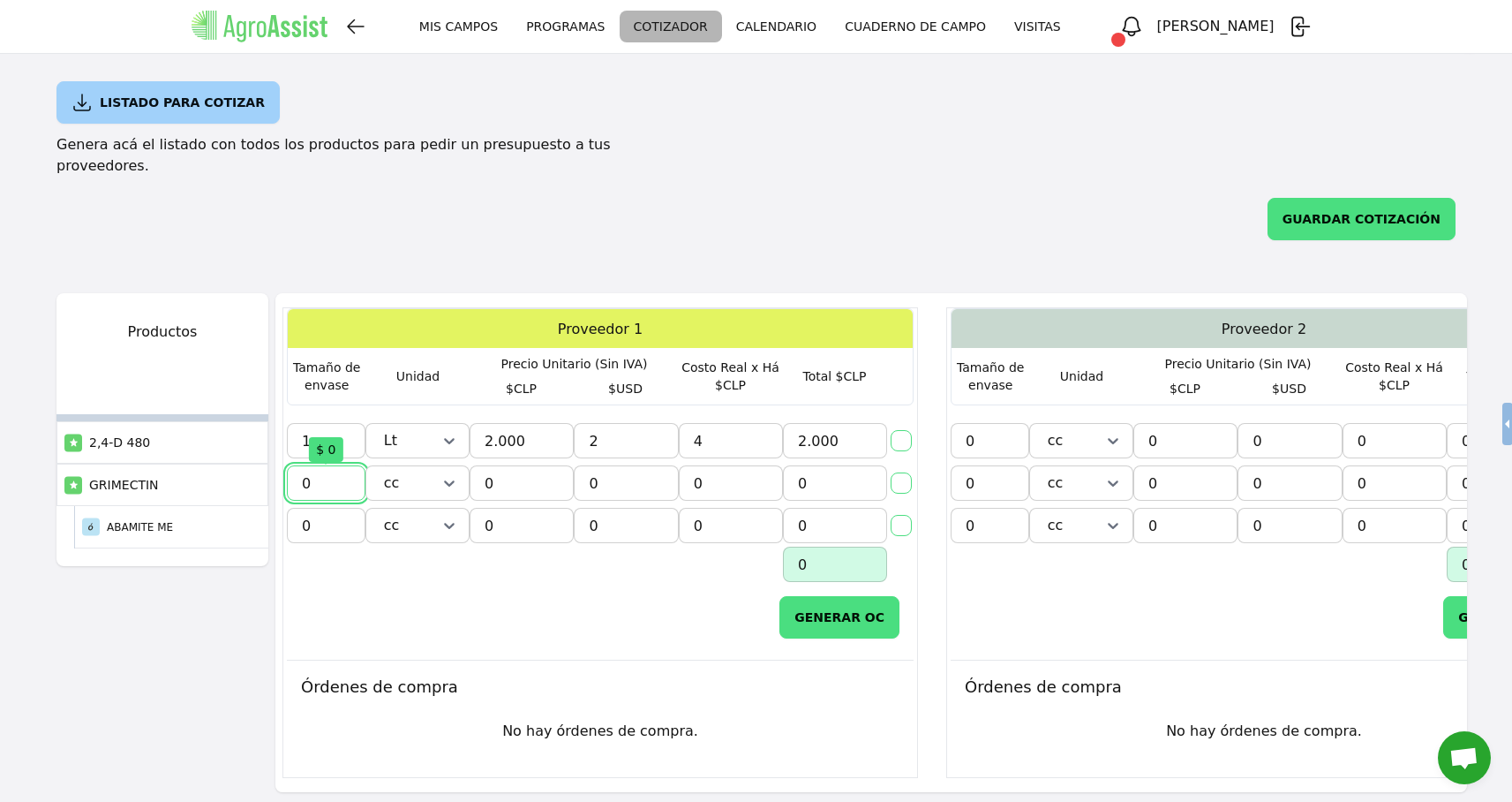
type input "1"
type input "01"
click at [447, 474] on icon at bounding box center [449, 483] width 18 height 18
click at [418, 548] on div "Lt" at bounding box center [418, 565] width 96 height 35
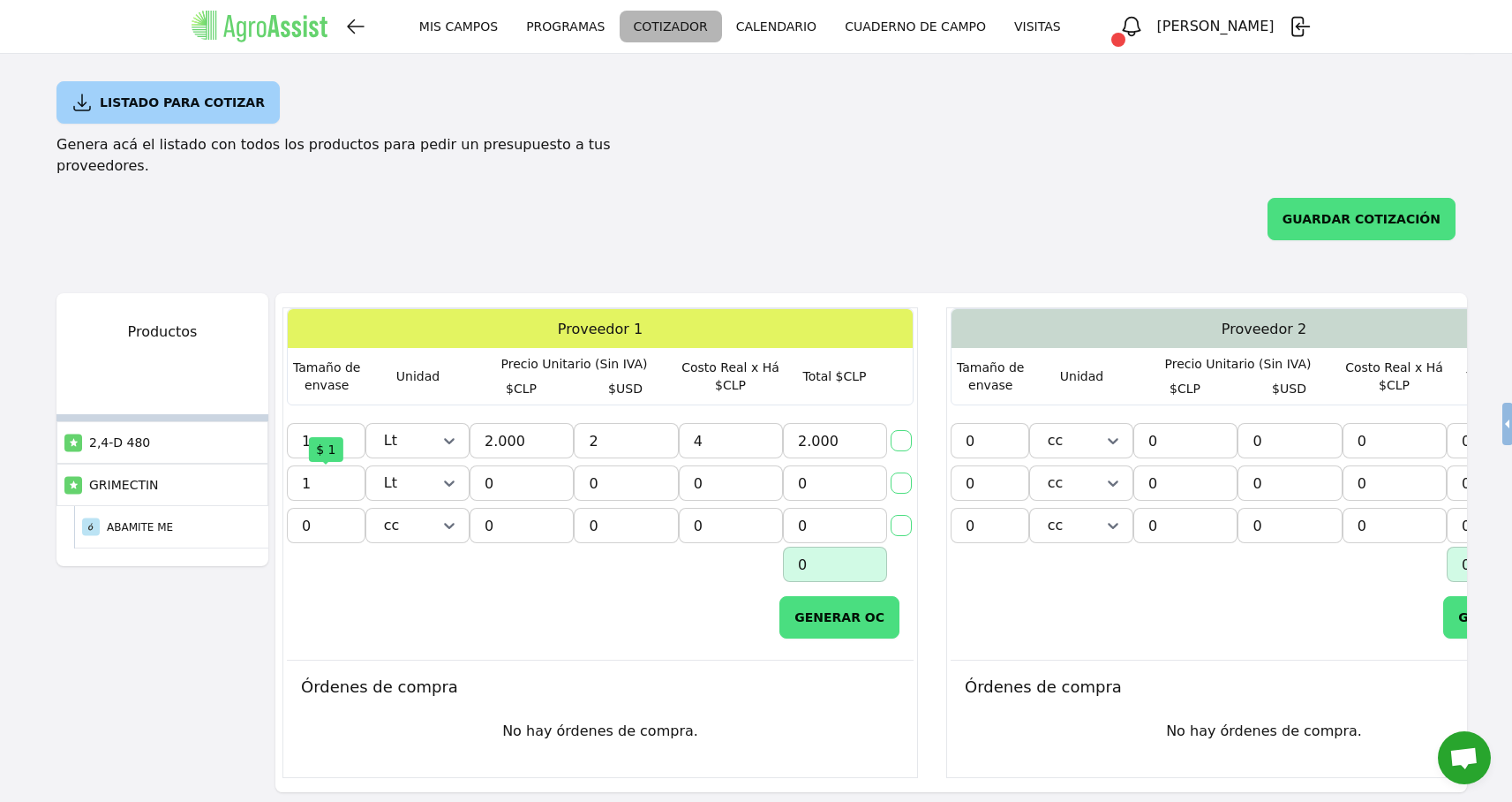
type input "1"
click at [334, 466] on input "1" at bounding box center [326, 483] width 78 height 35
type input "1."
type input "1,5"
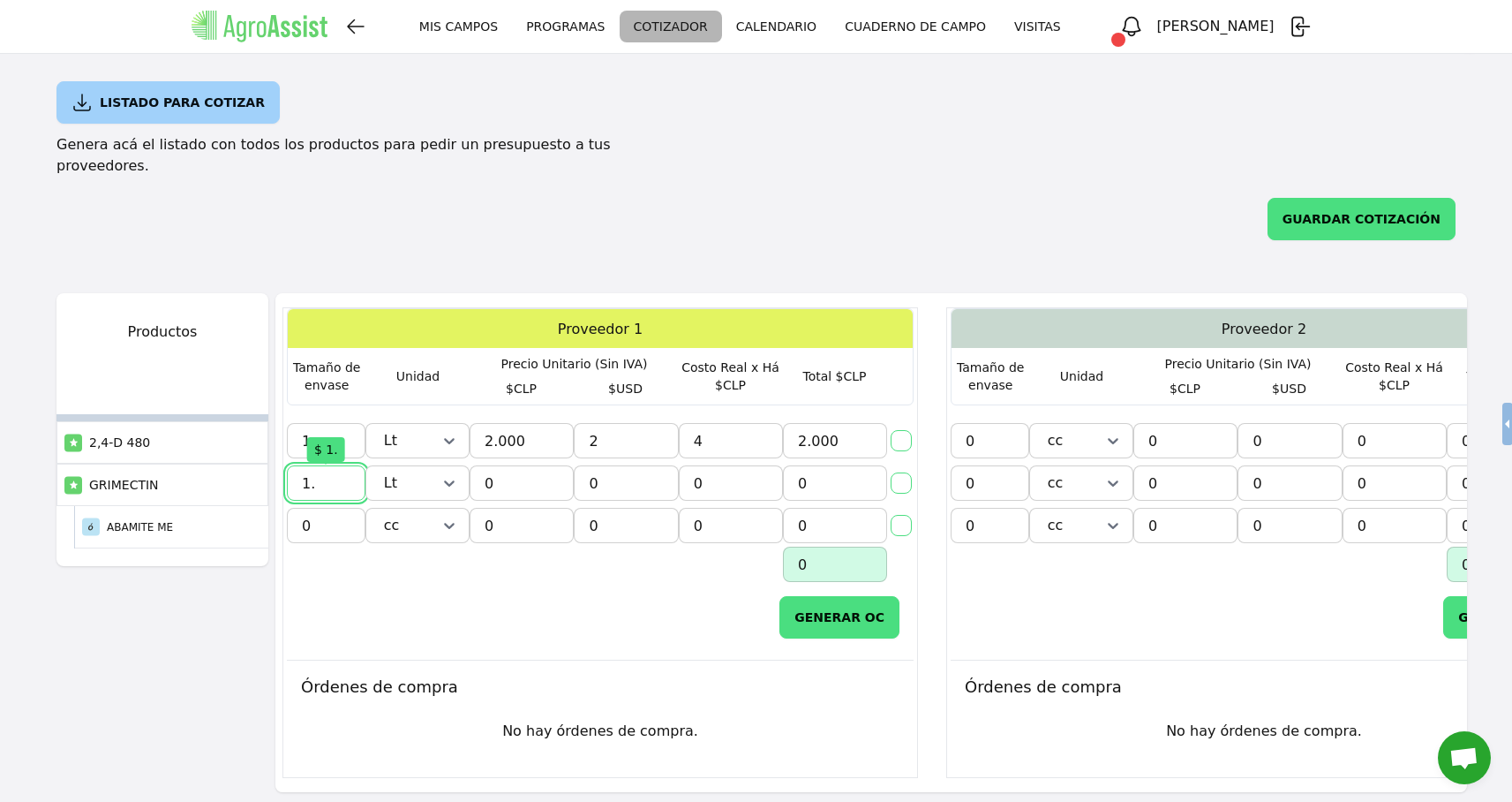
type input "1.5"
type input "0"
click at [332, 508] on input "0" at bounding box center [326, 525] width 78 height 35
type input "2"
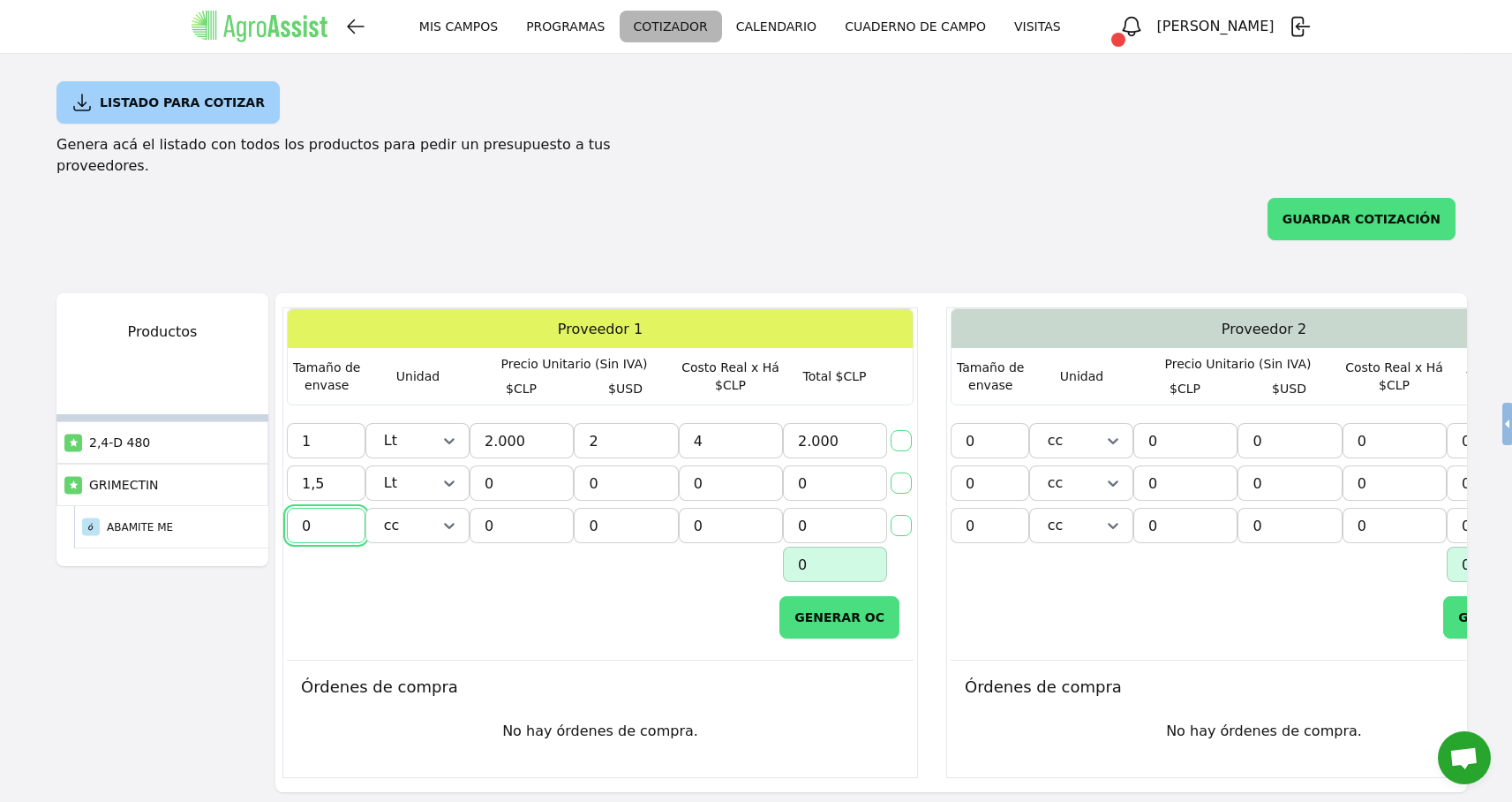
type input "02"
click at [454, 582] on div "GENERAR OC" at bounding box center [600, 617] width 627 height 70
click at [450, 516] on icon at bounding box center [449, 525] width 18 height 18
click at [419, 590] on div "Lt" at bounding box center [418, 607] width 96 height 35
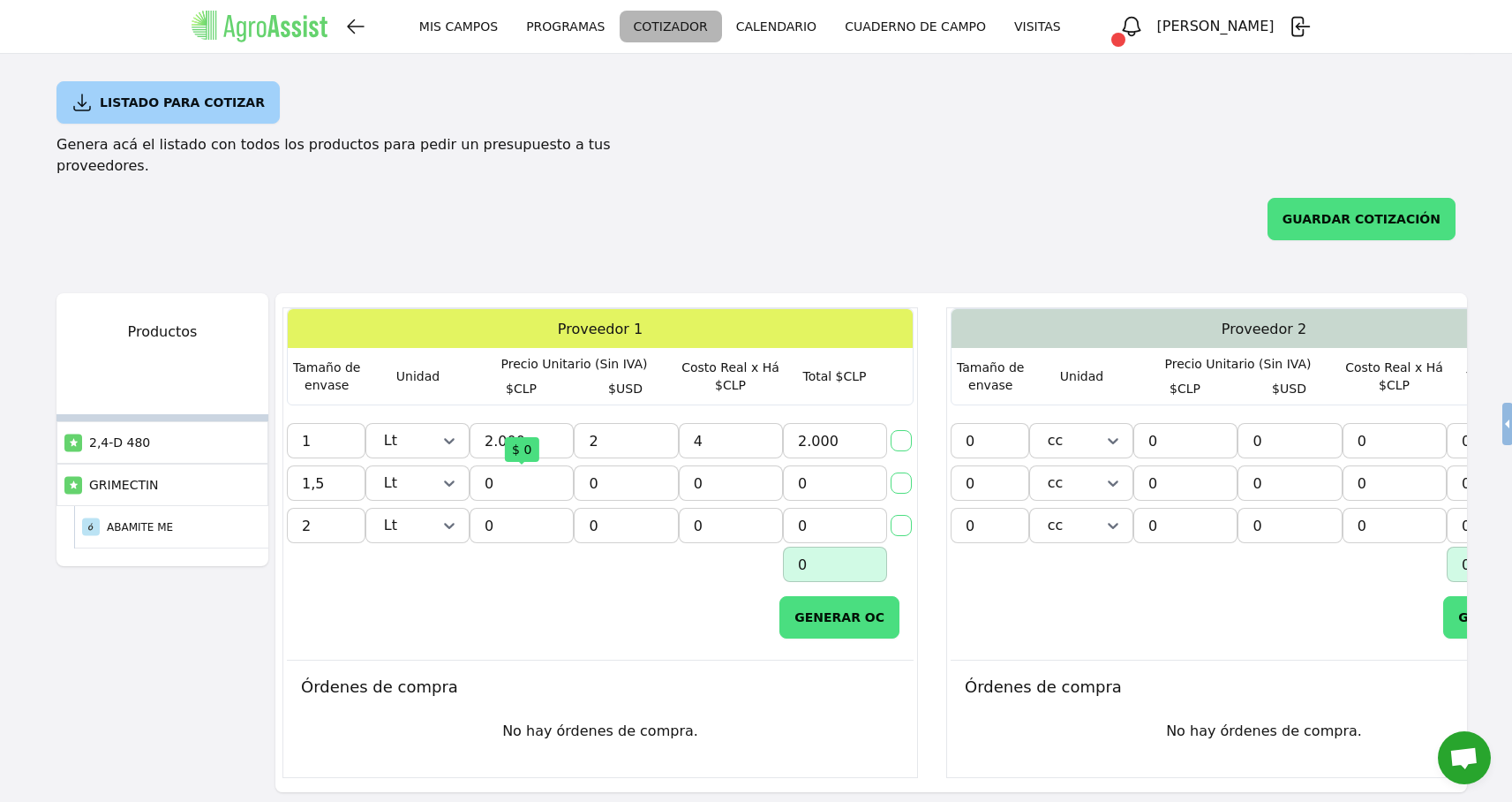
type input "0"
click at [524, 466] on input "0" at bounding box center [521, 483] width 105 height 35
type input "2"
type input "02"
type input "25"
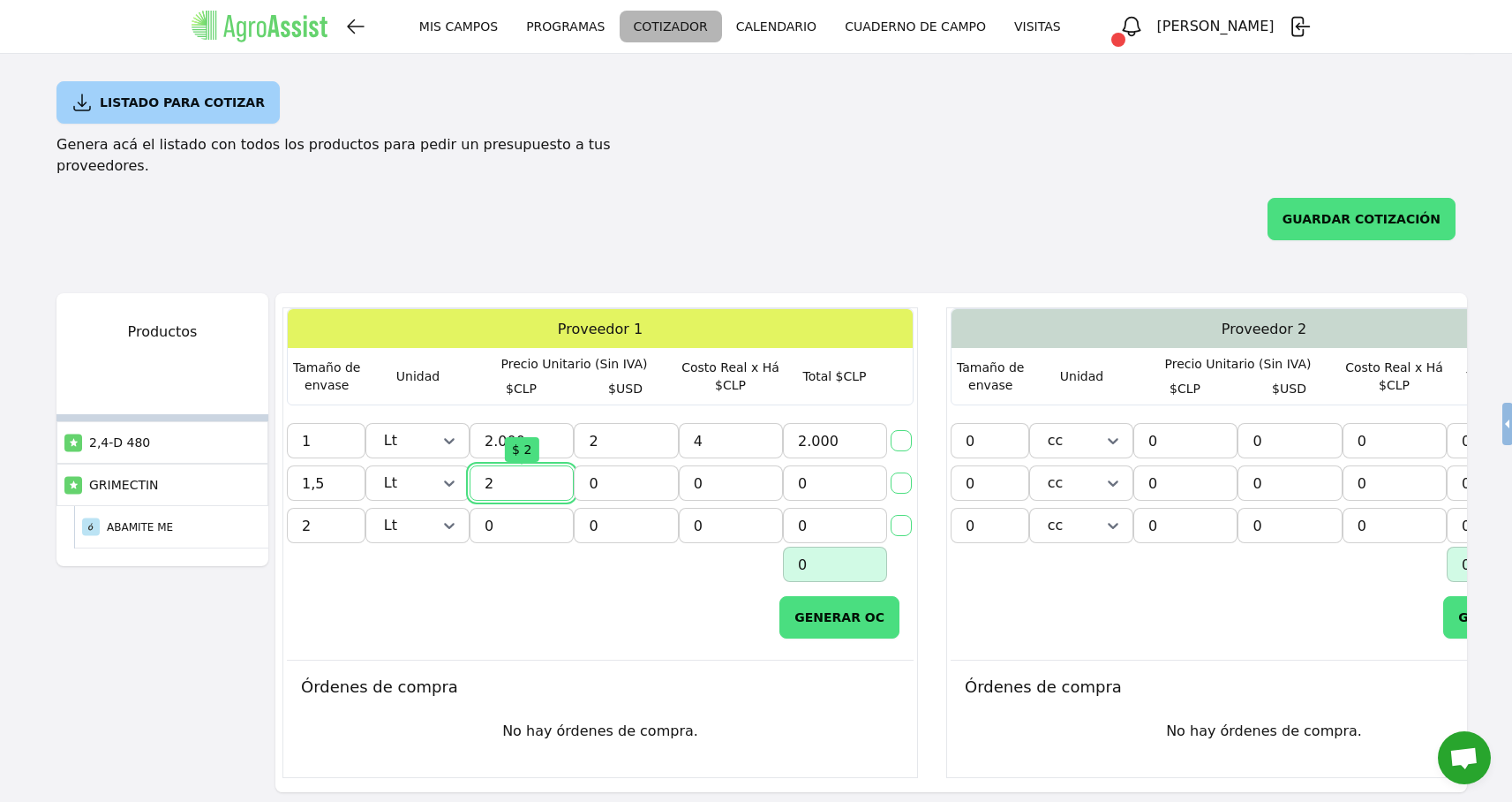
type input "025"
type input "250"
type input "0250"
type input "2.500"
type input "02500"
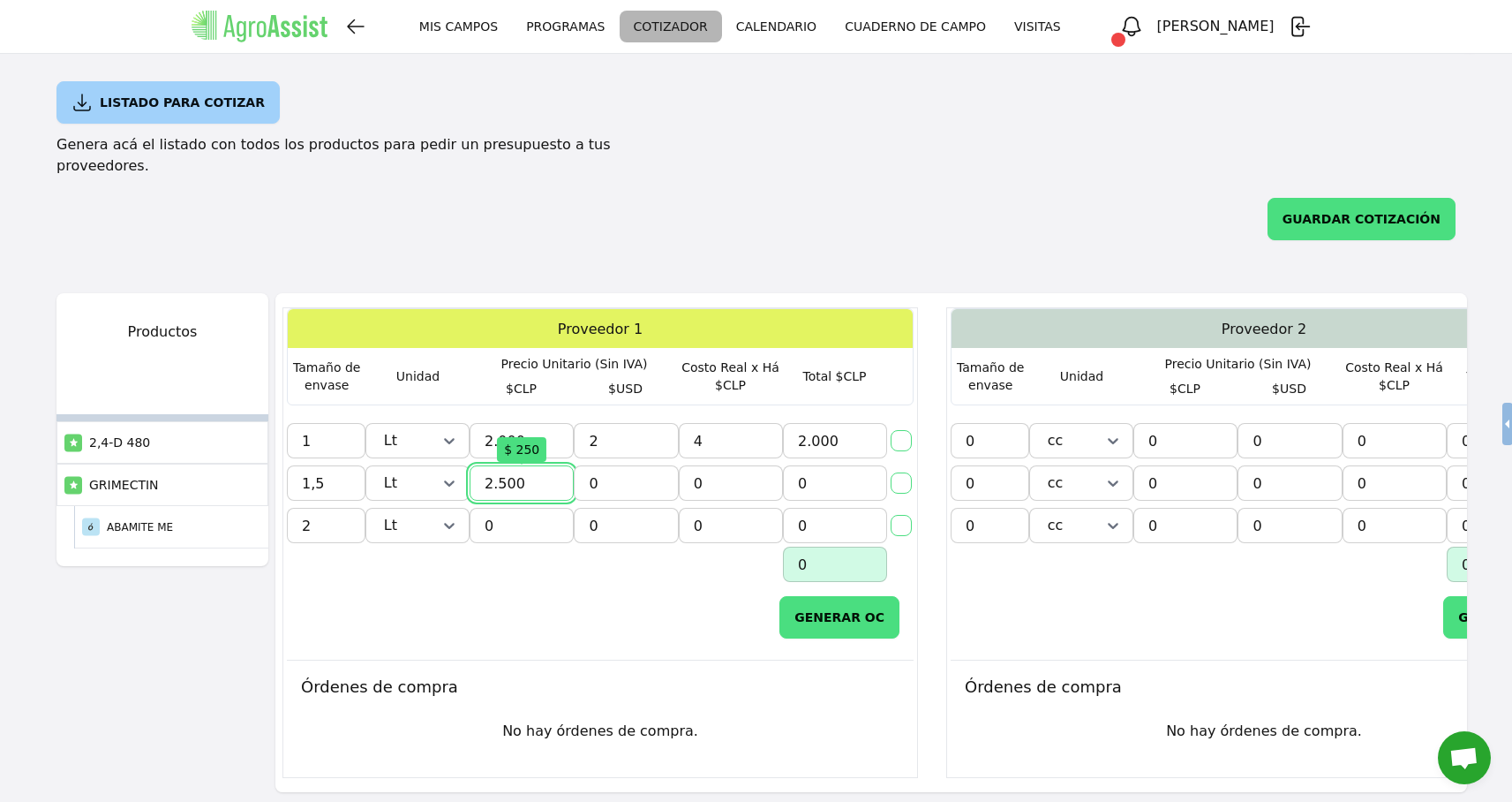
scroll to position [0, 41]
type input "0"
click at [533, 509] on input "0" at bounding box center [521, 525] width 105 height 35
type input "2"
type input "02"
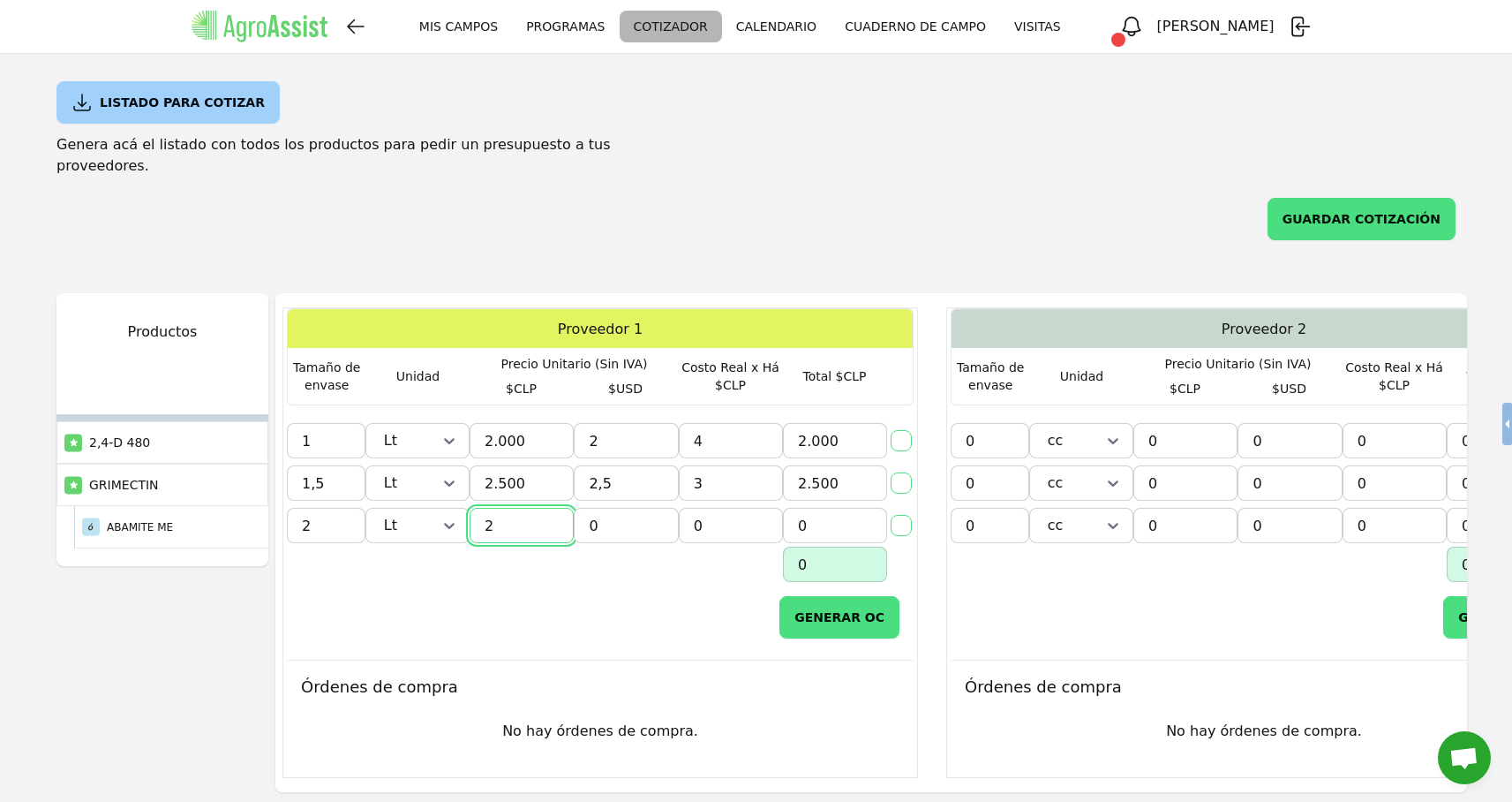
type input "25"
type input "025"
type input "250"
type input "0250"
type input "2.500"
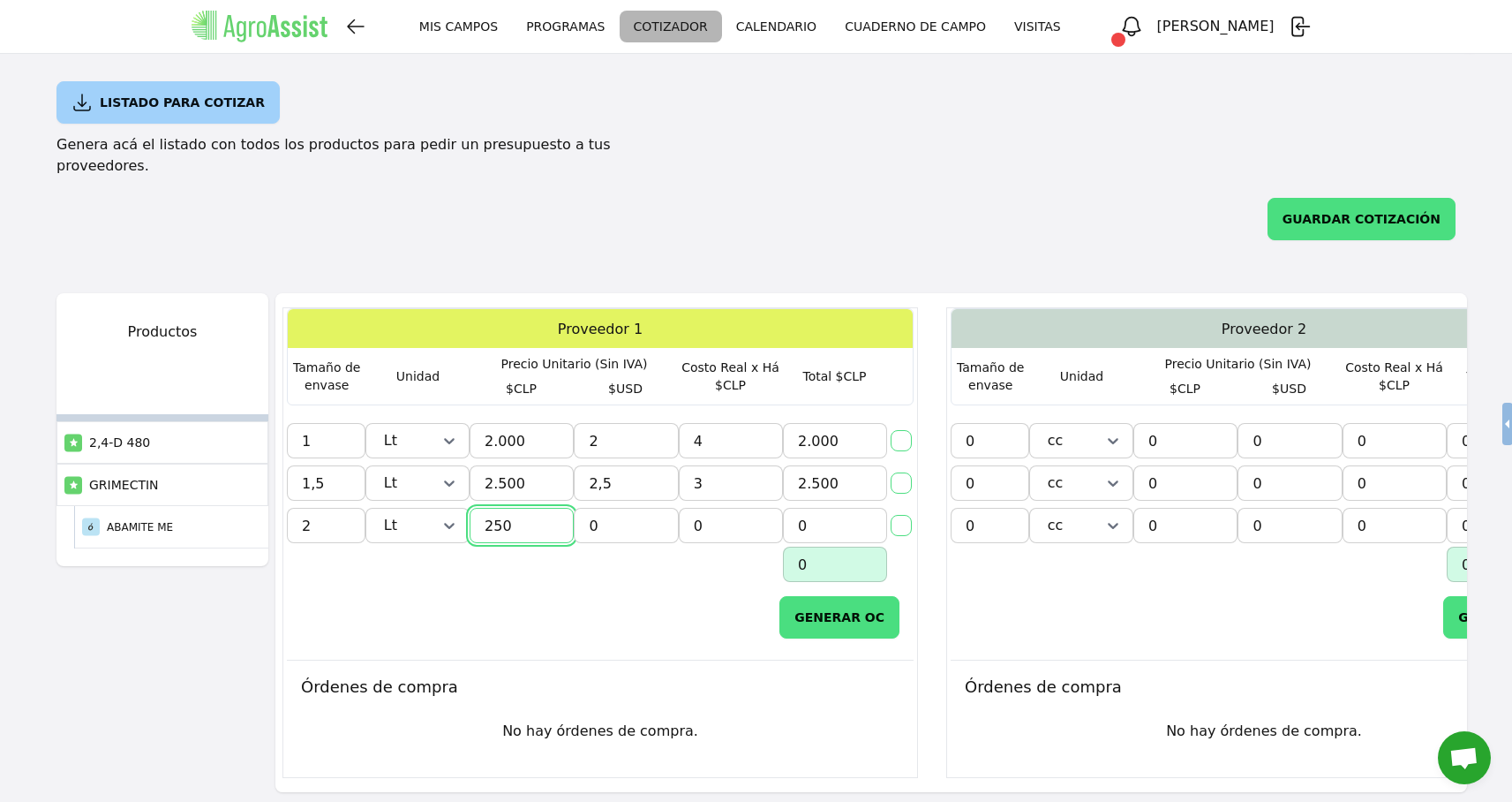
type input "02500"
click at [641, 607] on div "GENERAR OC" at bounding box center [600, 617] width 627 height 70
click at [903, 430] on input "checkbox" at bounding box center [902, 441] width 22 height 22
click at [903, 514] on input "checkbox" at bounding box center [902, 525] width 22 height 22
type input "4.500"
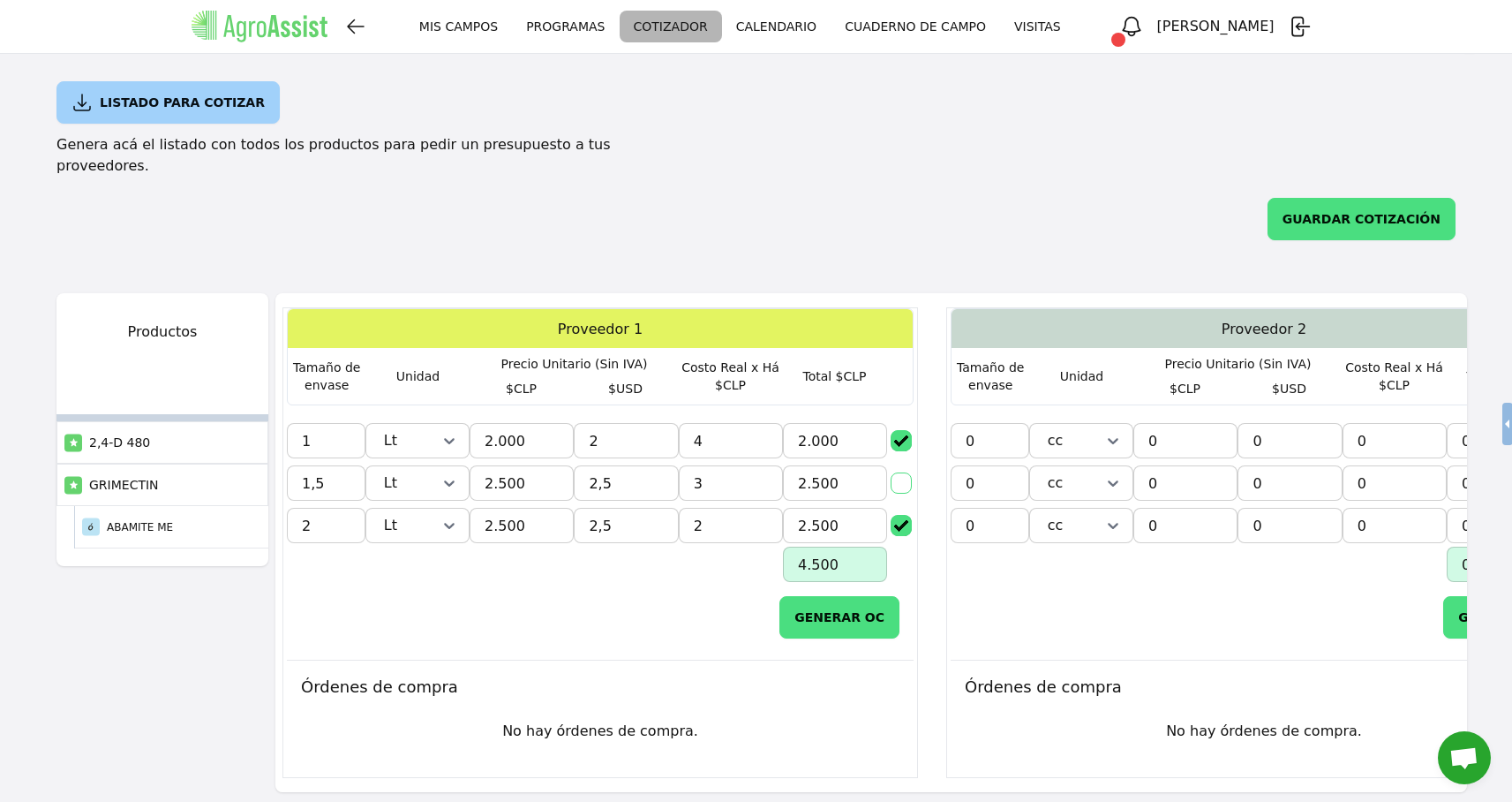
click at [868, 596] on button "GENERAR OC" at bounding box center [839, 616] width 120 height 42
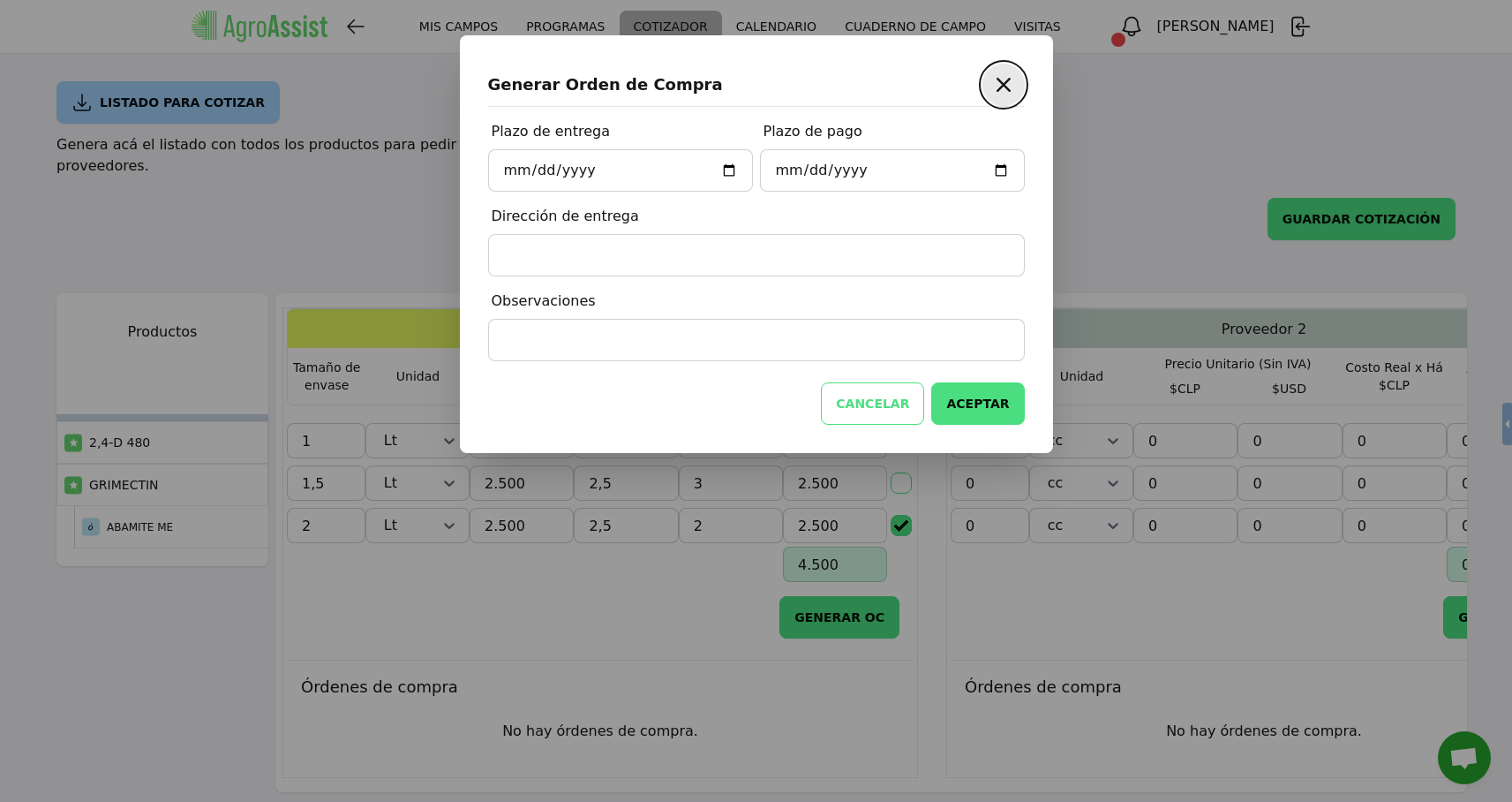
scroll to position [44, 0]
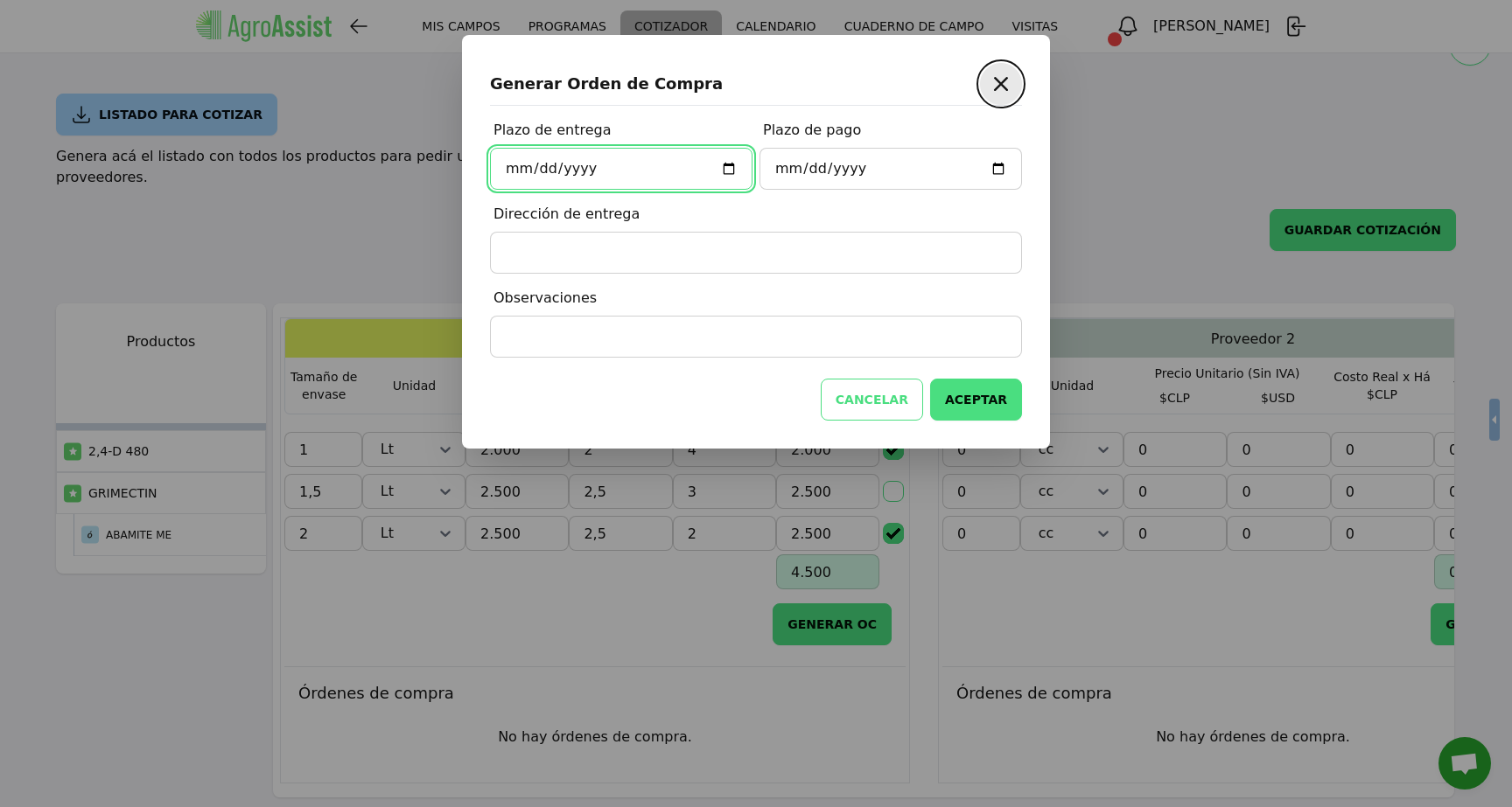
click at [722, 168] on input "Plazo de entrega" at bounding box center [621, 169] width 263 height 42
type input "[DATE]"
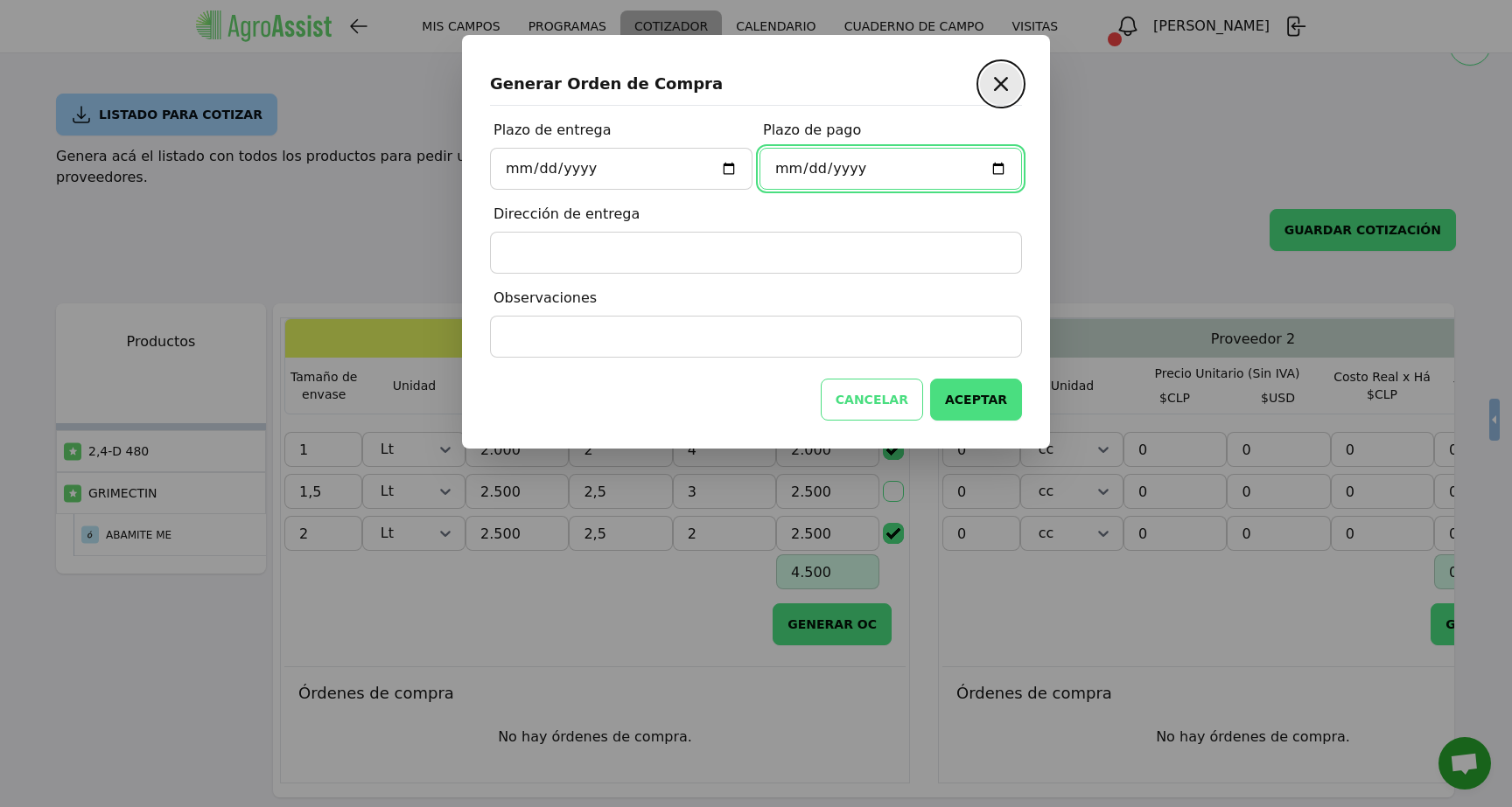
click at [978, 165] on input "Plazo de pago" at bounding box center [891, 169] width 263 height 42
click at [993, 170] on input "Plazo de pago" at bounding box center [891, 169] width 263 height 42
type input "[DATE]"
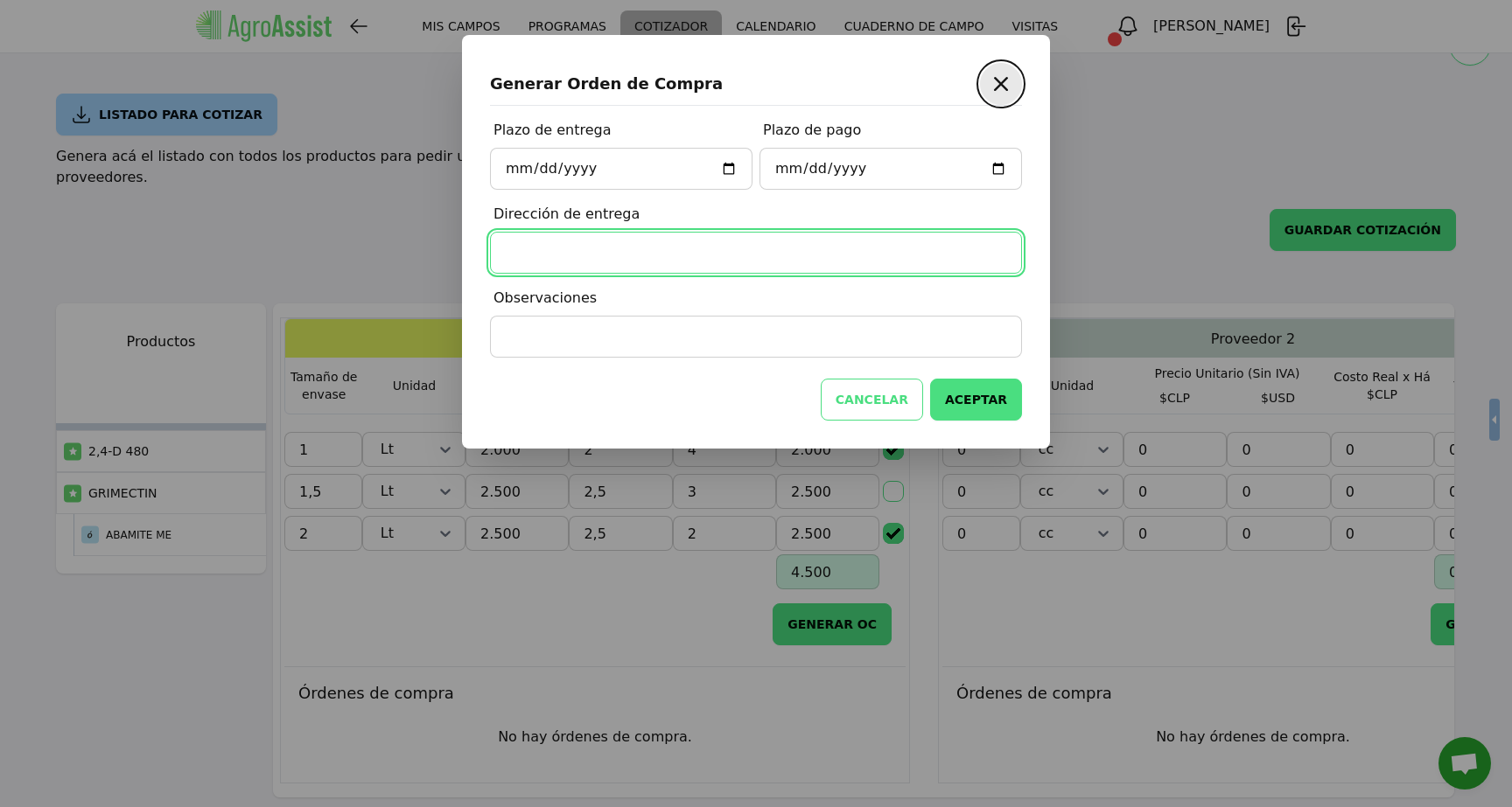
click at [784, 251] on input "Dirección de entrega" at bounding box center [756, 252] width 532 height 42
type input "[GEOGRAPHIC_DATA][PERSON_NAME], [GEOGRAPHIC_DATA]"
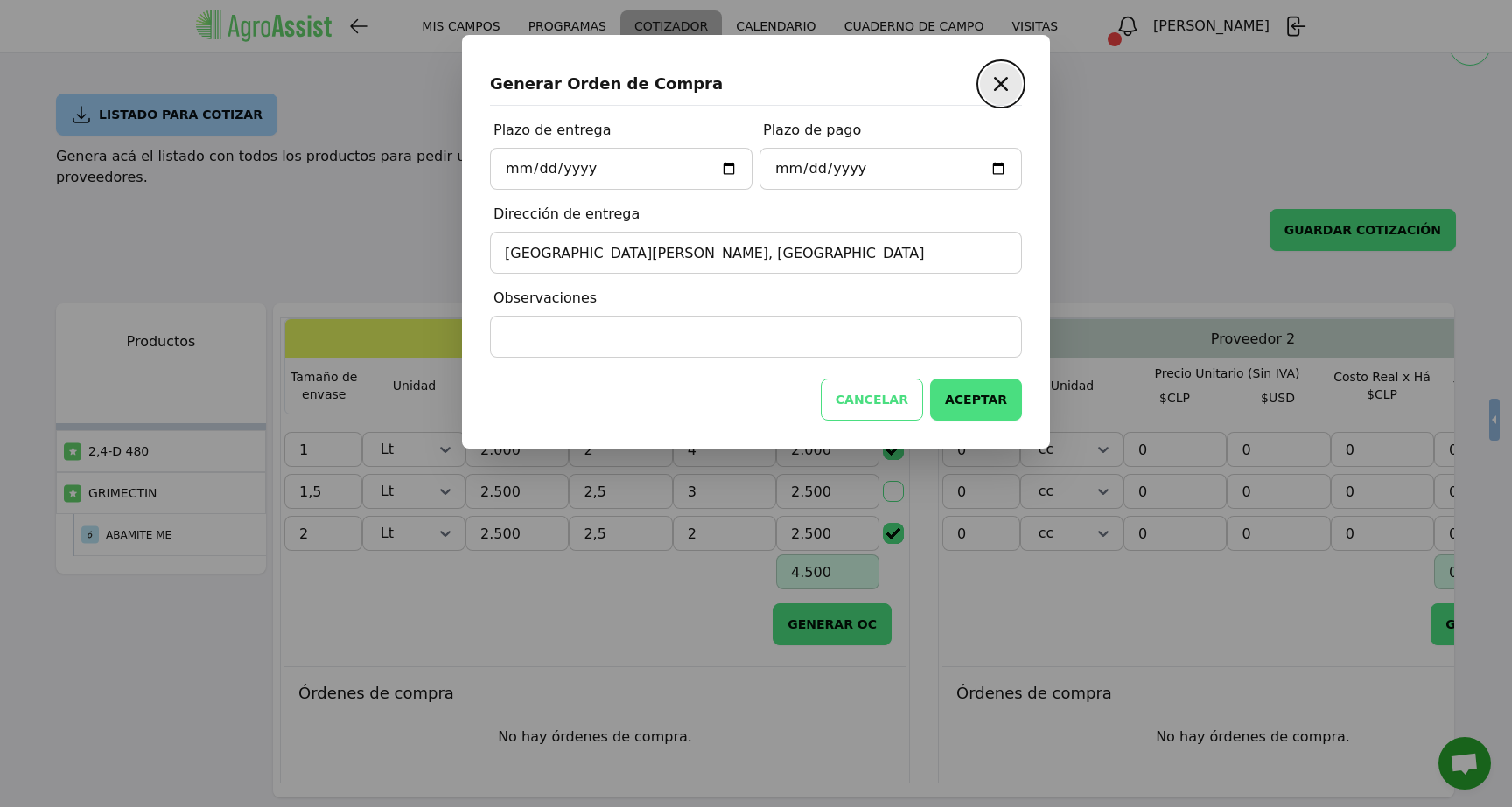
click at [765, 395] on div "CANCELAR ACEPTAR" at bounding box center [756, 399] width 532 height 42
click at [986, 399] on button "ACEPTAR" at bounding box center [976, 399] width 92 height 42
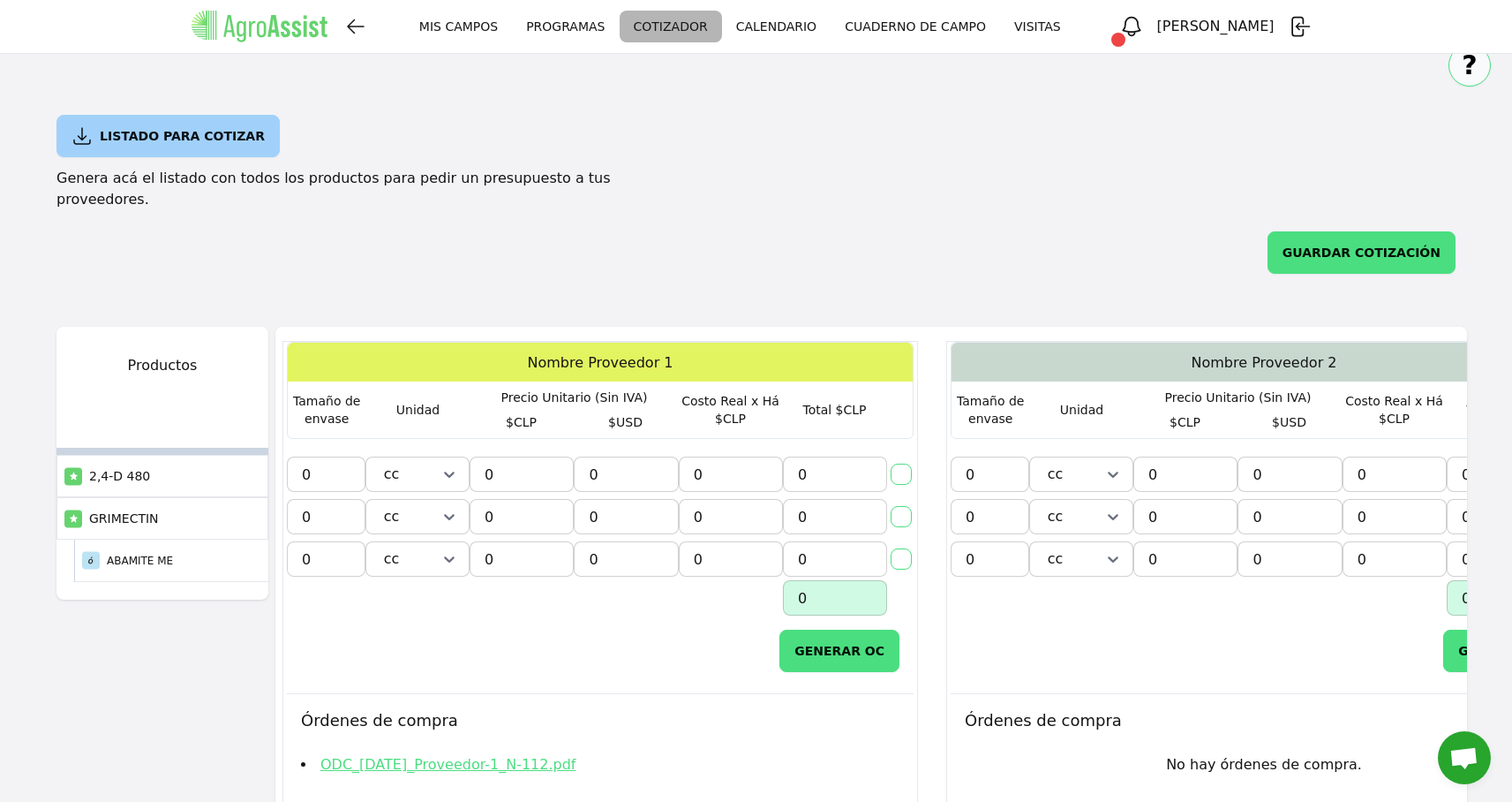
scroll to position [28, 0]
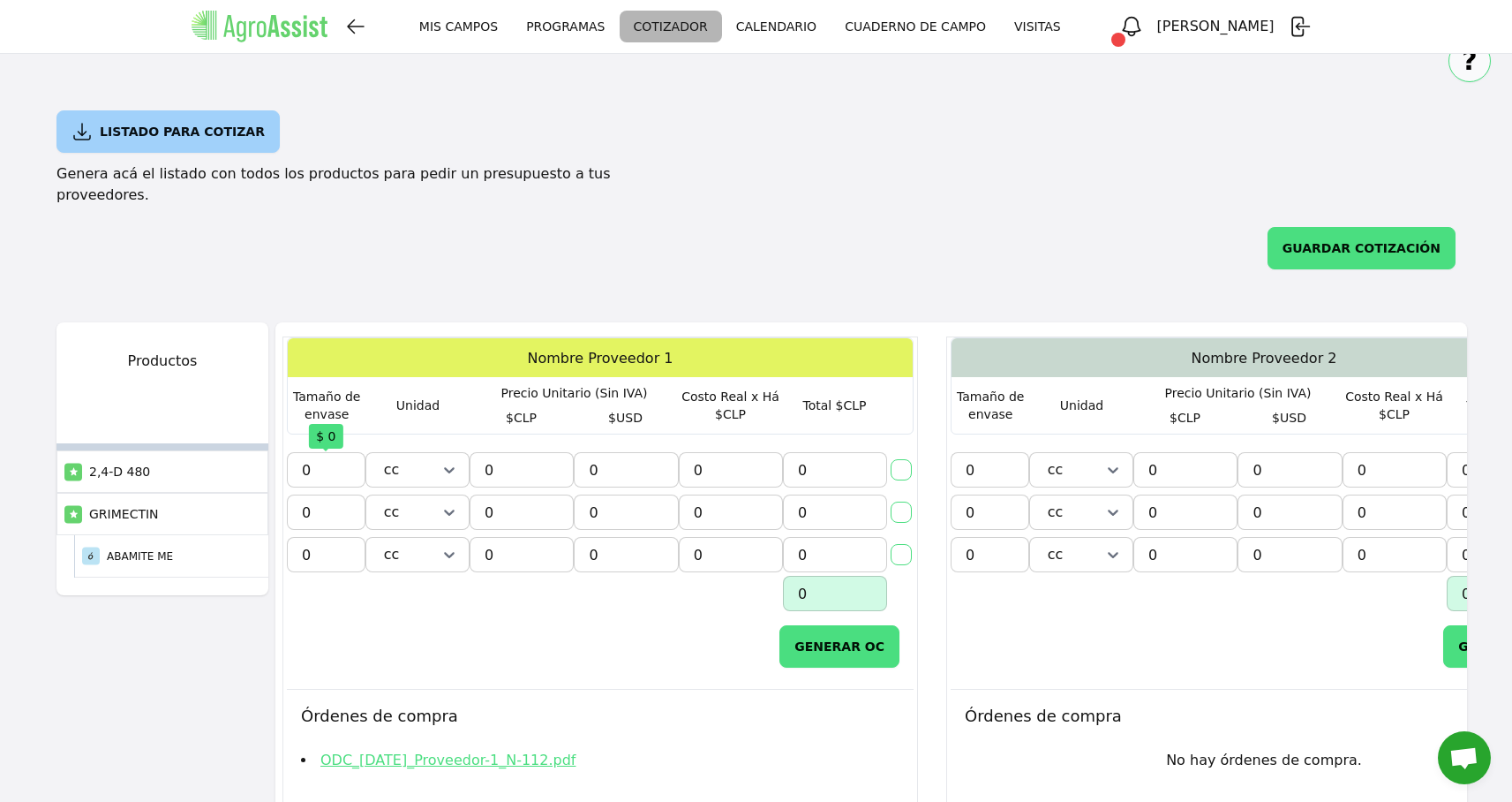
type input "0"
click at [314, 452] on input "0" at bounding box center [326, 469] width 78 height 35
type input "0"
type input "20"
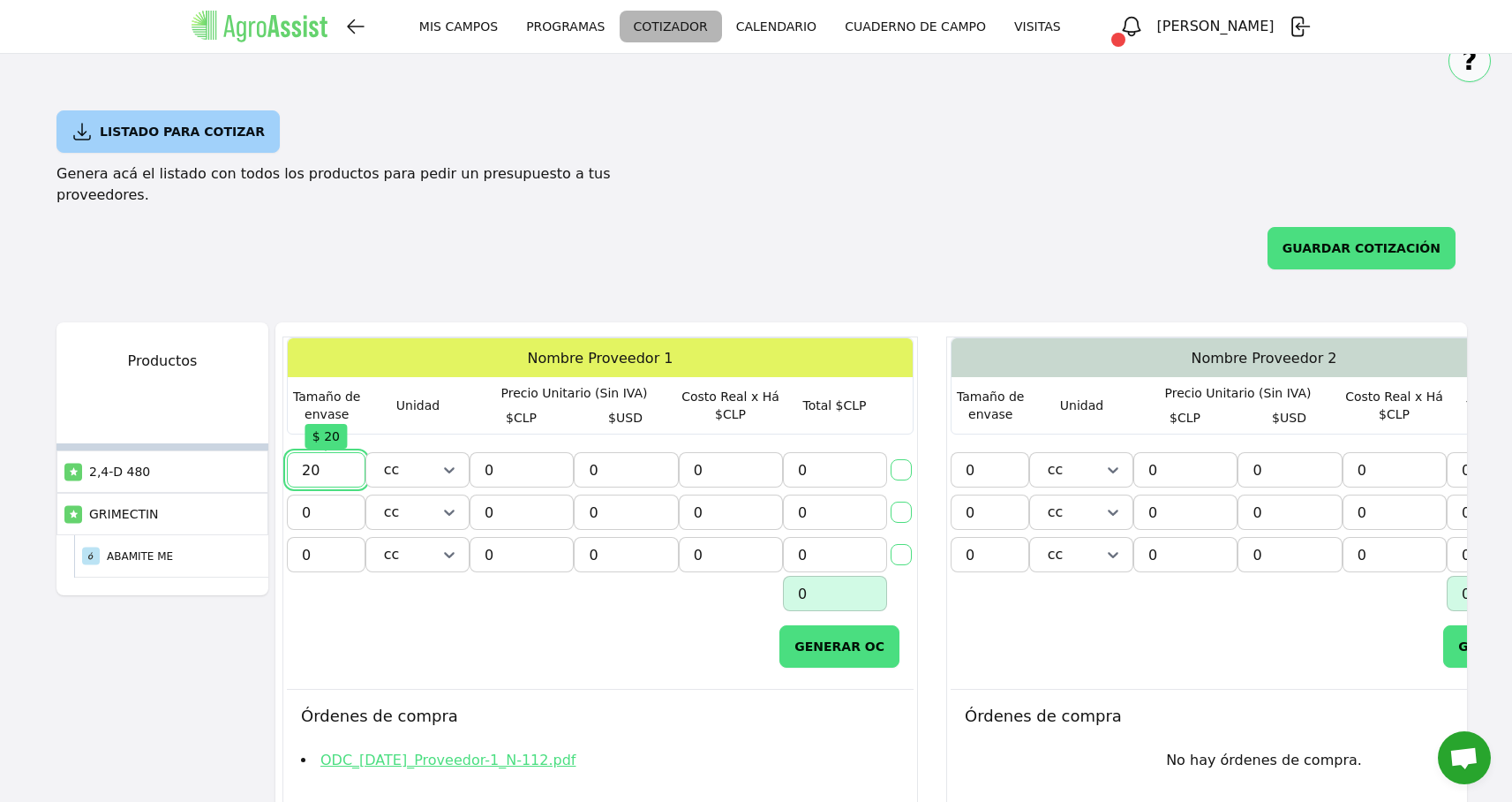
type input "200"
type input "2.000"
type input "2000"
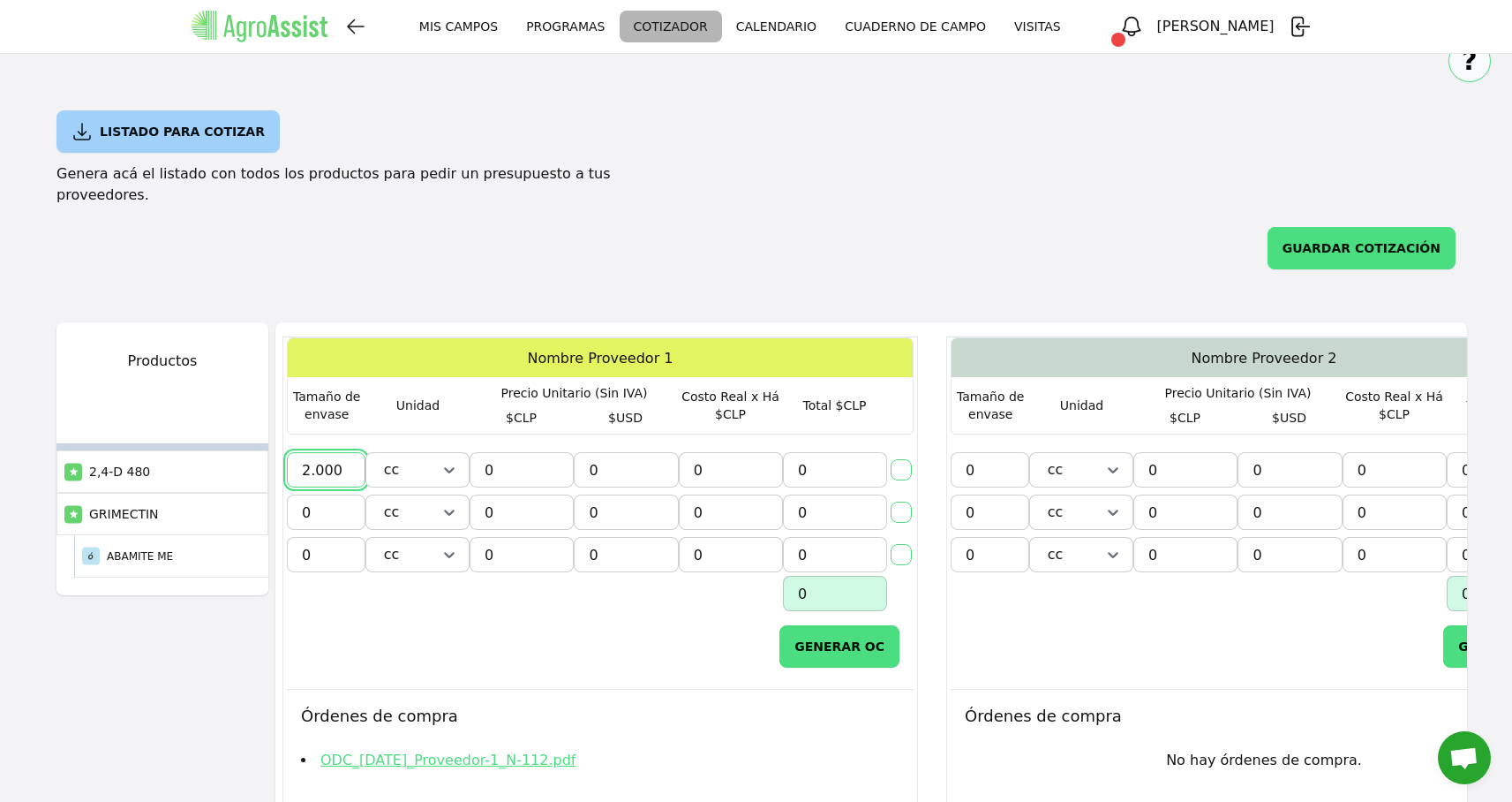
click at [757, 304] on div "Generar Orden de Compra Plazo de entrega Plazo de pago Dirección de entrega Obs…" at bounding box center [898, 562] width 1252 height 516
click at [1325, 236] on button "GUARDAR COTIZACIÓN" at bounding box center [1361, 247] width 188 height 42
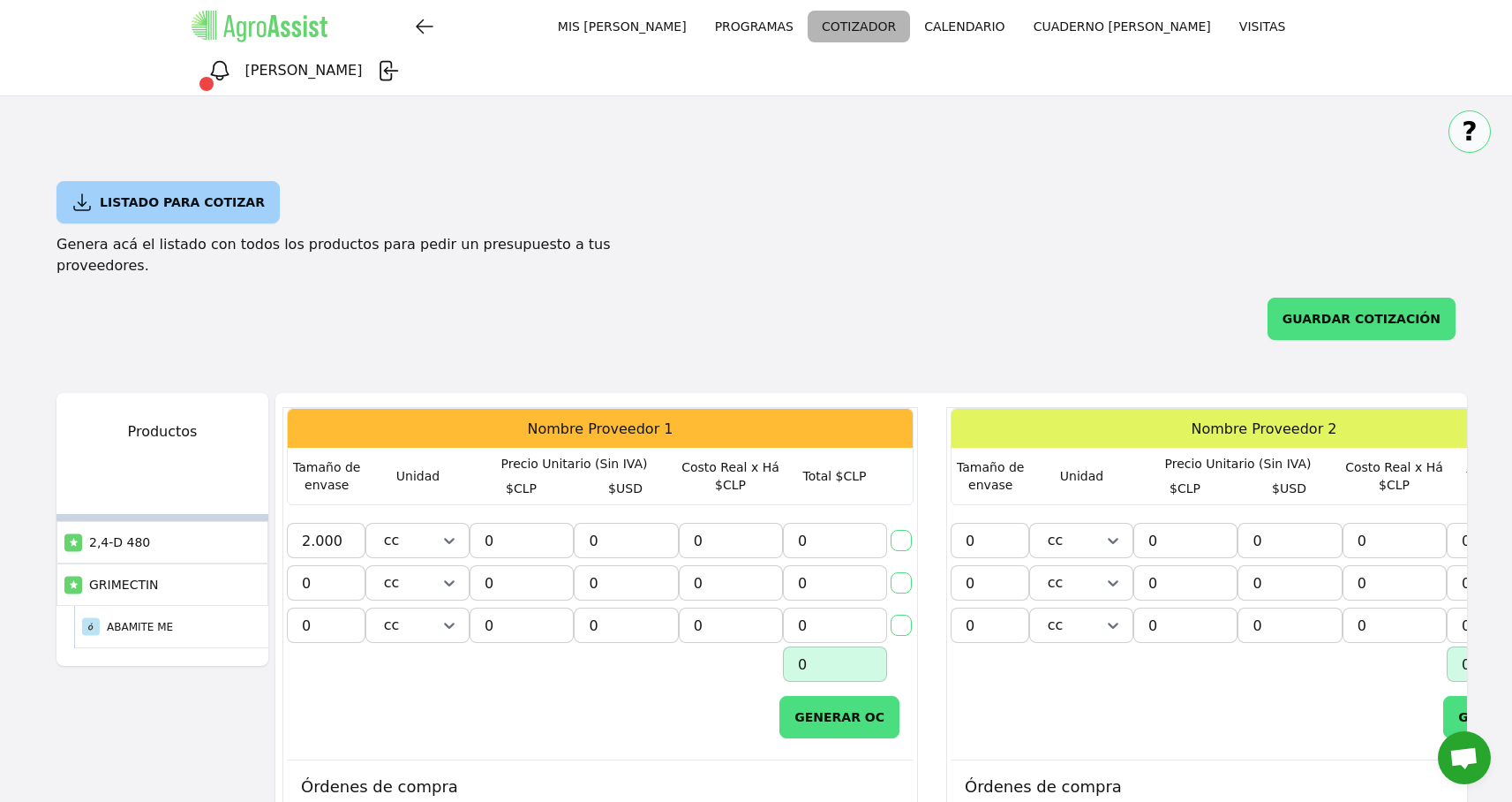
click at [911, 31] on link "CALENDARIO" at bounding box center [964, 26] width 109 height 32
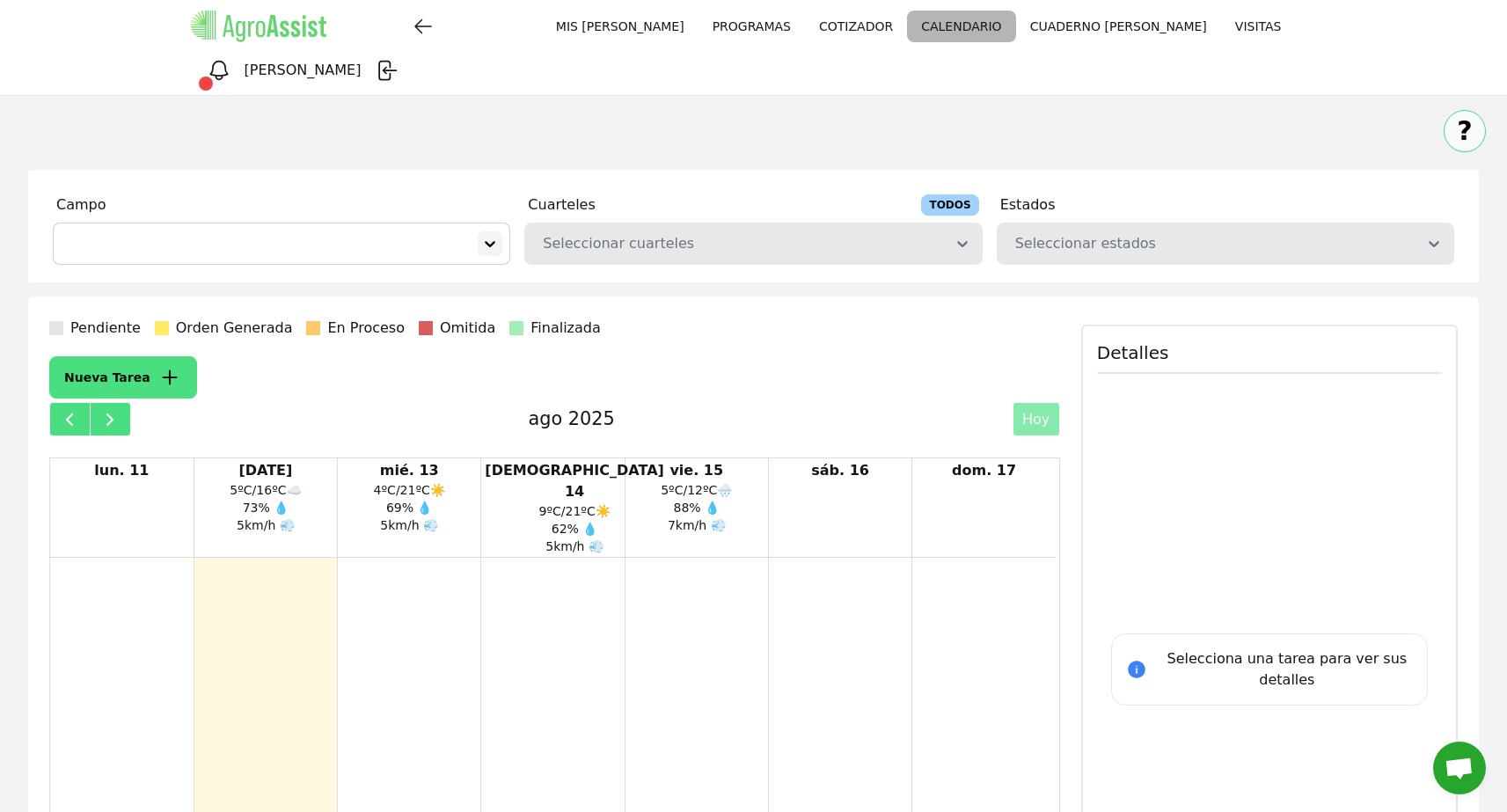
click at [491, 241] on icon at bounding box center [490, 244] width 11 height 6
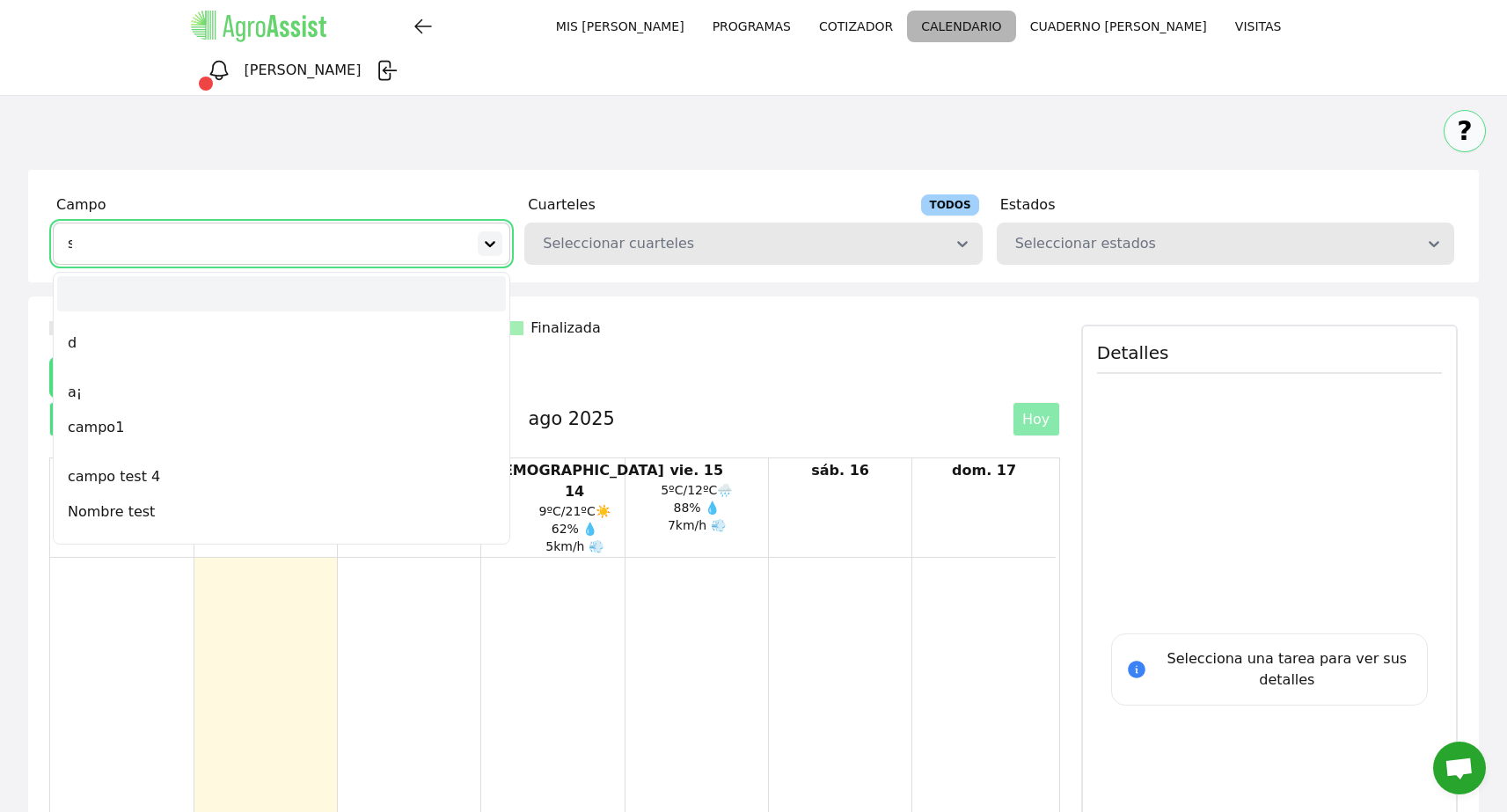
type input "sa"
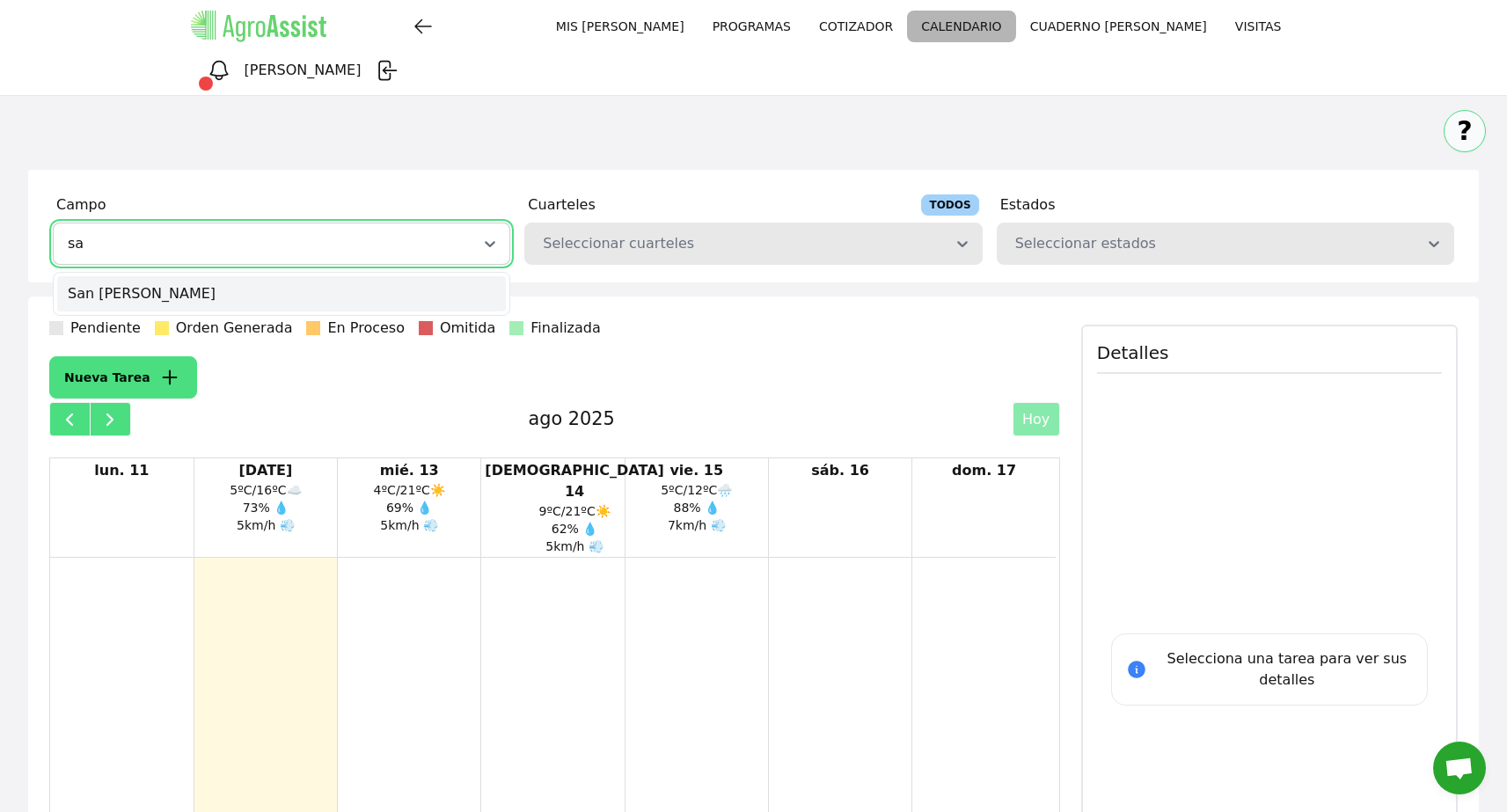
click at [424, 276] on div "San [PERSON_NAME]" at bounding box center [282, 293] width 448 height 35
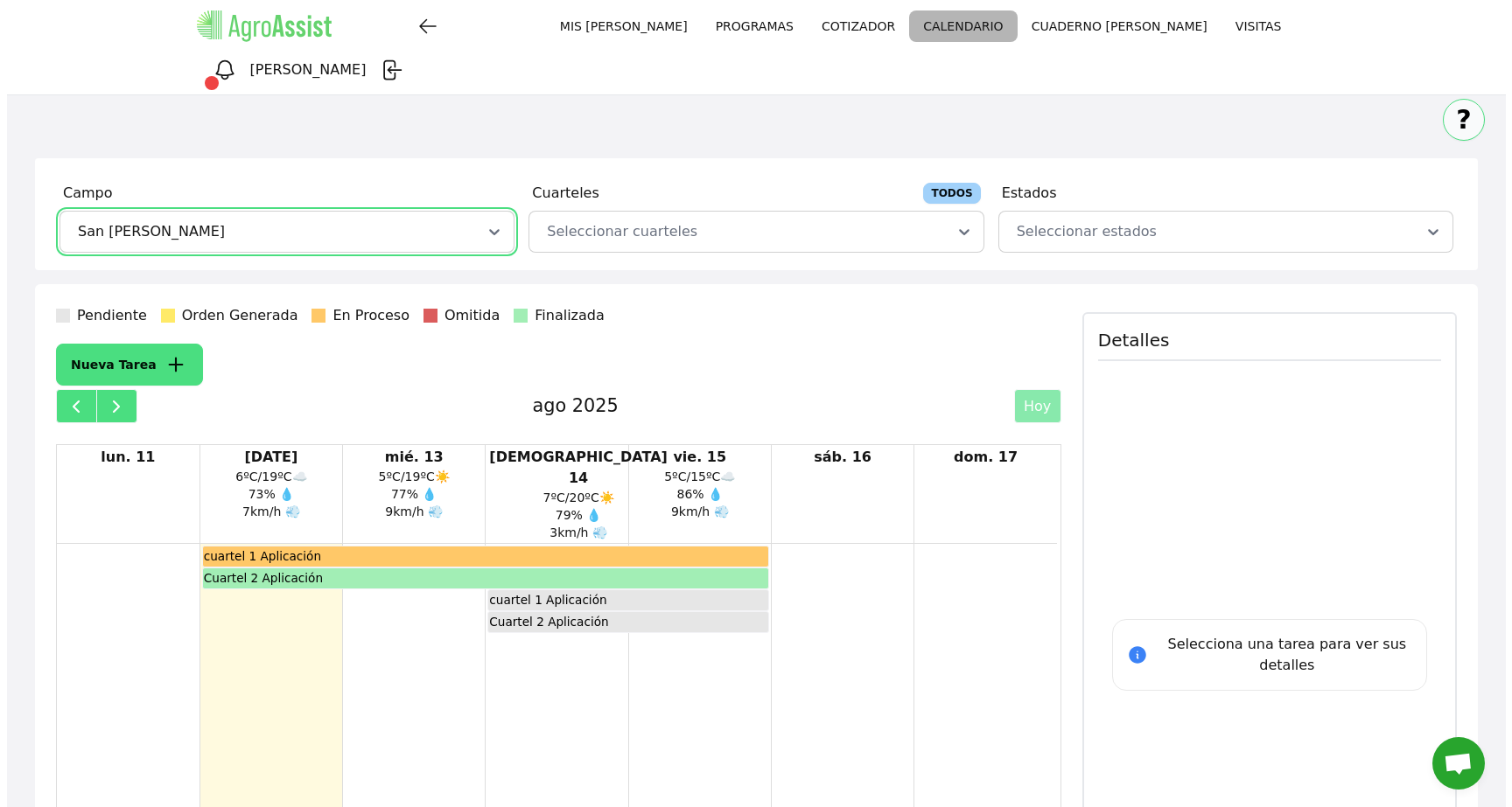
scroll to position [49, 0]
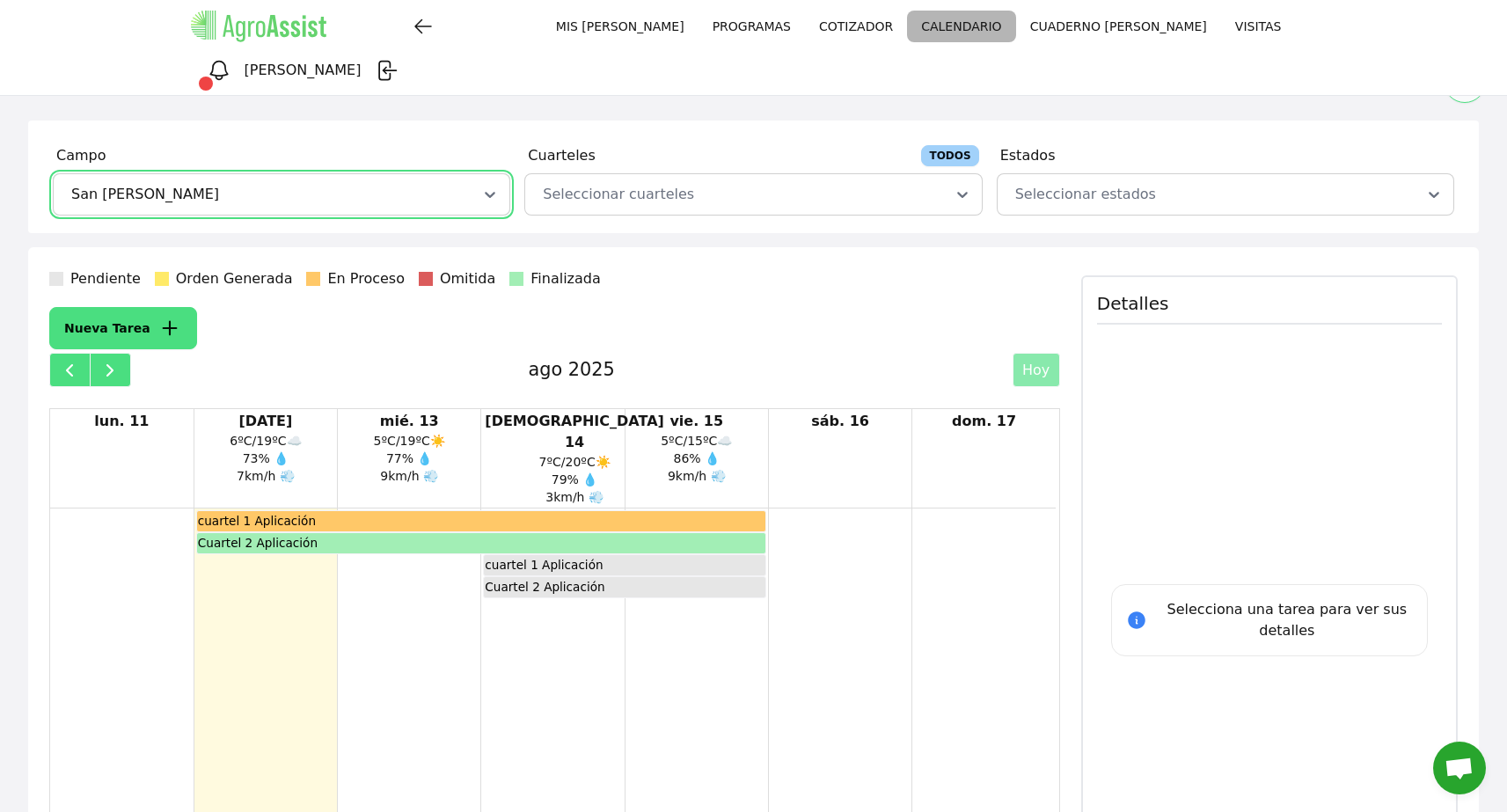
click at [163, 307] on button "Nueva Tarea" at bounding box center [124, 328] width 148 height 42
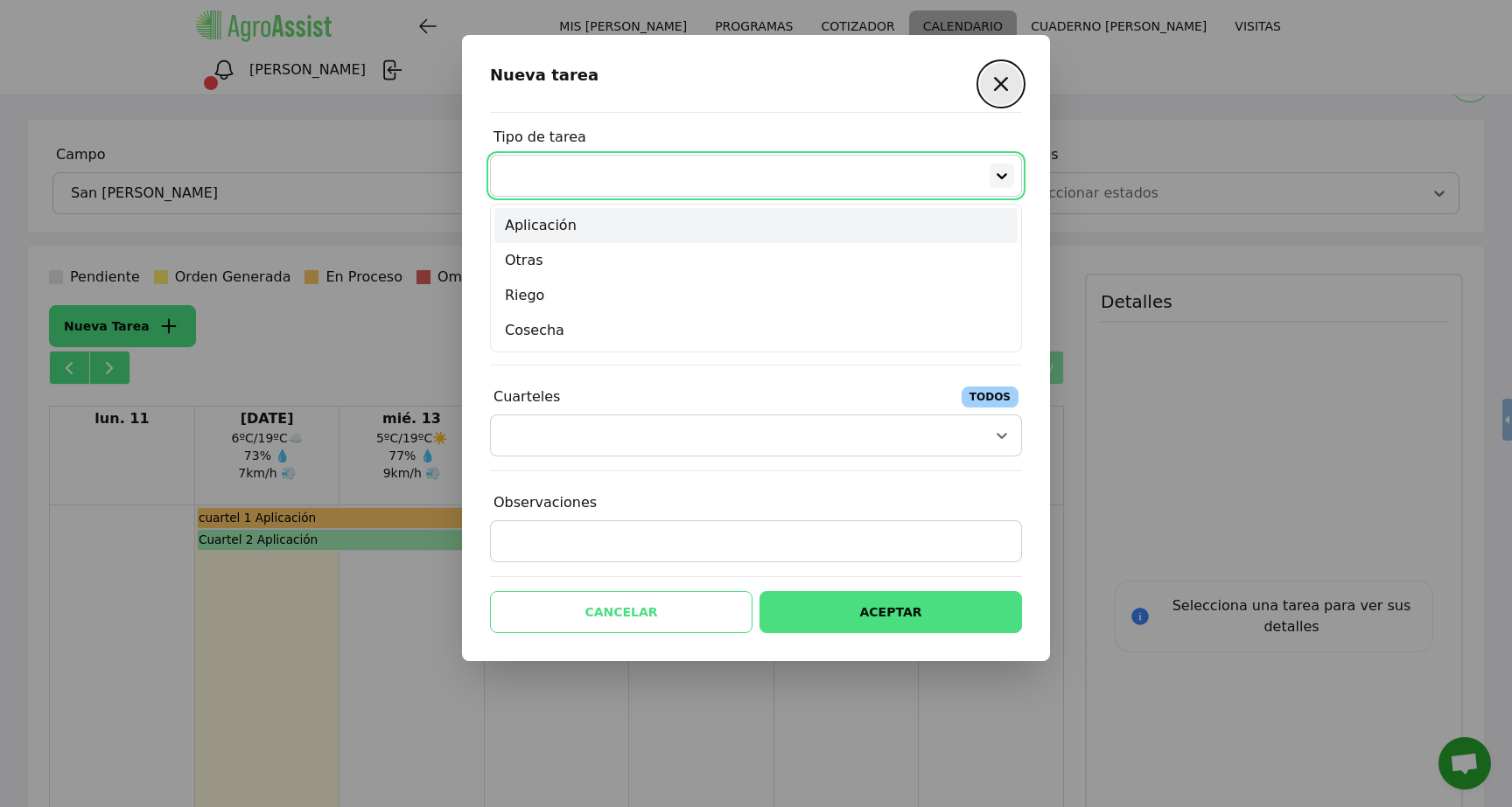
click at [993, 174] on icon at bounding box center [1002, 175] width 17 height 17
click at [846, 216] on div "Aplicación" at bounding box center [756, 226] width 523 height 35
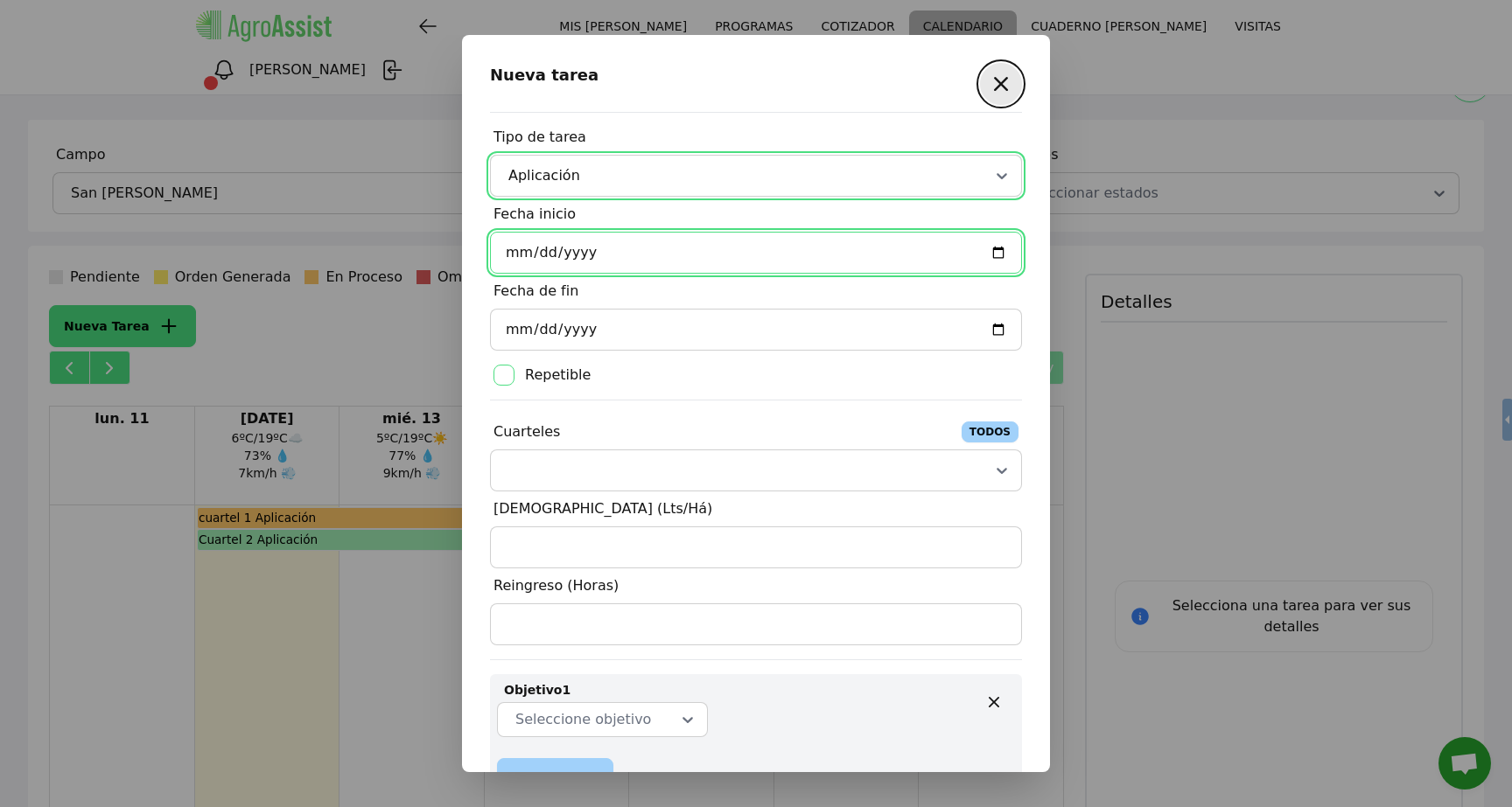
click at [985, 251] on input "Fecha inicio" at bounding box center [756, 252] width 532 height 42
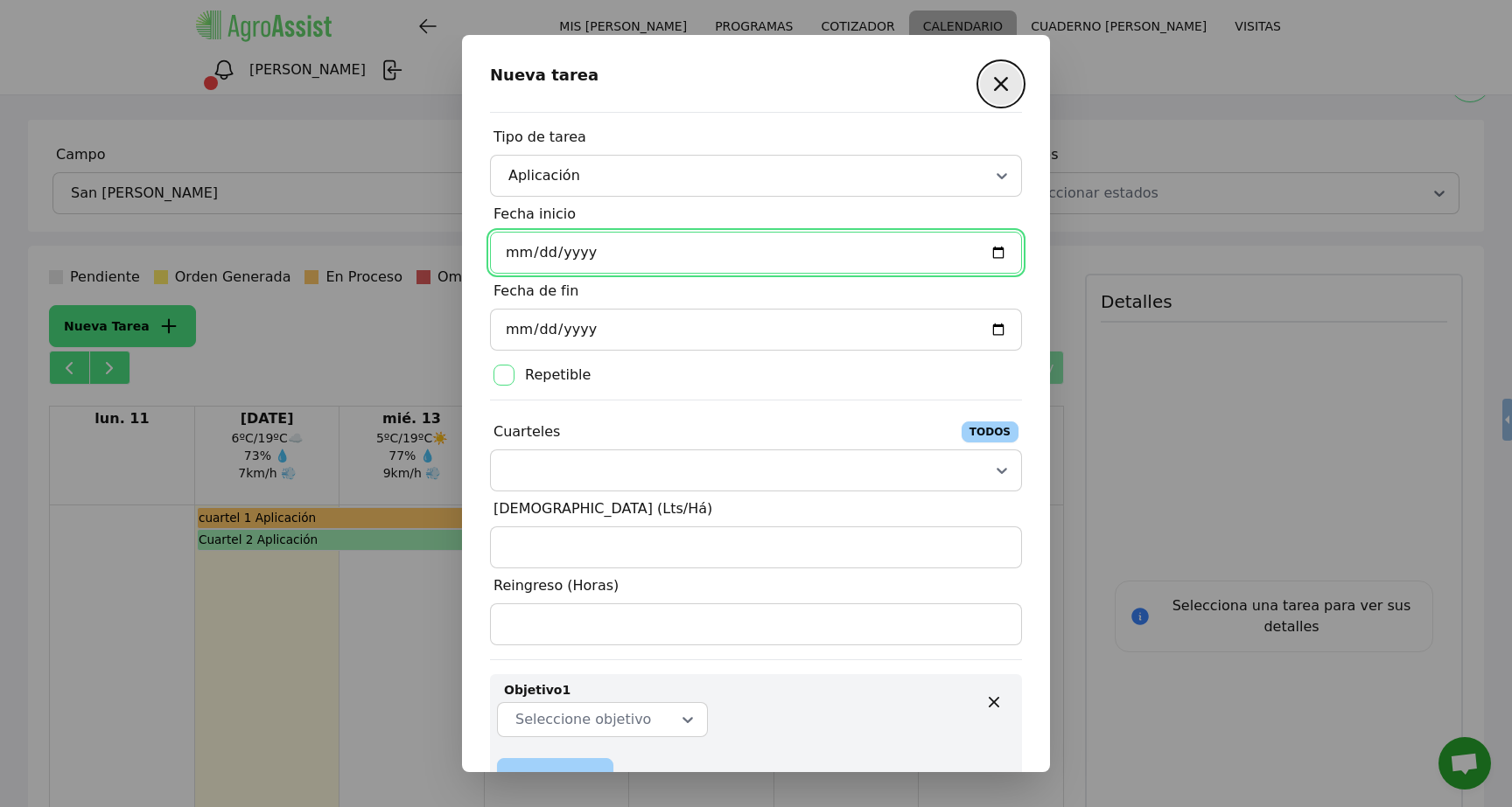
type input "2025-08-13"
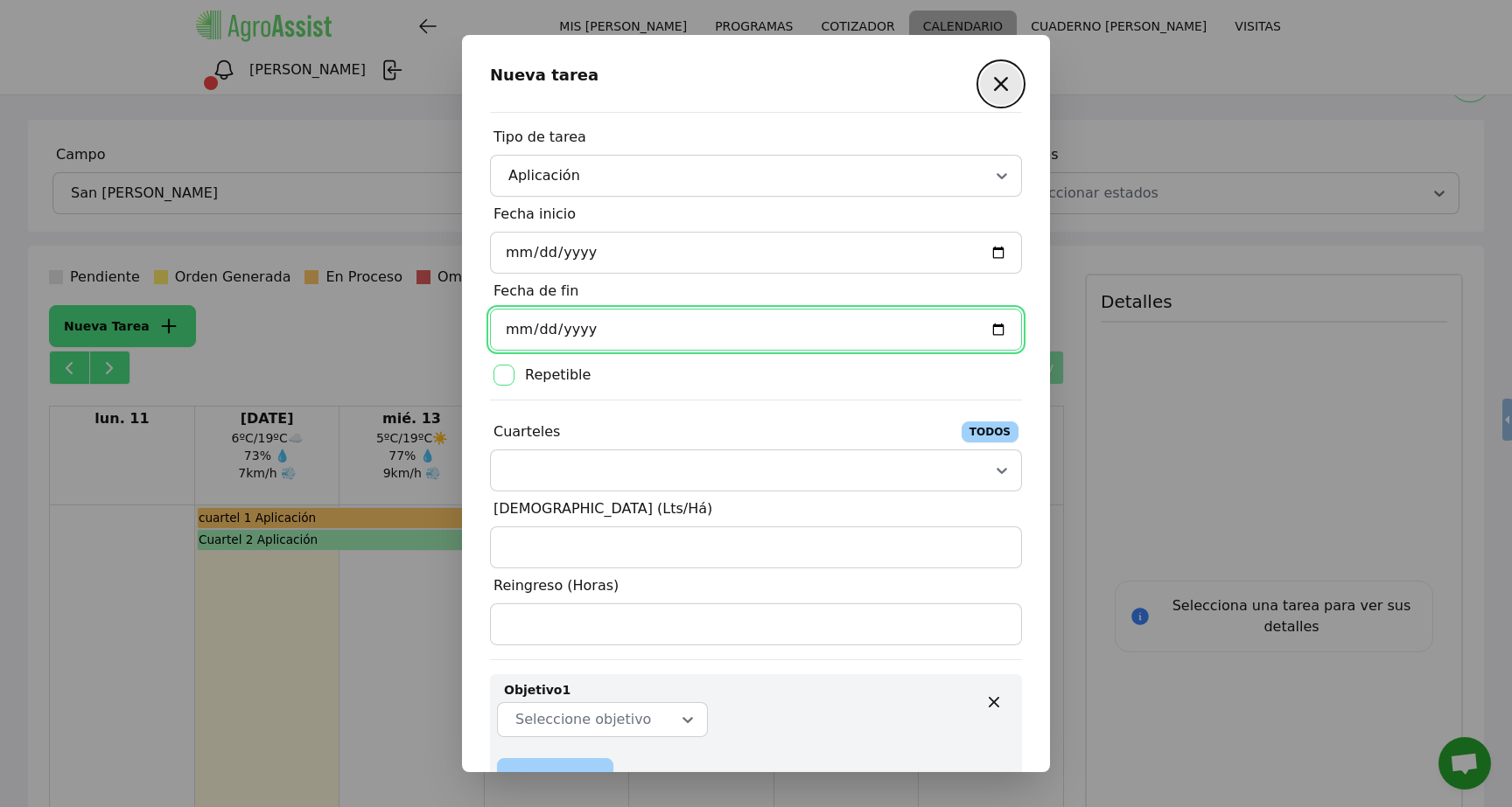
click at [984, 327] on input "Fecha de fin" at bounding box center [756, 329] width 532 height 42
type input "2025-08-13"
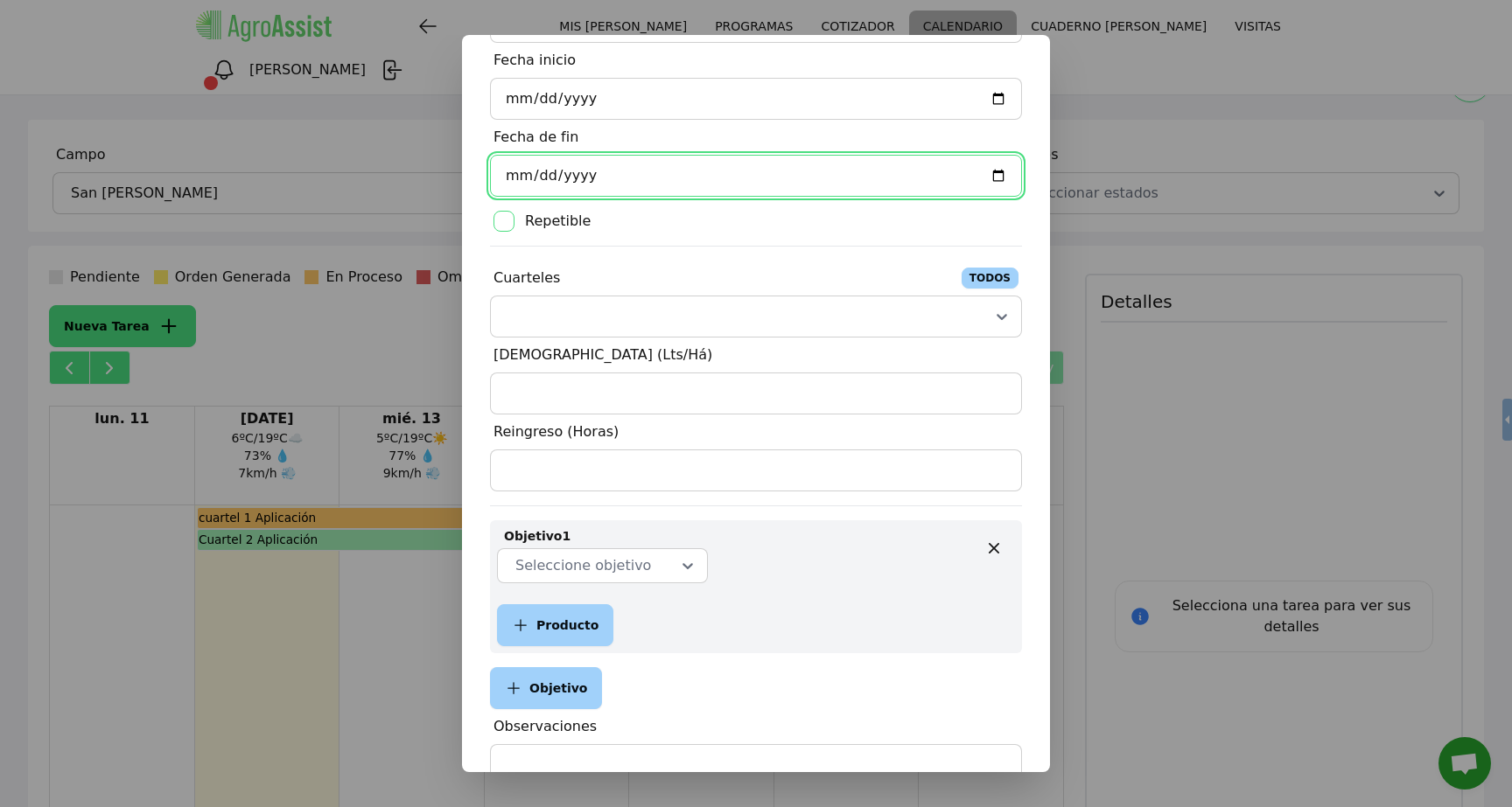
scroll to position [156, 0]
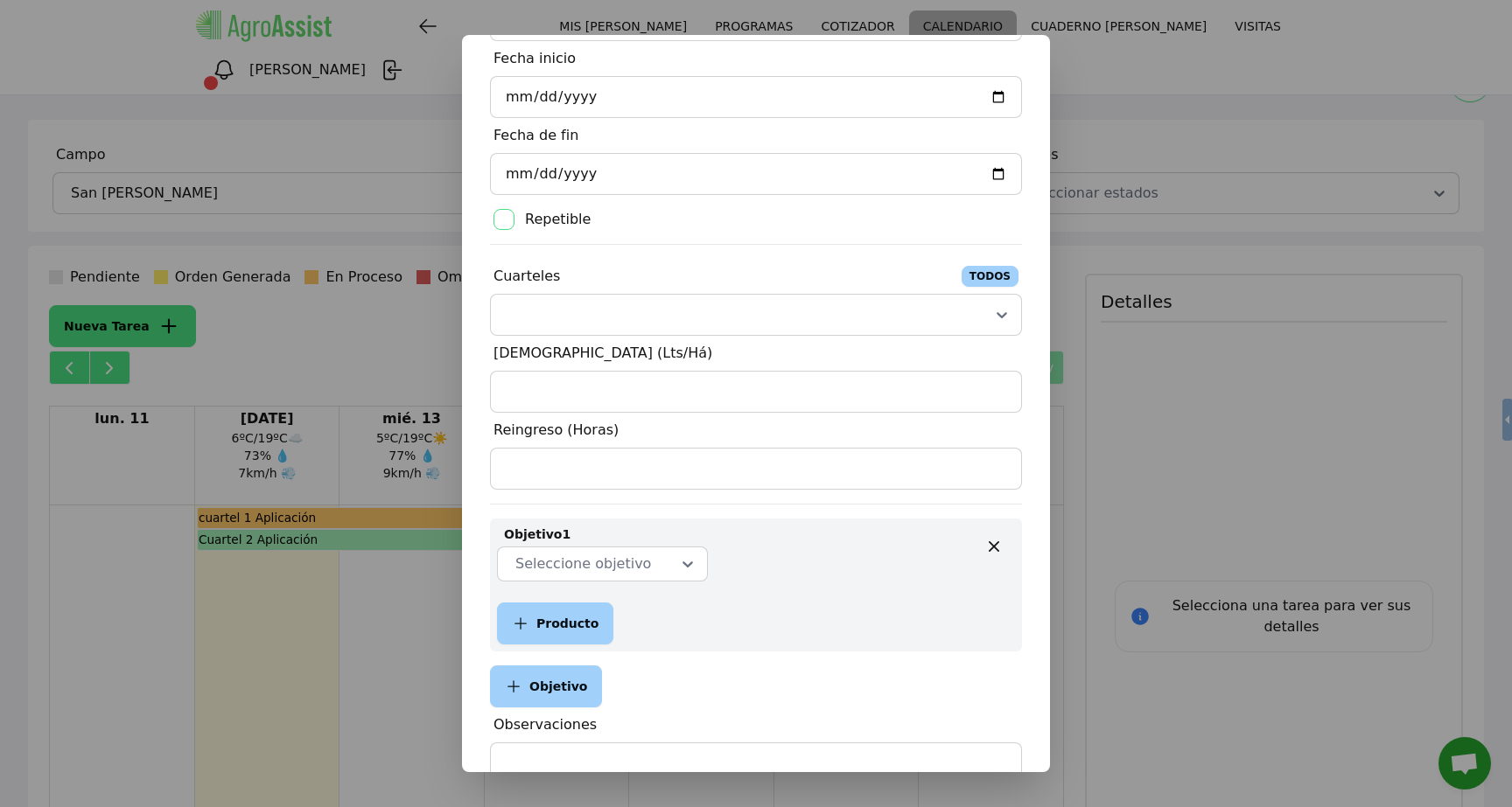
click at [947, 304] on div at bounding box center [735, 315] width 460 height 21
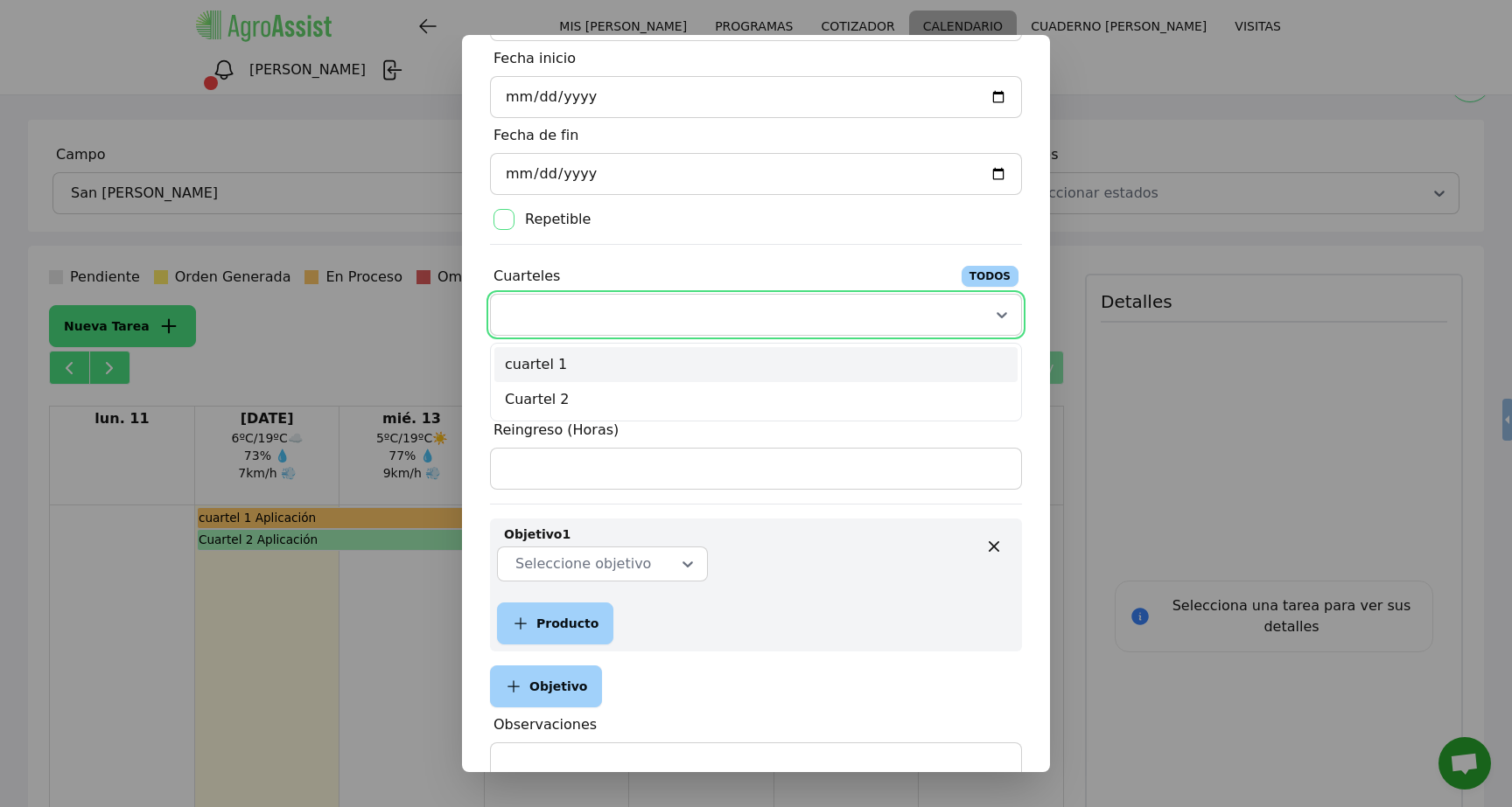
click at [972, 279] on button "TODOS" at bounding box center [990, 276] width 57 height 21
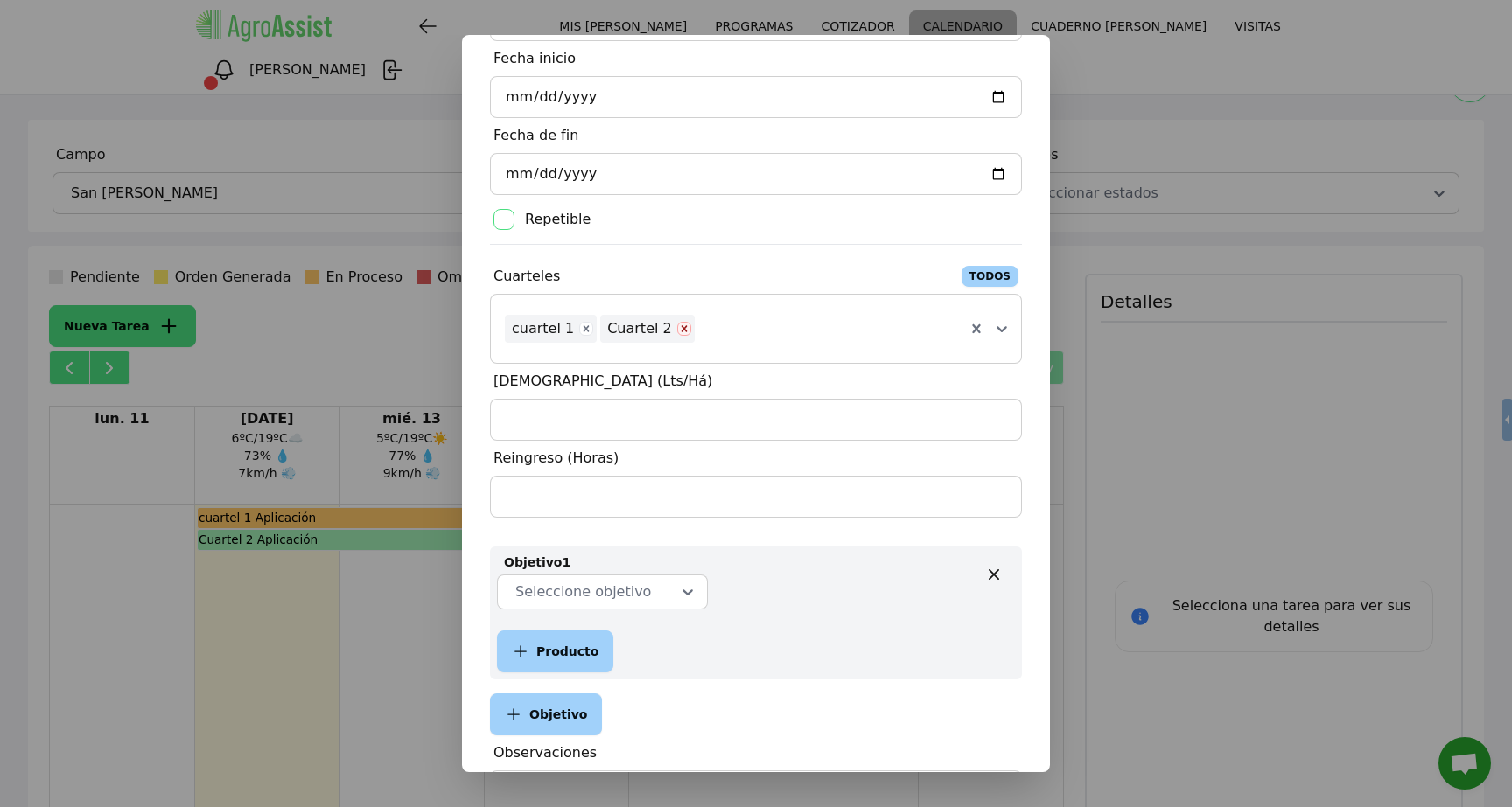
click at [678, 331] on icon "Remove Cuartel 2" at bounding box center [684, 328] width 13 height 13
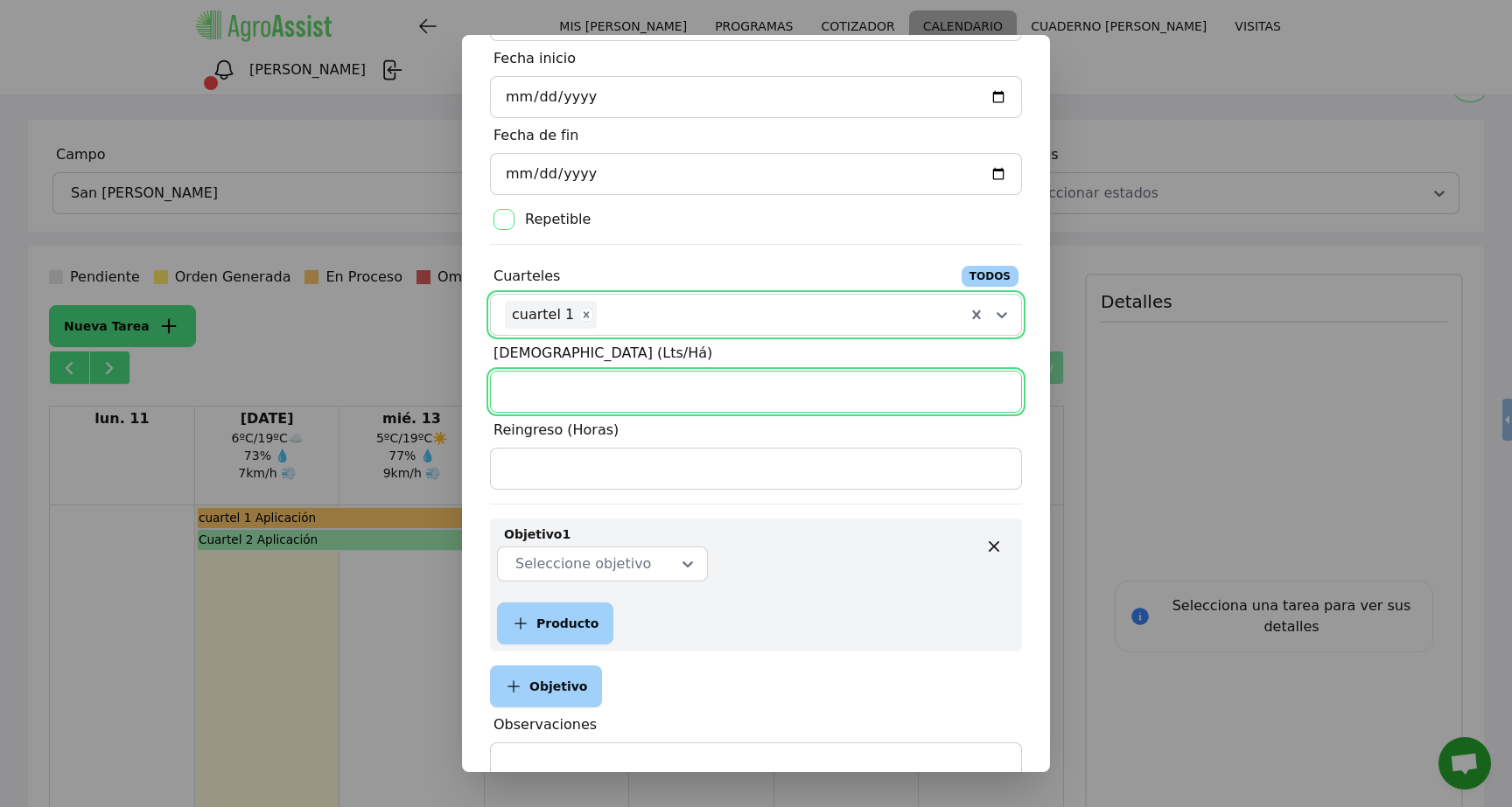
click at [706, 383] on input "Mojamiento (Lts/Há)" at bounding box center [756, 391] width 532 height 42
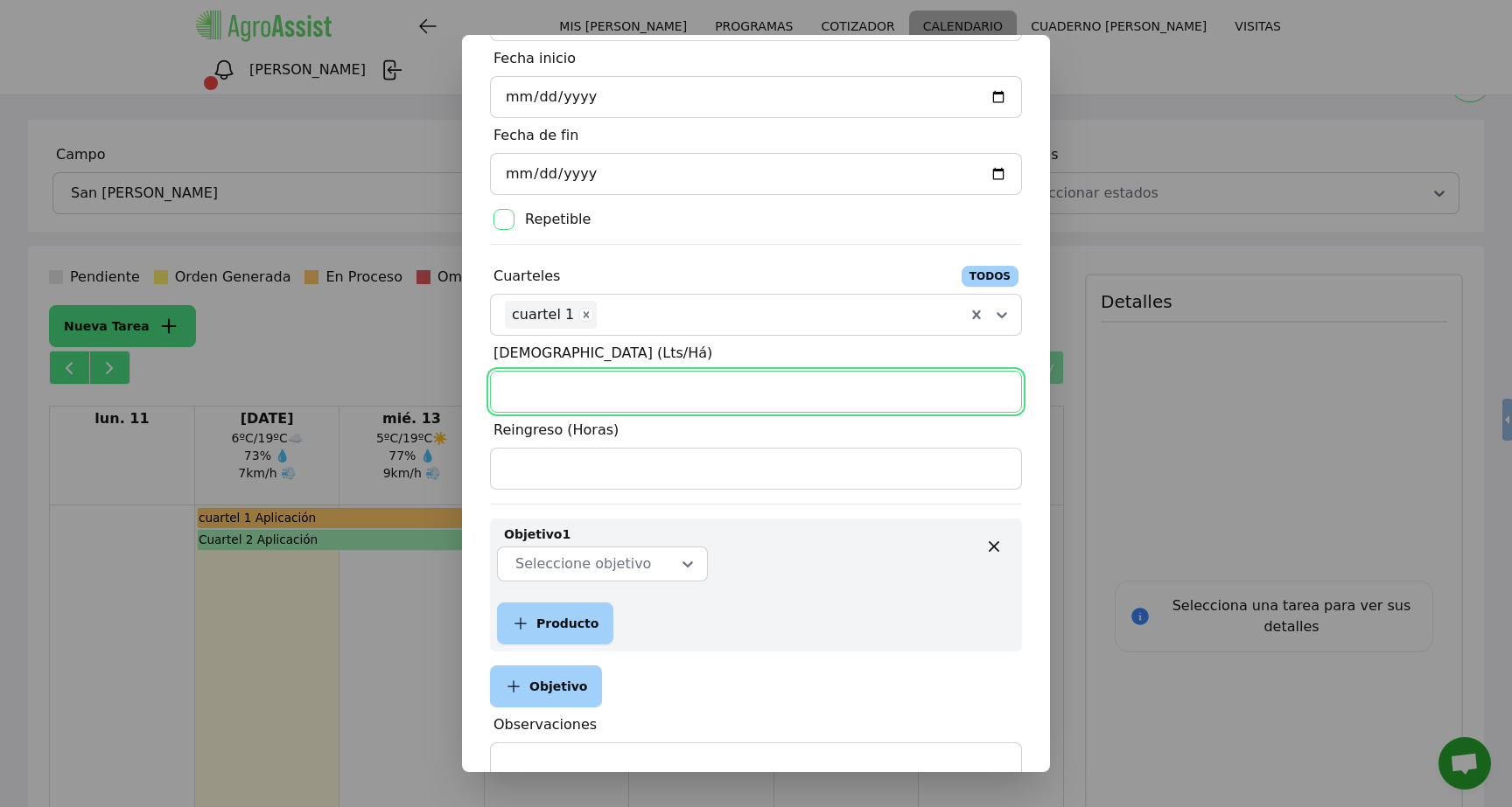
type input "500"
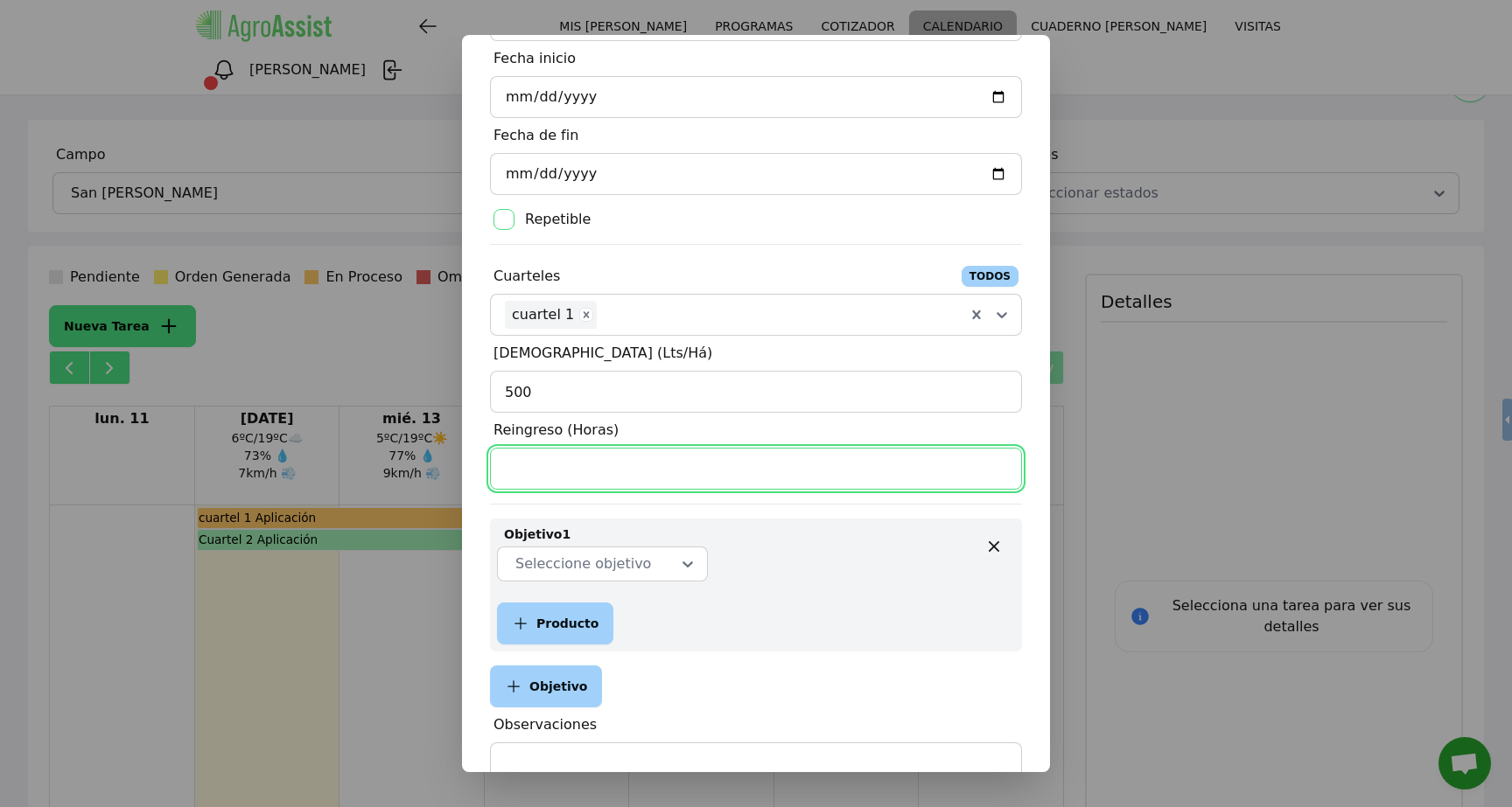
click at [630, 469] on input "Reingreso (Horas)" at bounding box center [756, 468] width 532 height 42
type input "24"
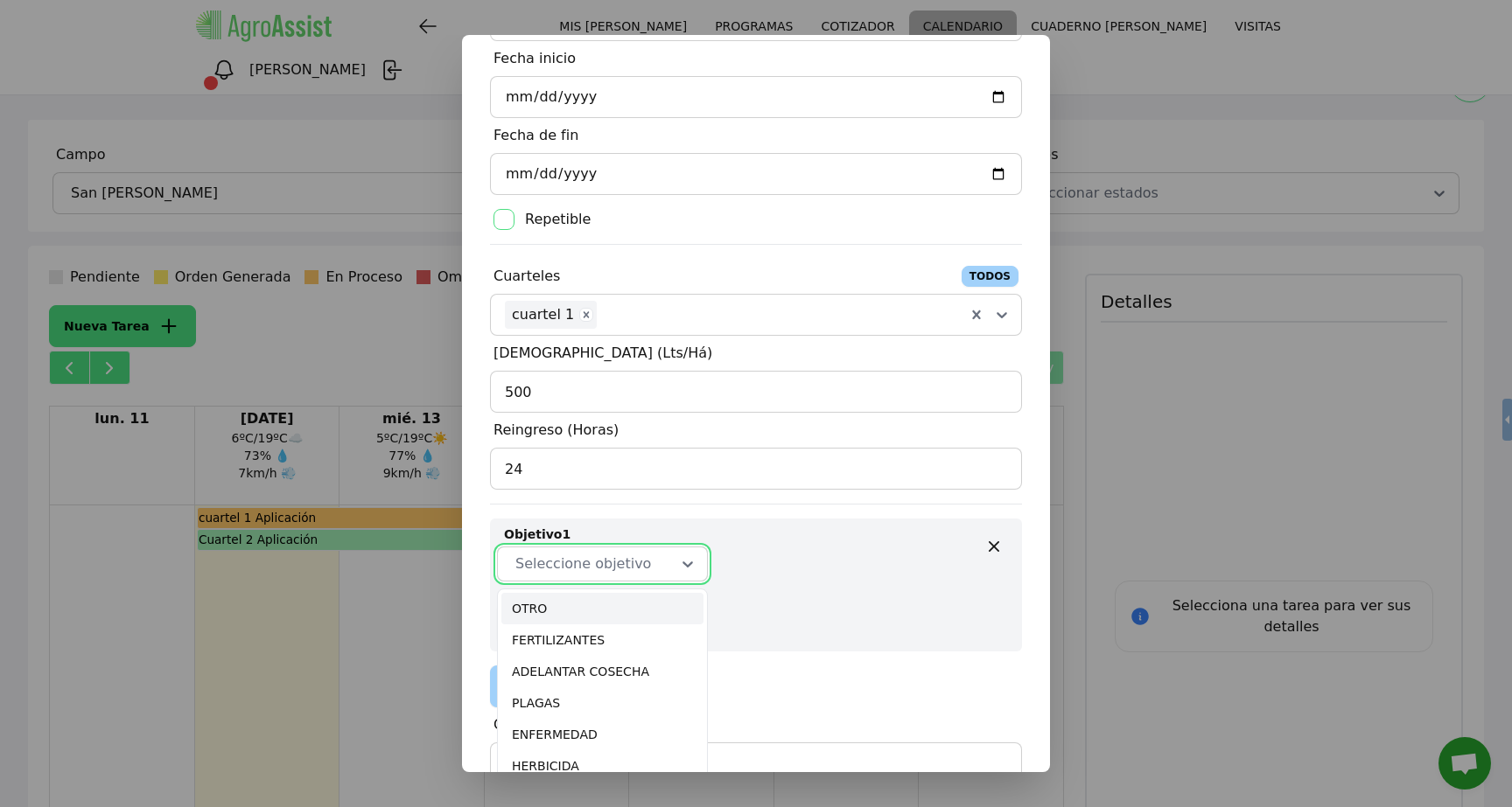
click at [660, 563] on div "Seleccione objetivo" at bounding box center [602, 564] width 181 height 24
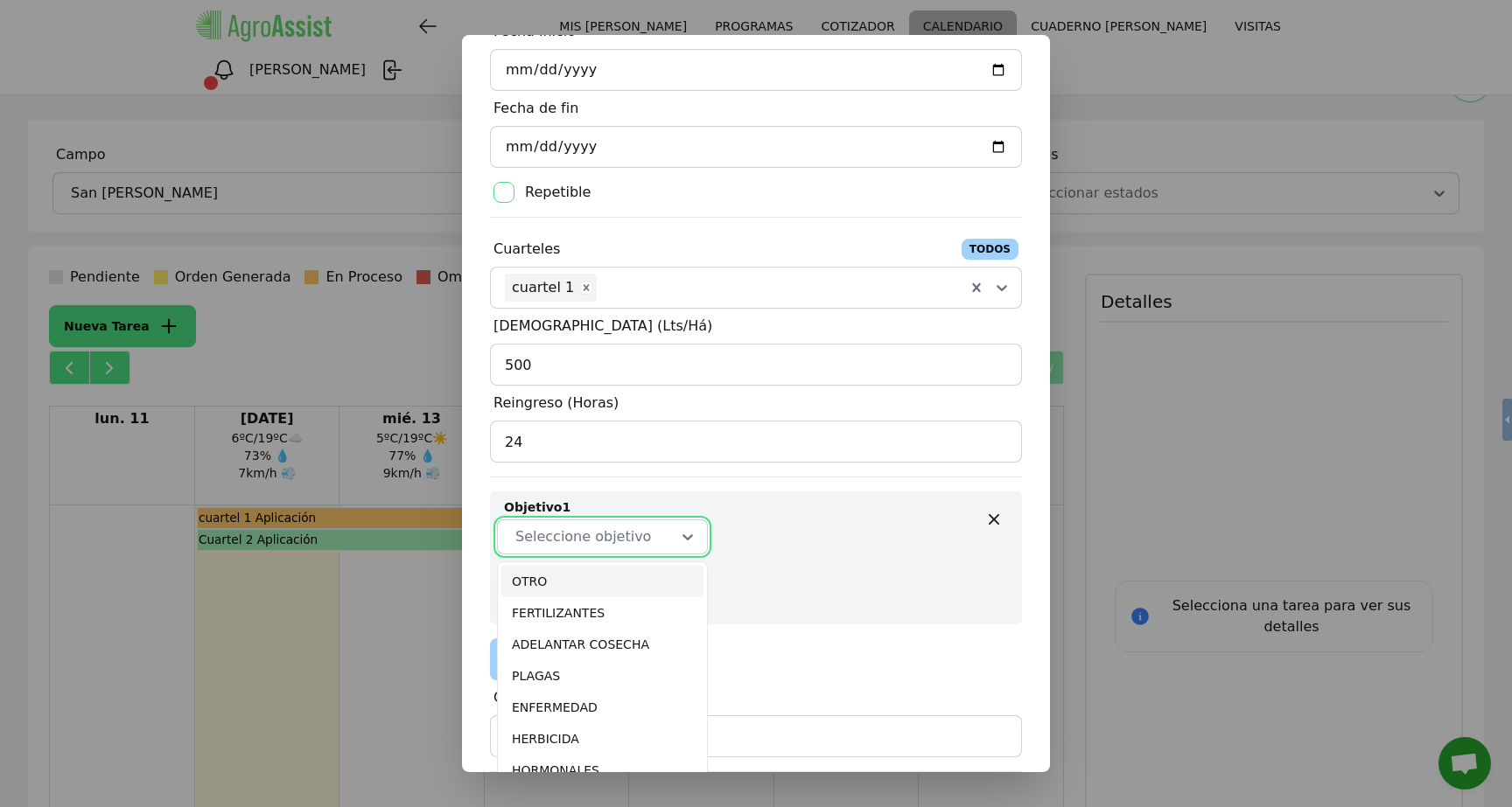
scroll to position [185, 0]
click at [630, 599] on div "FERTILIZANTES" at bounding box center [602, 610] width 203 height 32
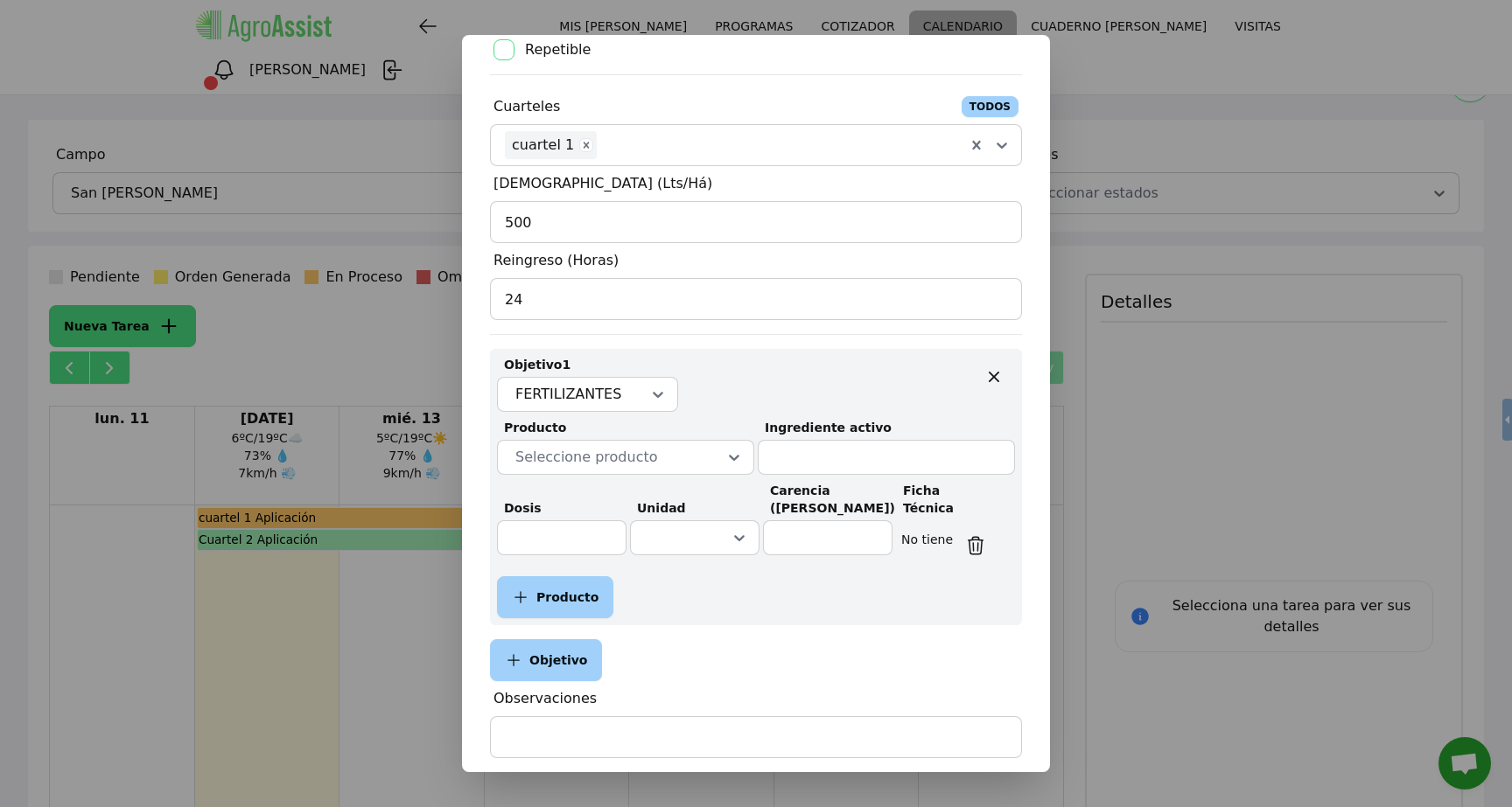
scroll to position [327, 0]
click at [725, 454] on icon at bounding box center [734, 455] width 17 height 17
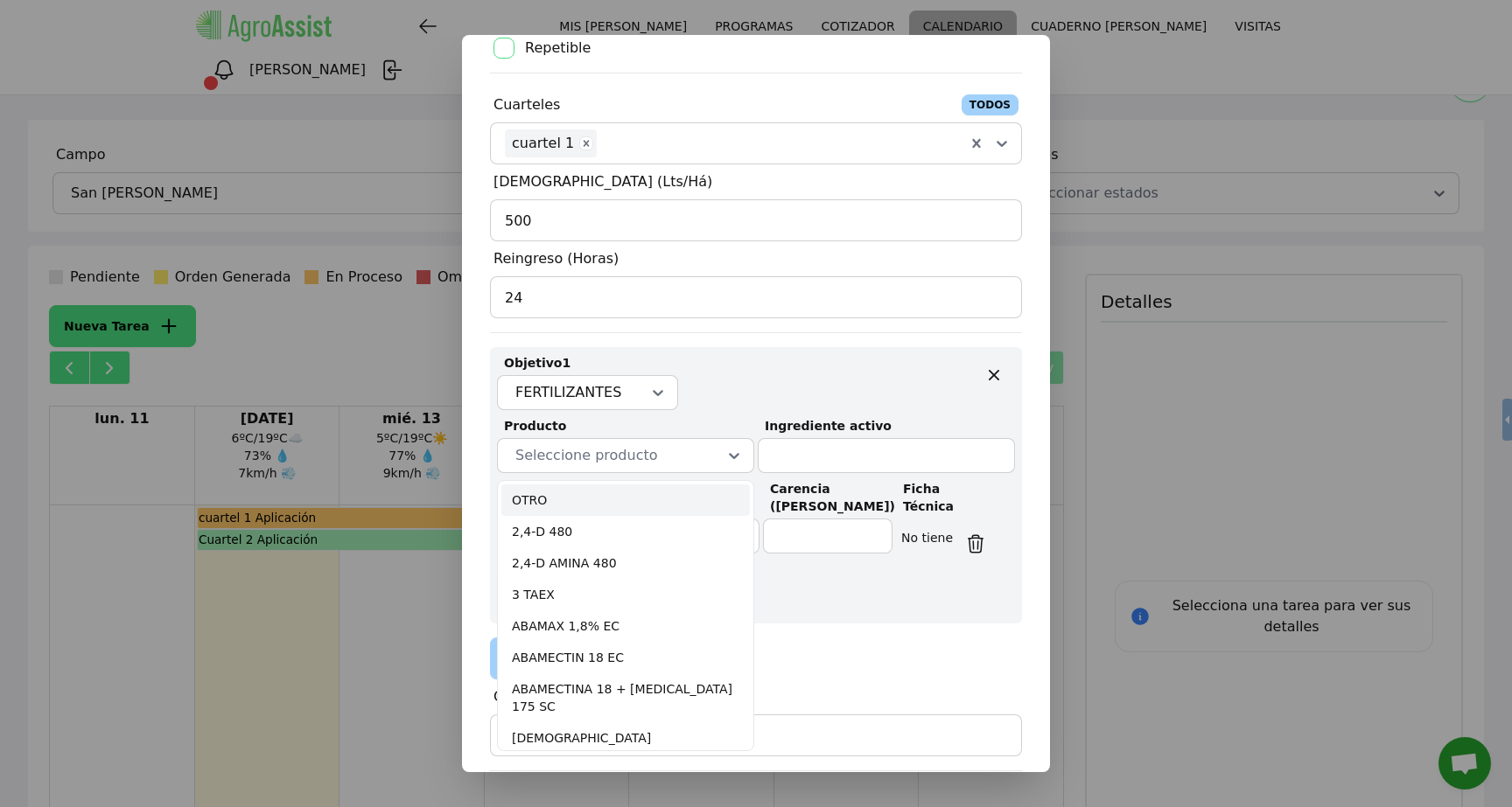
click at [641, 485] on div "OTRO" at bounding box center [625, 500] width 248 height 32
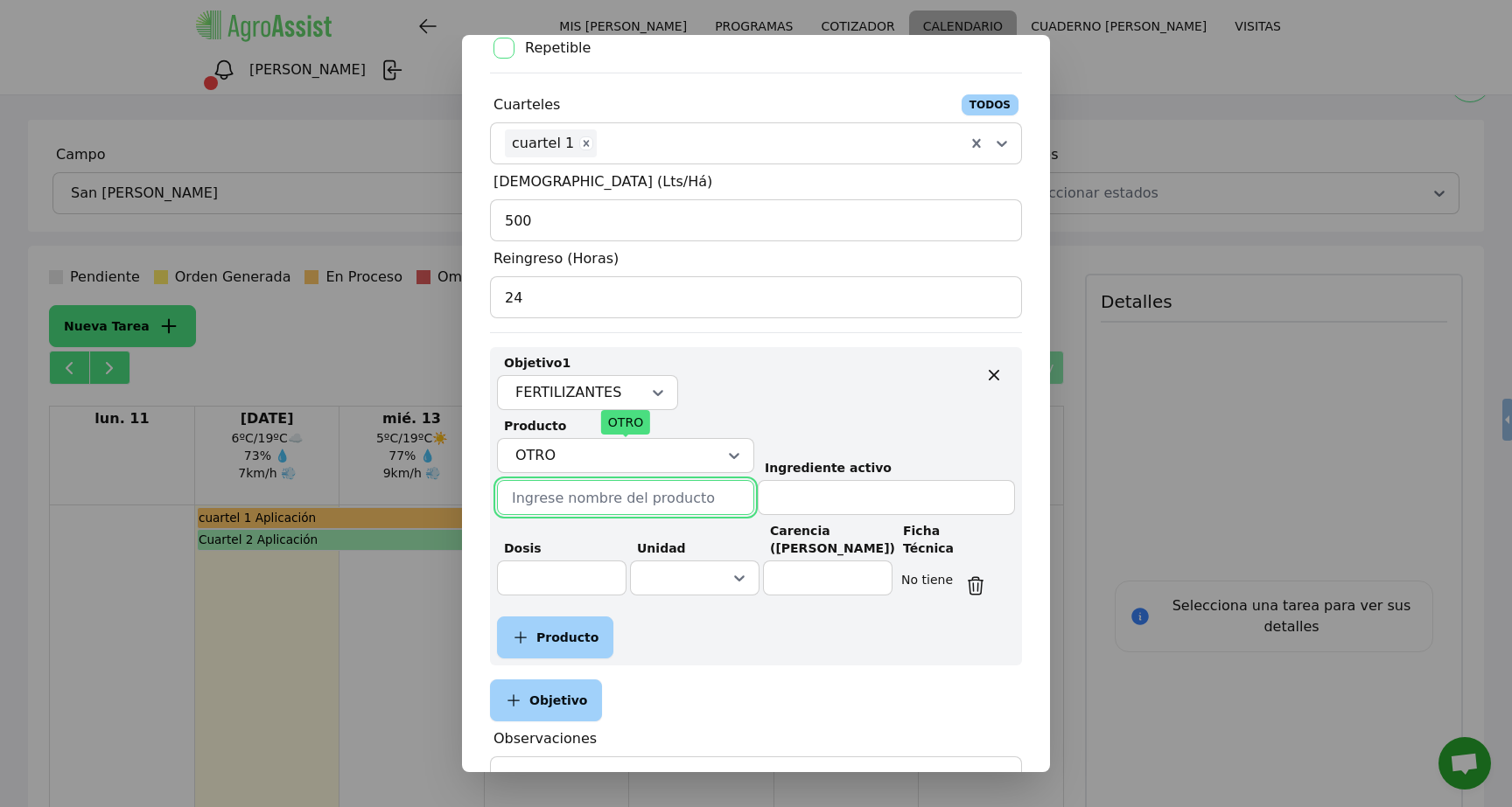
click at [617, 493] on input "text" at bounding box center [625, 498] width 257 height 35
type input "Zinc"
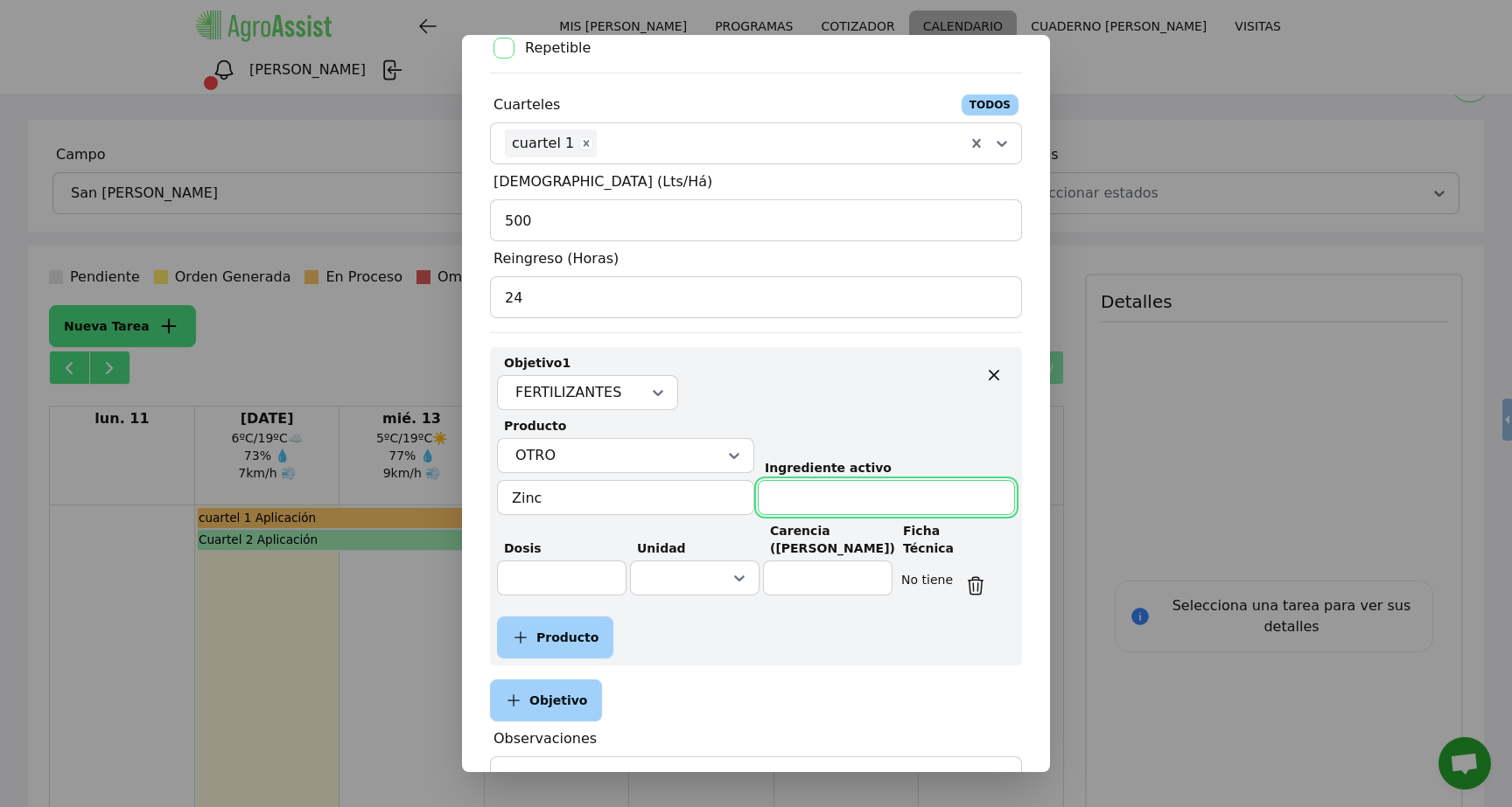
click at [858, 495] on input "text" at bounding box center [886, 498] width 257 height 35
type input "Zinc"
click at [561, 581] on input "text" at bounding box center [562, 578] width 130 height 35
type input "200"
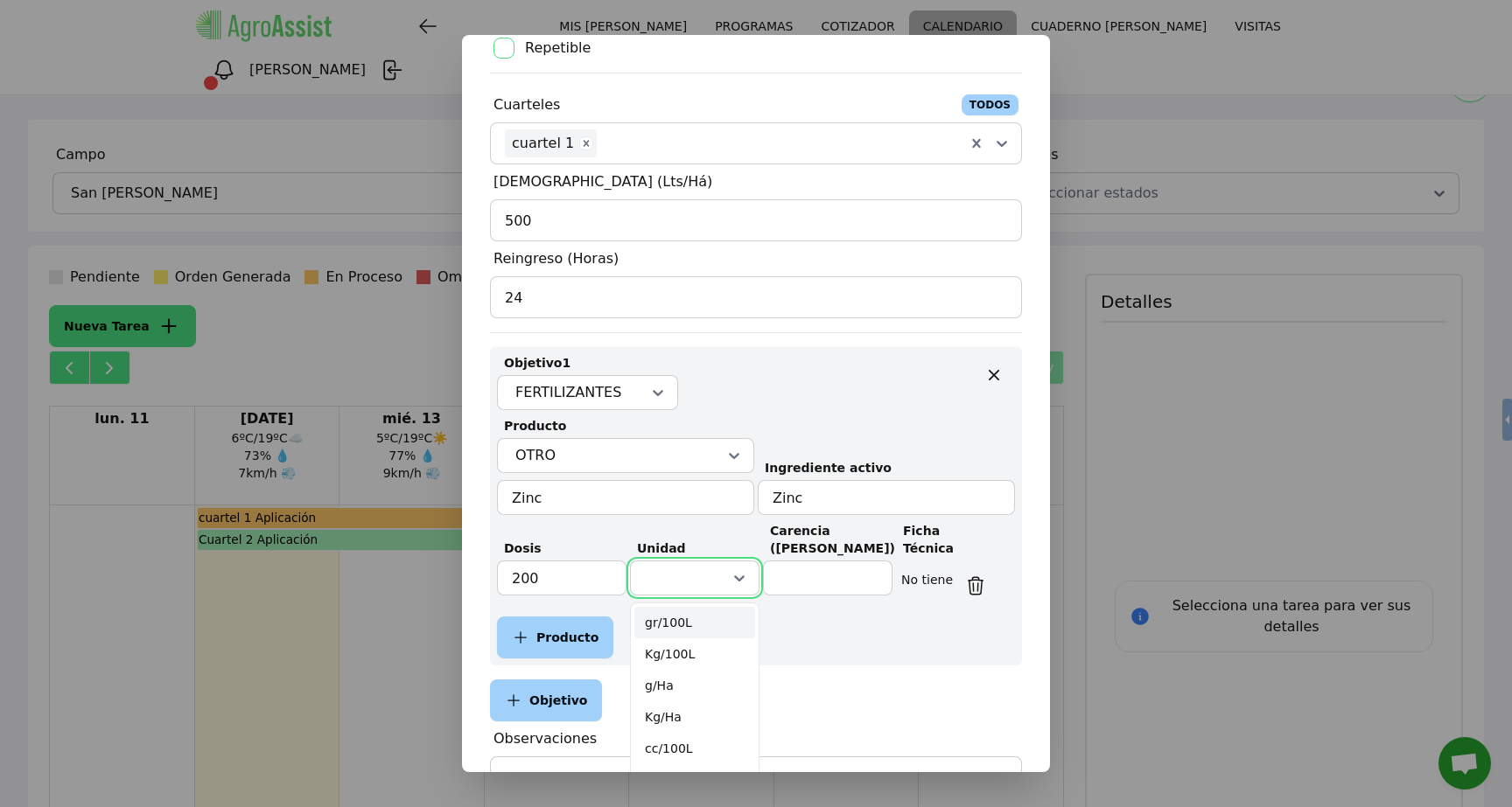
click at [708, 575] on div at bounding box center [694, 578] width 100 height 21
click at [542, 580] on input "200" at bounding box center [562, 578] width 130 height 35
type input "20"
click at [731, 574] on icon at bounding box center [740, 578] width 17 height 17
click at [695, 706] on div "Kg/Ha" at bounding box center [695, 717] width 121 height 32
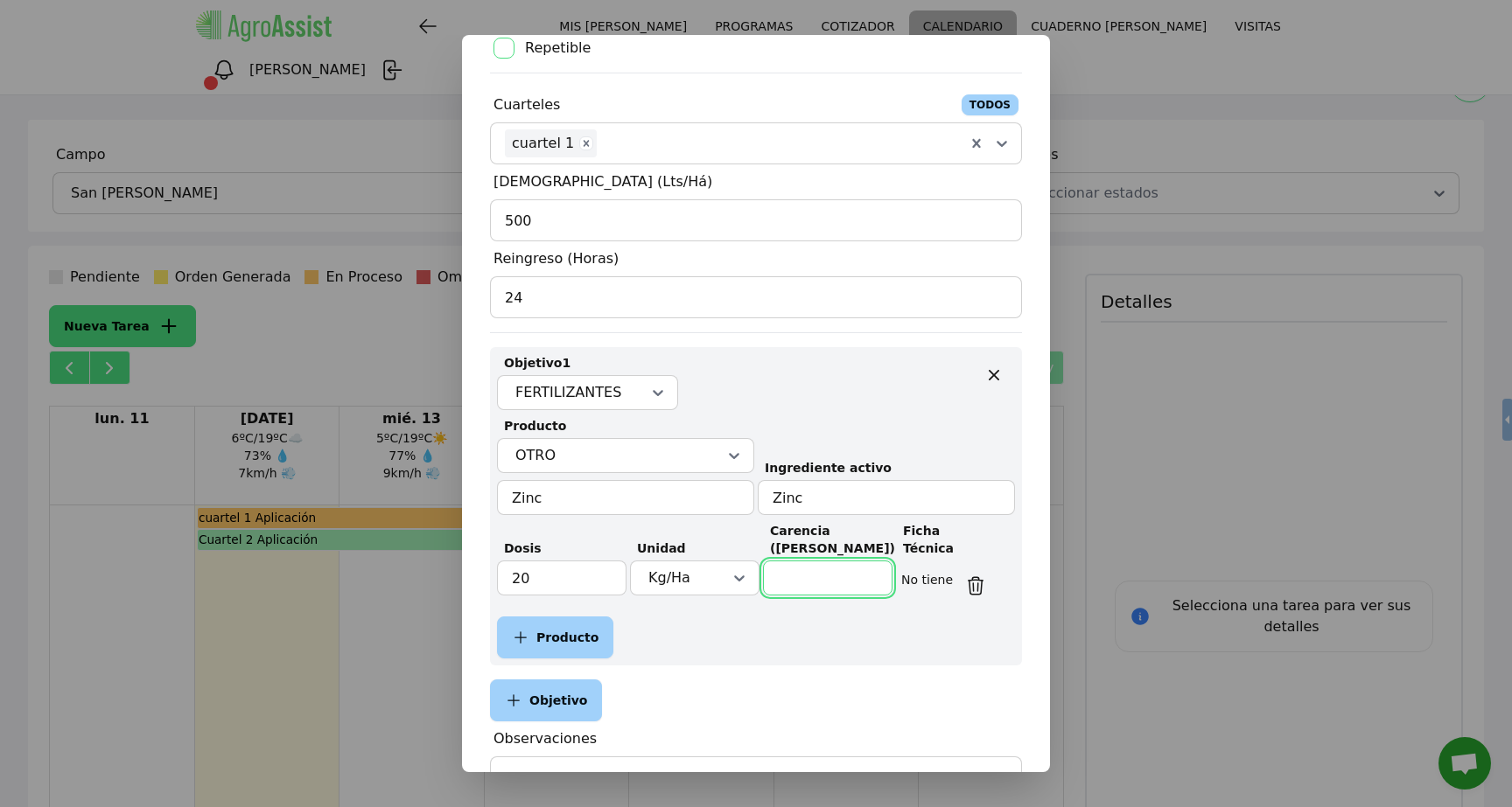
click at [796, 571] on input "text" at bounding box center [828, 578] width 130 height 35
type input "0"
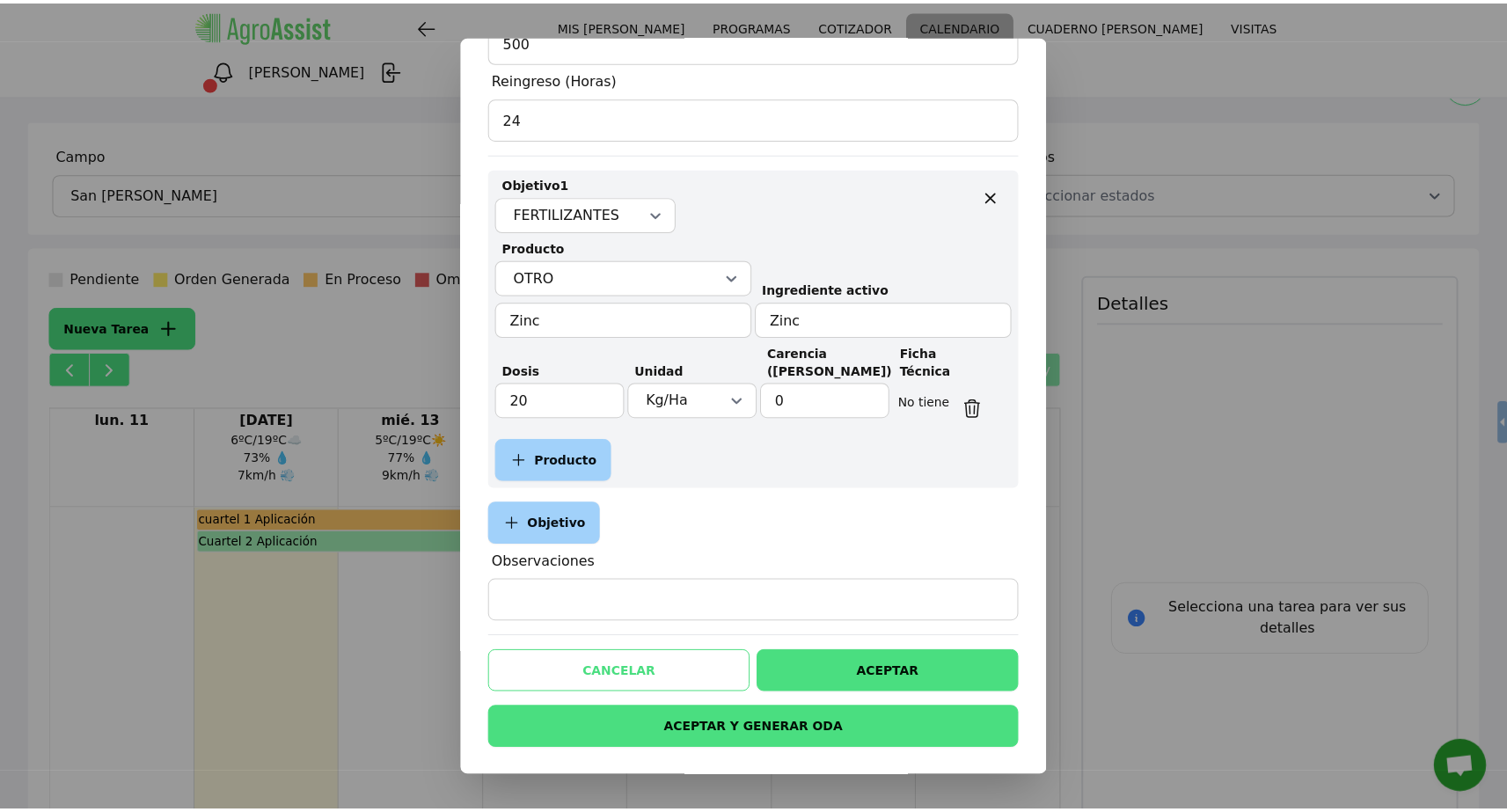
scroll to position [512, 0]
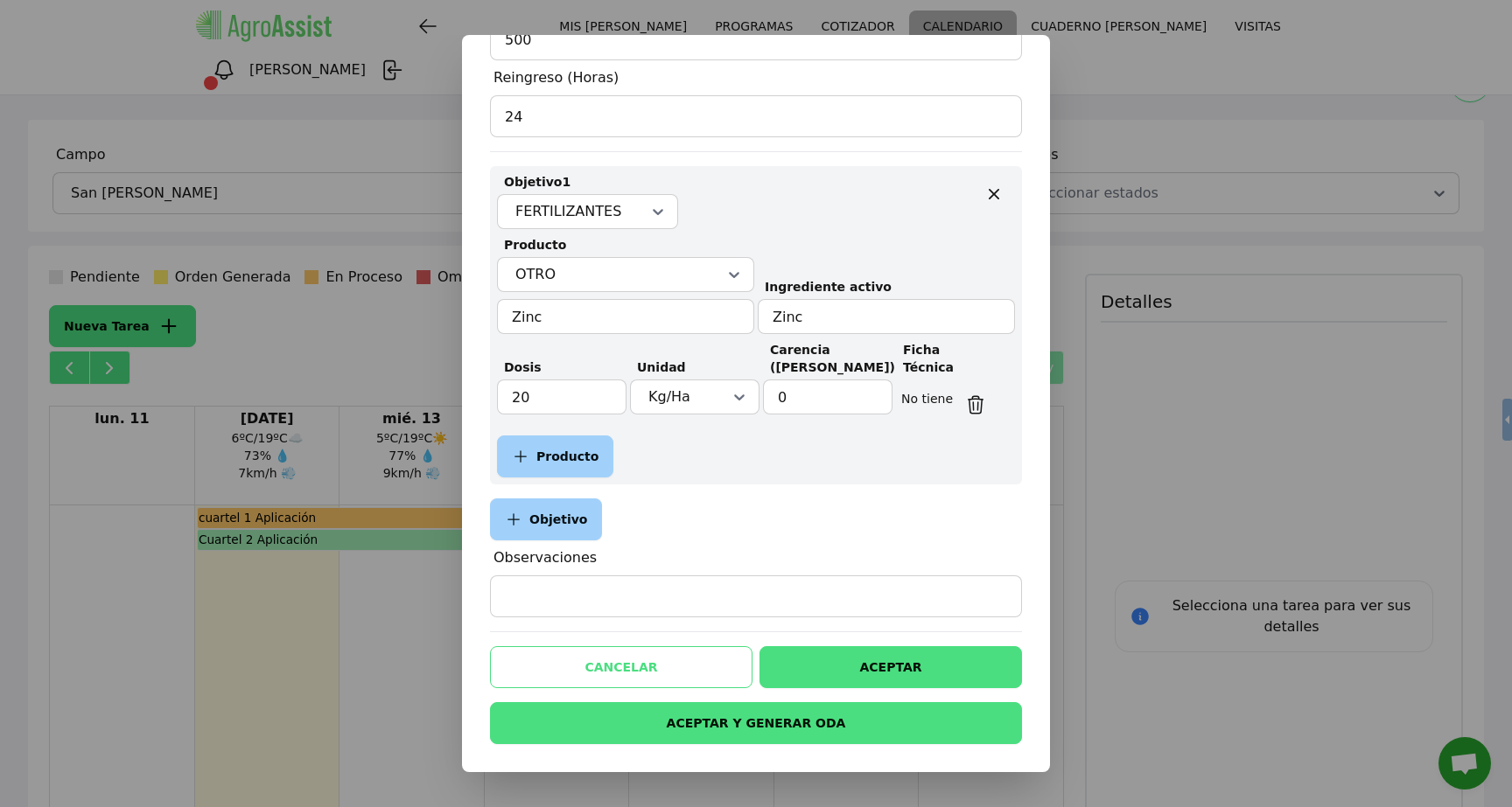
click at [837, 672] on button "ACEPTAR" at bounding box center [891, 667] width 263 height 42
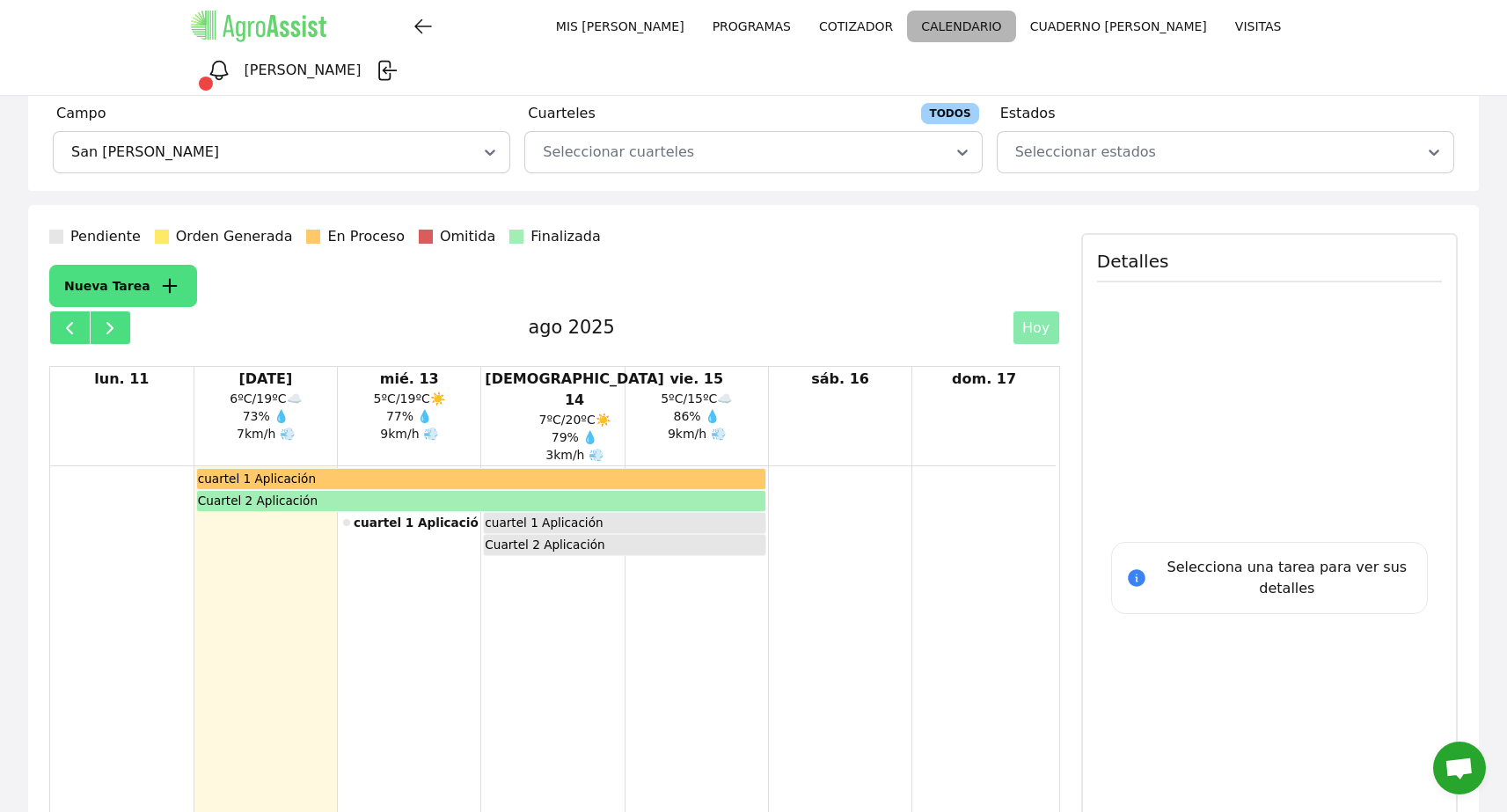
scroll to position [93, 0]
click at [593, 468] on div "cuartel 1 Aplicación" at bounding box center [481, 478] width 568 height 19
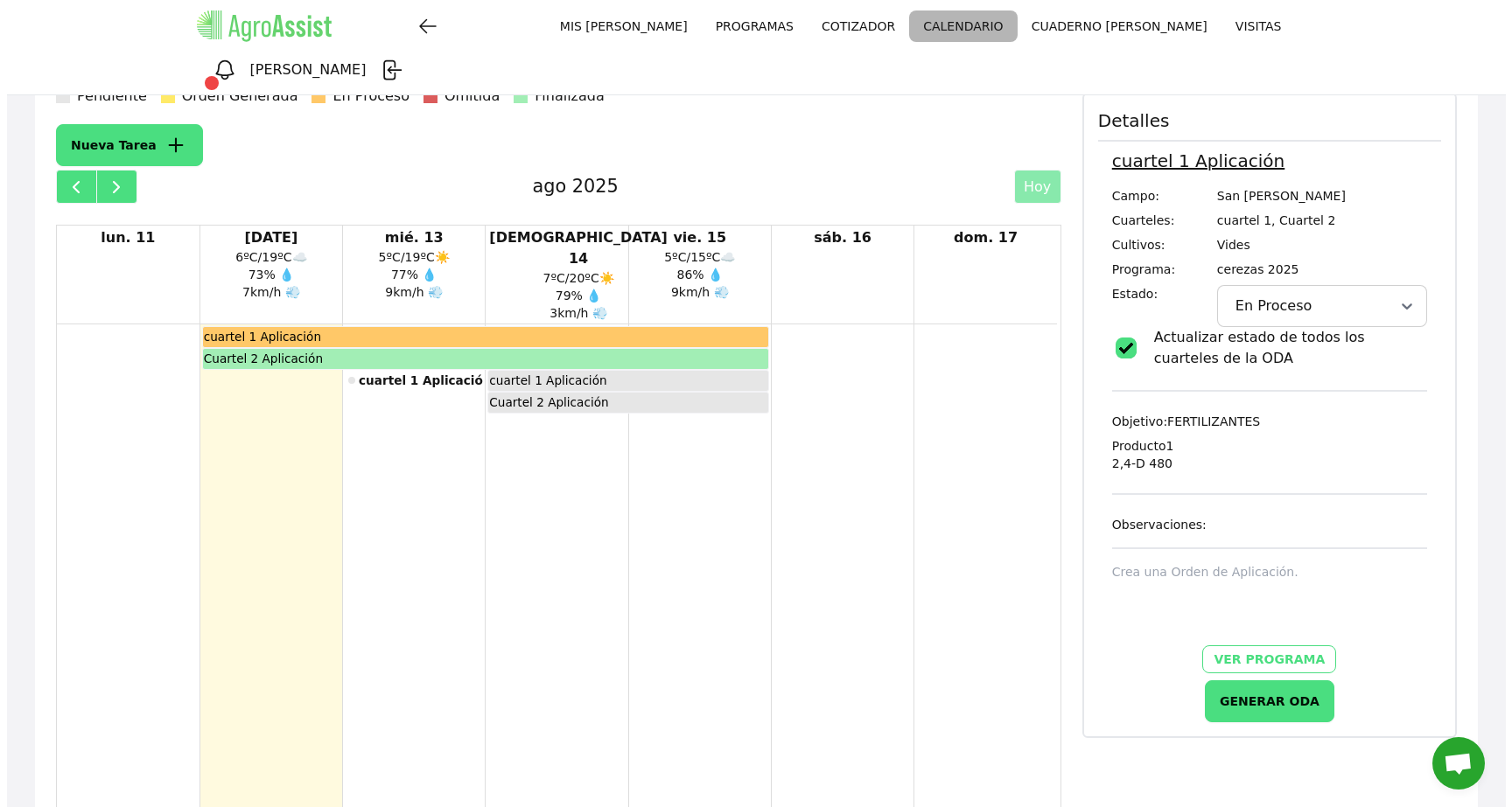
scroll to position [231, 0]
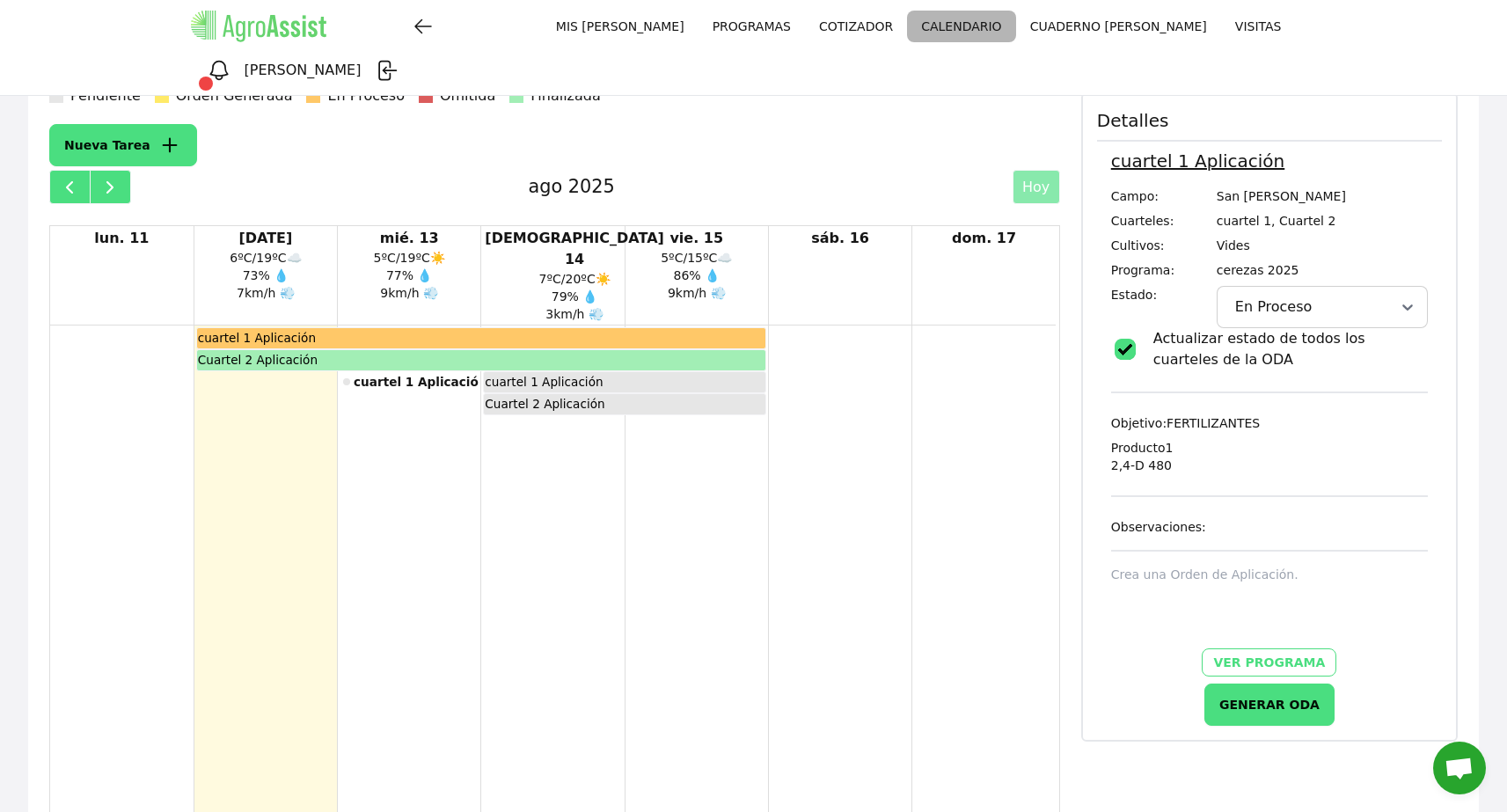
click at [652, 329] on div "cuartel 1 Aplicación" at bounding box center [481, 338] width 568 height 19
click at [1302, 683] on button "GENERAR ODA" at bounding box center [1270, 704] width 131 height 42
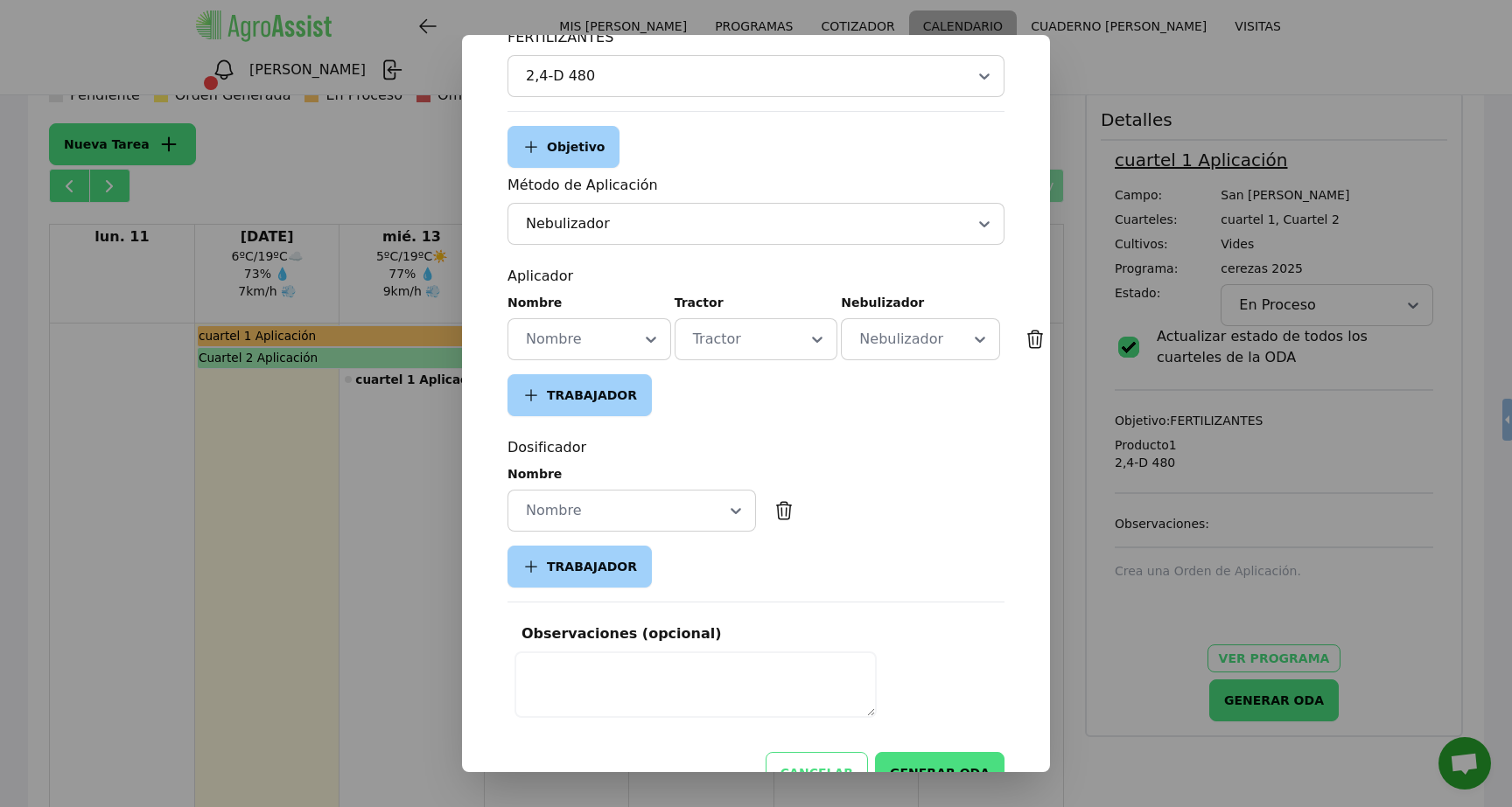
scroll to position [449, 0]
click at [643, 343] on icon at bounding box center [651, 337] width 17 height 17
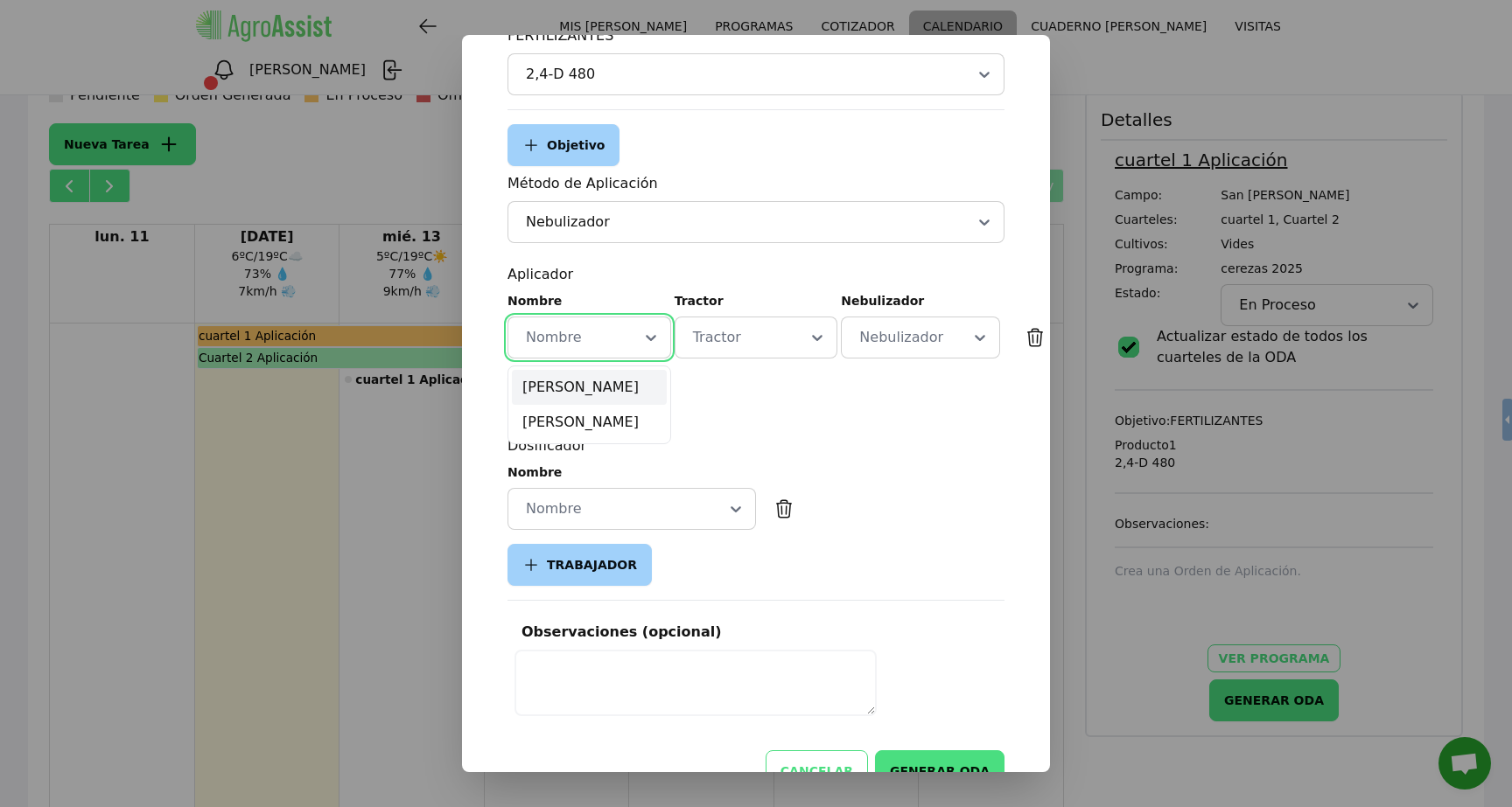
click at [627, 391] on div "[PERSON_NAME]" at bounding box center [589, 388] width 155 height 35
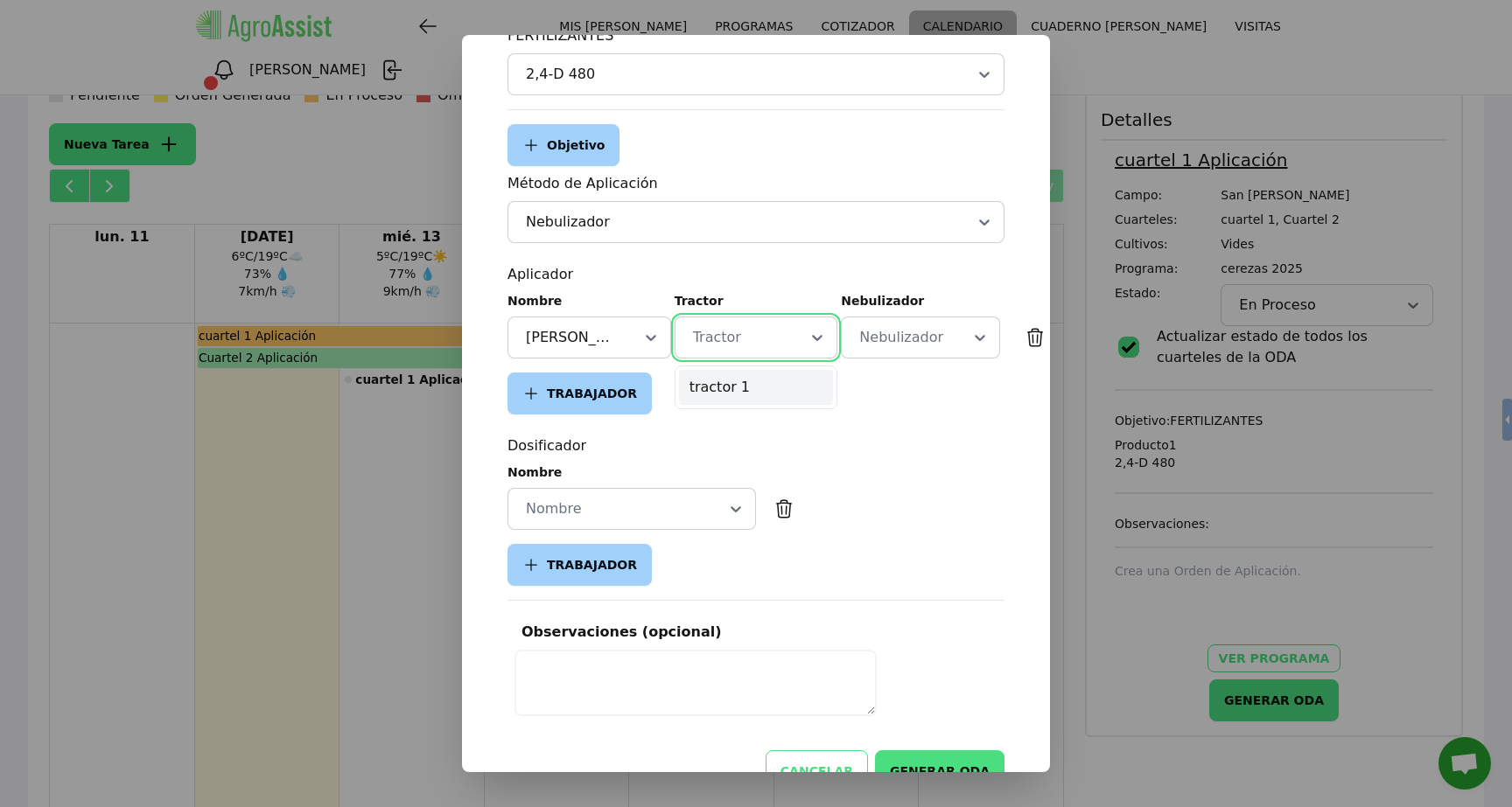
click at [785, 335] on div "Tractor" at bounding box center [756, 337] width 134 height 24
click at [767, 386] on div "tractor 1" at bounding box center [757, 388] width 155 height 35
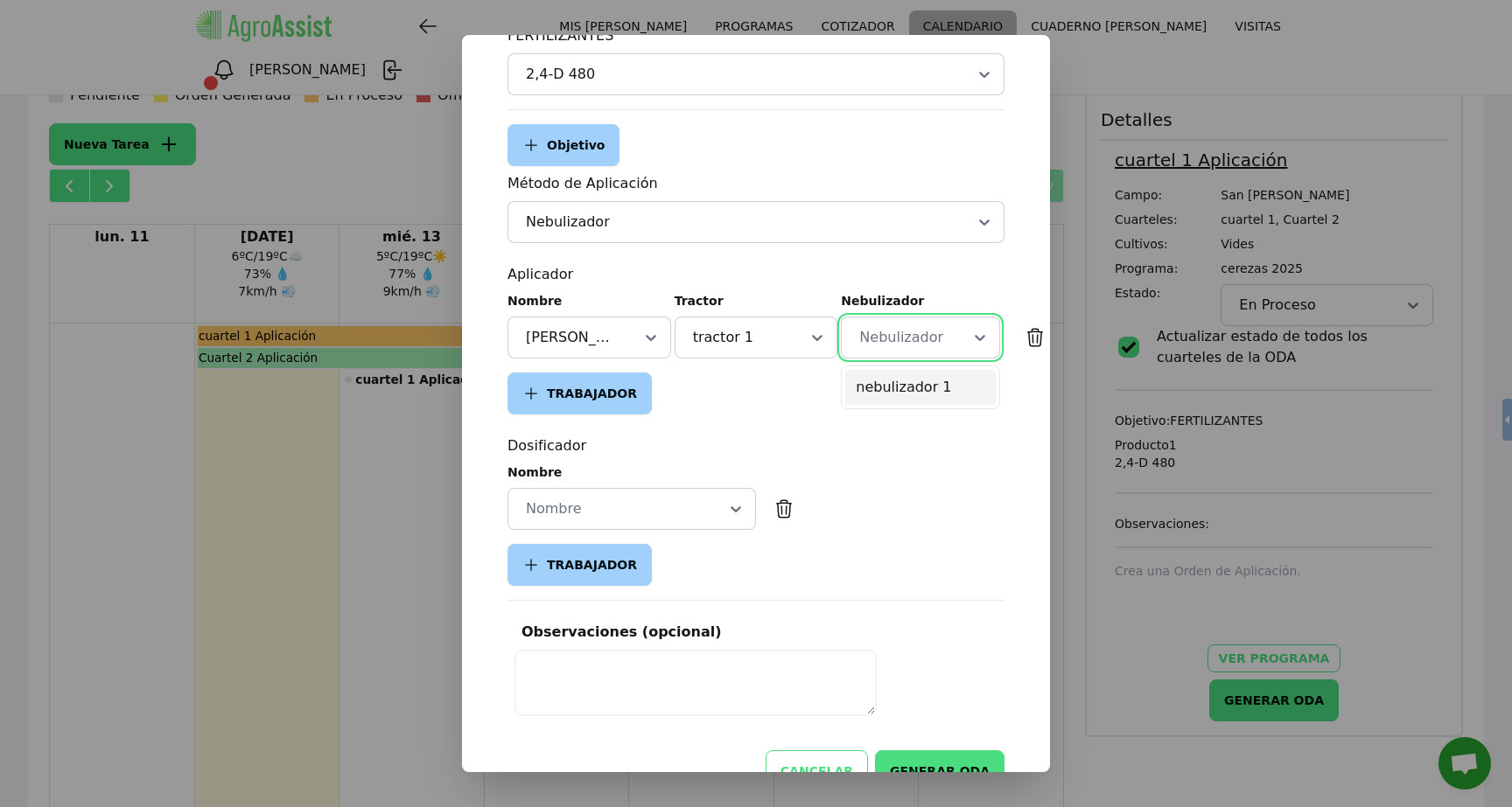
click at [914, 344] on div at bounding box center [899, 338] width 87 height 21
click at [904, 386] on div "nebulizador 1" at bounding box center [920, 388] width 150 height 35
click at [727, 510] on icon at bounding box center [736, 509] width 17 height 17
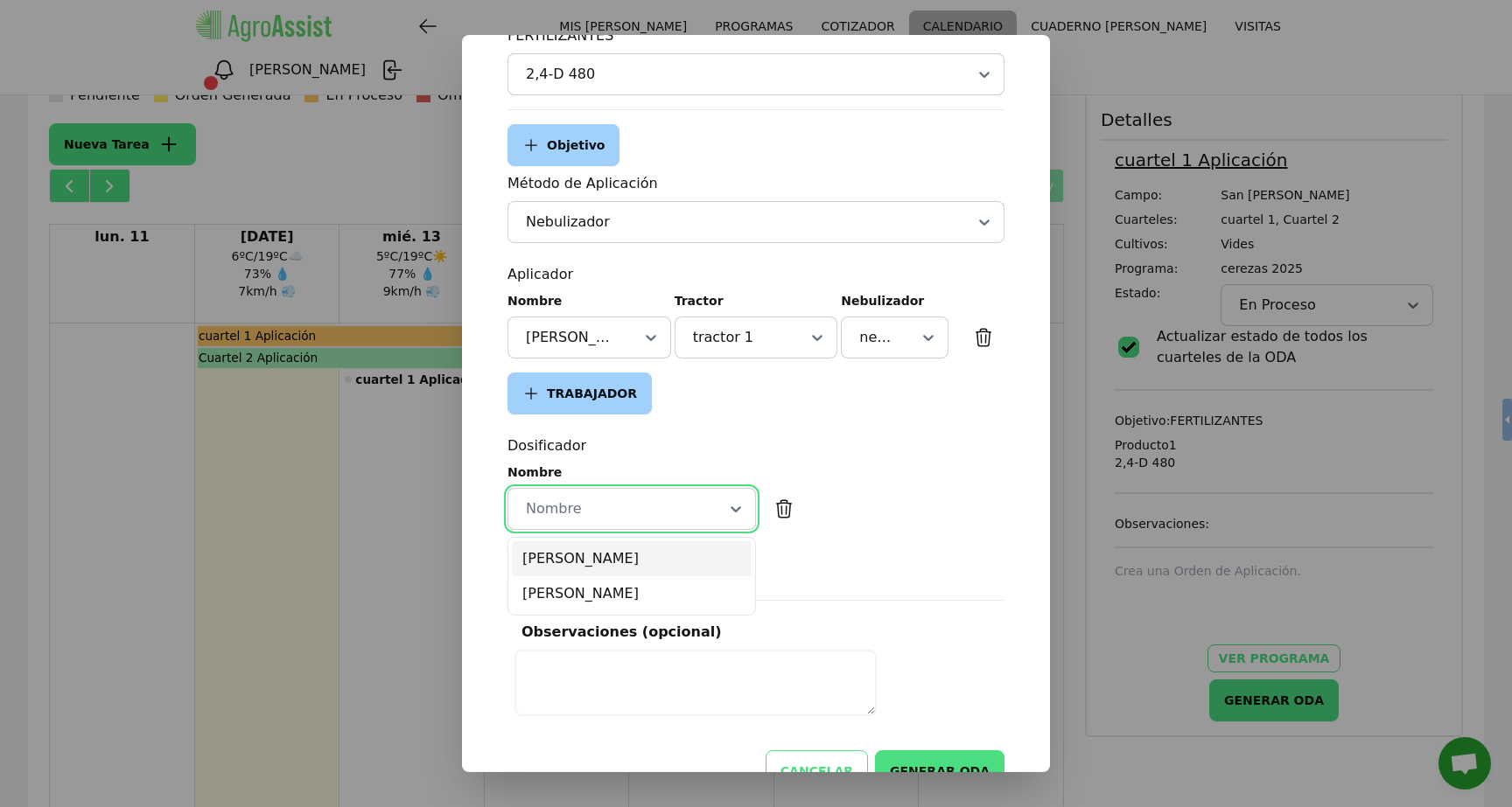
click at [660, 560] on div "[PERSON_NAME]" at bounding box center [631, 559] width 239 height 35
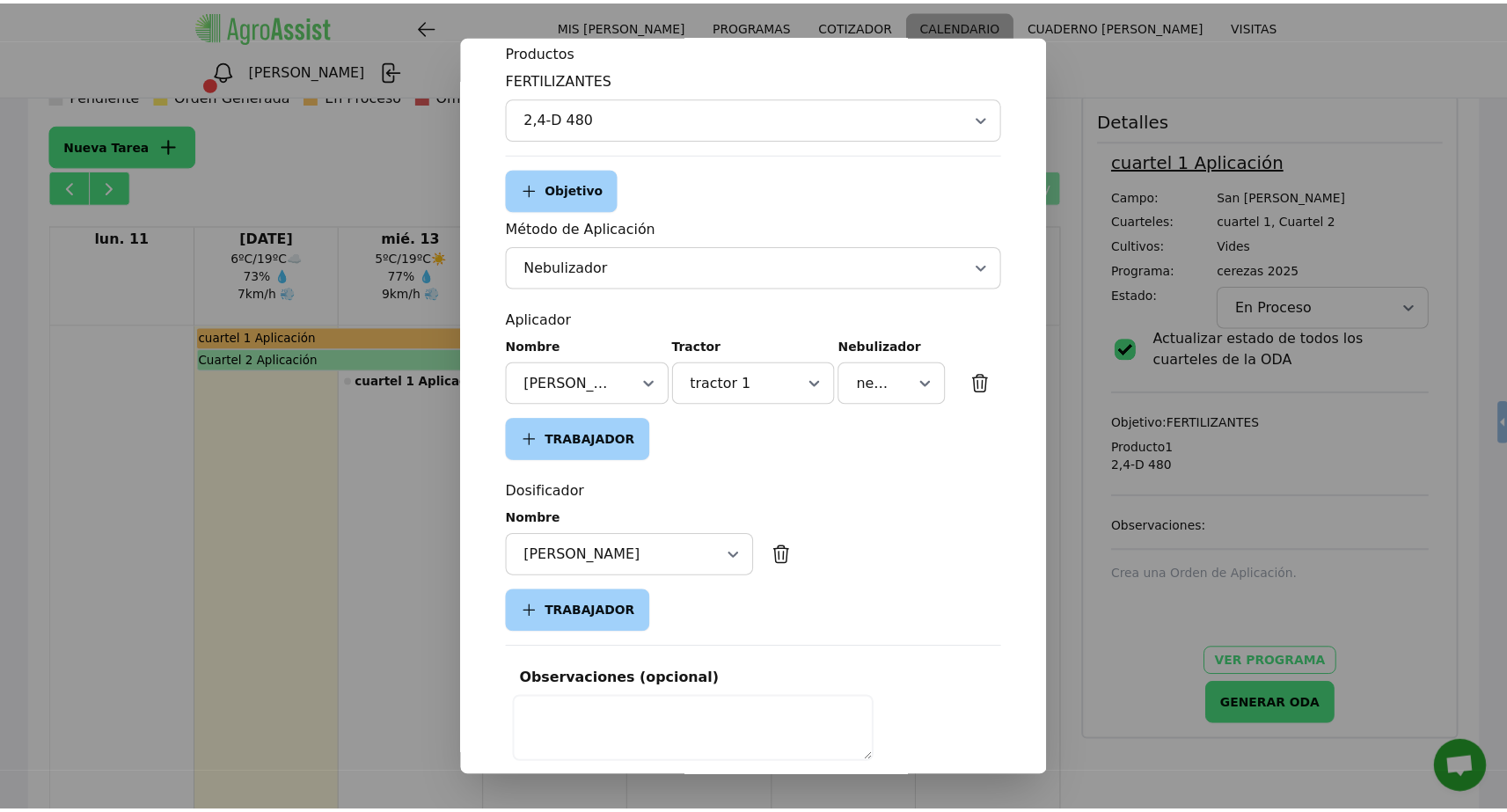
scroll to position [499, 0]
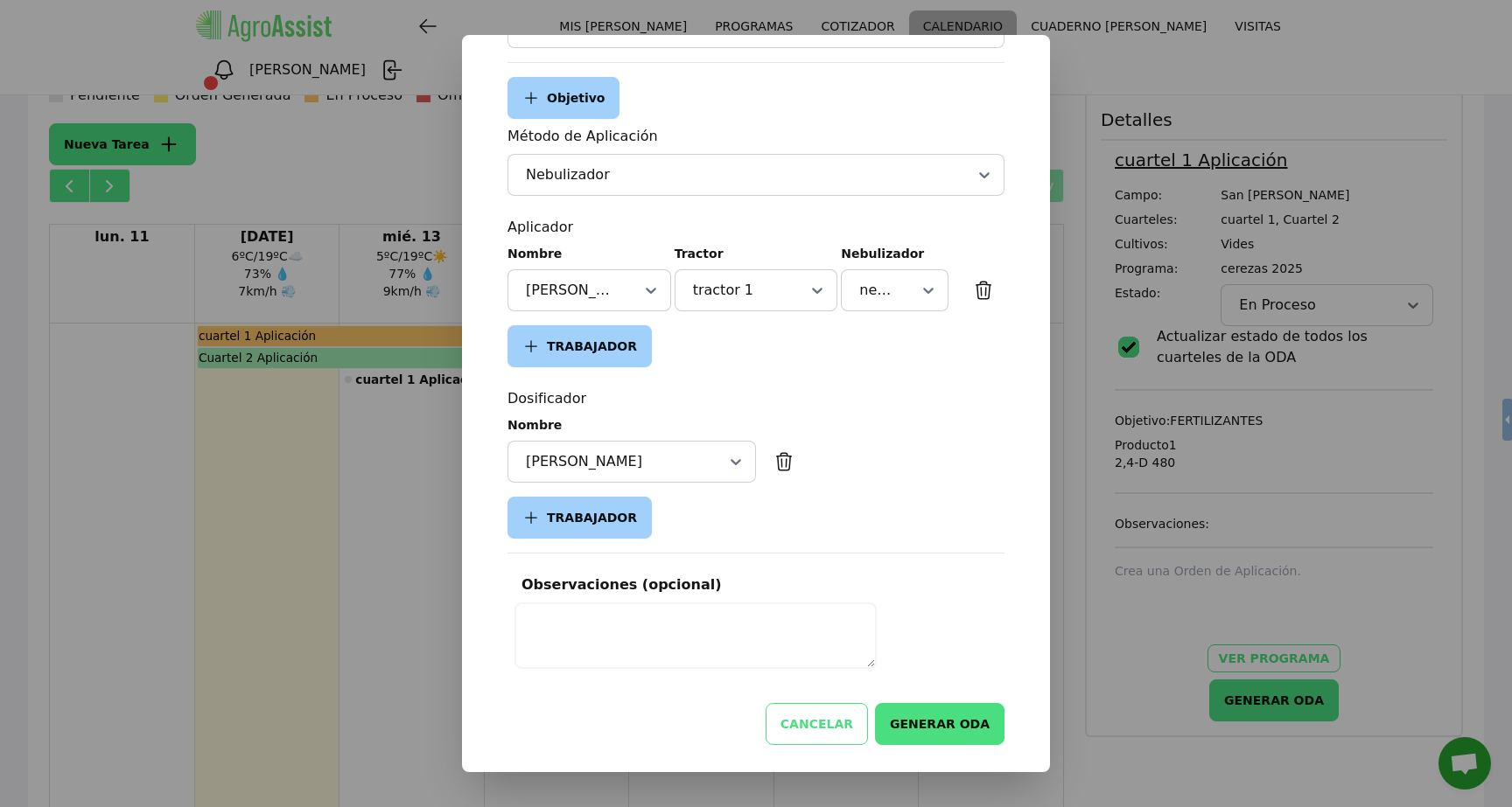
click at [949, 732] on button "GENERAR ODA" at bounding box center [940, 724] width 130 height 42
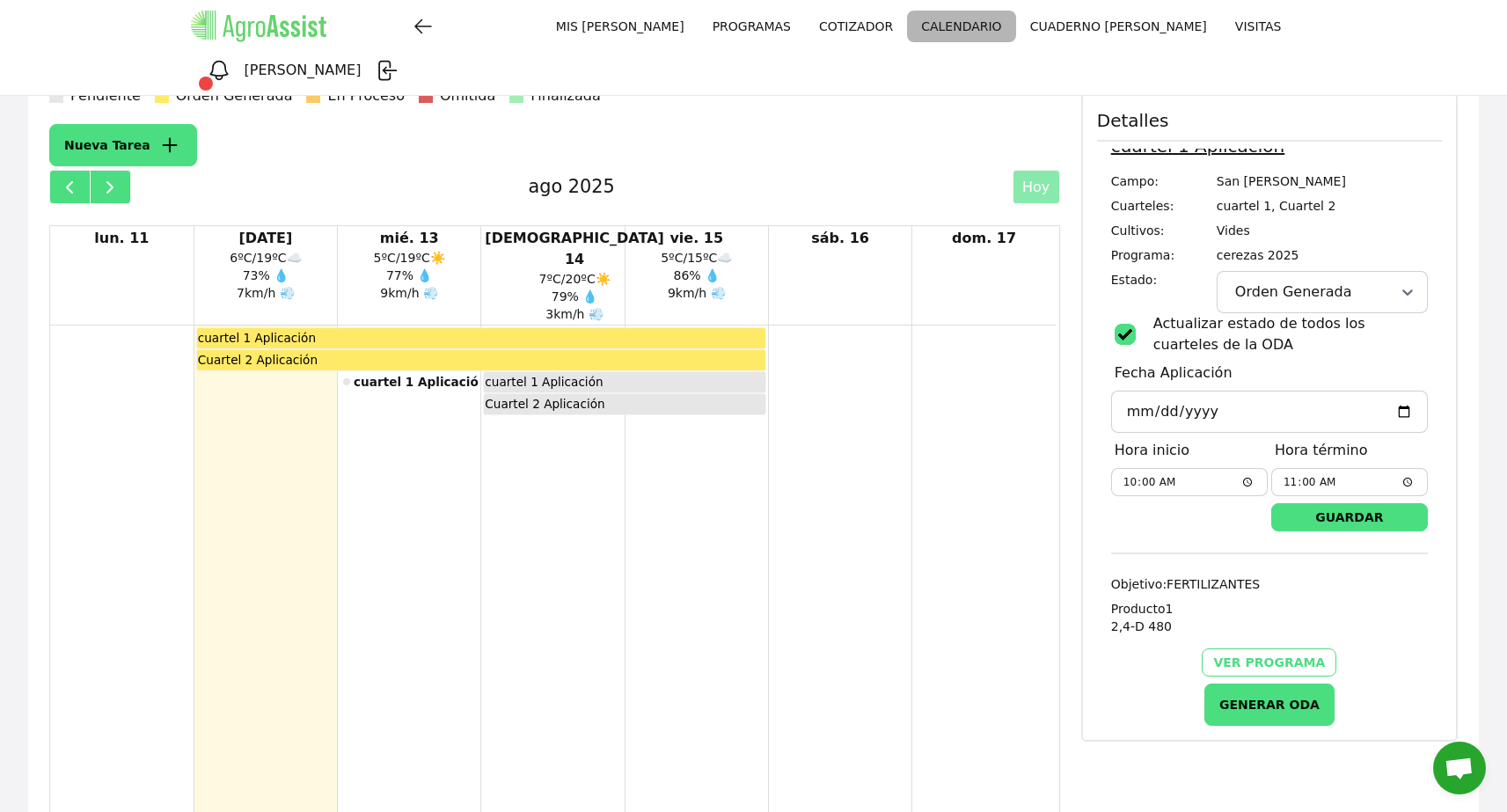
scroll to position [213, 0]
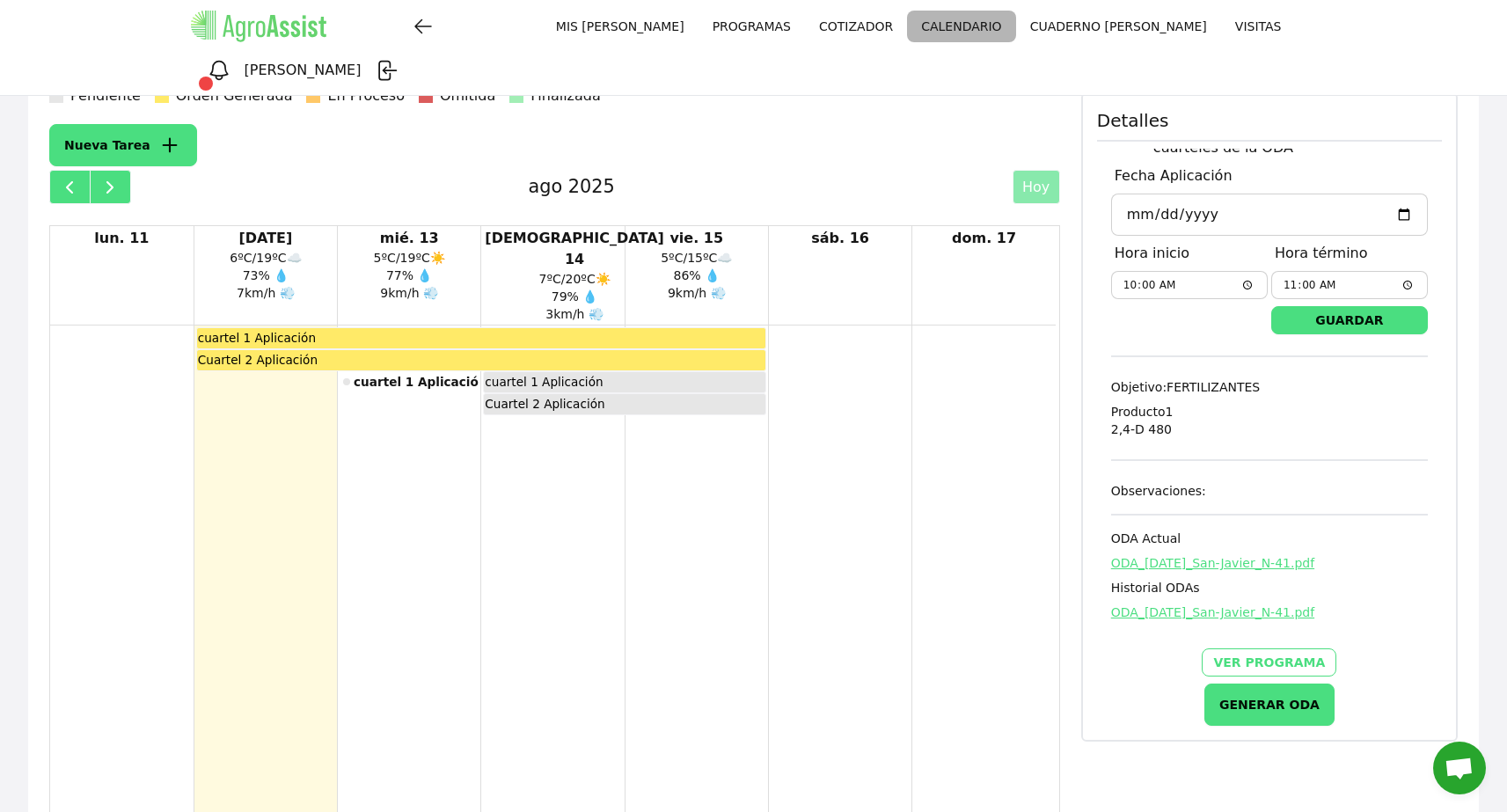
click at [621, 329] on div "cuartel 1 Aplicación" at bounding box center [481, 338] width 568 height 19
click at [1189, 557] on span "ODA_2025-08-12_San-Javier_N-41.pdf" at bounding box center [1213, 563] width 204 height 14
click at [958, 124] on div "Nueva Tarea" at bounding box center [555, 144] width 1011 height 42
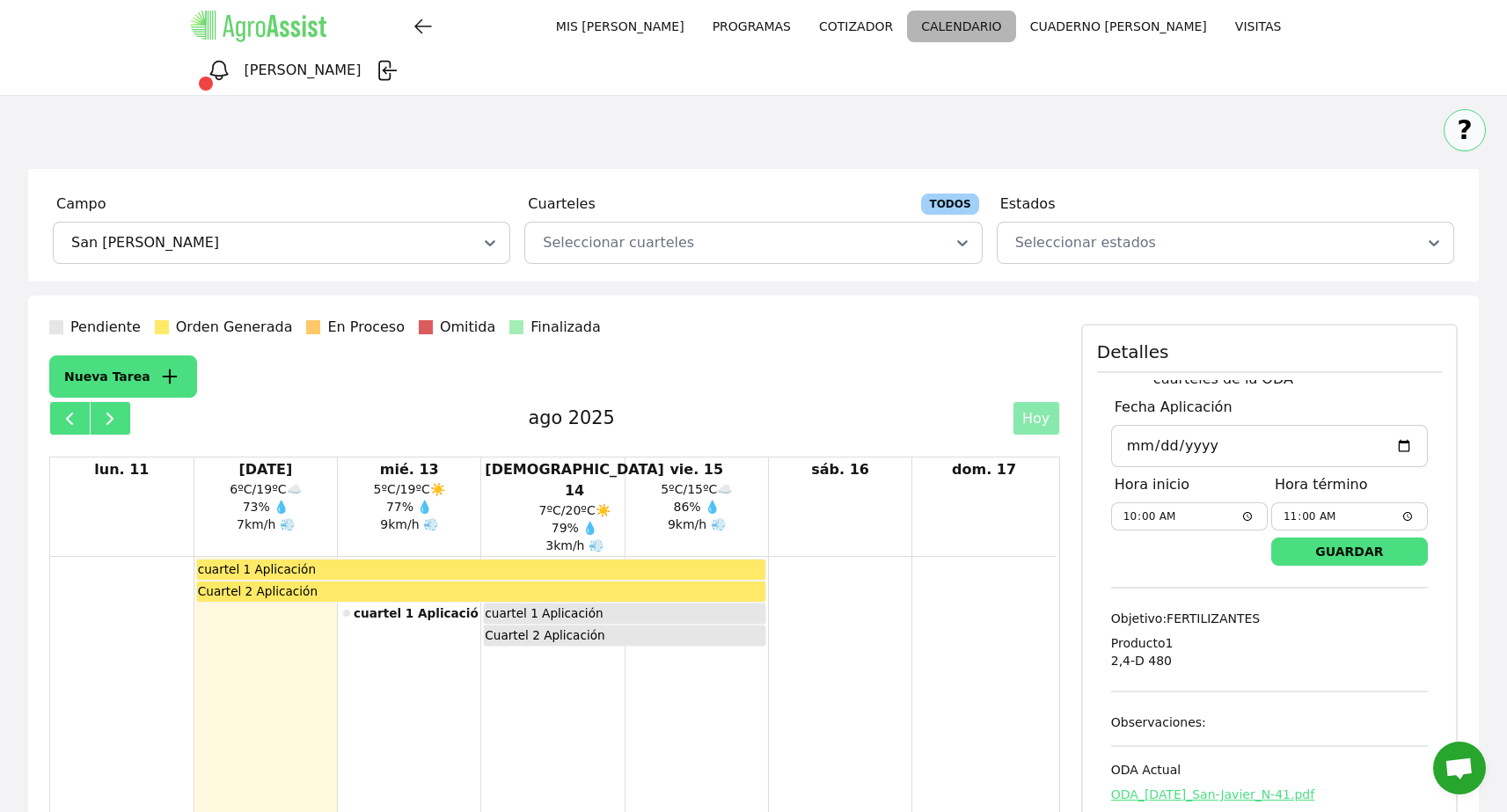
scroll to position [151, 0]
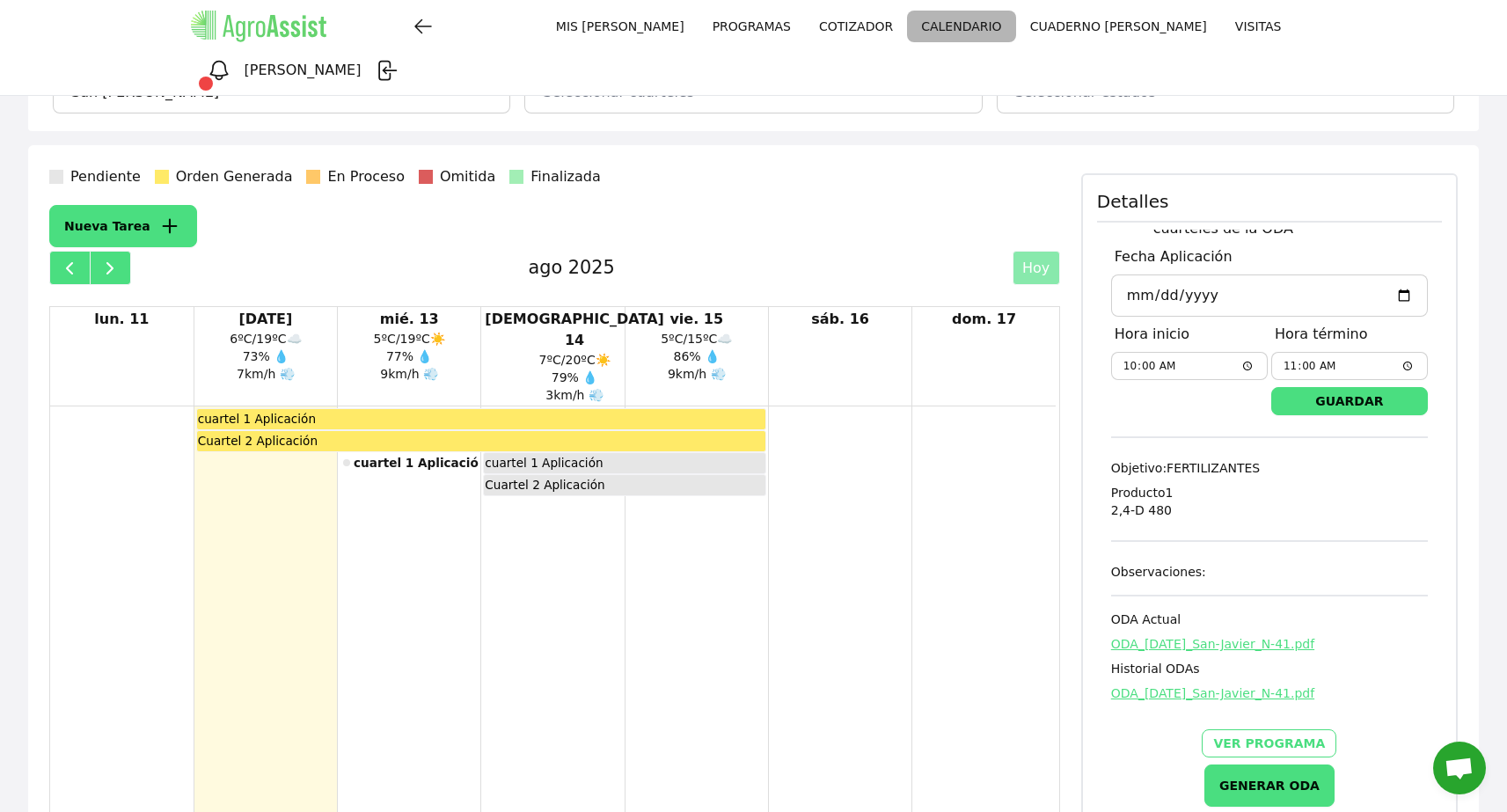
click at [651, 409] on div "cuartel 1 Aplicación" at bounding box center [481, 419] width 568 height 19
click at [648, 409] on div "cuartel 1 Aplicación" at bounding box center [481, 419] width 568 height 19
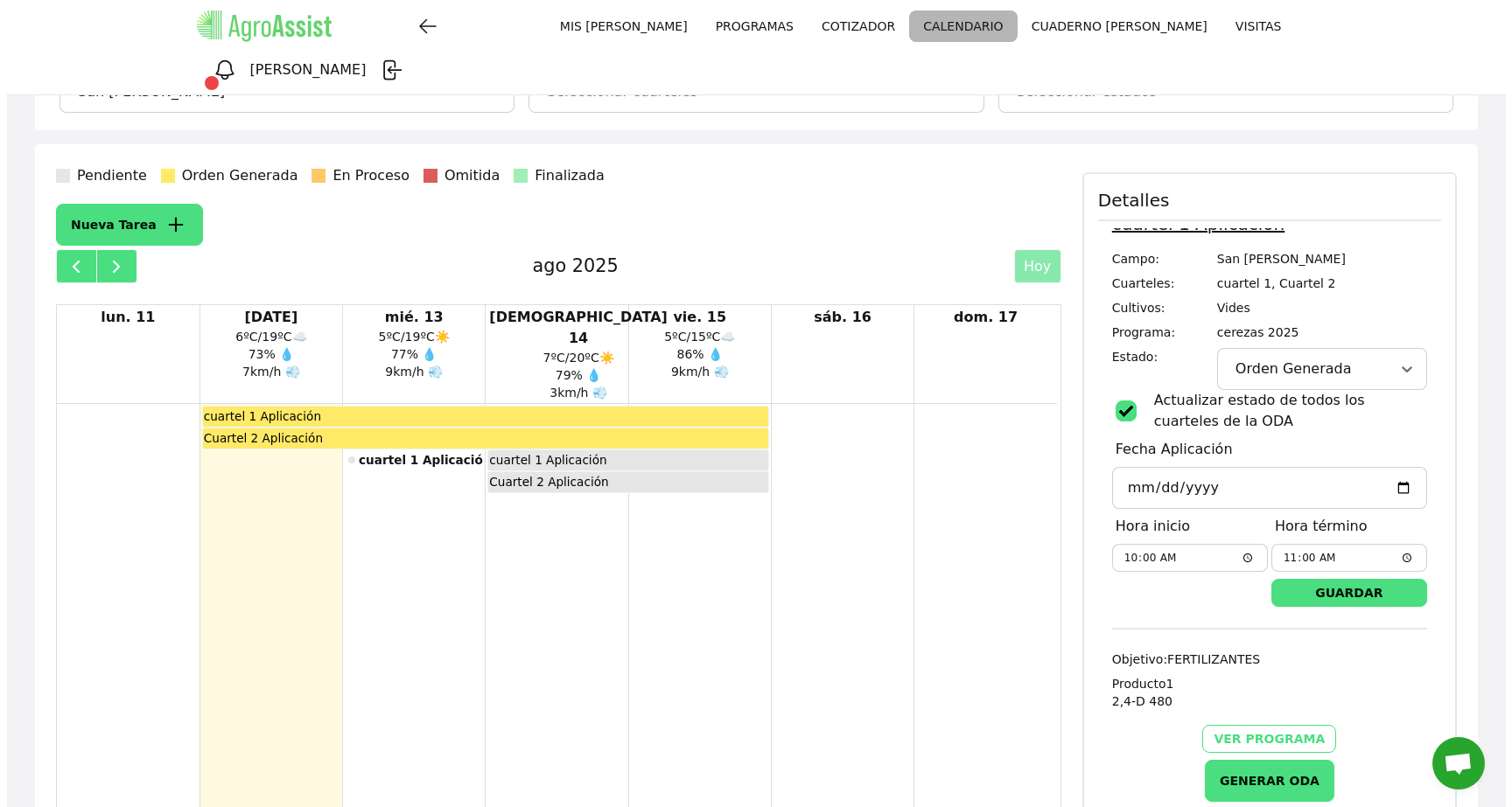
scroll to position [0, 0]
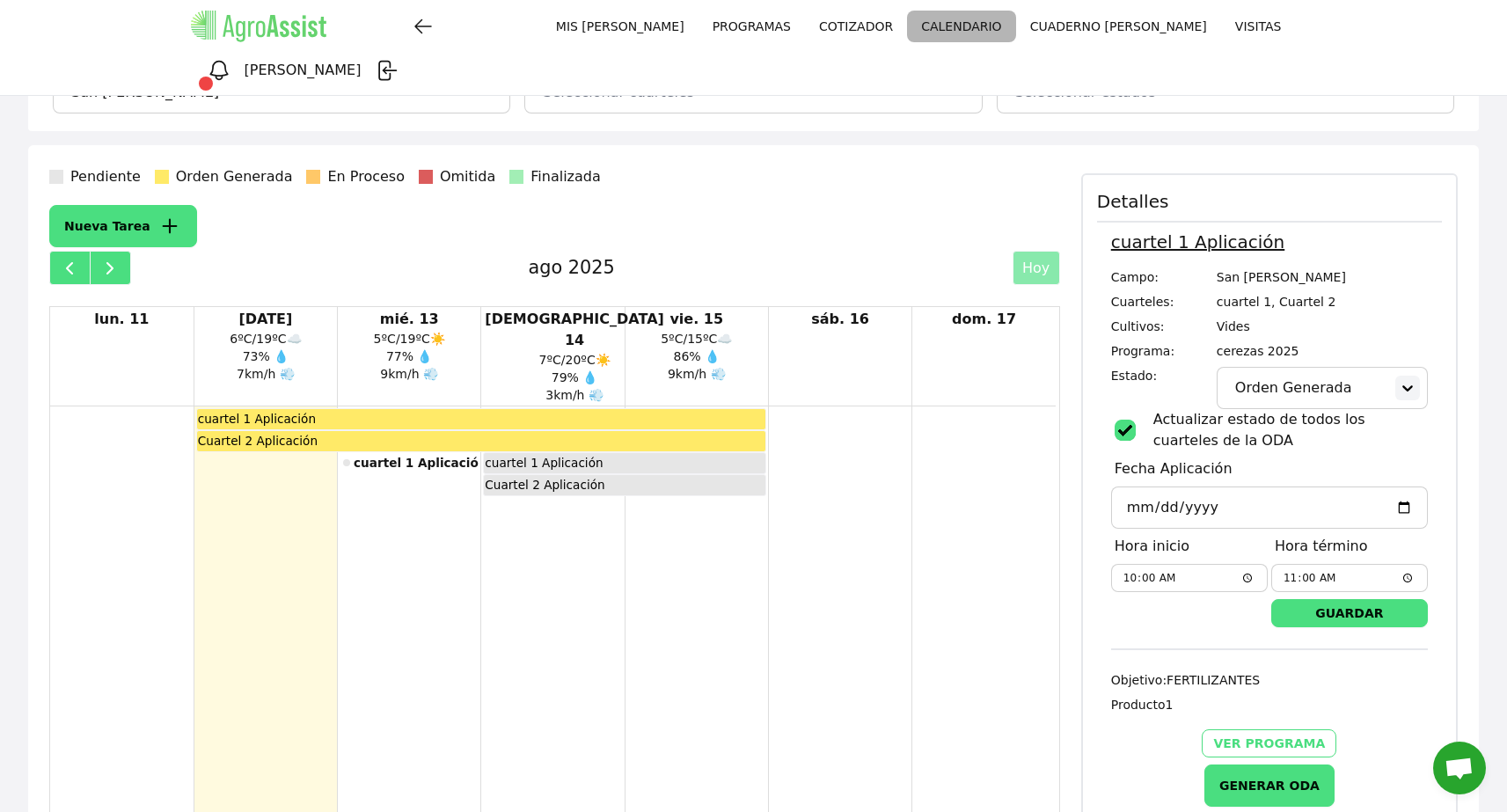
click at [1399, 379] on icon at bounding box center [1408, 388] width 18 height 18
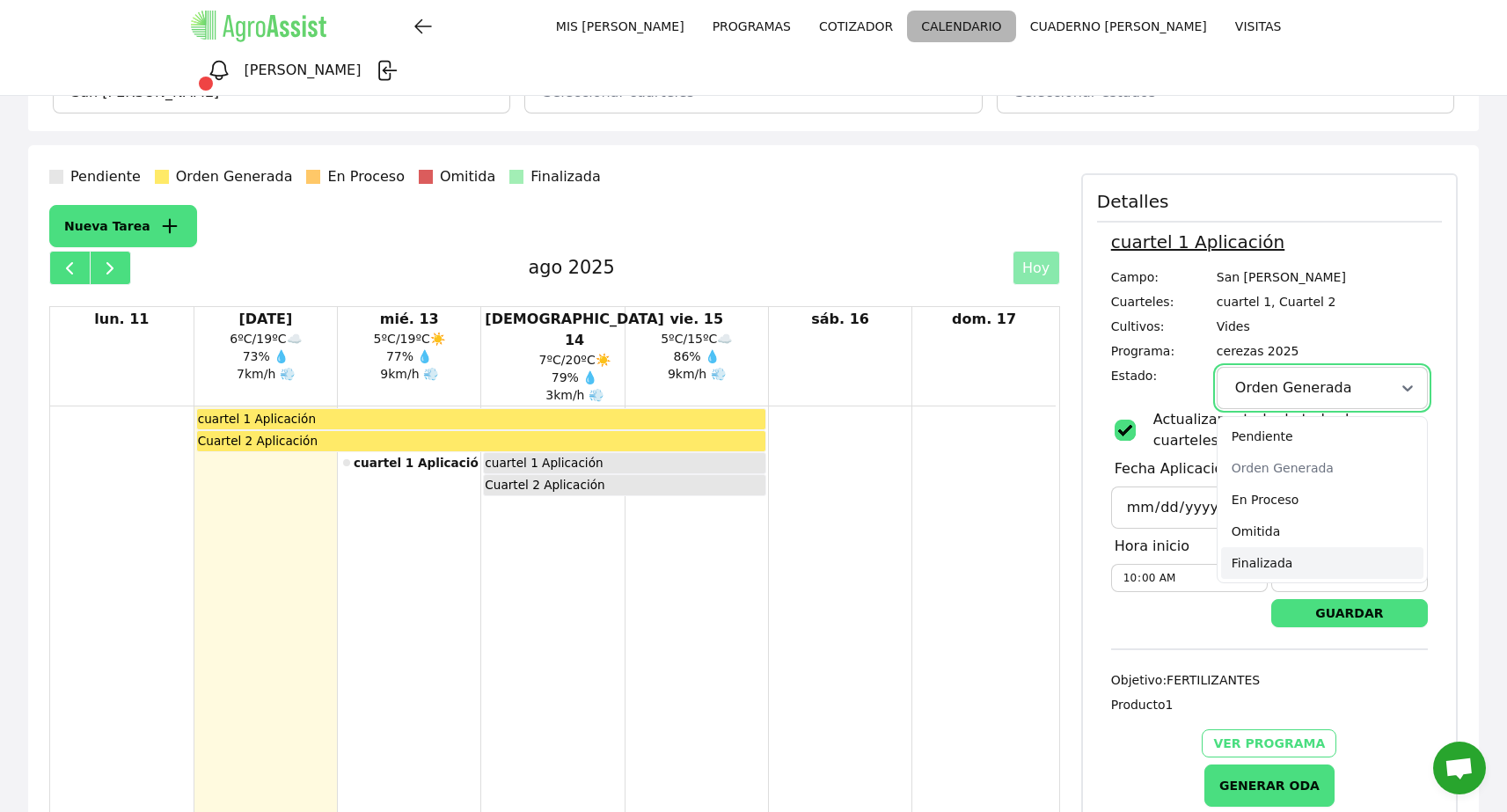
click at [1344, 548] on div "Finalizada" at bounding box center [1323, 563] width 203 height 32
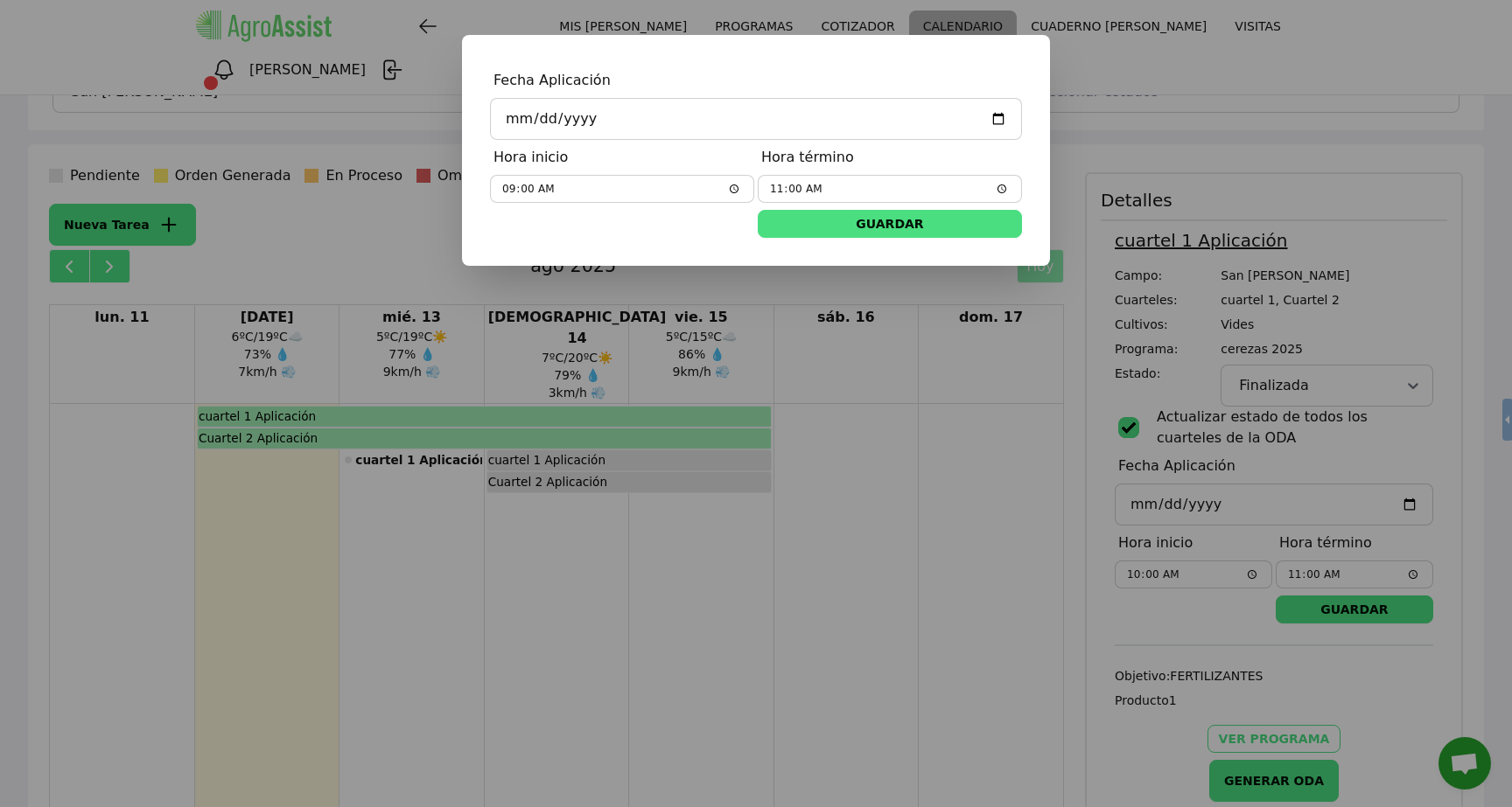
click at [898, 222] on button "GUARDAR" at bounding box center [890, 224] width 265 height 28
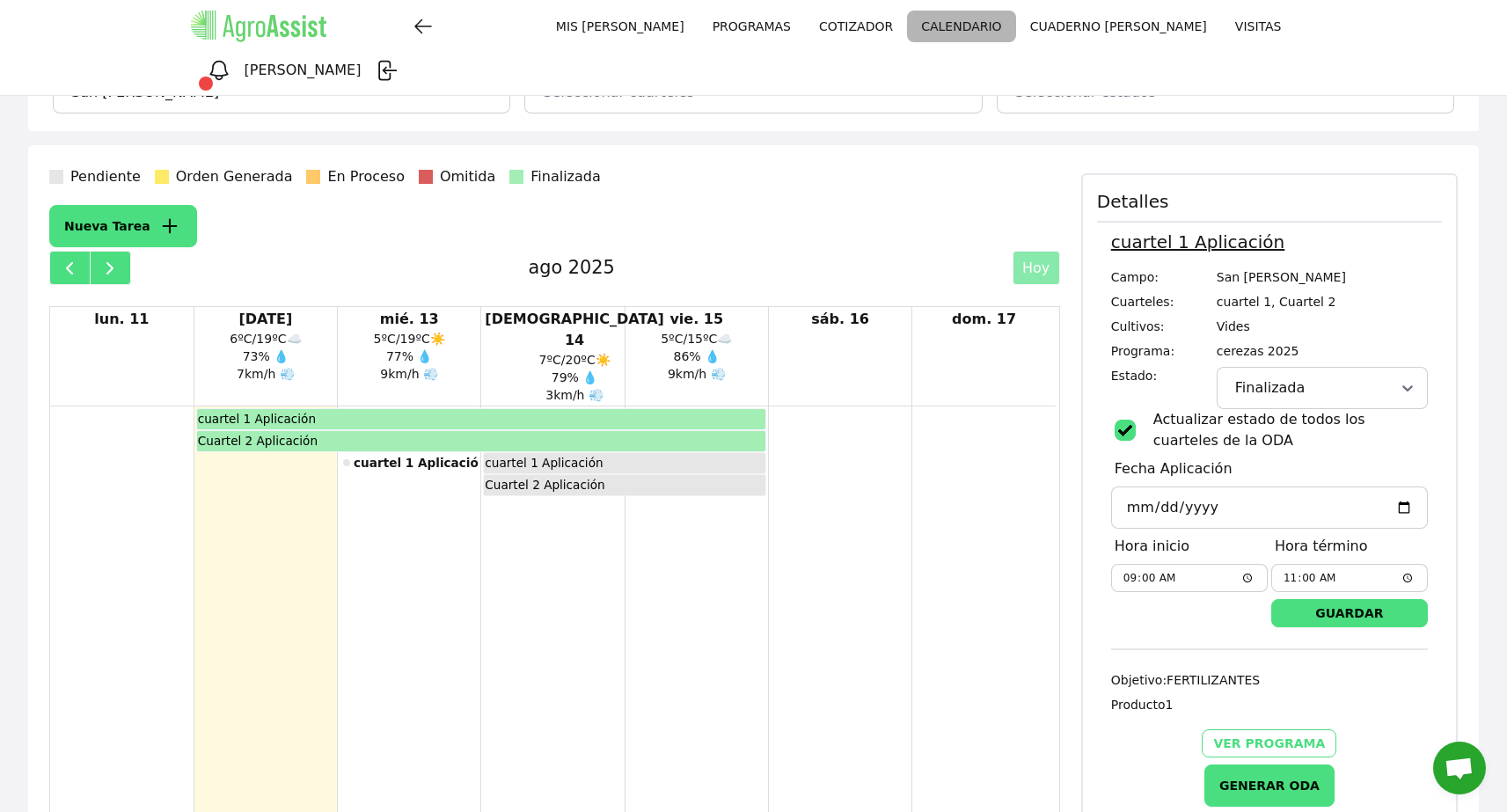
click at [1017, 31] on link "CUADERNO DE CAMPO" at bounding box center [1119, 26] width 205 height 32
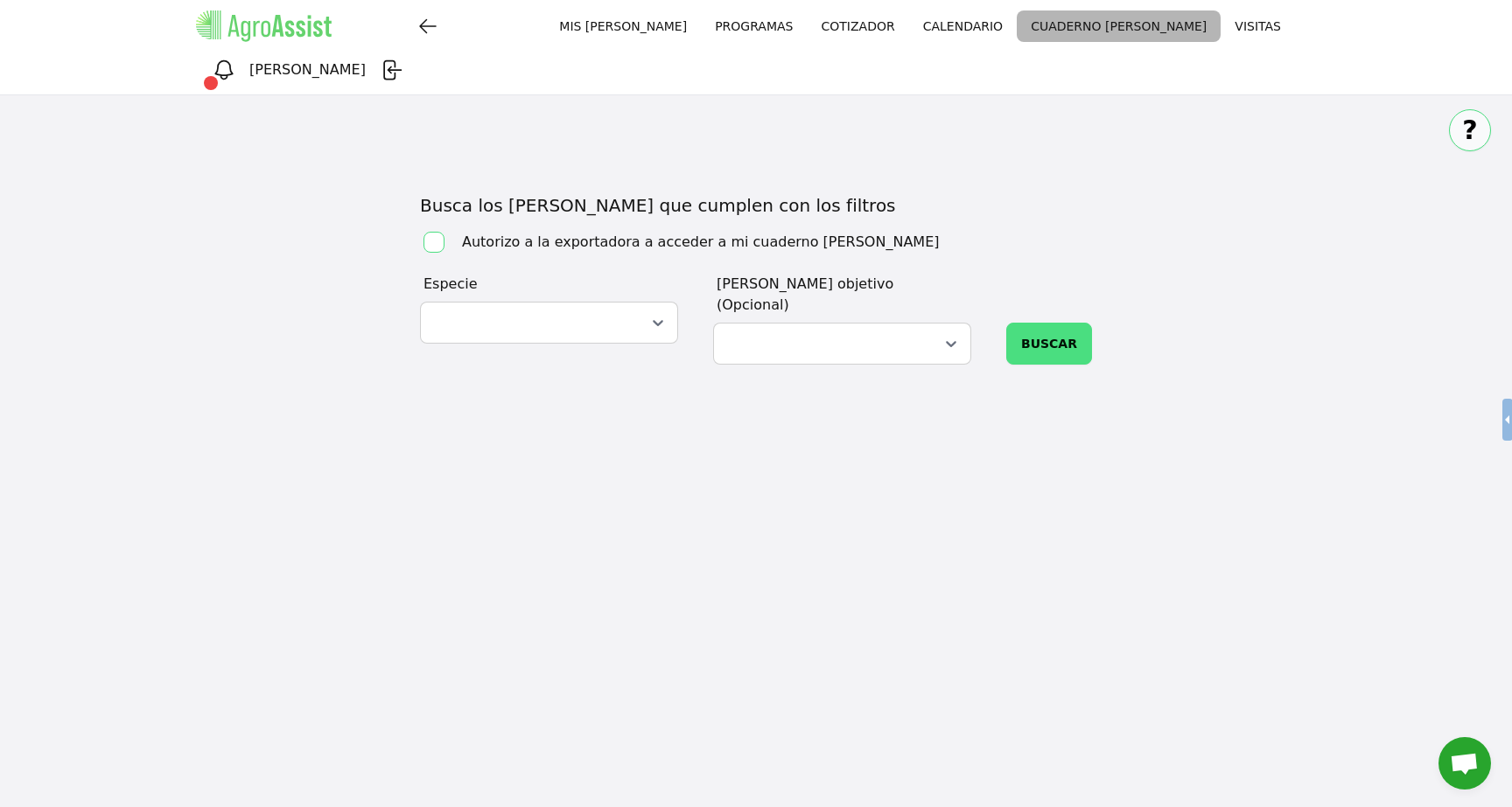
click at [1220, 28] on link "VISITAS" at bounding box center [1257, 26] width 75 height 32
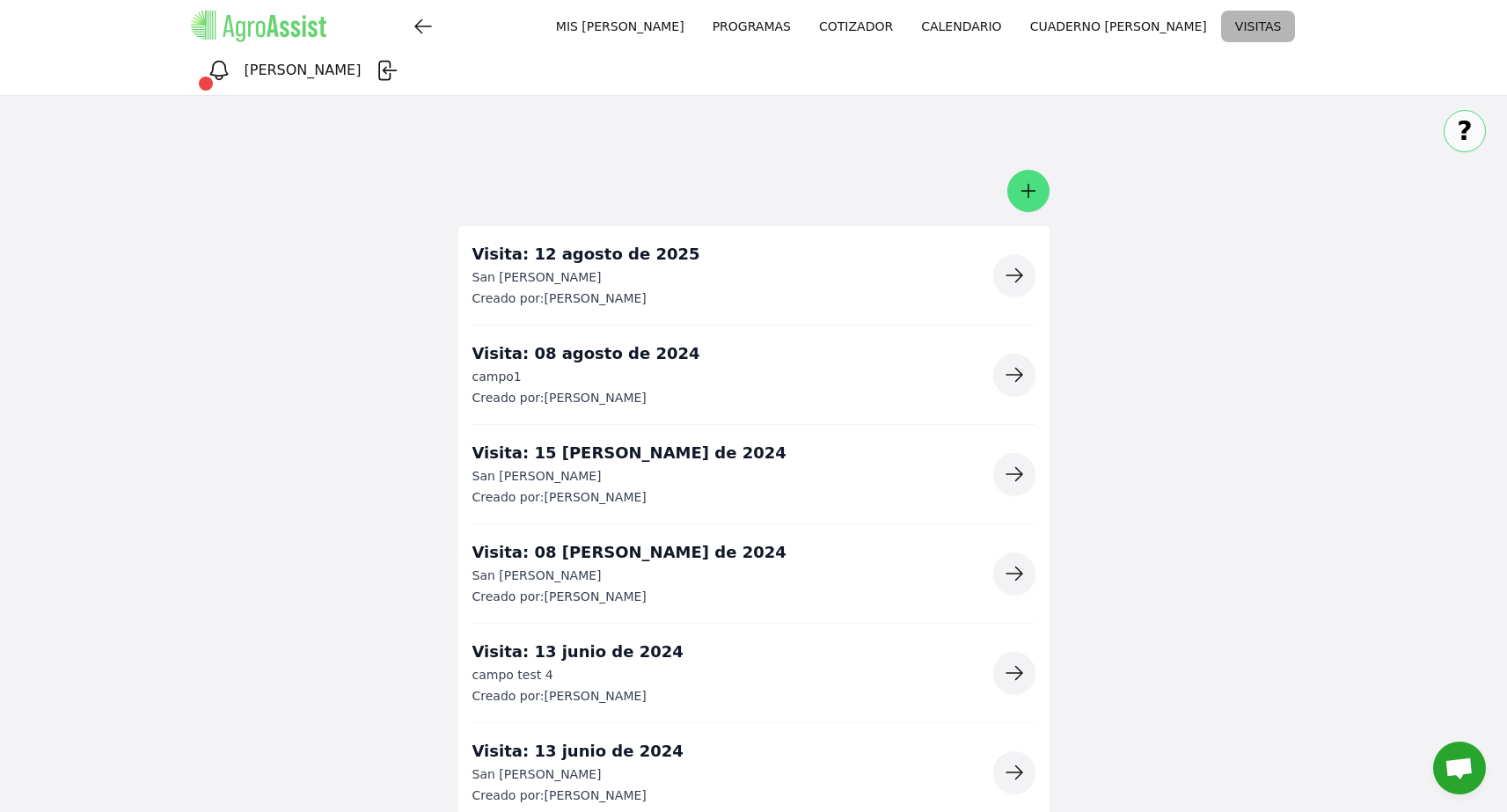
click at [1020, 265] on icon "button" at bounding box center [1015, 276] width 21 height 21
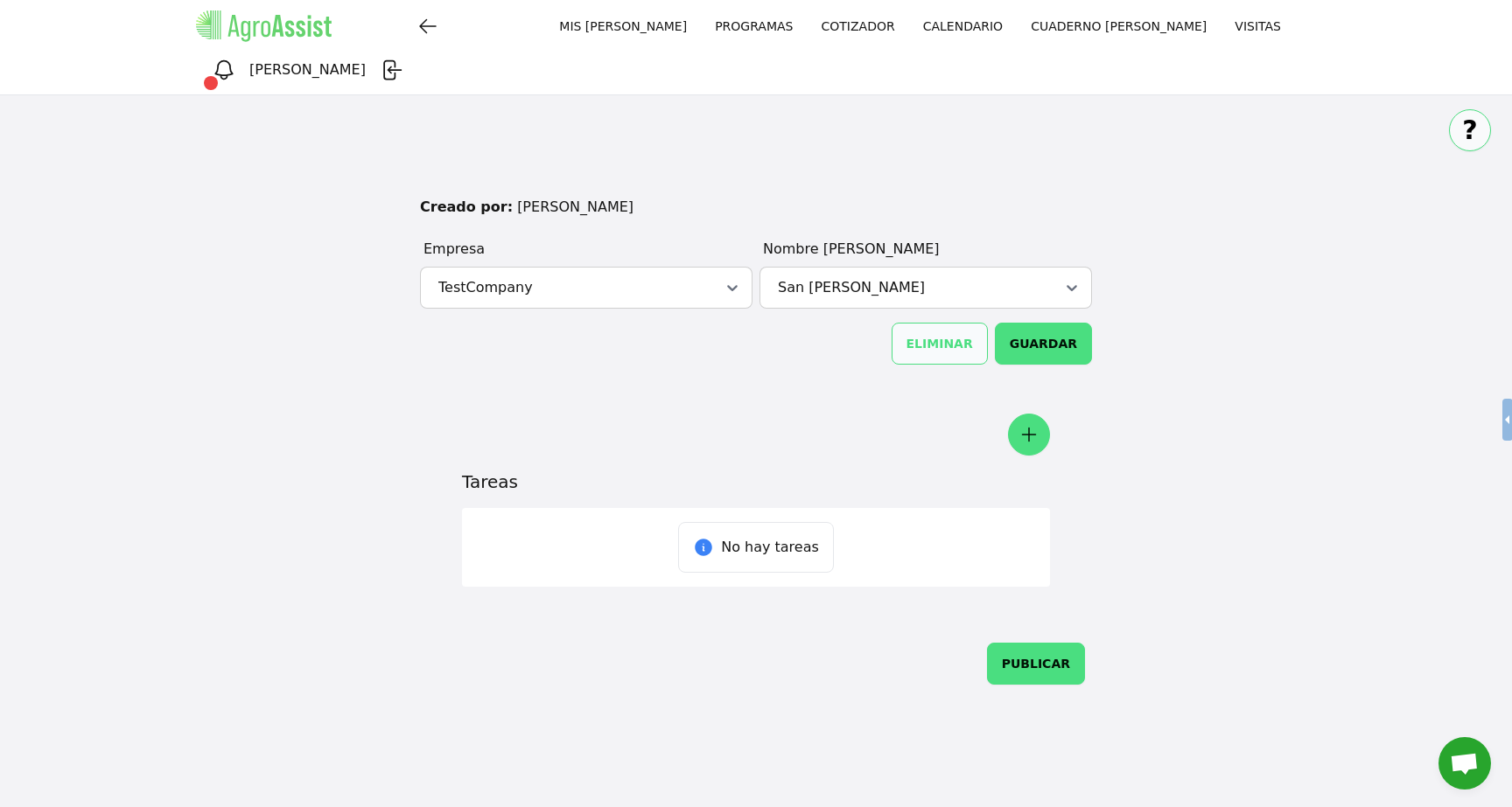
click at [1021, 414] on button "button" at bounding box center [1028, 434] width 42 height 42
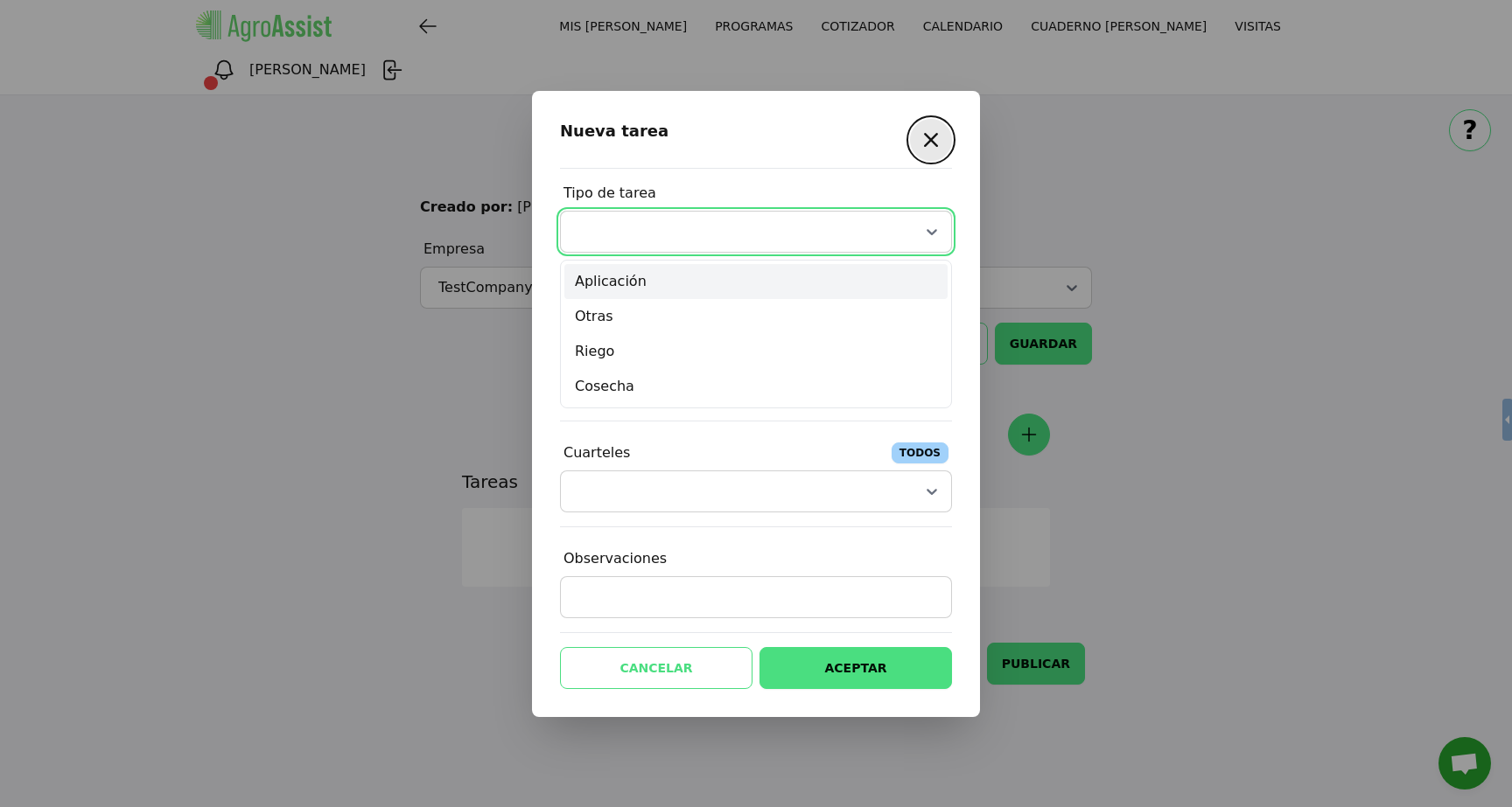
click at [884, 231] on div at bounding box center [735, 232] width 320 height 21
click at [727, 292] on div "Aplicación" at bounding box center [755, 282] width 383 height 35
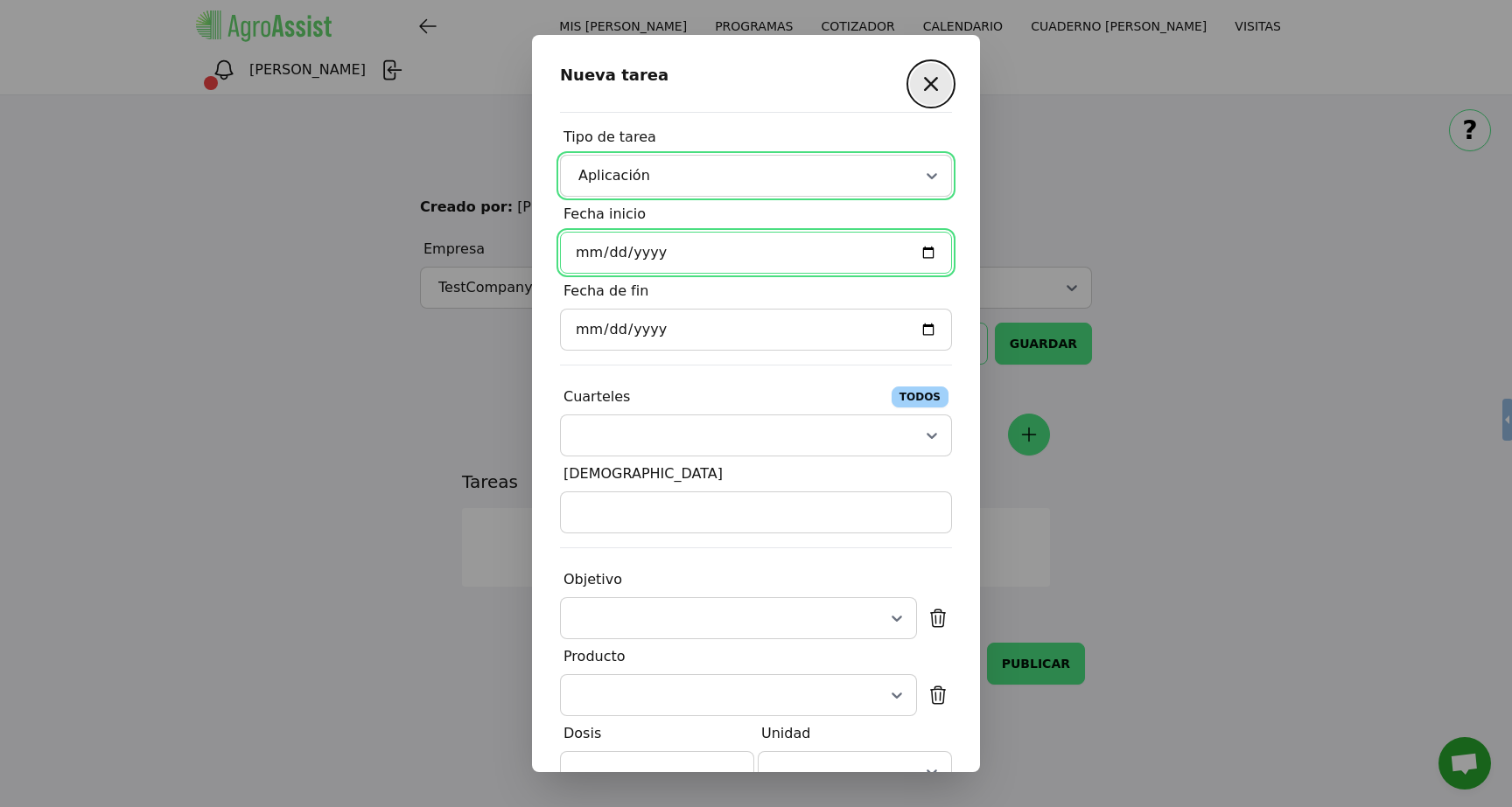
click at [921, 253] on input "Fecha inicio" at bounding box center [756, 252] width 392 height 42
type input "2025-08-13"
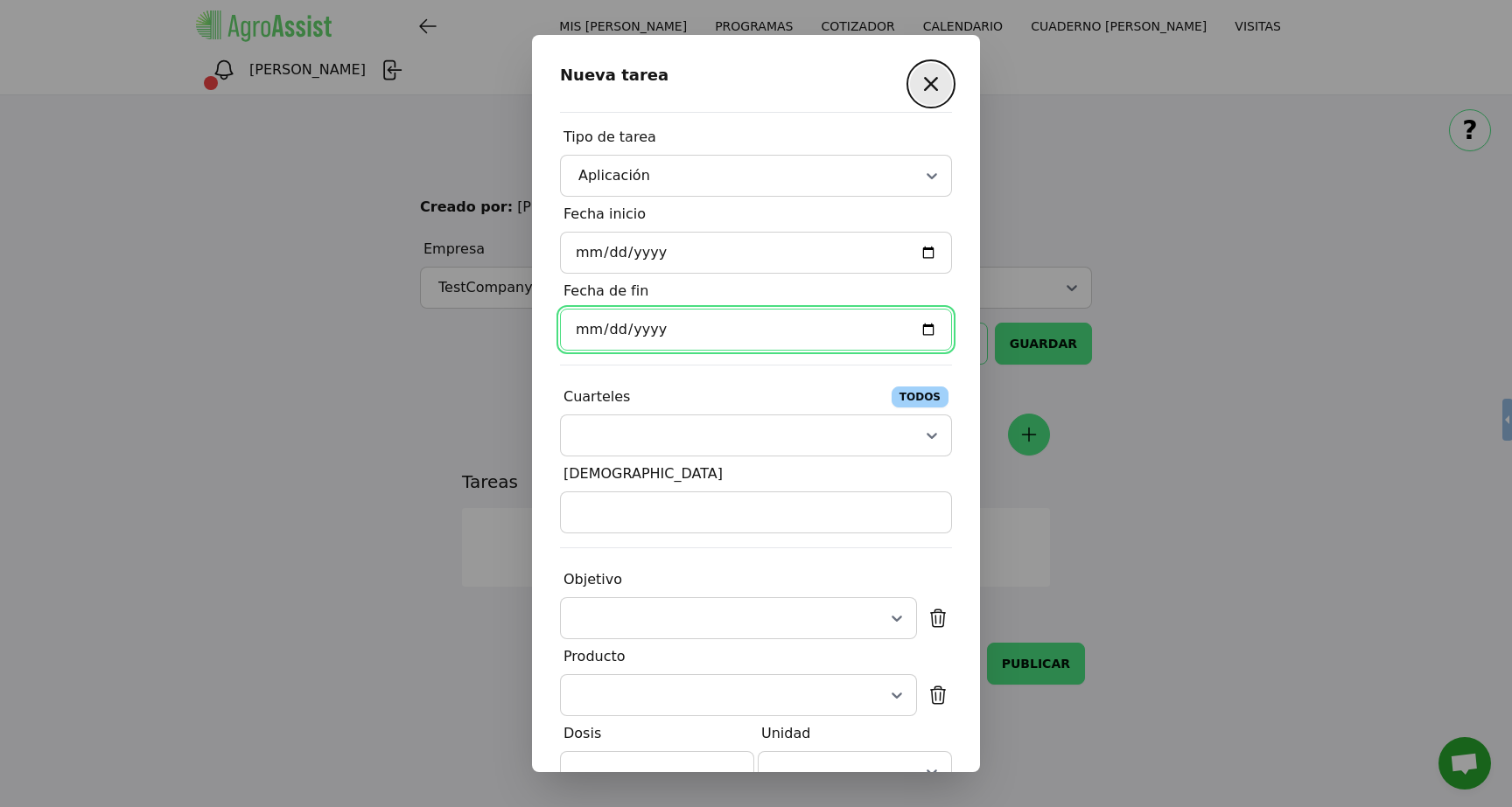
click at [916, 325] on input "Fecha de fin" at bounding box center [756, 329] width 392 height 42
type input "2025-08-13"
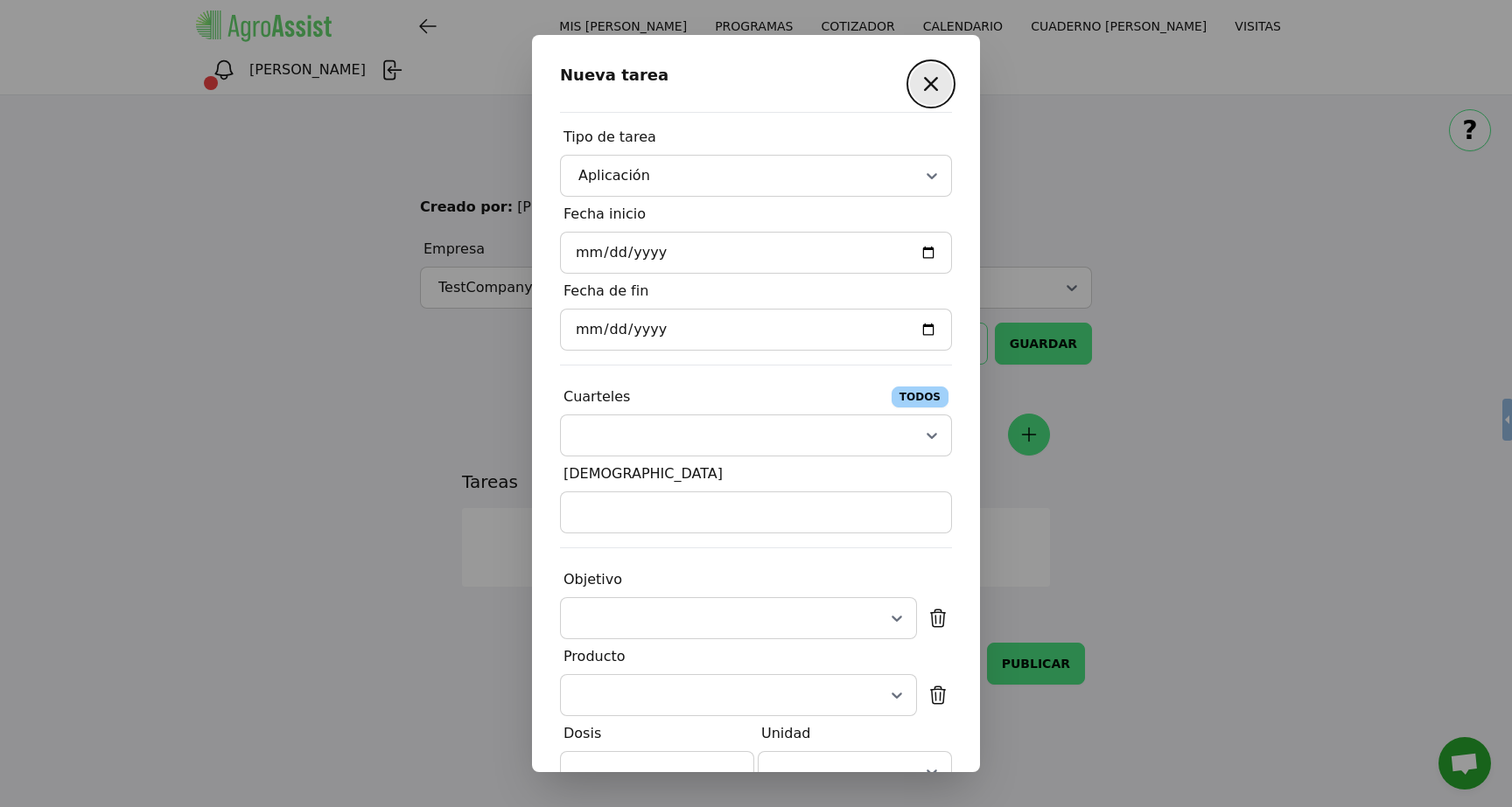
click at [794, 430] on div at bounding box center [735, 436] width 320 height 21
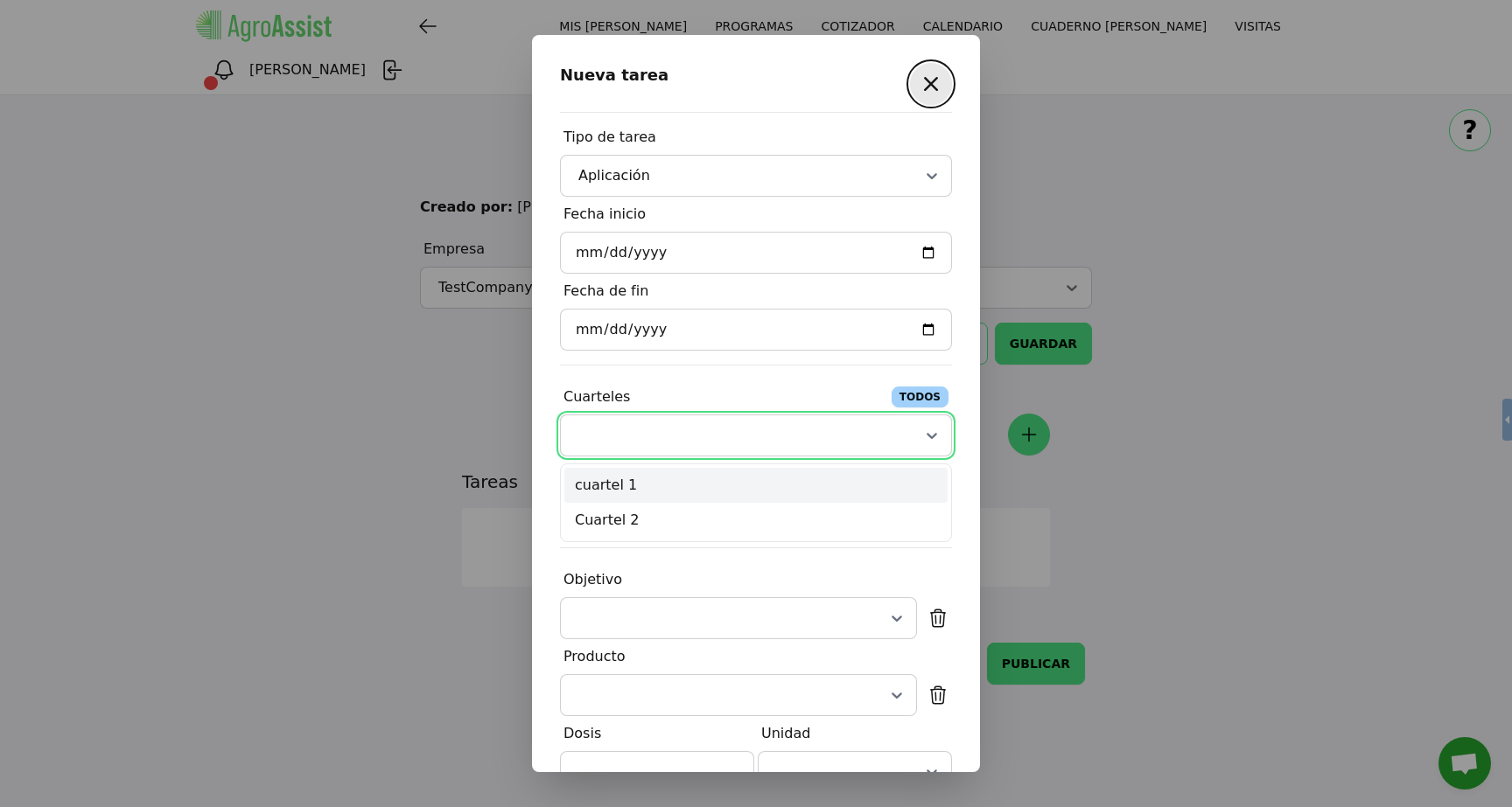
click at [731, 480] on div "cuartel 1" at bounding box center [755, 485] width 383 height 35
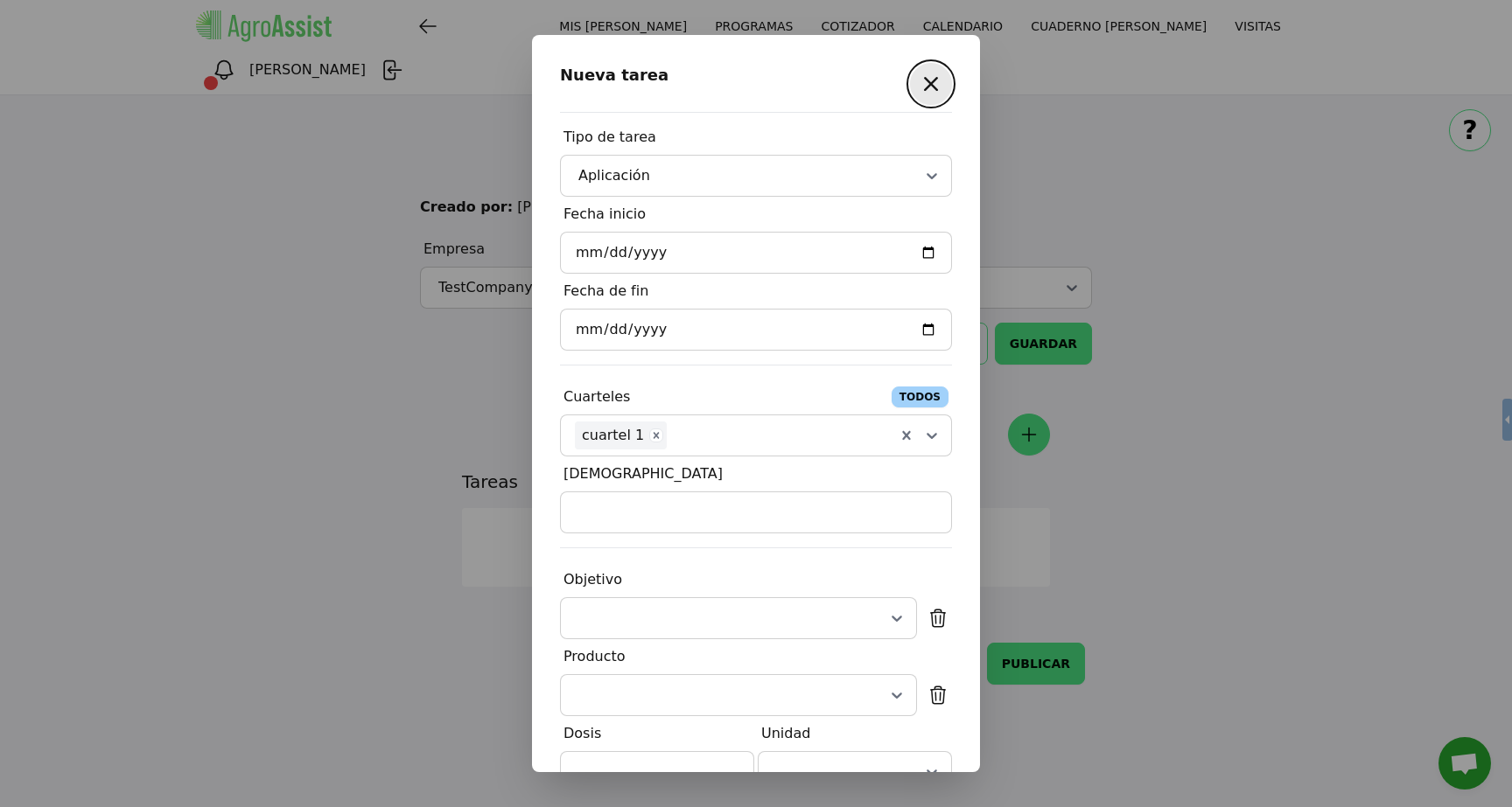
click at [694, 536] on div "Tipo de tarea TODOS Aplicación Fecha inicio 2025-08-13 Fecha de fin 2025-08-13 …" at bounding box center [756, 616] width 392 height 992
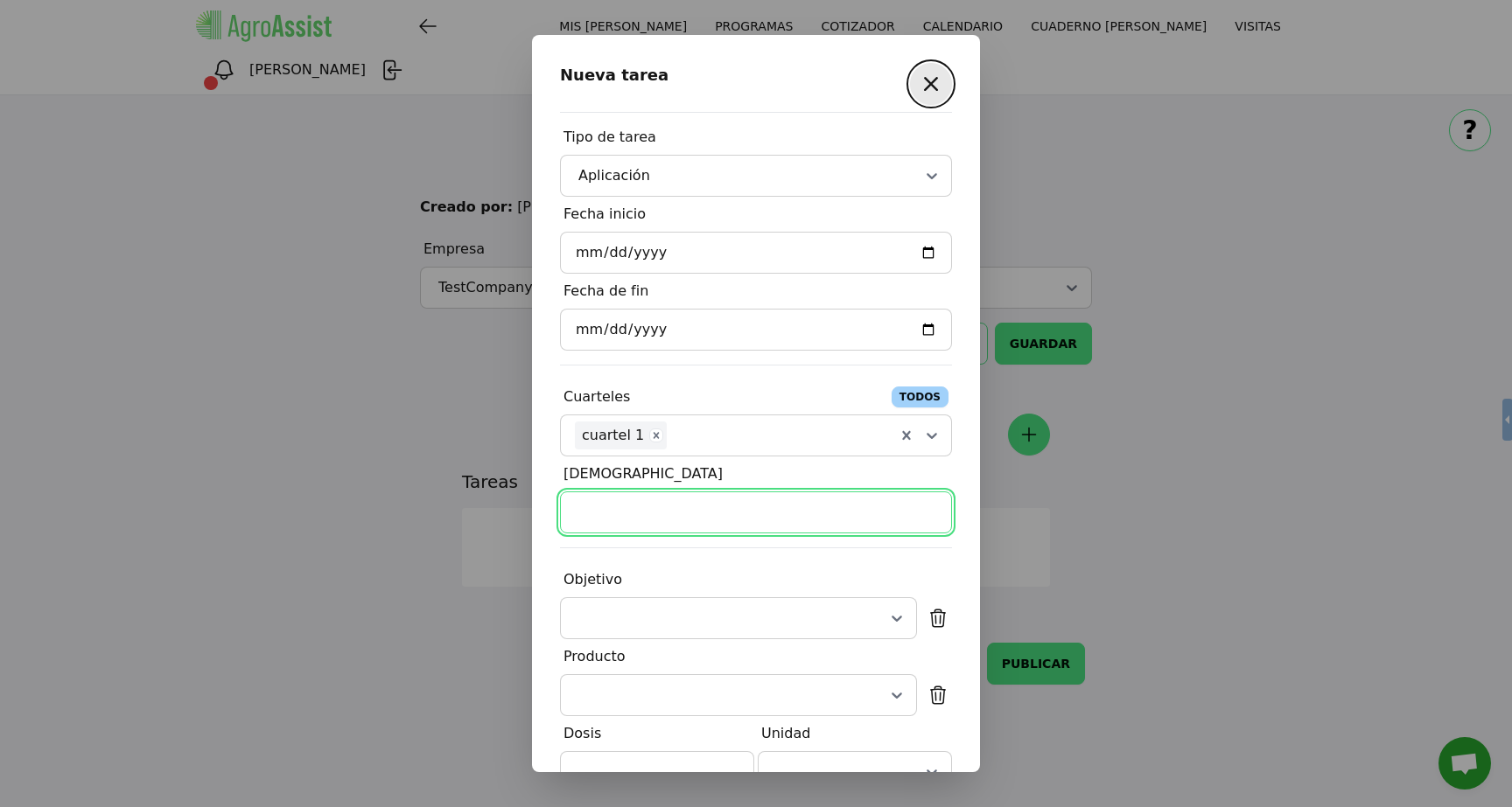
click at [650, 511] on input "[DEMOGRAPHIC_DATA]" at bounding box center [756, 512] width 392 height 42
type input "1500"
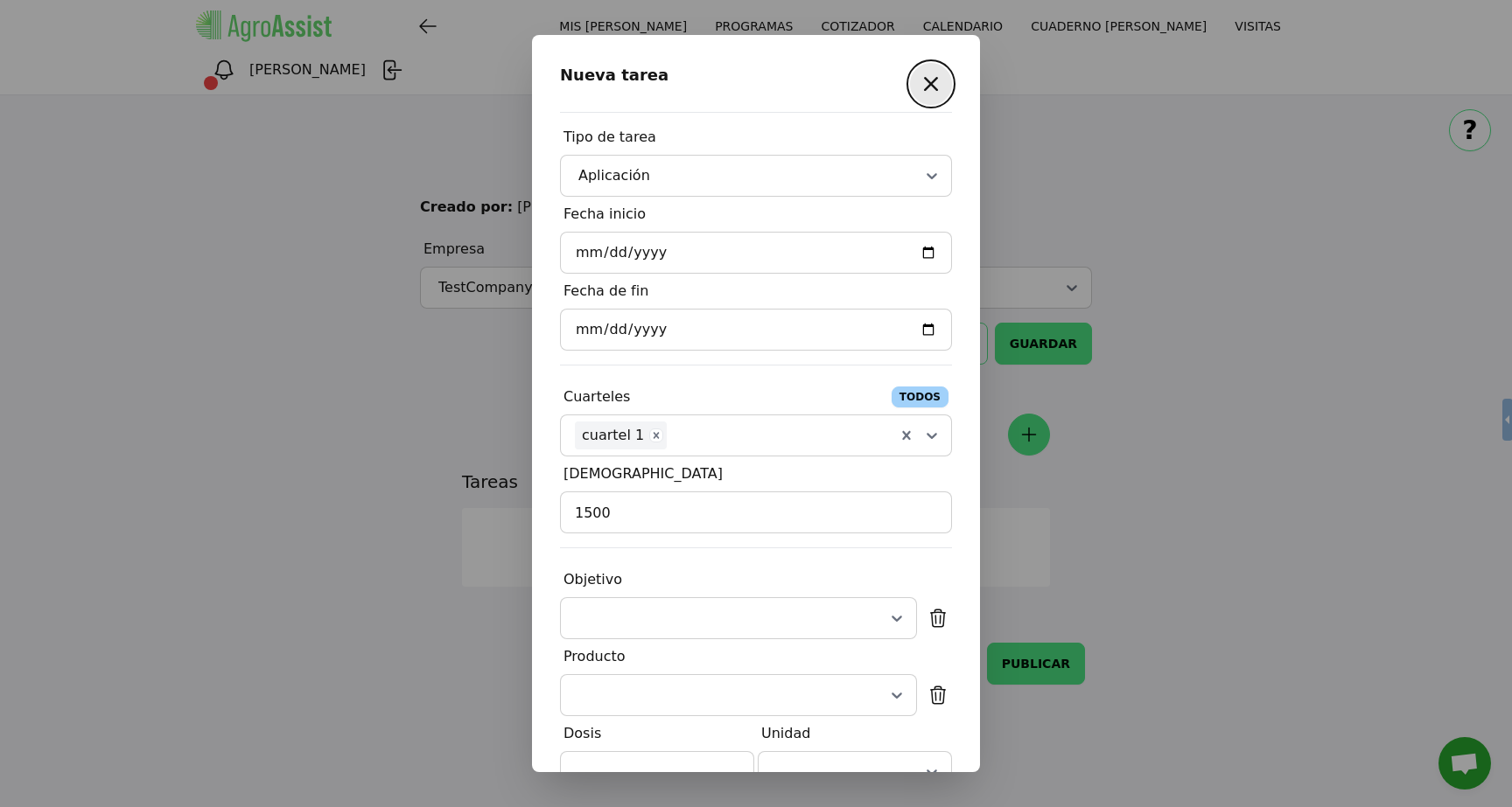
click at [672, 557] on div "Tipo de tarea TODOS Aplicación Fecha inicio 2025-08-13 Fecha de fin 2025-08-13 …" at bounding box center [756, 616] width 392 height 992
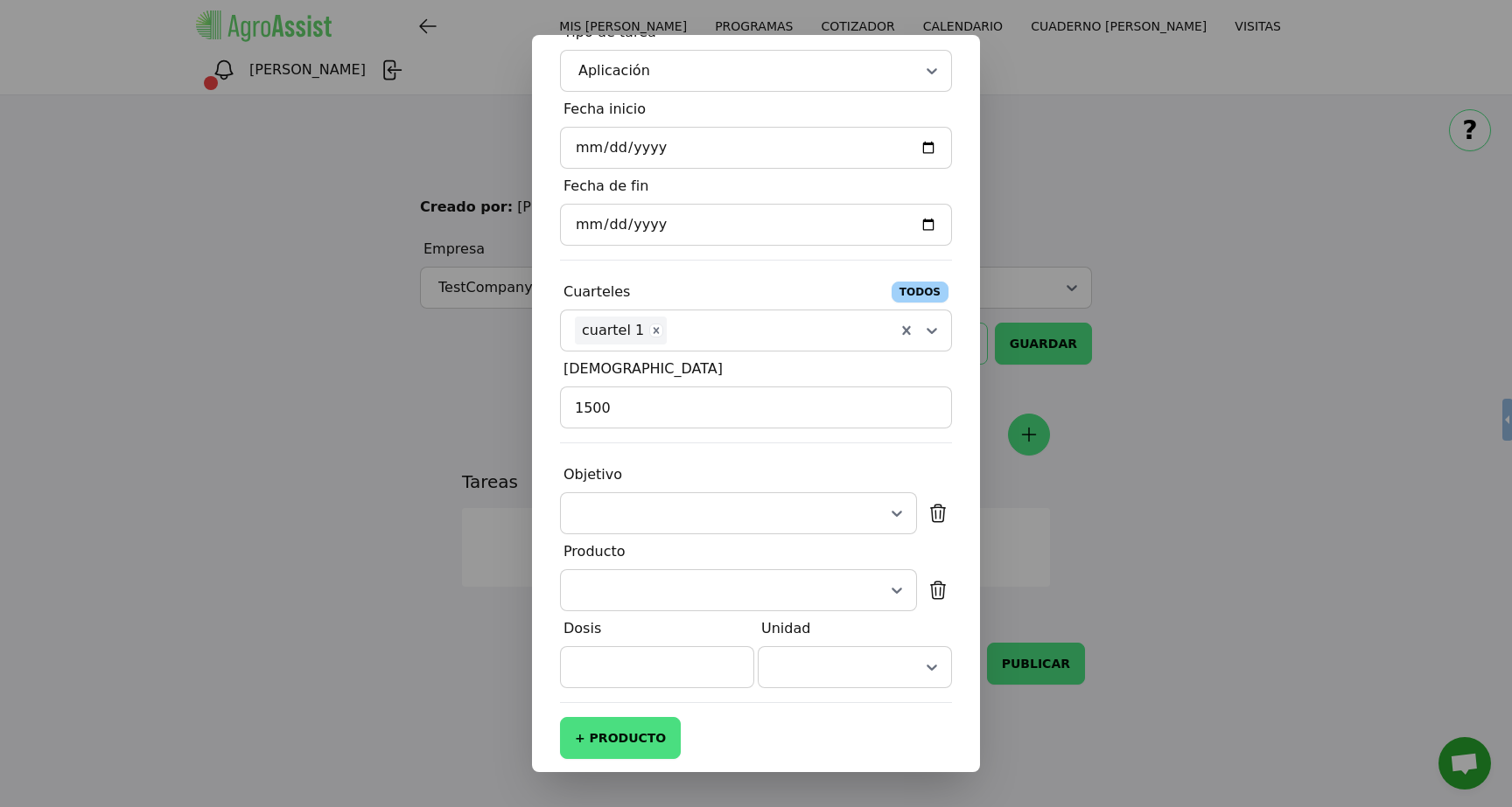
scroll to position [122, 0]
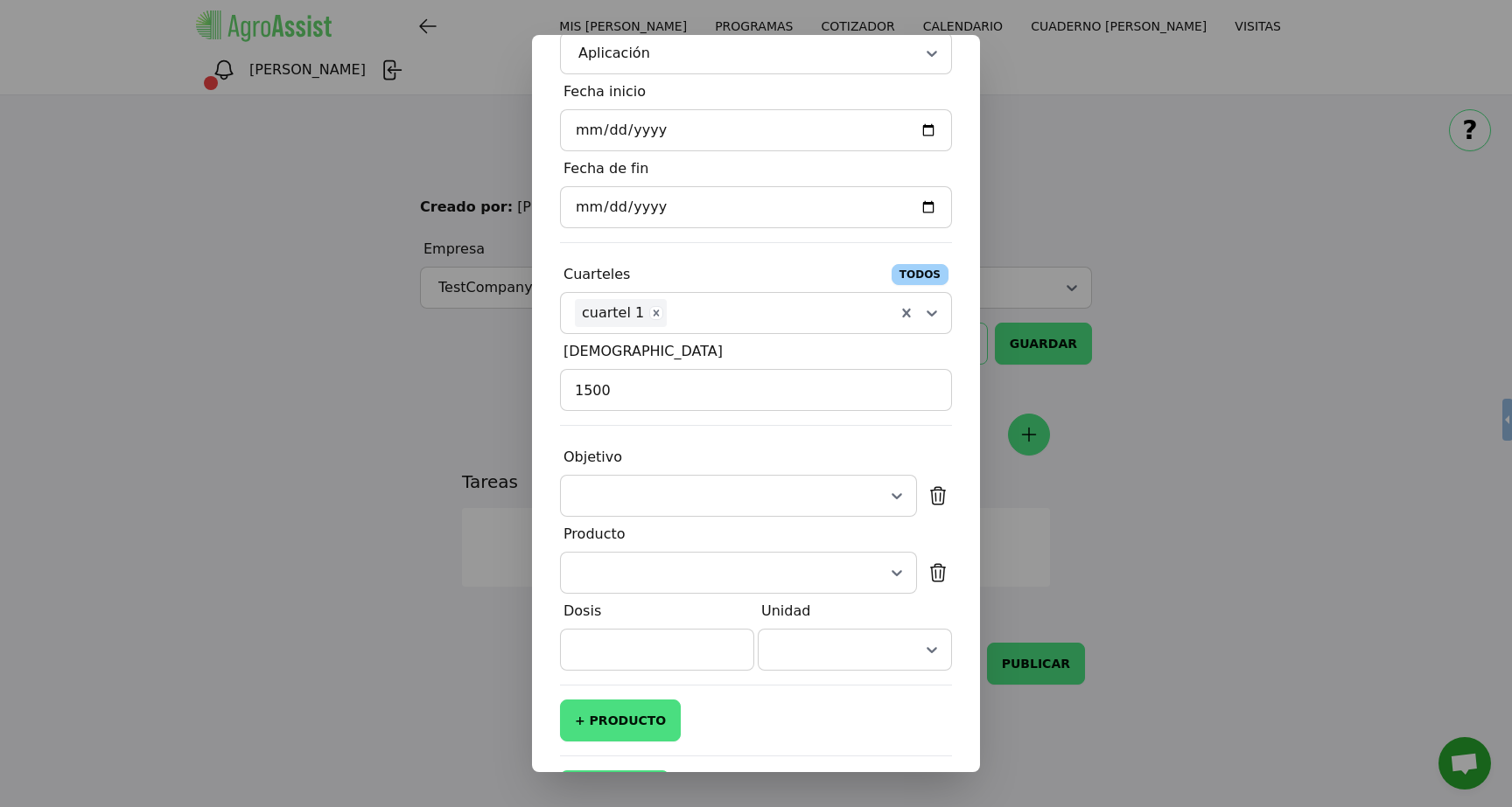
click at [835, 492] on div at bounding box center [717, 496] width 285 height 21
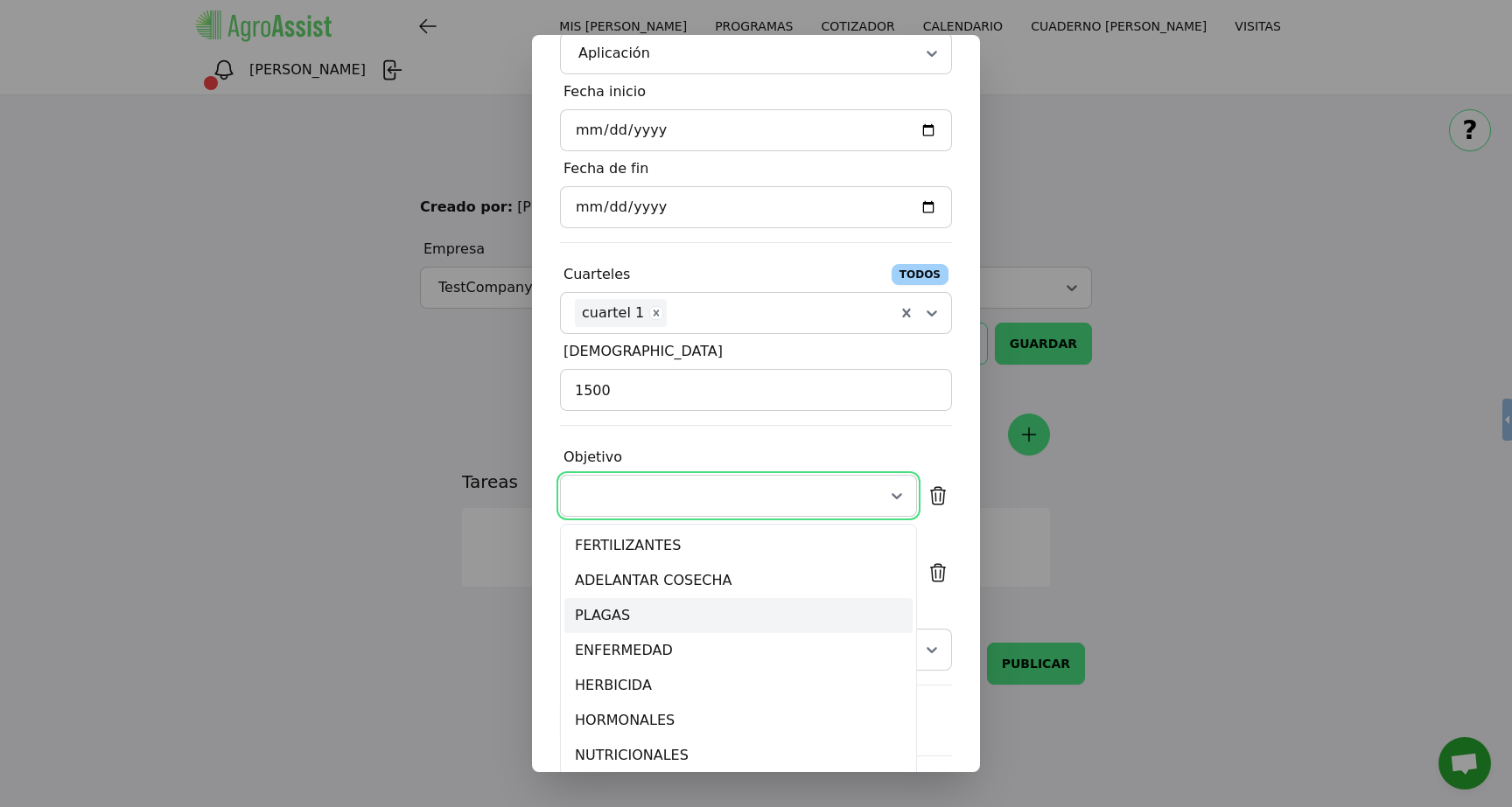
click at [738, 600] on div "PLAGAS" at bounding box center [738, 616] width 348 height 35
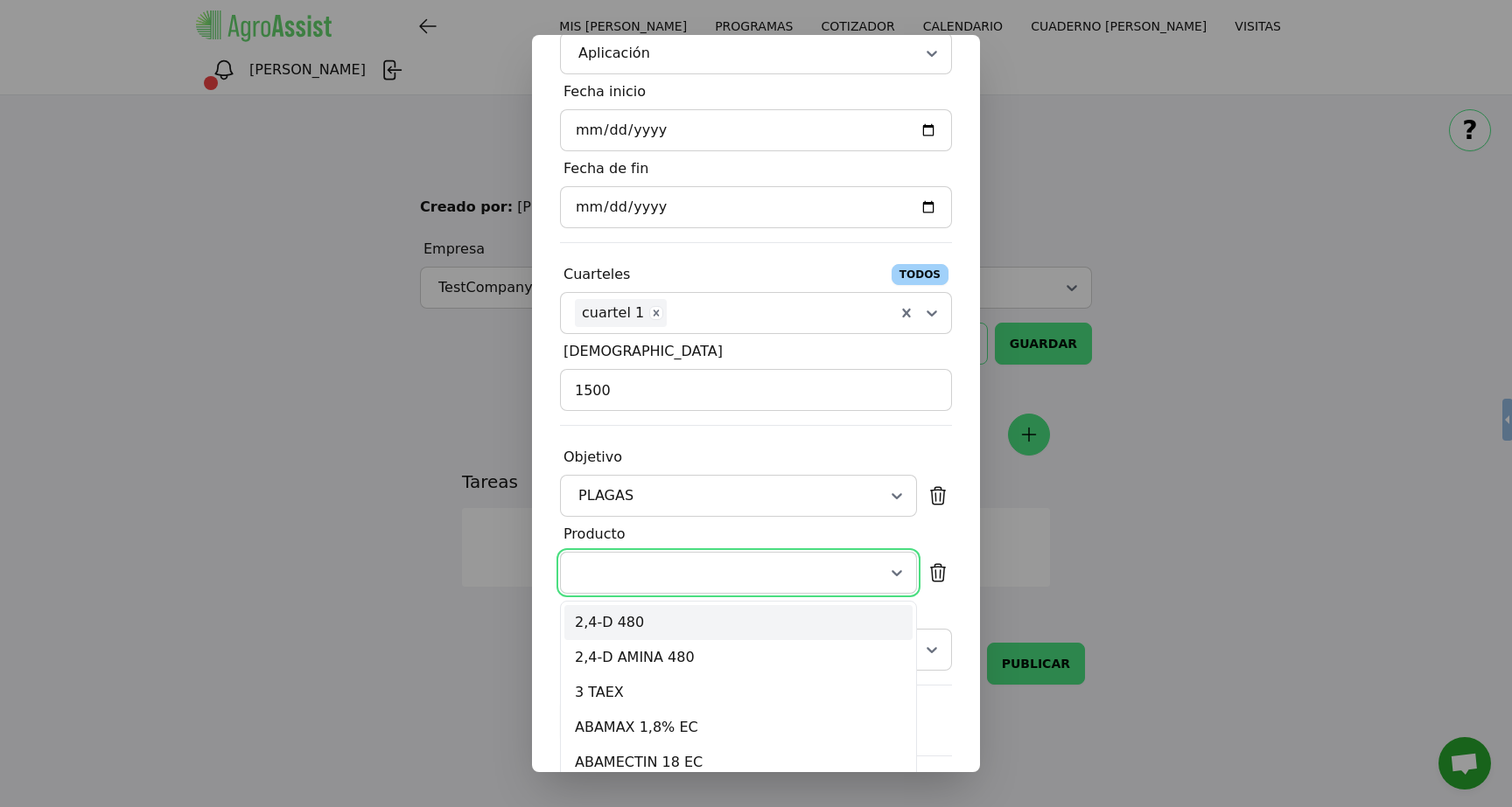
click at [694, 577] on div at bounding box center [717, 573] width 285 height 21
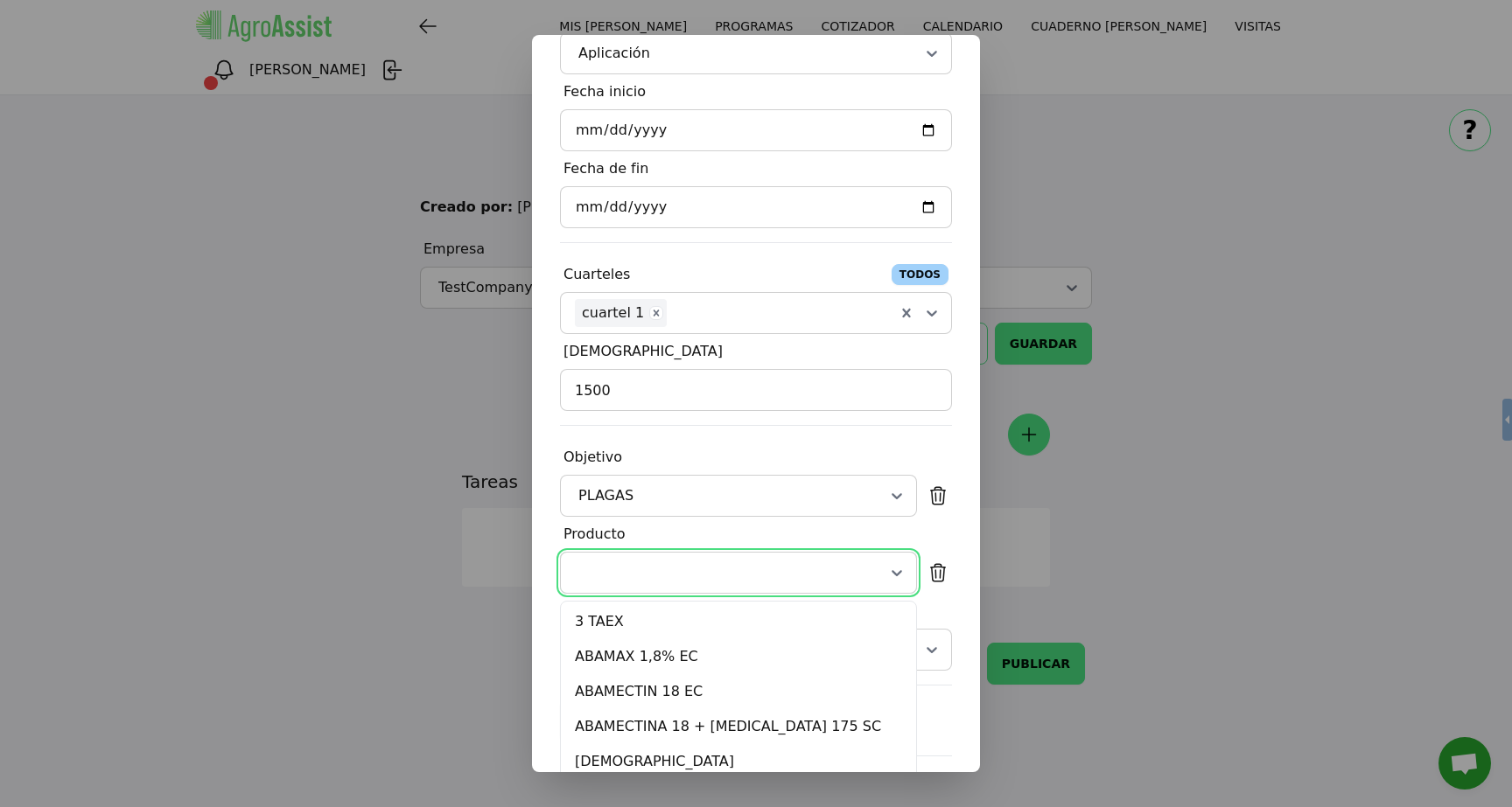
scroll to position [104, 0]
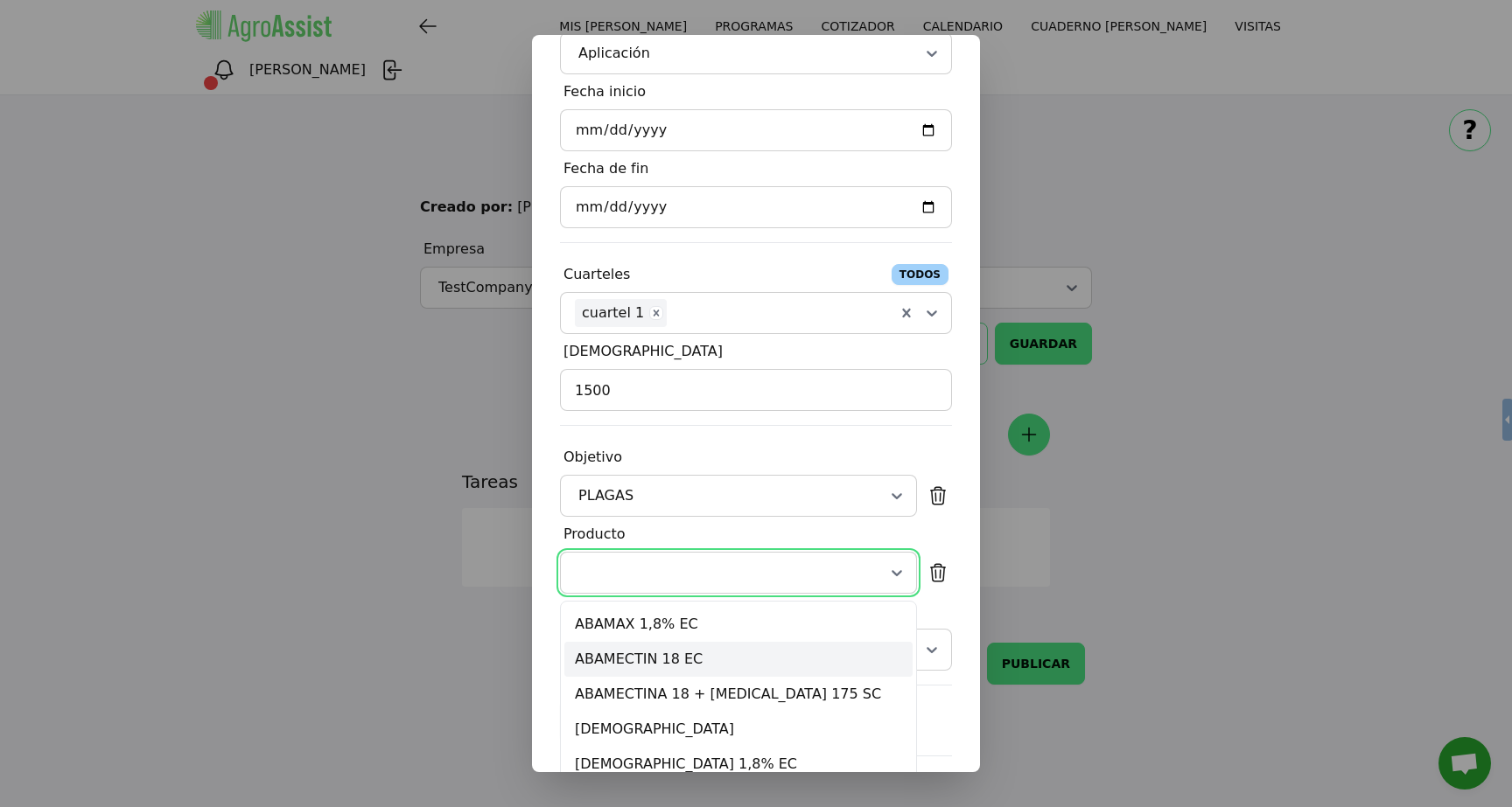
click at [691, 654] on div "ABAMECTIN 18 EC" at bounding box center [738, 660] width 348 height 35
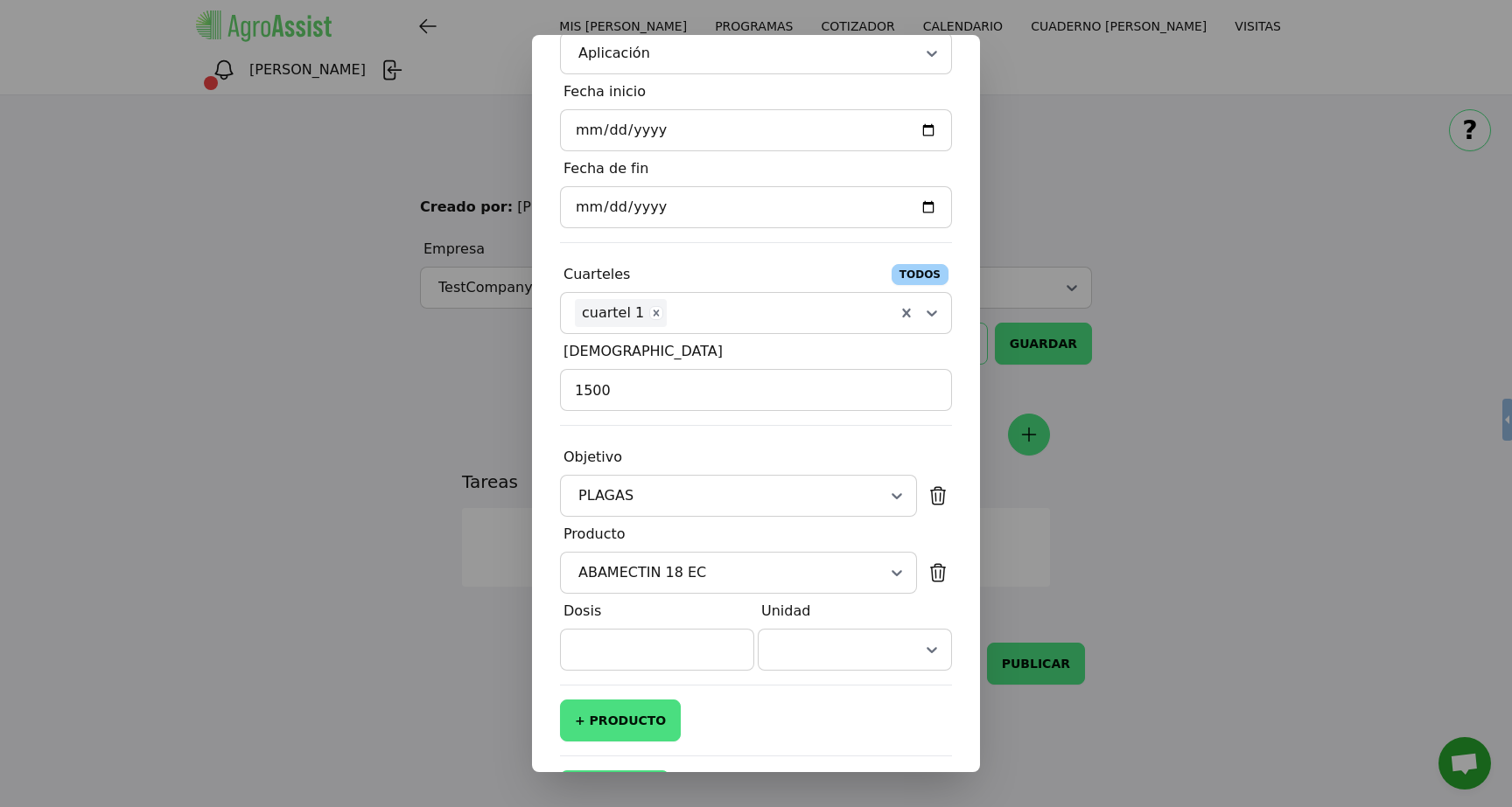
click at [651, 610] on div "Dosis" at bounding box center [657, 611] width 194 height 35
click at [676, 641] on input "Dosis" at bounding box center [657, 649] width 194 height 42
type input "2"
click at [899, 652] on div at bounding box center [855, 650] width 165 height 21
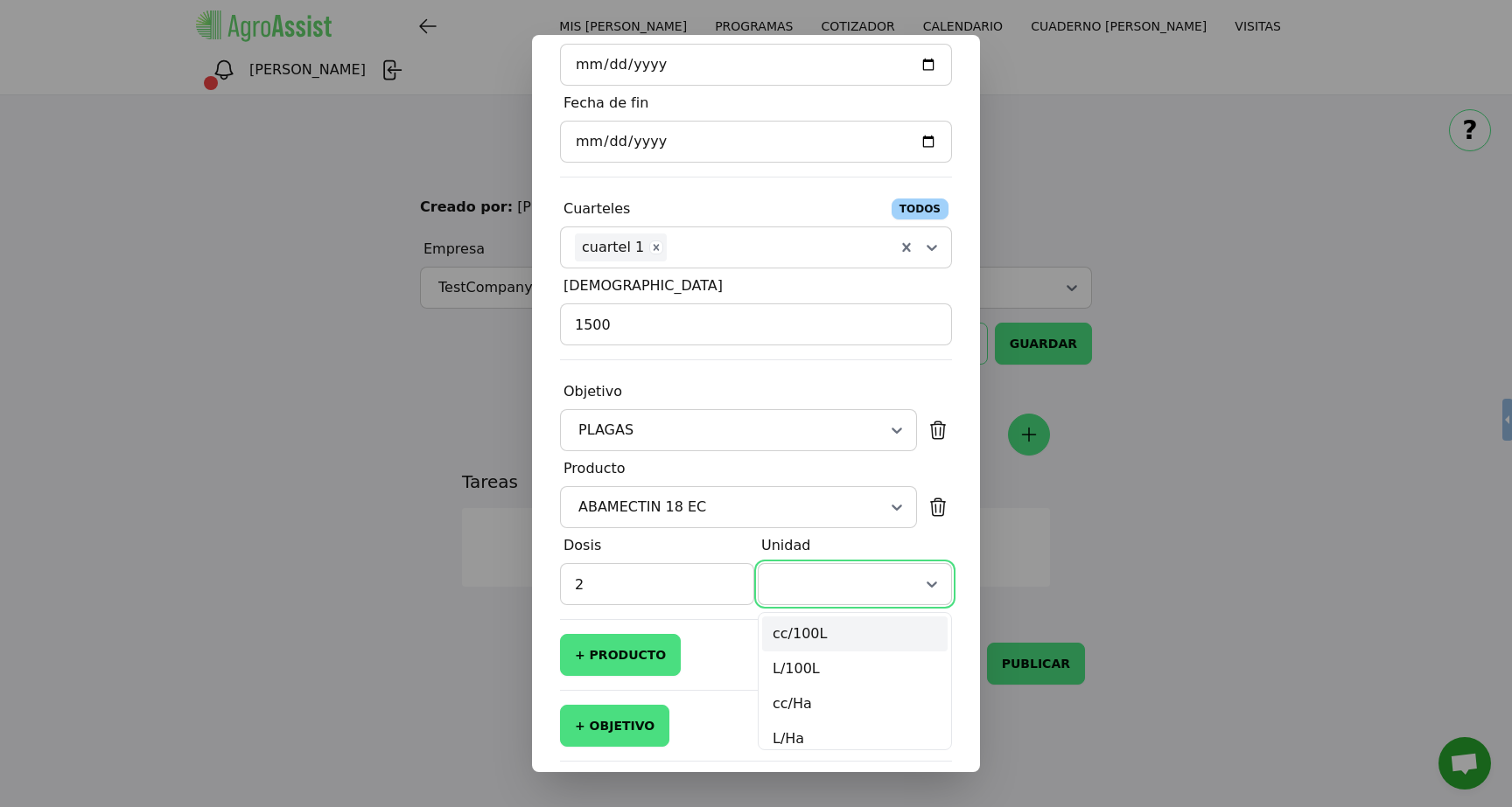
scroll to position [194, 0]
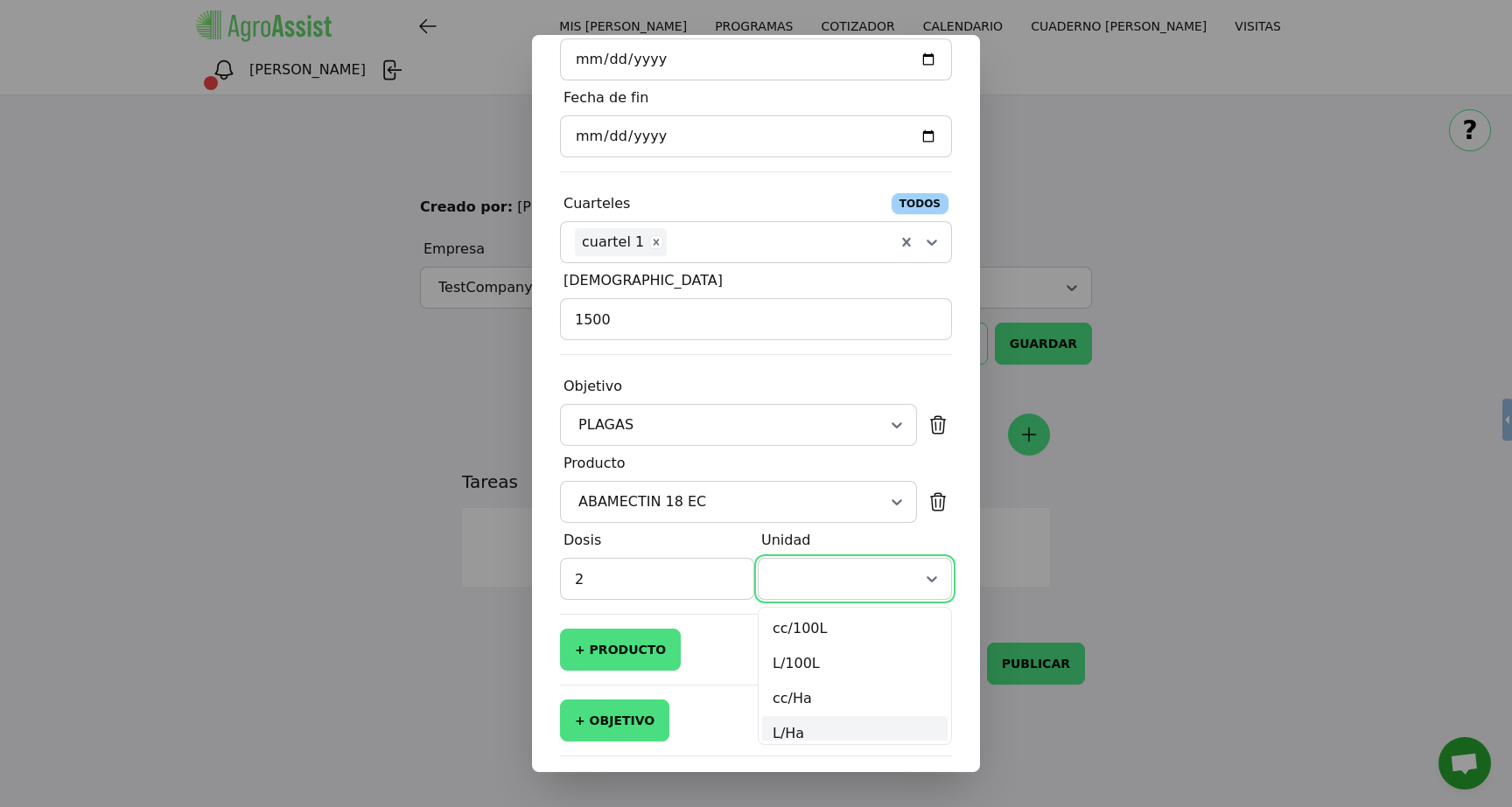
click at [843, 717] on div "L/Ha" at bounding box center [854, 733] width 185 height 35
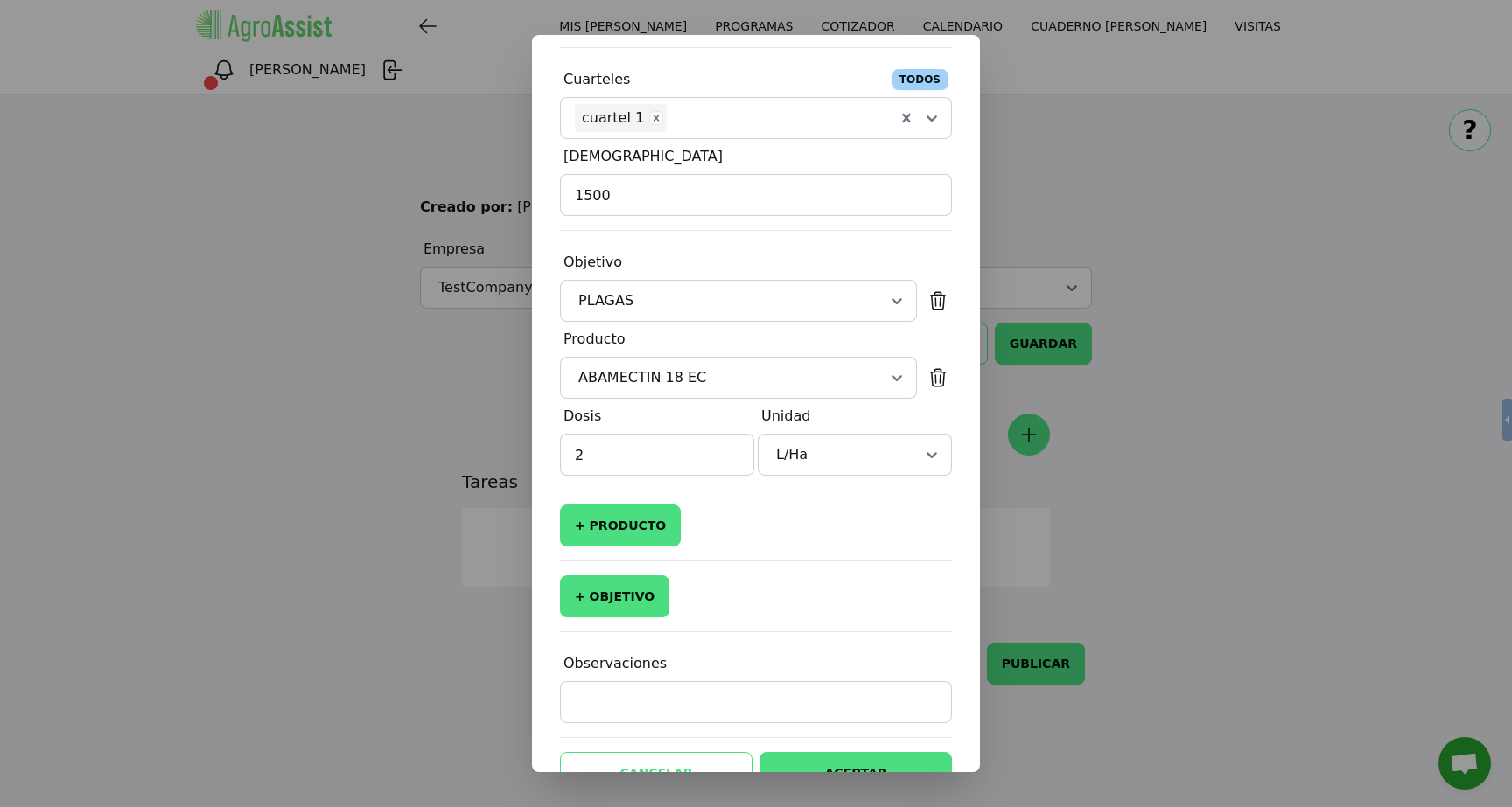
scroll to position [367, 0]
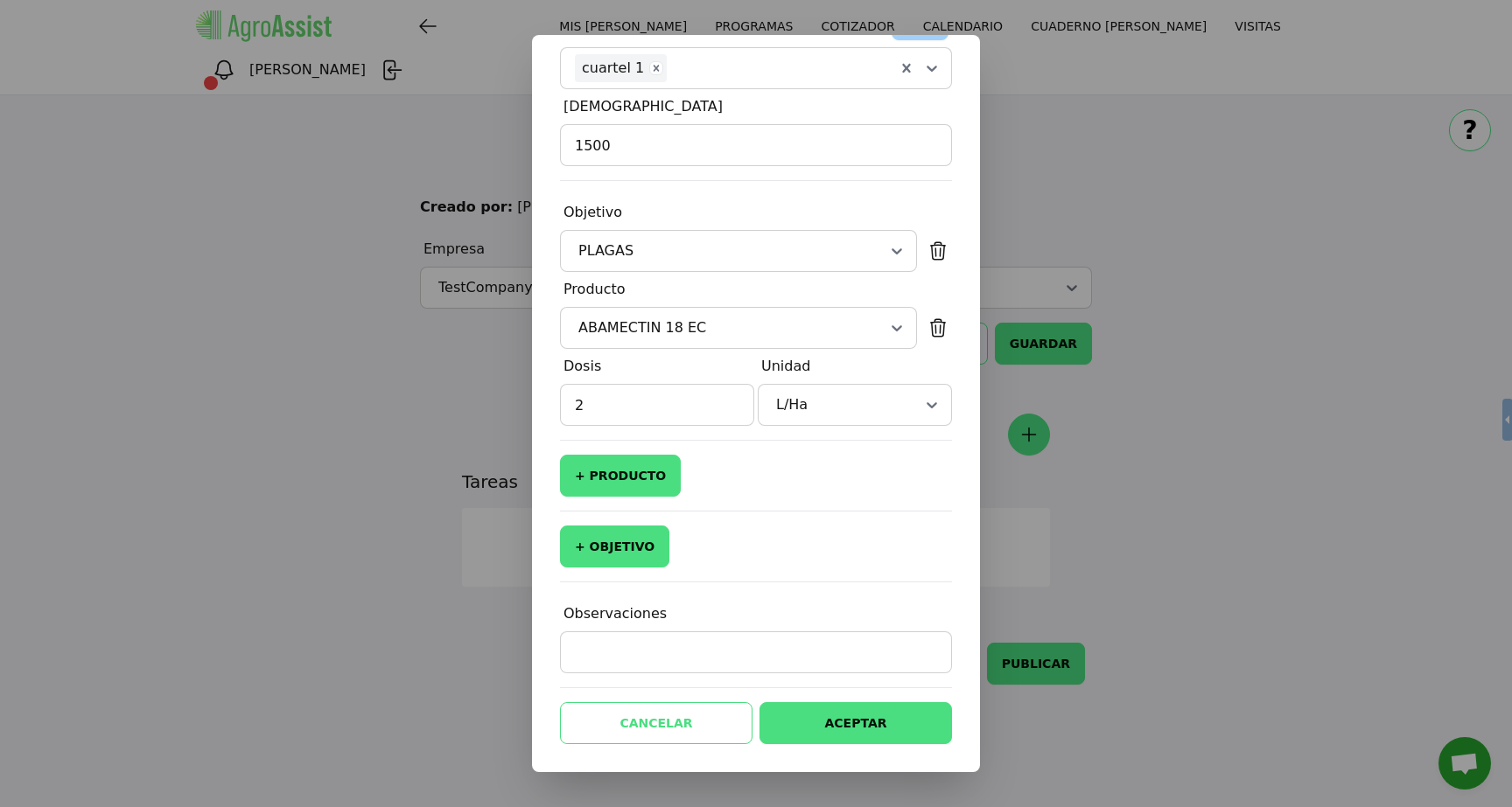
click at [856, 712] on button "ACEPTAR" at bounding box center [856, 723] width 193 height 42
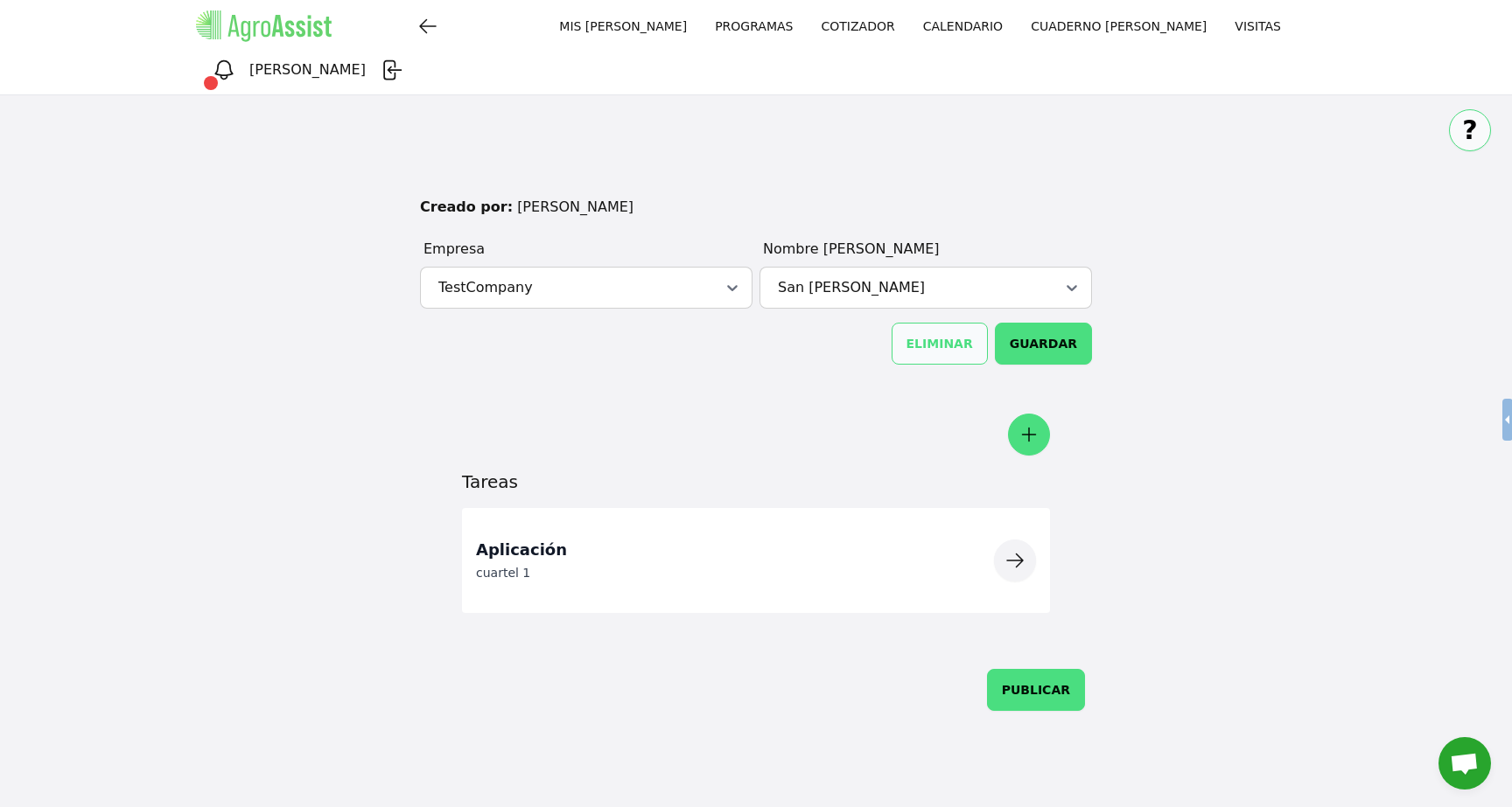
click at [1011, 550] on icon "button" at bounding box center [1015, 561] width 21 height 21
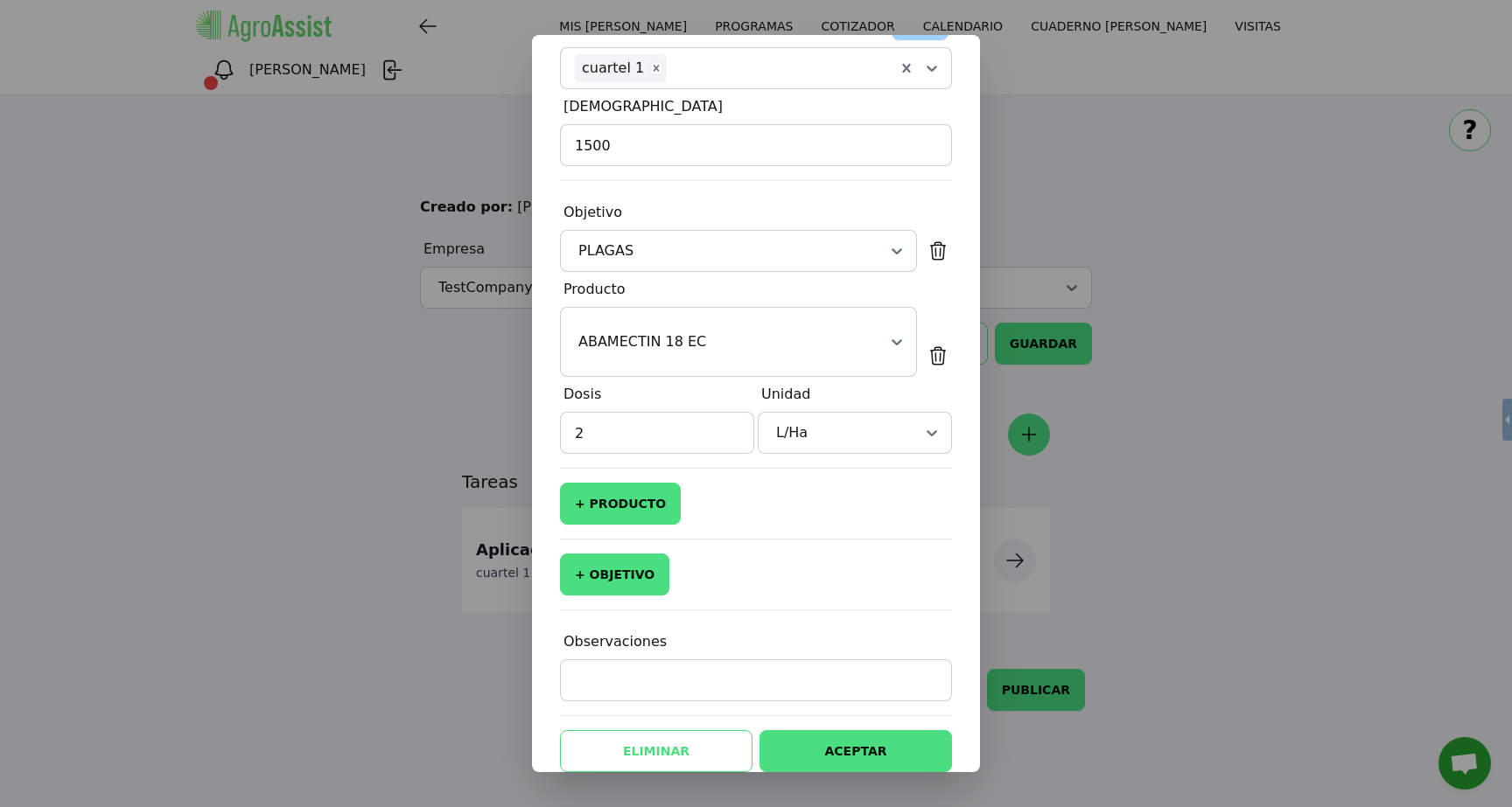
click at [361, 342] on form at bounding box center [756, 403] width 1512 height 807
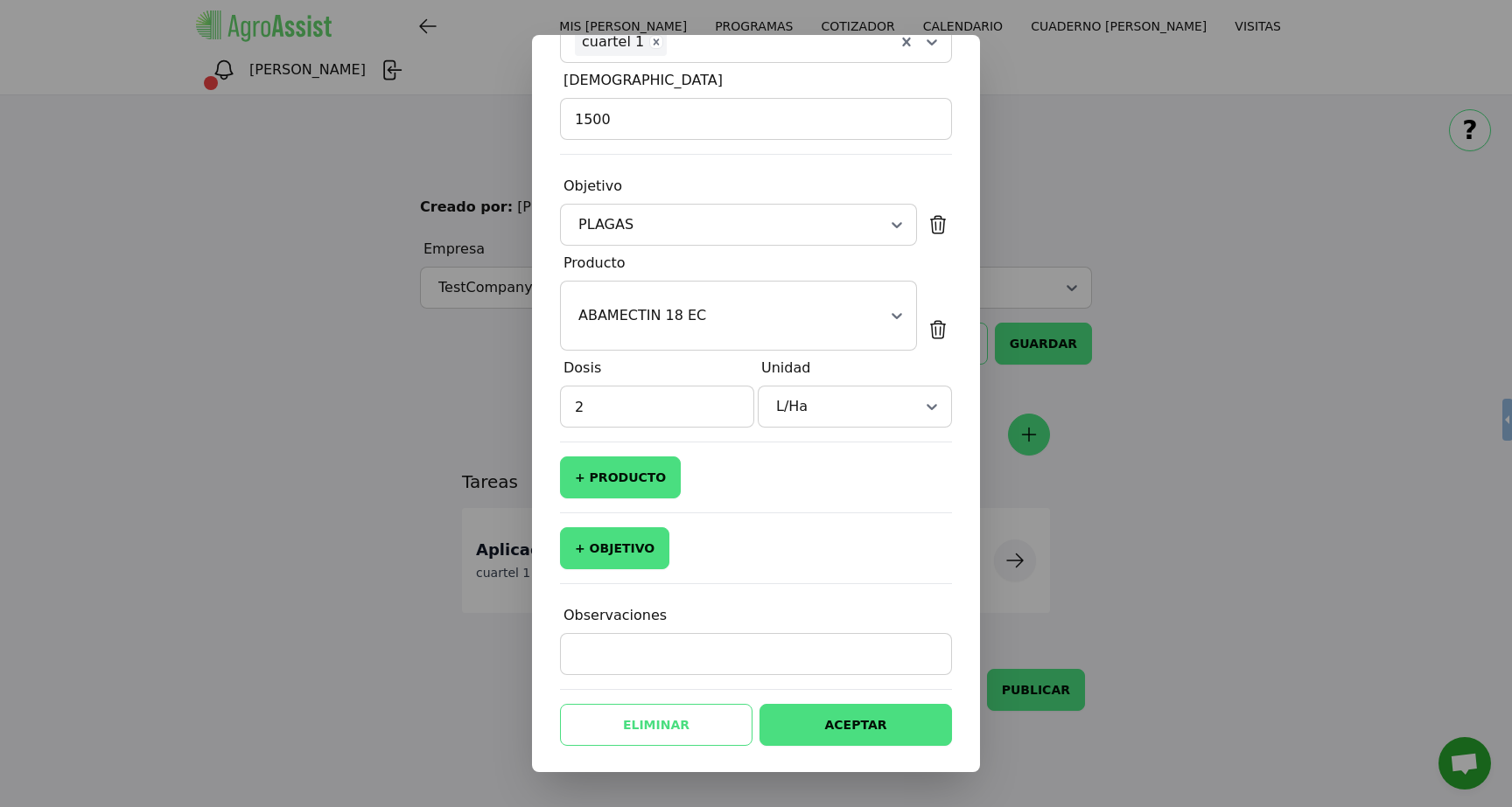
scroll to position [395, 0]
click at [846, 723] on button "ACEPTAR" at bounding box center [856, 723] width 193 height 42
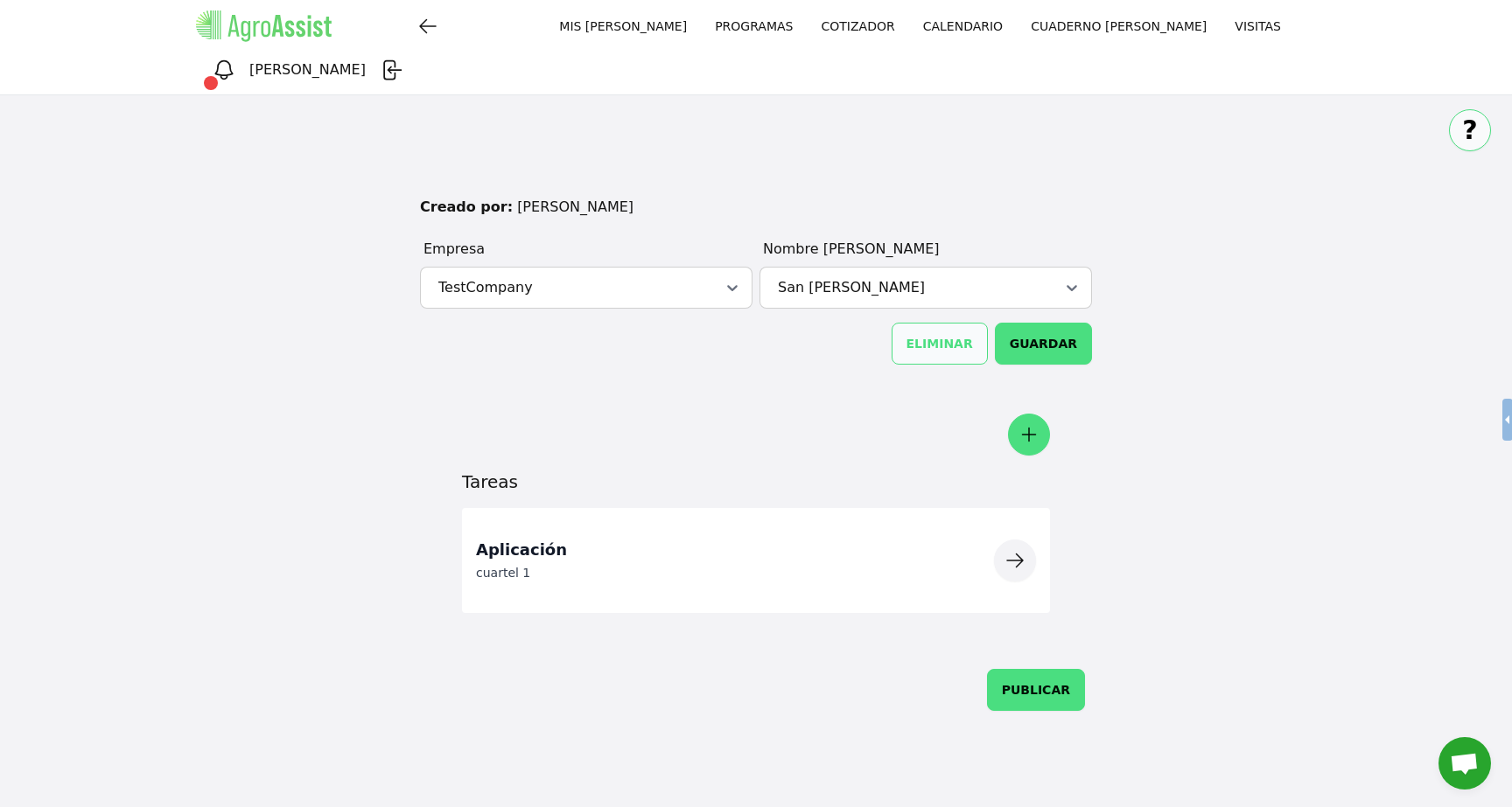
scroll to position [0, 0]
click at [1458, 541] on div "Creado por: John Doe Empresa TODOS TestCompany Nombre de campo TODOS San Javier…" at bounding box center [755, 457] width 1484 height 521
